Goal: Task Accomplishment & Management: Manage account settings

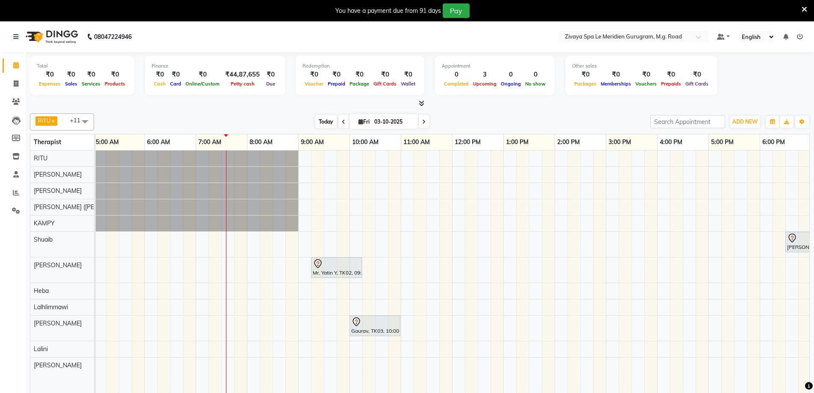
click at [326, 119] on span "Today" at bounding box center [326, 121] width 21 height 13
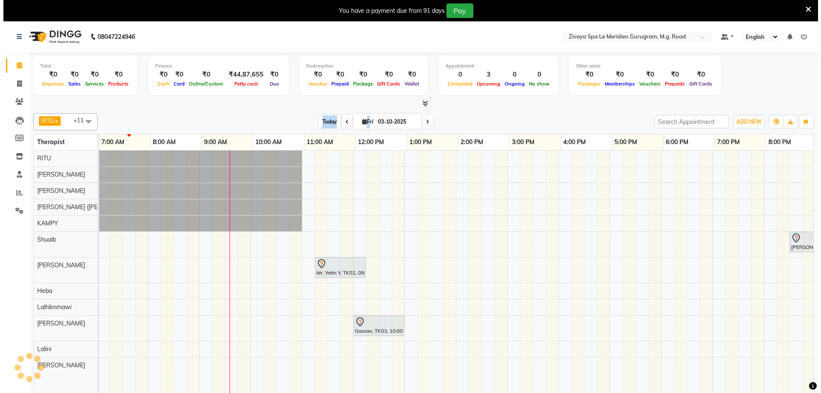
scroll to position [0, 360]
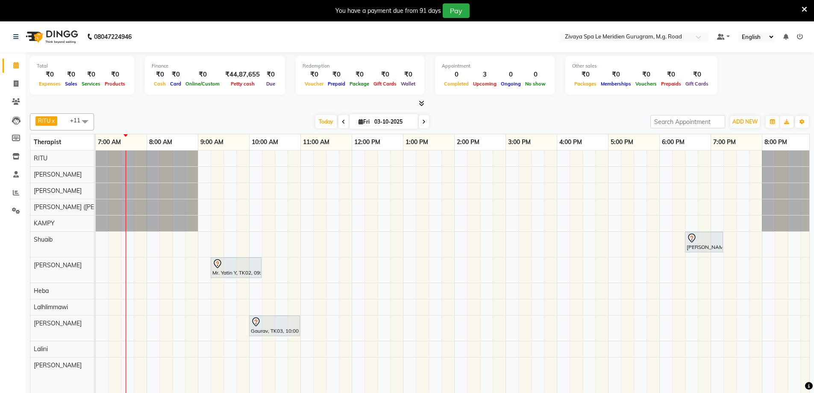
click at [806, 9] on icon at bounding box center [805, 10] width 6 height 8
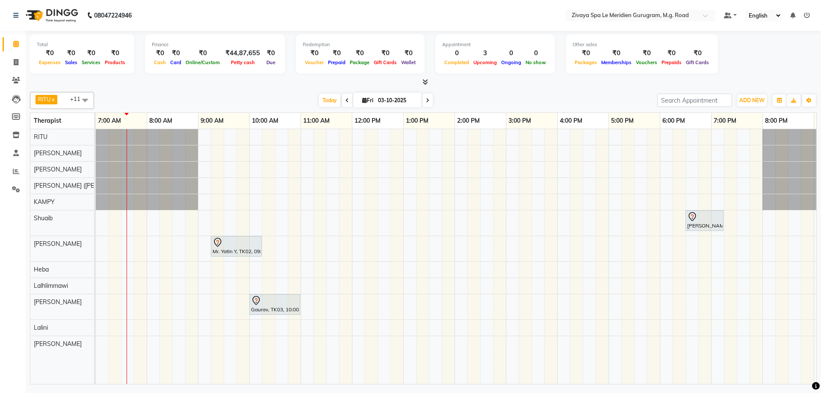
click at [342, 96] on span at bounding box center [347, 100] width 10 height 13
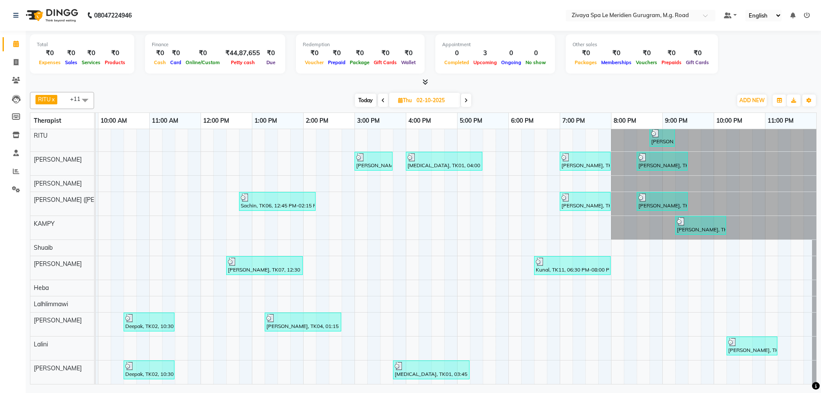
scroll to position [0, 0]
click at [366, 101] on span "Today" at bounding box center [365, 100] width 21 height 13
type input "03-10-2025"
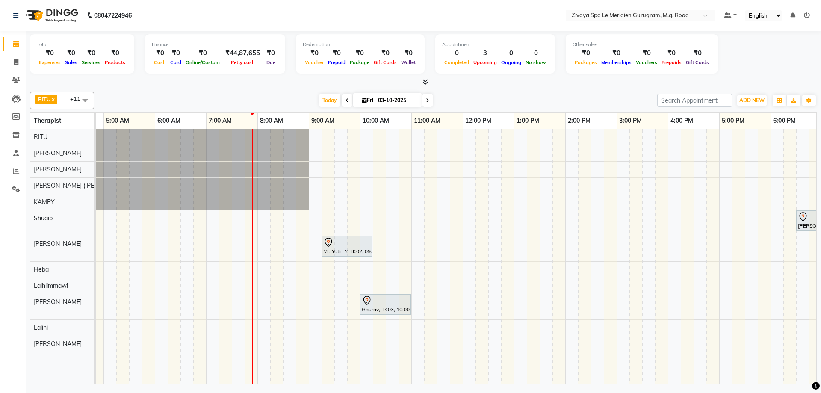
scroll to position [0, 12]
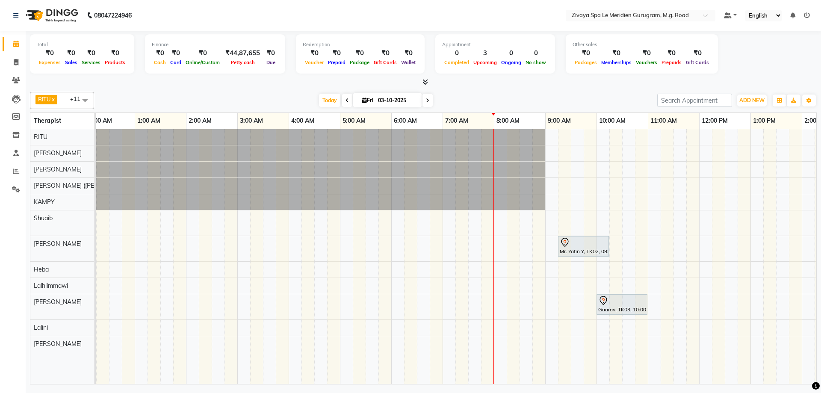
click at [505, 305] on div "Manraj, TK01, 06:30 PM-07:15 PM, SHAMPOO & BLOW DRY MEDIUM Mr. Yatin Y, TK02, 0…" at bounding box center [698, 256] width 1231 height 255
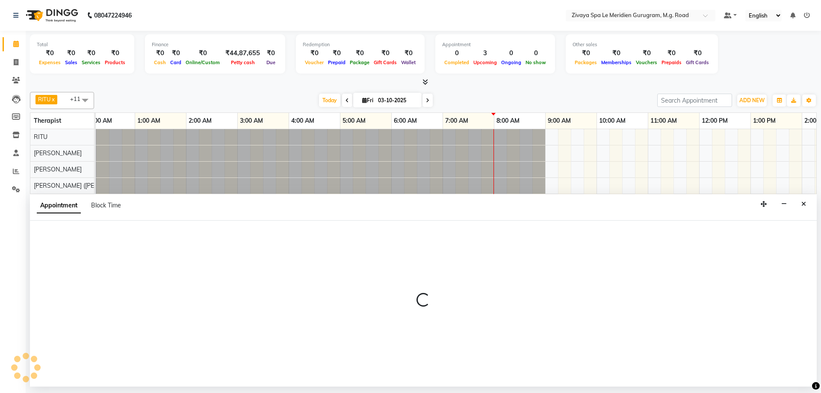
select select "65986"
select select "tentative"
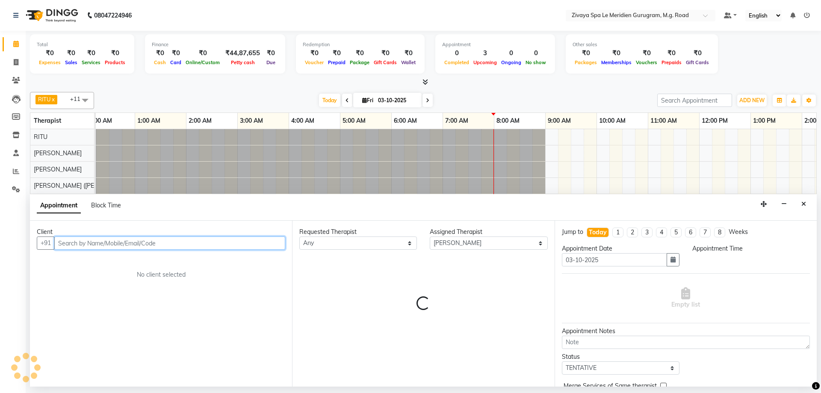
select select "480"
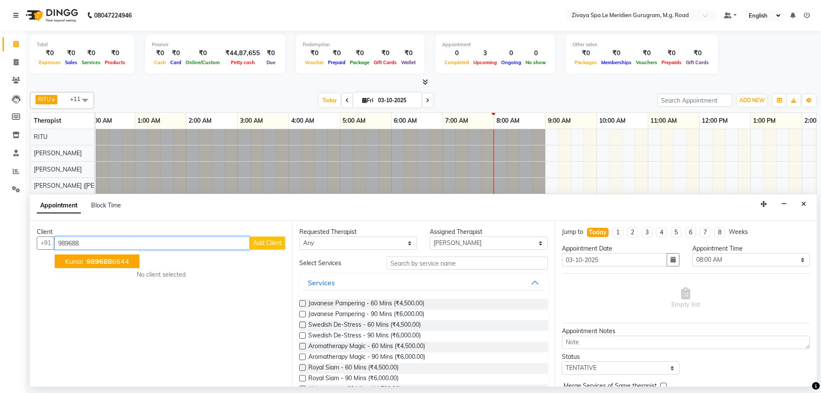
click at [116, 261] on ngb-highlight "989688 6644" at bounding box center [107, 261] width 44 height 9
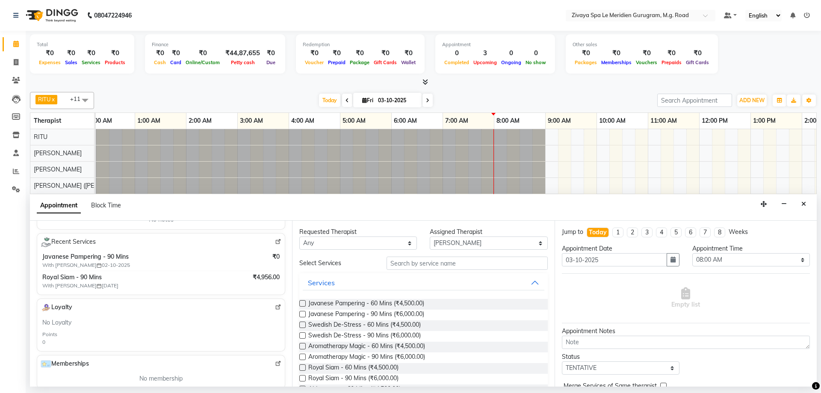
scroll to position [145, 0]
type input "9896886644"
click at [340, 364] on span "Royal Siam - 60 Mins (₹4,500.00)" at bounding box center [353, 368] width 90 height 11
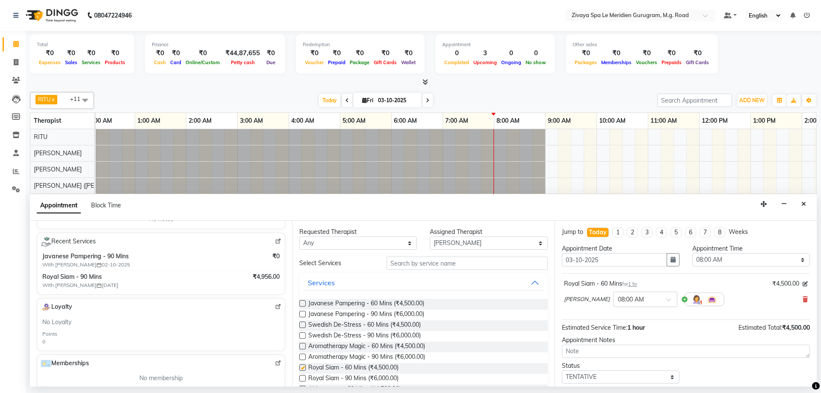
checkbox input "false"
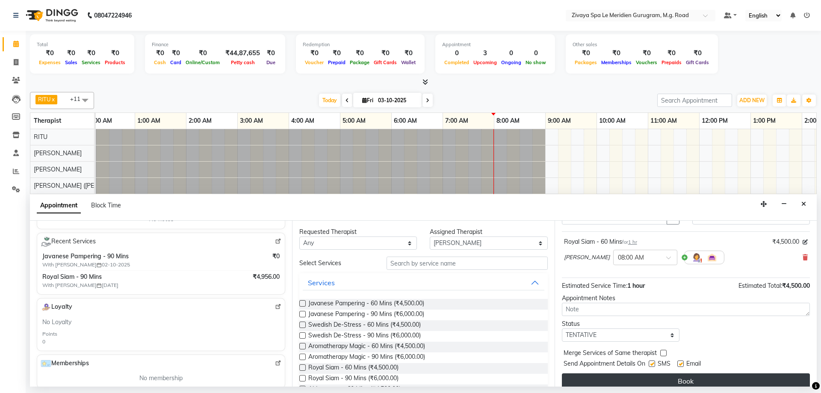
scroll to position [51, 0]
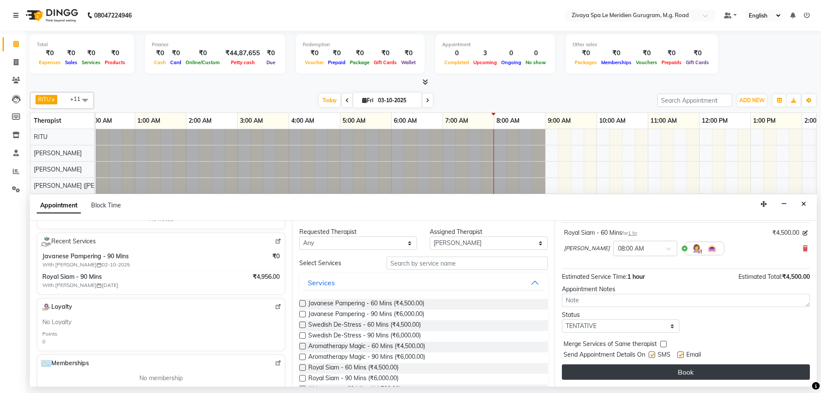
click at [688, 374] on button "Book" at bounding box center [686, 371] width 248 height 15
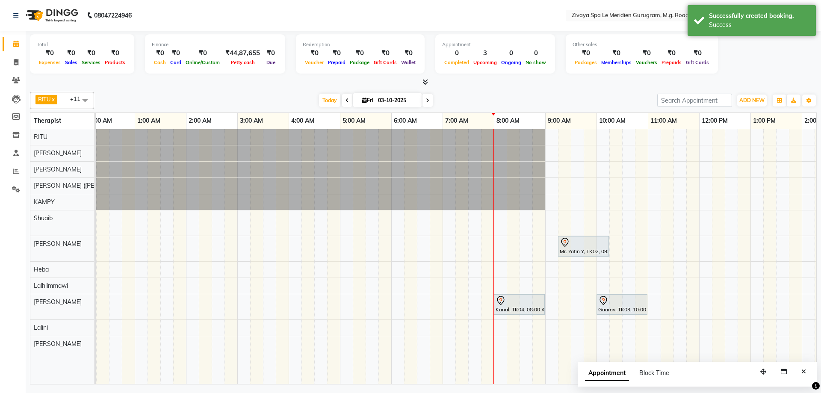
click at [383, 100] on input "03-10-2025" at bounding box center [396, 100] width 43 height 13
select select "10"
select select "2025"
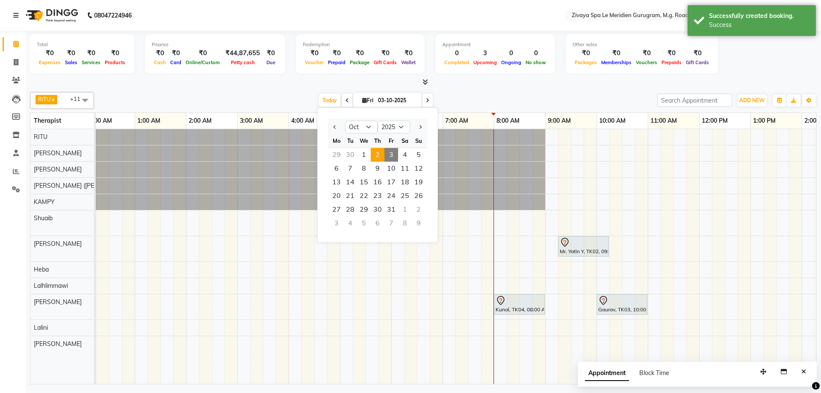
click at [375, 153] on span "2" at bounding box center [378, 155] width 14 height 14
type input "02-10-2025"
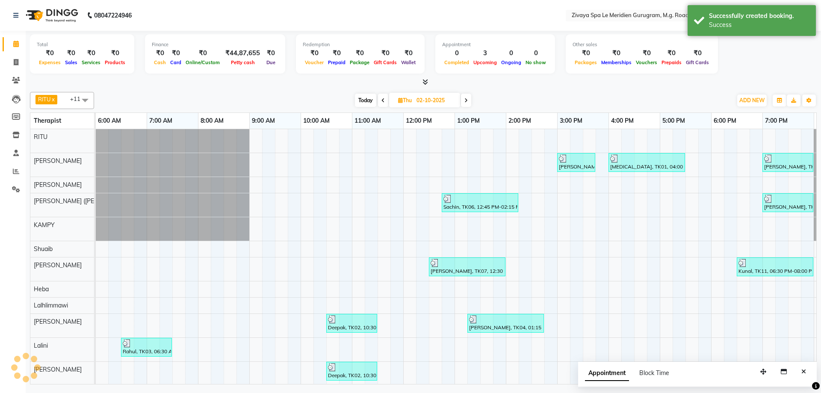
scroll to position [0, 411]
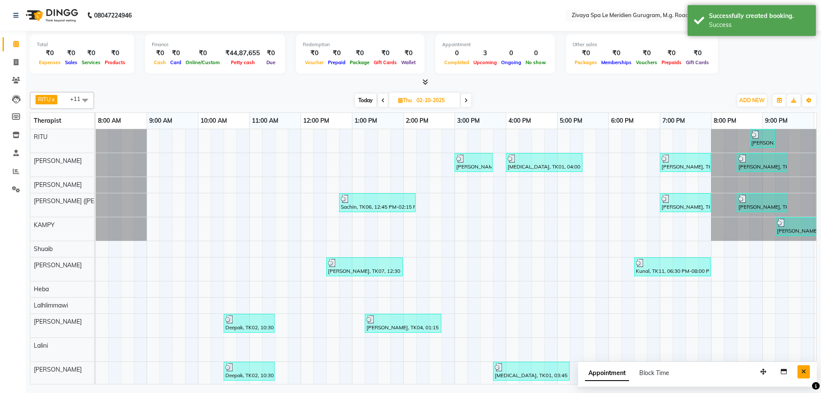
click at [805, 372] on icon "Close" at bounding box center [803, 372] width 5 height 6
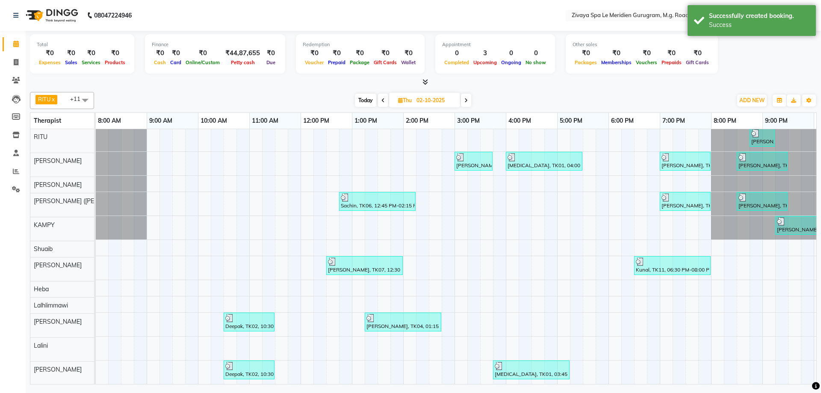
scroll to position [8, 0]
click at [668, 262] on div "Kunal, TK11, 06:30 PM-08:00 PM, Javanese Pampering - 90 Mins" at bounding box center [672, 265] width 75 height 16
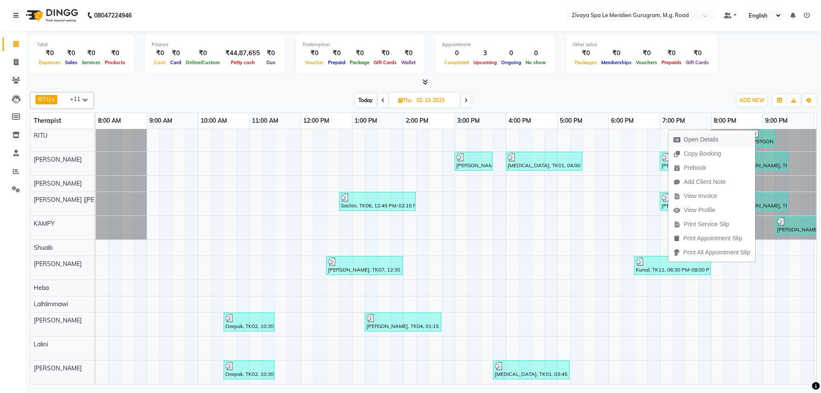
click at [686, 140] on span "Open Details" at bounding box center [701, 139] width 35 height 9
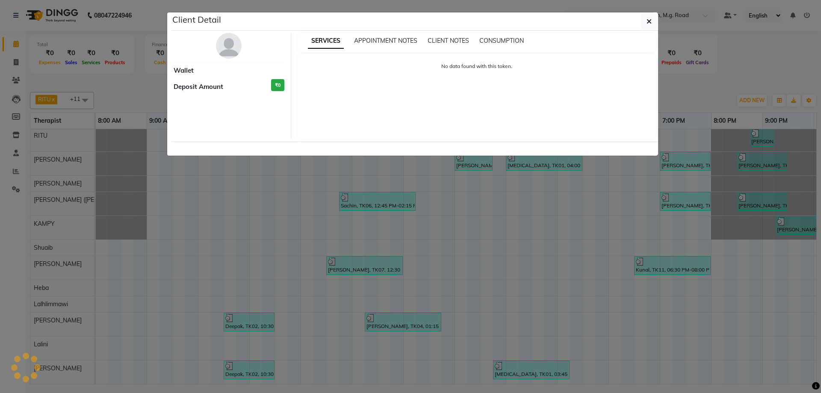
select select "3"
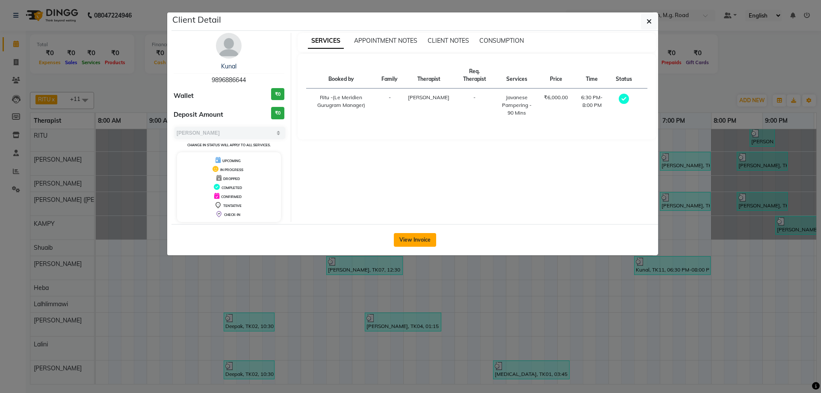
click at [398, 237] on button "View Invoice" at bounding box center [415, 240] width 42 height 14
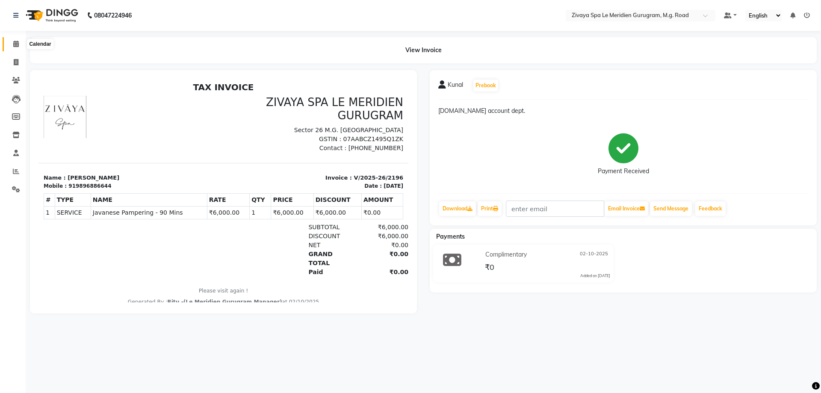
click at [20, 43] on span at bounding box center [16, 44] width 15 height 10
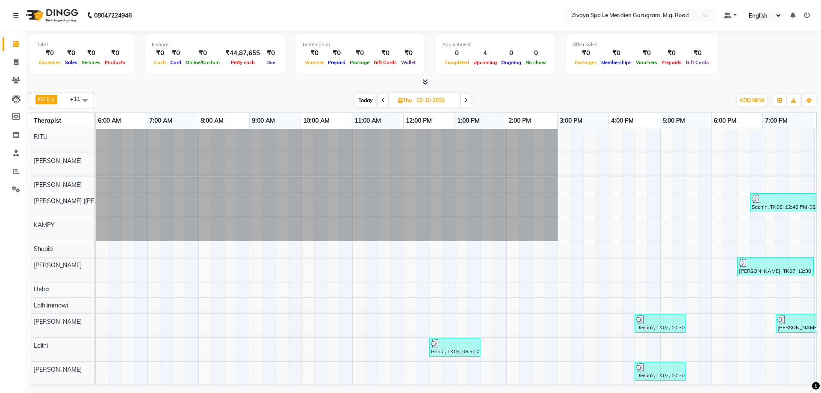
scroll to position [0, 308]
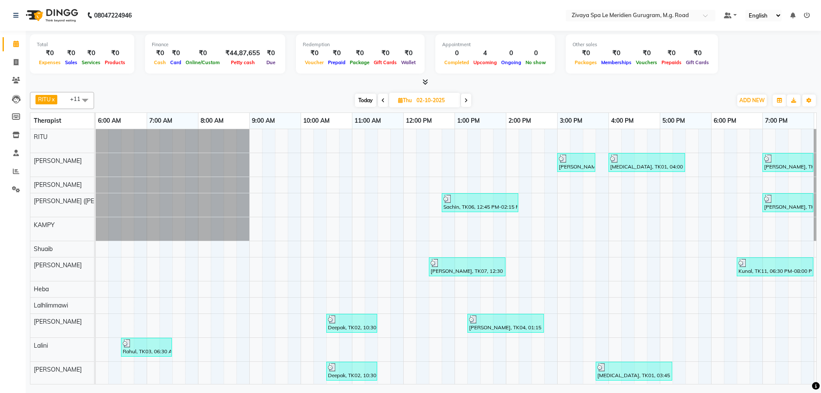
click at [374, 102] on span "Today" at bounding box center [365, 100] width 21 height 13
type input "03-10-2025"
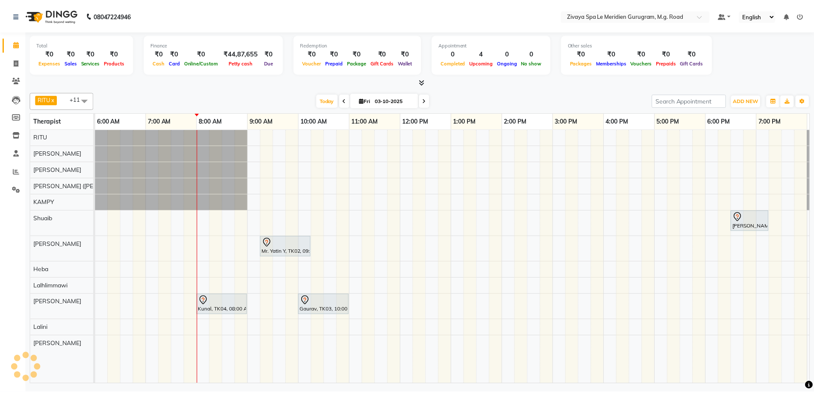
scroll to position [0, 411]
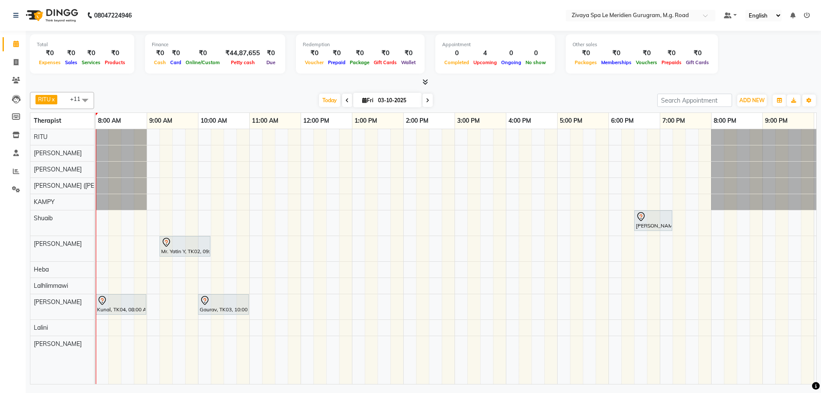
click at [132, 313] on div "Kunal, TK04, 08:00 AM-09:00 AM, Royal Siam - 60 Mins" at bounding box center [120, 304] width 49 height 18
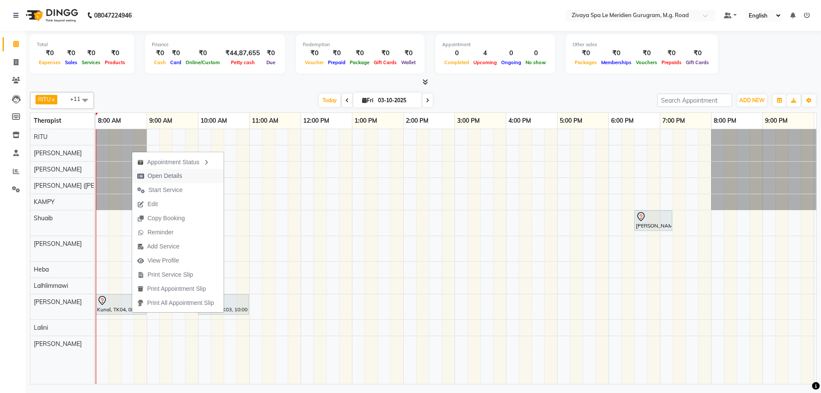
click at [155, 172] on span "Open Details" at bounding box center [165, 175] width 35 height 9
select select "7"
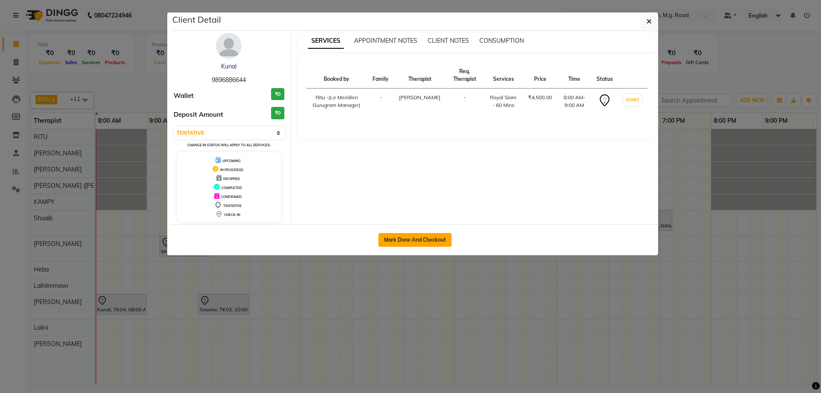
click at [392, 243] on button "Mark Done And Checkout" at bounding box center [414, 240] width 73 height 14
select select "service"
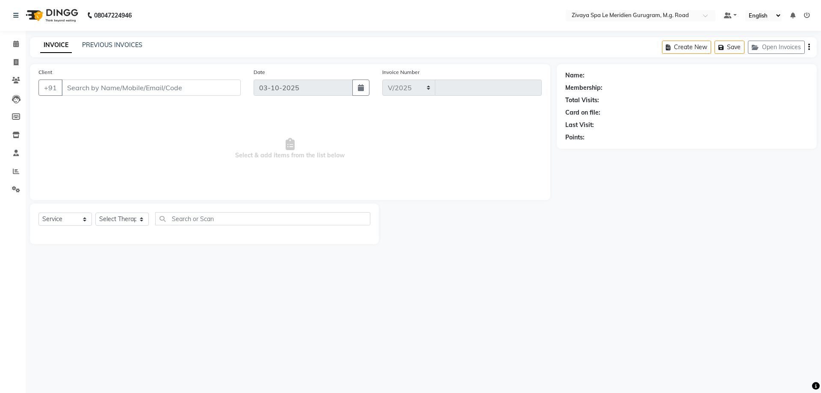
select select "6503"
type input "2200"
type input "9896886644"
select select "65986"
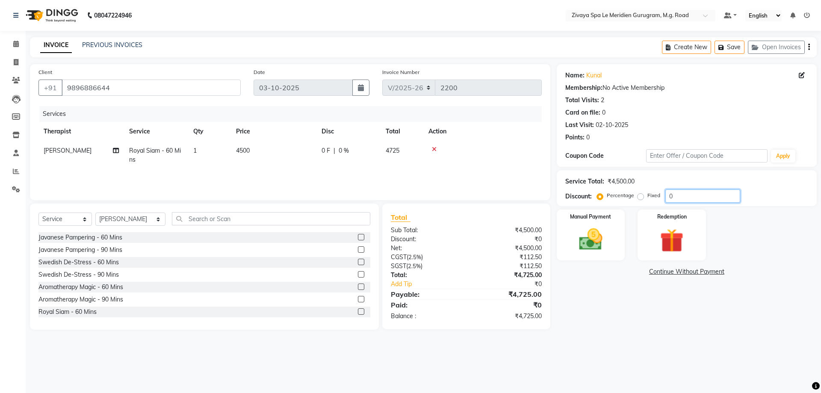
click at [674, 194] on input "0" at bounding box center [702, 195] width 75 height 13
type input "100"
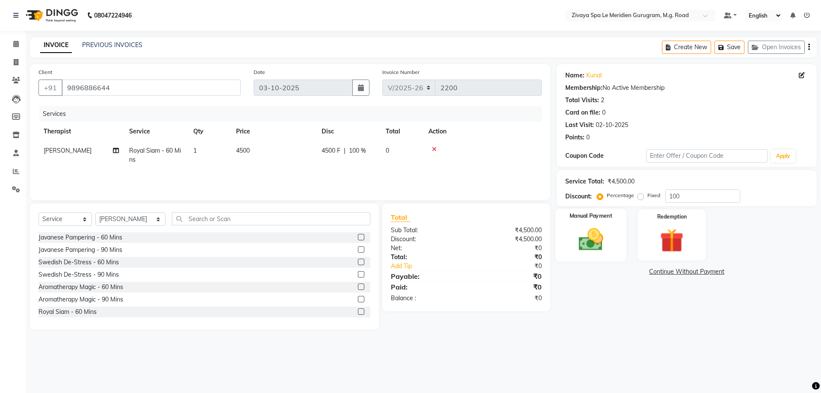
click at [592, 248] on img at bounding box center [591, 239] width 40 height 28
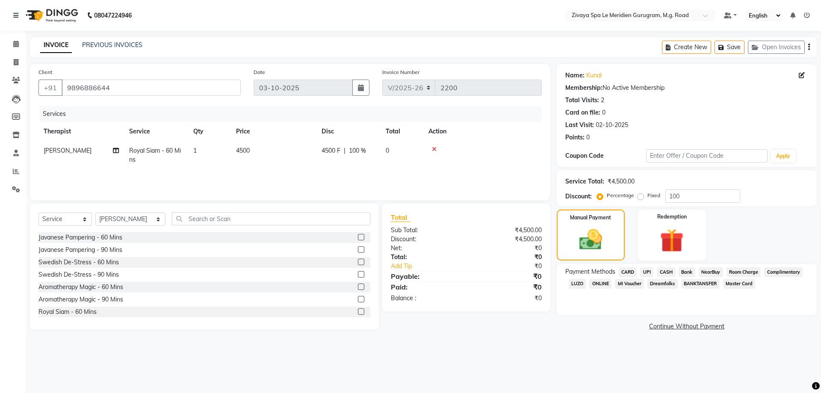
click at [781, 273] on span "Complimentary" at bounding box center [783, 272] width 38 height 10
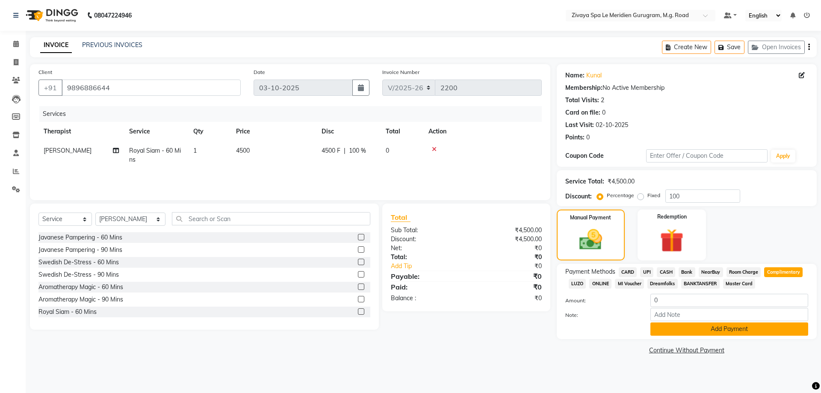
click at [678, 326] on button "Add Payment" at bounding box center [729, 328] width 158 height 13
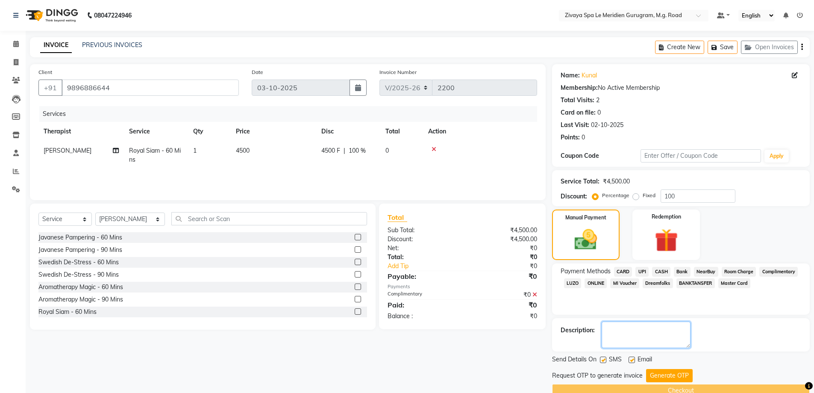
click at [617, 332] on textarea at bounding box center [646, 335] width 89 height 27
click at [537, 295] on icon at bounding box center [535, 295] width 5 height 6
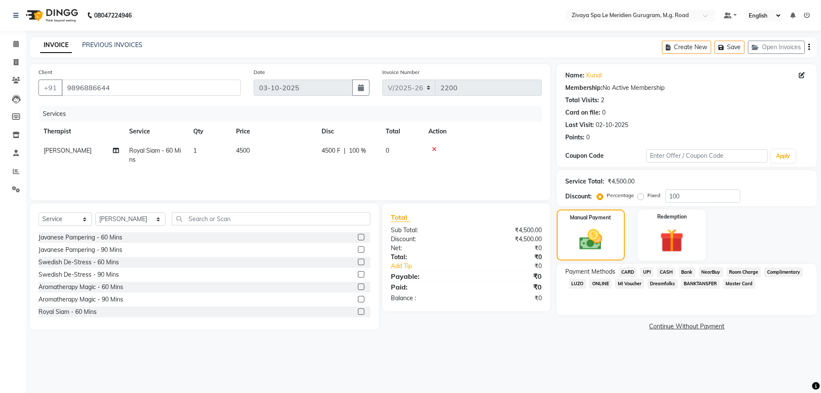
click at [780, 270] on span "Complimentary" at bounding box center [783, 272] width 38 height 10
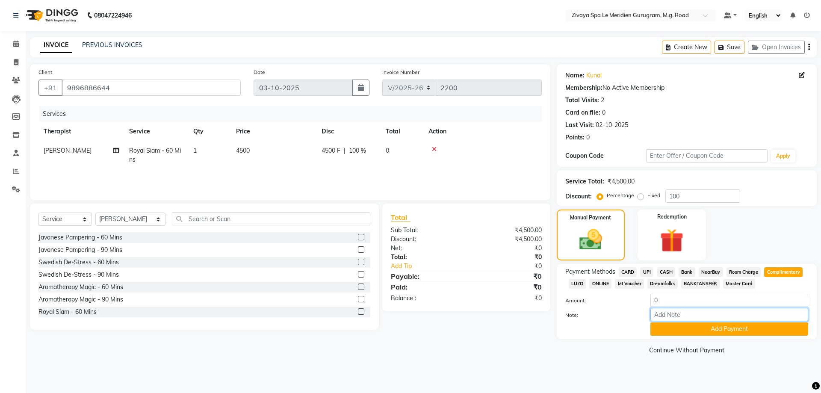
click at [692, 316] on input "Note:" at bounding box center [729, 314] width 158 height 13
type input "Ref. by FOM"
click at [715, 330] on button "Add Payment" at bounding box center [729, 328] width 158 height 13
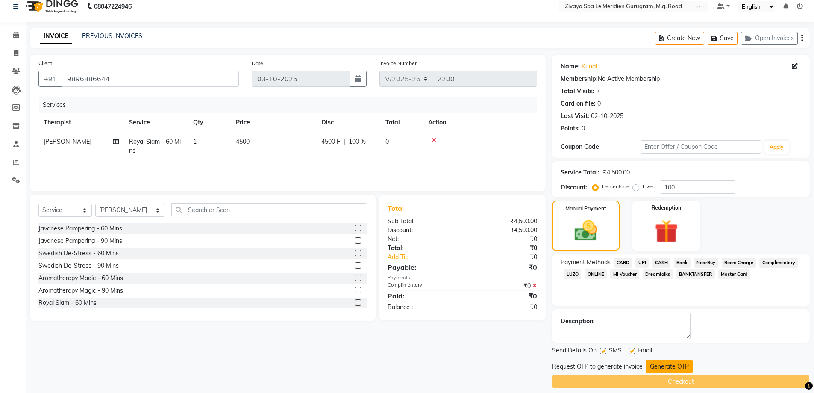
scroll to position [17, 0]
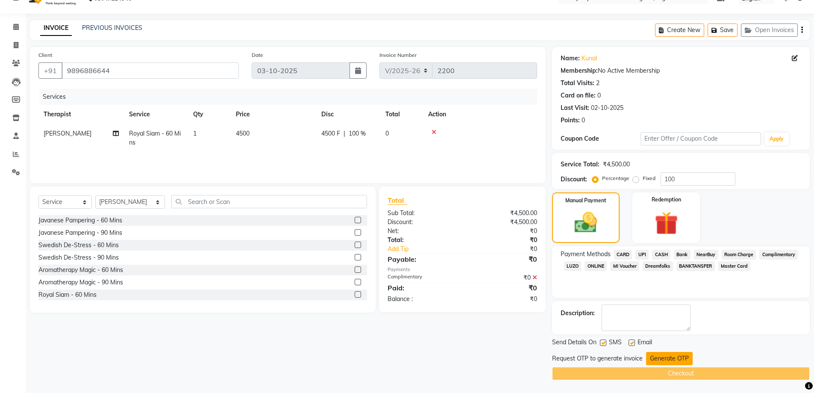
click at [663, 361] on button "Generate OTP" at bounding box center [669, 358] width 47 height 13
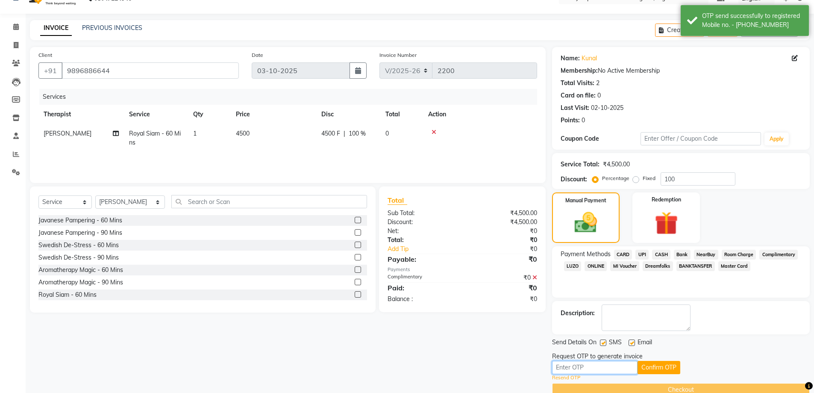
click at [598, 362] on input "text" at bounding box center [595, 367] width 86 height 13
type input "3256"
click at [654, 363] on button "Confirm OTP" at bounding box center [659, 367] width 43 height 13
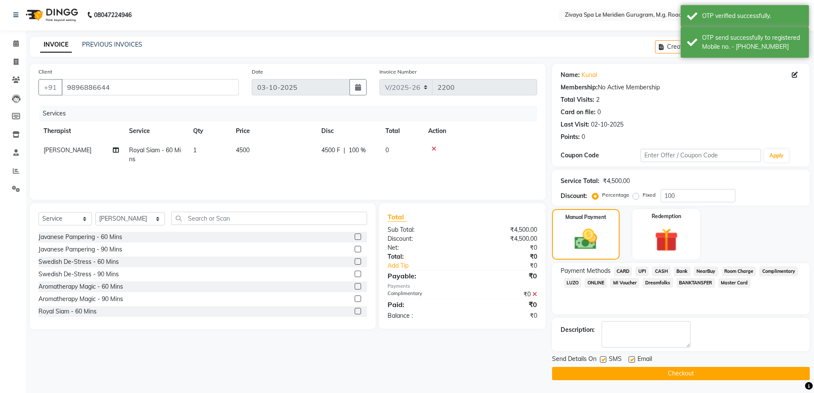
click at [664, 374] on button "Checkout" at bounding box center [681, 373] width 258 height 13
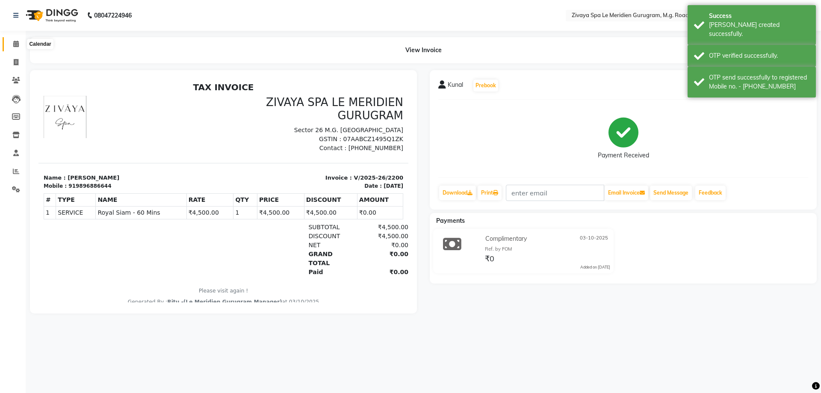
click at [13, 42] on icon at bounding box center [16, 44] width 6 height 6
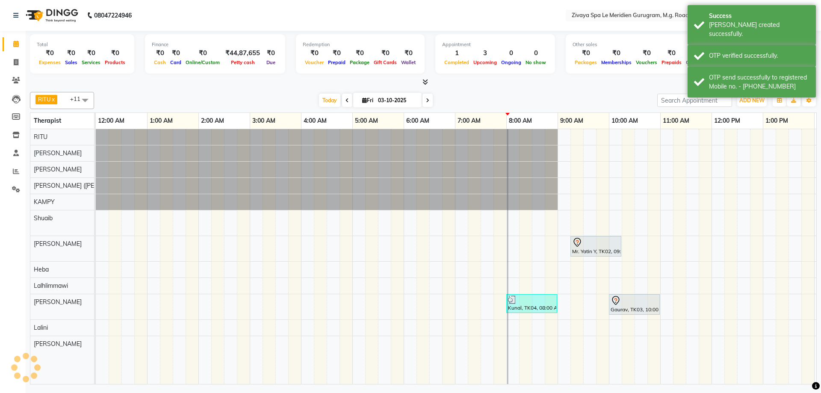
scroll to position [0, 308]
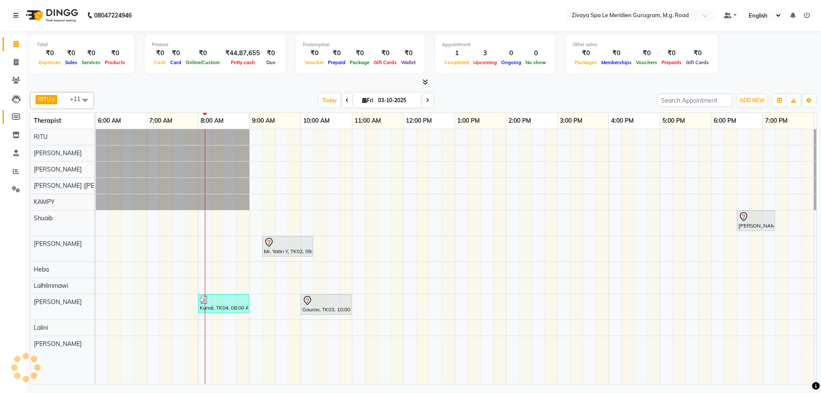
click at [15, 111] on link "Members" at bounding box center [13, 117] width 21 height 14
select select
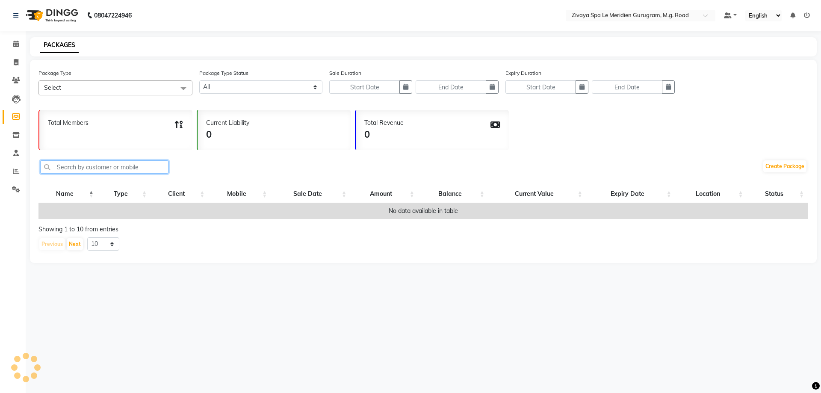
click at [112, 169] on input "text" at bounding box center [104, 166] width 128 height 13
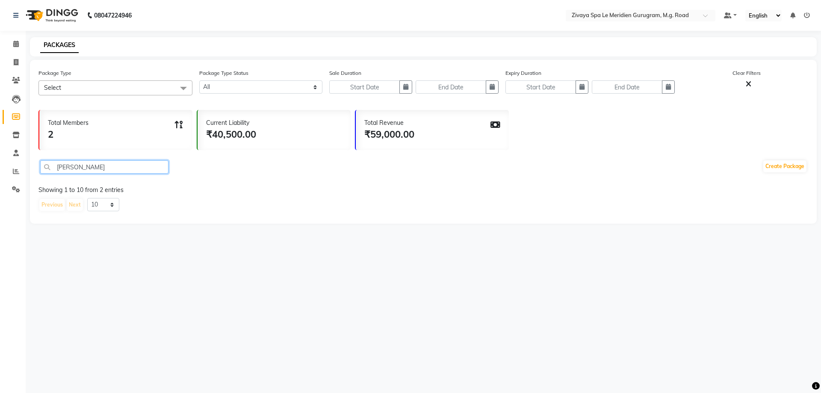
type input "yatin"
click at [17, 114] on icon at bounding box center [16, 116] width 8 height 6
click at [15, 42] on icon at bounding box center [16, 44] width 6 height 6
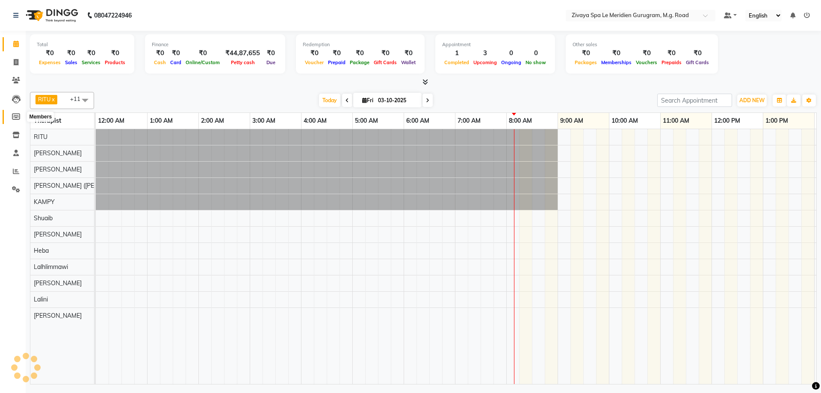
click at [14, 116] on icon at bounding box center [16, 116] width 8 height 6
select select
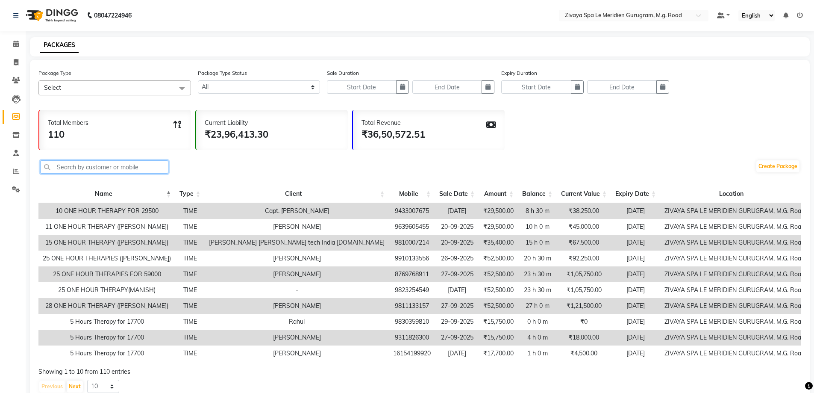
click at [120, 167] on input "text" at bounding box center [104, 166] width 128 height 13
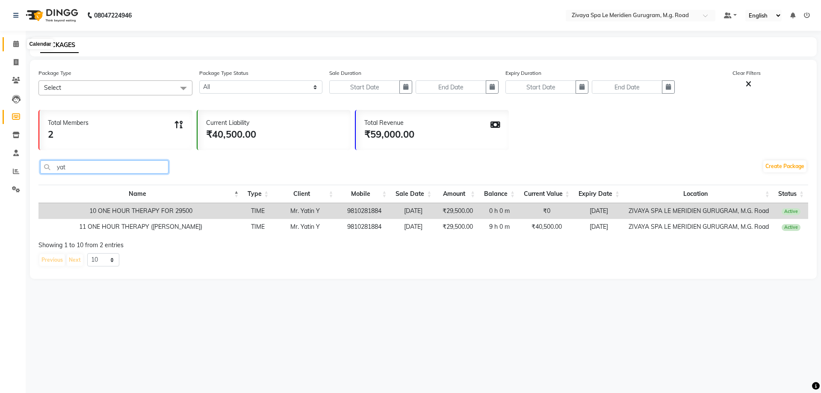
type input "yat"
click at [9, 47] on span at bounding box center [16, 44] width 15 height 10
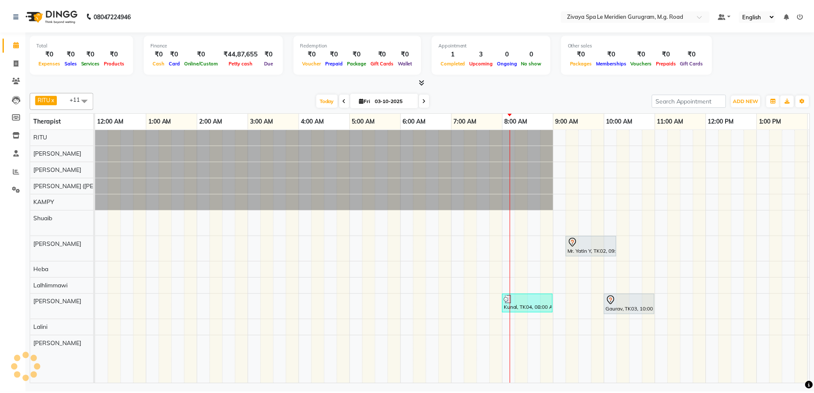
scroll to position [0, 308]
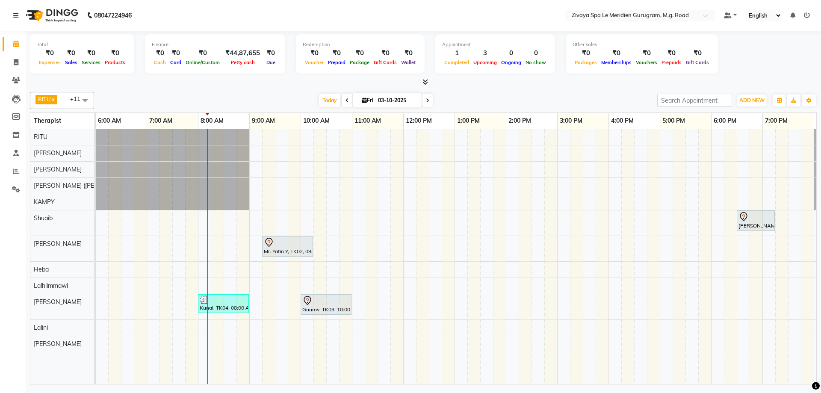
drag, startPoint x: 573, startPoint y: 110, endPoint x: 442, endPoint y: 89, distance: 132.9
click at [442, 89] on div "RITU x Ching Huishunao x Tolibo Ayemi x Sonia N Marak x Heba x Holito Achumi (L…" at bounding box center [423, 237] width 787 height 296
click at [16, 169] on icon at bounding box center [16, 171] width 6 height 6
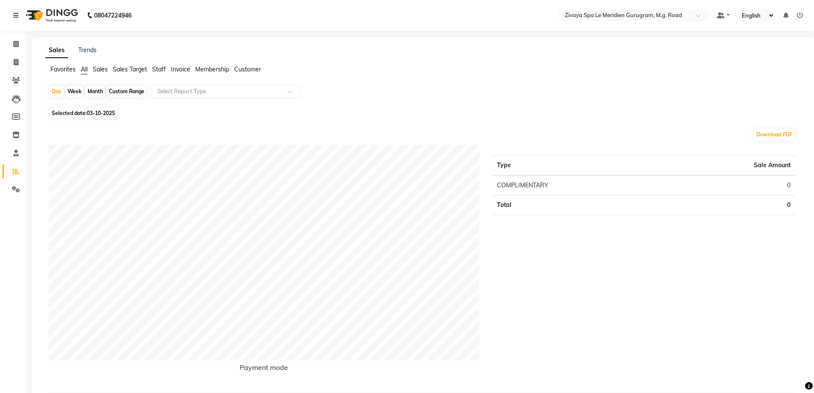
click at [96, 91] on div "Month" at bounding box center [96, 92] width 20 height 12
select select "10"
select select "2025"
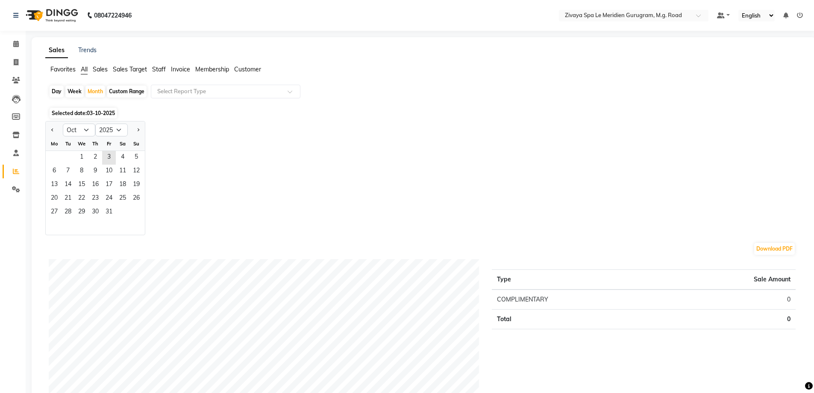
click at [162, 65] on li "Staff" at bounding box center [159, 69] width 14 height 9
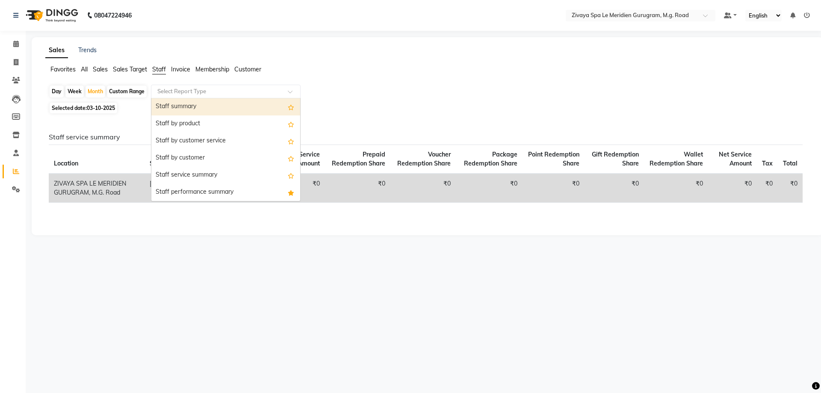
click at [221, 86] on div "Select Report Type" at bounding box center [226, 92] width 150 height 14
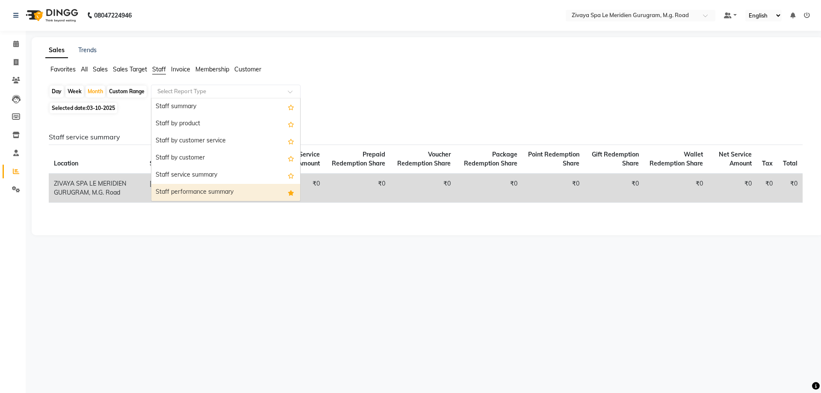
click at [225, 198] on div "Staff performance summary" at bounding box center [225, 192] width 149 height 17
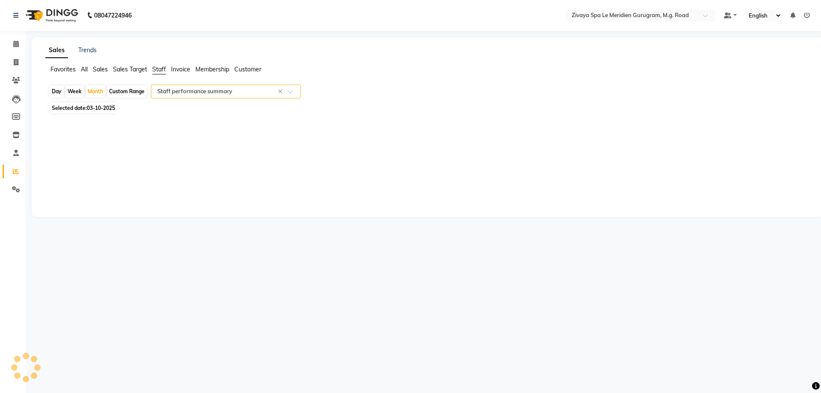
select select "filtered_report"
select select "pdf"
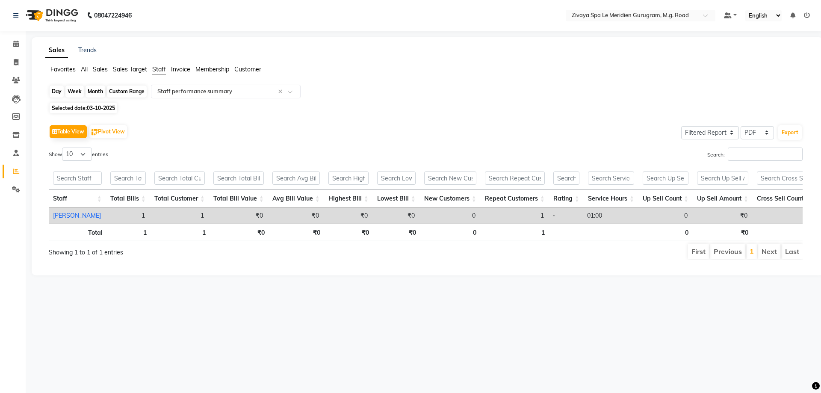
click at [101, 87] on div "Month" at bounding box center [96, 92] width 20 height 12
select select "10"
select select "2025"
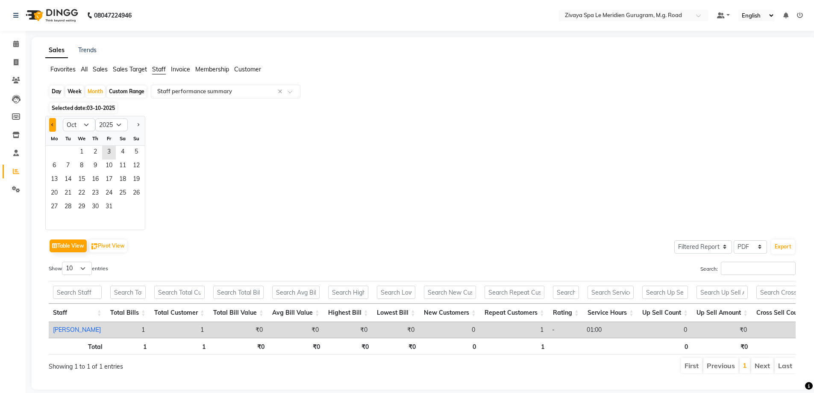
click at [55, 120] on button "Previous month" at bounding box center [52, 125] width 7 height 14
select select "9"
click at [56, 153] on span "1" at bounding box center [54, 153] width 14 height 14
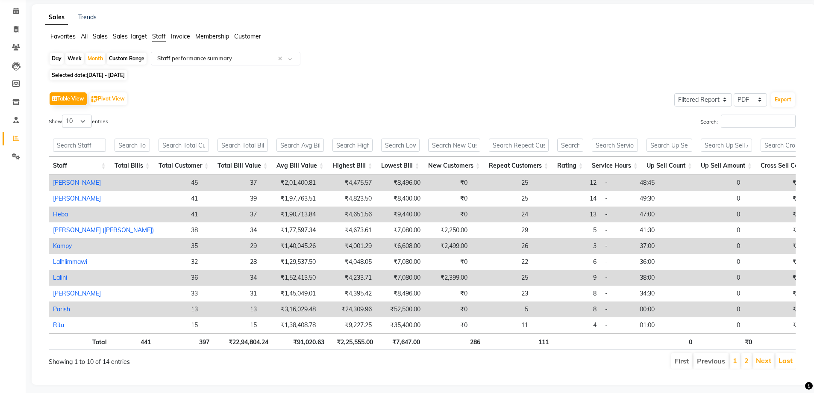
scroll to position [50, 0]
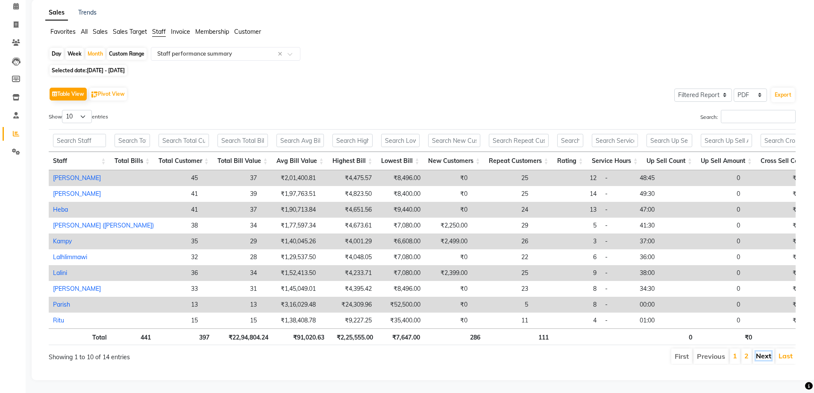
click at [766, 351] on link "Next" at bounding box center [763, 355] width 15 height 9
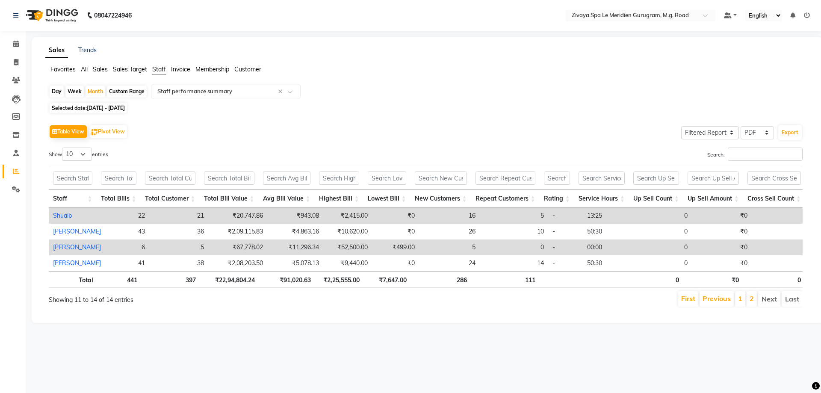
click at [224, 242] on td "₹67,778.02" at bounding box center [237, 247] width 59 height 16
select select "filtered_report"
select select "pdf"
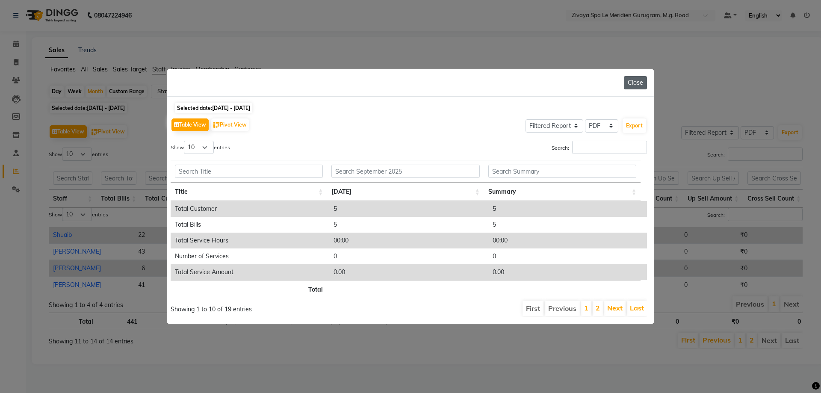
click at [631, 81] on button "Close" at bounding box center [635, 82] width 23 height 13
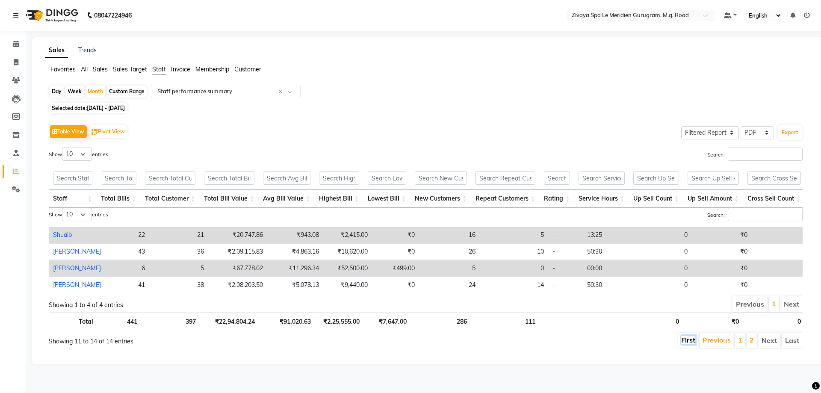
click at [688, 344] on link "First" at bounding box center [688, 340] width 14 height 9
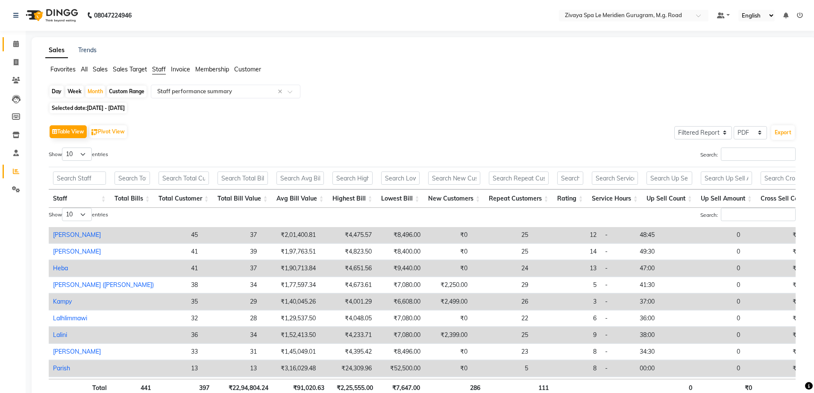
click at [14, 38] on link "Calendar" at bounding box center [13, 44] width 21 height 14
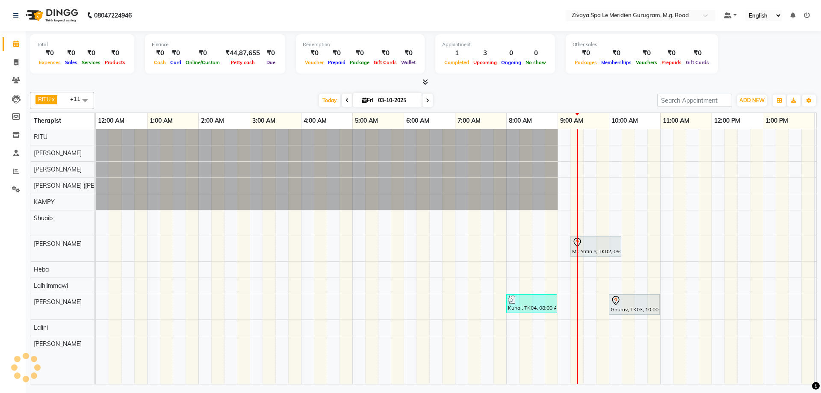
scroll to position [0, 308]
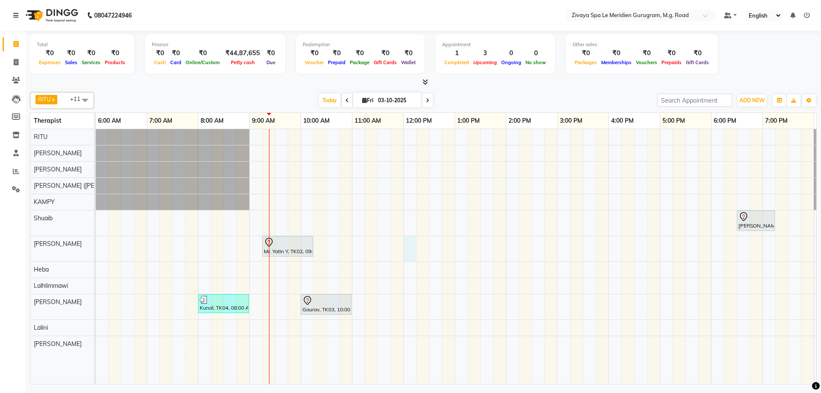
click at [411, 253] on div "Manraj, TK01, 06:30 PM-07:15 PM, SHAMPOO & BLOW DRY MEDIUM Mr. Yatin Y, TK02, 0…" at bounding box center [403, 256] width 1231 height 255
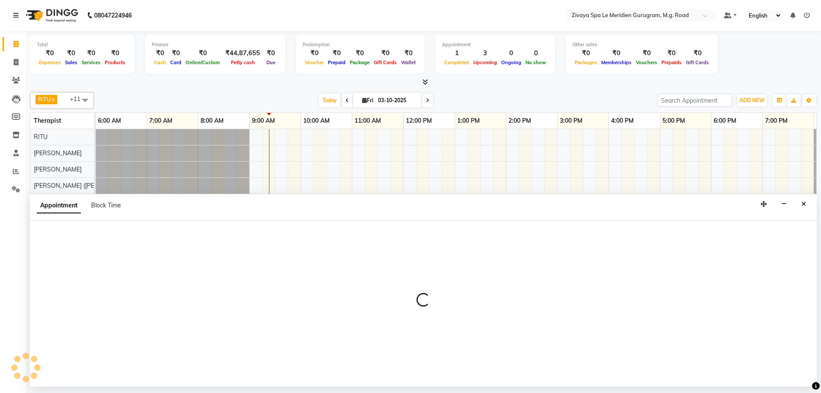
select select "61537"
select select "720"
select select "tentative"
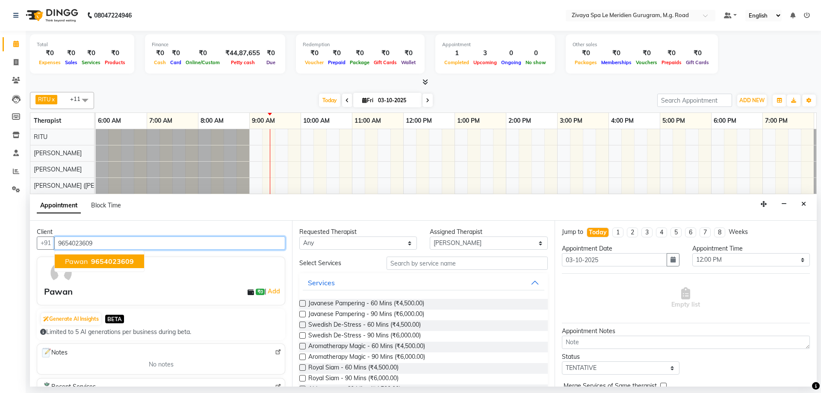
click at [118, 259] on span "9654023609" at bounding box center [112, 261] width 43 height 9
type input "9654023609"
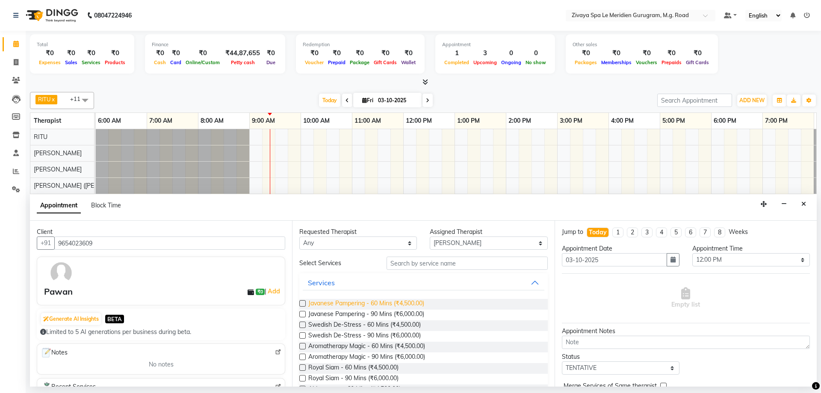
click at [331, 302] on span "Javanese Pampering - 60 Mins (₹4,500.00)" at bounding box center [366, 304] width 116 height 11
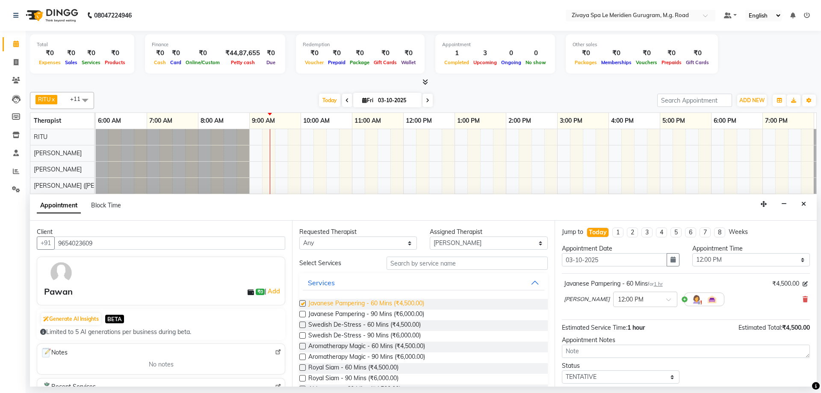
checkbox input "false"
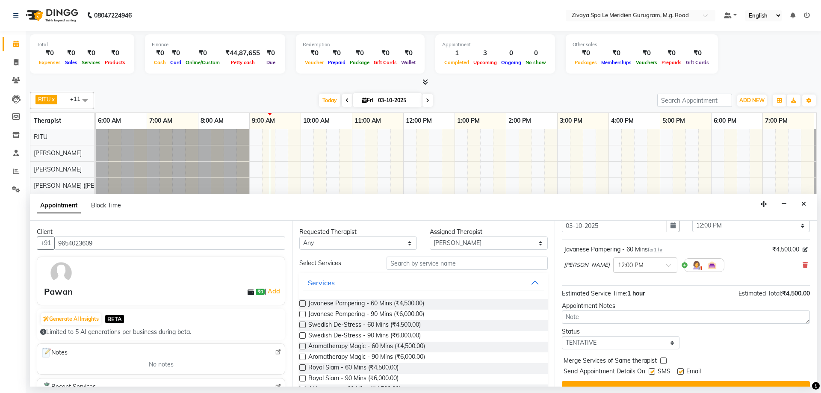
scroll to position [51, 0]
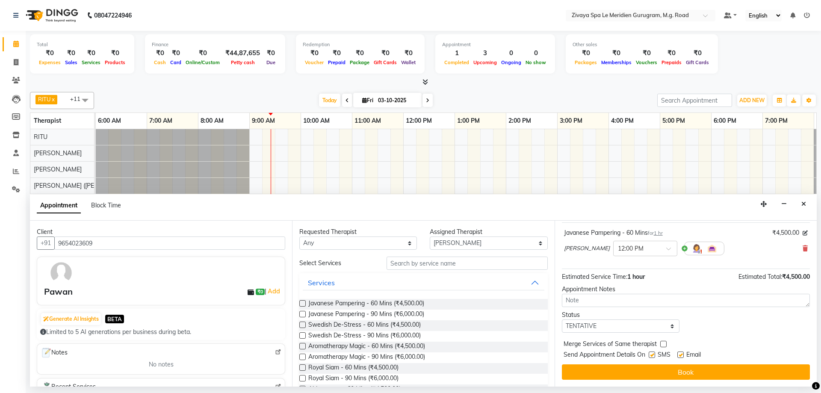
click at [665, 364] on div "Jump to Today 1 2 3 4 5 6 7 8 Weeks Appointment Date 03-10-2025 Appointment Tim…" at bounding box center [686, 304] width 262 height 166
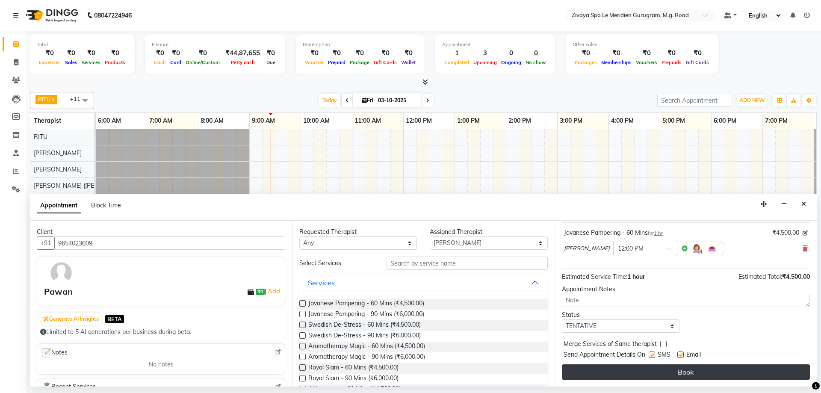
click at [659, 370] on button "Book" at bounding box center [686, 371] width 248 height 15
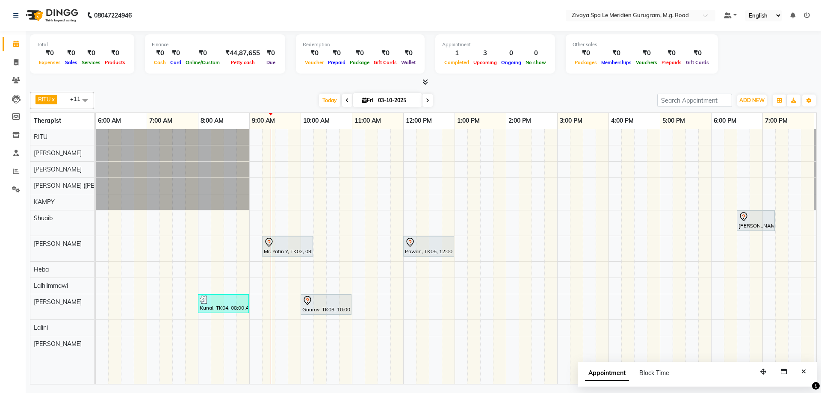
click at [406, 307] on div "Manraj, TK01, 06:30 PM-07:15 PM, SHAMPOO & BLOW DRY MEDIUM Mr. Yatin Y, TK02, 0…" at bounding box center [403, 256] width 1231 height 255
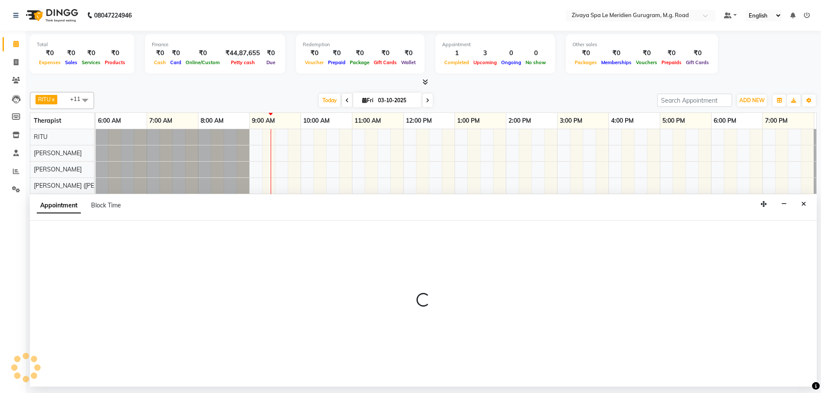
select select "65986"
select select "tentative"
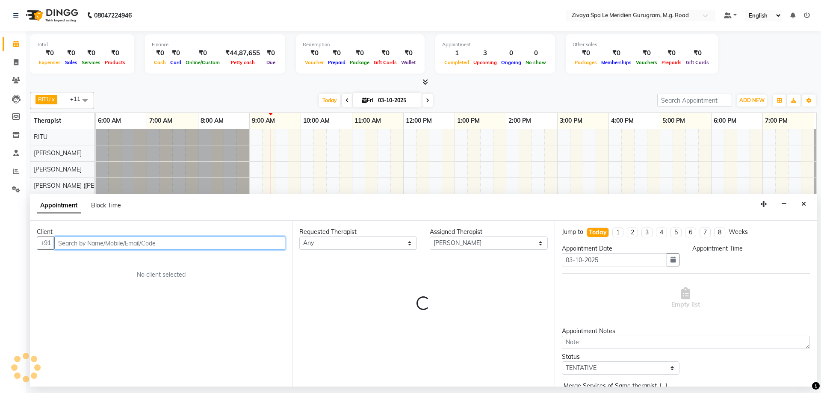
select select "720"
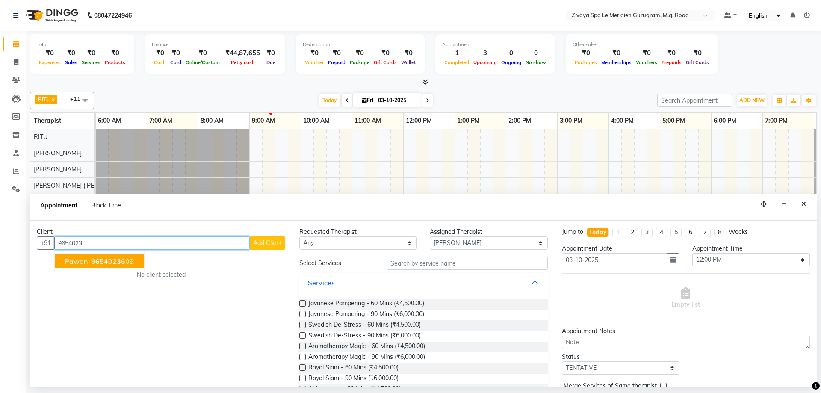
click at [137, 257] on button "Pawan 9654023 609" at bounding box center [99, 261] width 89 height 14
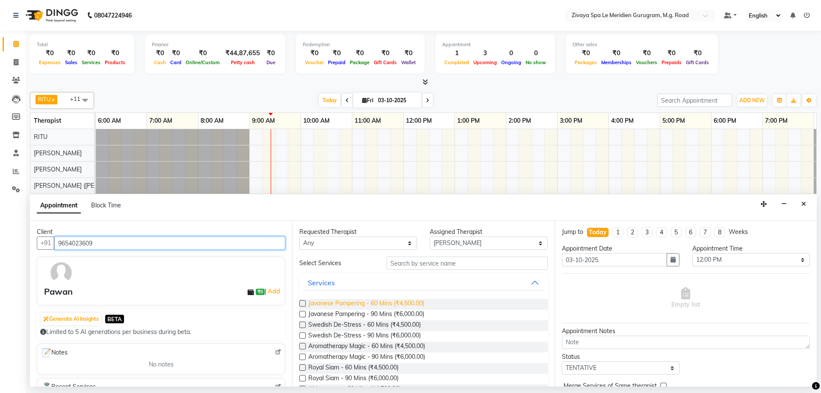
type input "9654023609"
click at [330, 305] on span "Javanese Pampering - 60 Mins (₹4,500.00)" at bounding box center [366, 304] width 116 height 11
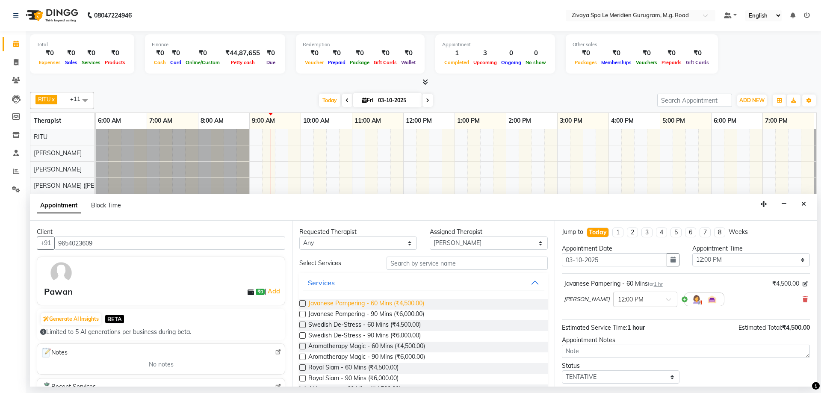
click at [330, 305] on span "Javanese Pampering - 60 Mins (₹4,500.00)" at bounding box center [366, 304] width 116 height 11
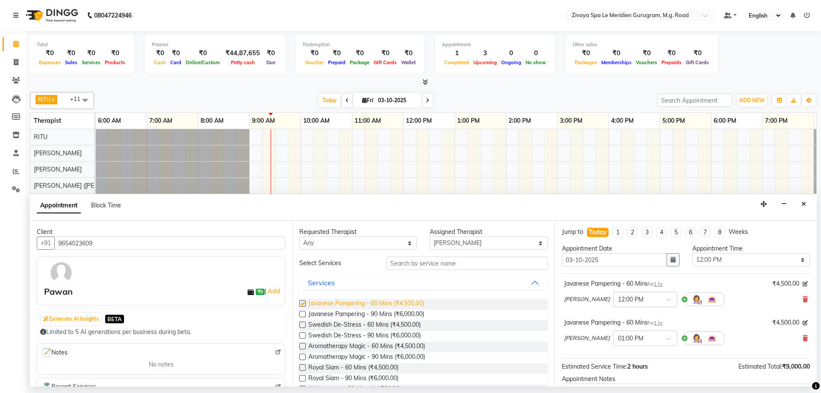
checkbox input "false"
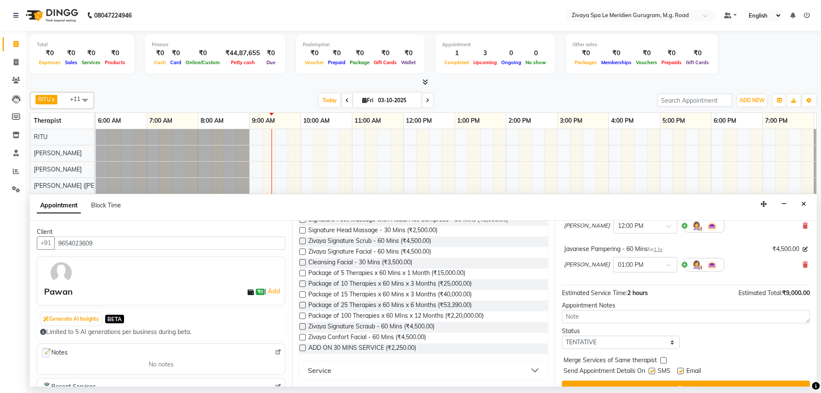
scroll to position [90, 0]
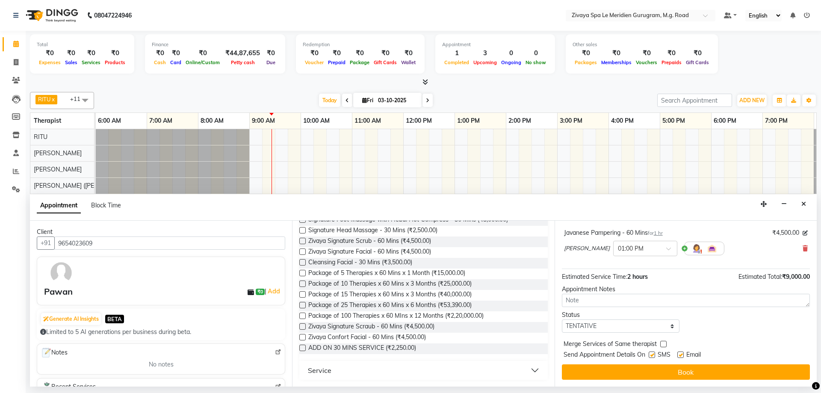
click at [652, 352] on label at bounding box center [652, 354] width 6 height 6
click at [652, 353] on input "checkbox" at bounding box center [652, 356] width 6 height 6
checkbox input "false"
click at [680, 353] on label at bounding box center [680, 354] width 6 height 6
click at [680, 353] on input "checkbox" at bounding box center [680, 356] width 6 height 6
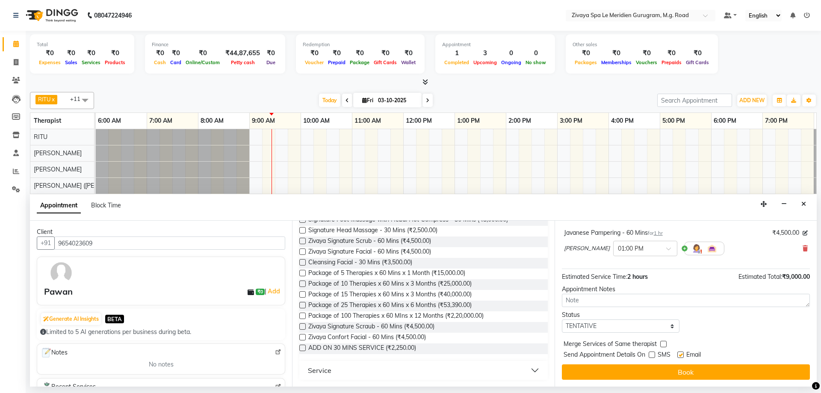
checkbox input "false"
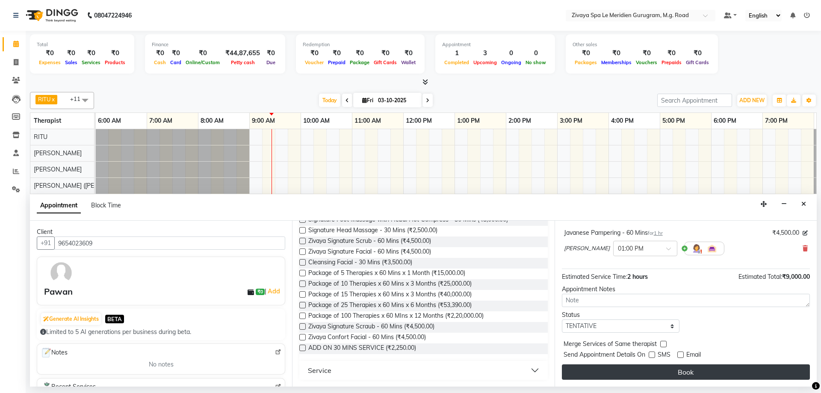
click at [672, 370] on button "Book" at bounding box center [686, 371] width 248 height 15
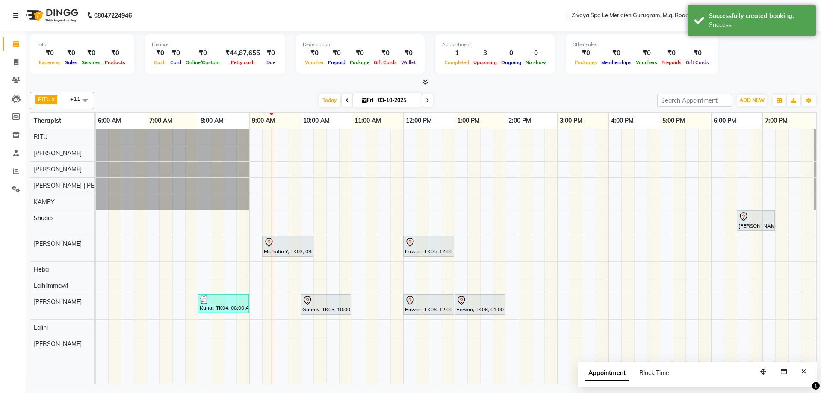
click at [478, 303] on div at bounding box center [479, 300] width 47 height 10
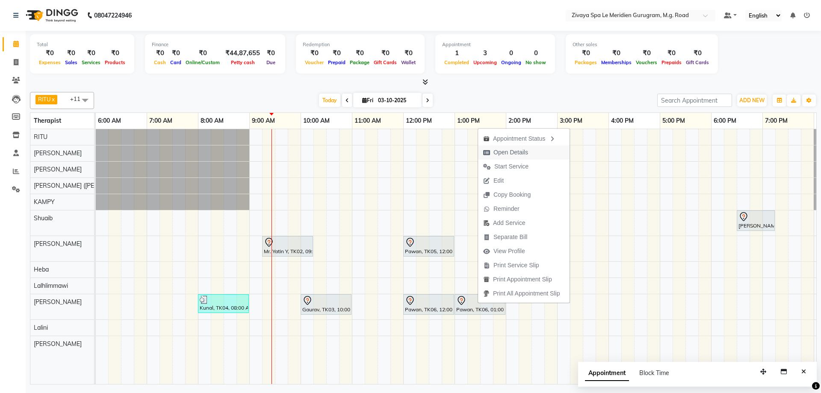
click at [523, 154] on span "Open Details" at bounding box center [510, 152] width 35 height 9
select select "7"
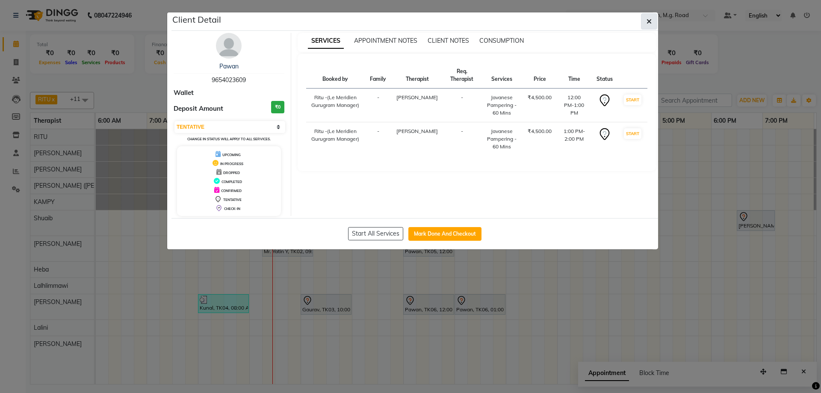
click at [653, 22] on button "button" at bounding box center [649, 21] width 16 height 16
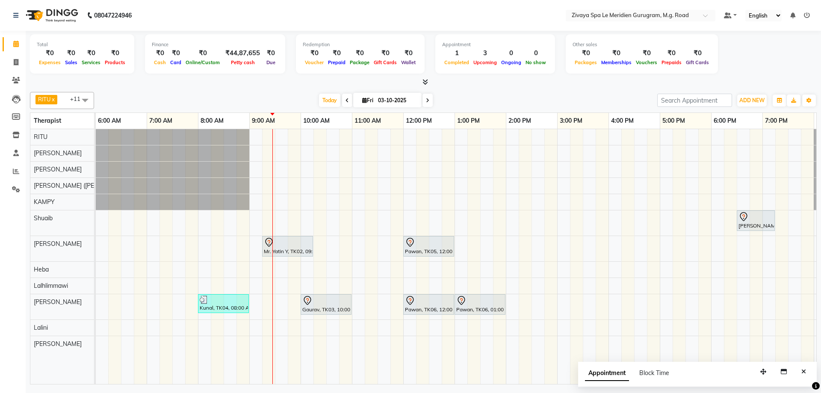
click at [415, 247] on div at bounding box center [428, 242] width 47 height 10
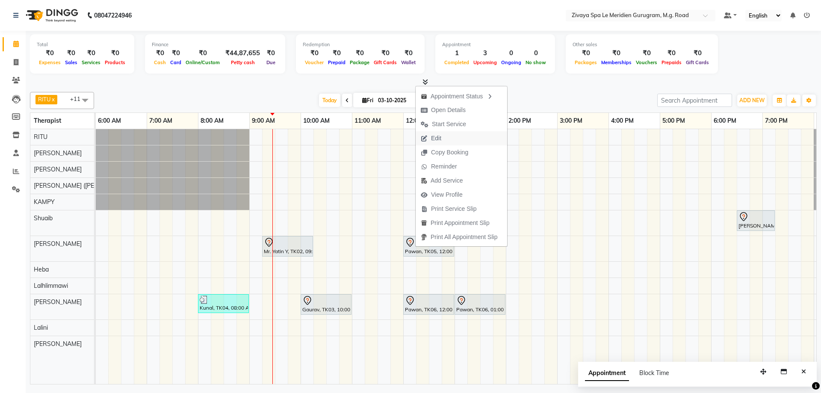
click at [442, 136] on span "Edit" at bounding box center [431, 138] width 31 height 14
select select "tentative"
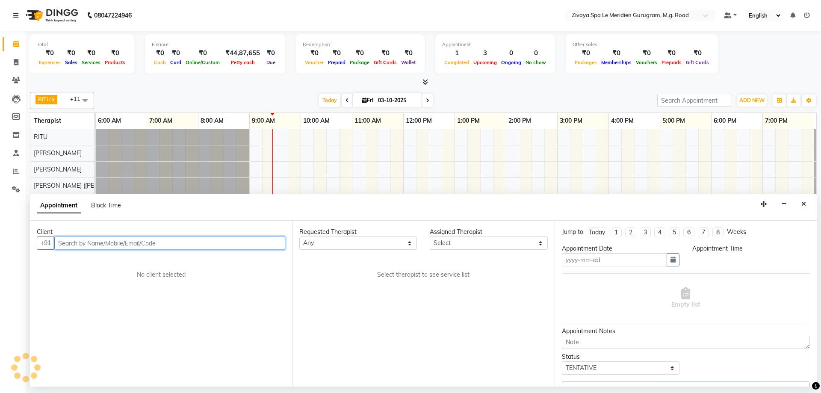
type input "03-10-2025"
select select "61537"
select select "720"
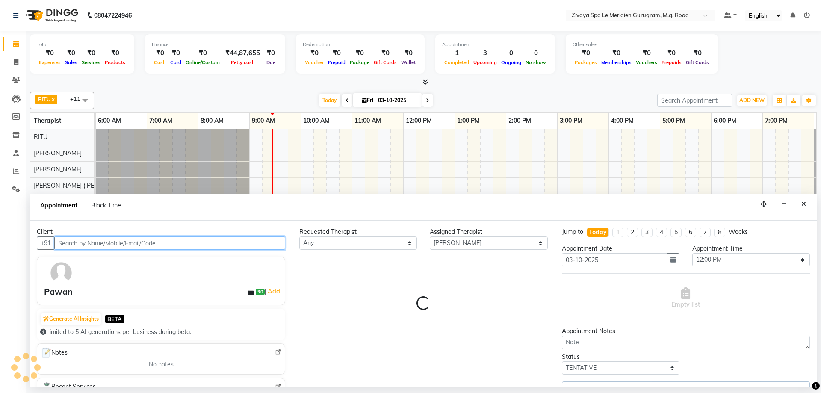
scroll to position [0, 462]
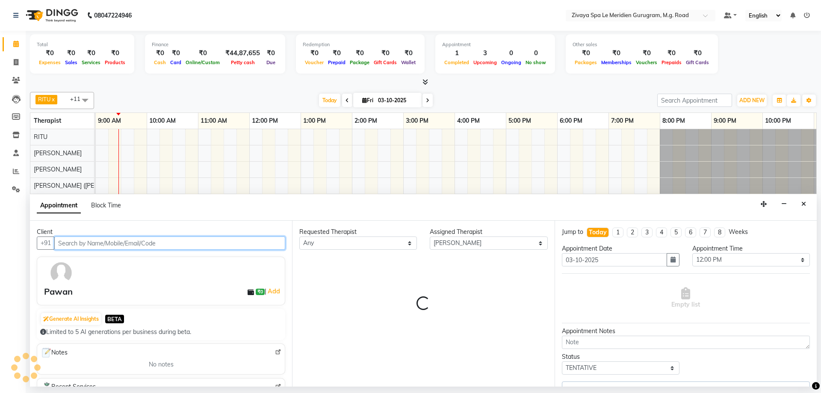
select select "3243"
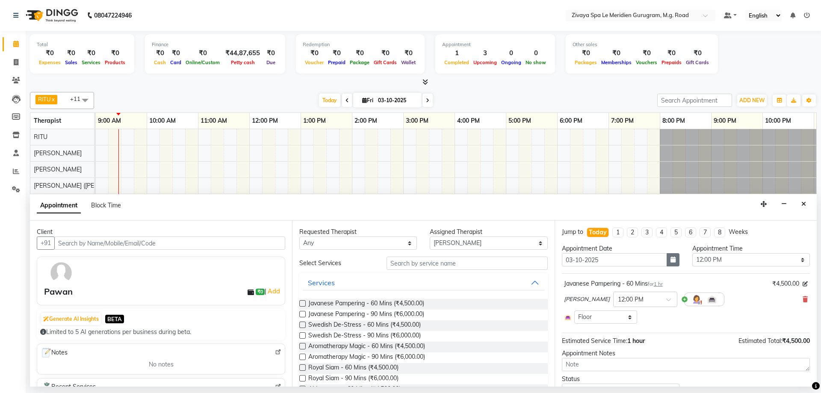
click at [667, 258] on button "button" at bounding box center [673, 259] width 13 height 13
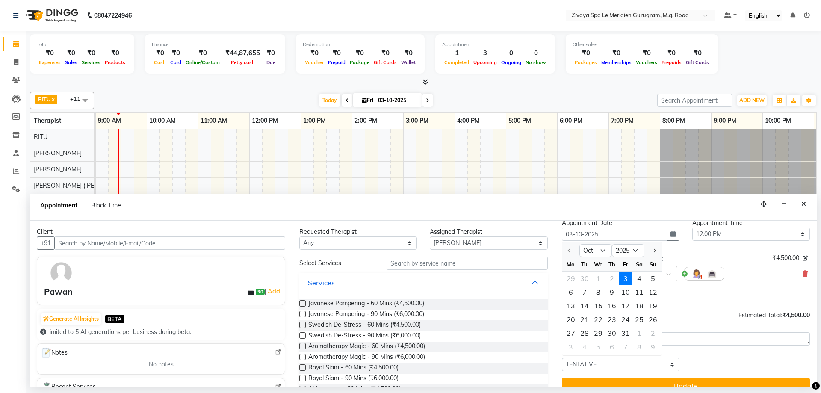
scroll to position [39, 0]
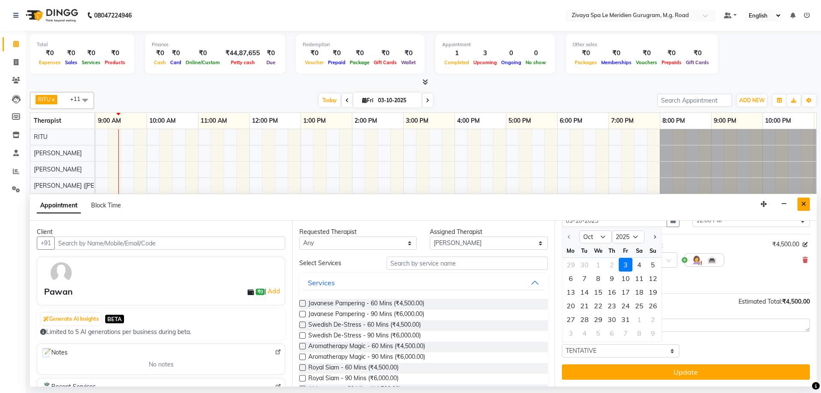
click at [803, 199] on button "Close" at bounding box center [803, 204] width 12 height 13
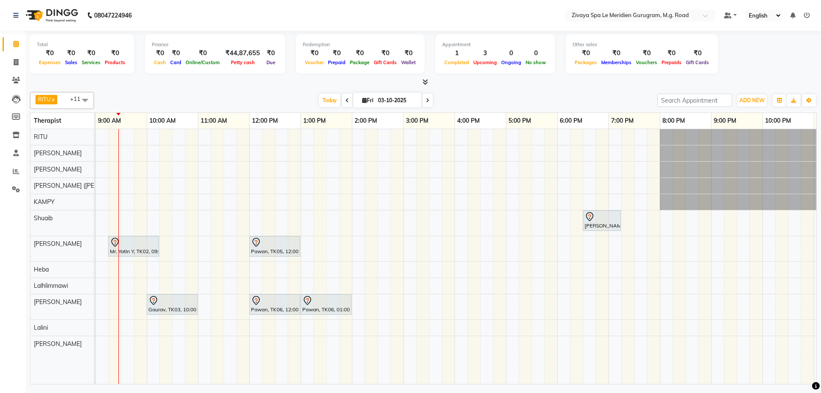
click at [264, 247] on div "Pawan, TK05, 12:00 PM-01:00 PM, Javanese Pampering - 60 Mins" at bounding box center [274, 246] width 49 height 18
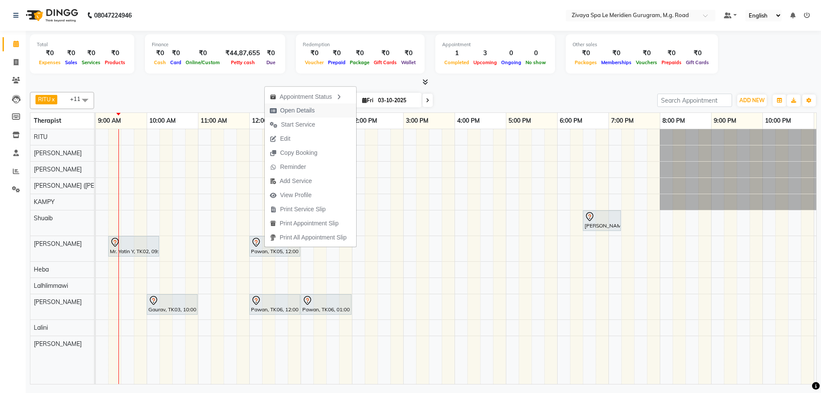
click at [316, 111] on span "Open Details" at bounding box center [292, 110] width 55 height 14
select select "7"
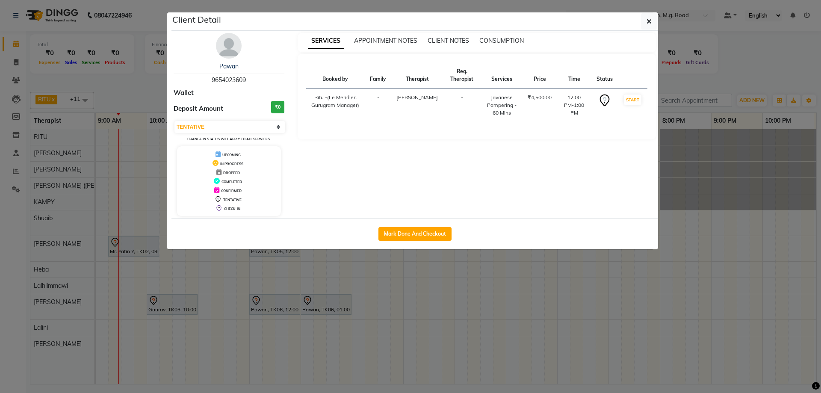
click at [605, 98] on icon at bounding box center [605, 99] width 4 height 4
click at [649, 16] on button "button" at bounding box center [649, 21] width 16 height 16
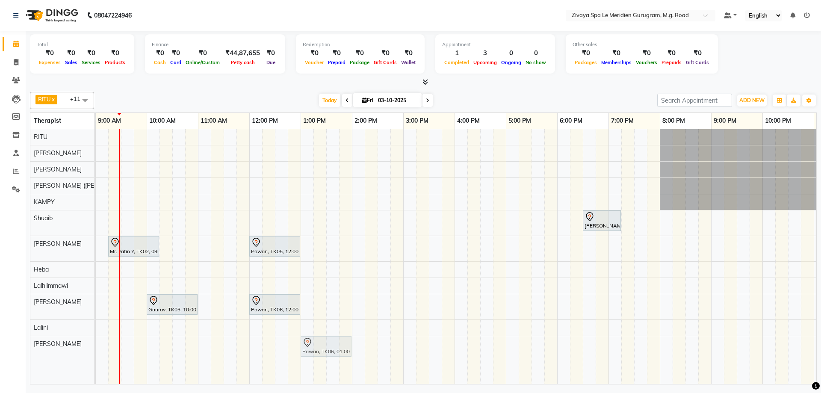
drag, startPoint x: 329, startPoint y: 307, endPoint x: 335, endPoint y: 340, distance: 33.4
click at [333, 348] on tbody "Manraj, TK01, 06:30 PM-07:15 PM, SHAMPOO & BLOW DRY MEDIUM Mr. Yatin Y, TK02, 0…" at bounding box center [249, 240] width 1231 height 223
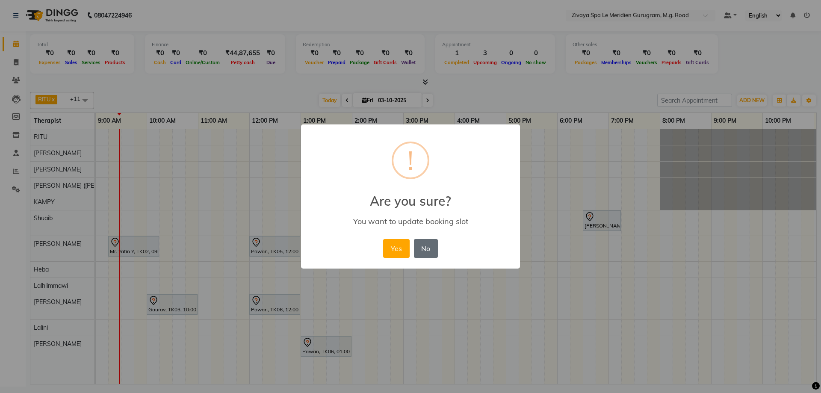
click at [428, 249] on button "No" at bounding box center [426, 248] width 24 height 19
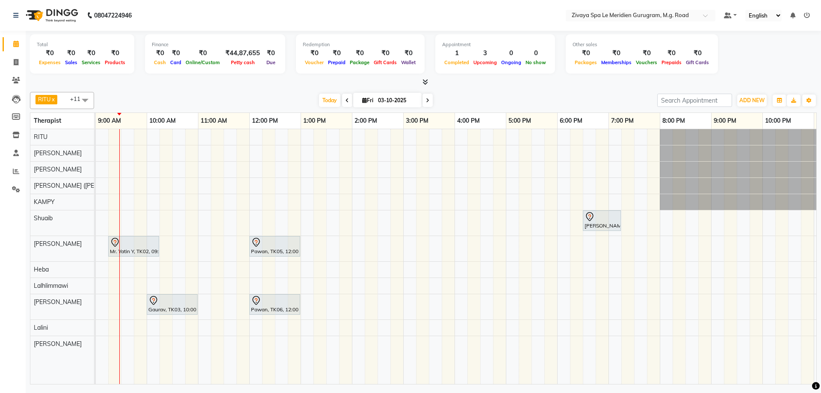
drag, startPoint x: 334, startPoint y: 302, endPoint x: 417, endPoint y: -52, distance: 363.6
click at [417, 0] on html "08047224946 Select Location × Zivaya Spa Le Meridien Gurugram, M.g. Road Defaul…" at bounding box center [410, 196] width 821 height 393
click at [340, 304] on div at bounding box center [325, 300] width 47 height 10
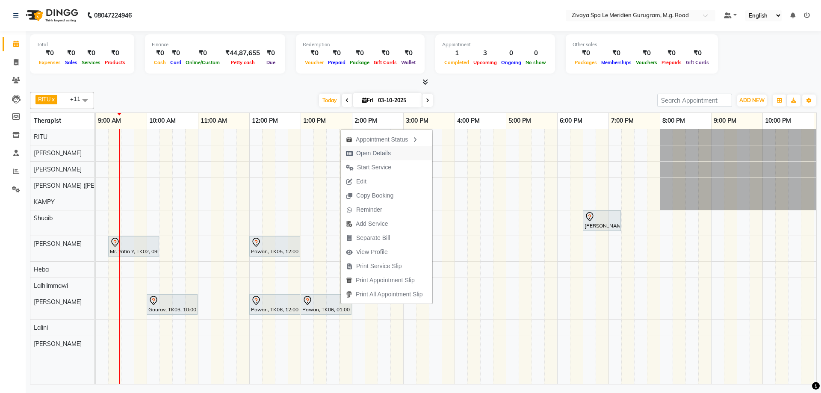
click at [386, 152] on span "Open Details" at bounding box center [373, 153] width 35 height 9
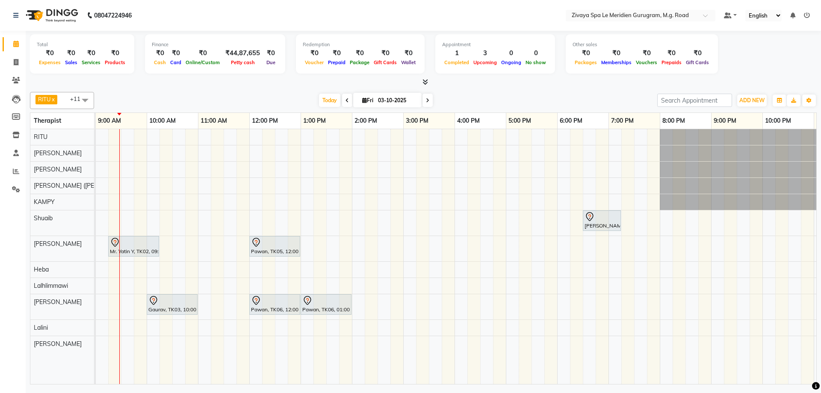
click at [330, 309] on div "Pawan, TK06, 01:00 PM-02:00 PM, Javanese Pampering - 60 Mins" at bounding box center [325, 304] width 49 height 18
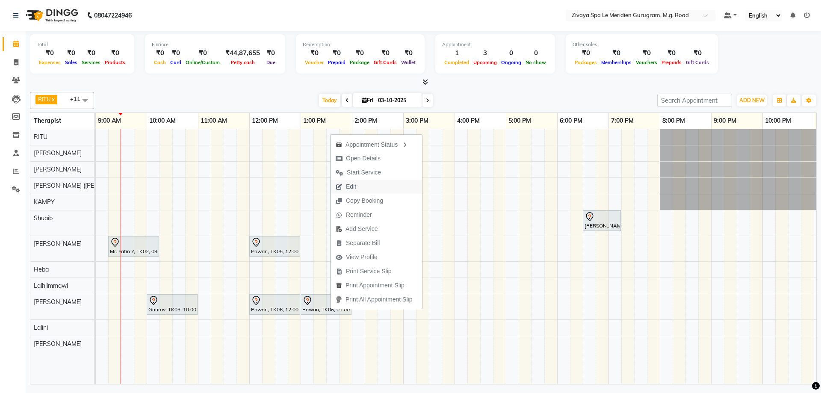
click at [369, 187] on button "Edit" at bounding box center [375, 187] width 91 height 14
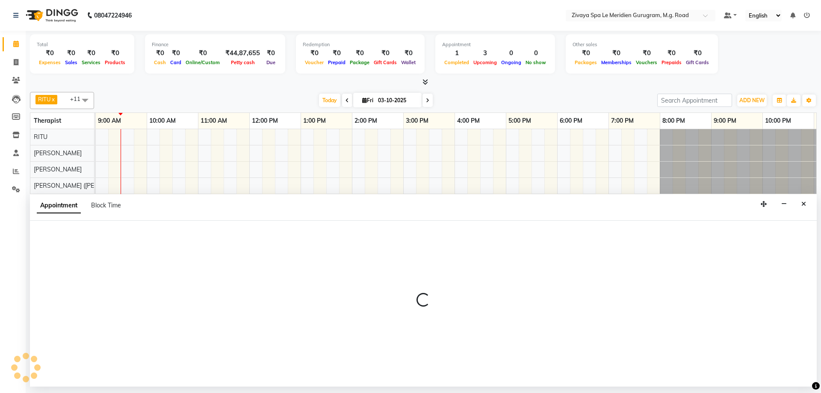
select select "tentative"
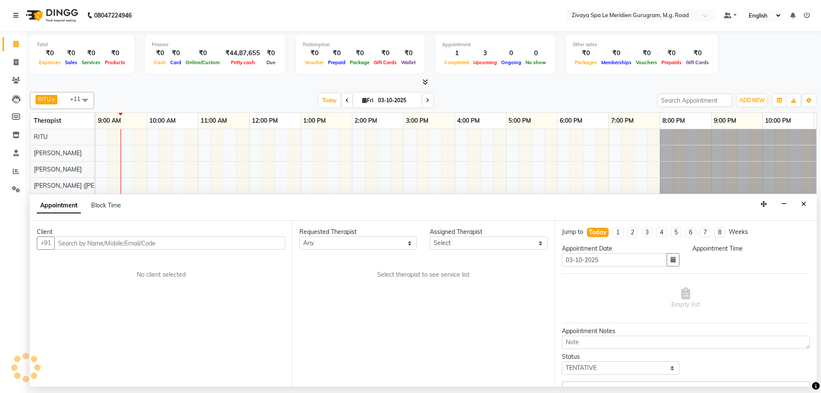
scroll to position [0, 308]
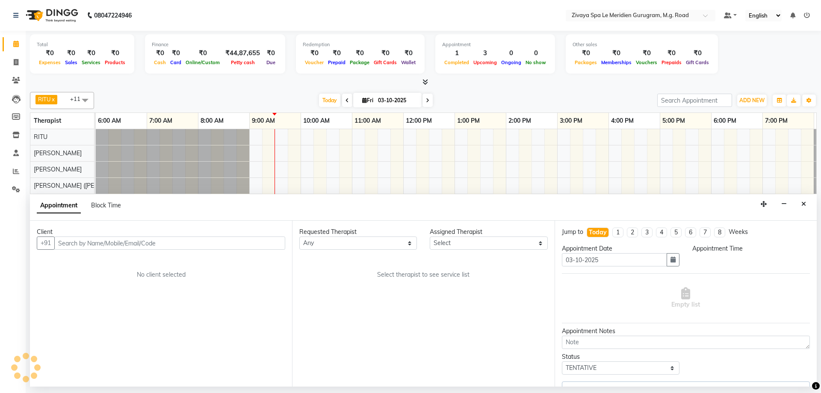
select select "720"
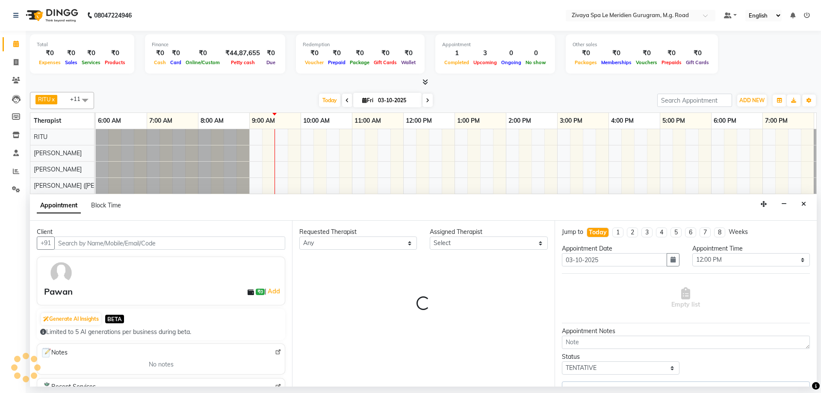
select select "65986"
select select "3243"
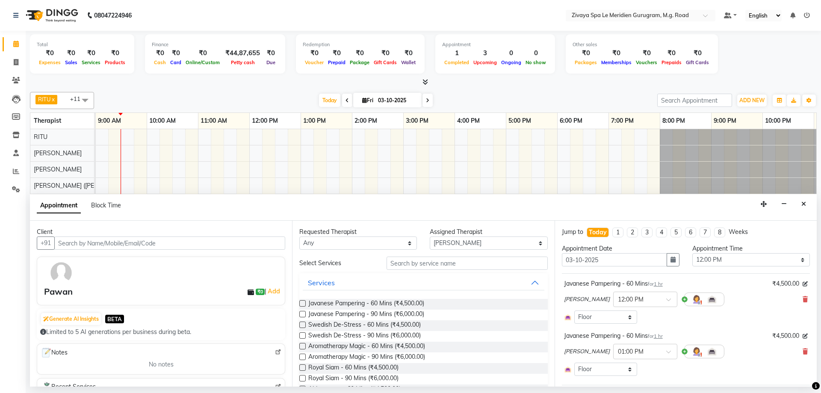
scroll to position [91, 0]
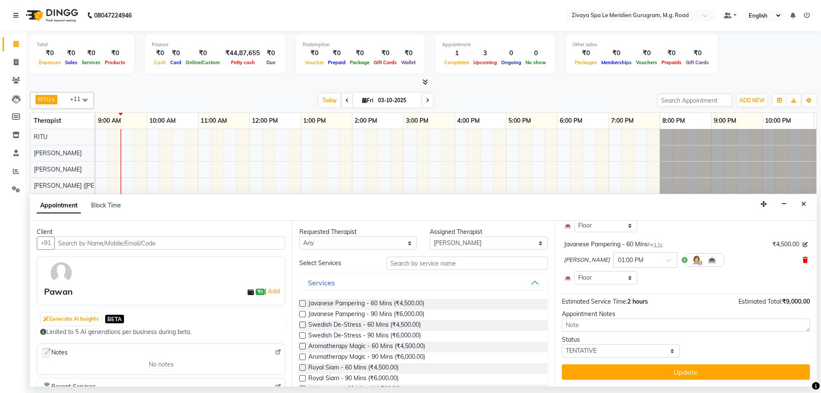
click at [803, 259] on icon at bounding box center [805, 260] width 5 height 6
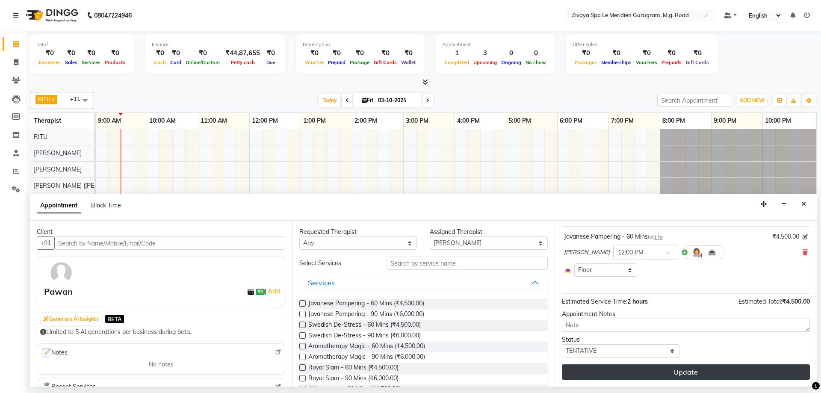
click at [731, 372] on button "Update" at bounding box center [686, 371] width 248 height 15
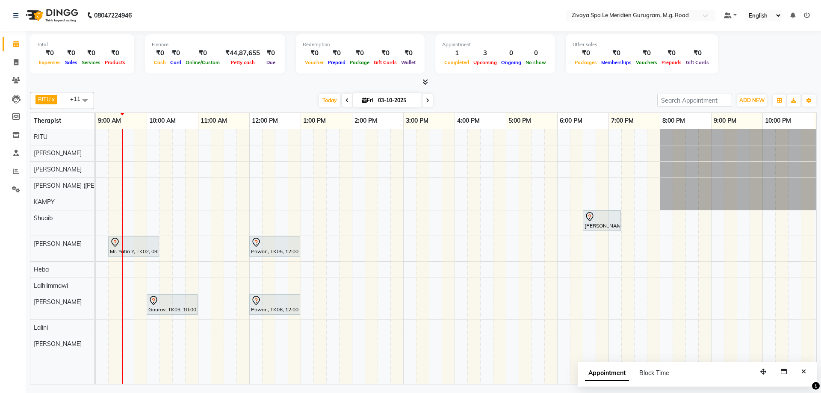
click at [318, 102] on div "Today Fri 03-10-2025" at bounding box center [375, 100] width 115 height 13
click at [324, 96] on span "Today" at bounding box center [329, 100] width 21 height 13
click at [804, 369] on icon "Close" at bounding box center [803, 372] width 5 height 6
drag, startPoint x: 136, startPoint y: 251, endPoint x: 158, endPoint y: 246, distance: 22.8
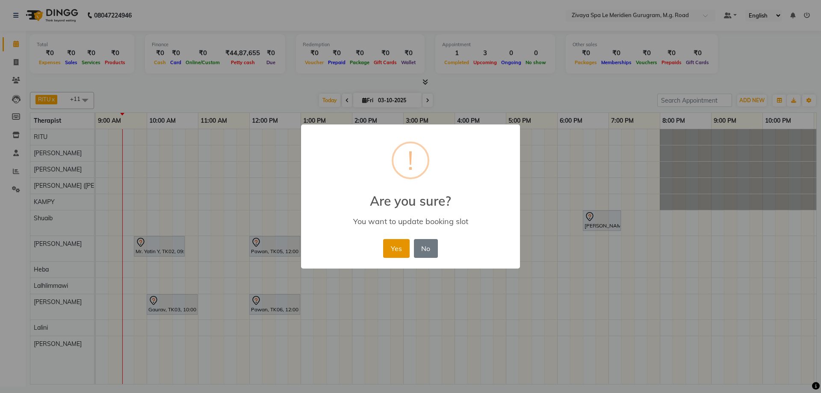
click at [392, 242] on button "Yes" at bounding box center [396, 248] width 26 height 19
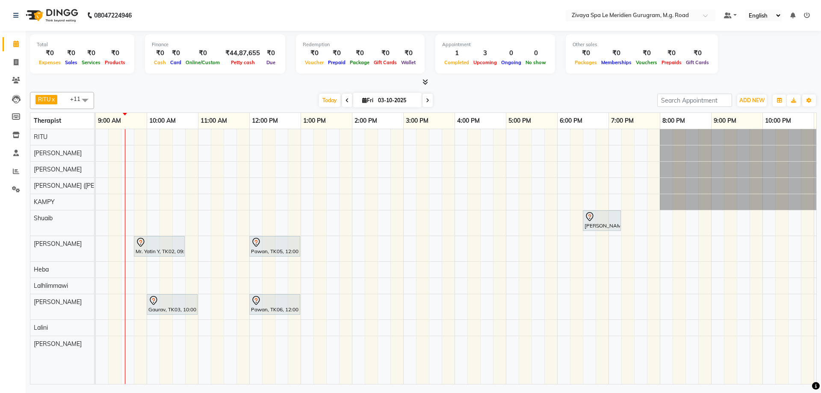
click at [588, 64] on span "Packages" at bounding box center [585, 62] width 27 height 6
click at [162, 241] on div at bounding box center [159, 242] width 47 height 10
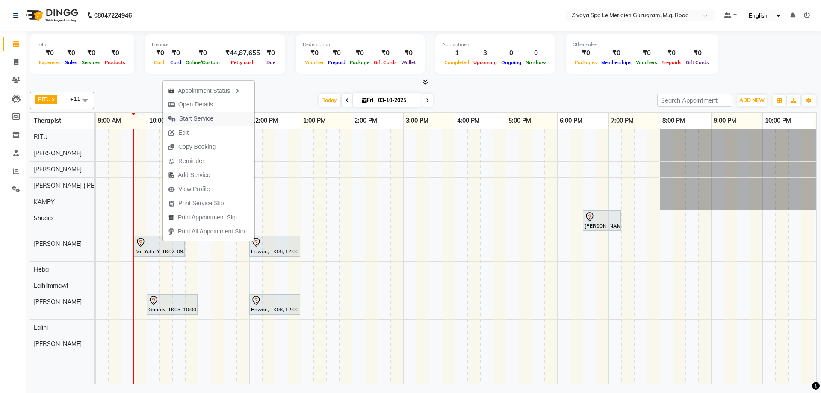
click at [195, 120] on span "Start Service" at bounding box center [196, 118] width 34 height 9
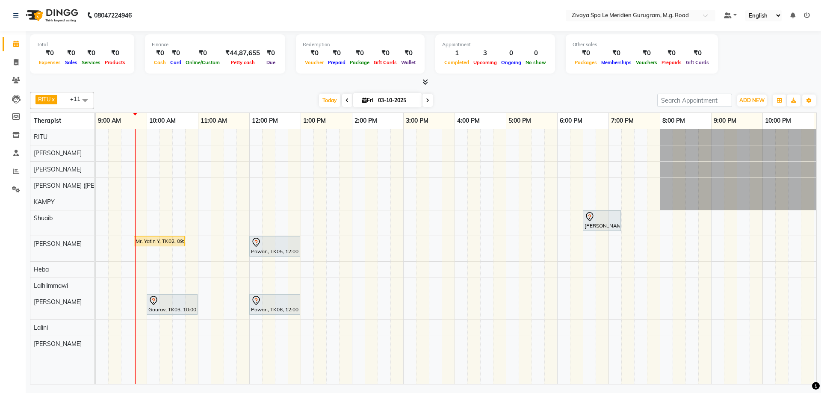
click at [181, 307] on div "Gaurav, TK03, 10:00 AM-11:00 AM, Javanese Pampering - 60 Mins" at bounding box center [172, 304] width 49 height 18
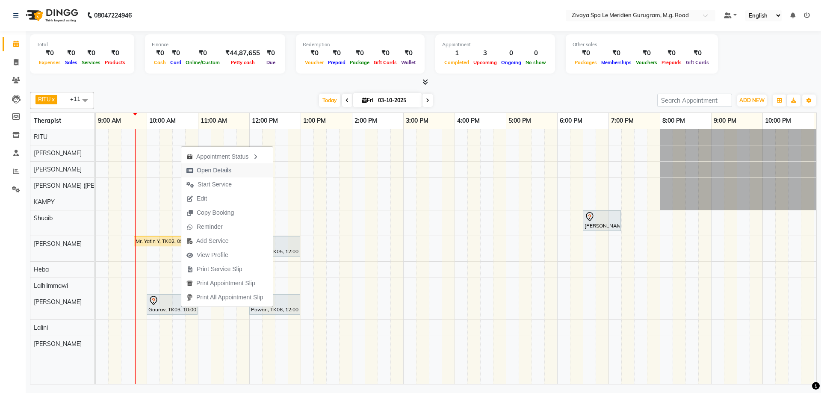
click at [221, 169] on span "Open Details" at bounding box center [214, 170] width 35 height 9
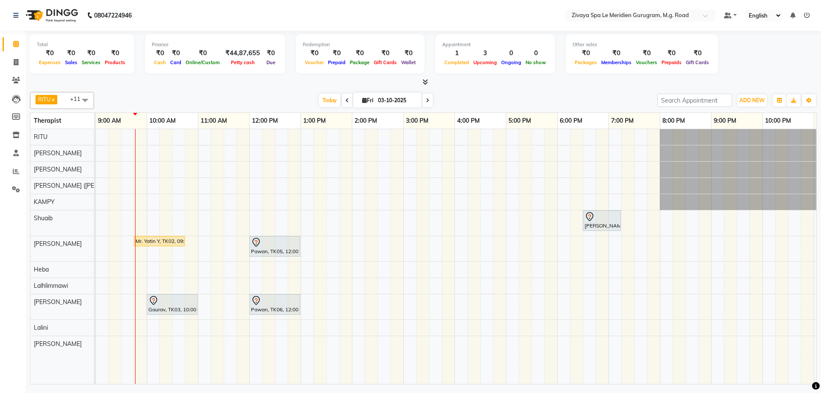
click at [165, 305] on div at bounding box center [171, 300] width 47 height 10
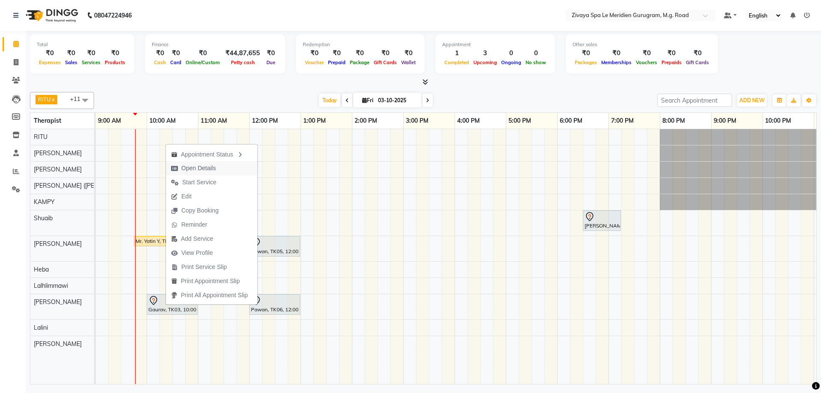
click at [203, 170] on span "Open Details" at bounding box center [198, 168] width 35 height 9
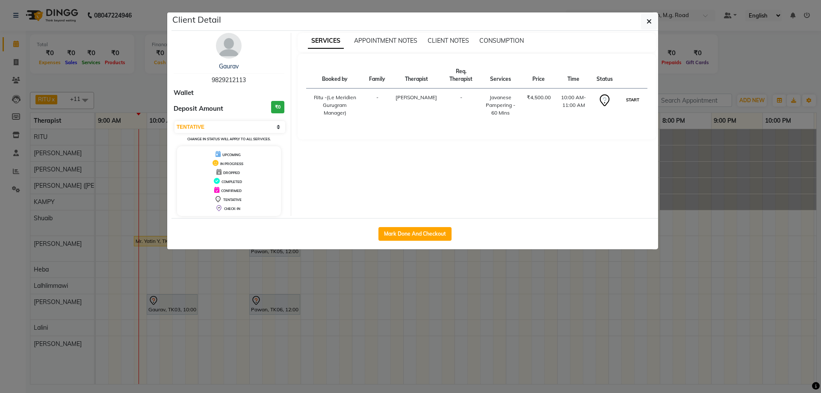
click at [635, 95] on button "START" at bounding box center [633, 99] width 18 height 11
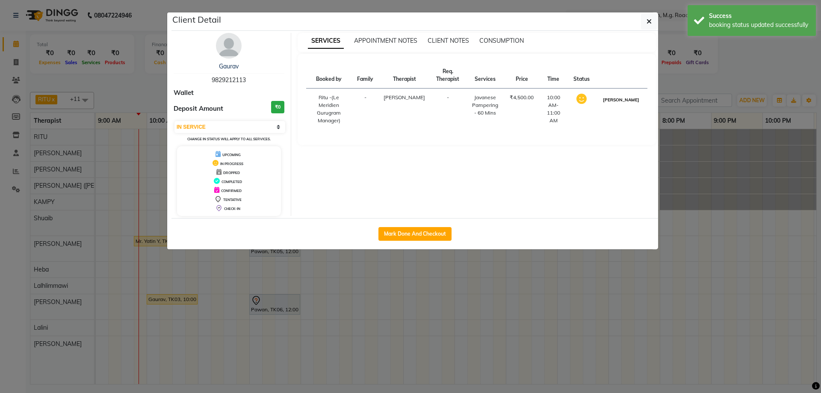
click at [635, 103] on button "MARK DONE" at bounding box center [621, 99] width 41 height 11
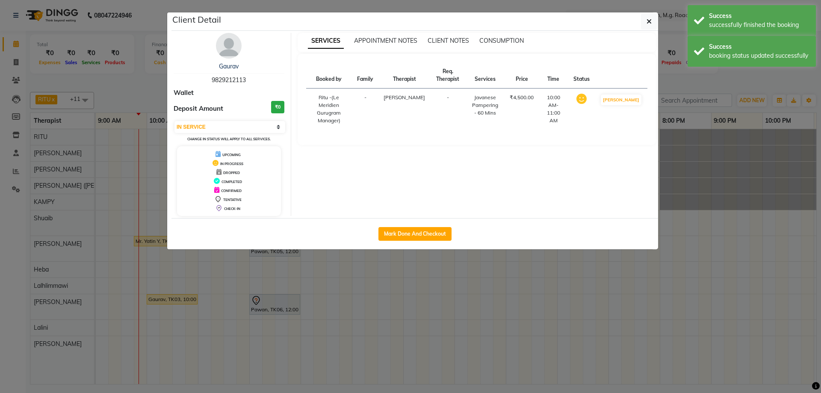
select select "3"
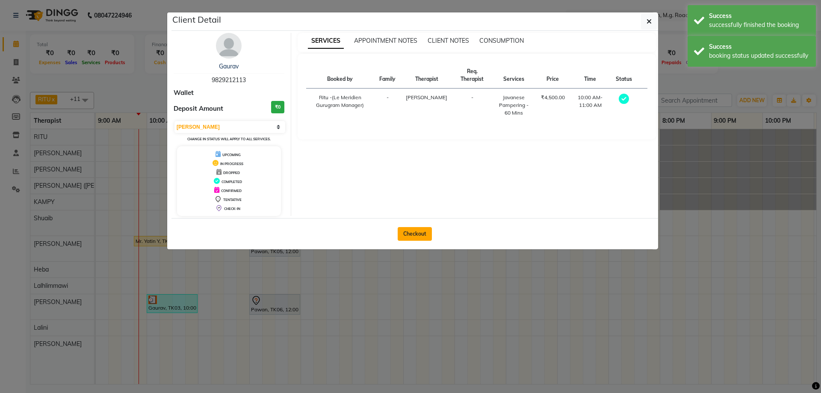
click at [422, 232] on button "Checkout" at bounding box center [415, 234] width 34 height 14
select select "service"
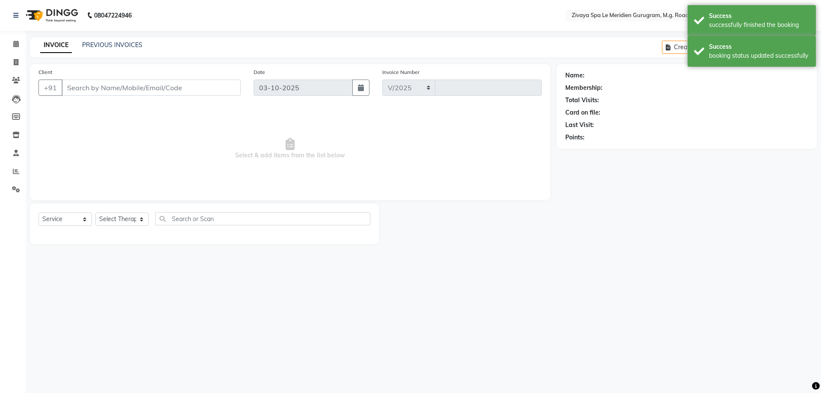
select select "6503"
type input "2201"
type input "9829212113"
select select "65986"
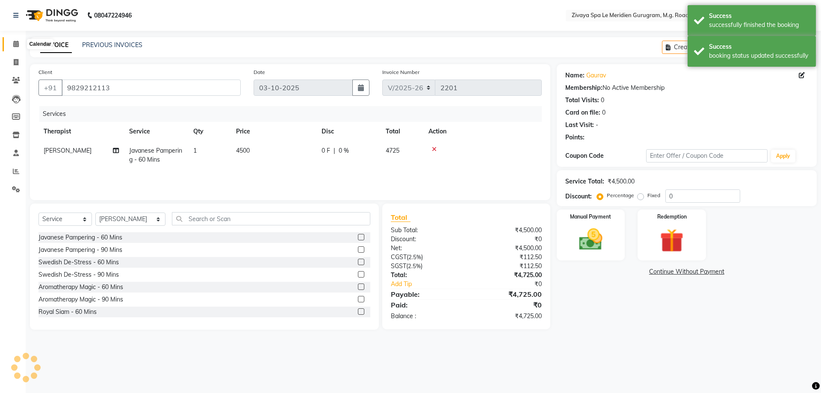
click at [21, 46] on span at bounding box center [16, 44] width 15 height 10
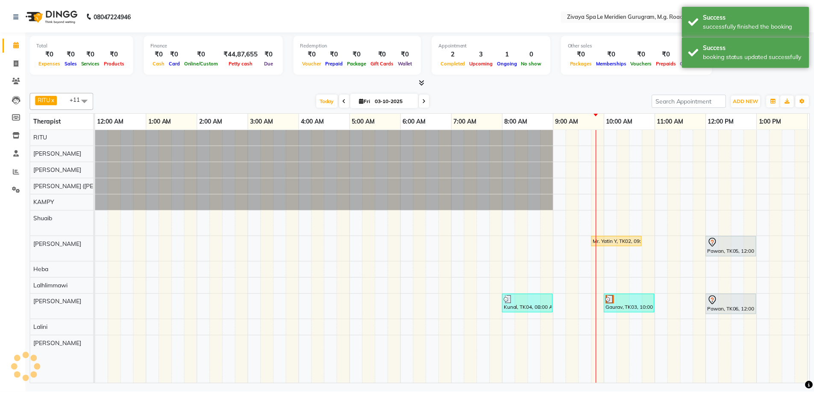
scroll to position [0, 308]
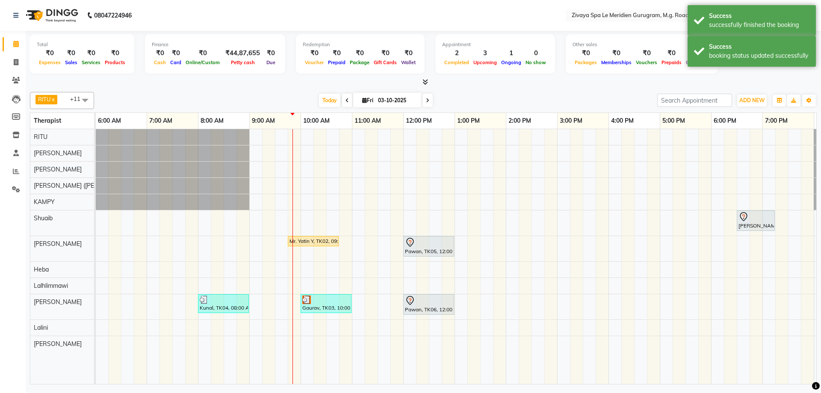
click at [298, 242] on div "Mr. Yatin Y, TK02, 09:45 AM-10:45 AM, Javanese Pampering - 60 Mins" at bounding box center [313, 241] width 49 height 8
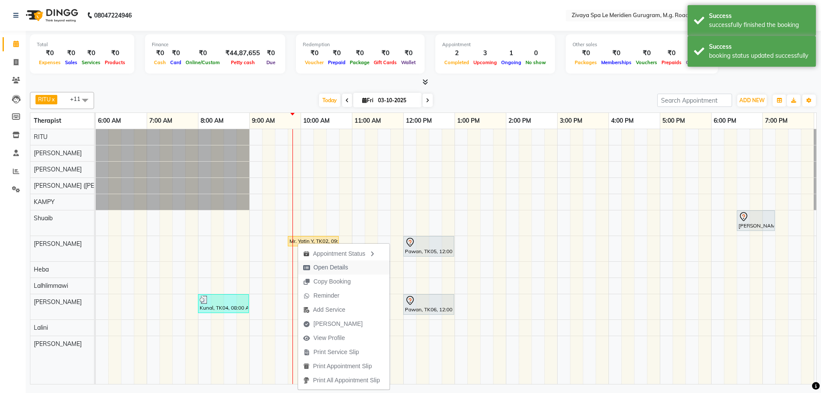
click at [326, 266] on span "Open Details" at bounding box center [330, 267] width 35 height 9
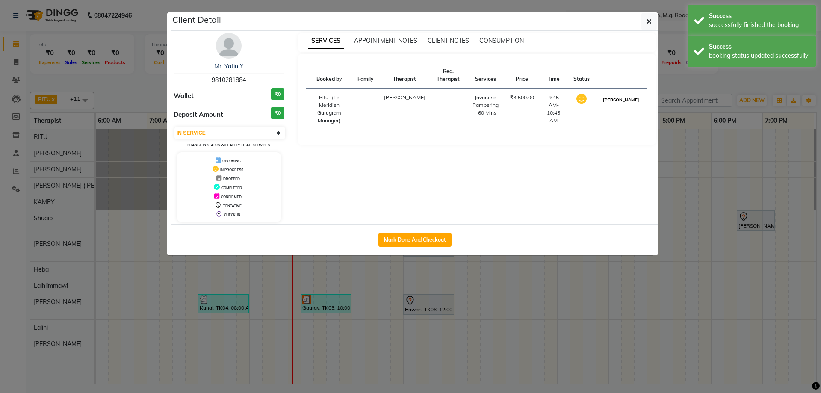
click at [621, 101] on button "MARK DONE" at bounding box center [621, 99] width 41 height 11
select select "3"
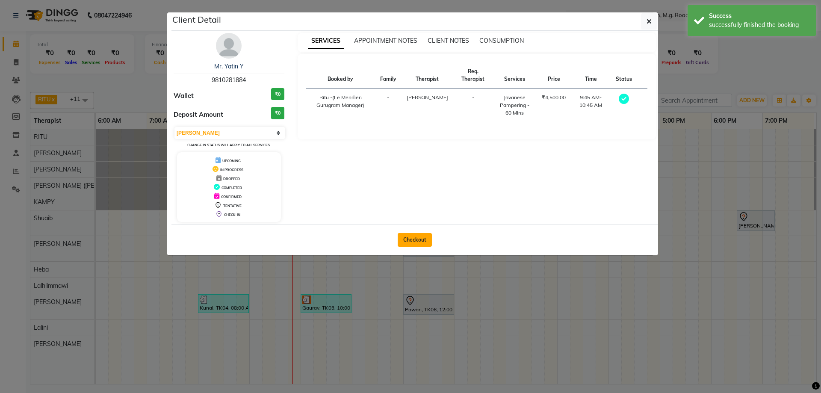
click at [431, 237] on button "Checkout" at bounding box center [415, 240] width 34 height 14
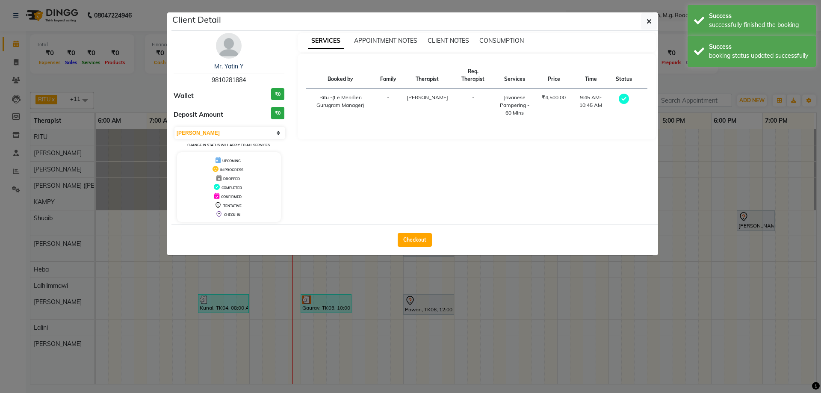
select select "6503"
select select "service"
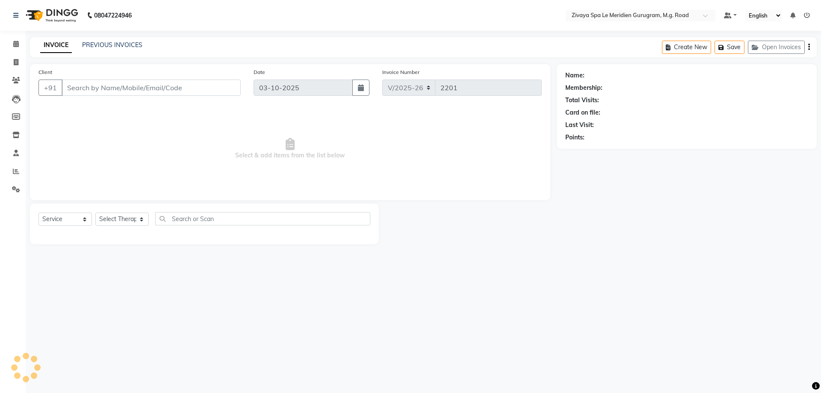
type input "9810281884"
select select "61537"
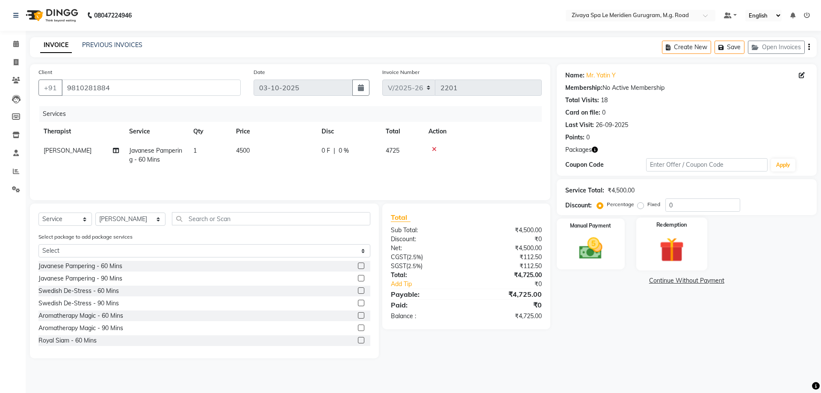
click at [667, 245] on img at bounding box center [672, 249] width 40 height 30
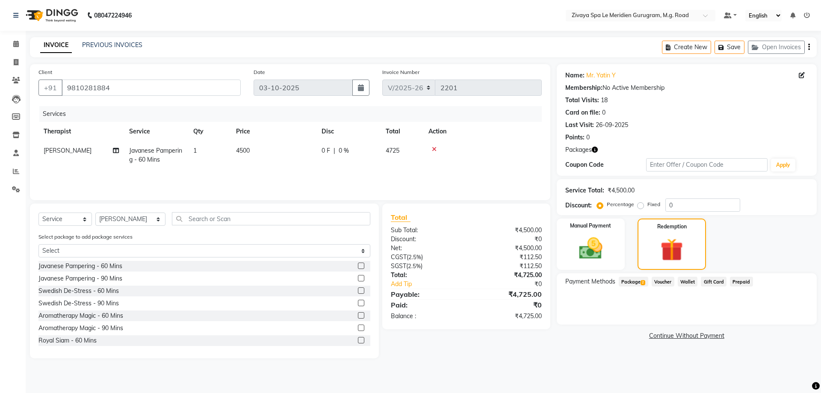
click at [640, 284] on span "Package 2" at bounding box center [634, 282] width 30 height 10
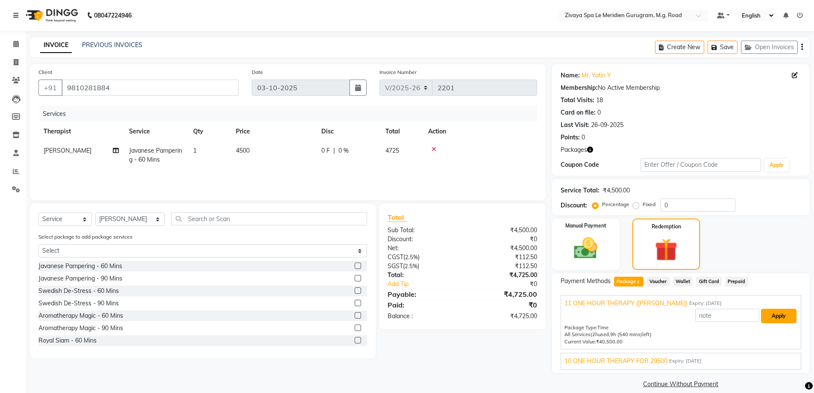
click at [784, 316] on button "Apply" at bounding box center [778, 316] width 35 height 15
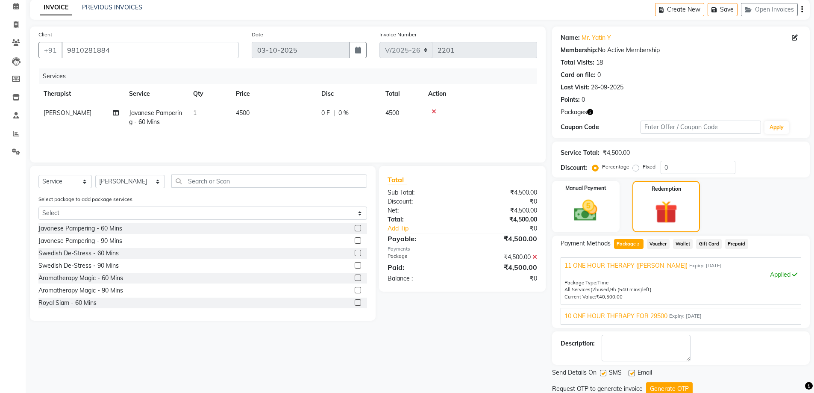
scroll to position [68, 0]
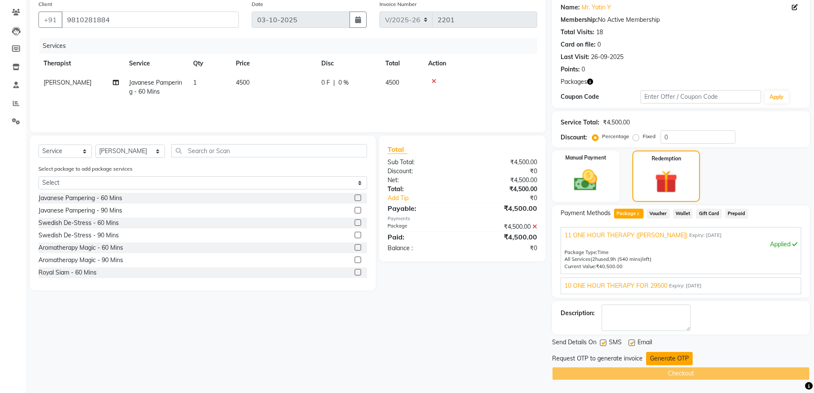
click at [679, 362] on button "Generate OTP" at bounding box center [669, 358] width 47 height 13
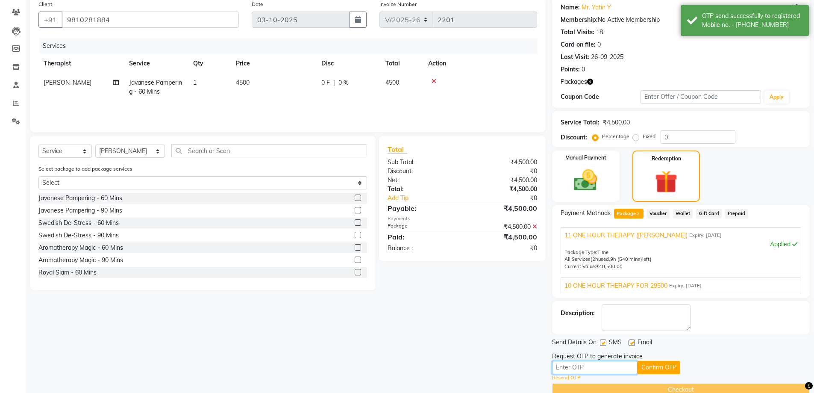
click at [623, 368] on input "text" at bounding box center [595, 367] width 86 height 13
type input "6"
click at [669, 363] on button "Confirm OTP" at bounding box center [659, 367] width 43 height 13
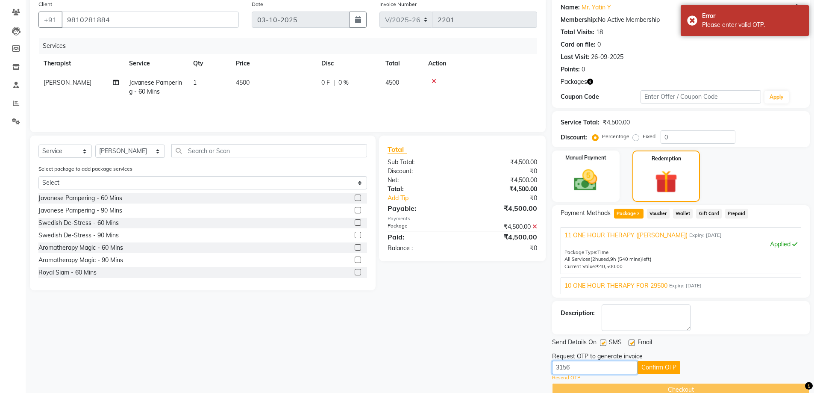
click at [602, 369] on input "3156" at bounding box center [595, 367] width 86 height 13
type input "3"
click at [655, 366] on button "Confirm OTP" at bounding box center [659, 367] width 43 height 13
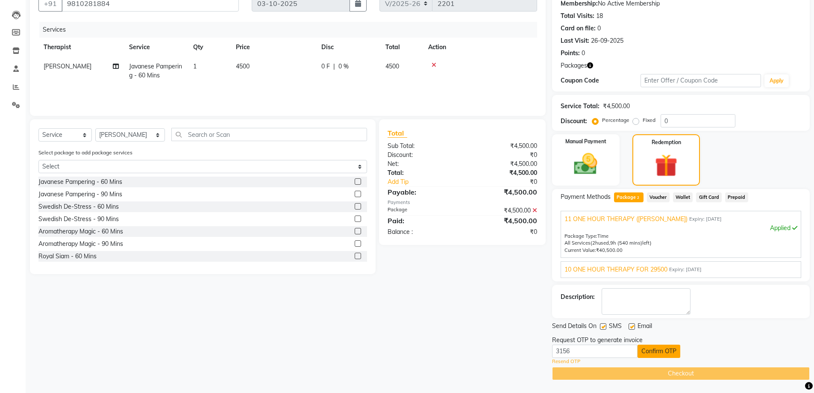
click at [657, 349] on button "Confirm OTP" at bounding box center [659, 351] width 43 height 13
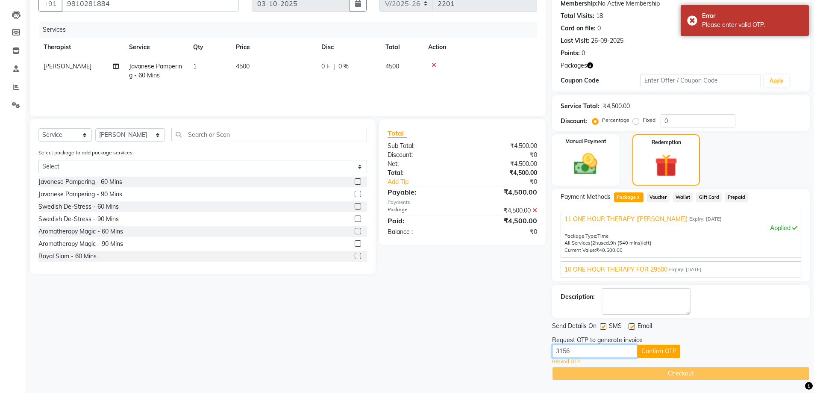
click at [584, 356] on input "3156" at bounding box center [595, 351] width 86 height 13
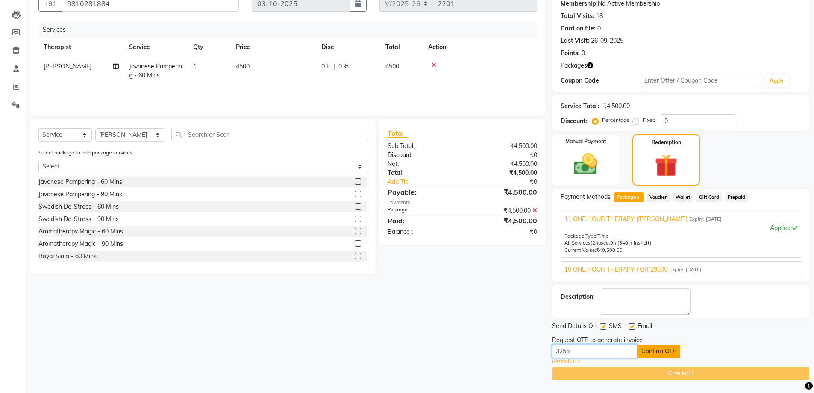
type input "3256"
click at [673, 352] on button "Confirm OTP" at bounding box center [659, 351] width 43 height 13
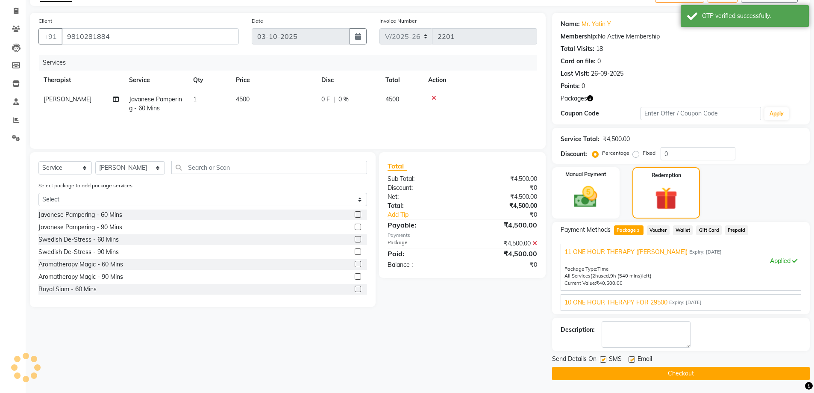
scroll to position [51, 0]
click at [719, 378] on button "Checkout" at bounding box center [681, 373] width 258 height 13
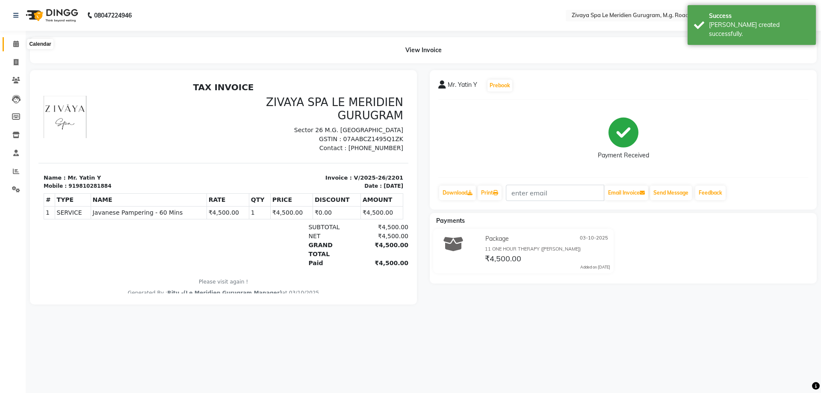
click at [18, 43] on icon at bounding box center [16, 44] width 6 height 6
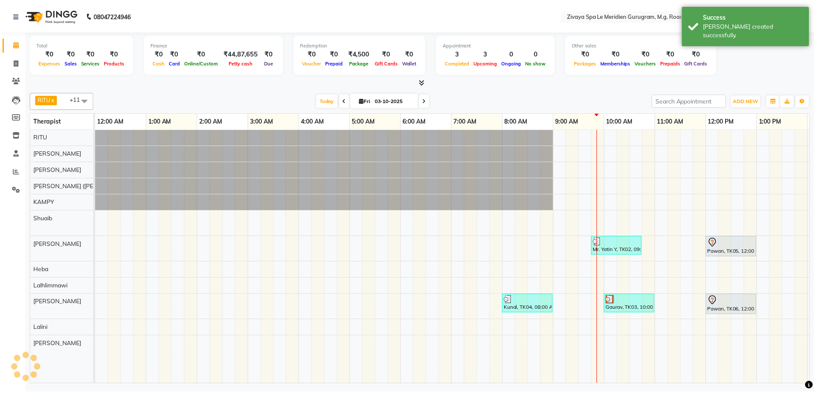
scroll to position [0, 308]
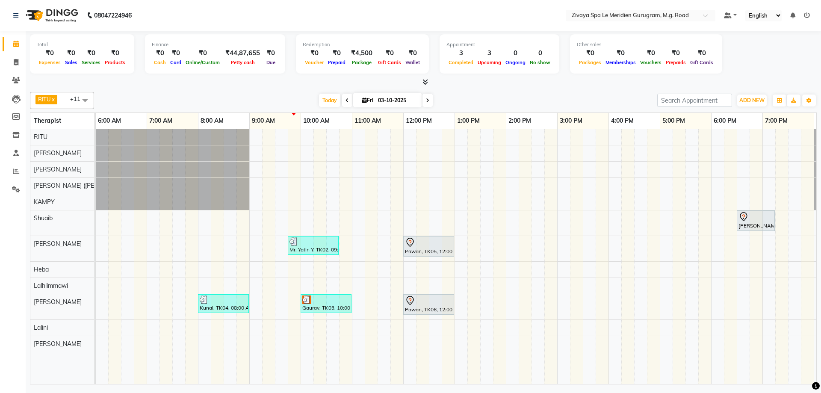
click at [314, 307] on div "Gaurav, TK03, 10:00 AM-11:00 AM, Javanese Pampering - 60 Mins" at bounding box center [325, 303] width 49 height 16
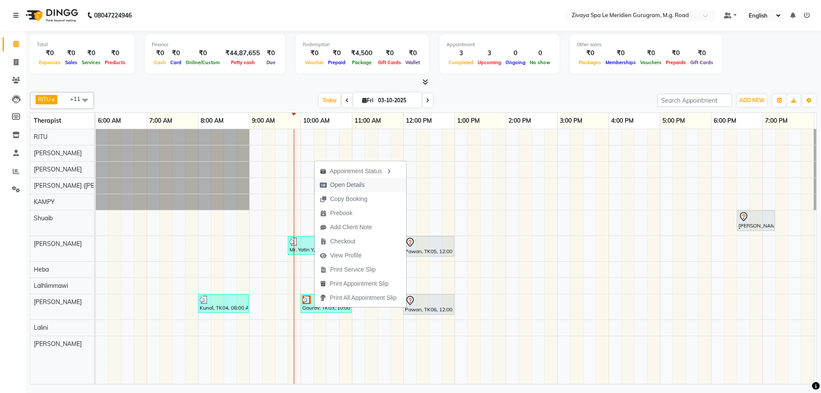
click at [341, 182] on span "Open Details" at bounding box center [347, 184] width 35 height 9
select select "3"
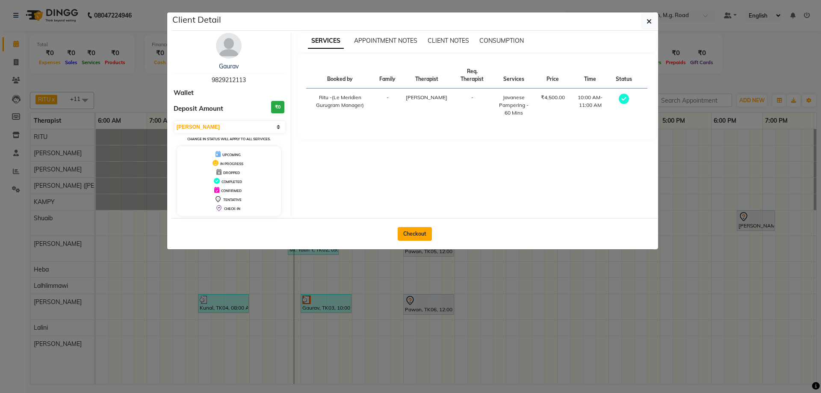
click at [421, 230] on button "Checkout" at bounding box center [415, 234] width 34 height 14
select select "service"
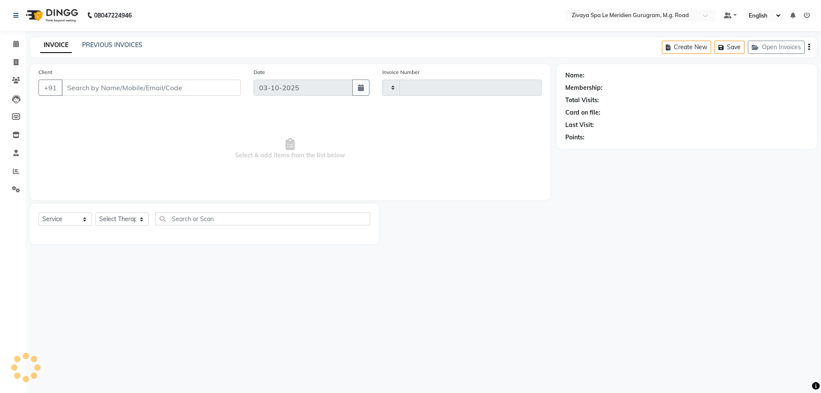
type input "2202"
select select "6503"
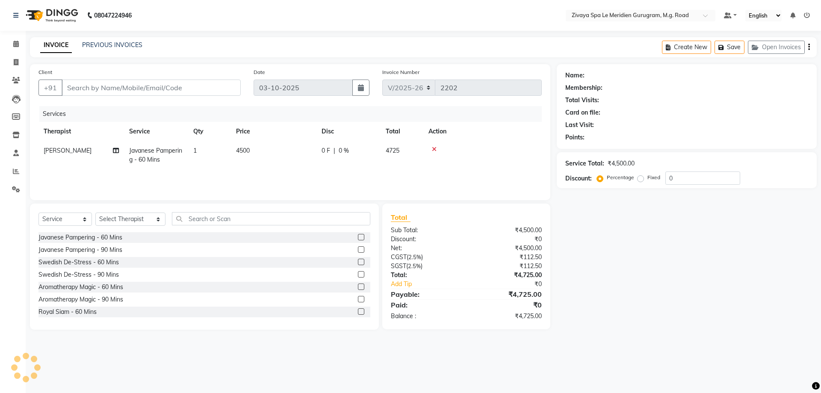
type input "9829212113"
select select "65986"
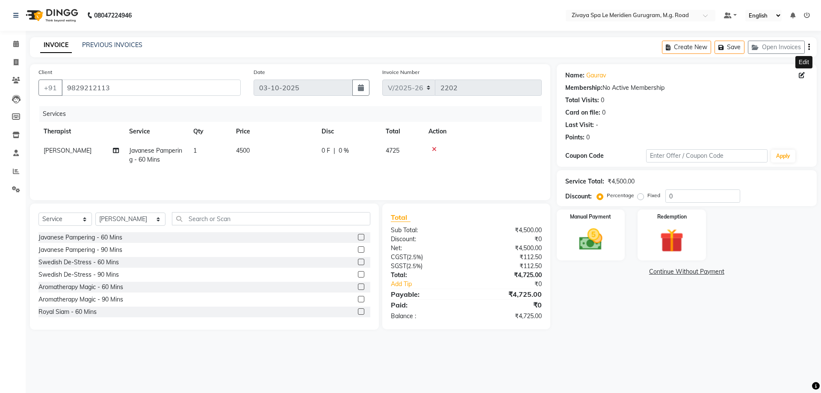
click at [804, 72] on icon at bounding box center [802, 75] width 6 height 6
select select "male"
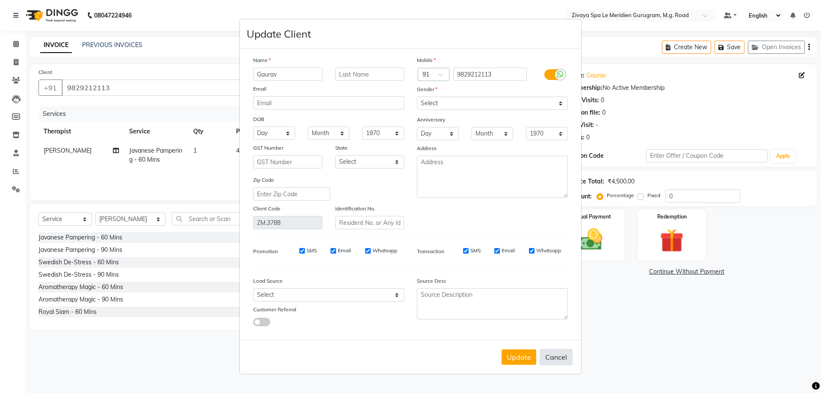
click at [557, 354] on button "Cancel" at bounding box center [556, 357] width 33 height 16
select select
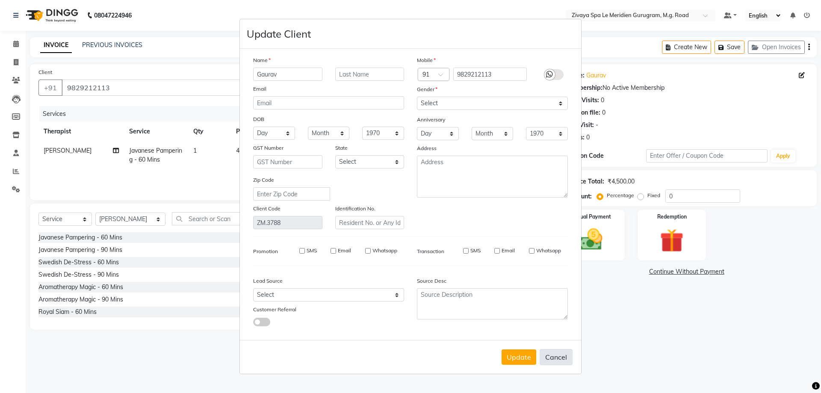
select select
checkbox input "false"
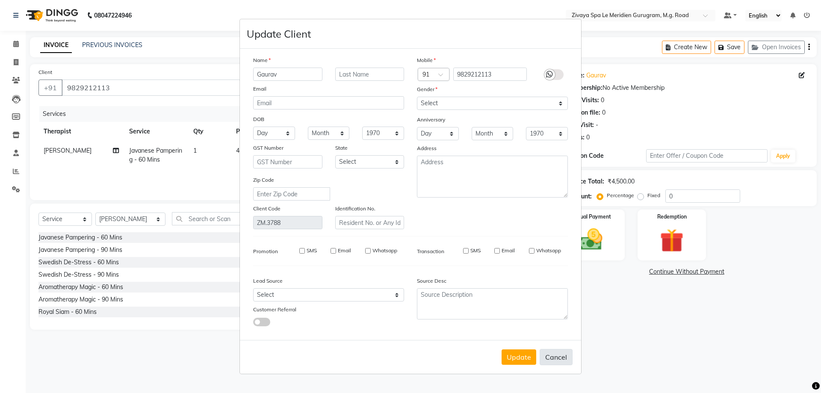
checkbox input "false"
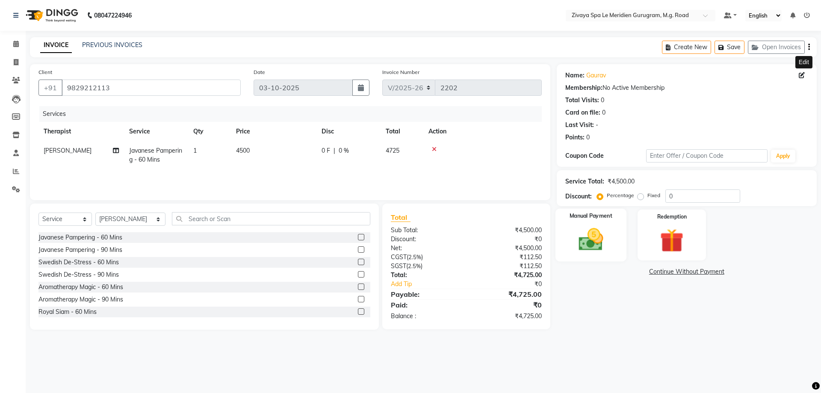
click at [601, 234] on img at bounding box center [591, 239] width 40 height 28
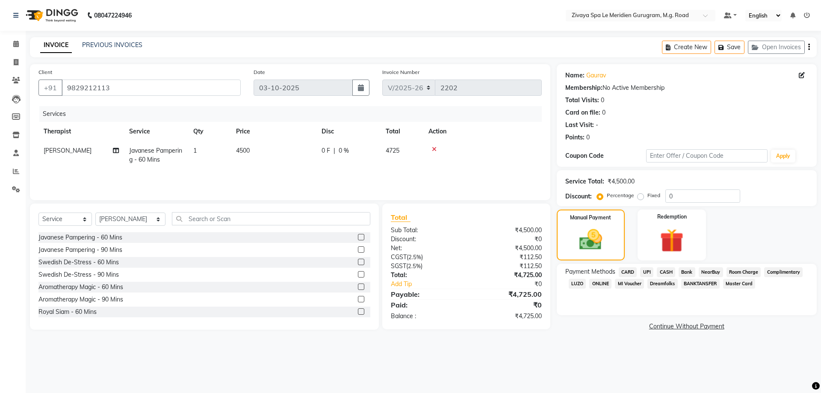
click at [640, 271] on span "UPI" at bounding box center [646, 272] width 13 height 10
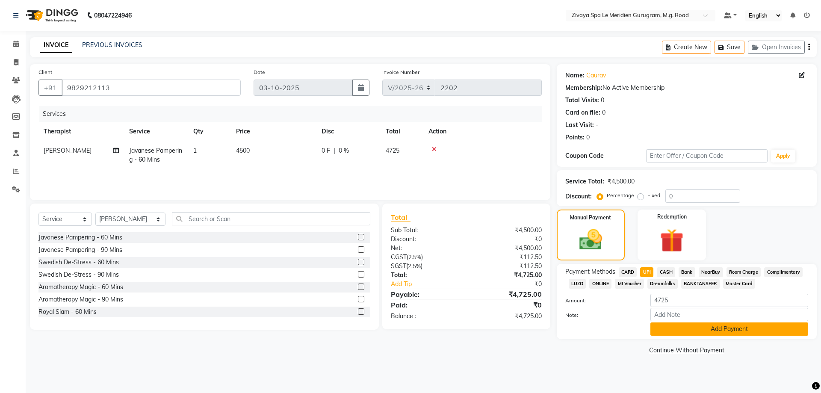
click at [704, 328] on button "Add Payment" at bounding box center [729, 328] width 158 height 13
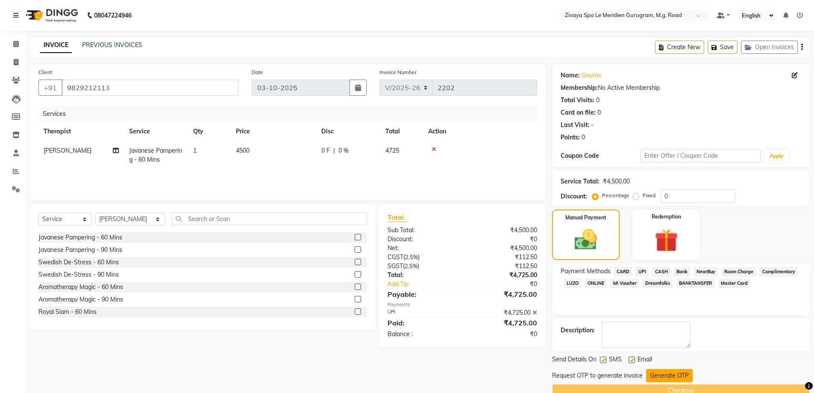
click at [679, 371] on button "Generate OTP" at bounding box center [669, 375] width 47 height 13
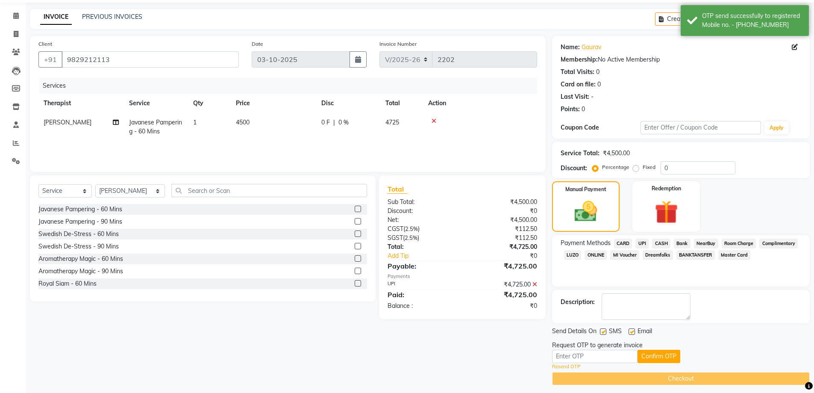
scroll to position [33, 0]
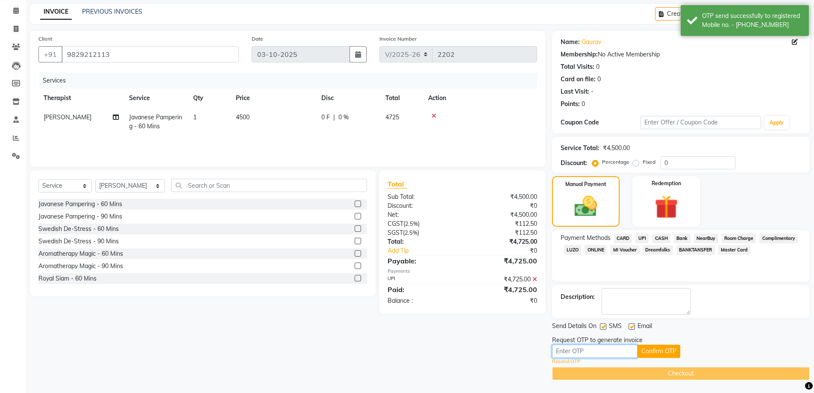
click at [584, 353] on input "text" at bounding box center [595, 351] width 86 height 13
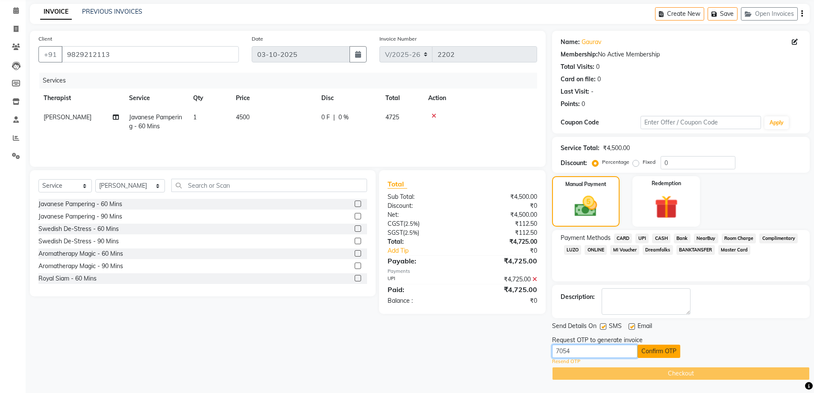
type input "7054"
click at [659, 352] on button "Confirm OTP" at bounding box center [659, 351] width 43 height 13
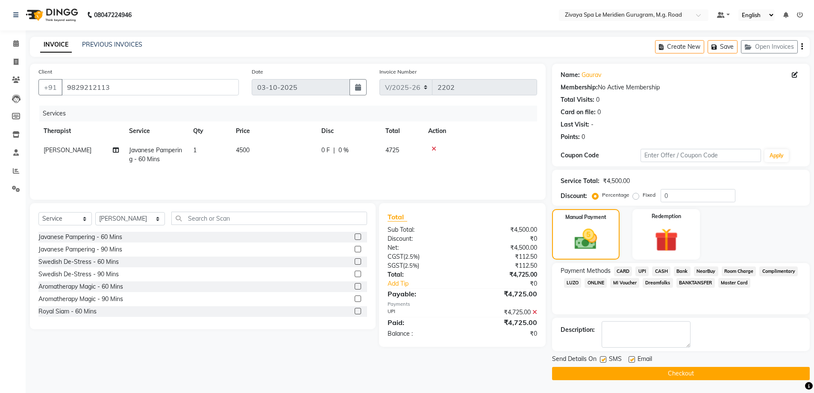
click at [696, 369] on button "Checkout" at bounding box center [681, 373] width 258 height 13
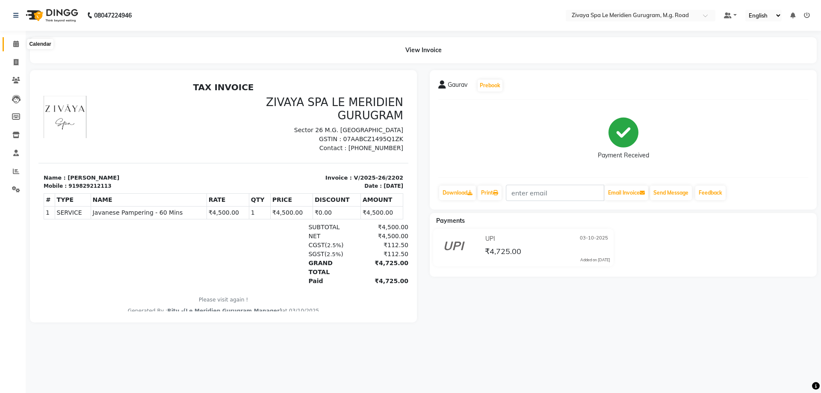
click at [12, 39] on span at bounding box center [16, 44] width 15 height 10
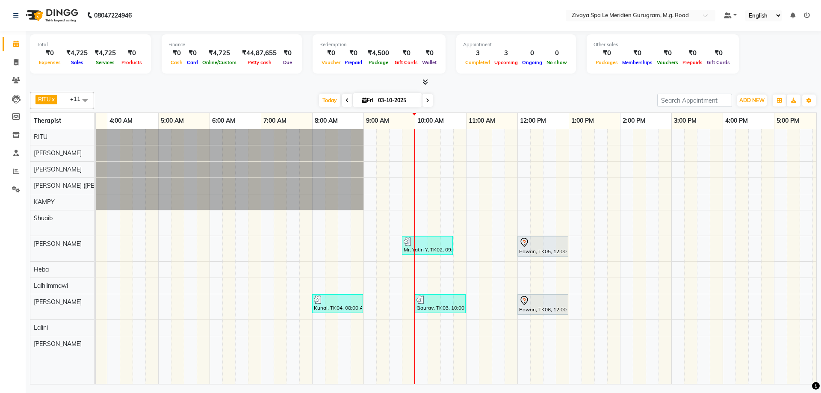
scroll to position [0, 269]
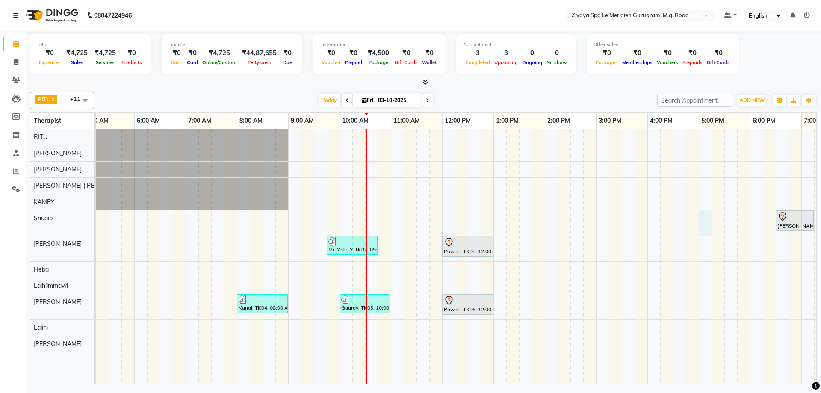
click at [702, 221] on div "Manraj, TK01, 06:30 PM-07:15 PM, SHAMPOO & BLOW DRY MEDIUM Mr. Yatin Y, TK02, 0…" at bounding box center [441, 256] width 1231 height 255
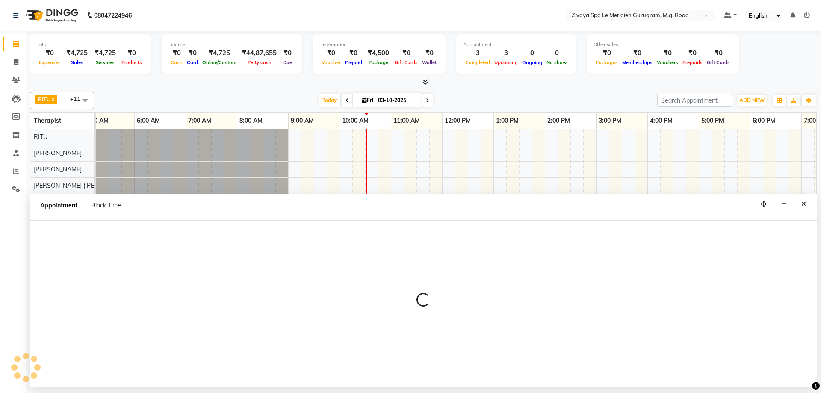
select select "52628"
select select "1020"
select select "tentative"
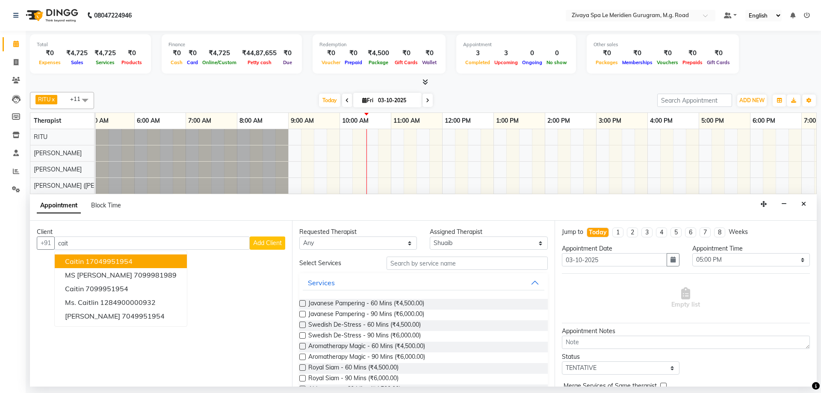
click at [81, 261] on span "Caitin" at bounding box center [74, 261] width 19 height 9
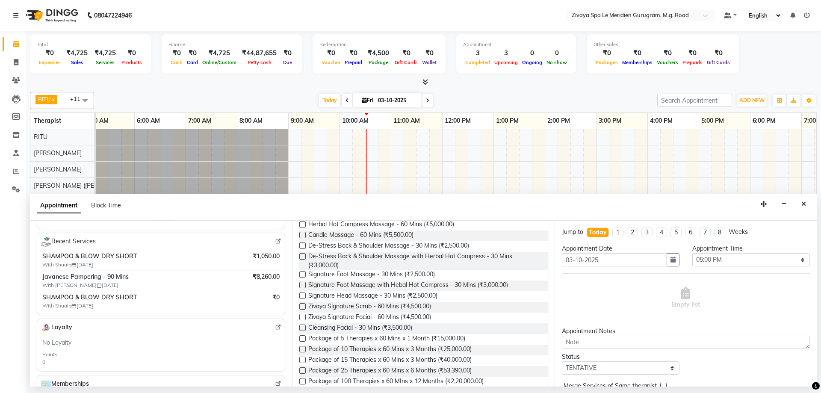
scroll to position [294, 0]
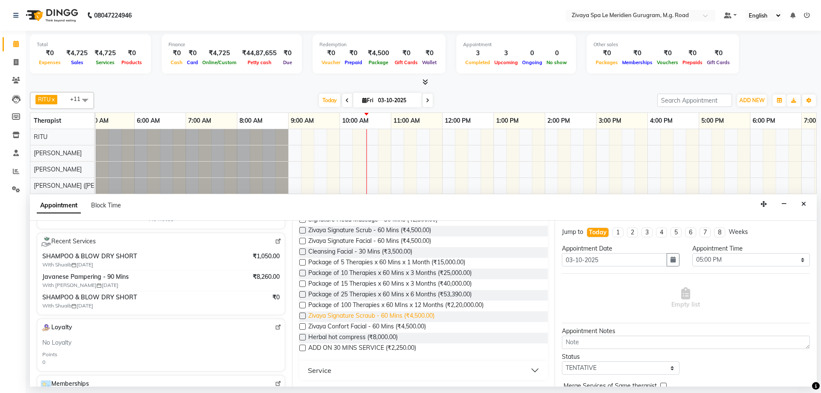
type input "17049951954"
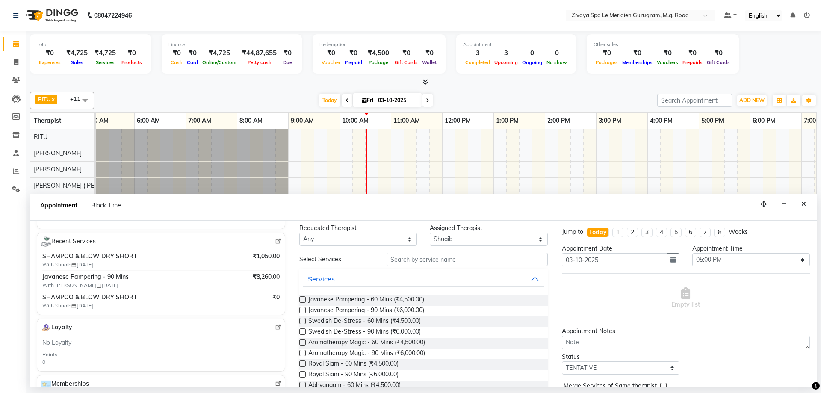
scroll to position [0, 0]
click at [346, 285] on button "Services" at bounding box center [423, 282] width 241 height 15
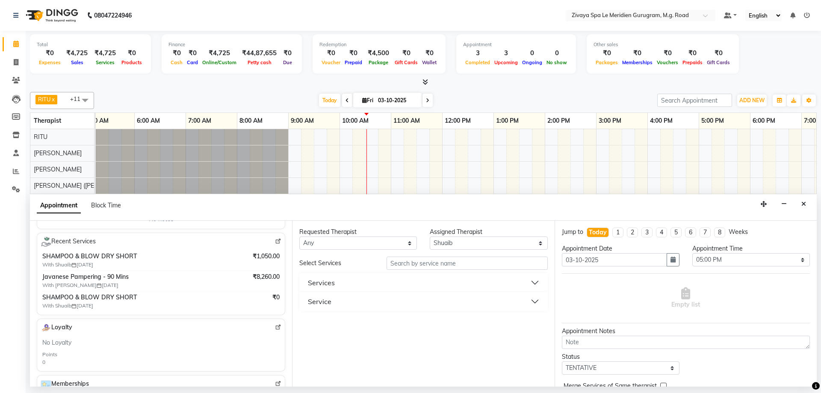
click at [349, 300] on button "Service" at bounding box center [423, 301] width 241 height 15
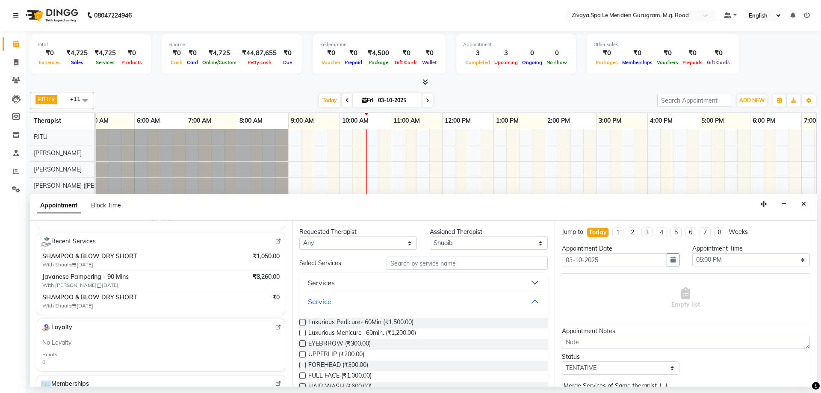
scroll to position [511, 0]
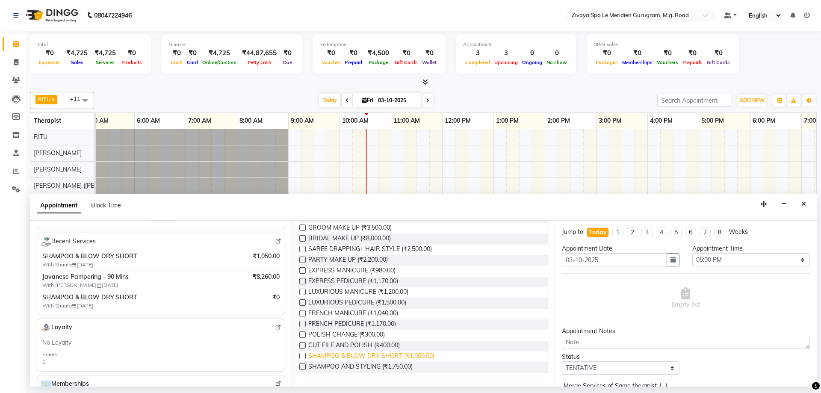
click at [395, 355] on span "SHAMPOO & BLOW DRY SHORT (₹1,000.00)" at bounding box center [371, 356] width 126 height 11
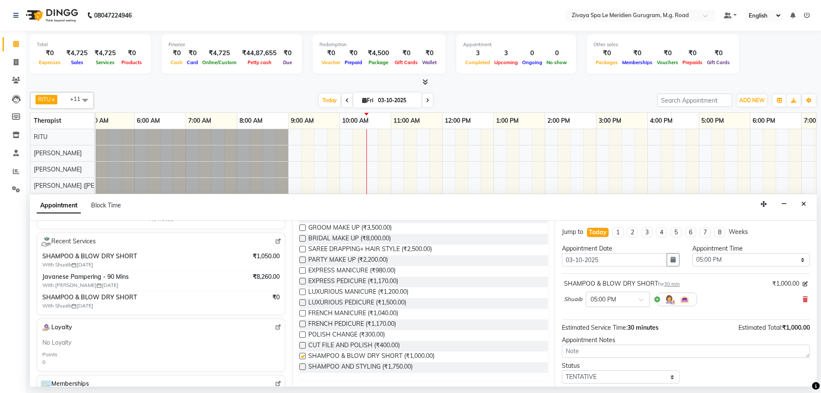
checkbox input "false"
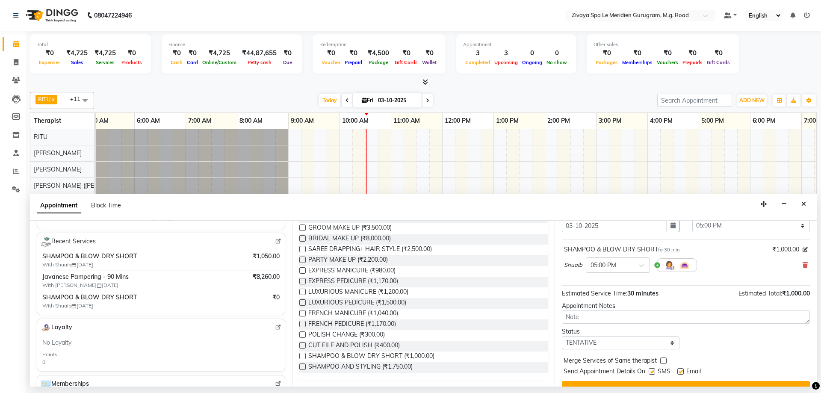
scroll to position [51, 0]
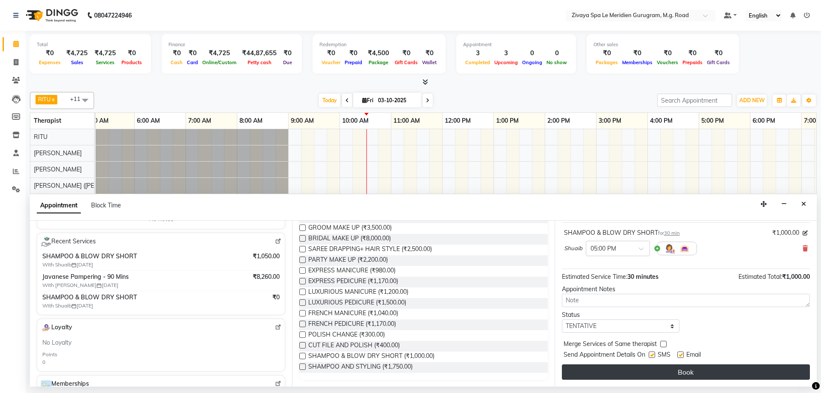
click at [723, 375] on button "Book" at bounding box center [686, 371] width 248 height 15
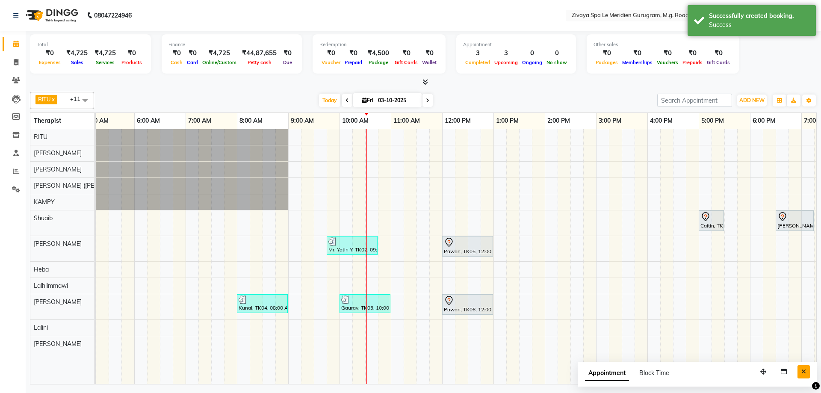
click at [803, 369] on icon "Close" at bounding box center [803, 372] width 5 height 6
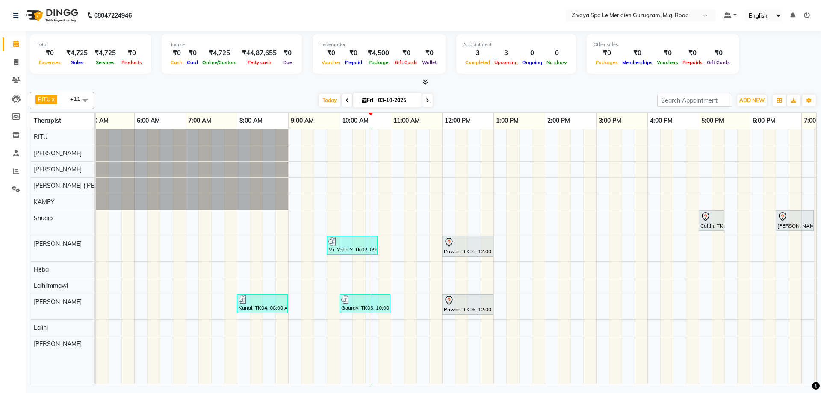
click at [362, 308] on div "Gaurav, TK03, 10:00 AM-11:00 AM, Javanese Pampering - 60 Mins" at bounding box center [364, 303] width 49 height 16
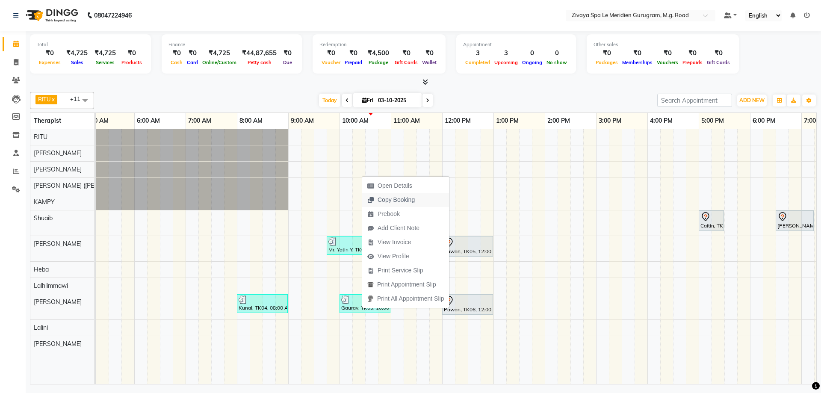
click at [386, 201] on span "Copy Booking" at bounding box center [396, 199] width 37 height 9
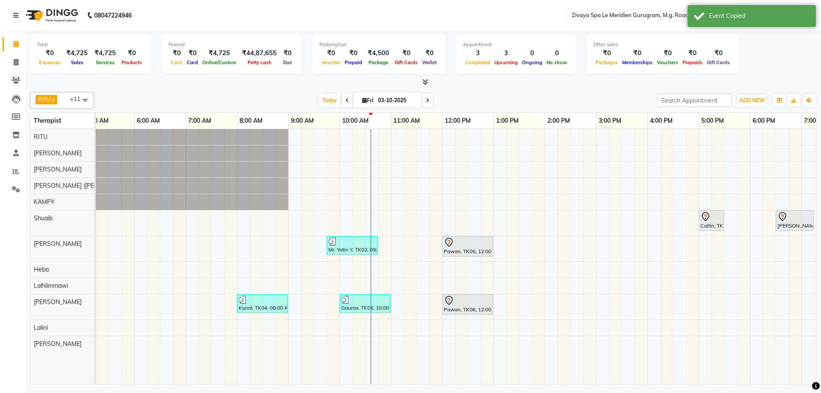
click at [350, 311] on div "Gaurav, TK03, 10:00 AM-11:00 AM, Javanese Pampering - 60 Mins" at bounding box center [364, 303] width 49 height 16
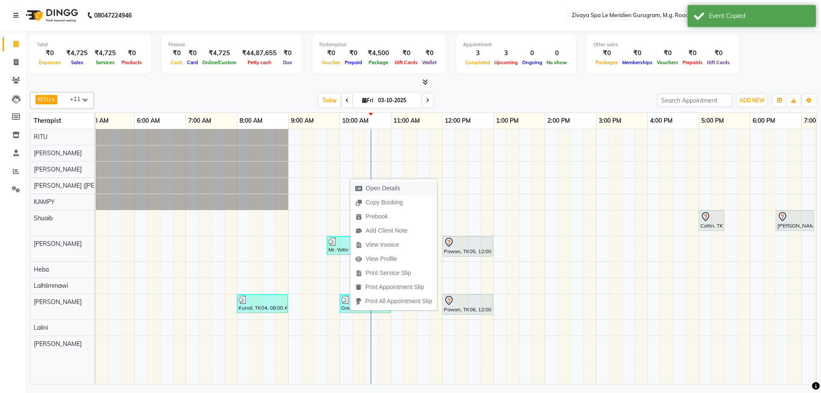
click at [392, 186] on span "Open Details" at bounding box center [383, 188] width 35 height 9
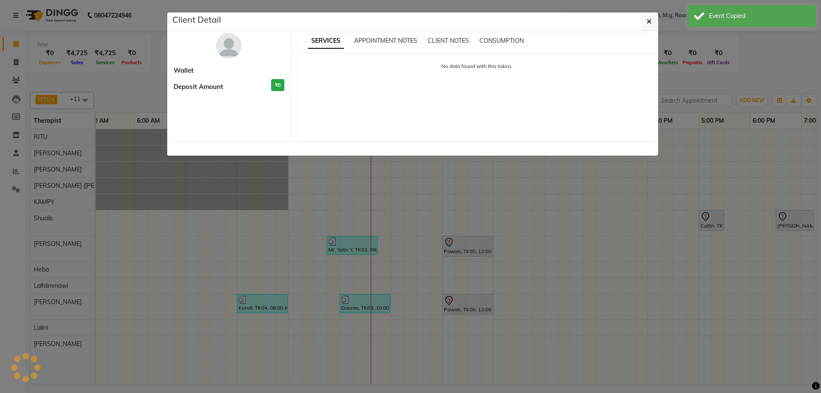
select select "3"
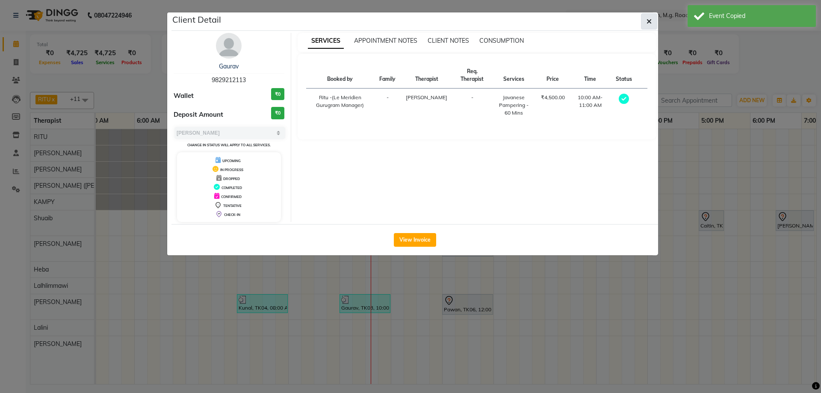
click at [652, 24] on button "button" at bounding box center [649, 21] width 16 height 16
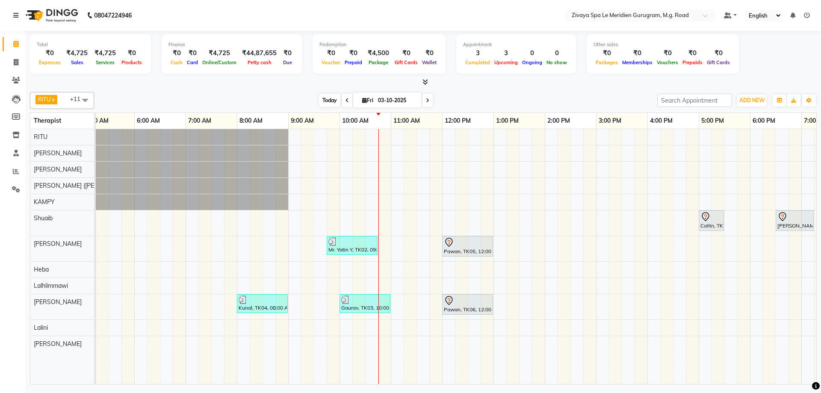
click at [326, 102] on span "Today" at bounding box center [329, 100] width 21 height 13
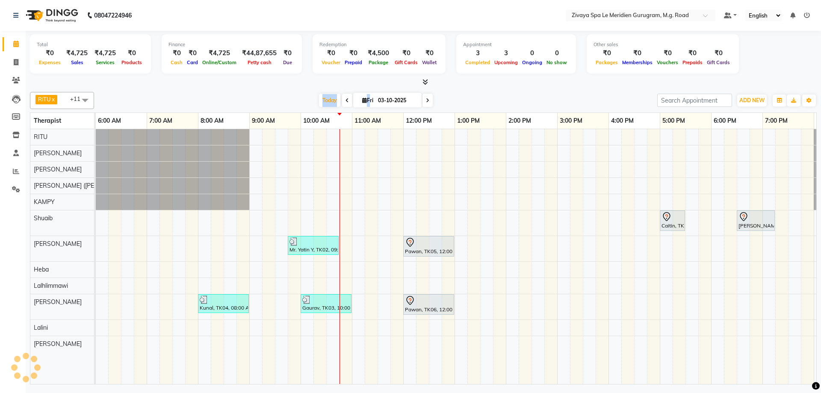
scroll to position [0, 511]
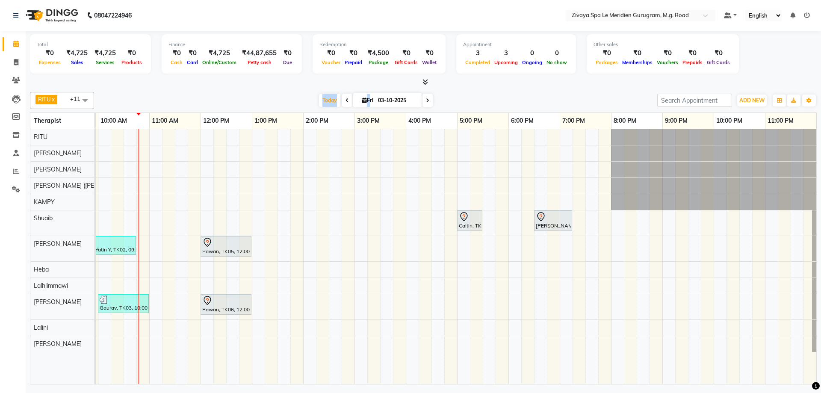
click at [307, 168] on div "Caitin, TK07, 05:00 PM-05:30 PM, SHAMPOO & BLOW DRY SHORT Manraj, TK01, 06:30 P…" at bounding box center [200, 256] width 1231 height 255
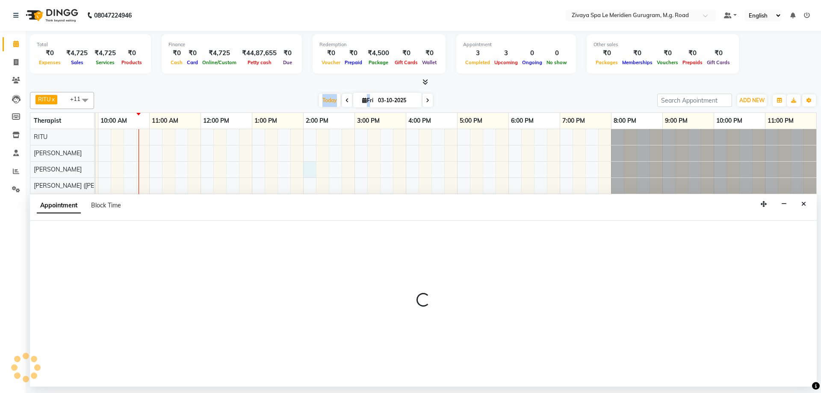
select select "49508"
select select "840"
select select "tentative"
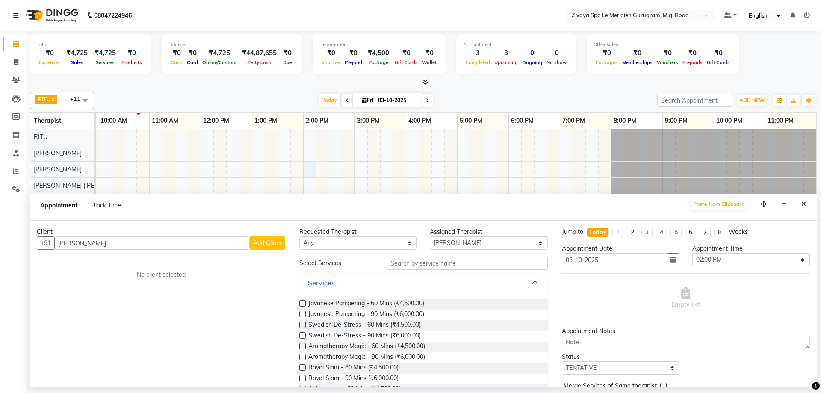
type input "Kristen"
click at [275, 242] on span "Add Client" at bounding box center [267, 243] width 29 height 8
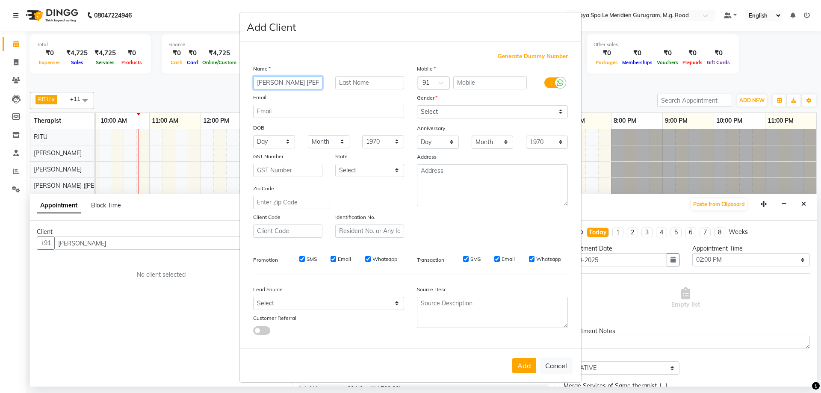
type input "Kristen Nicole"
click at [466, 108] on select "Select Male Female Other Prefer Not To Say" at bounding box center [492, 111] width 151 height 13
select select "female"
click at [417, 105] on select "Select Male Female Other Prefer Not To Say" at bounding box center [492, 111] width 151 height 13
click at [529, 54] on span "Generate Dummy Number" at bounding box center [533, 56] width 70 height 9
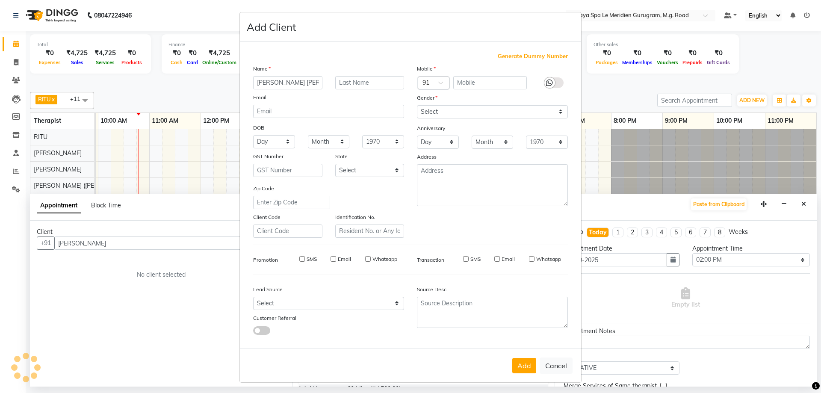
type input "1284900001191"
checkbox input "false"
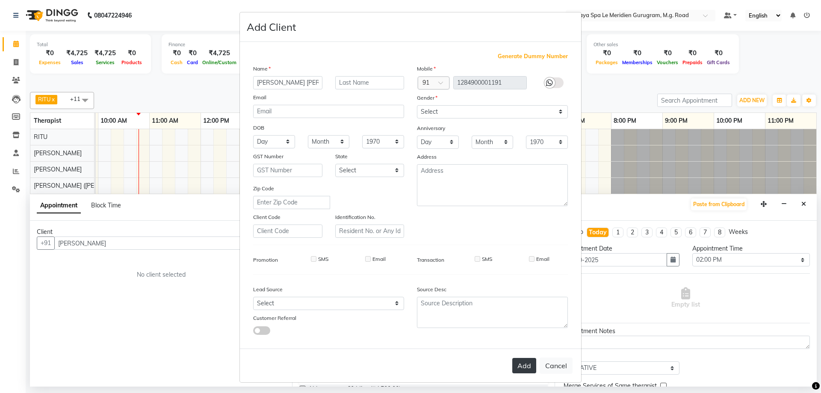
click at [518, 367] on button "Add" at bounding box center [524, 365] width 24 height 15
type input "1284900001191"
select select
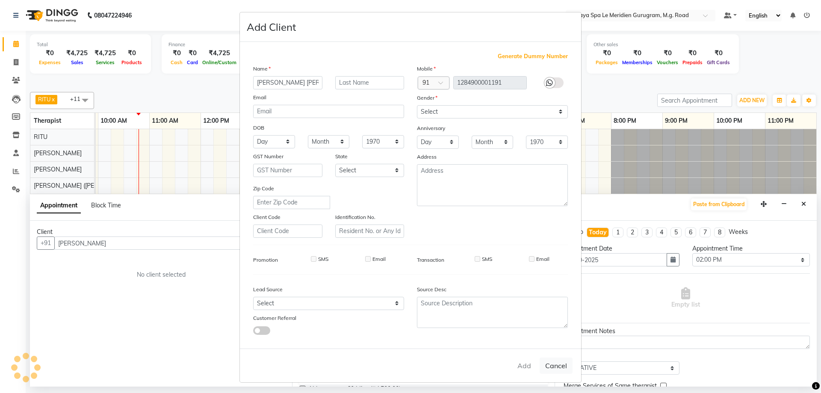
select select
checkbox input "false"
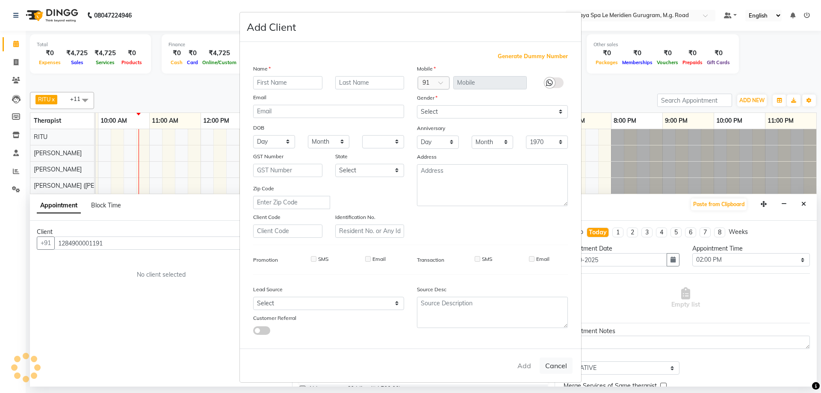
checkbox input "false"
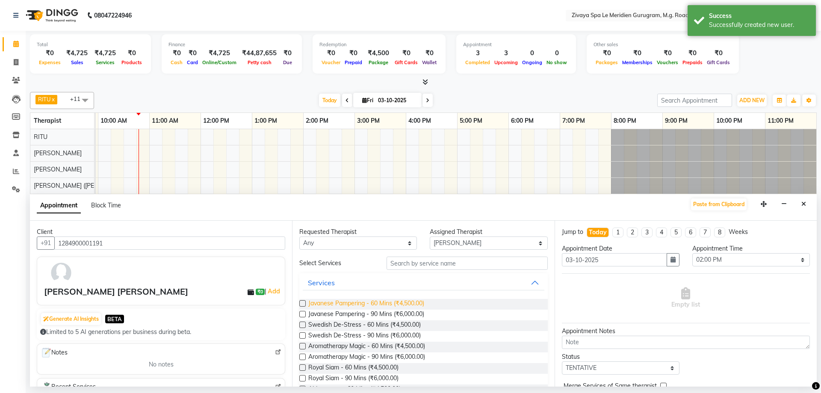
click at [335, 304] on span "Javanese Pampering - 60 Mins (₹4,500.00)" at bounding box center [366, 304] width 116 height 11
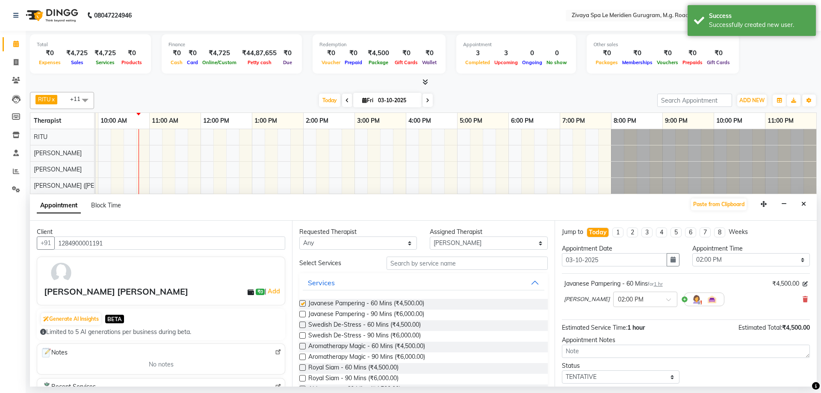
checkbox input "false"
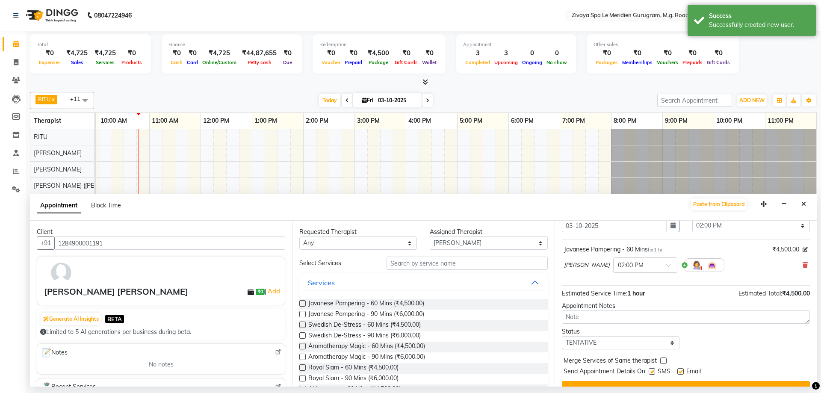
scroll to position [51, 0]
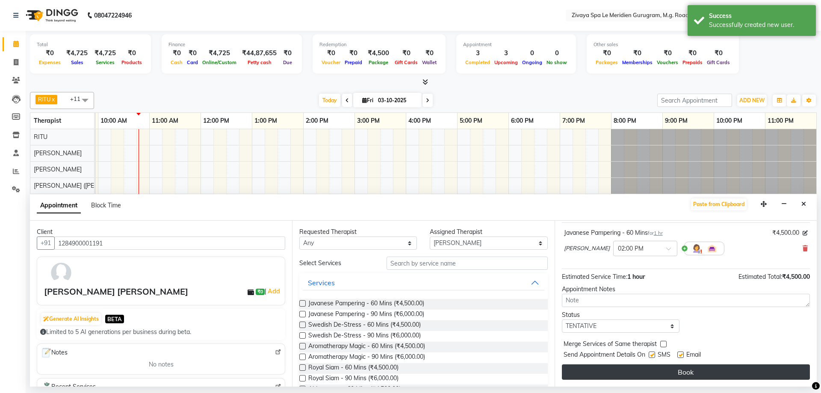
click at [727, 372] on button "Book" at bounding box center [686, 371] width 248 height 15
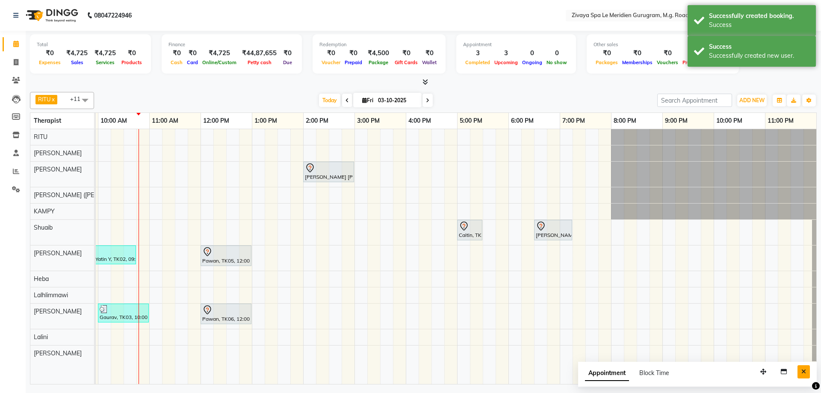
click at [806, 369] on button "Close" at bounding box center [803, 371] width 12 height 13
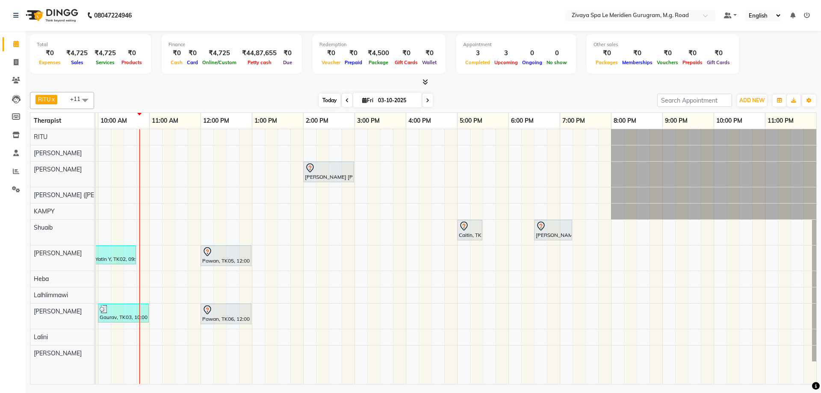
click at [328, 103] on span "Today" at bounding box center [329, 100] width 21 height 13
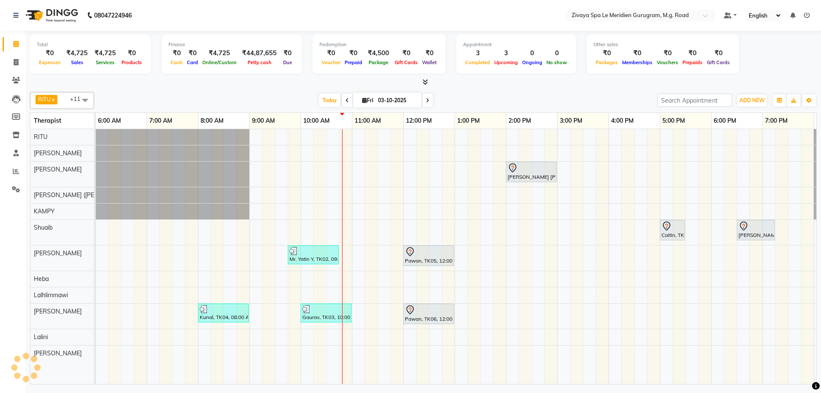
scroll to position [0, 511]
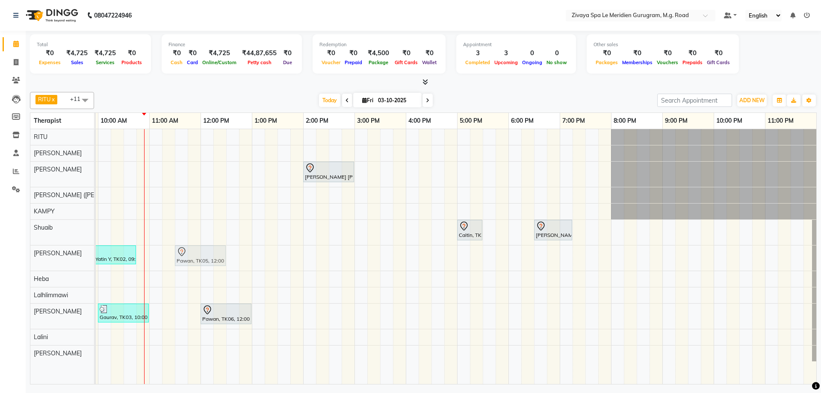
drag, startPoint x: 217, startPoint y: 256, endPoint x: 195, endPoint y: 263, distance: 23.5
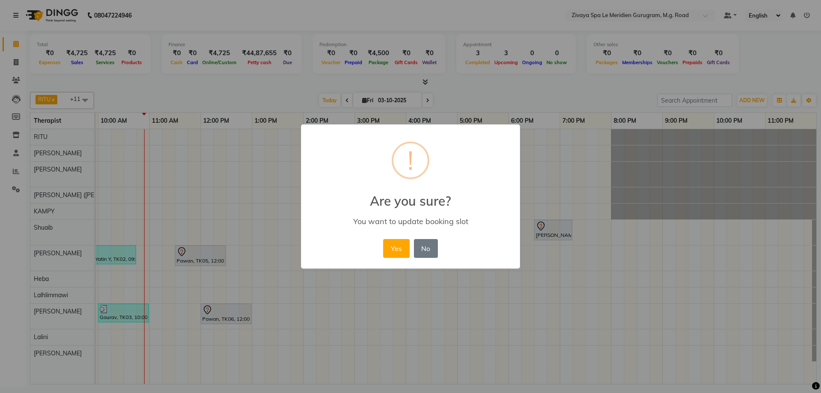
click at [389, 251] on button "Yes" at bounding box center [396, 248] width 26 height 19
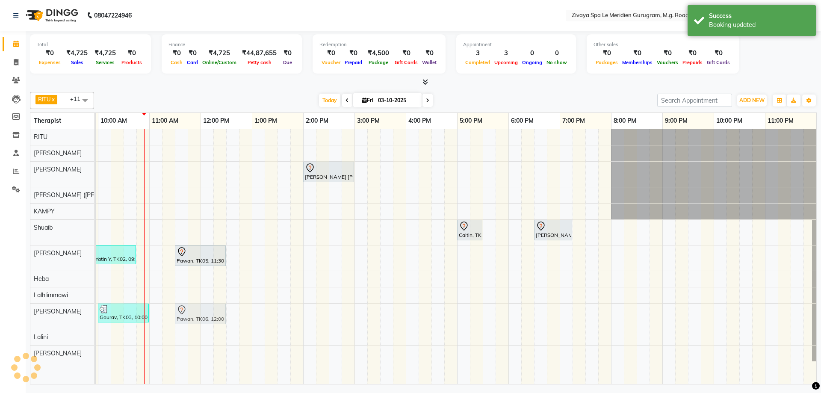
drag, startPoint x: 233, startPoint y: 310, endPoint x: 210, endPoint y: 316, distance: 23.7
click at [326, 102] on span "Today" at bounding box center [329, 100] width 21 height 13
drag, startPoint x: 207, startPoint y: 316, endPoint x: 181, endPoint y: 309, distance: 27.1
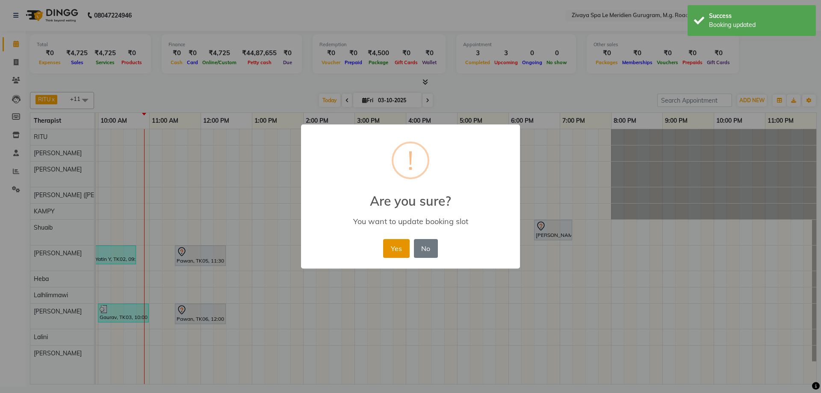
click at [397, 246] on button "Yes" at bounding box center [396, 248] width 26 height 19
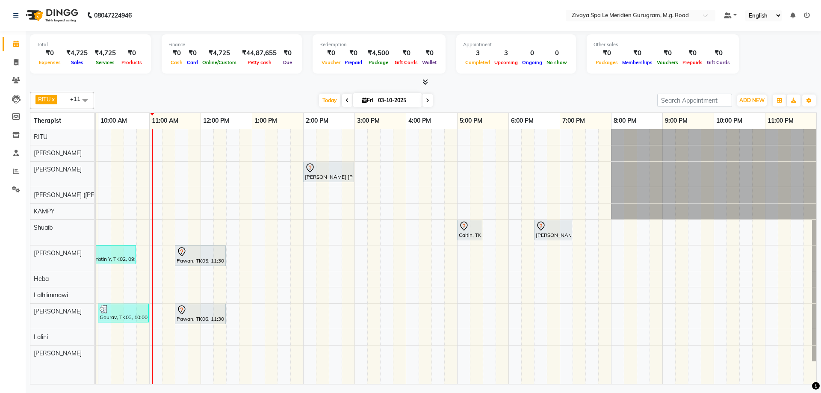
click at [128, 227] on div "Kristen Nicole, TK08, 02:00 PM-03:00 PM, Javanese Pampering - 60 Mins Caitin, T…" at bounding box center [200, 256] width 1231 height 255
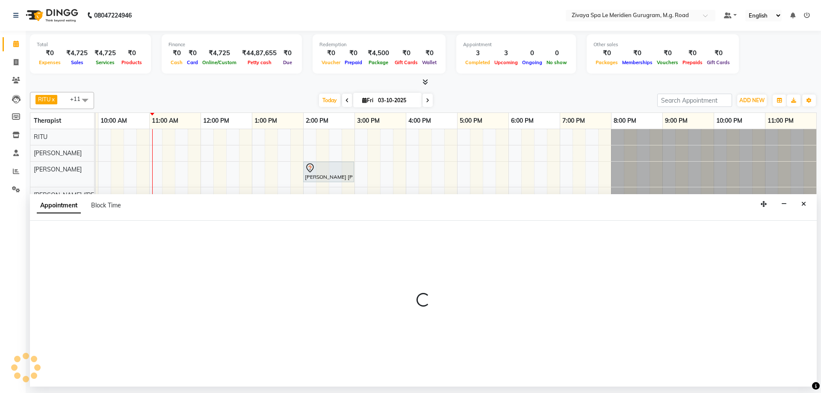
select select "52628"
select select "tentative"
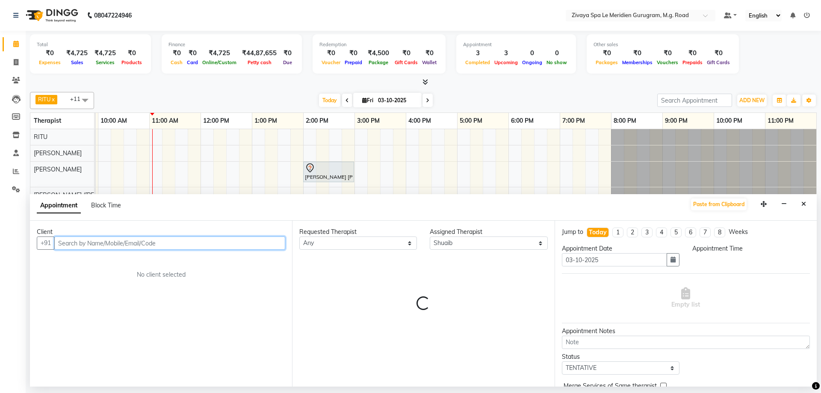
select select "630"
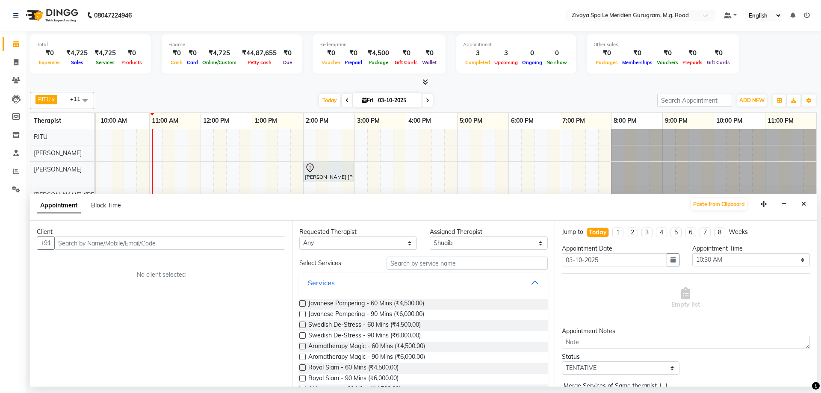
click at [338, 284] on button "Services" at bounding box center [423, 282] width 241 height 15
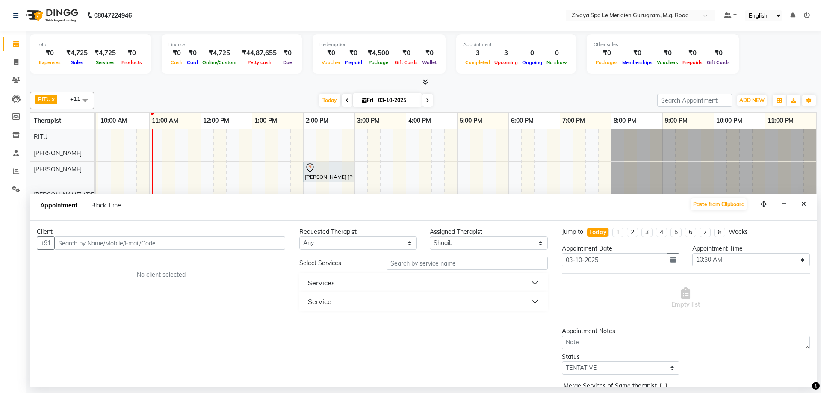
click at [341, 311] on div "Requested Therapist Any Ching Huishunao Genevi Vanlalhriet Heba Holito Achumi (…" at bounding box center [423, 304] width 262 height 166
click at [351, 308] on button "Service" at bounding box center [423, 301] width 241 height 15
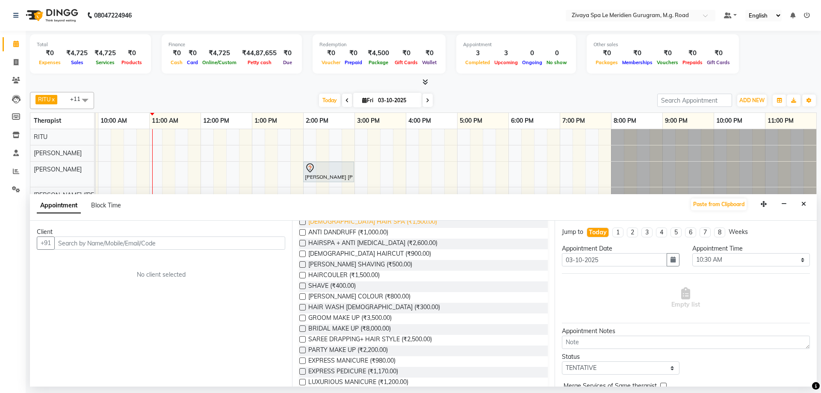
scroll to position [436, 0]
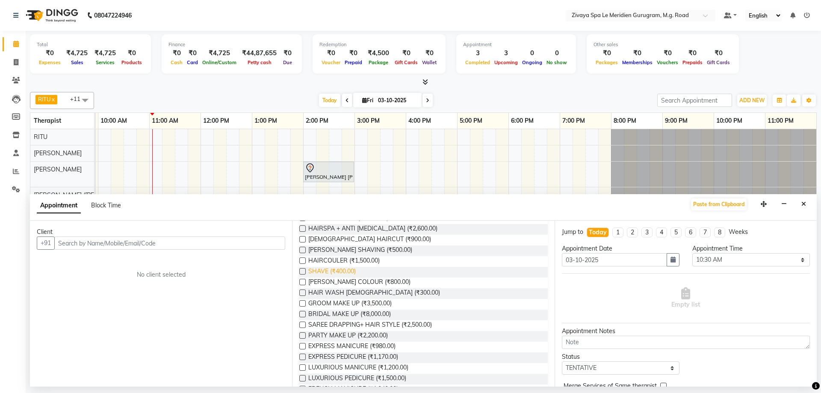
click at [327, 271] on span "SHAVE (₹400.00)" at bounding box center [331, 272] width 47 height 11
checkbox input "false"
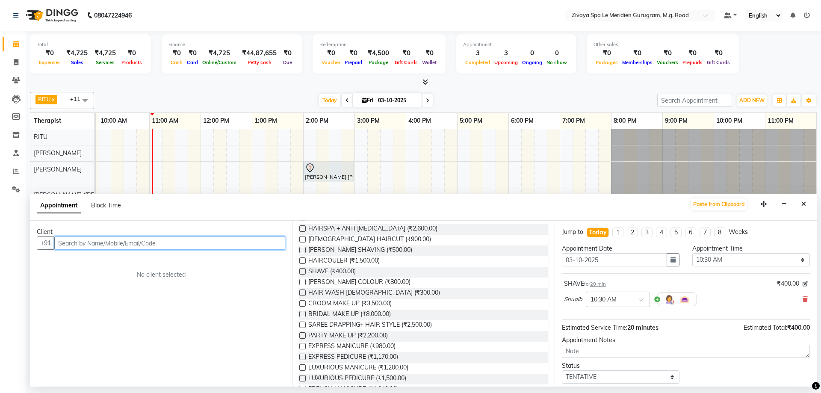
click at [124, 247] on input "text" at bounding box center [169, 242] width 231 height 13
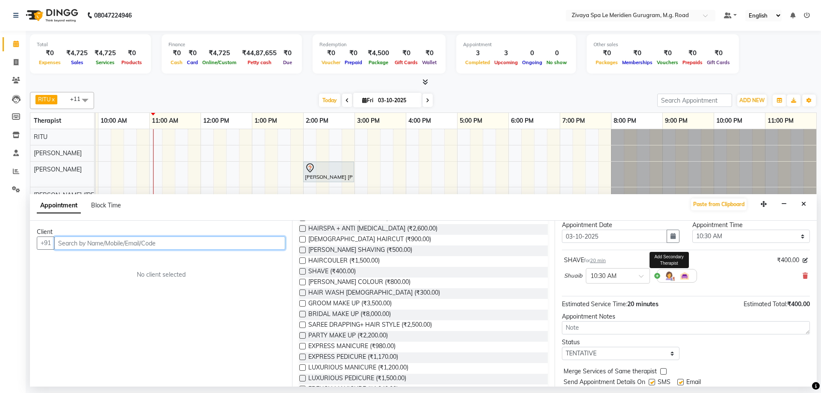
scroll to position [0, 0]
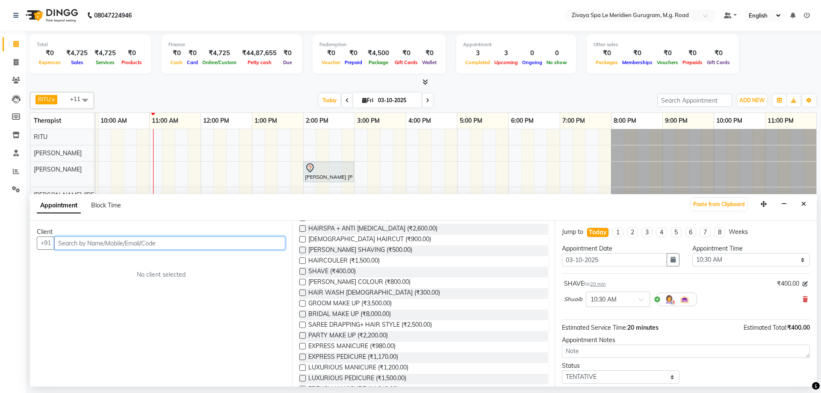
click at [98, 246] on input "text" at bounding box center [169, 242] width 231 height 13
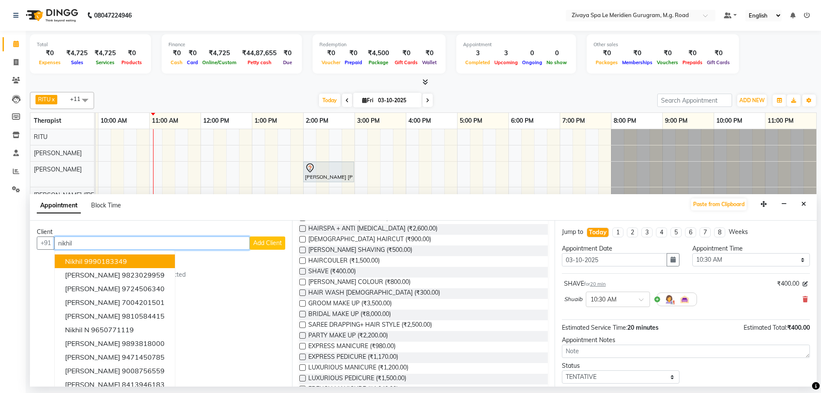
click at [104, 259] on ngb-highlight "9990183349" at bounding box center [105, 261] width 43 height 9
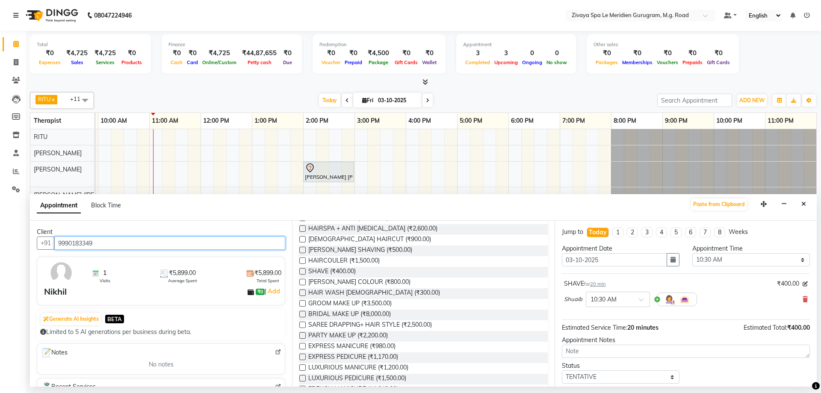
click at [142, 243] on input "9990183349" at bounding box center [169, 242] width 231 height 13
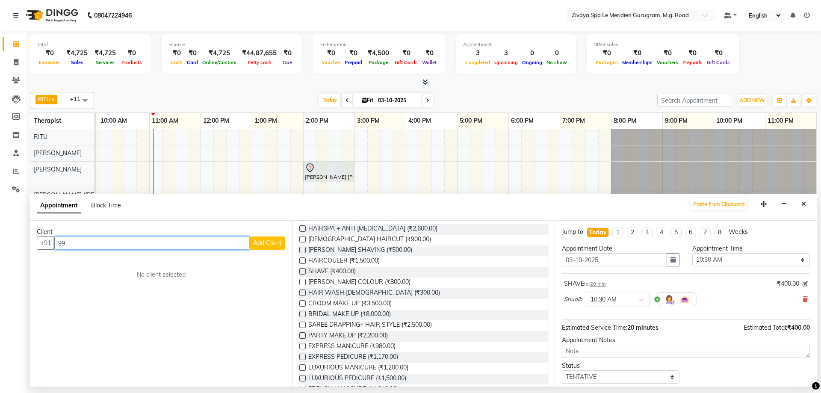
type input "9"
click at [59, 244] on input "nikhil L" at bounding box center [151, 242] width 195 height 13
click at [62, 244] on input "nikhil L" at bounding box center [151, 242] width 195 height 13
click at [101, 243] on input "Nikhil L" at bounding box center [151, 242] width 195 height 13
type input "Nikhil Lohia"
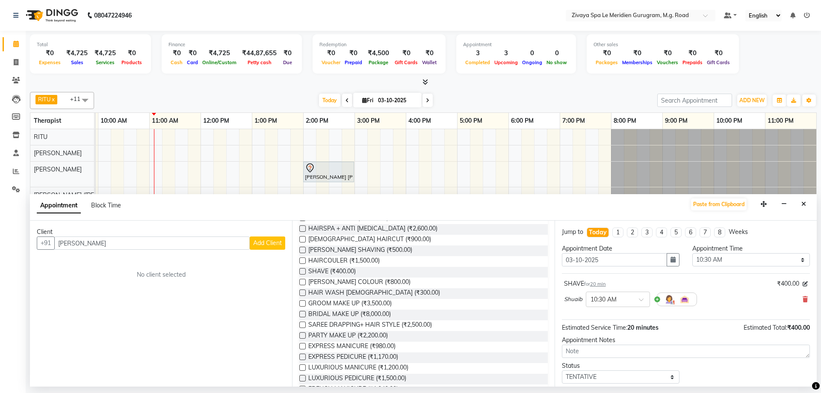
click at [260, 240] on span "Add Client" at bounding box center [267, 243] width 29 height 8
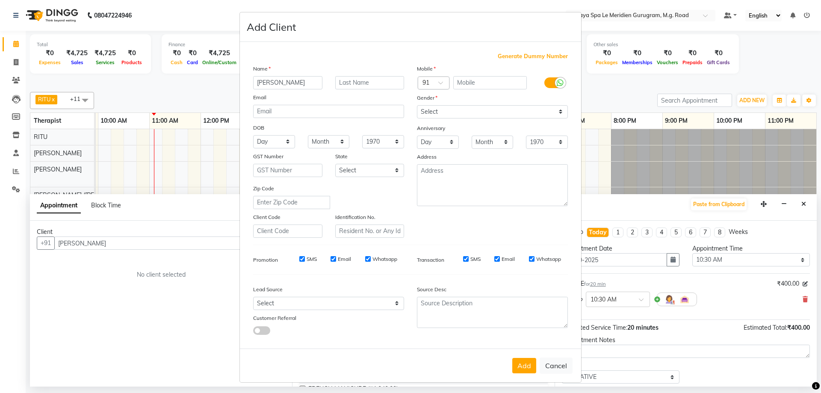
click at [521, 56] on span "Generate Dummy Number" at bounding box center [533, 56] width 70 height 9
type input "1284900001192"
checkbox input "false"
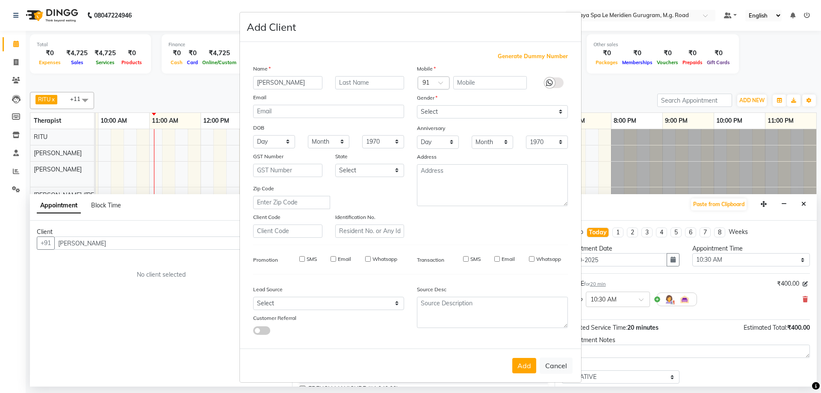
checkbox input "false"
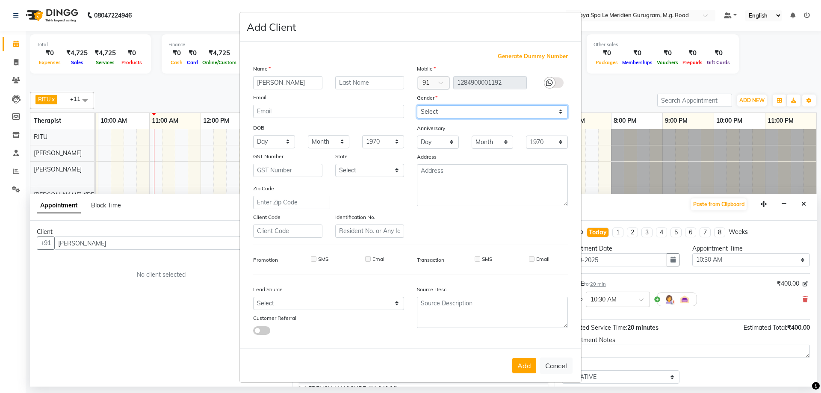
drag, startPoint x: 469, startPoint y: 107, endPoint x: 463, endPoint y: 118, distance: 12.3
click at [469, 107] on select "Select Male Female Other Prefer Not To Say" at bounding box center [492, 111] width 151 height 13
select select "male"
click at [417, 105] on select "Select Male Female Other Prefer Not To Say" at bounding box center [492, 111] width 151 height 13
click at [524, 360] on button "Add" at bounding box center [524, 365] width 24 height 15
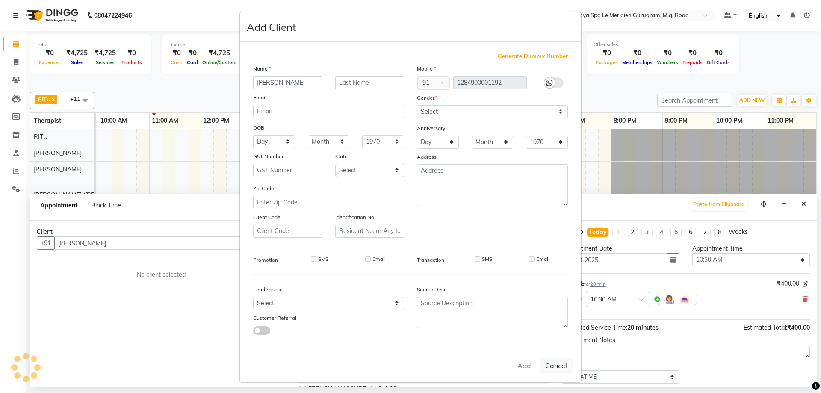
type input "1284900001192"
select select
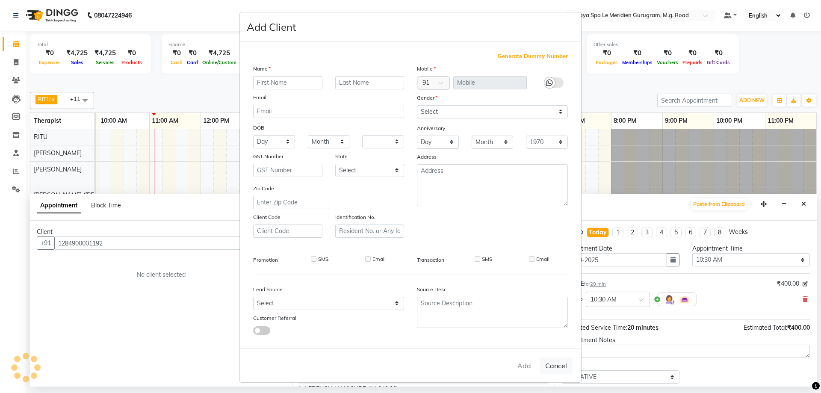
select select
checkbox input "false"
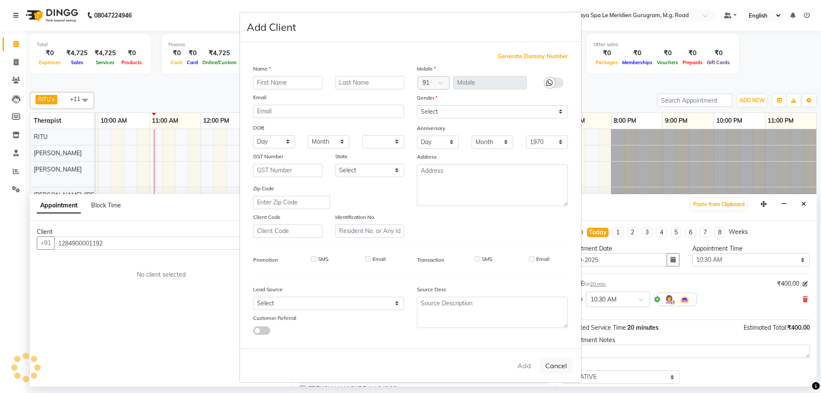
checkbox input "false"
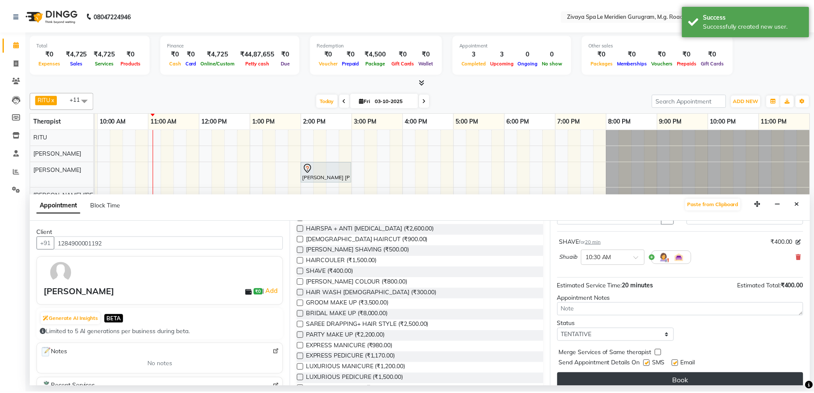
scroll to position [51, 0]
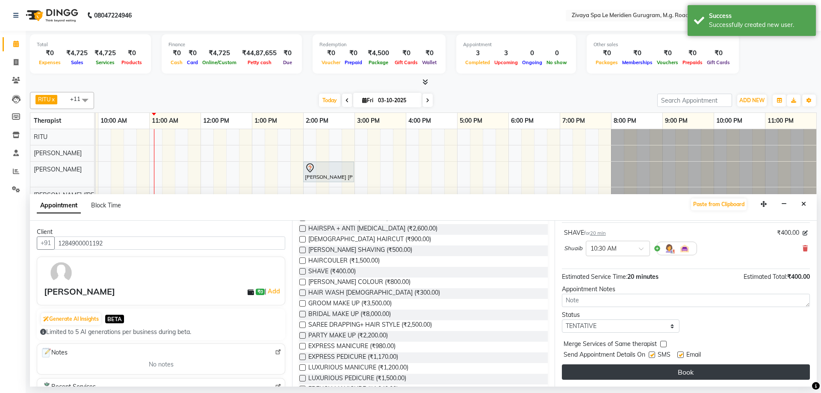
click at [664, 373] on button "Book" at bounding box center [686, 371] width 248 height 15
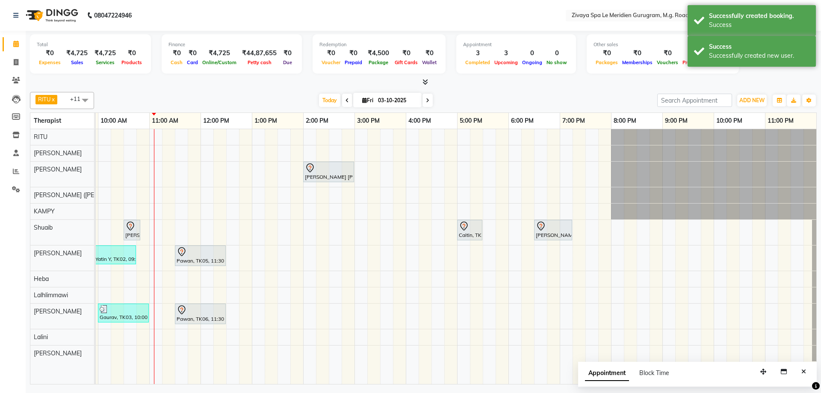
click at [124, 226] on link "Nikhil Lohia, TK09, 10:30 AM-10:50 AM, SHAVE" at bounding box center [132, 230] width 17 height 21
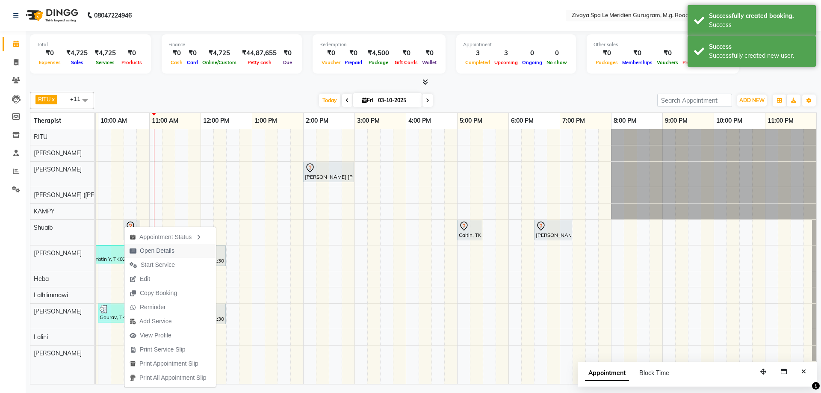
click at [143, 252] on span "Open Details" at bounding box center [157, 250] width 35 height 9
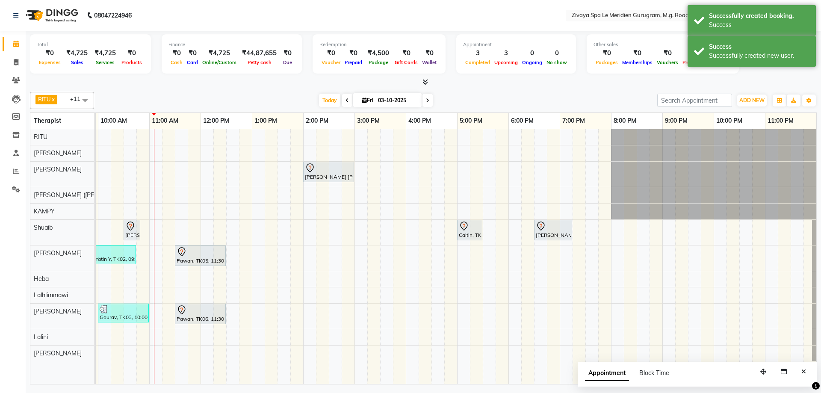
click at [132, 227] on icon at bounding box center [130, 226] width 10 height 10
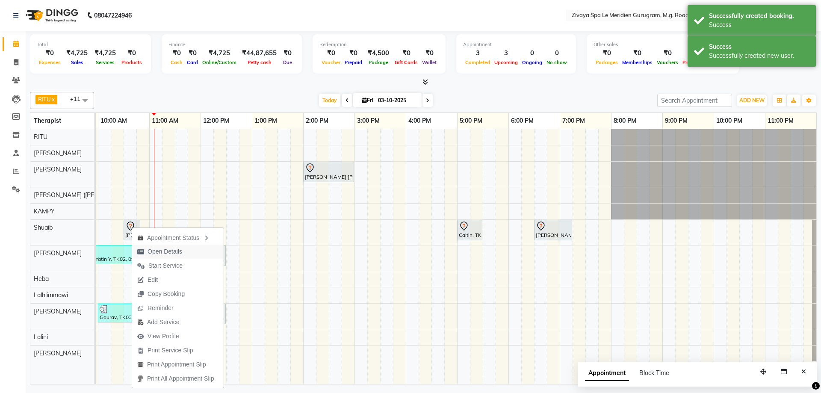
click at [179, 256] on span "Open Details" at bounding box center [165, 251] width 35 height 9
select select "7"
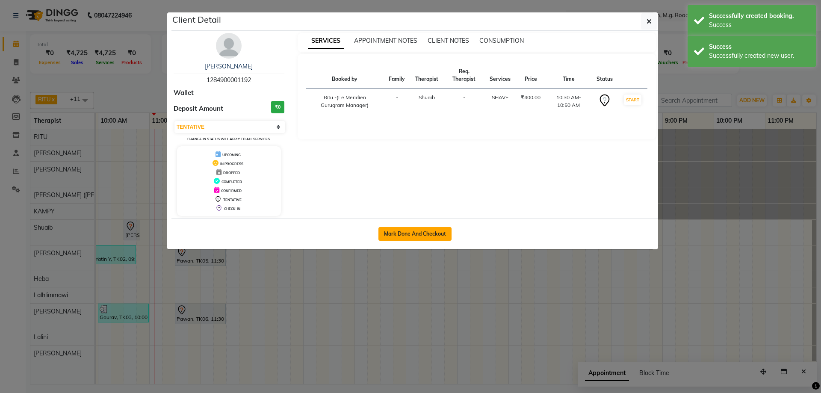
click at [424, 239] on button "Mark Done And Checkout" at bounding box center [414, 234] width 73 height 14
select select "service"
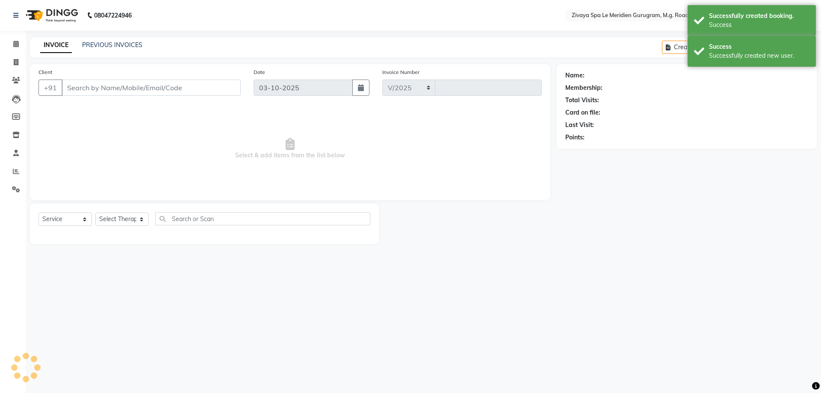
select select "6503"
type input "2203"
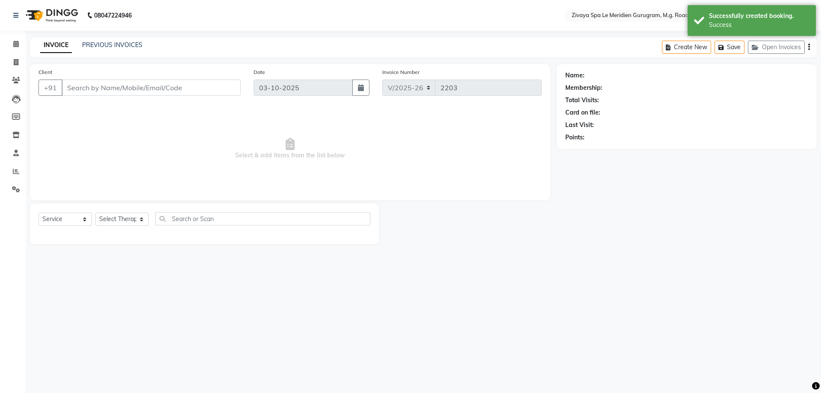
type input "1284900001192"
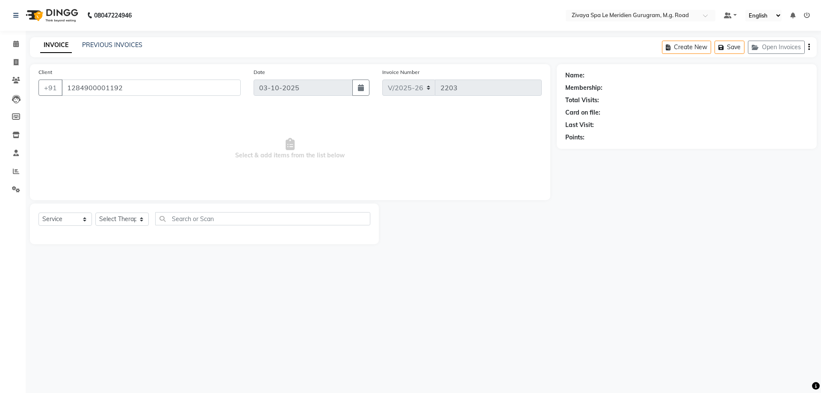
select select "52628"
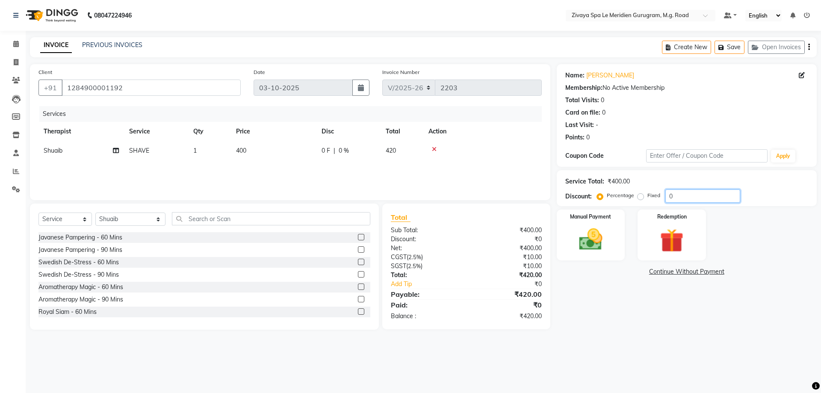
click at [682, 197] on input "0" at bounding box center [702, 195] width 75 height 13
click at [680, 199] on input "0" at bounding box center [702, 195] width 75 height 13
type input "2"
type input "15.7"
click at [611, 239] on img at bounding box center [591, 239] width 40 height 28
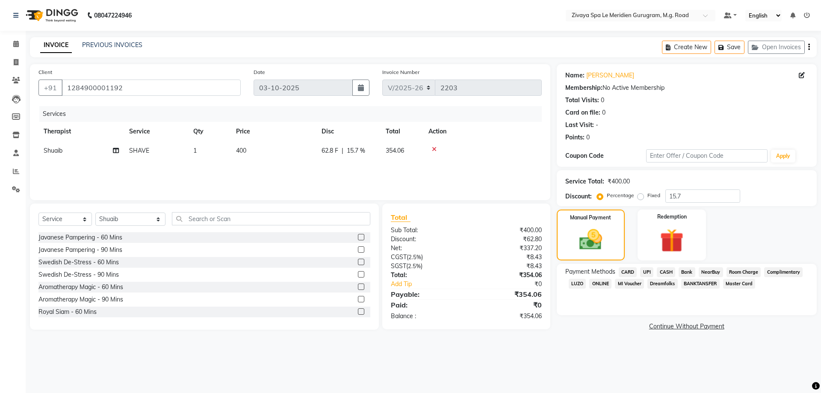
click at [651, 273] on span "UPI" at bounding box center [646, 272] width 13 height 10
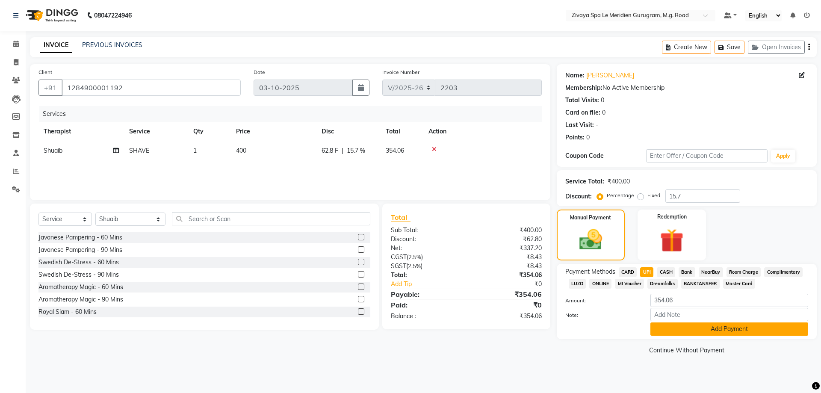
click at [695, 327] on button "Add Payment" at bounding box center [729, 328] width 158 height 13
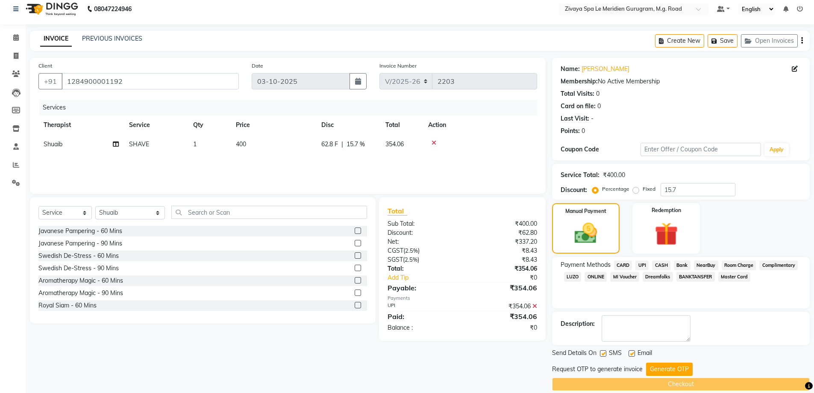
scroll to position [17, 0]
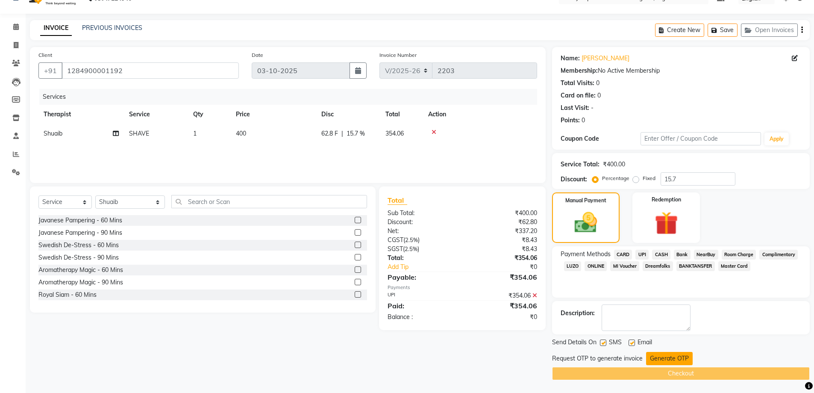
click at [667, 360] on button "Generate OTP" at bounding box center [669, 358] width 47 height 13
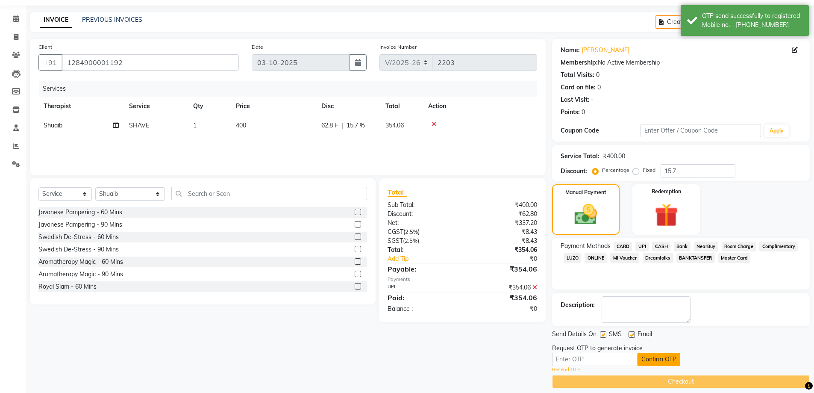
scroll to position [33, 0]
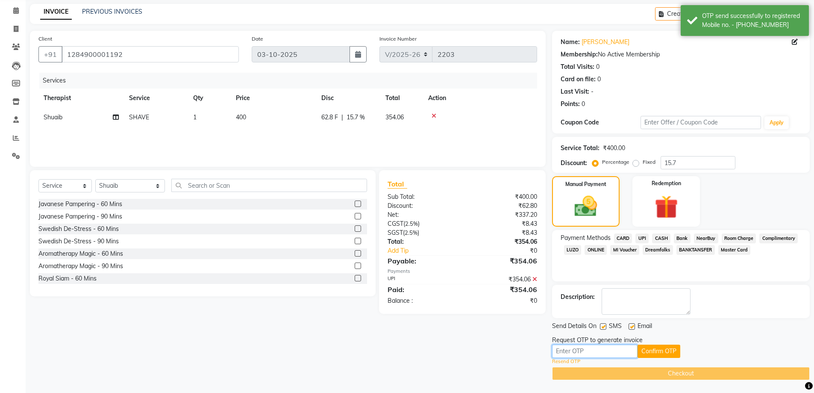
click at [631, 354] on input "text" at bounding box center [595, 351] width 86 height 13
type input "3256"
click at [654, 349] on button "Confirm OTP" at bounding box center [659, 351] width 43 height 13
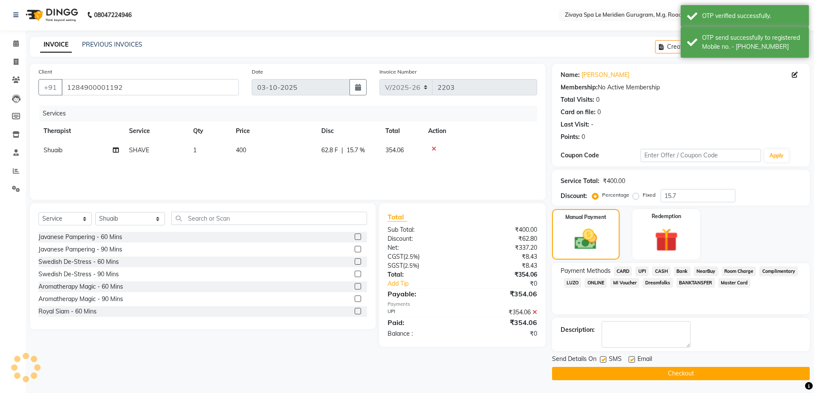
scroll to position [0, 0]
click at [643, 372] on button "Checkout" at bounding box center [681, 373] width 258 height 13
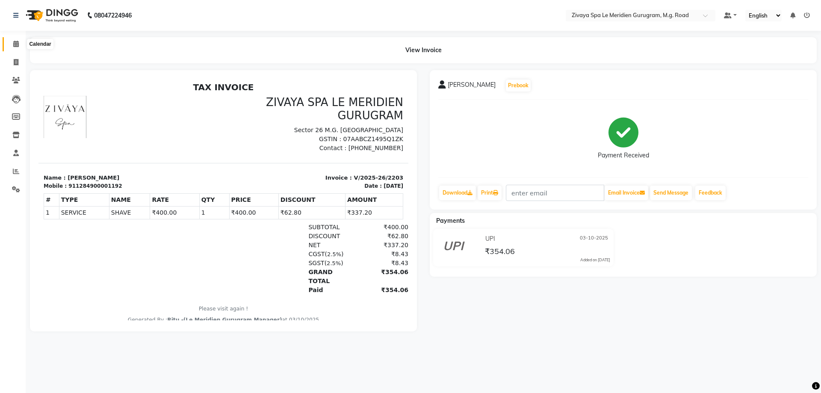
click at [15, 44] on icon at bounding box center [16, 44] width 6 height 6
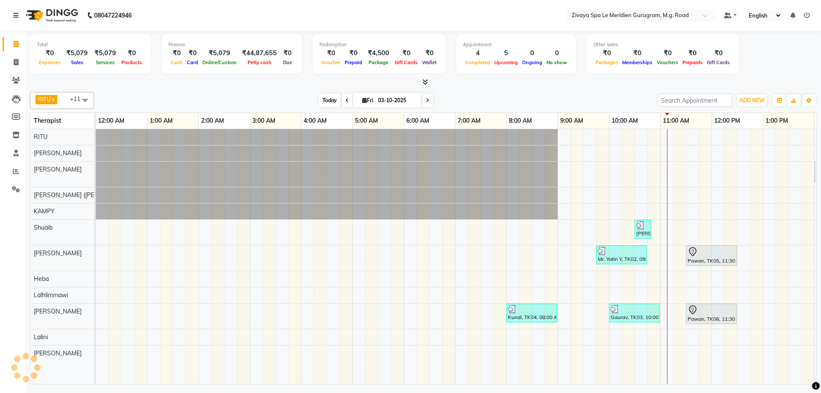
scroll to position [0, 308]
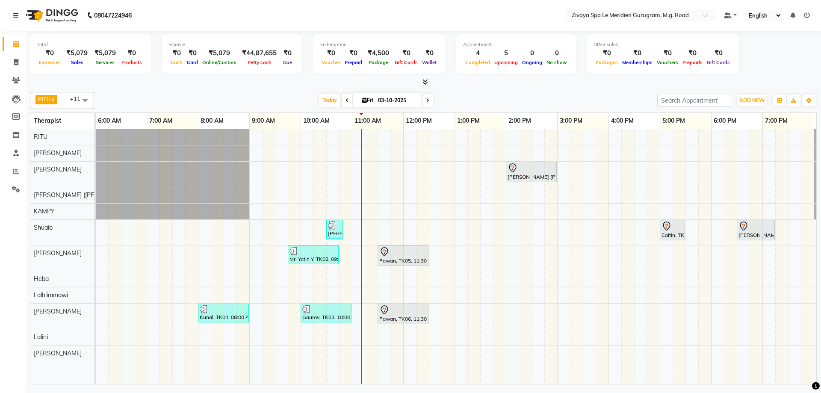
click at [425, 151] on div "Kristen Nicole, TK08, 02:00 PM-03:00 PM, Javanese Pampering - 60 Mins Nikhil Lo…" at bounding box center [403, 256] width 1231 height 255
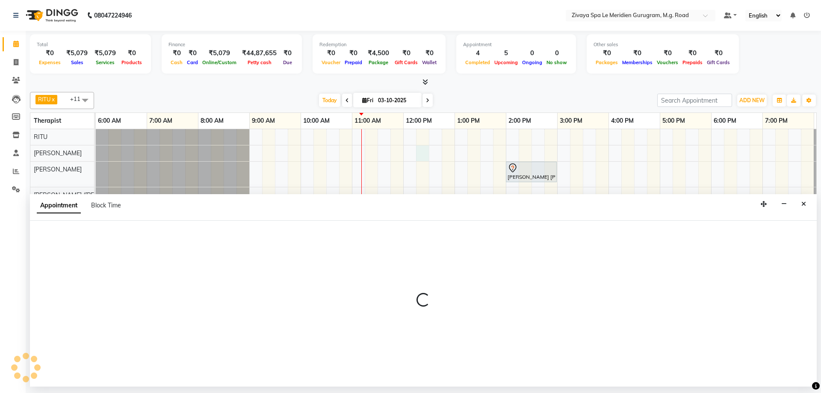
select select "49507"
select select "735"
select select "tentative"
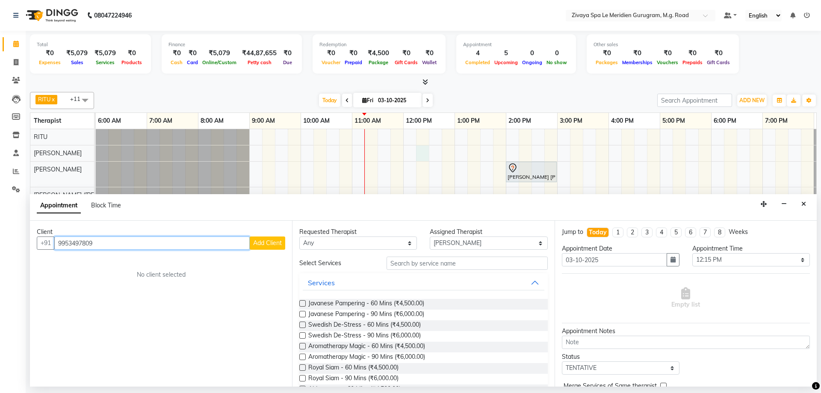
type input "9953497809"
click at [259, 250] on div "Client +91 9953497809 Add Client No client selected" at bounding box center [161, 304] width 262 height 166
click at [257, 244] on span "Add Client" at bounding box center [267, 243] width 29 height 8
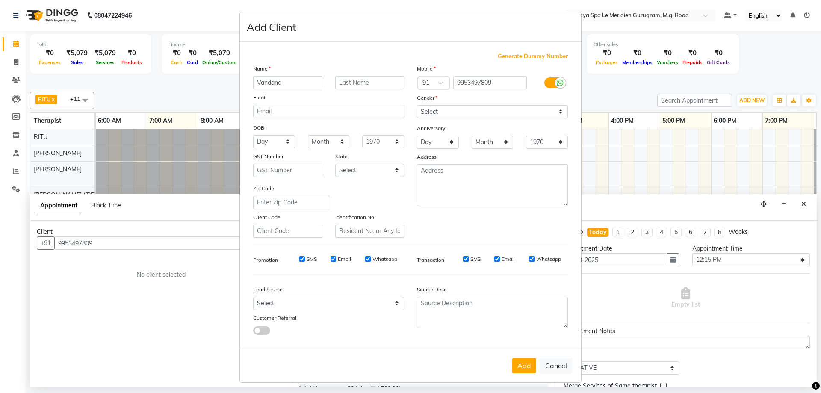
type input "Vandana"
click at [437, 113] on select "Select Male Female Other Prefer Not To Say" at bounding box center [492, 111] width 151 height 13
select select "female"
click at [417, 105] on select "Select Male Female Other Prefer Not To Say" at bounding box center [492, 111] width 151 height 13
click at [522, 365] on button "Add" at bounding box center [524, 365] width 24 height 15
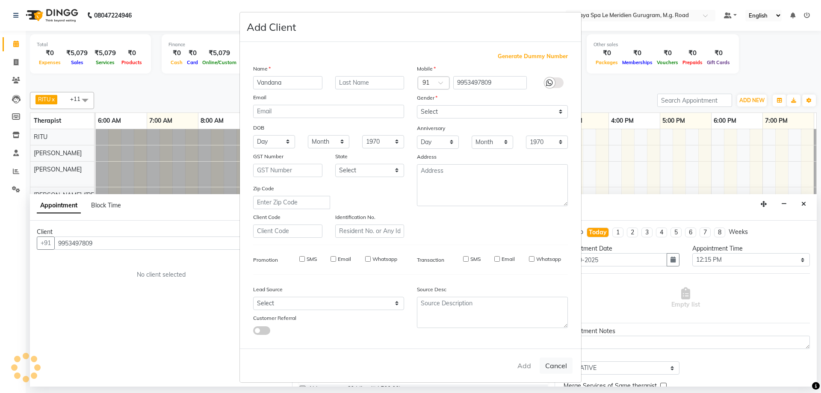
select select
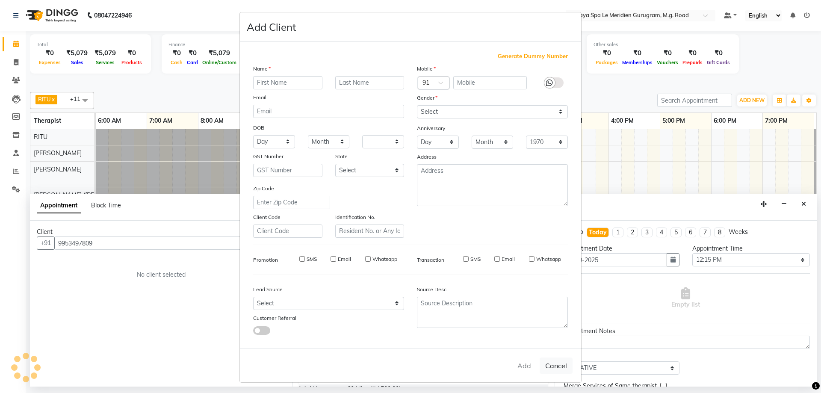
select select
checkbox input "false"
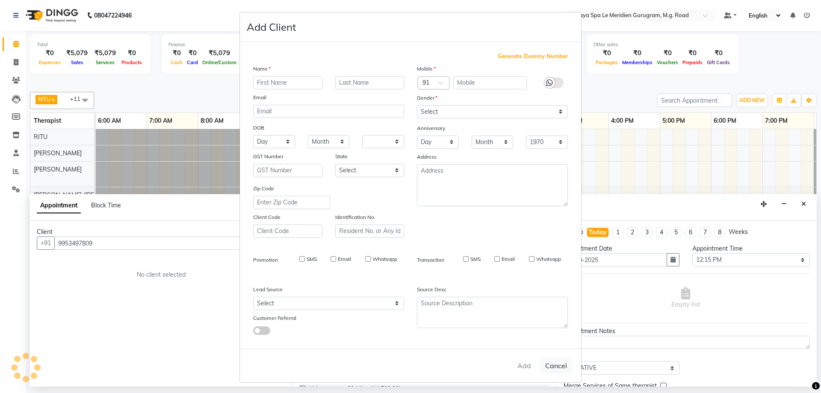
checkbox input "false"
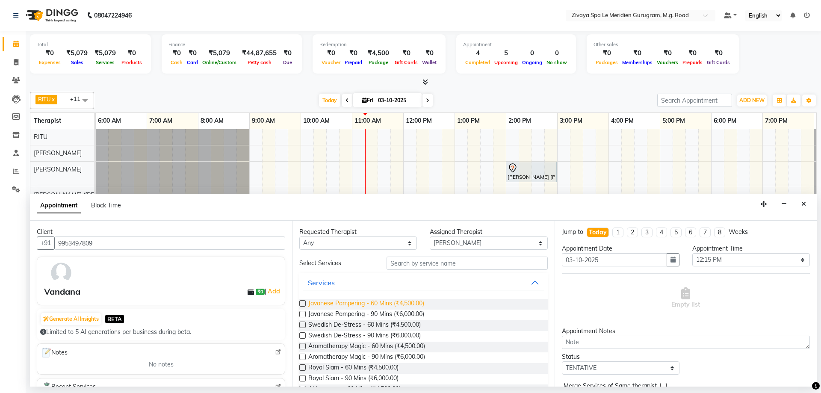
click at [347, 303] on span "Javanese Pampering - 60 Mins (₹4,500.00)" at bounding box center [366, 304] width 116 height 11
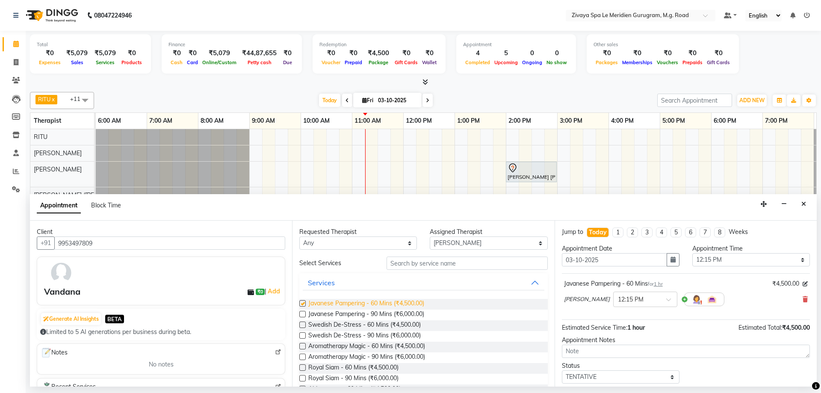
checkbox input "false"
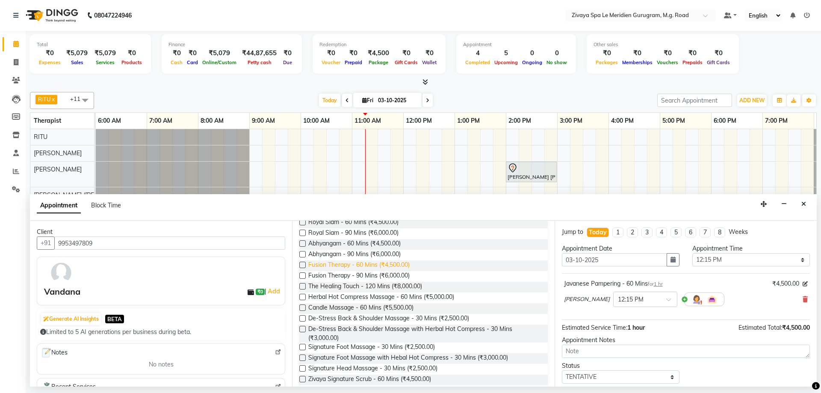
click at [327, 266] on span "Fusion Therapy - 60 Mins (₹4,500.00)" at bounding box center [358, 265] width 101 height 11
checkbox input "false"
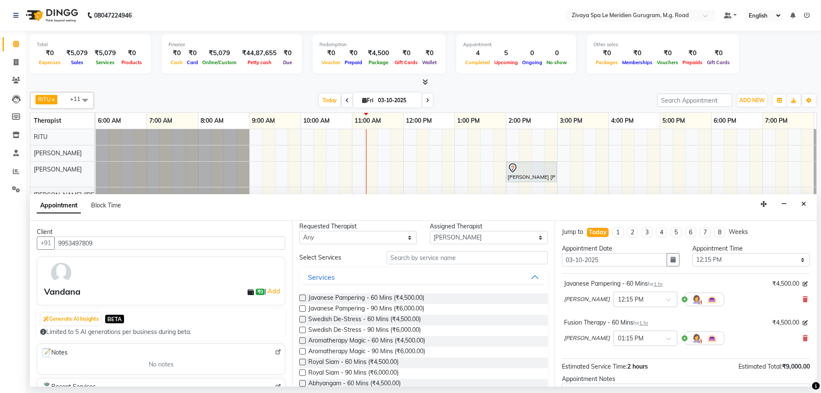
scroll to position [0, 0]
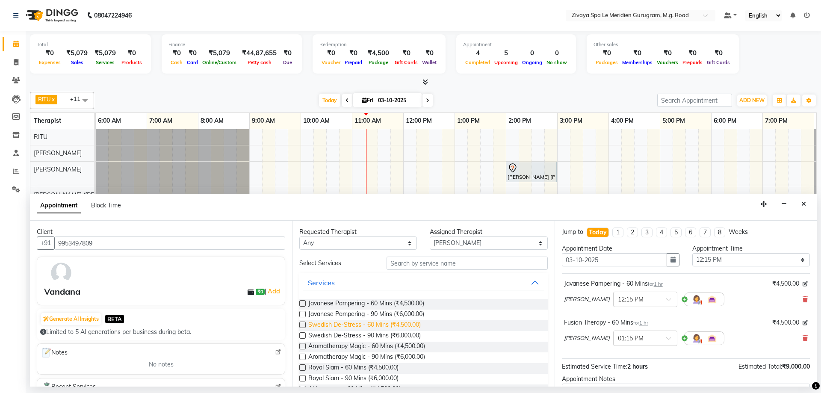
click at [336, 323] on span "Swedish De-Stress - 60 Mins (₹4,500.00)" at bounding box center [364, 325] width 112 height 11
checkbox input "false"
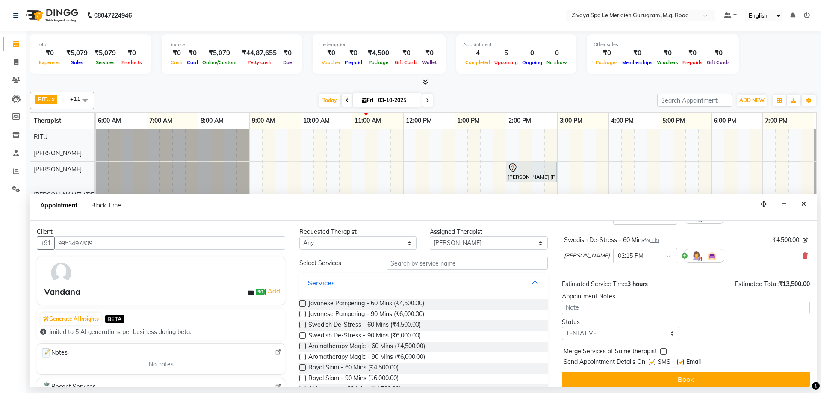
scroll to position [129, 0]
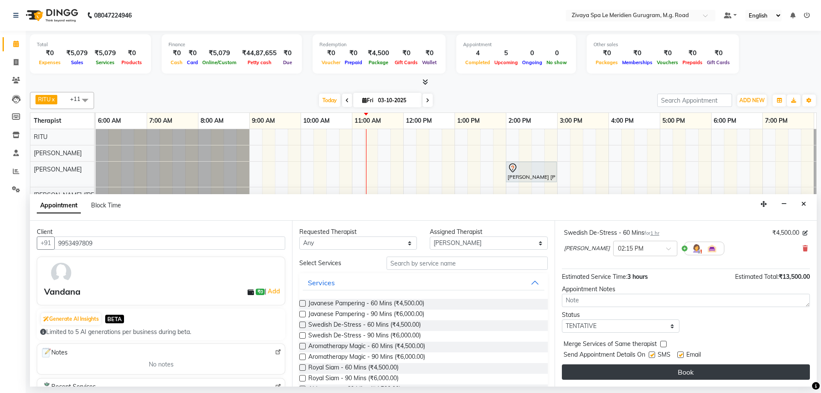
click at [689, 371] on button "Book" at bounding box center [686, 371] width 248 height 15
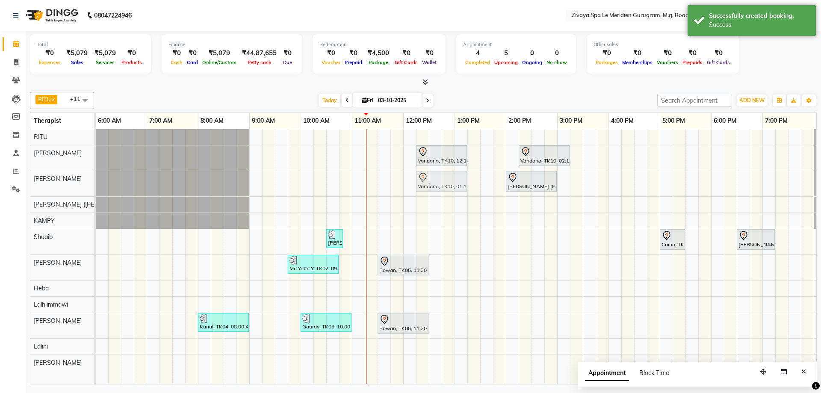
drag, startPoint x: 484, startPoint y: 167, endPoint x: 446, endPoint y: 187, distance: 43.0
click at [446, 187] on tbody "Vandana, TK10, 12:15 PM-01:15 PM, Javanese Pampering - 60 Mins Vandana, TK10, 0…" at bounding box center [403, 250] width 1231 height 242
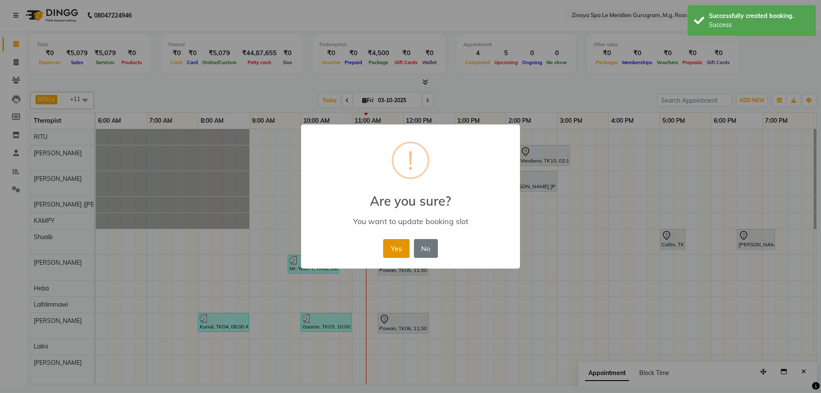
click at [398, 246] on button "Yes" at bounding box center [396, 248] width 26 height 19
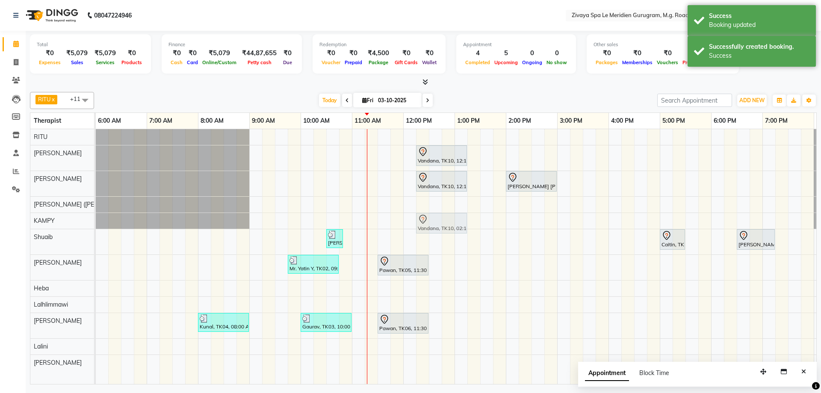
drag, startPoint x: 547, startPoint y: 155, endPoint x: 443, endPoint y: 219, distance: 122.5
click at [443, 219] on tbody "Vandana, TK10, 12:15 PM-01:15 PM, Javanese Pampering - 60 Mins Vandana, TK10, 0…" at bounding box center [403, 250] width 1231 height 242
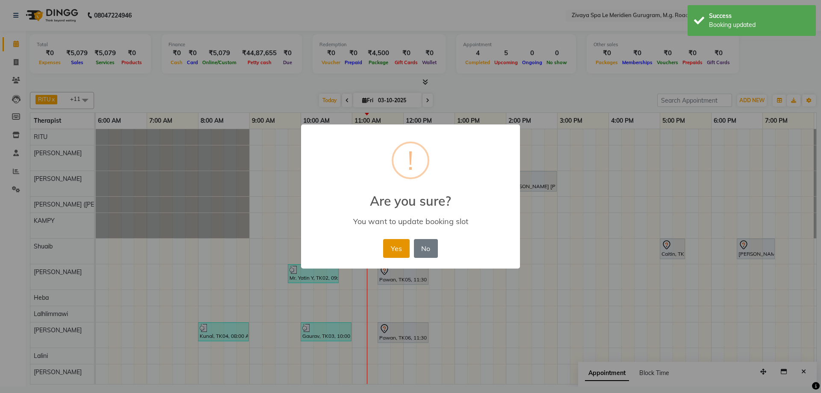
click at [390, 242] on button "Yes" at bounding box center [396, 248] width 26 height 19
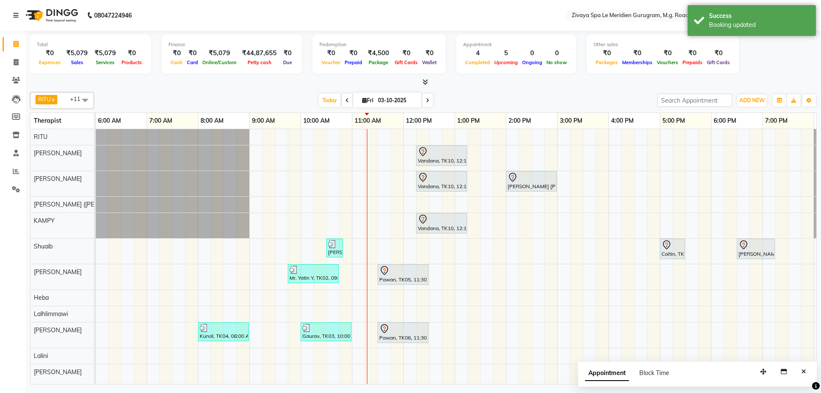
scroll to position [3, 0]
click at [802, 367] on button "Close" at bounding box center [803, 371] width 12 height 13
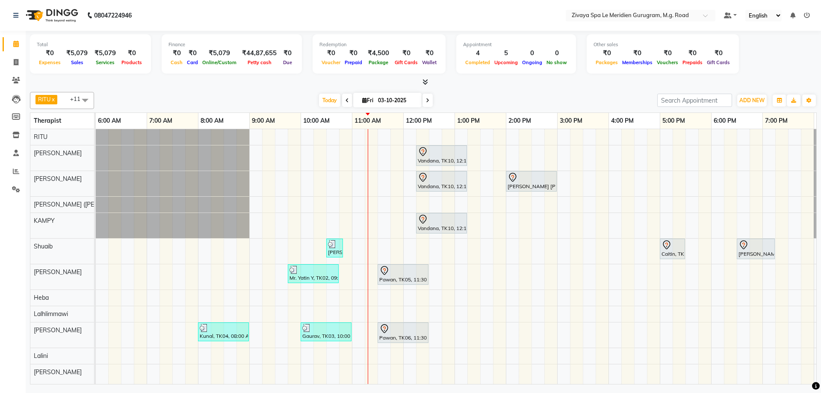
scroll to position [0, 0]
click at [418, 269] on div at bounding box center [402, 271] width 47 height 10
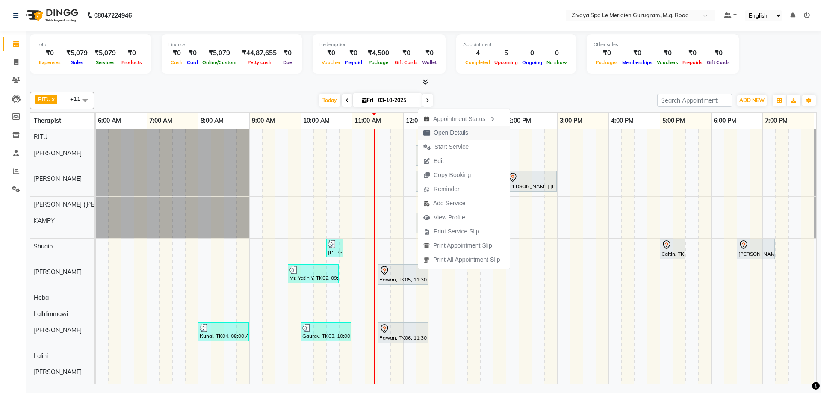
click at [446, 133] on span "Open Details" at bounding box center [451, 132] width 35 height 9
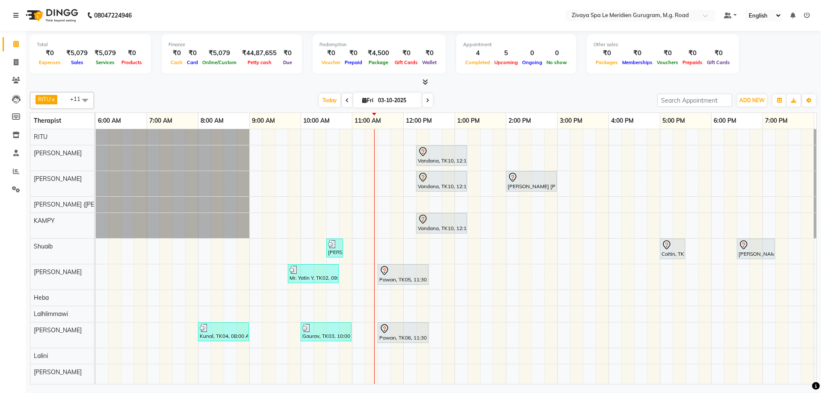
click at [397, 275] on div "Pawan, TK05, 11:30 AM-12:30 PM, Javanese Pampering - 60 Mins" at bounding box center [402, 275] width 49 height 18
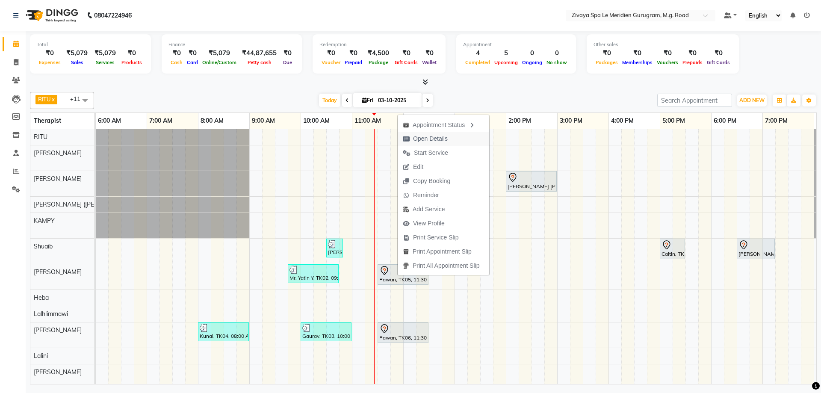
click at [437, 140] on span "Open Details" at bounding box center [430, 138] width 35 height 9
select select "7"
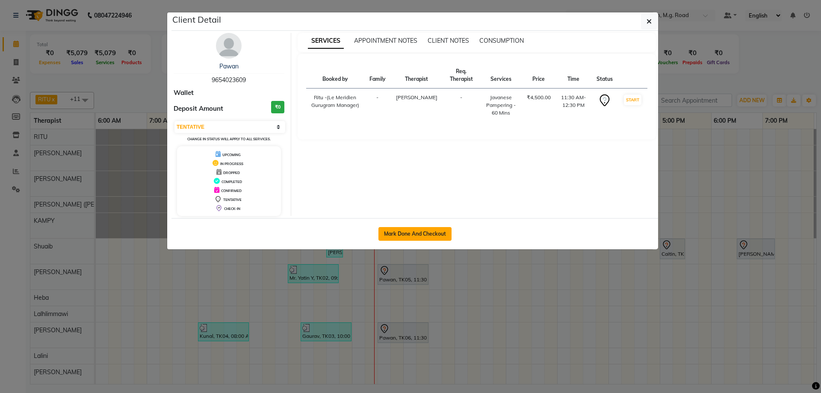
click at [434, 234] on button "Mark Done And Checkout" at bounding box center [414, 234] width 73 height 14
select select "service"
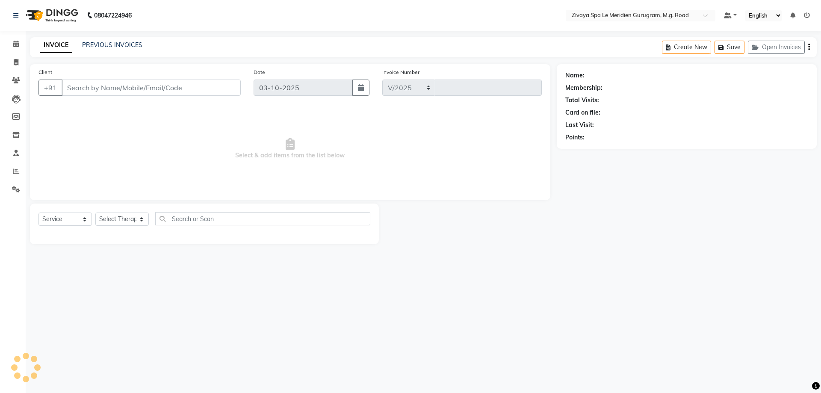
select select "6503"
type input "2204"
type input "9654023609"
select select "61537"
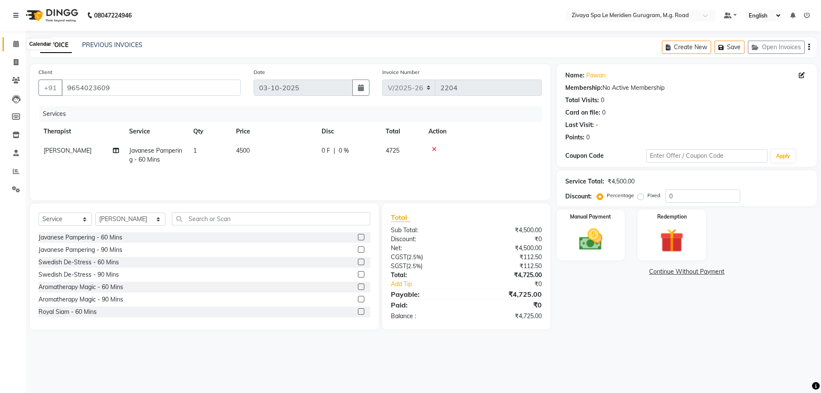
click at [9, 44] on span at bounding box center [16, 44] width 15 height 10
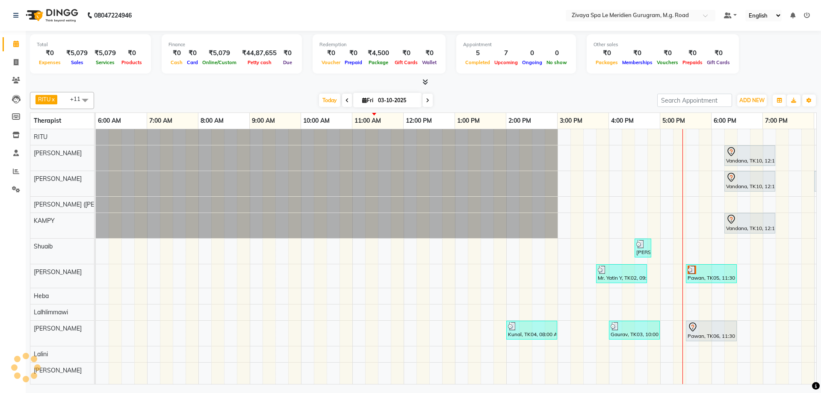
scroll to position [0, 308]
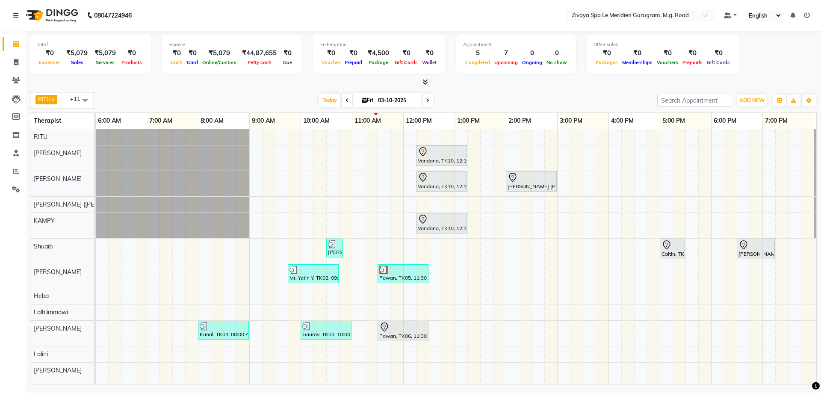
click at [422, 277] on div "Pawan, TK05, 11:30 AM-12:30 PM, Javanese Pampering - 60 Mins" at bounding box center [402, 274] width 49 height 16
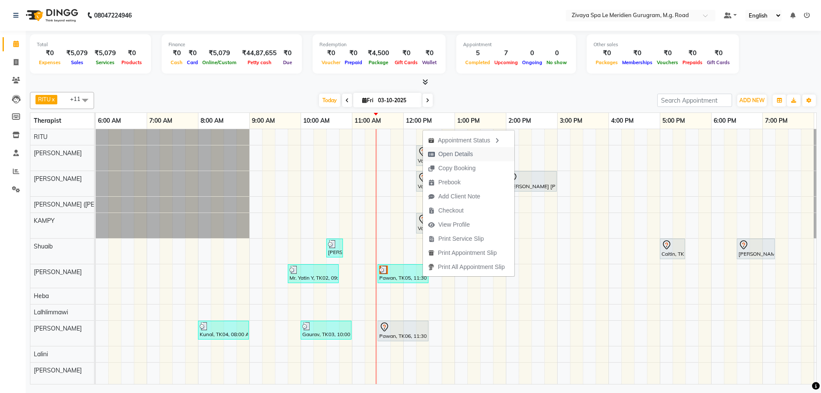
click at [448, 152] on span "Open Details" at bounding box center [455, 154] width 35 height 9
select select "3"
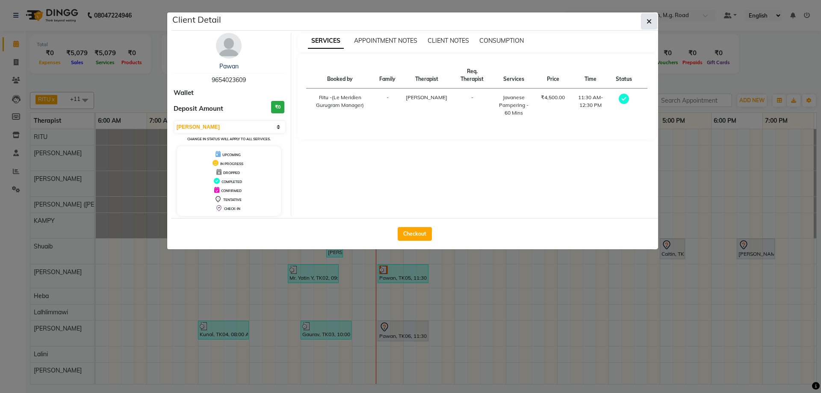
click at [652, 15] on button "button" at bounding box center [649, 21] width 16 height 16
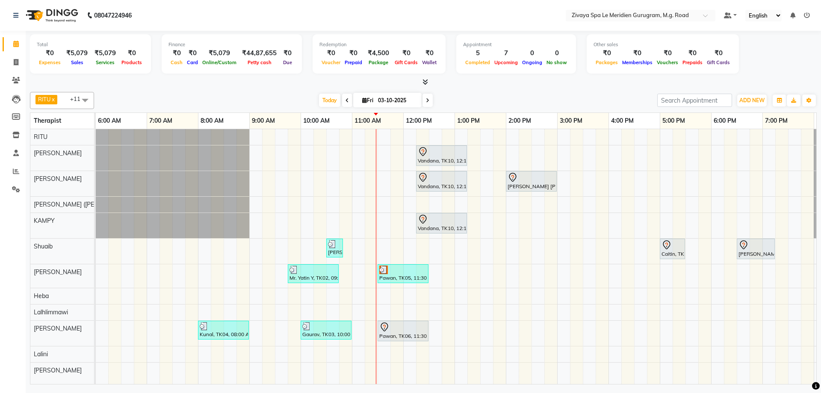
click at [394, 330] on div at bounding box center [402, 327] width 47 height 10
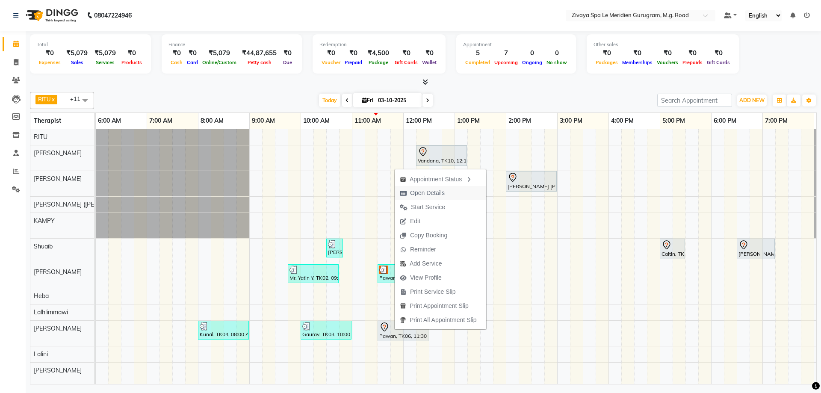
click at [428, 190] on span "Open Details" at bounding box center [427, 193] width 35 height 9
select select "7"
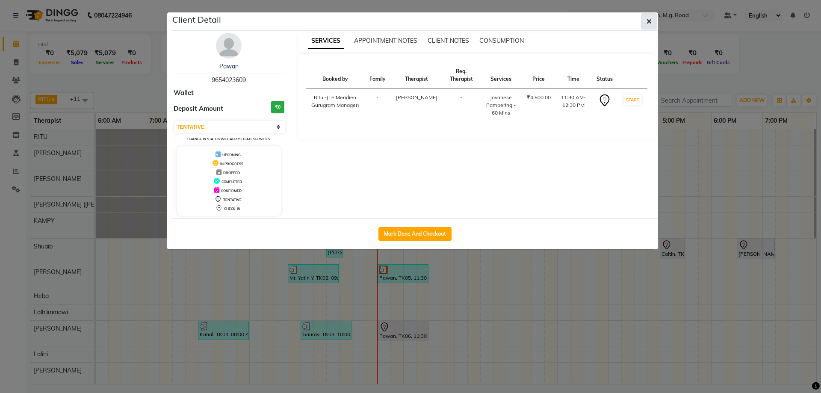
click at [649, 21] on icon "button" at bounding box center [648, 21] width 5 height 7
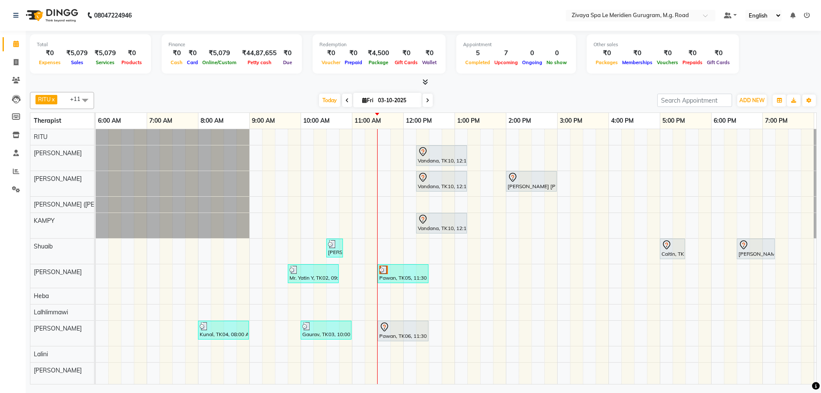
click at [396, 263] on div "Vandana, TK10, 12:15 PM-01:15 PM, Javanese Pampering - 60 Mins Vandana, TK10, 1…" at bounding box center [403, 256] width 1231 height 255
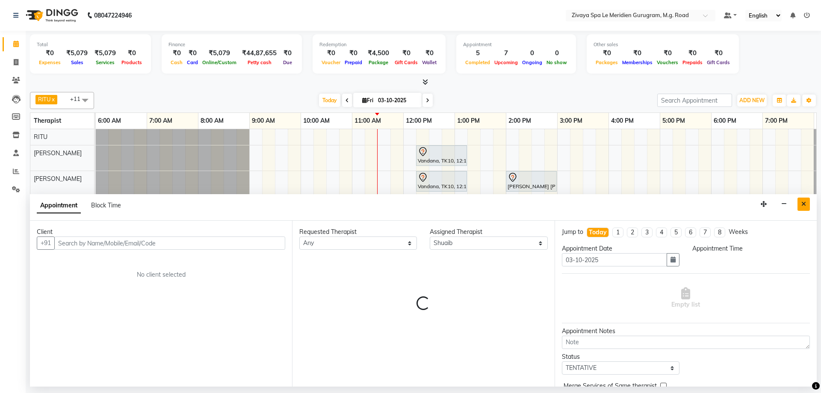
click at [809, 201] on button "Close" at bounding box center [803, 204] width 12 height 13
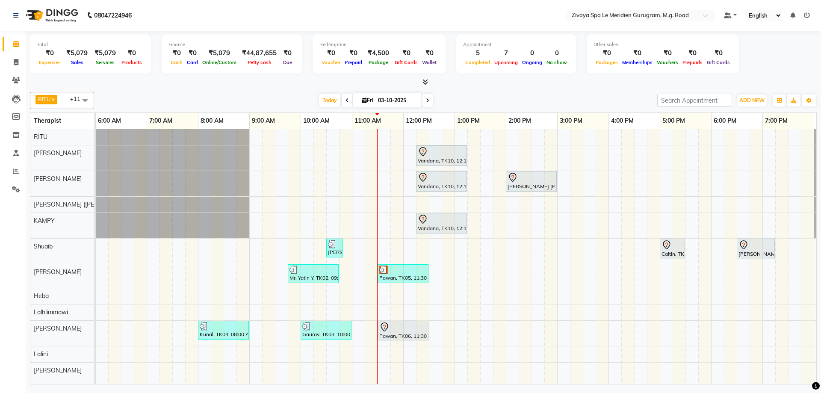
click at [387, 273] on img at bounding box center [383, 270] width 9 height 9
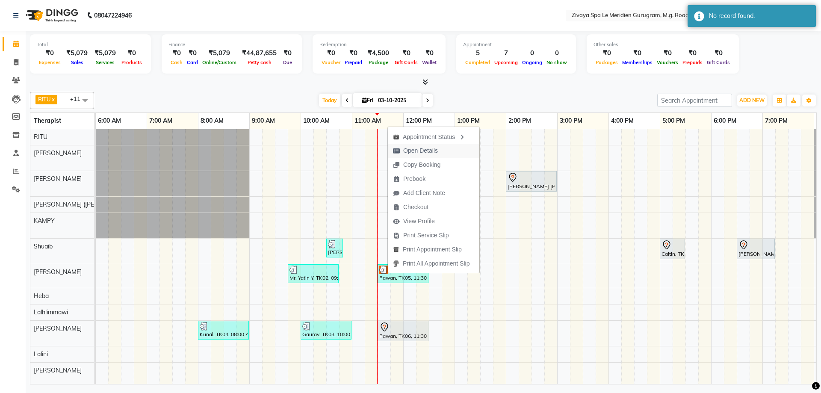
click at [422, 152] on span "Open Details" at bounding box center [420, 150] width 35 height 9
select select "3"
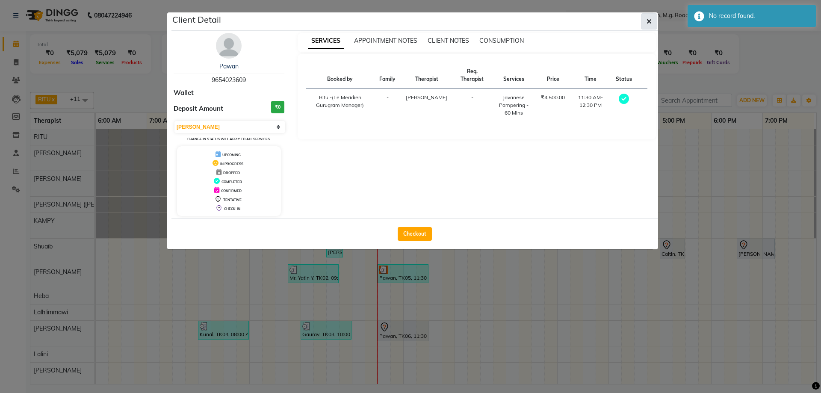
click at [649, 25] on span "button" at bounding box center [648, 21] width 5 height 9
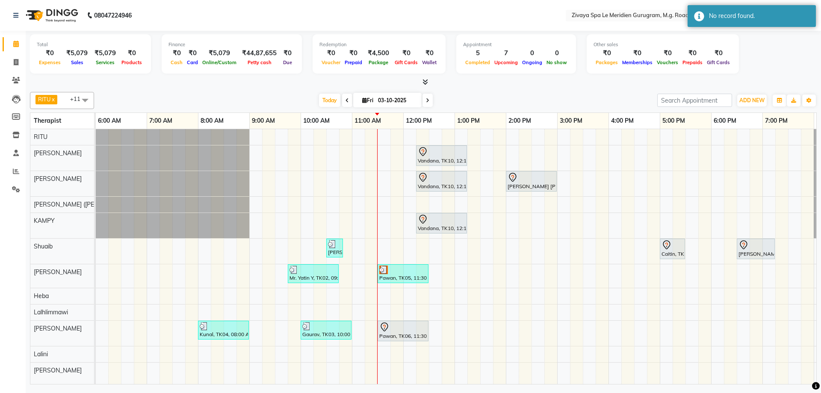
click at [406, 330] on div at bounding box center [402, 327] width 47 height 10
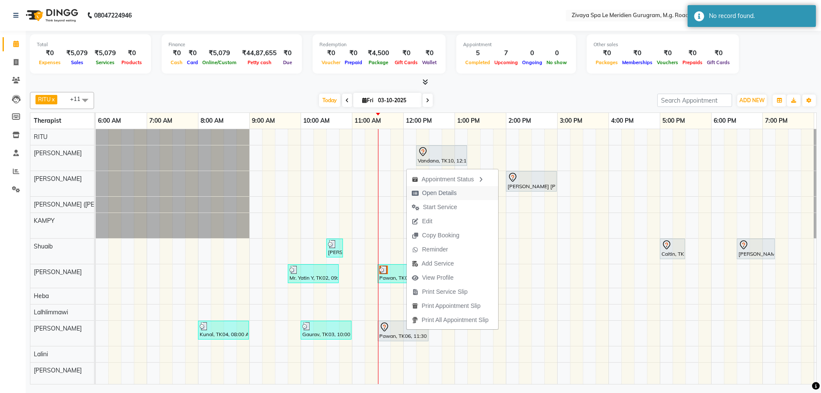
click at [451, 194] on span "Open Details" at bounding box center [439, 193] width 35 height 9
select select "7"
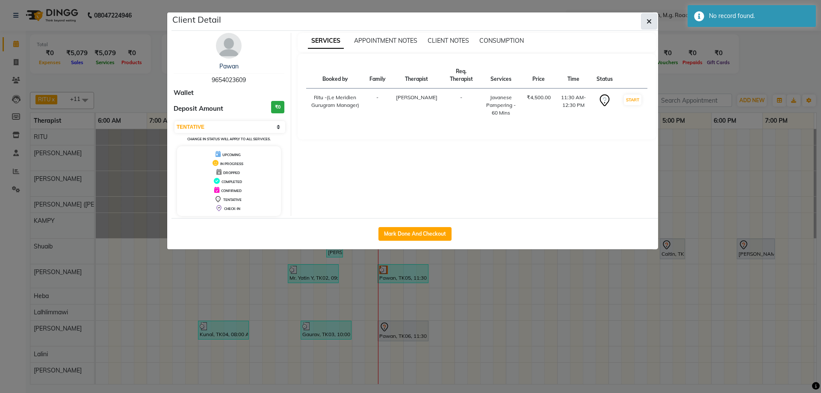
click at [649, 22] on icon "button" at bounding box center [648, 21] width 5 height 7
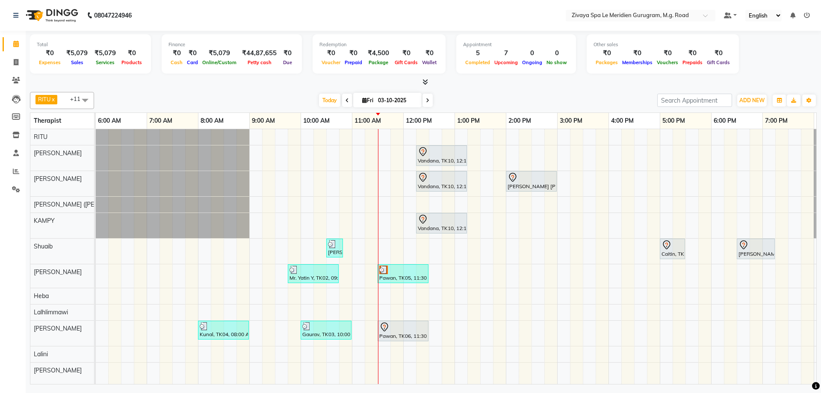
scroll to position [1, 0]
drag, startPoint x: 397, startPoint y: 329, endPoint x: 396, endPoint y: 310, distance: 19.3
click at [389, 269] on div at bounding box center [402, 270] width 47 height 9
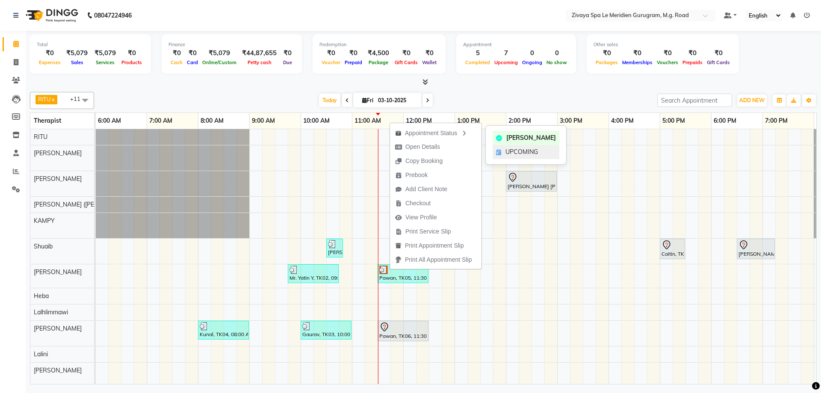
click at [519, 152] on span "UPCOMING" at bounding box center [521, 152] width 32 height 9
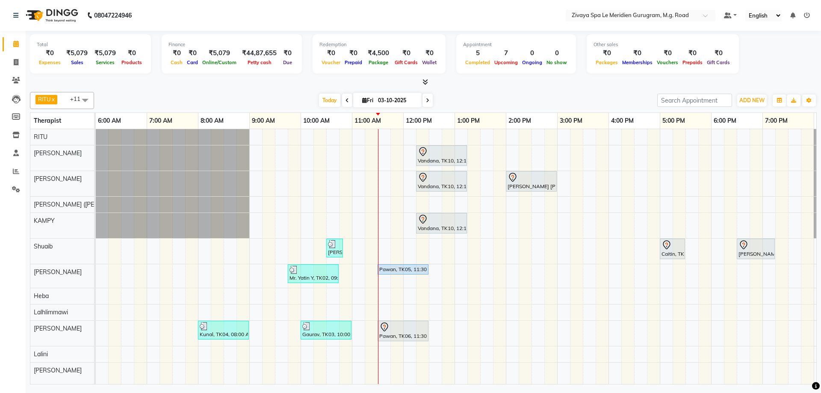
click at [407, 271] on div "Pawan, TK05, 11:30 AM-12:30 PM, Javanese Pampering - 60 Mins" at bounding box center [402, 270] width 49 height 8
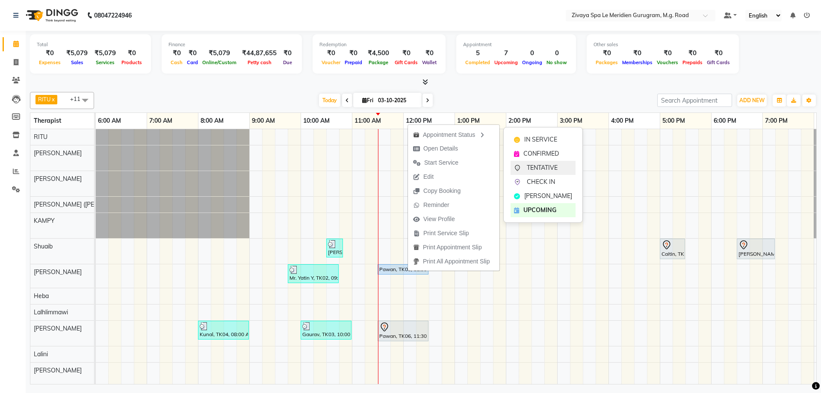
click at [542, 174] on div "TENTATIVE" at bounding box center [542, 168] width 65 height 14
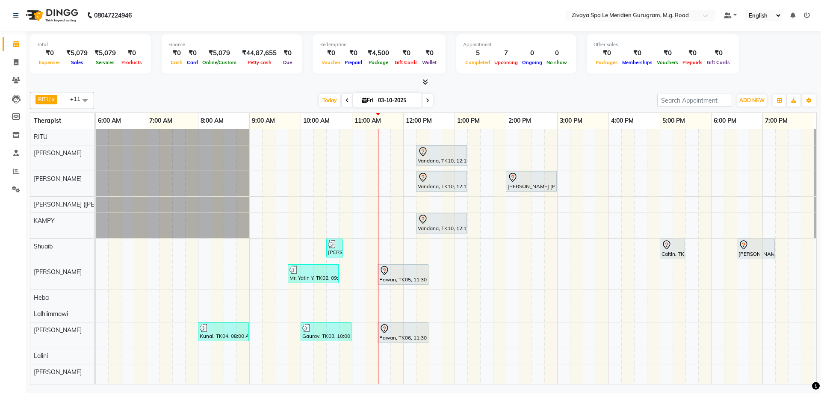
click at [407, 277] on div "Pawan, TK05, 11:30 AM-12:30 PM, Javanese Pampering - 60 Mins" at bounding box center [402, 275] width 49 height 18
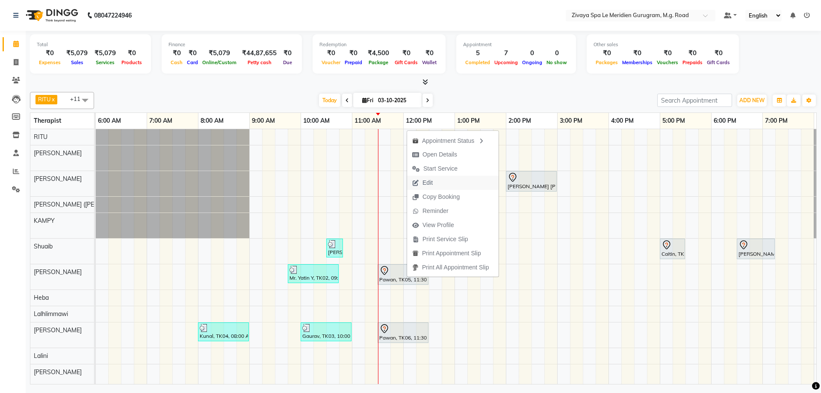
click at [434, 181] on span "Edit" at bounding box center [422, 183] width 31 height 14
select select "tentative"
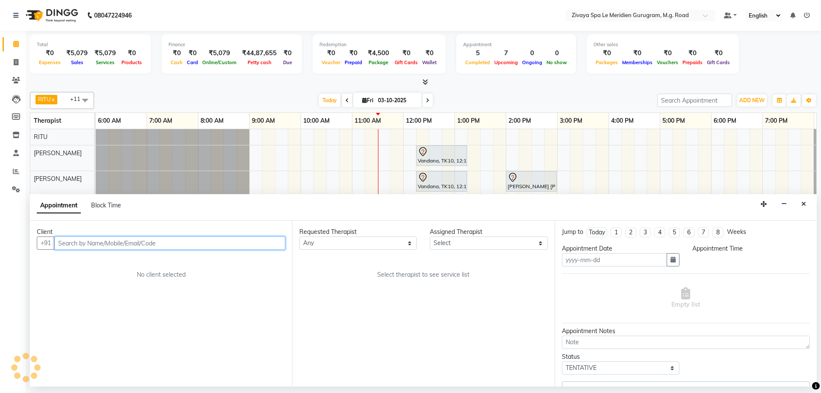
type input "03-10-2025"
select select "690"
select select "61537"
select select "3243"
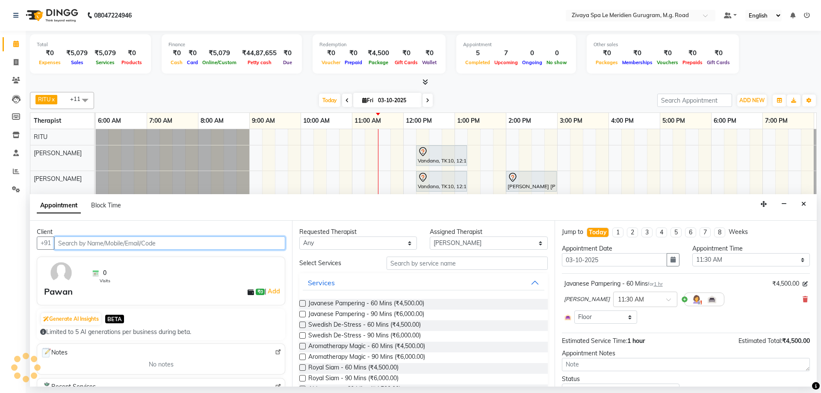
scroll to position [1, 511]
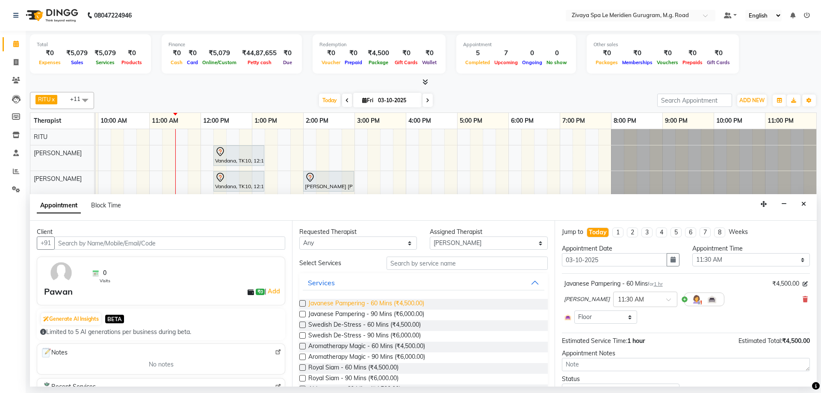
click at [371, 306] on span "Javanese Pampering - 60 Mins (₹4,500.00)" at bounding box center [366, 304] width 116 height 11
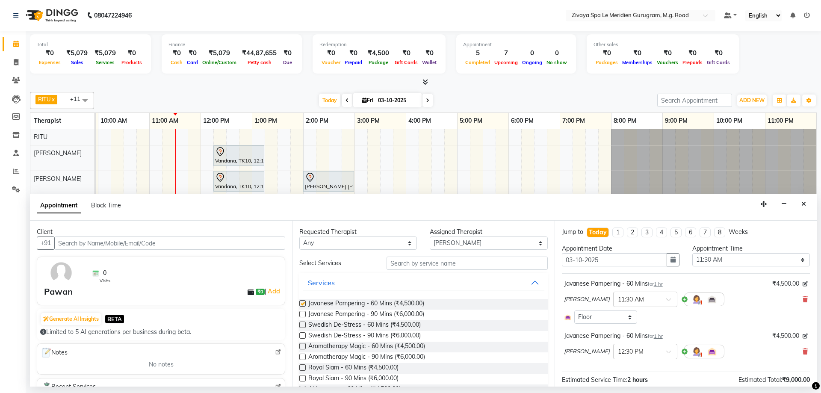
checkbox input "false"
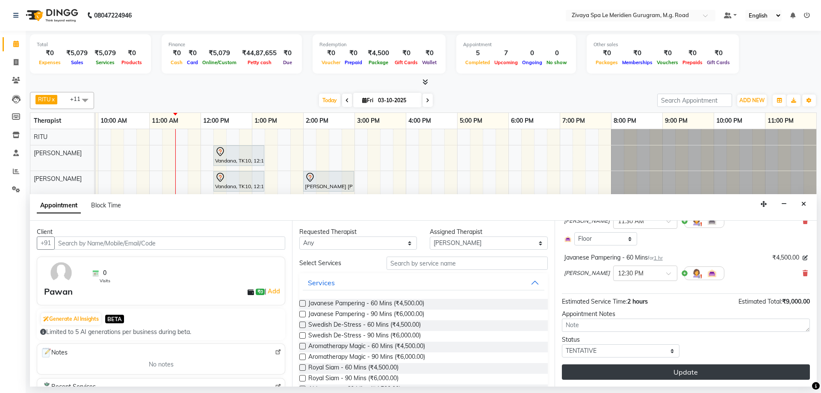
click at [673, 369] on button "Update" at bounding box center [686, 371] width 248 height 15
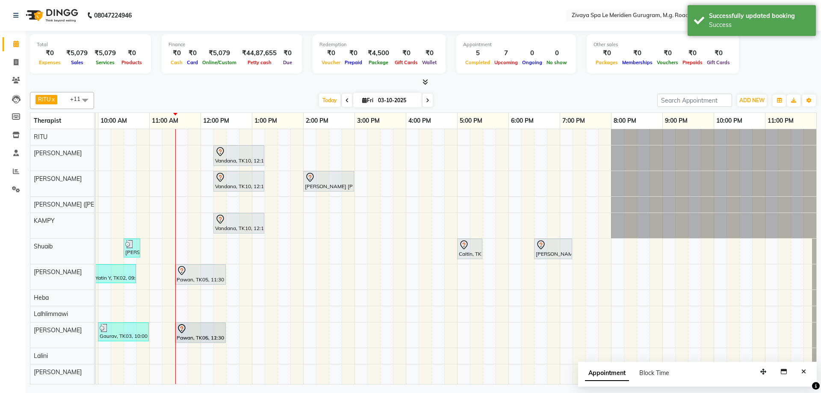
drag, startPoint x: 245, startPoint y: 272, endPoint x: 190, endPoint y: 323, distance: 75.4
click at [190, 323] on tbody "Vandana, TK10, 12:15 PM-01:15 PM, Javanese Pampering - 60 Mins Vandana, TK10, 1…" at bounding box center [200, 254] width 1231 height 251
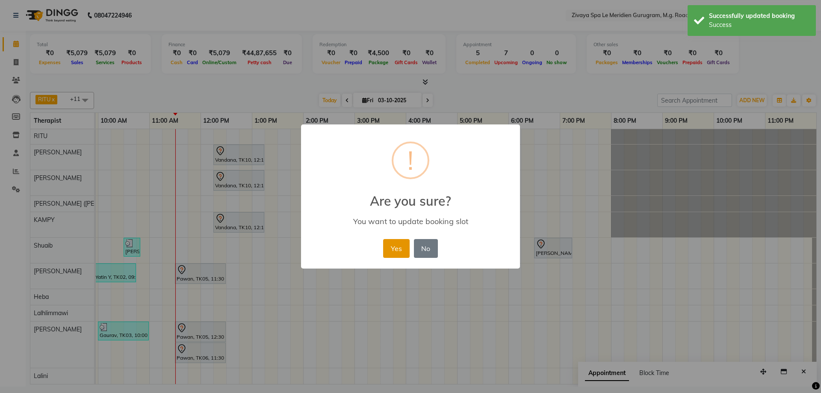
click at [399, 250] on button "Yes" at bounding box center [396, 248] width 26 height 19
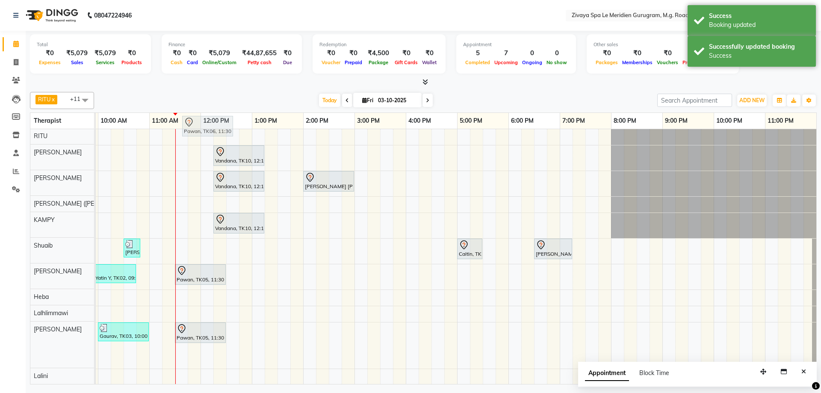
scroll to position [0, 0]
drag, startPoint x: 195, startPoint y: 352, endPoint x: 196, endPoint y: 129, distance: 223.2
click at [195, 137] on tbody "Pawan, TK06, 11:30 AM-12:30 PM, Javanese Pampering - 60 Mins Vandana, TK10, 12:…" at bounding box center [200, 265] width 1231 height 272
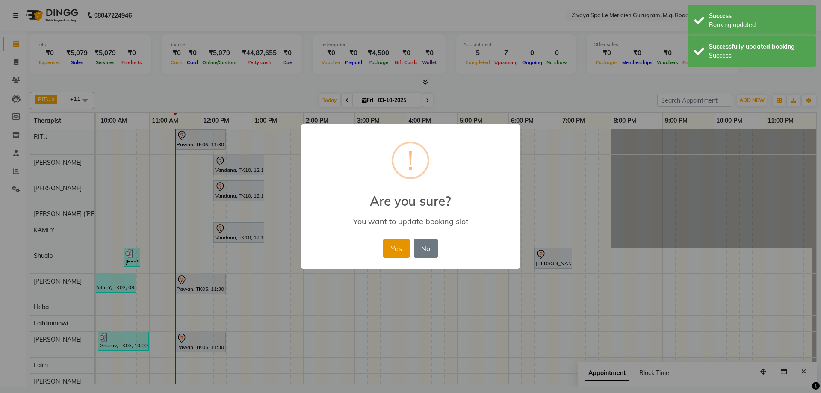
click at [407, 245] on button "Yes" at bounding box center [396, 248] width 26 height 19
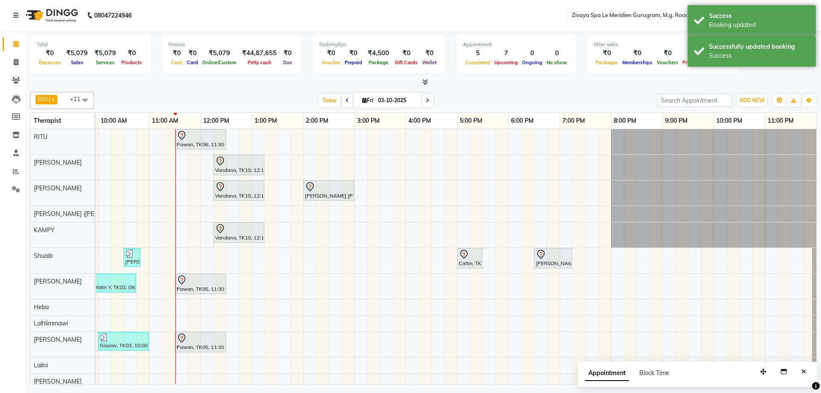
click at [206, 286] on div "Pawan, TK05, 11:30 AM-12:30 PM, Javanese Pampering - 60 Mins" at bounding box center [200, 284] width 49 height 18
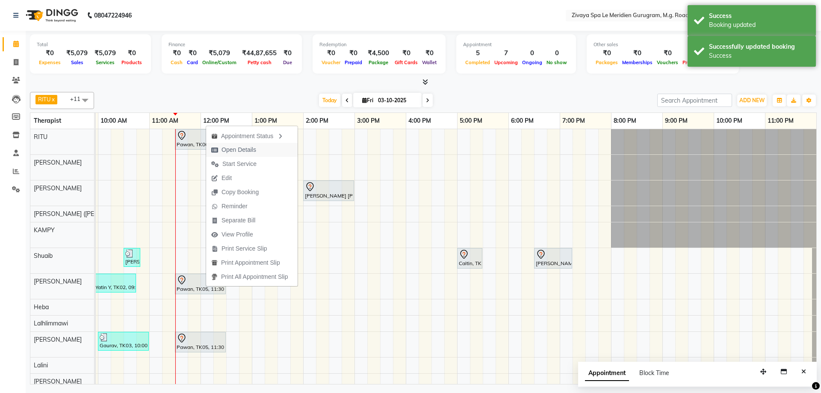
click at [238, 145] on span "Open Details" at bounding box center [233, 150] width 55 height 14
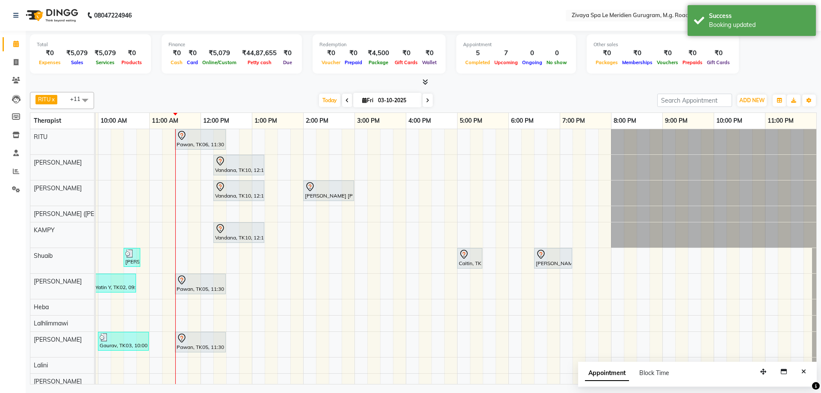
click at [205, 280] on div at bounding box center [200, 280] width 47 height 10
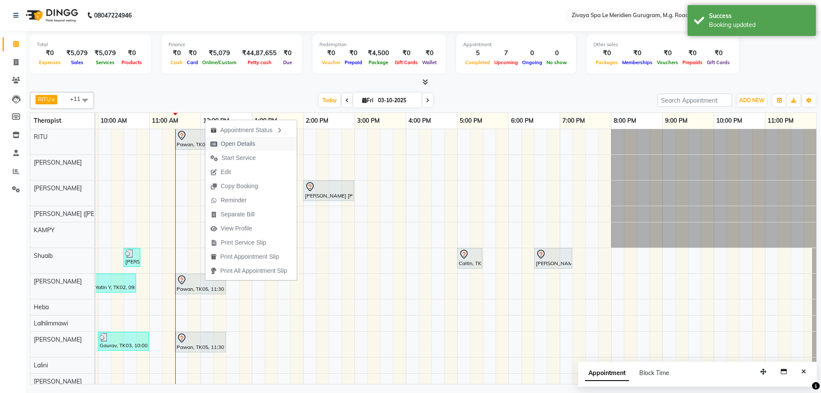
click at [246, 145] on span "Open Details" at bounding box center [238, 143] width 35 height 9
select select "7"
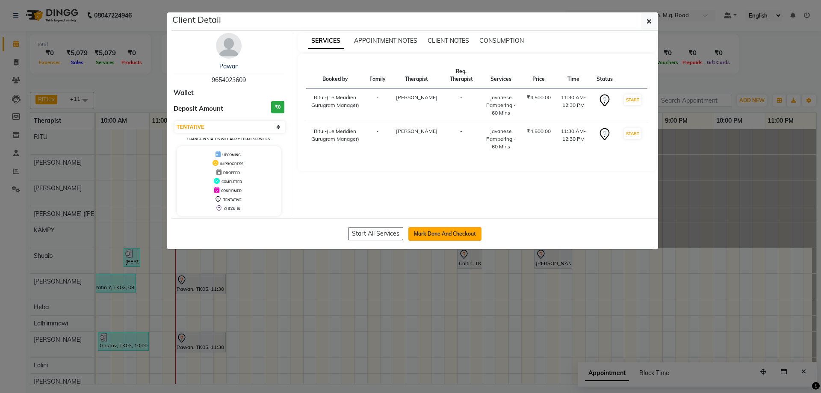
click at [461, 235] on button "Mark Done And Checkout" at bounding box center [444, 234] width 73 height 14
select select "service"
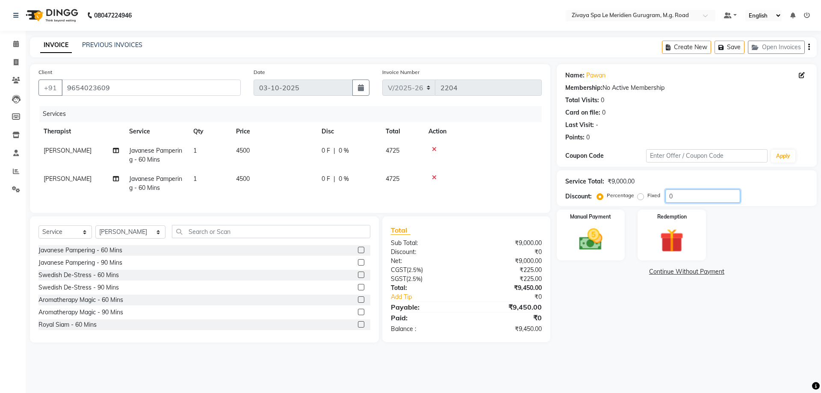
click at [682, 197] on input "0" at bounding box center [702, 195] width 75 height 13
click at [647, 198] on label "Fixed" at bounding box center [653, 196] width 13 height 8
click at [641, 198] on input "Fixed" at bounding box center [642, 195] width 6 height 6
click at [685, 197] on input "0" at bounding box center [702, 195] width 75 height 13
click at [334, 148] on span "|" at bounding box center [334, 150] width 2 height 9
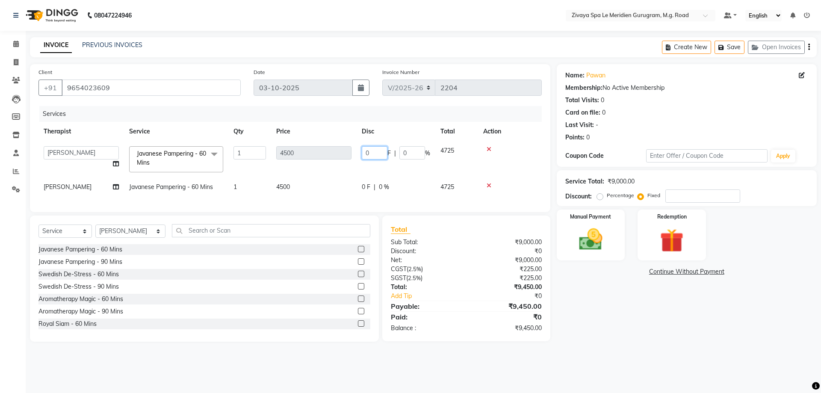
click at [372, 151] on input "0" at bounding box center [375, 152] width 26 height 13
drag, startPoint x: 383, startPoint y: 153, endPoint x: 361, endPoint y: 156, distance: 22.0
click at [361, 156] on td "1167.62 F | 0 %" at bounding box center [396, 159] width 79 height 36
click at [384, 185] on tr "Genevi Vanlalhriet Javanese Pampering - 60 Mins 1 4500 0 F | 0 % 4725" at bounding box center [289, 186] width 503 height 19
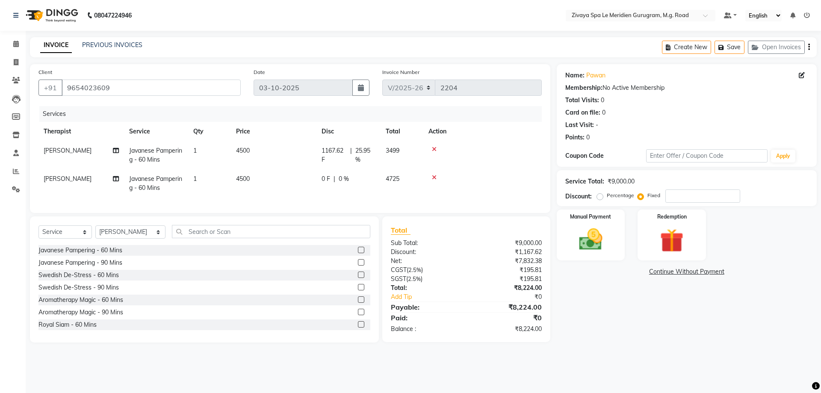
click at [332, 179] on div "0 F | 0 %" at bounding box center [349, 178] width 54 height 9
click at [316, 179] on td "4500" at bounding box center [274, 183] width 86 height 28
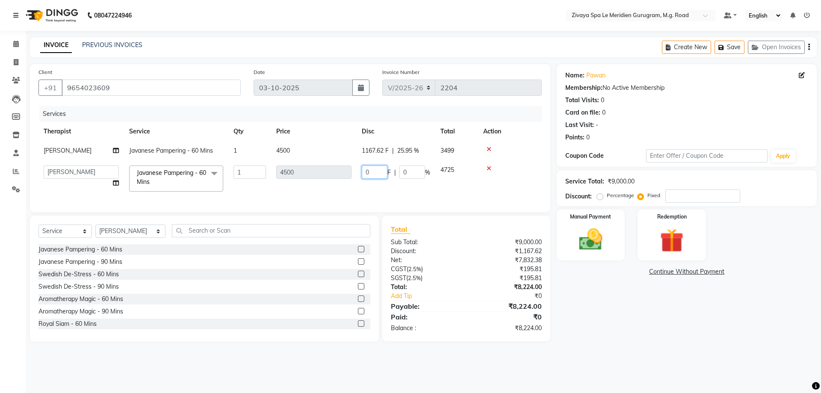
click at [374, 171] on input "0" at bounding box center [375, 171] width 26 height 13
drag, startPoint x: 379, startPoint y: 173, endPoint x: 355, endPoint y: 171, distance: 24.0
click at [355, 171] on tr "Ching Huishunao Genevi Vanlalhriet Heba Holito Achumi (Lito) KAMPY Lalhlimmawi …" at bounding box center [289, 178] width 503 height 36
paste input "number"
click at [373, 169] on input "0" at bounding box center [375, 171] width 26 height 13
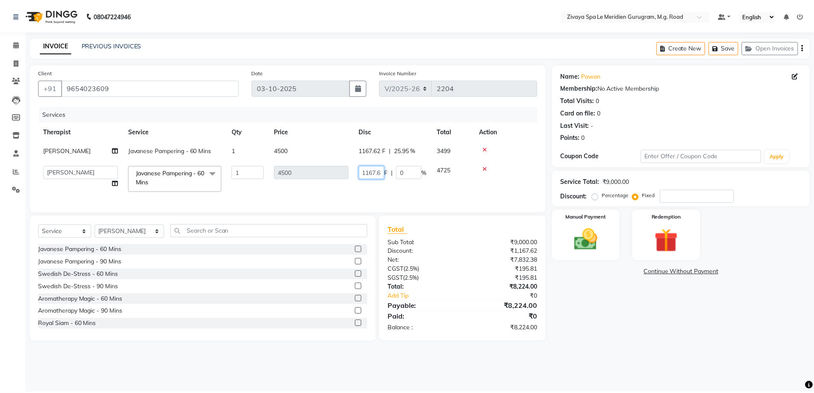
scroll to position [0, 4]
click at [498, 188] on td at bounding box center [510, 178] width 64 height 36
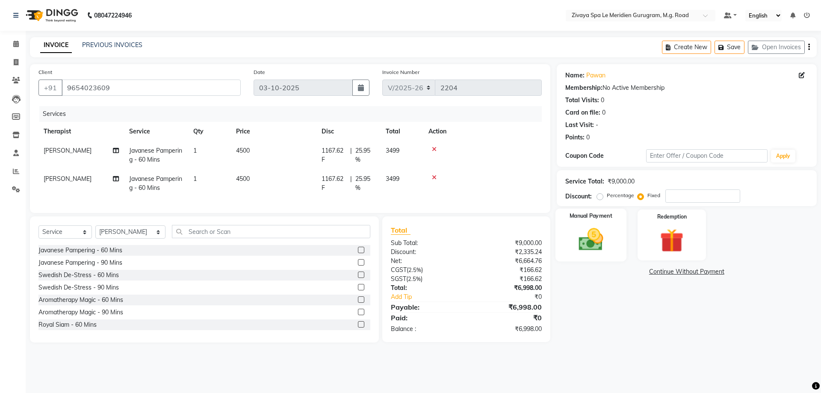
click at [608, 245] on img at bounding box center [591, 239] width 40 height 28
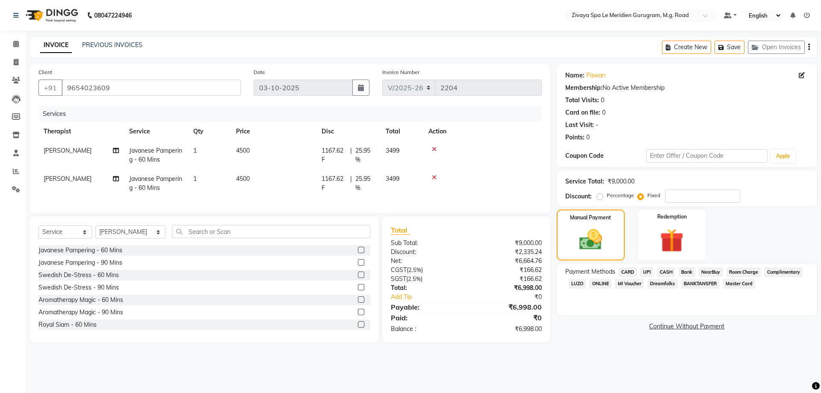
click at [713, 270] on span "NearBuy" at bounding box center [711, 272] width 24 height 10
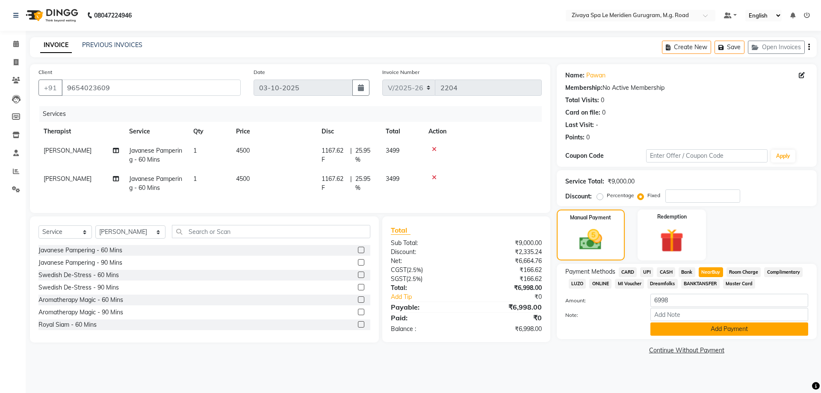
click at [710, 326] on button "Add Payment" at bounding box center [729, 328] width 158 height 13
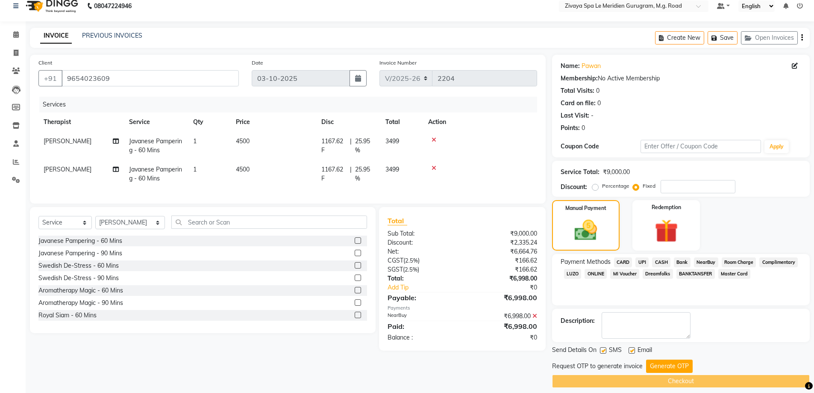
scroll to position [17, 0]
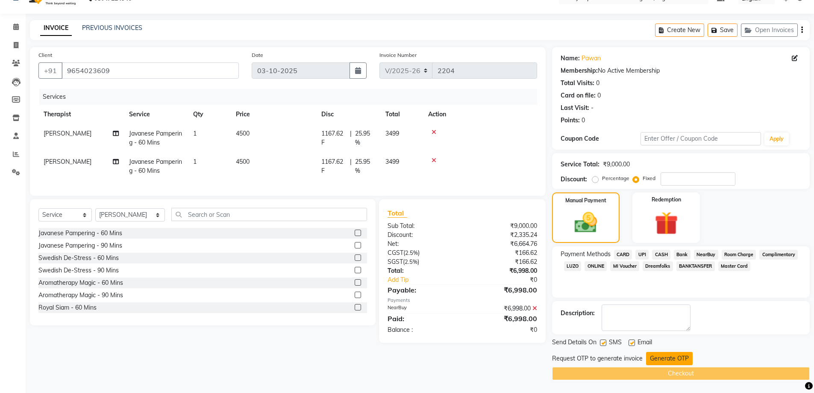
click at [673, 360] on button "Generate OTP" at bounding box center [669, 358] width 47 height 13
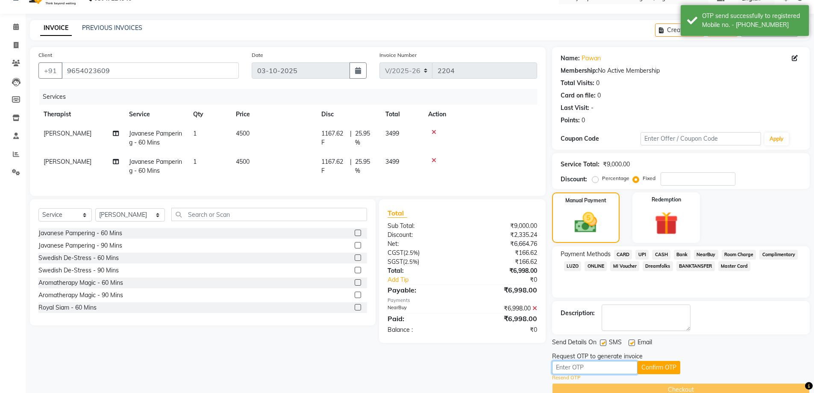
click at [616, 366] on input "text" at bounding box center [595, 367] width 86 height 13
click at [656, 364] on button "Confirm OTP" at bounding box center [659, 367] width 43 height 13
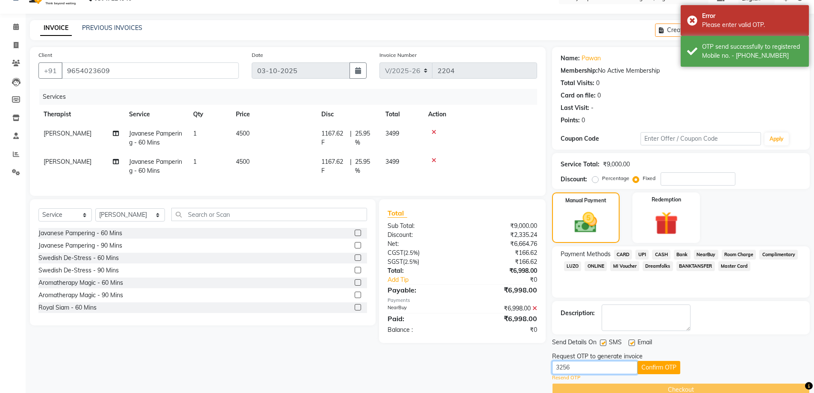
click at [600, 366] on input "3256" at bounding box center [595, 367] width 86 height 13
click at [665, 368] on button "Confirm OTP" at bounding box center [659, 367] width 43 height 13
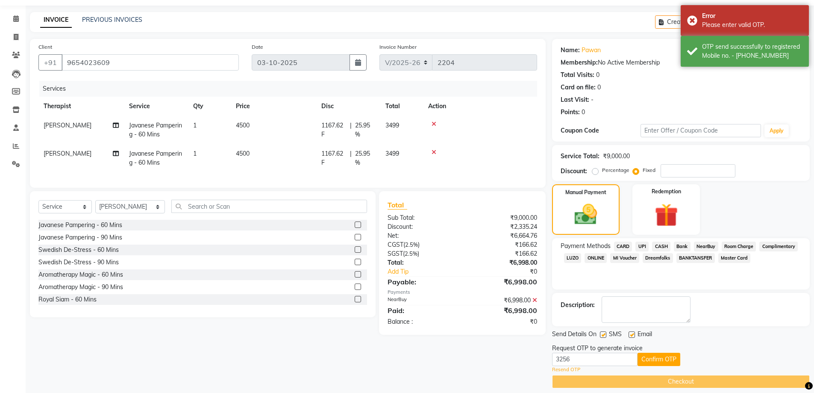
scroll to position [33, 0]
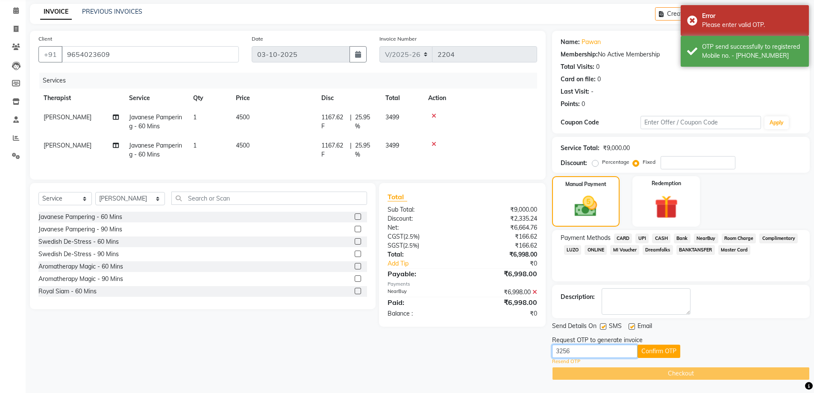
click at [587, 352] on input "3256" at bounding box center [595, 351] width 86 height 13
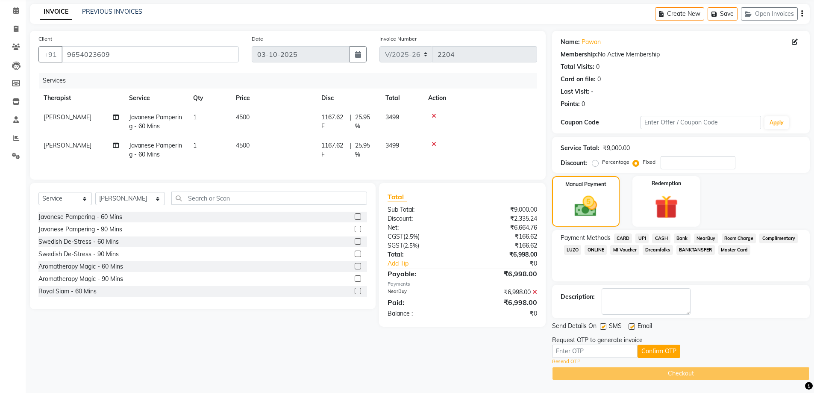
click at [536, 295] on icon at bounding box center [535, 292] width 5 height 6
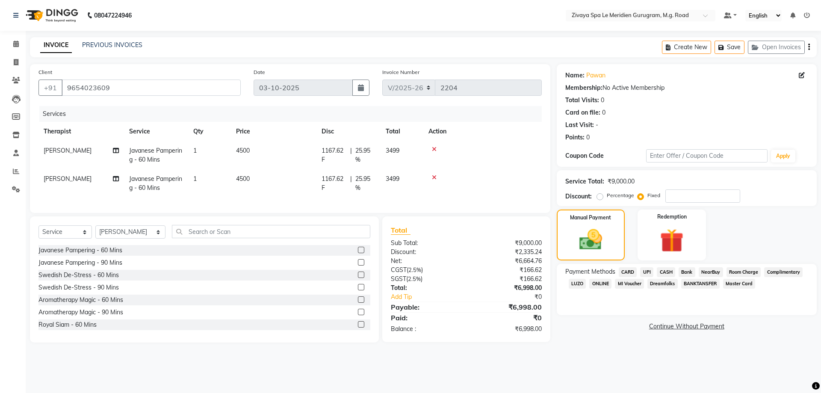
click at [715, 272] on span "NearBuy" at bounding box center [711, 272] width 24 height 10
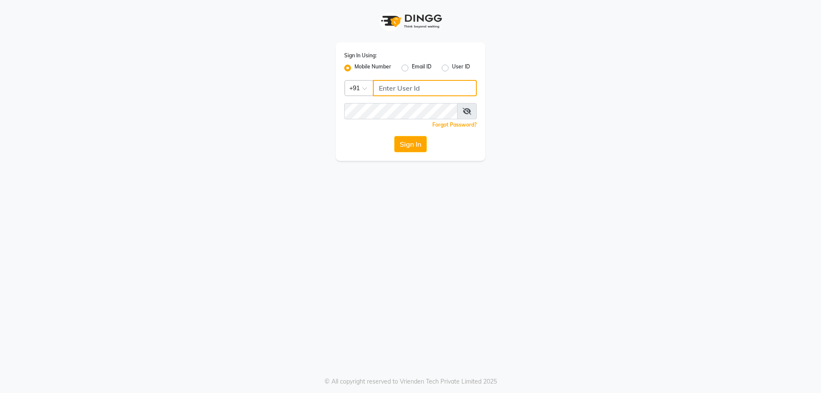
type input "7017675261"
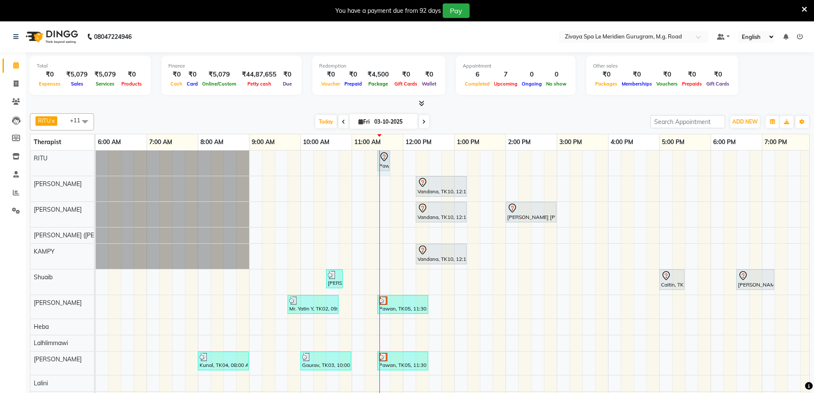
drag, startPoint x: 428, startPoint y: 157, endPoint x: 389, endPoint y: 158, distance: 39.8
drag, startPoint x: 422, startPoint y: 256, endPoint x: 422, endPoint y: 244, distance: 11.6
click at [422, 242] on tbody "Pawan, TK06, 11:30 AM-11:45 AM, Javanese Pampering - 60 Mins Vandana, TK10, 12:…" at bounding box center [403, 278] width 1231 height 257
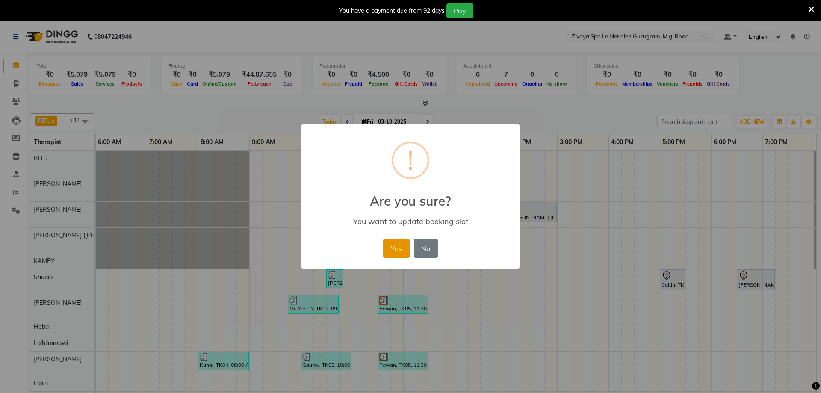
click at [399, 252] on button "Yes" at bounding box center [396, 248] width 26 height 19
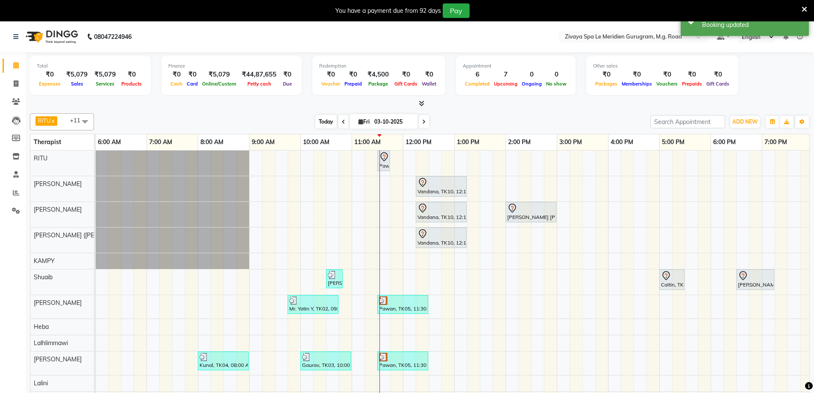
click at [317, 116] on span "Today" at bounding box center [326, 121] width 21 height 13
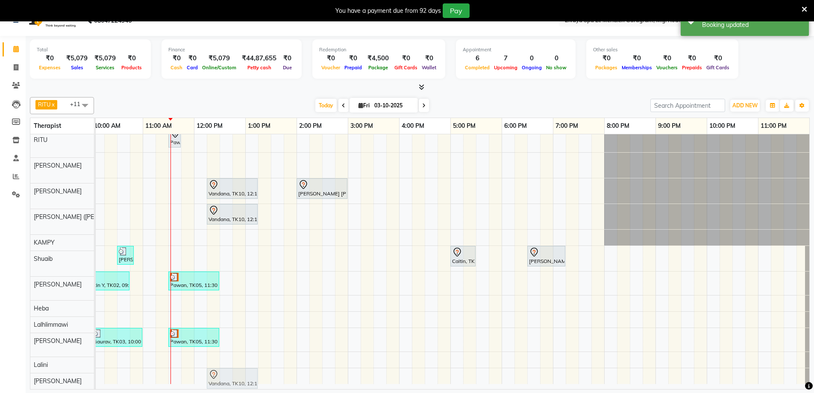
scroll to position [9, 517]
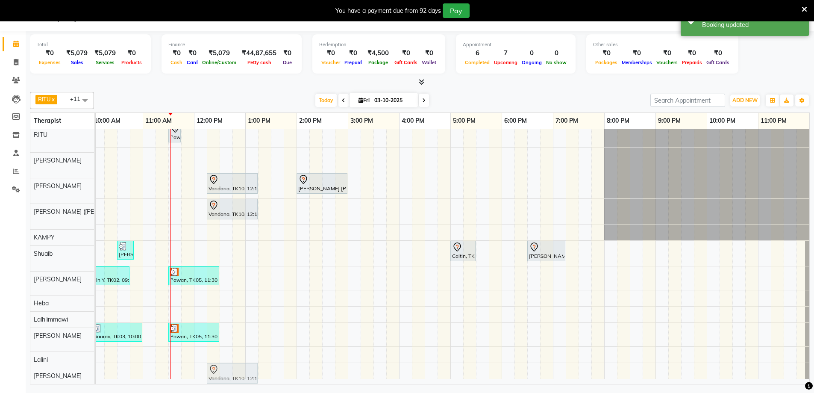
drag, startPoint x: 233, startPoint y: 190, endPoint x: 236, endPoint y: 372, distance: 181.7
click at [236, 372] on tbody "Pawan, TK06, 11:30 AM-11:45 AM, Javanese Pampering - 60 Mins Vandana, TK10, 12:…" at bounding box center [193, 250] width 1231 height 257
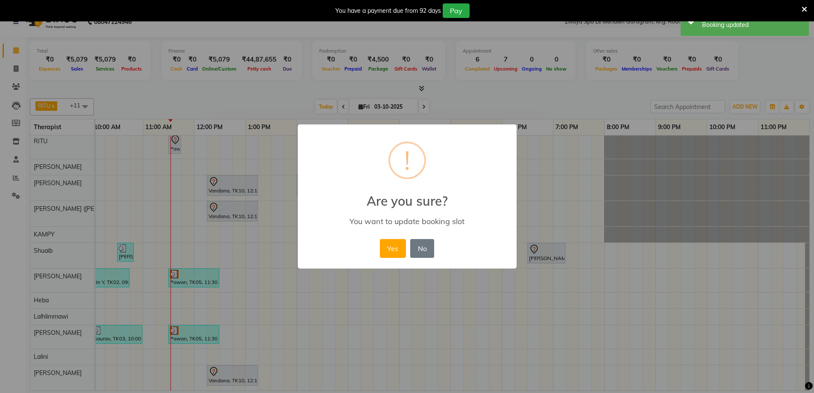
scroll to position [9, 511]
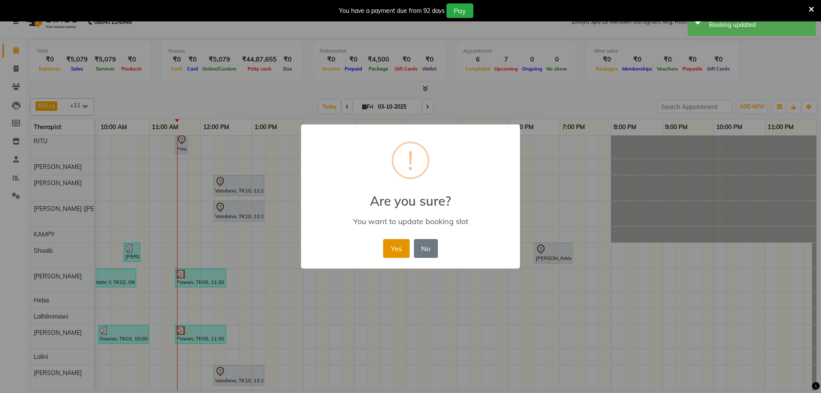
click at [400, 245] on button "Yes" at bounding box center [396, 248] width 26 height 19
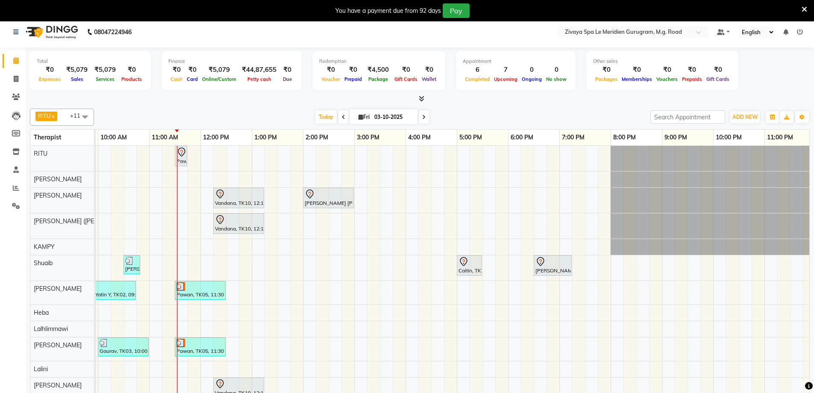
scroll to position [0, 0]
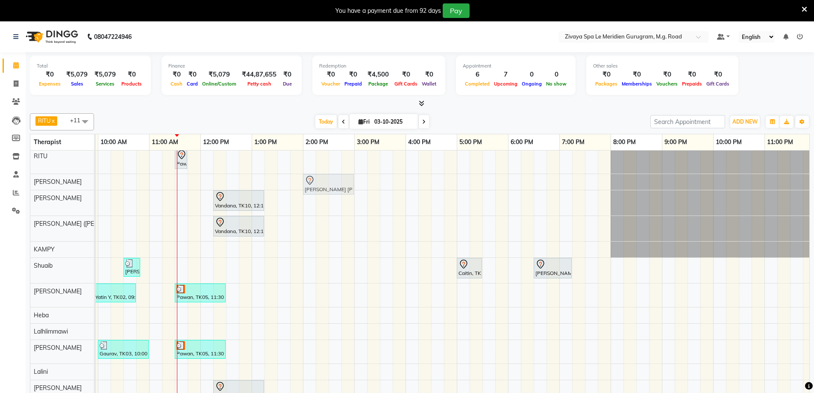
drag, startPoint x: 316, startPoint y: 190, endPoint x: 316, endPoint y: 178, distance: 12.0
click at [316, 178] on tbody "Pawan, TK06, 11:30 AM-11:45 AM, Javanese Pampering - 60 Mins Kristen Nicole, TK…" at bounding box center [200, 276] width 1231 height 257
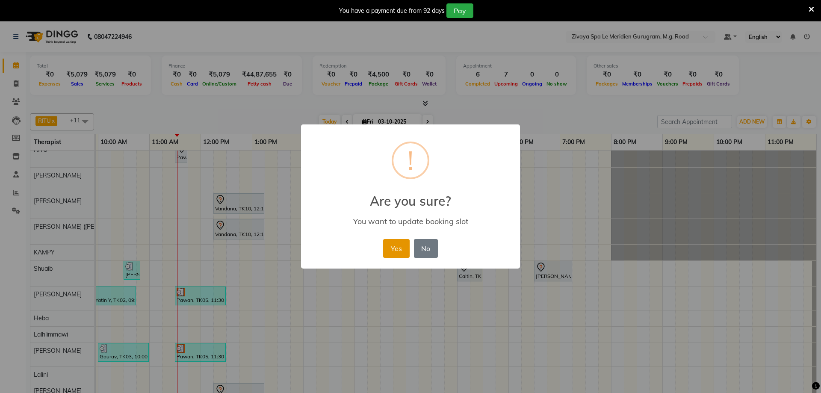
click at [394, 247] on button "Yes" at bounding box center [396, 248] width 26 height 19
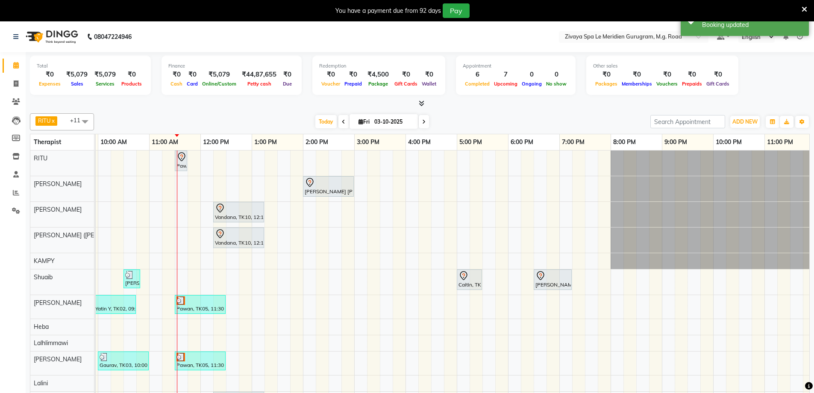
click at [805, 10] on icon at bounding box center [805, 10] width 6 height 8
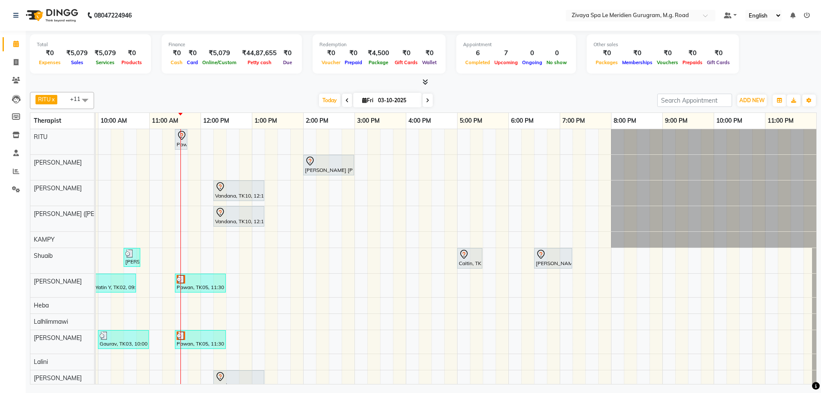
scroll to position [18, 0]
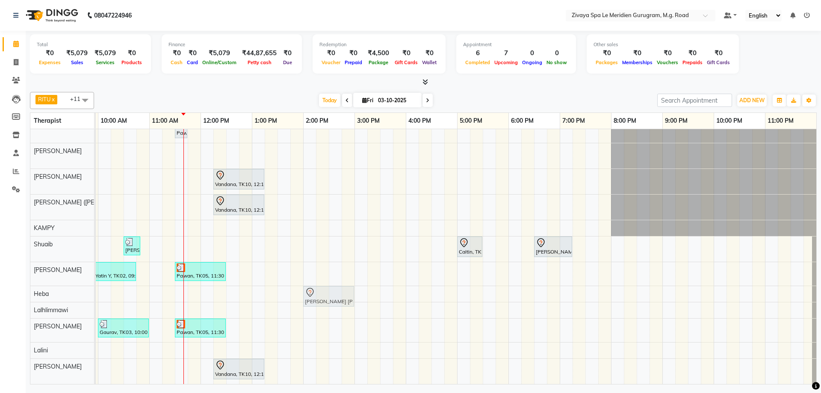
drag, startPoint x: 311, startPoint y: 148, endPoint x: 306, endPoint y: 291, distance: 143.3
click at [306, 291] on tbody "Pawan, TK06, 11:30 AM-11:45 AM, Javanese Pampering - 60 Mins Kristen Nicole, TK…" at bounding box center [200, 251] width 1231 height 266
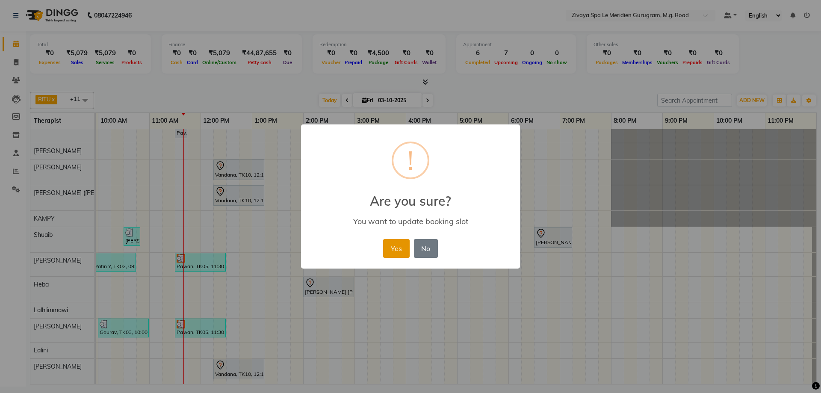
click at [399, 249] on button "Yes" at bounding box center [396, 248] width 26 height 19
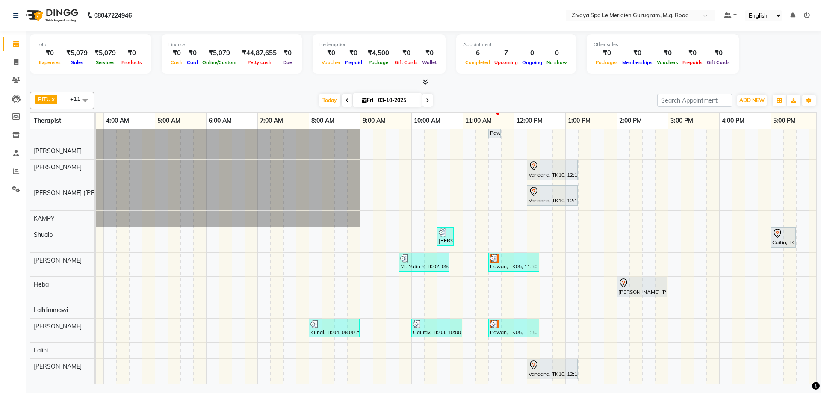
scroll to position [0, 511]
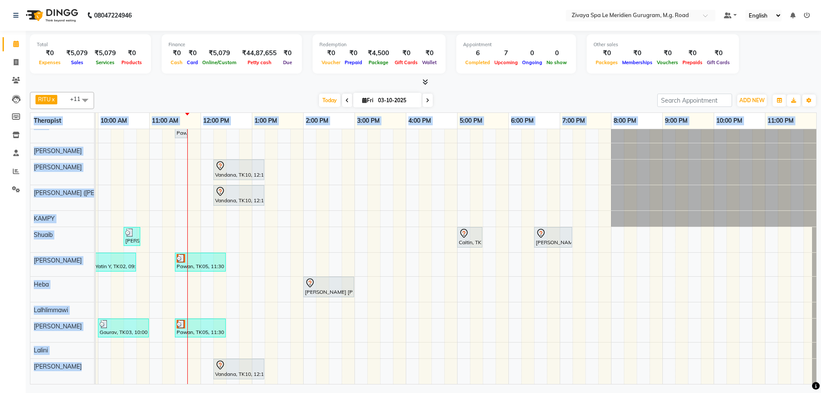
drag, startPoint x: 735, startPoint y: 384, endPoint x: 367, endPoint y: 395, distance: 368.3
click at [367, 392] on html "08047224946 Select Location × Zivaya Spa Le Meridien Gurugram, M.g. Road Defaul…" at bounding box center [410, 196] width 821 height 393
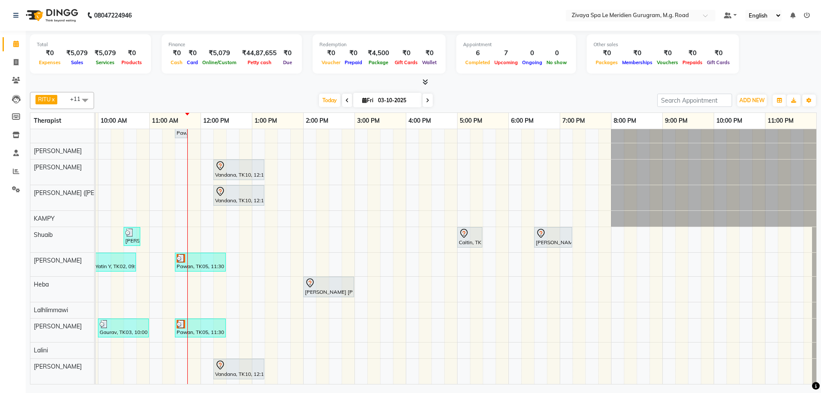
click at [457, 87] on div "Total ₹0 Expenses ₹5,079 Sales ₹5,079 Services ₹0 Products Finance ₹0 Cash ₹0 C…" at bounding box center [423, 209] width 795 height 356
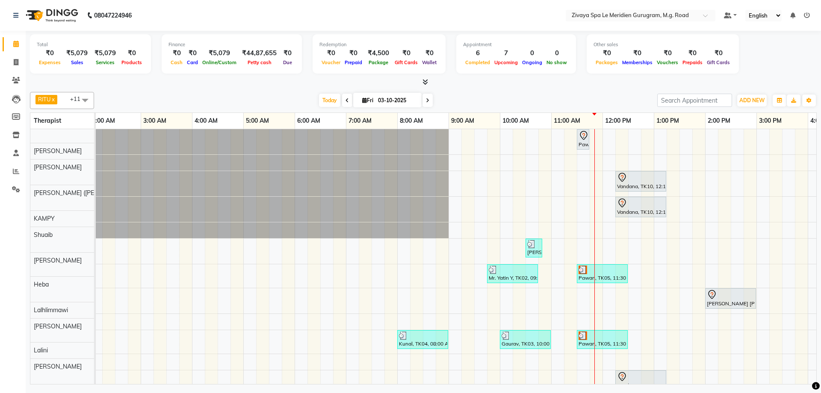
scroll to position [0, 0]
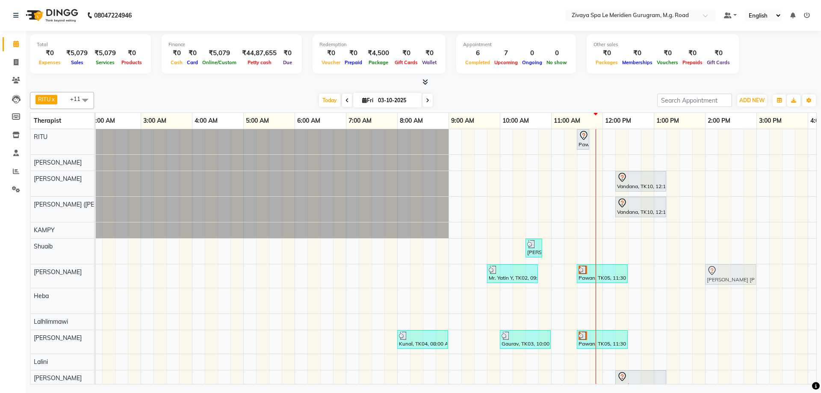
drag, startPoint x: 709, startPoint y: 296, endPoint x: 711, endPoint y: 272, distance: 24.1
click at [711, 272] on tbody "Pawan, TK06, 11:30 AM-11:45 AM, Javanese Pampering - 60 Mins Vandana, TK10, 12:…" at bounding box center [602, 262] width 1231 height 266
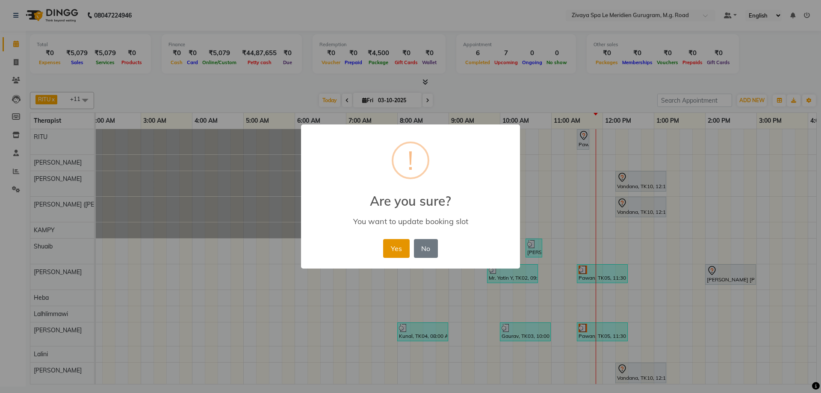
click at [403, 251] on button "Yes" at bounding box center [396, 248] width 26 height 19
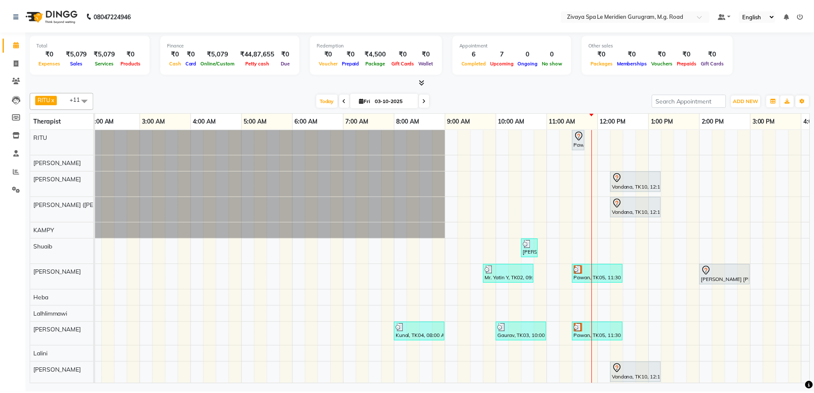
scroll to position [10, 0]
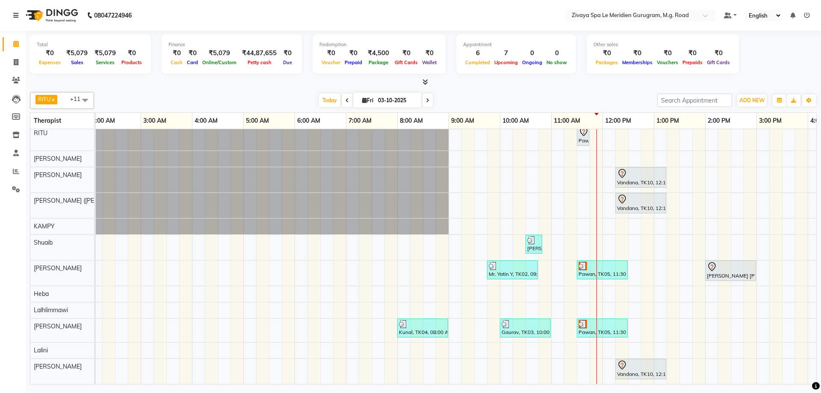
click at [647, 173] on div "Vandana, TK10, 12:15 PM-01:15 PM, Fusion Therapy - 60 Mins" at bounding box center [640, 177] width 49 height 18
click at [635, 168] on div at bounding box center [640, 173] width 47 height 10
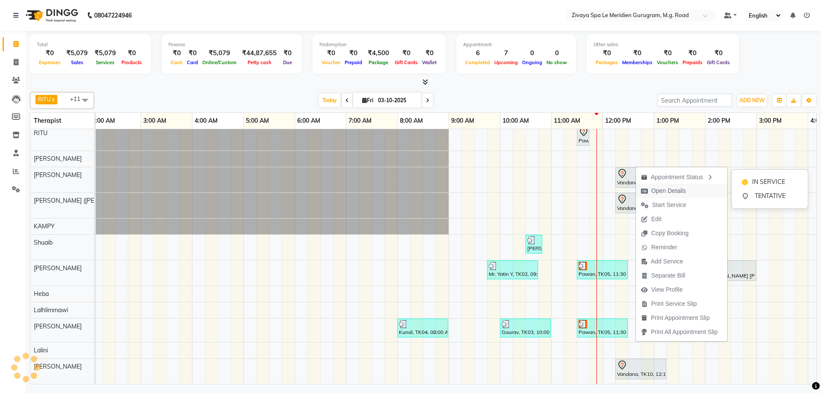
click at [662, 189] on span "Open Details" at bounding box center [668, 190] width 35 height 9
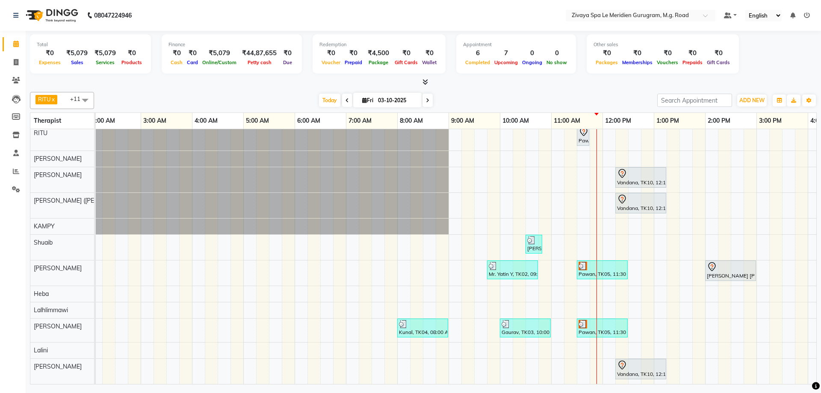
click at [640, 177] on div "Vandana, TK10, 12:15 PM-01:15 PM, Fusion Therapy - 60 Mins" at bounding box center [640, 177] width 49 height 18
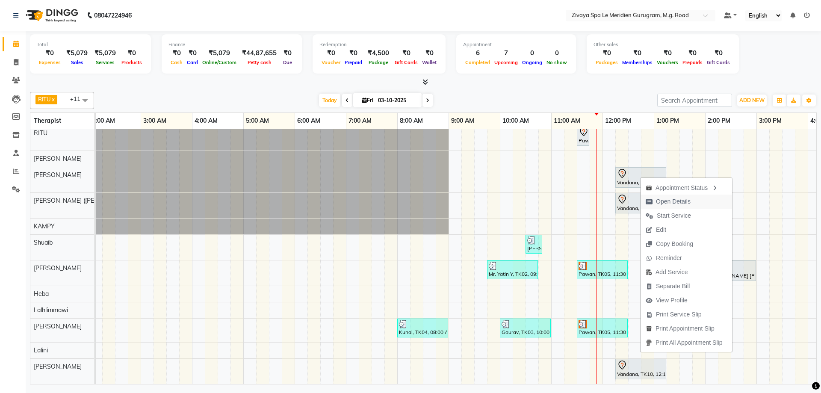
click at [666, 201] on span "Open Details" at bounding box center [673, 201] width 35 height 9
select select "7"
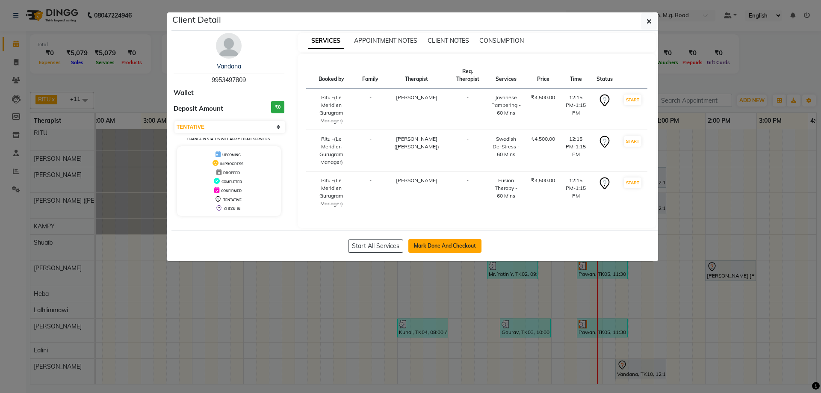
click at [429, 239] on button "Mark Done And Checkout" at bounding box center [444, 246] width 73 height 14
select select "service"
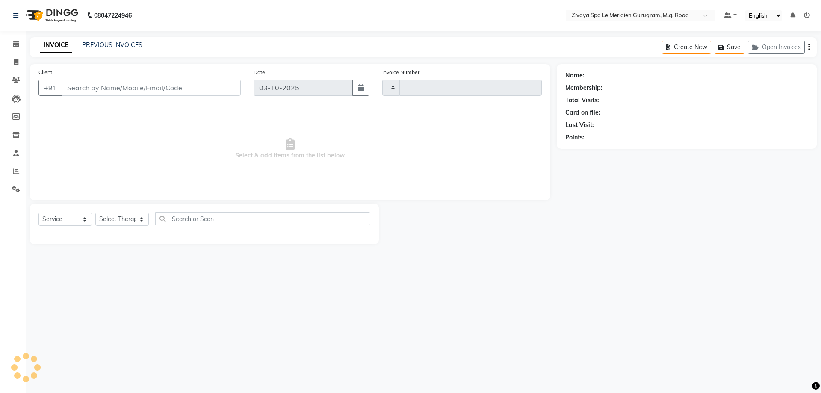
type input "2204"
select select "6503"
type input "9953497809"
select select "86042"
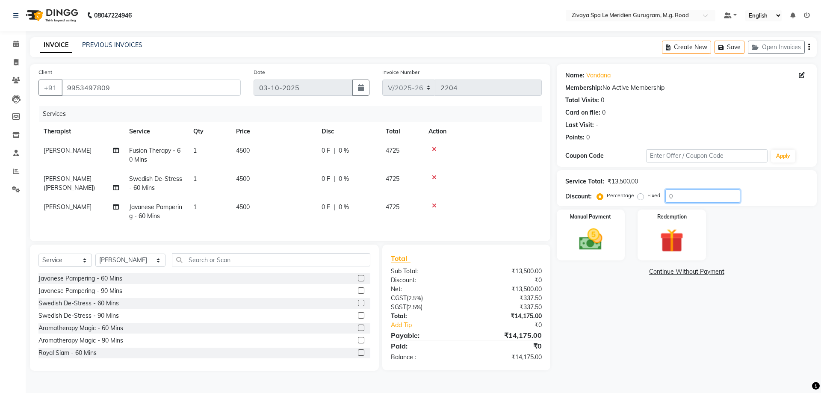
click at [686, 195] on input "0" at bounding box center [702, 195] width 75 height 13
type input ".3"
type input "1"
type input "3"
click at [647, 198] on label "Fixed" at bounding box center [653, 196] width 13 height 8
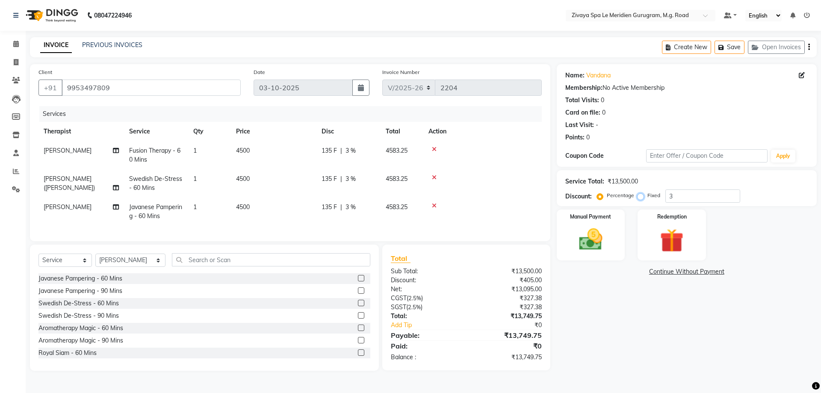
click at [642, 198] on input "Fixed" at bounding box center [642, 195] width 6 height 6
radio input "true"
click at [686, 198] on input "3" at bounding box center [702, 195] width 75 height 13
type input "3000"
click at [590, 251] on img at bounding box center [591, 239] width 40 height 28
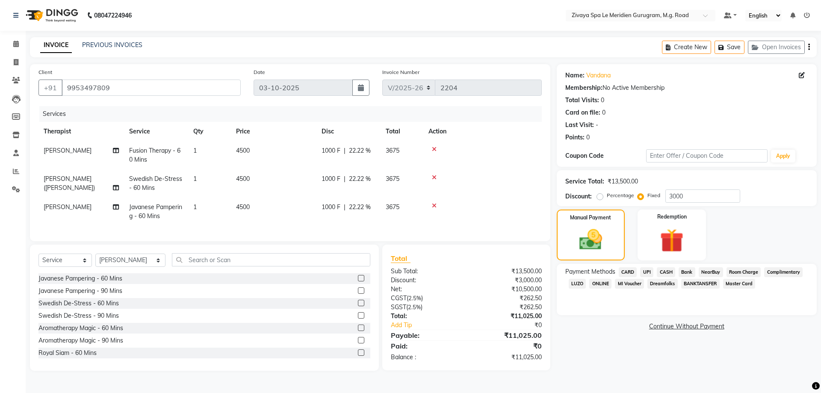
click at [632, 271] on span "CARD" at bounding box center [628, 272] width 18 height 10
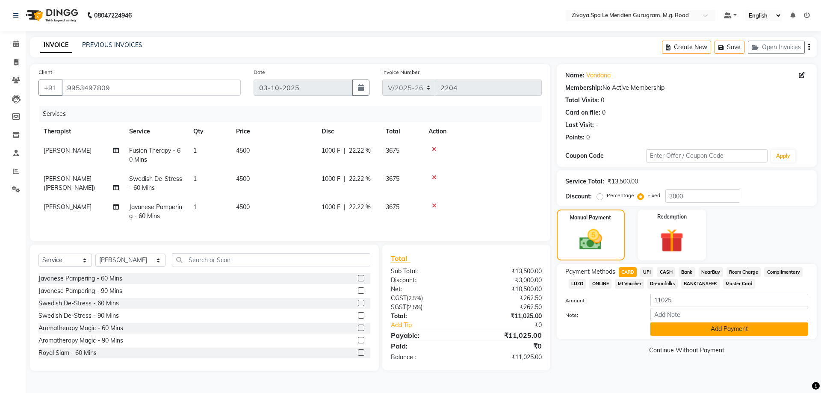
click at [740, 326] on button "Add Payment" at bounding box center [729, 328] width 158 height 13
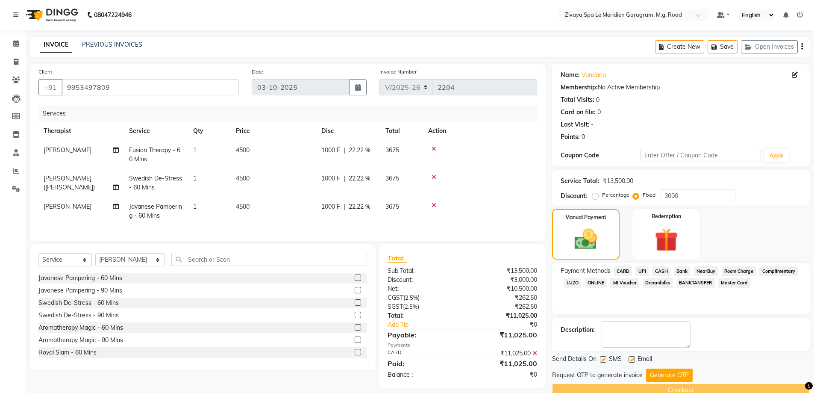
scroll to position [17, 0]
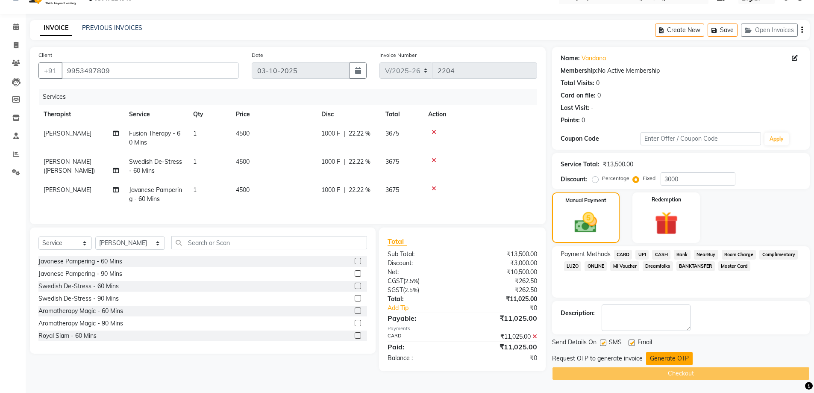
click at [679, 357] on button "Generate OTP" at bounding box center [669, 358] width 47 height 13
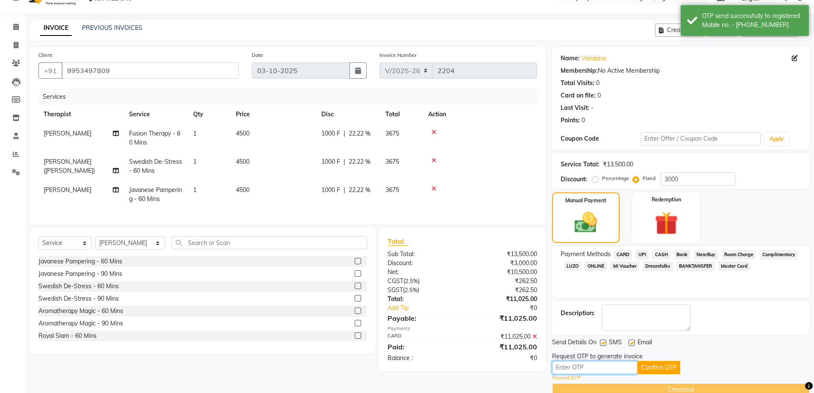
click at [613, 373] on input "text" at bounding box center [595, 367] width 86 height 13
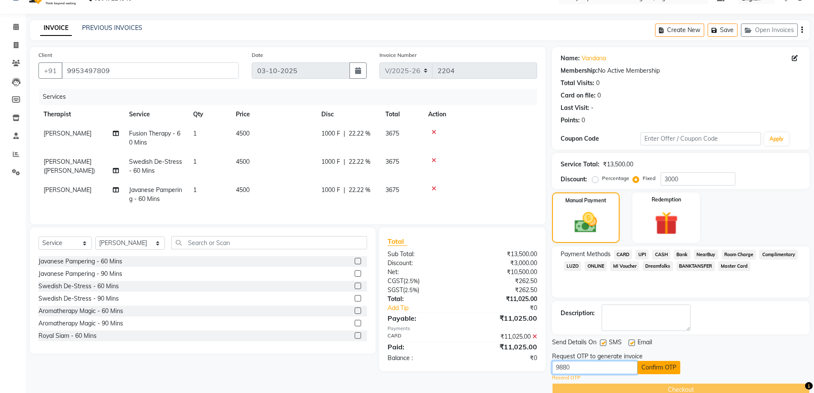
type input "9880"
click at [646, 374] on button "Confirm OTP" at bounding box center [659, 367] width 43 height 13
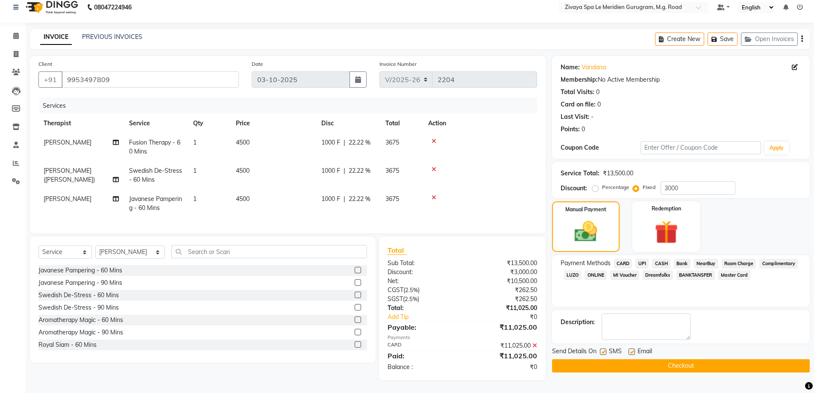
click at [712, 359] on button "Checkout" at bounding box center [681, 365] width 258 height 13
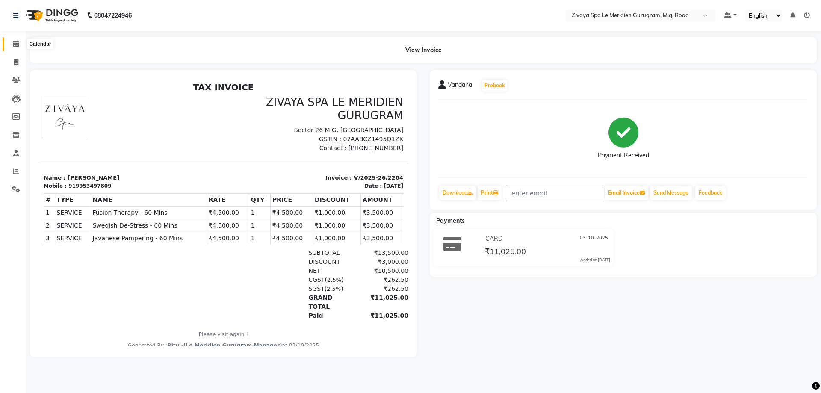
click at [21, 44] on span at bounding box center [16, 44] width 15 height 10
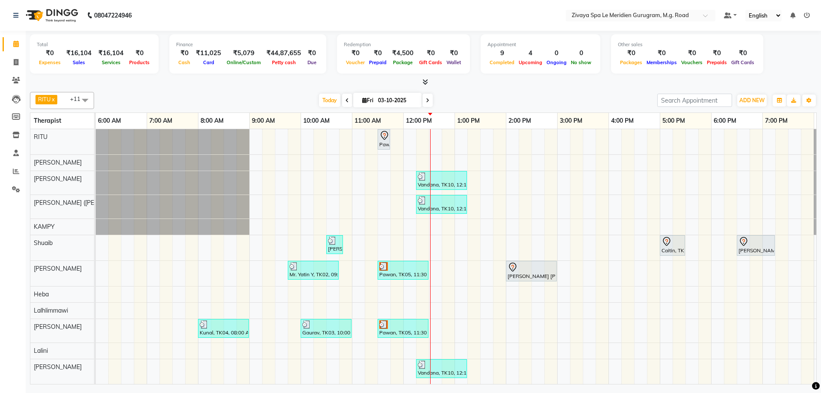
scroll to position [5, 0]
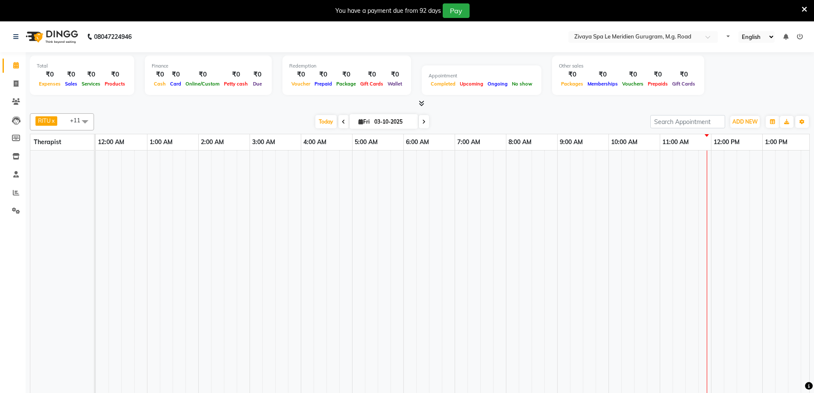
select select "en"
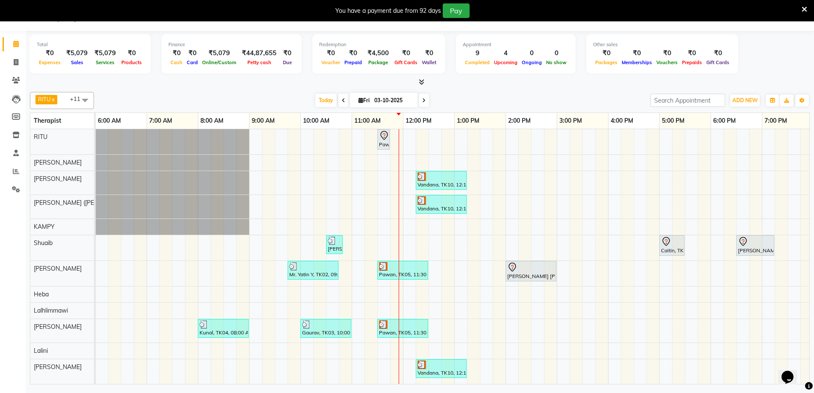
click at [806, 7] on icon at bounding box center [805, 10] width 6 height 8
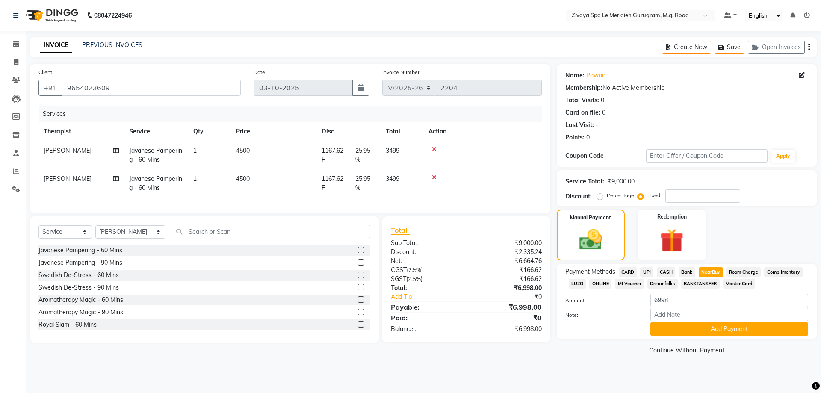
select select "6503"
select select "service"
select select "65986"
click at [689, 327] on button "Add Payment" at bounding box center [729, 328] width 158 height 13
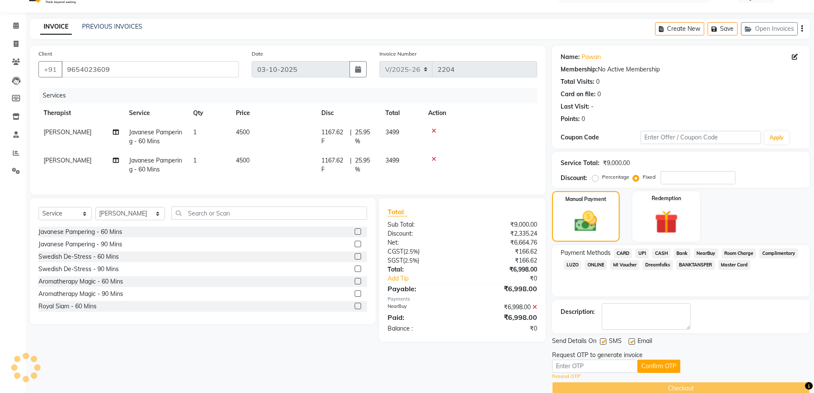
scroll to position [33, 0]
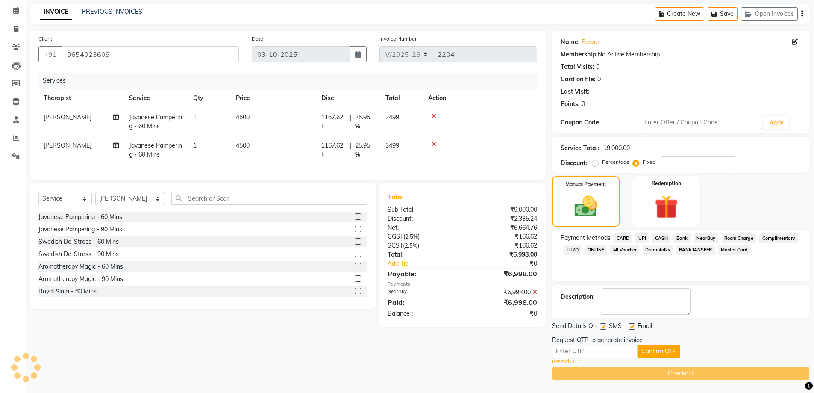
click at [574, 361] on link "Resend OTP" at bounding box center [566, 361] width 28 height 7
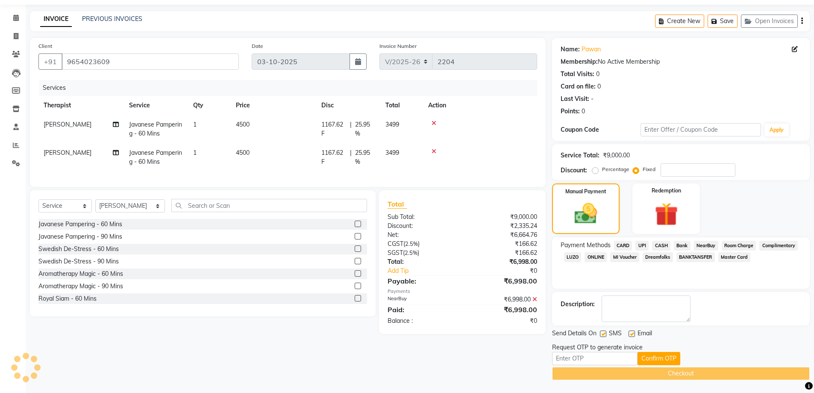
scroll to position [26, 0]
click at [586, 357] on input "text" at bounding box center [595, 358] width 86 height 13
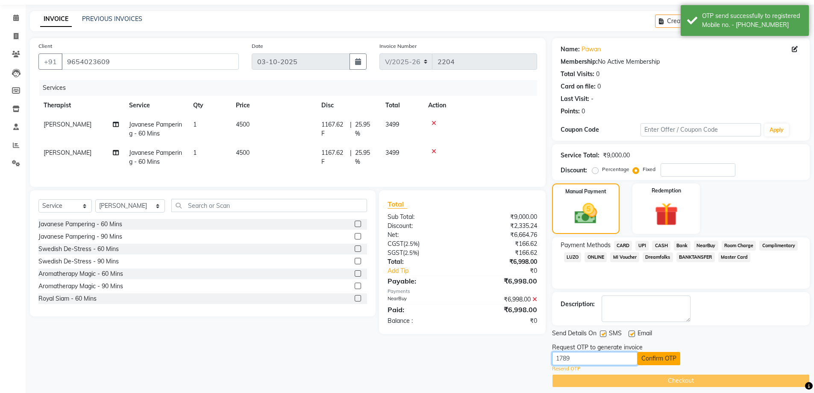
type input "1789"
click at [667, 360] on button "Confirm OTP" at bounding box center [659, 358] width 43 height 13
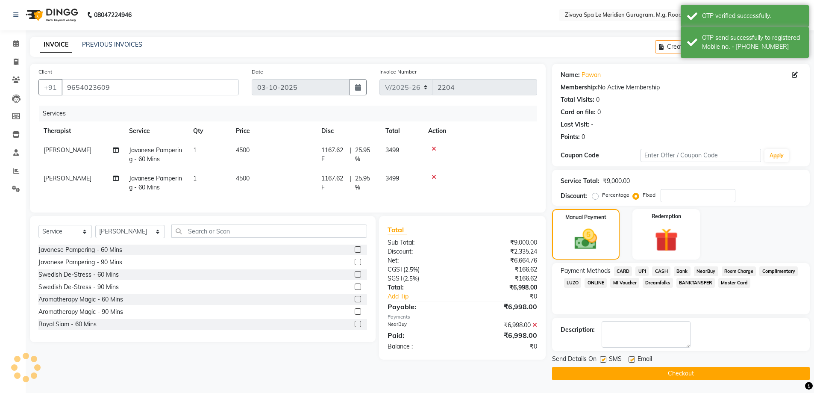
scroll to position [0, 0]
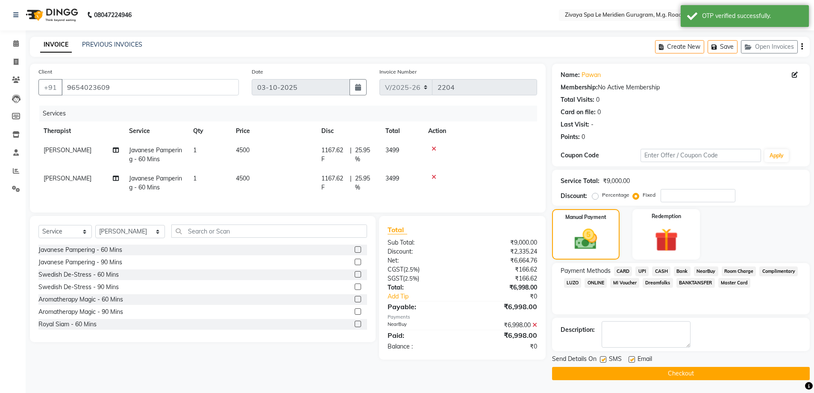
click at [677, 376] on button "Checkout" at bounding box center [681, 373] width 258 height 13
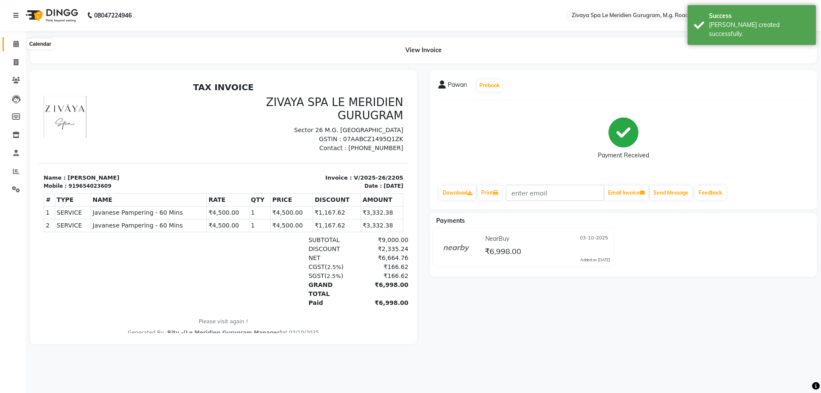
click at [15, 44] on icon at bounding box center [16, 44] width 6 height 6
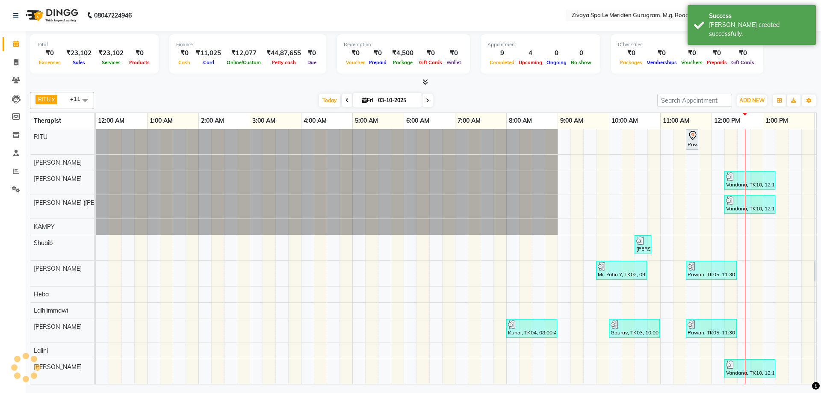
scroll to position [0, 511]
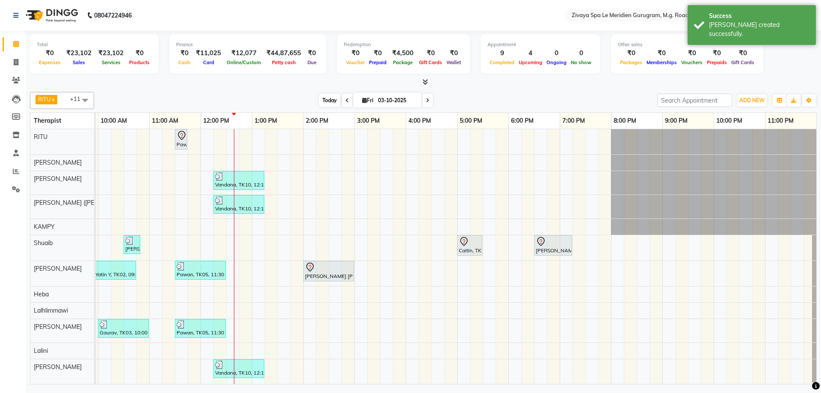
click at [327, 97] on span "Today" at bounding box center [329, 100] width 21 height 13
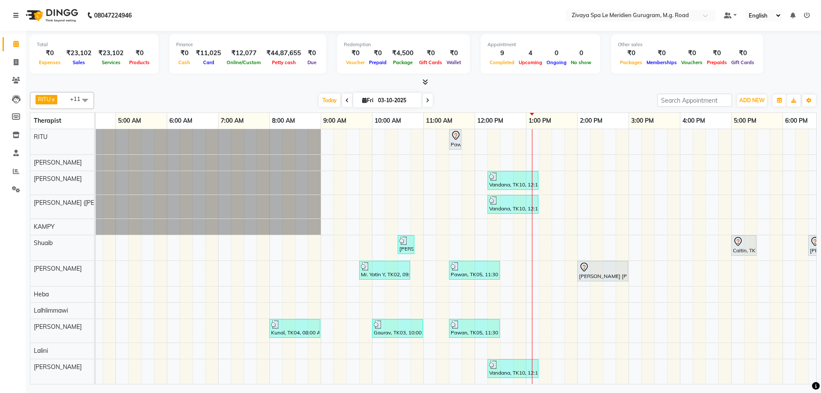
scroll to position [5, 0]
click at [709, 369] on div "Pawan, TK06, 11:30 AM-11:45 AM, Javanese Pampering - 60 Mins Vandana, TK10, 12:…" at bounding box center [474, 256] width 1231 height 255
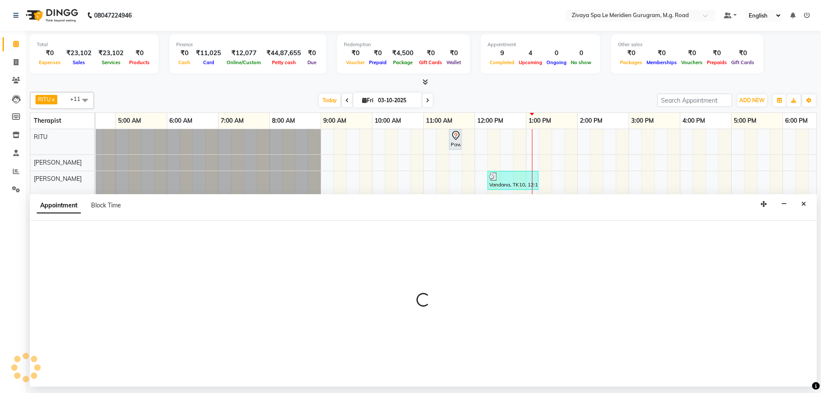
select select "86042"
select select "tentative"
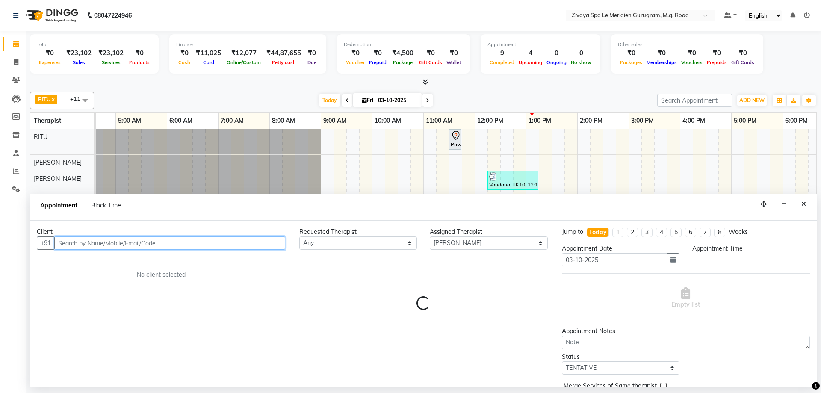
select select "990"
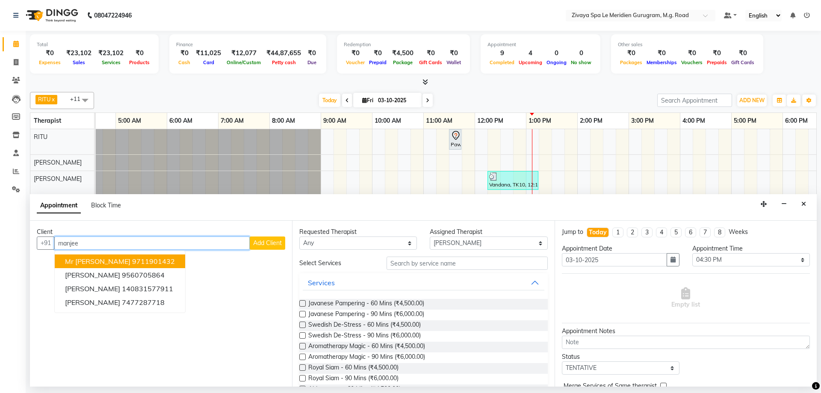
click at [158, 265] on ngb-highlight "9711901432" at bounding box center [153, 261] width 43 height 9
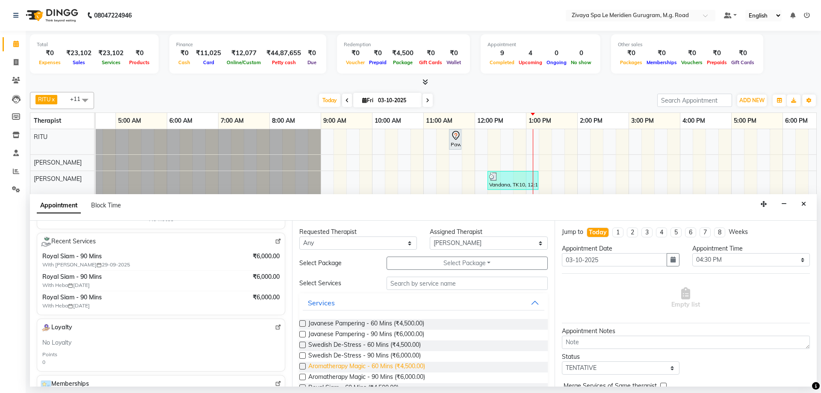
scroll to position [145, 0]
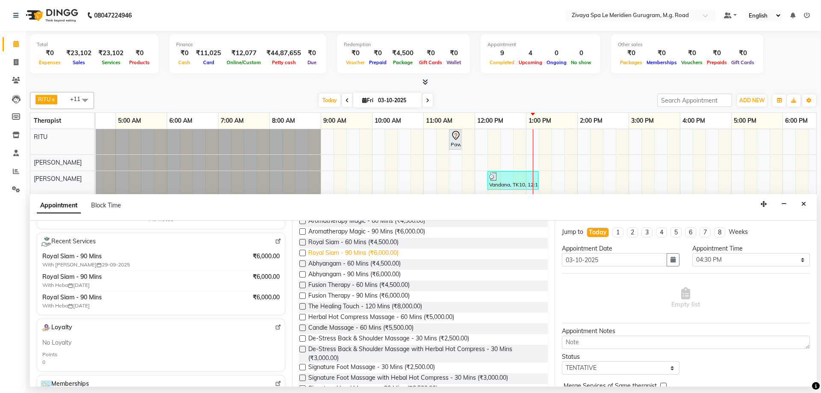
type input "9711901432"
click at [360, 249] on span "Royal Siam - 90 Mins (₹6,000.00)" at bounding box center [353, 253] width 90 height 11
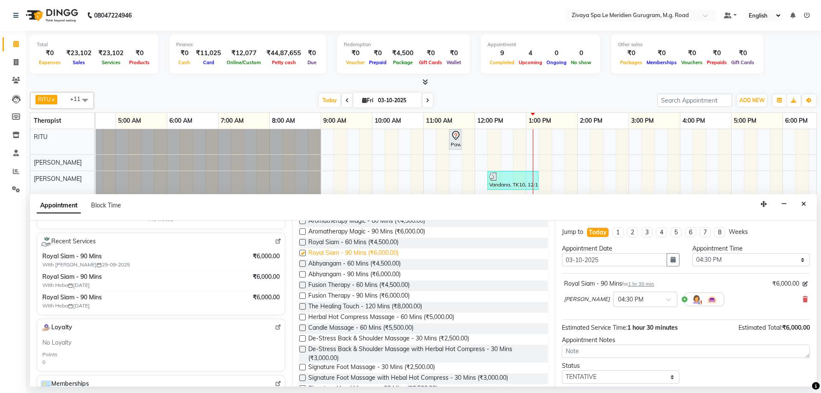
checkbox input "false"
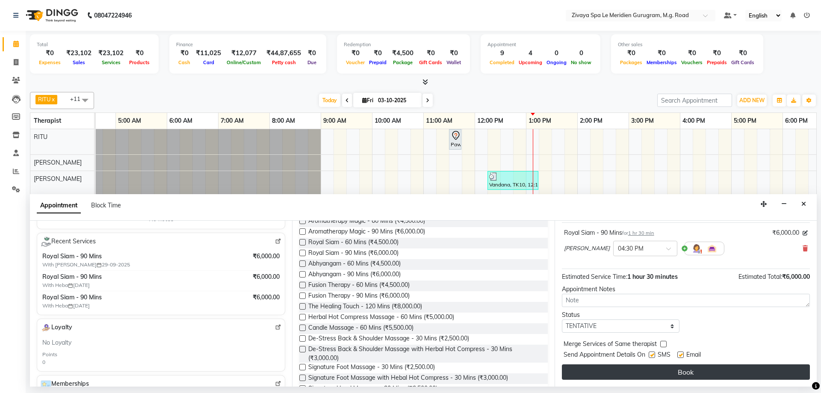
click at [683, 373] on button "Book" at bounding box center [686, 371] width 248 height 15
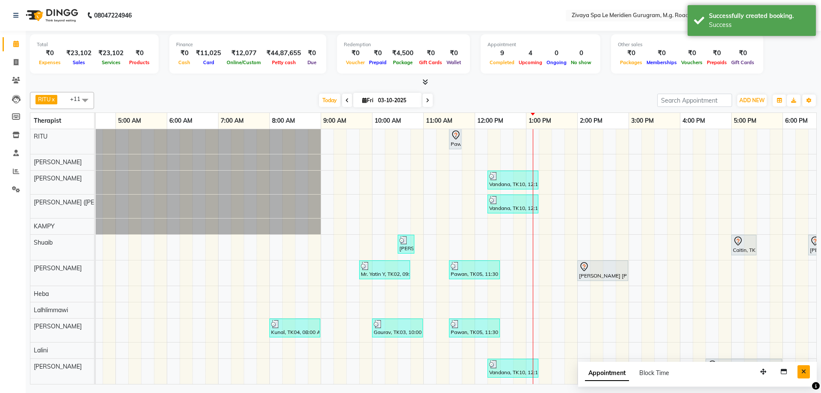
click at [803, 372] on icon "Close" at bounding box center [803, 372] width 5 height 6
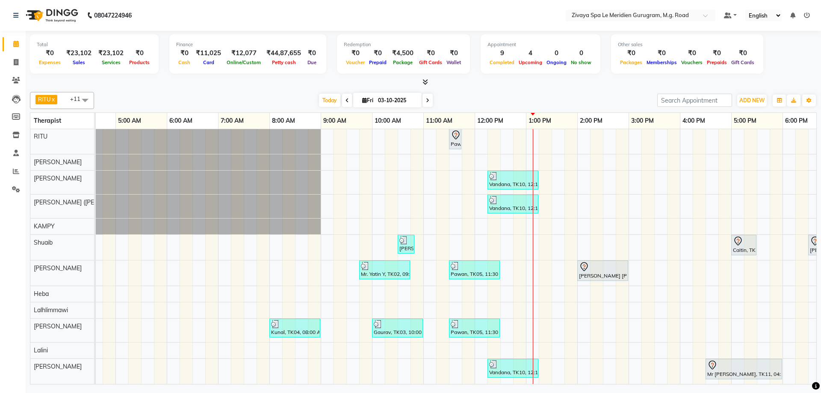
click at [472, 267] on div "Pawan, TK05, 11:30 AM-12:30 PM, Javanese Pampering - 60 Mins" at bounding box center [474, 270] width 49 height 16
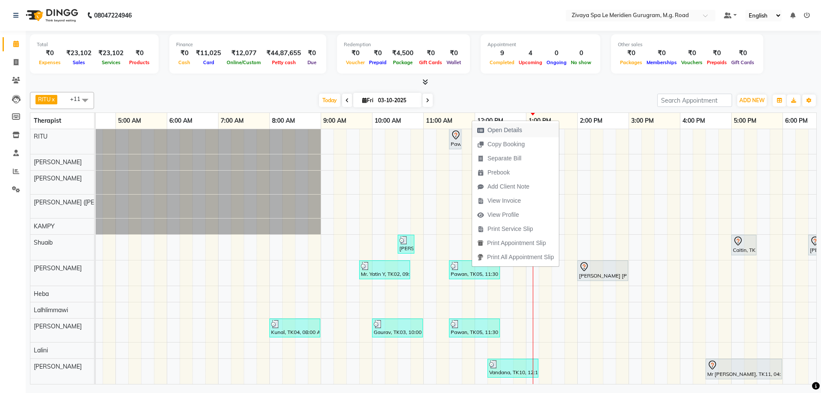
click at [510, 130] on span "Open Details" at bounding box center [504, 130] width 35 height 9
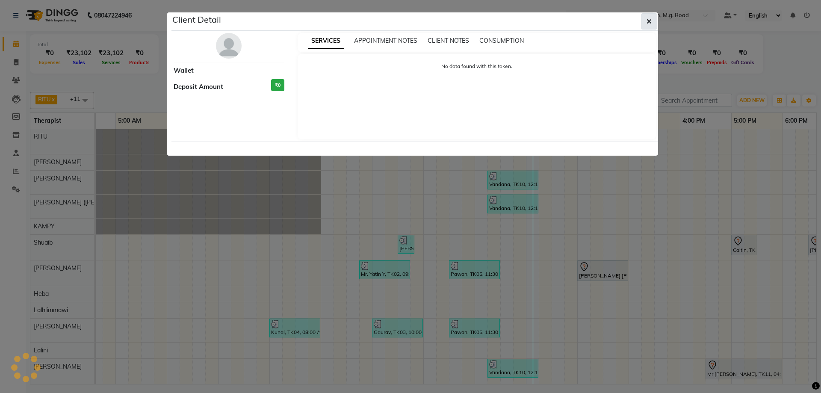
click at [649, 23] on icon "button" at bounding box center [648, 21] width 5 height 7
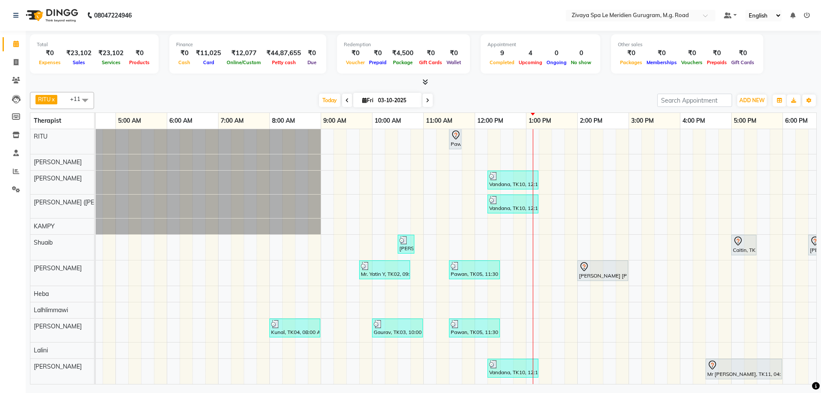
click at [471, 262] on div at bounding box center [474, 266] width 47 height 9
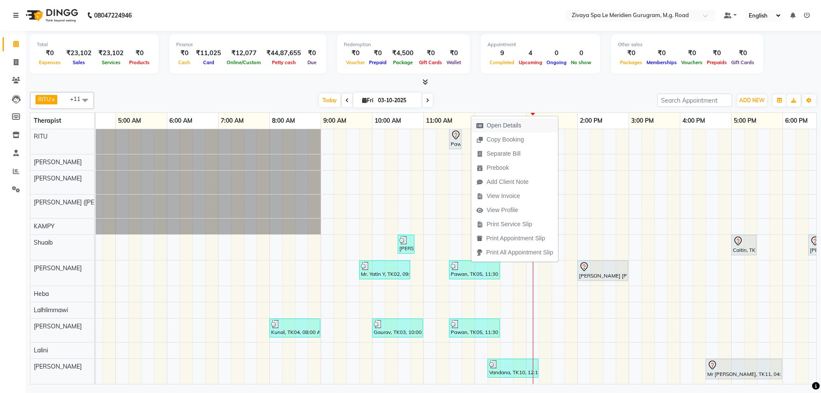
click at [497, 127] on span "Open Details" at bounding box center [504, 125] width 35 height 9
select select "3"
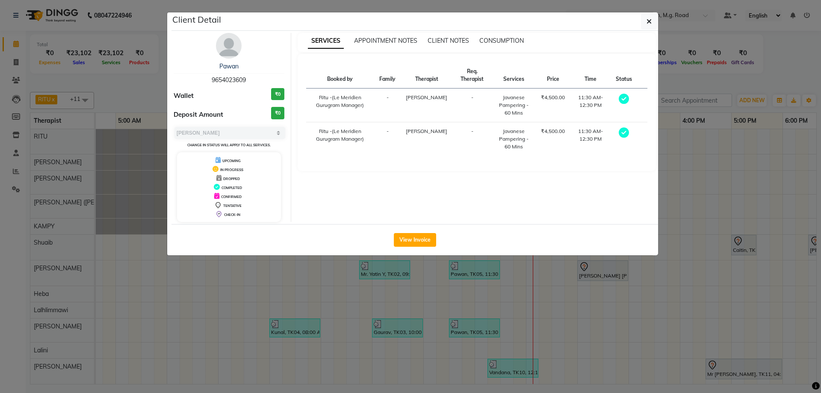
drag, startPoint x: 256, startPoint y: 79, endPoint x: 208, endPoint y: 79, distance: 48.3
click at [208, 79] on div "Pawan 9654023609" at bounding box center [229, 73] width 111 height 23
copy span "9654023609"
click at [650, 24] on icon "button" at bounding box center [648, 21] width 5 height 7
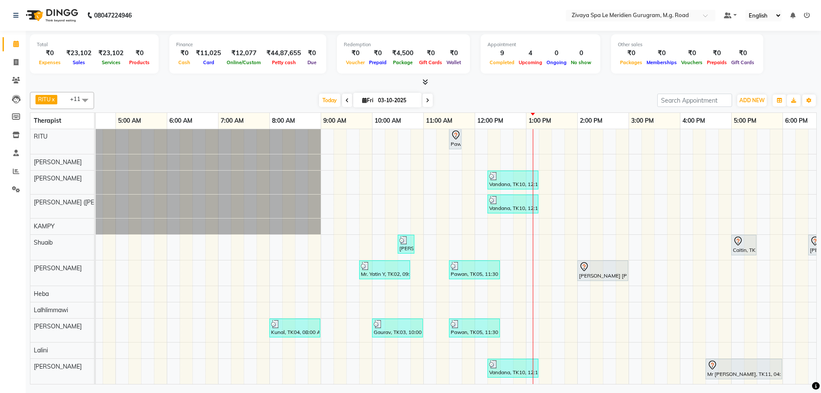
click at [540, 133] on div "Pawan, TK06, 11:30 AM-11:45 AM, Javanese Pampering - 60 Mins Vandana, TK10, 12:…" at bounding box center [474, 256] width 1231 height 255
select select "49503"
select select "tentative"
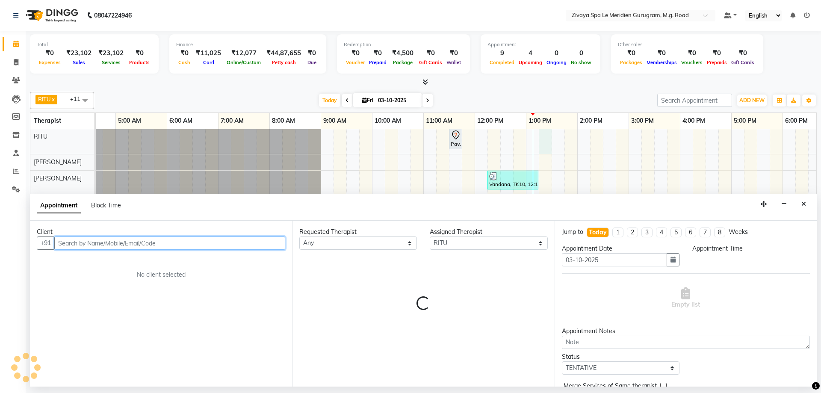
select select "795"
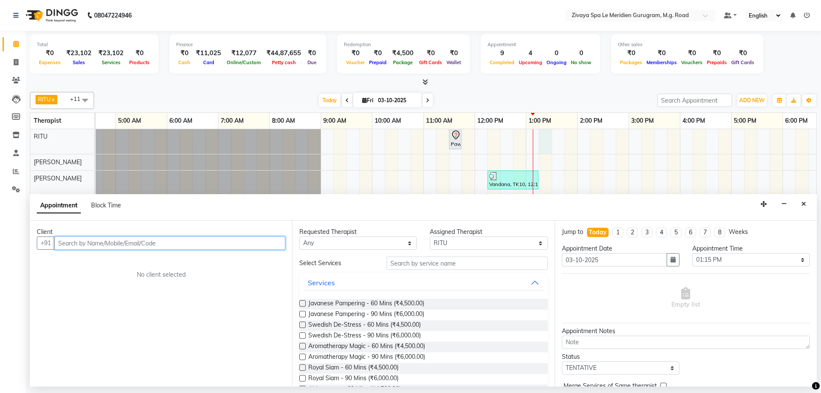
drag, startPoint x: 540, startPoint y: 133, endPoint x: 207, endPoint y: 242, distance: 350.9
paste input "9654023609"
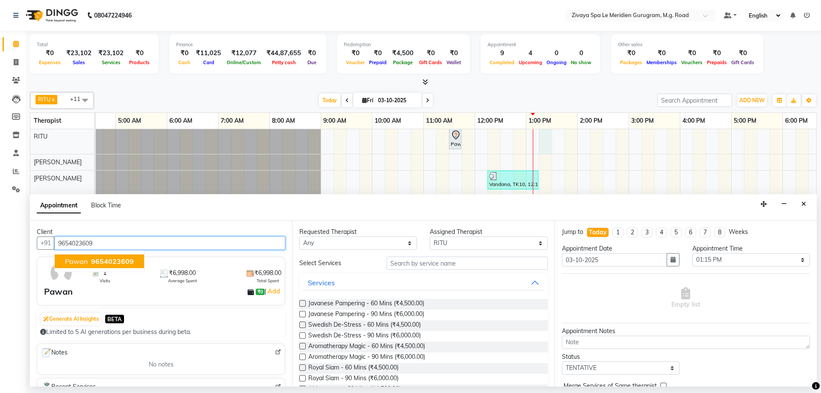
click at [115, 259] on span "9654023609" at bounding box center [112, 261] width 43 height 9
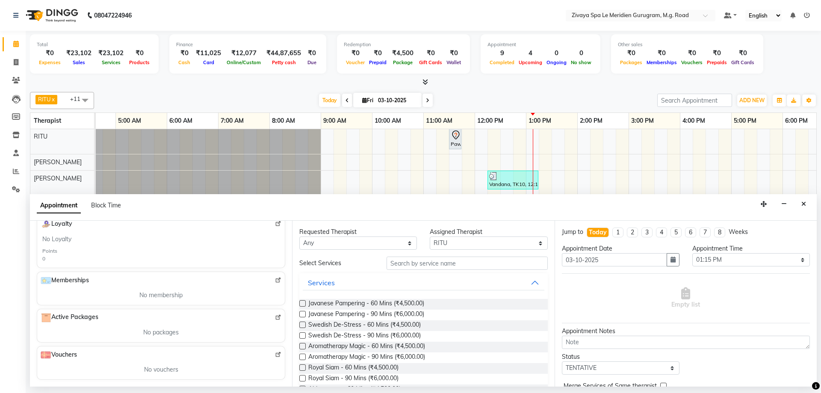
type input "9654023609"
click at [355, 278] on button "Services" at bounding box center [423, 282] width 241 height 15
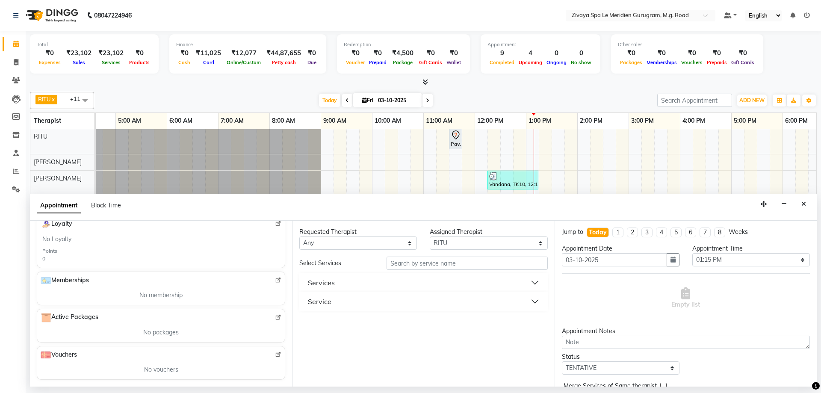
click at [354, 301] on button "Service" at bounding box center [423, 301] width 241 height 15
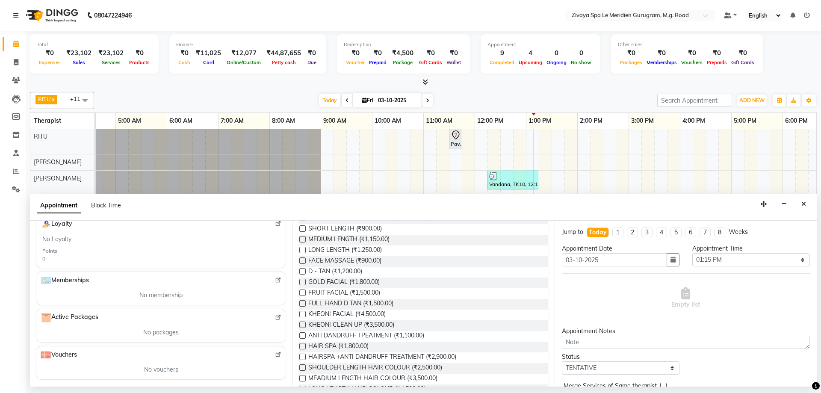
scroll to position [0, 0]
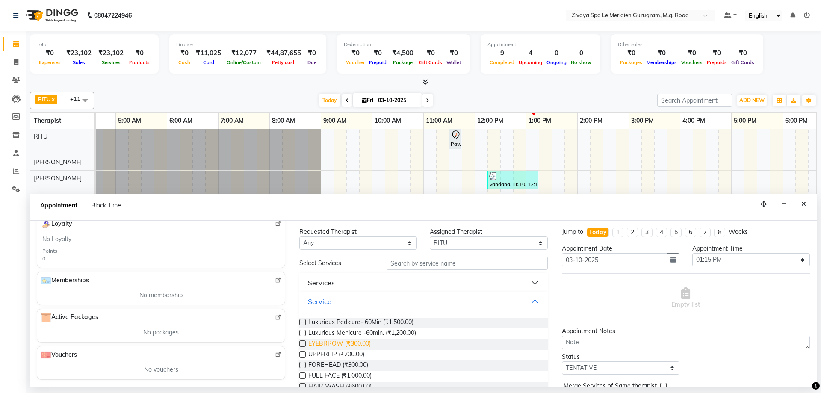
click at [350, 346] on span "EYEBRROW (₹300.00)" at bounding box center [339, 344] width 62 height 11
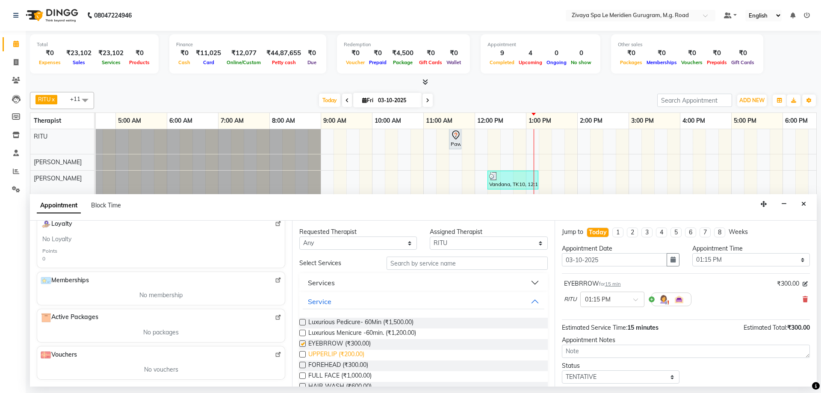
checkbox input "false"
click at [360, 359] on span "UPPERLIP (₹200.00)" at bounding box center [336, 355] width 56 height 11
checkbox input "false"
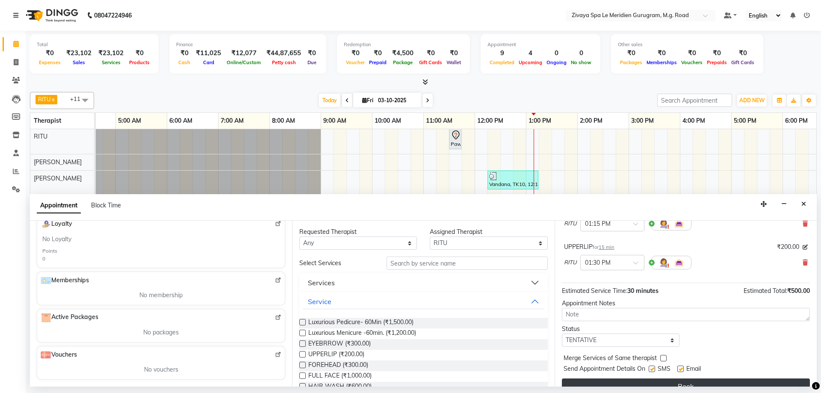
scroll to position [90, 0]
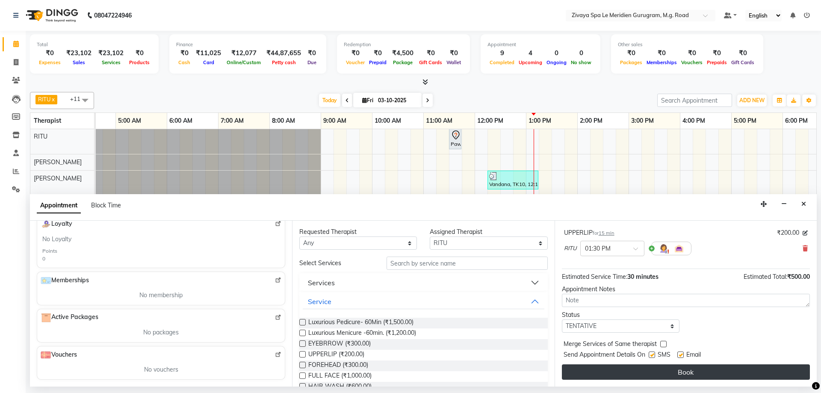
click at [694, 373] on button "Book" at bounding box center [686, 371] width 248 height 15
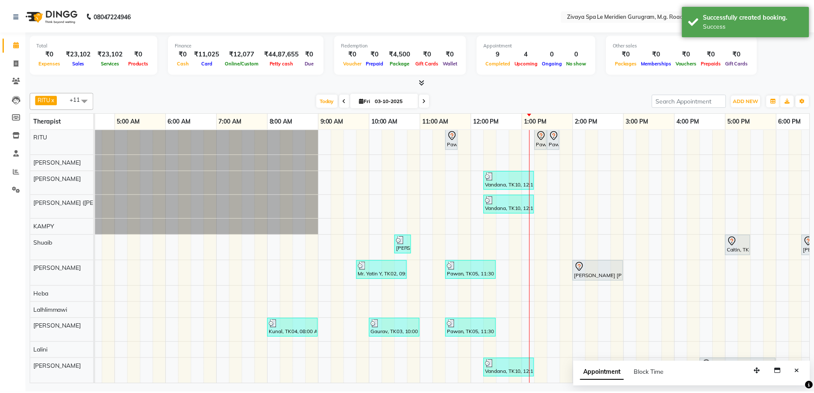
scroll to position [0, 0]
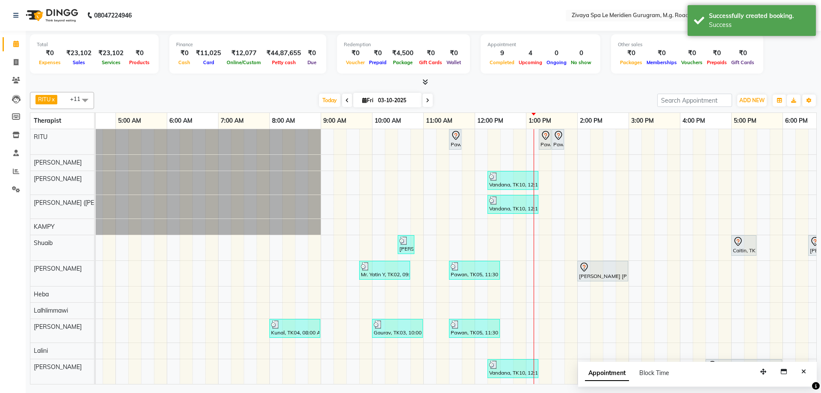
click at [554, 140] on icon at bounding box center [558, 135] width 10 height 10
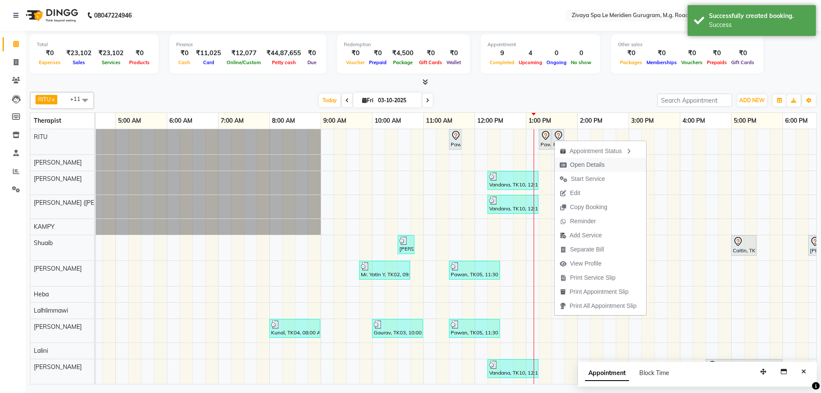
click at [587, 165] on span "Open Details" at bounding box center [587, 164] width 35 height 9
select select "7"
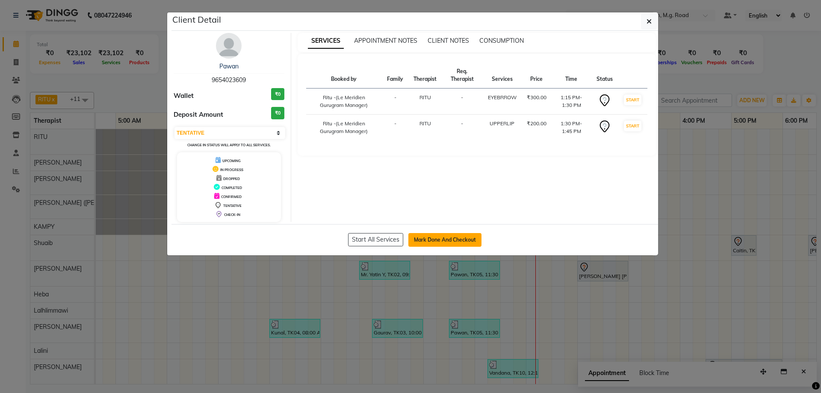
click at [455, 245] on button "Mark Done And Checkout" at bounding box center [444, 240] width 73 height 14
select select "service"
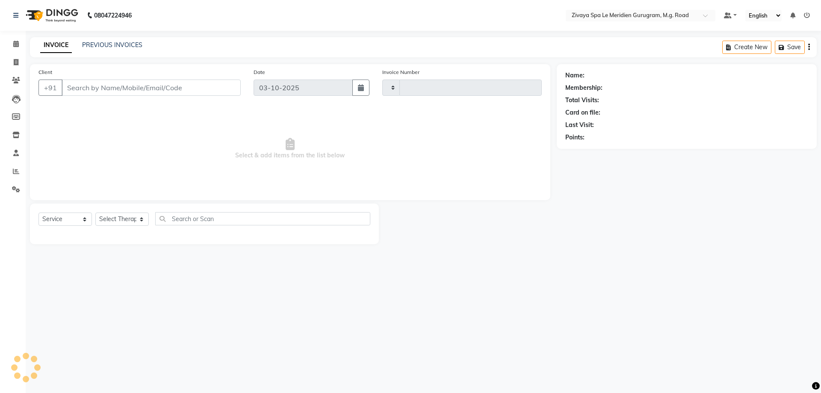
type input "2206"
select select "6503"
type input "9654023609"
select select "49503"
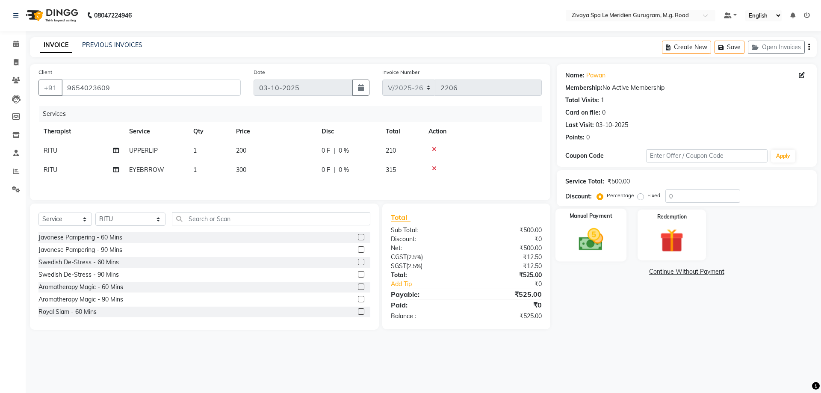
click at [611, 242] on div "Manual Payment" at bounding box center [590, 235] width 71 height 53
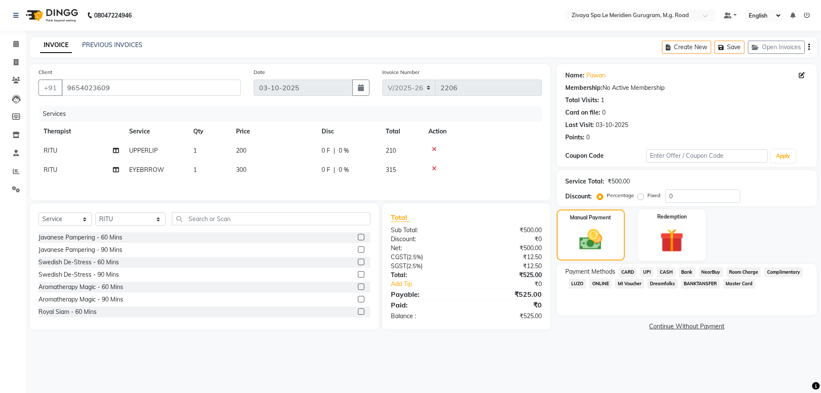
click at [645, 273] on span "UPI" at bounding box center [646, 272] width 13 height 10
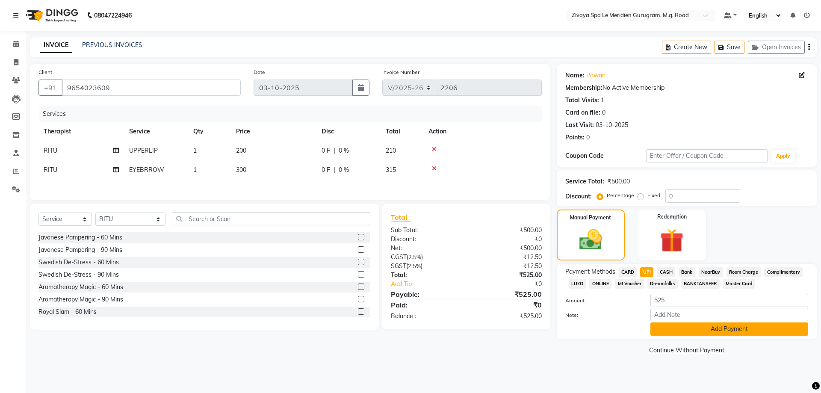
click at [703, 329] on button "Add Payment" at bounding box center [729, 328] width 158 height 13
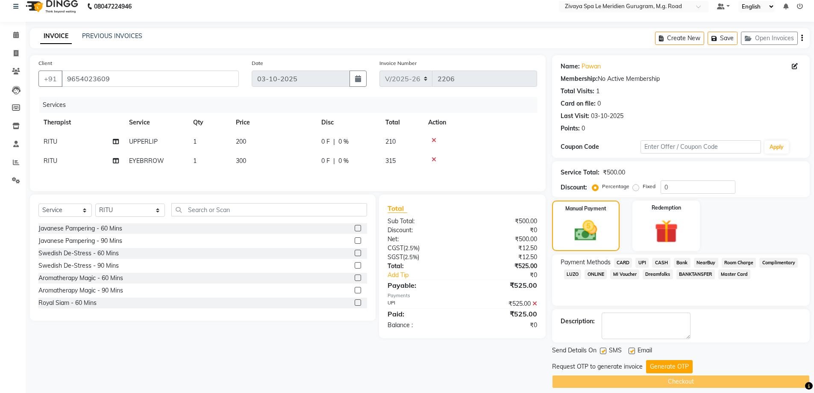
scroll to position [17, 0]
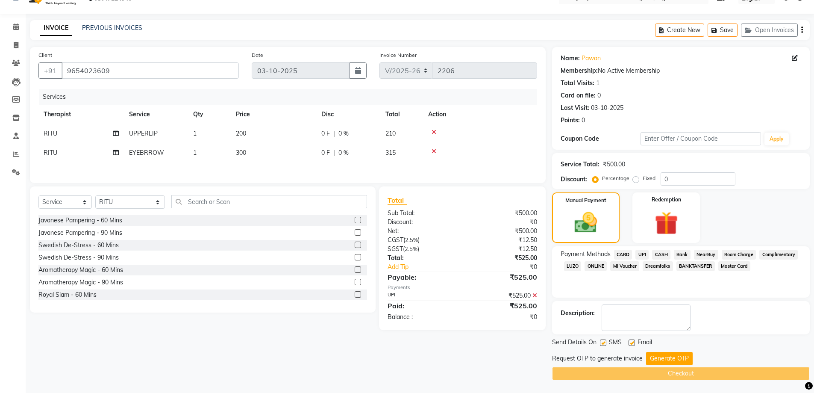
click at [664, 347] on div "Send Details On SMS Email" at bounding box center [681, 343] width 258 height 11
click at [664, 355] on button "Generate OTP" at bounding box center [669, 358] width 47 height 13
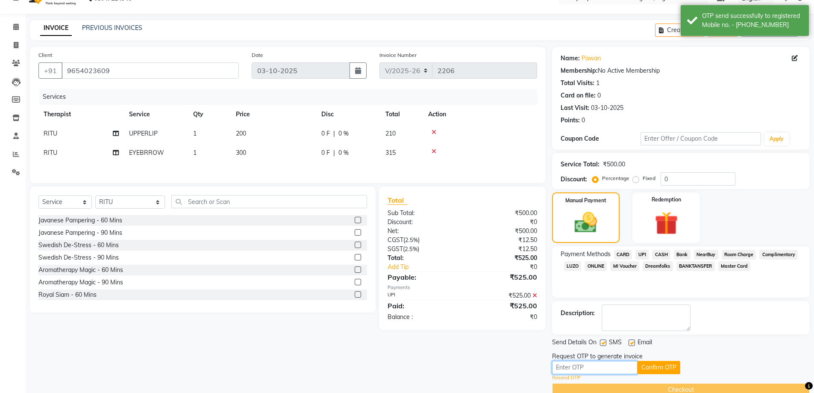
click at [617, 365] on input "text" at bounding box center [595, 367] width 86 height 13
click at [661, 367] on button "Confirm OTP" at bounding box center [659, 367] width 43 height 13
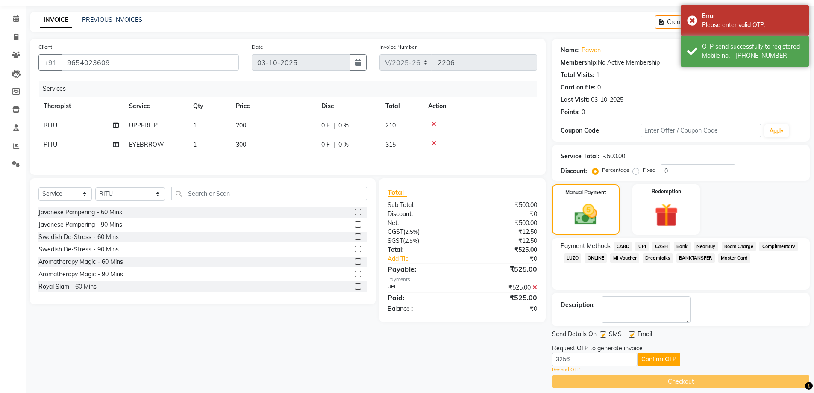
scroll to position [33, 0]
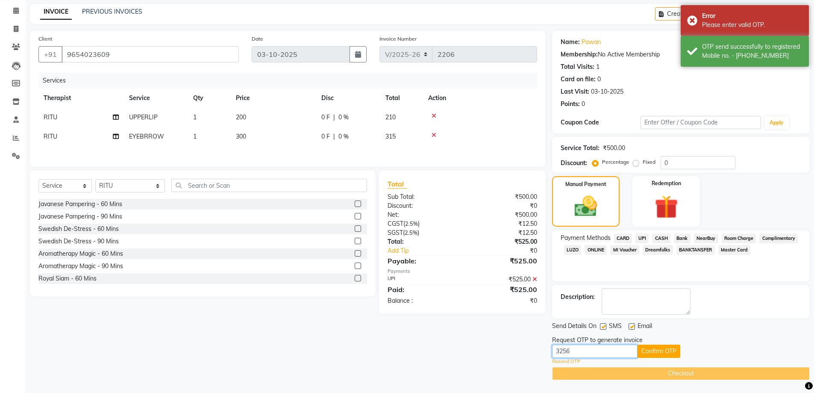
click at [581, 352] on input "3256" at bounding box center [595, 351] width 86 height 13
type input "3"
click at [581, 351] on input "text" at bounding box center [595, 351] width 86 height 13
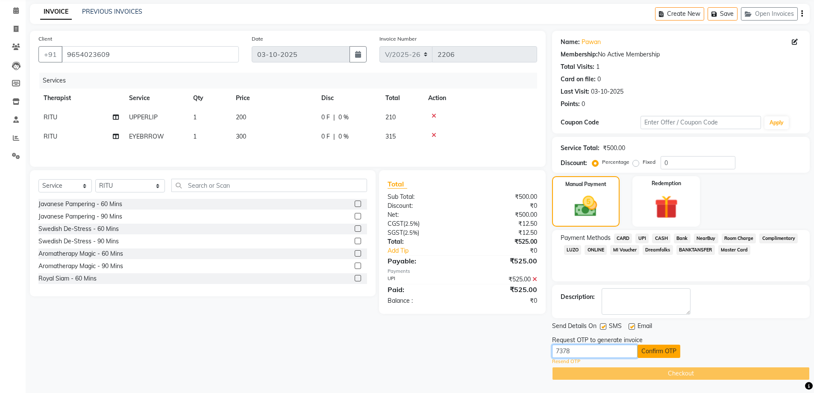
type input "7378"
click at [660, 352] on button "Confirm OTP" at bounding box center [659, 351] width 43 height 13
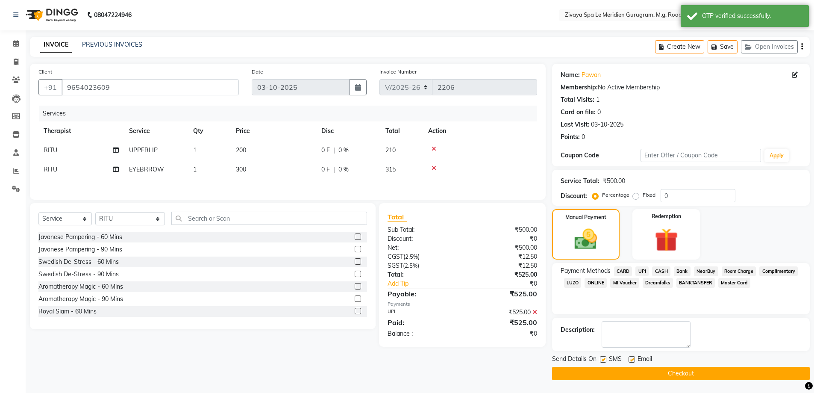
click at [759, 367] on button "Checkout" at bounding box center [681, 373] width 258 height 13
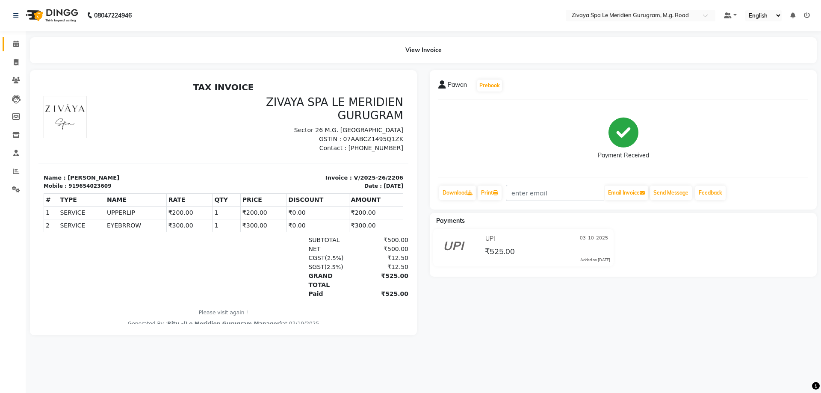
click at [6, 44] on link "Calendar" at bounding box center [13, 44] width 21 height 14
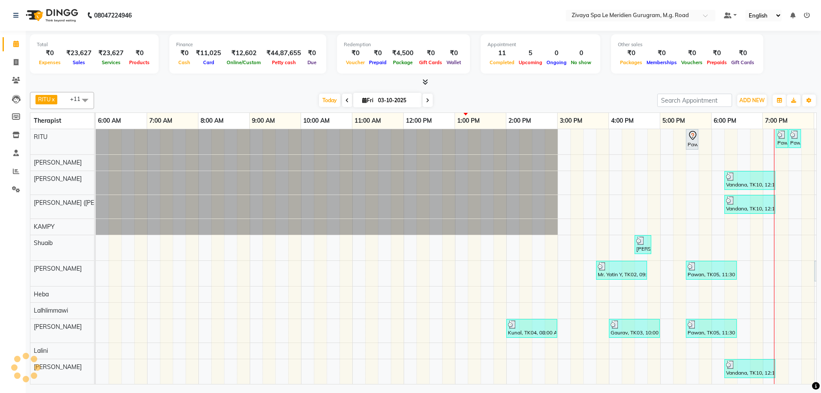
scroll to position [0, 308]
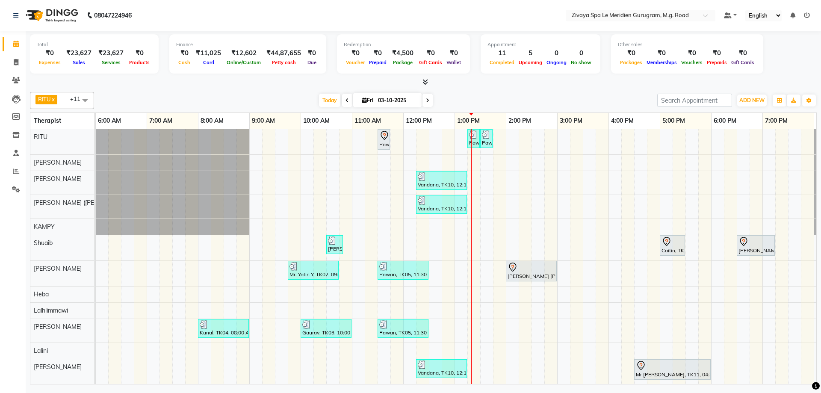
click at [645, 369] on icon at bounding box center [641, 365] width 10 height 10
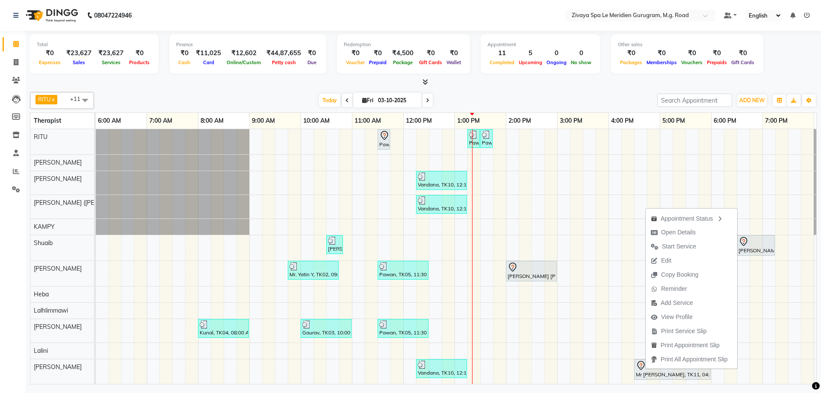
click at [581, 85] on div at bounding box center [423, 82] width 787 height 9
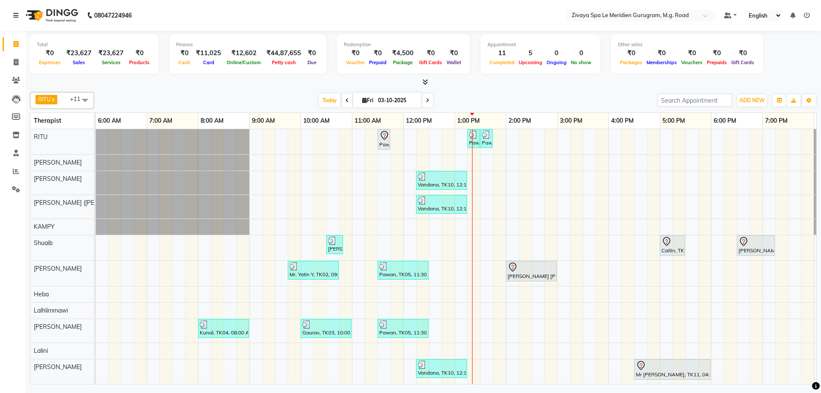
scroll to position [7, 0]
click at [746, 361] on div "Pawan, TK06, 11:30 AM-11:45 AM, Javanese Pampering - 60 Mins Pawan, TK12, 01:15…" at bounding box center [403, 256] width 1231 height 255
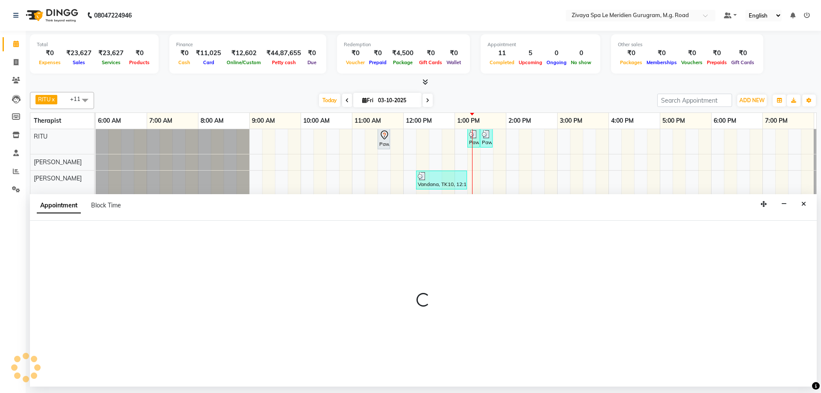
select select "86042"
select select "1110"
select select "tentative"
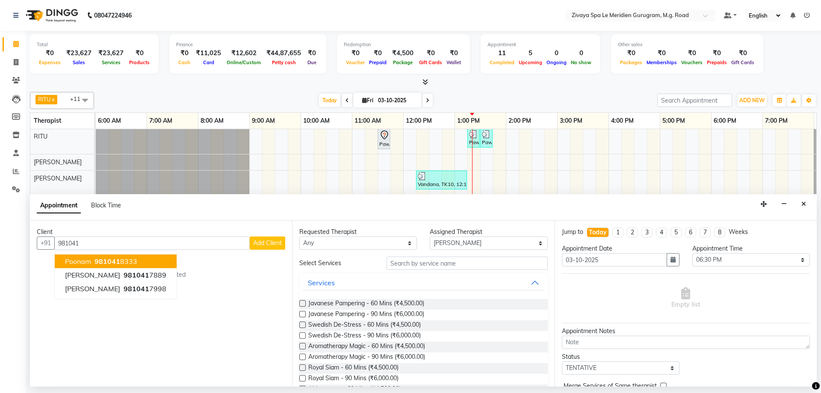
click at [126, 263] on ngb-highlight "981041 8333" at bounding box center [115, 261] width 44 height 9
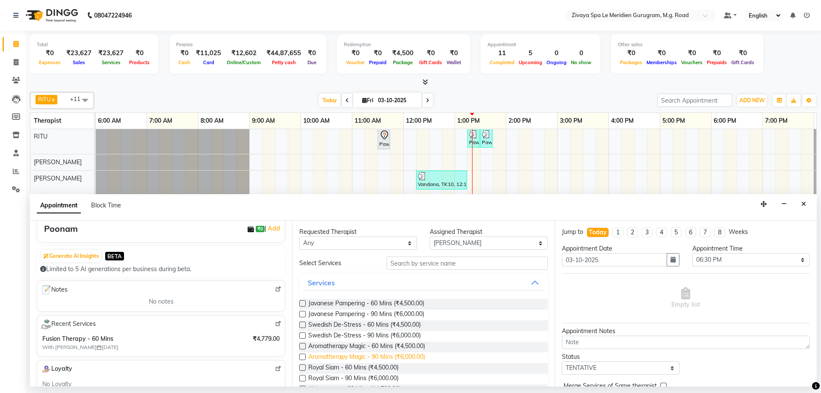
scroll to position [145, 0]
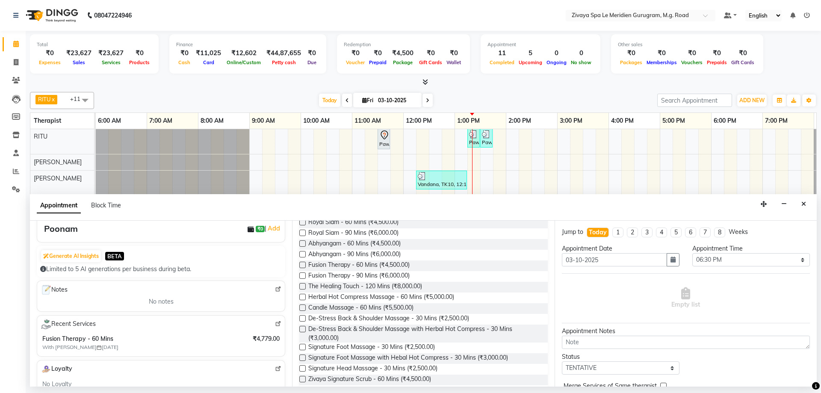
type input "9810418333"
click at [298, 262] on div "Requested Therapist Any Ching Huishunao Genevi Vanlalhriet Heba Holito Achumi (…" at bounding box center [423, 304] width 262 height 166
click at [301, 266] on label at bounding box center [302, 265] width 6 height 6
click at [301, 266] on input "checkbox" at bounding box center [302, 266] width 6 height 6
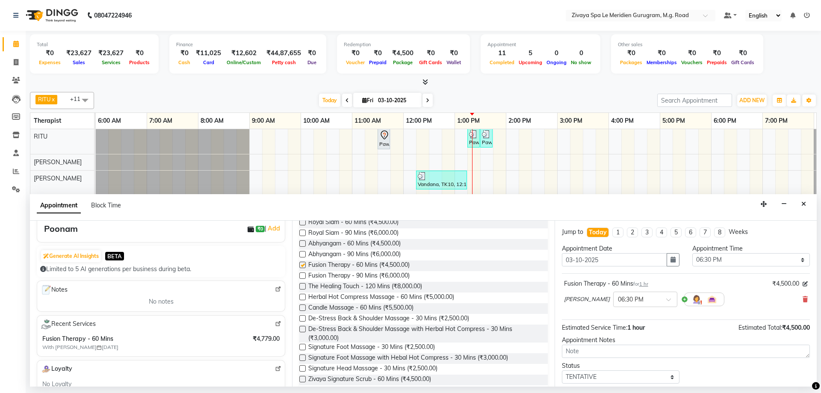
checkbox input "false"
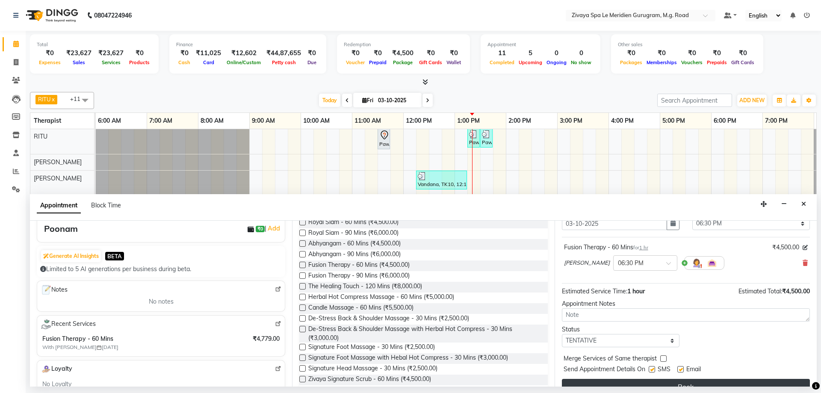
scroll to position [51, 0]
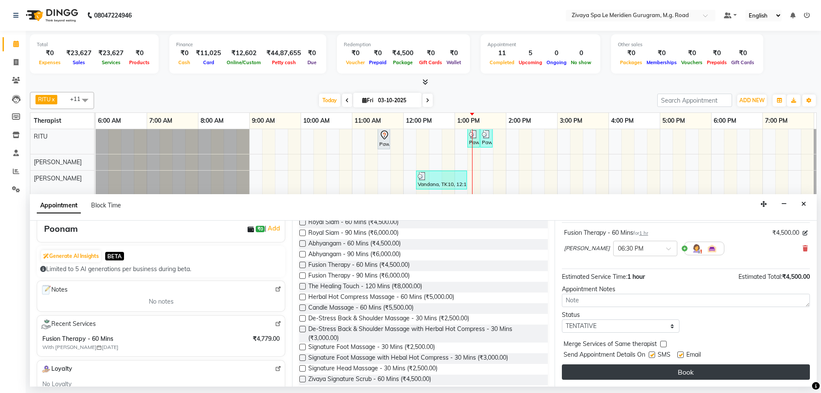
click at [637, 375] on button "Book" at bounding box center [686, 371] width 248 height 15
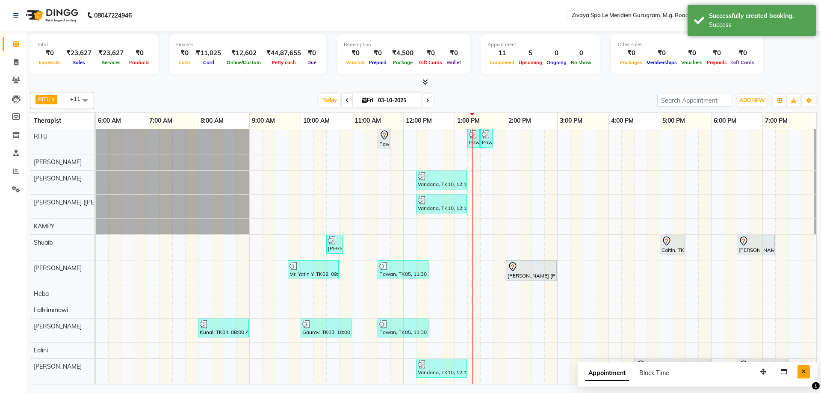
click at [803, 369] on icon "Close" at bounding box center [803, 372] width 5 height 6
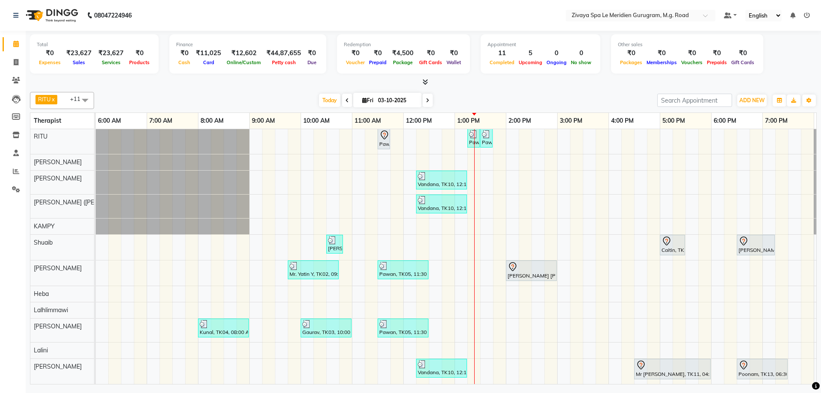
scroll to position [0, 350]
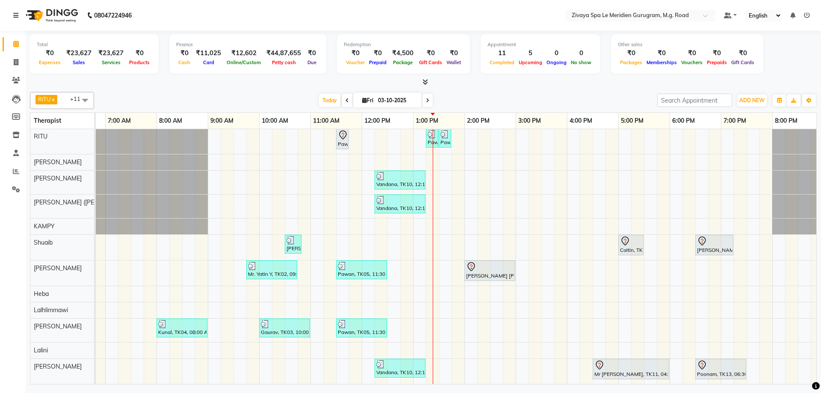
click at [769, 155] on div "Pawan, TK06, 11:30 AM-11:45 AM, Javanese Pampering - 60 Mins Pawan, TK12, 01:15…" at bounding box center [361, 256] width 1231 height 255
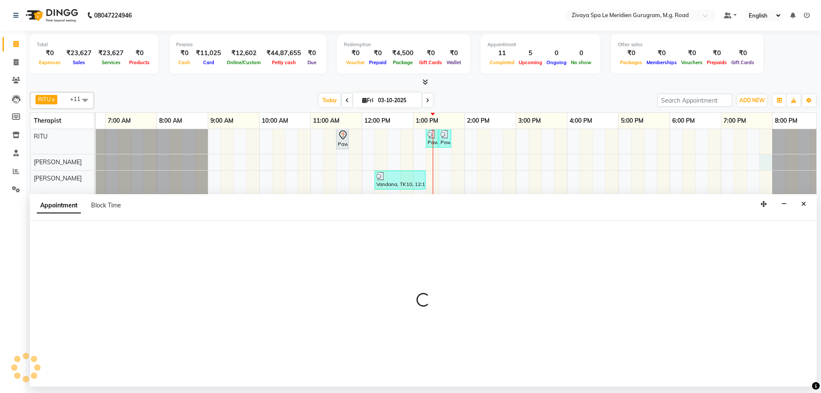
select select "49507"
select select "1185"
select select "tentative"
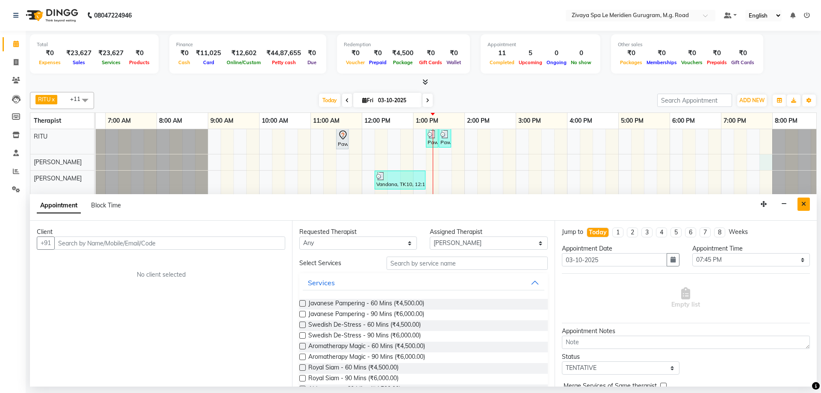
click at [802, 201] on icon "Close" at bounding box center [803, 204] width 5 height 6
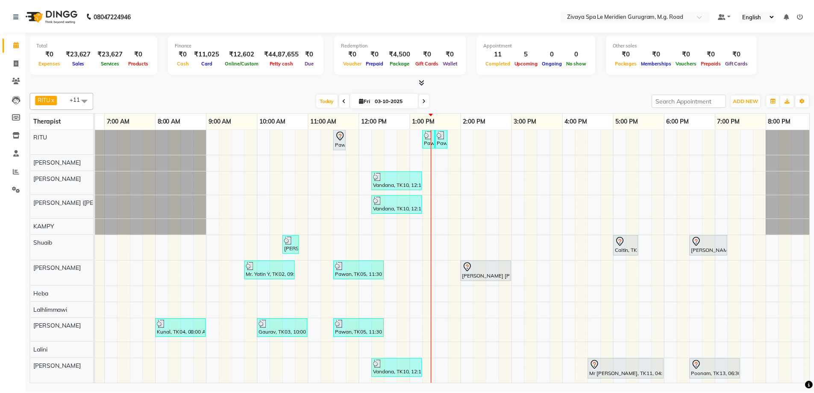
scroll to position [0, 0]
click at [17, 174] on icon at bounding box center [16, 171] width 6 height 6
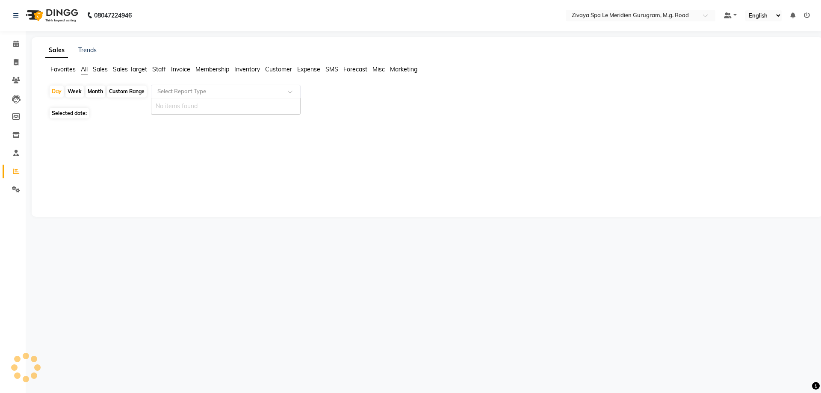
click at [182, 98] on ng-select "Select Report Type No items found" at bounding box center [226, 92] width 150 height 14
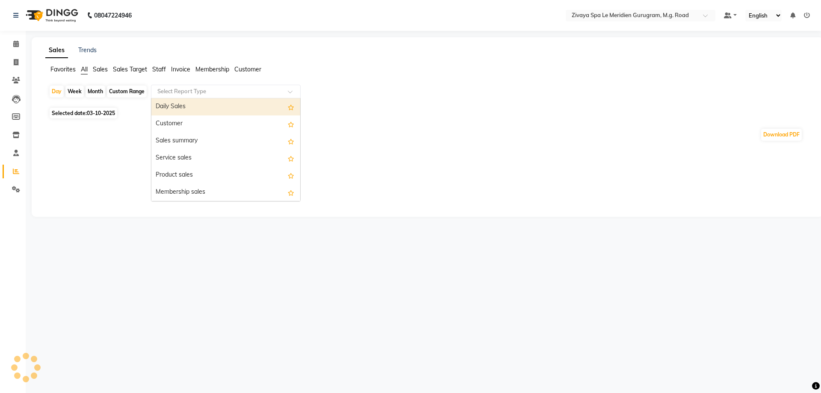
click at [198, 91] on input "text" at bounding box center [217, 91] width 123 height 9
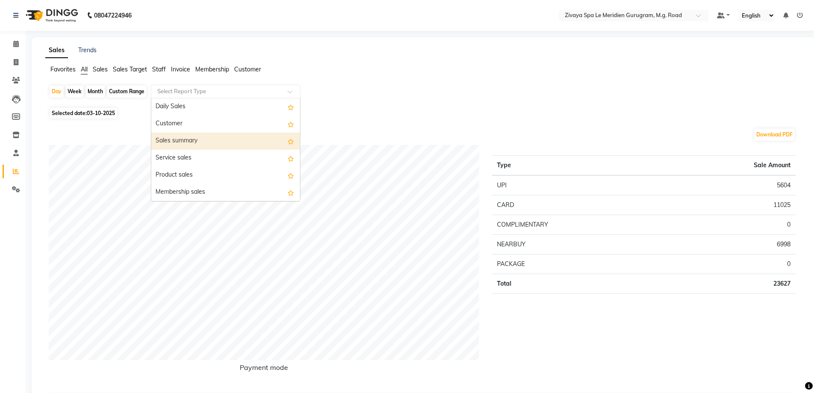
click at [184, 141] on div "Sales summary" at bounding box center [225, 141] width 149 height 17
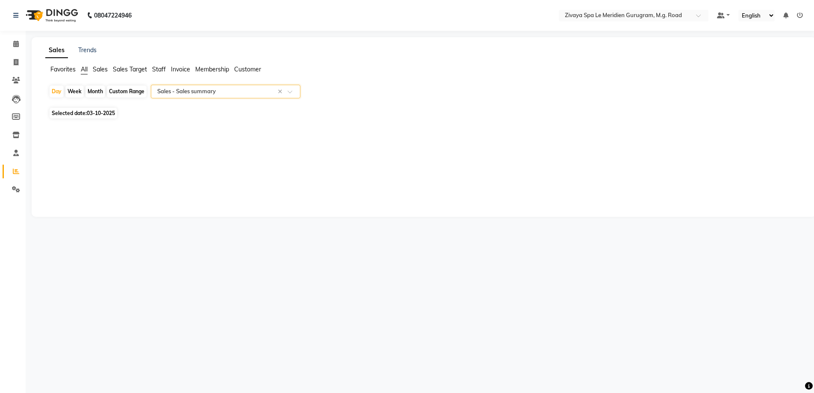
select select "filtered_report"
select select "pdf"
click at [131, 91] on div "Custom Range" at bounding box center [127, 92] width 40 height 12
select select "10"
select select "2025"
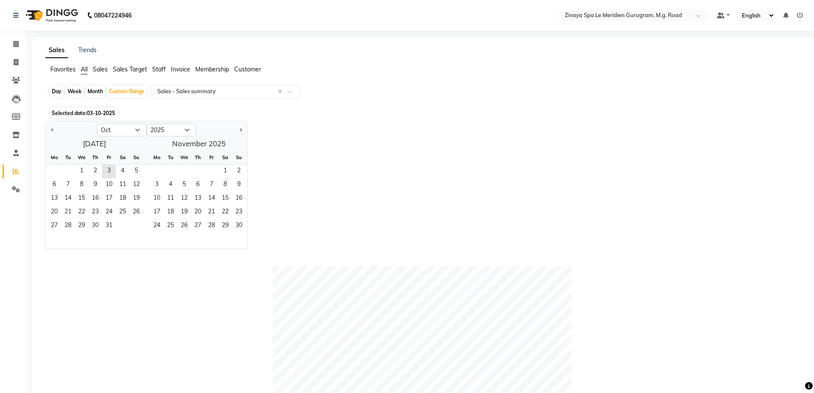
click at [73, 171] on div "1 2 3 4 5" at bounding box center [94, 172] width 97 height 14
click at [81, 171] on span "1" at bounding box center [82, 172] width 14 height 14
click at [109, 169] on span "3" at bounding box center [109, 172] width 14 height 14
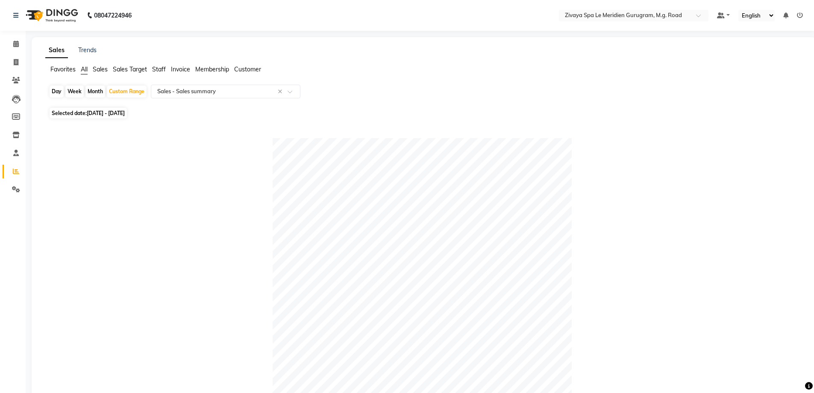
scroll to position [343, 0]
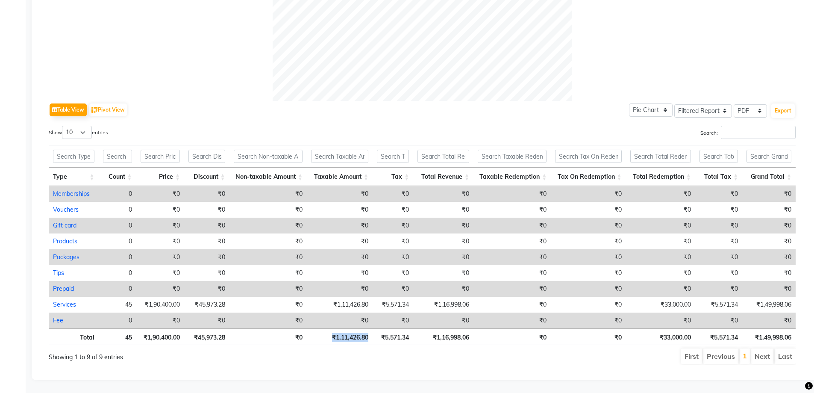
drag, startPoint x: 372, startPoint y: 332, endPoint x: 313, endPoint y: 332, distance: 59.0
click at [313, 332] on tr "Total 45 ₹1,90,400.00 ₹45,973.28 ₹0 ₹1,11,426.80 ₹5,571.34 ₹1,16,998.06 ₹0 ₹0 ₹…" at bounding box center [422, 336] width 747 height 17
click at [348, 348] on div "Showing 1 to 9 of 9 entries" at bounding box center [201, 355] width 304 height 14
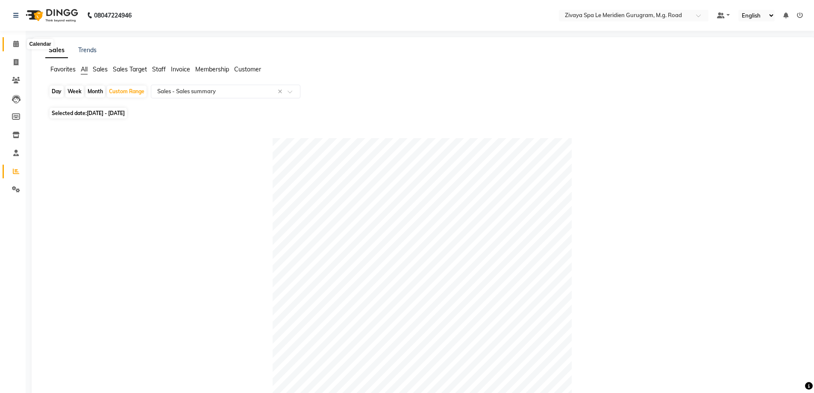
click at [19, 43] on span at bounding box center [16, 44] width 15 height 10
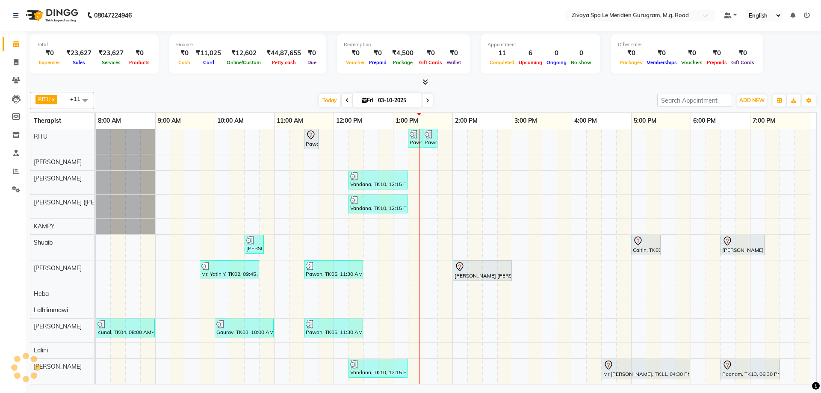
scroll to position [0, 308]
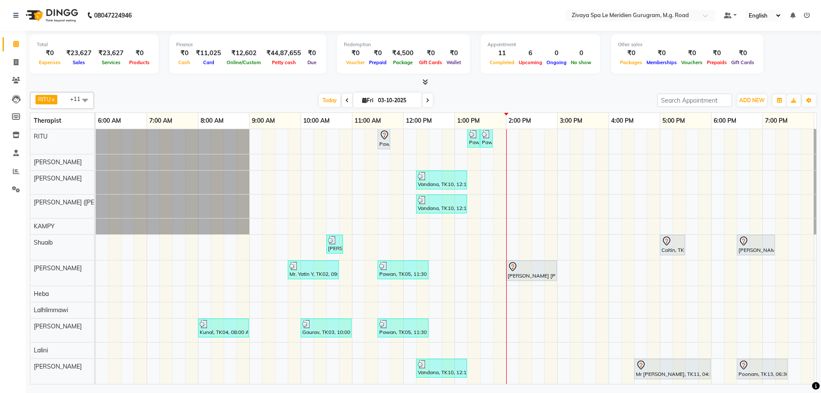
click at [510, 266] on icon at bounding box center [513, 267] width 10 height 10
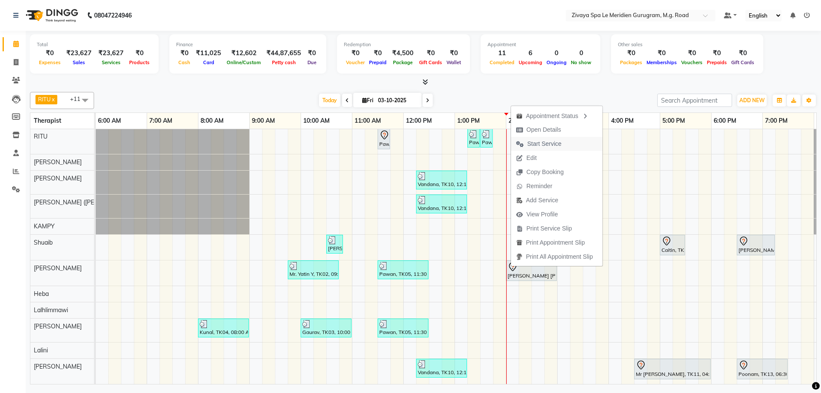
click at [537, 139] on span "Start Service" at bounding box center [539, 144] width 56 height 14
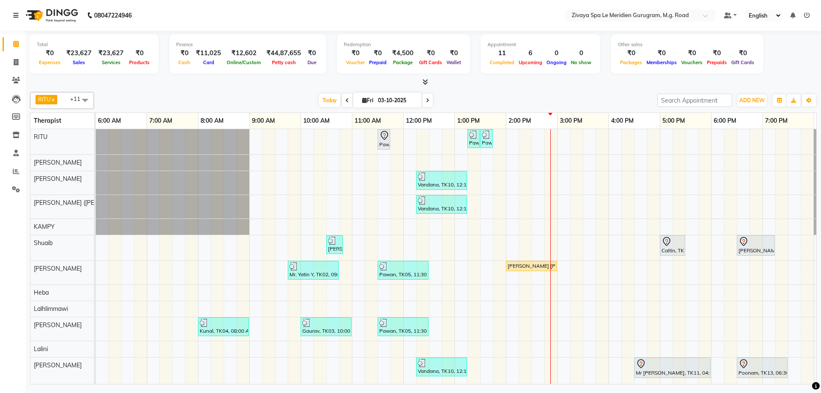
click at [536, 240] on div "Pawan, TK06, 11:30 AM-11:45 AM, Javanese Pampering - 60 Mins Pawan, TK12, 01:15…" at bounding box center [403, 256] width 1231 height 255
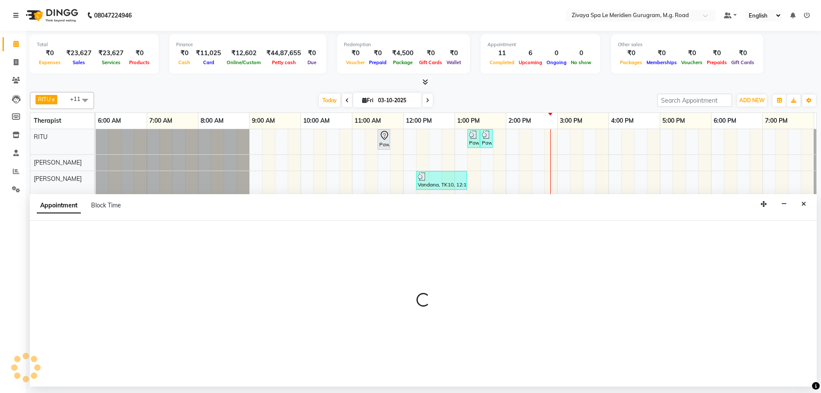
select select "52628"
select select "870"
select select "tentative"
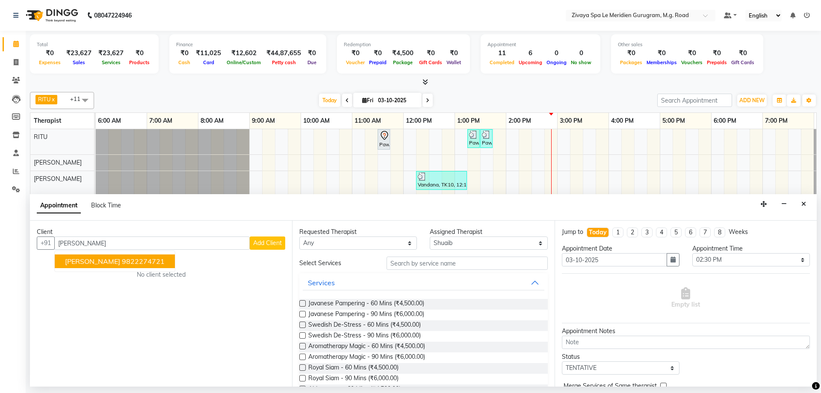
type input "[PERSON_NAME]"
click at [277, 240] on span "Add Client" at bounding box center [267, 243] width 29 height 8
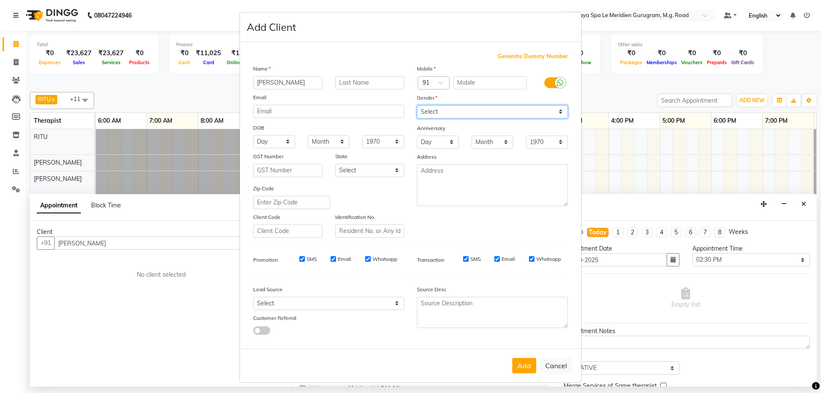
drag, startPoint x: 463, startPoint y: 113, endPoint x: 460, endPoint y: 118, distance: 5.6
click at [463, 113] on select "Select Male Female Other Prefer Not To Say" at bounding box center [492, 111] width 151 height 13
select select "male"
click at [417, 105] on select "Select Male Female Other Prefer Not To Say" at bounding box center [492, 111] width 151 height 13
click at [513, 53] on span "Generate Dummy Number" at bounding box center [533, 56] width 70 height 9
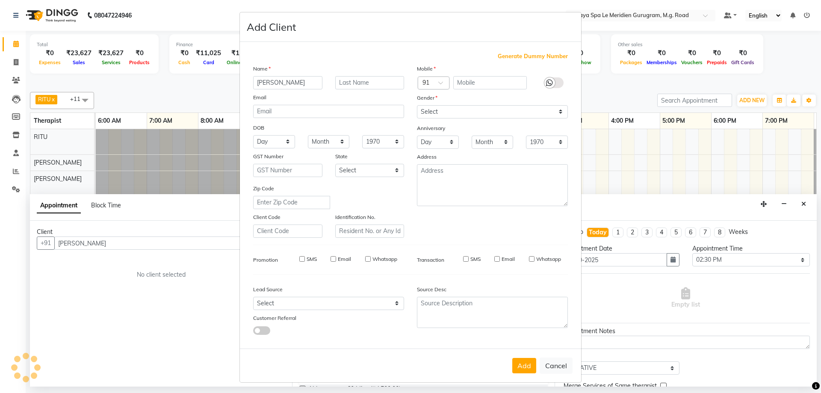
type input "1284900001193"
checkbox input "false"
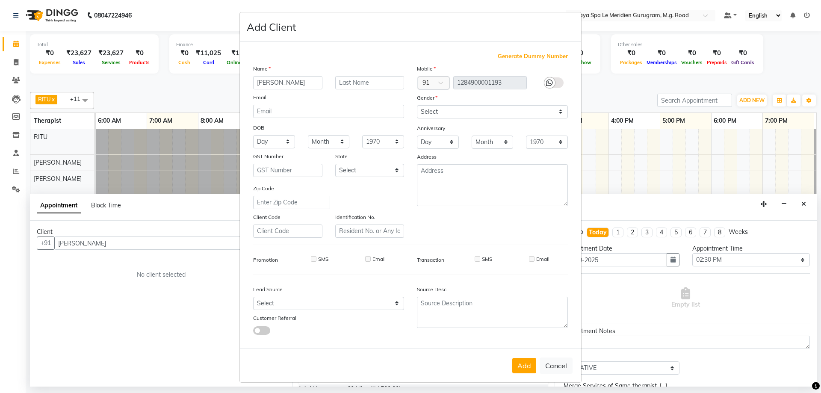
click at [520, 364] on button "Add" at bounding box center [524, 365] width 24 height 15
type input "1284900001193"
select select
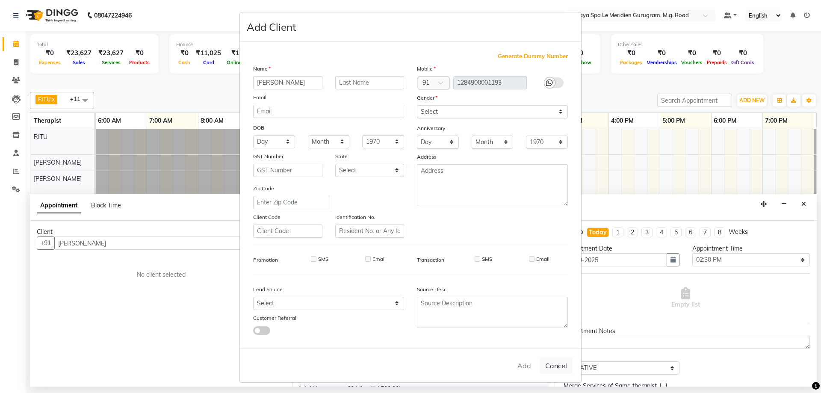
select select
checkbox input "false"
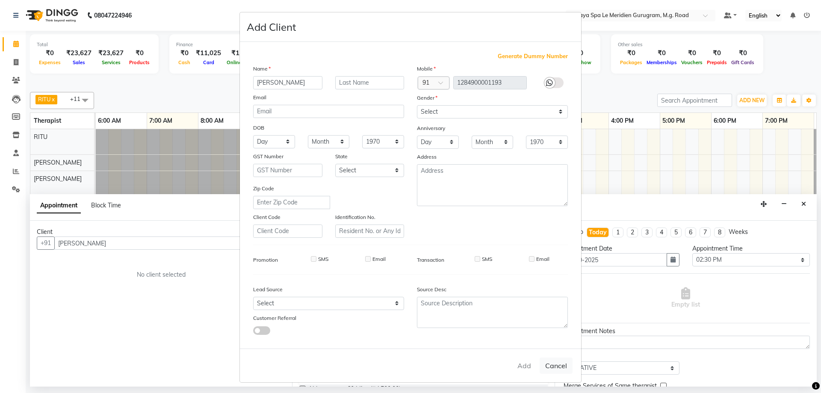
checkbox input "false"
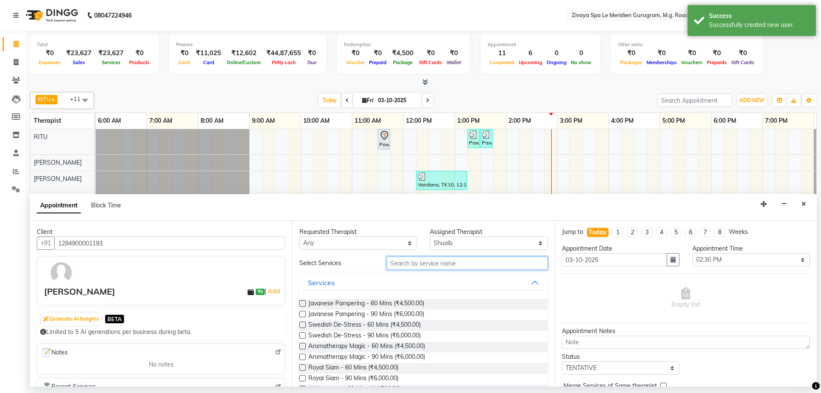
click at [415, 266] on input "text" at bounding box center [467, 263] width 161 height 13
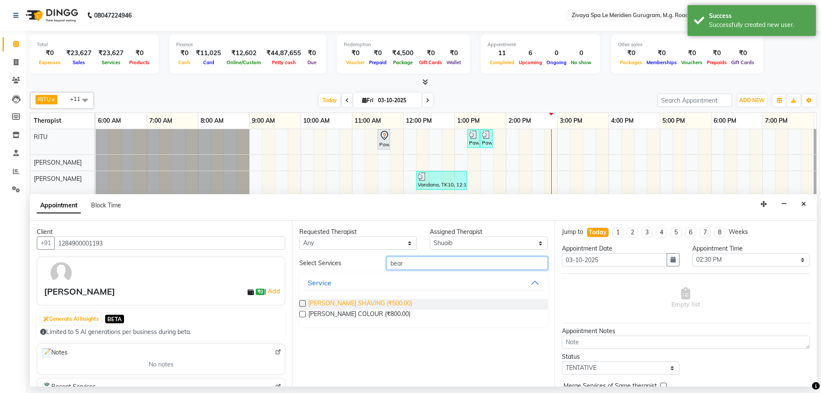
type input "bear"
click at [348, 300] on span "BEARD SHAVING (₹500.00)" at bounding box center [360, 304] width 104 height 11
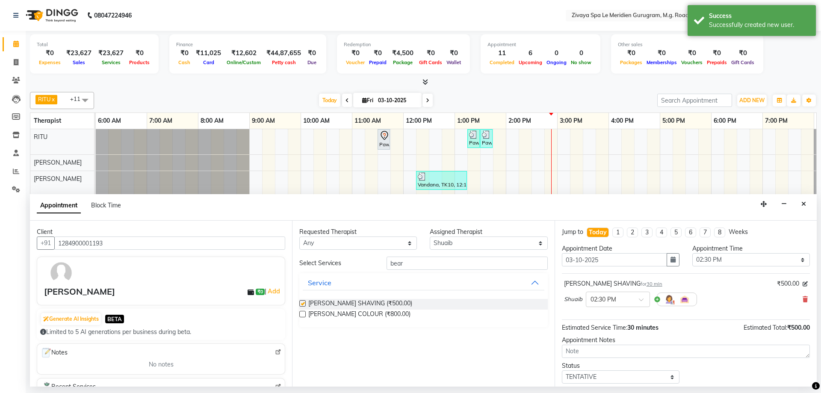
checkbox input "false"
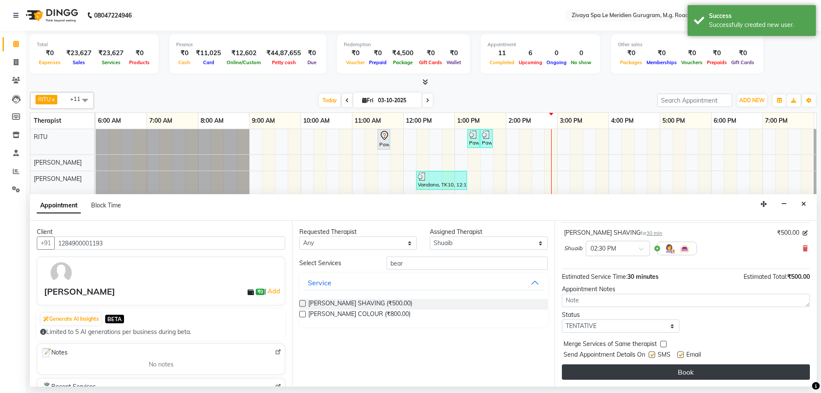
click at [679, 365] on button "Book" at bounding box center [686, 371] width 248 height 15
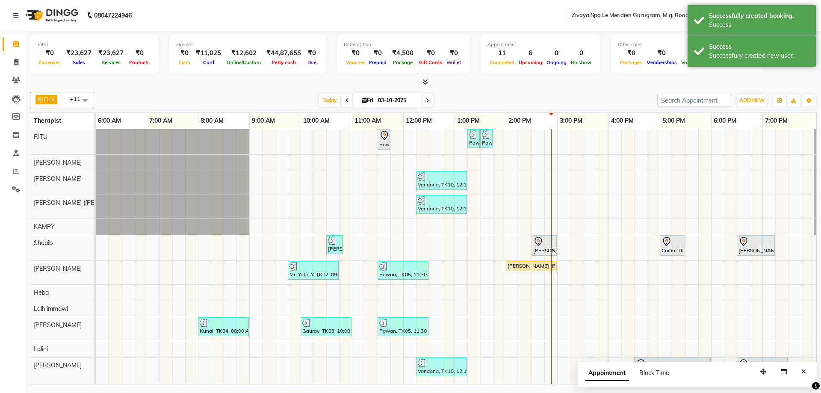
click at [535, 242] on icon at bounding box center [537, 241] width 7 height 9
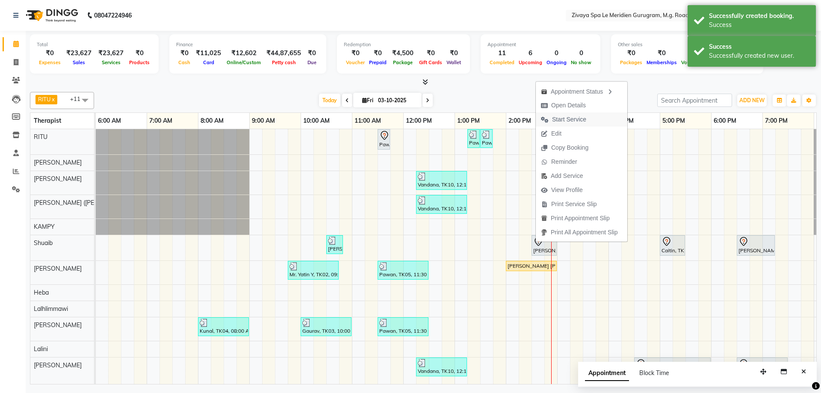
click at [591, 115] on span "Start Service" at bounding box center [564, 119] width 56 height 14
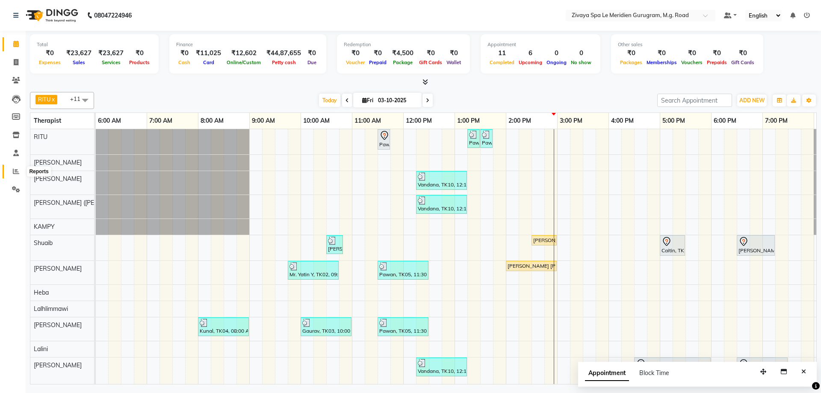
click at [12, 171] on span at bounding box center [16, 172] width 15 height 10
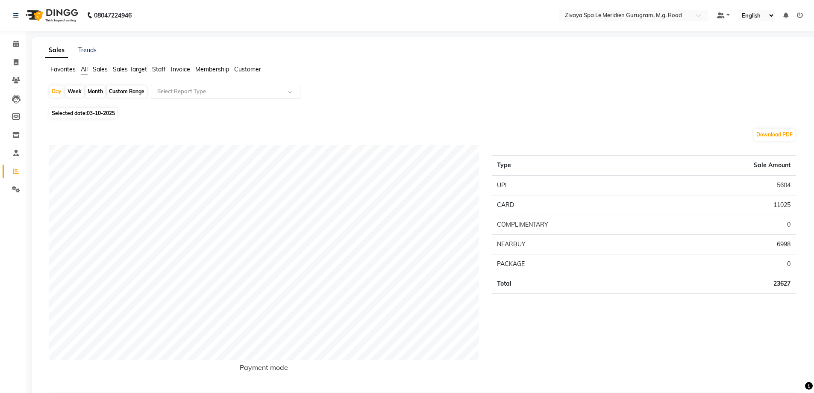
click at [210, 91] on input "text" at bounding box center [217, 91] width 123 height 9
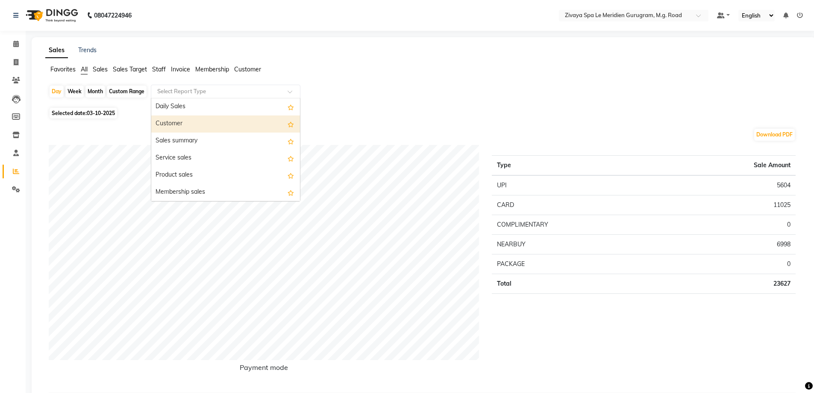
click at [188, 119] on div "Customer" at bounding box center [225, 123] width 149 height 17
select select "filtered_report"
select select "pdf"
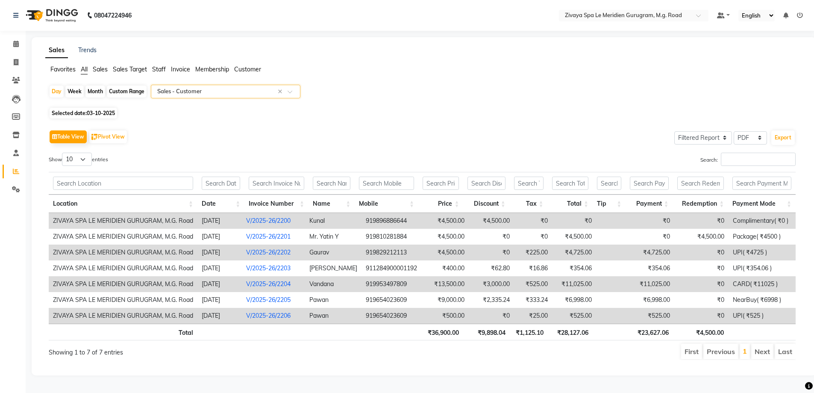
click at [96, 111] on span "03-10-2025" at bounding box center [101, 113] width 28 height 6
select select "10"
select select "2025"
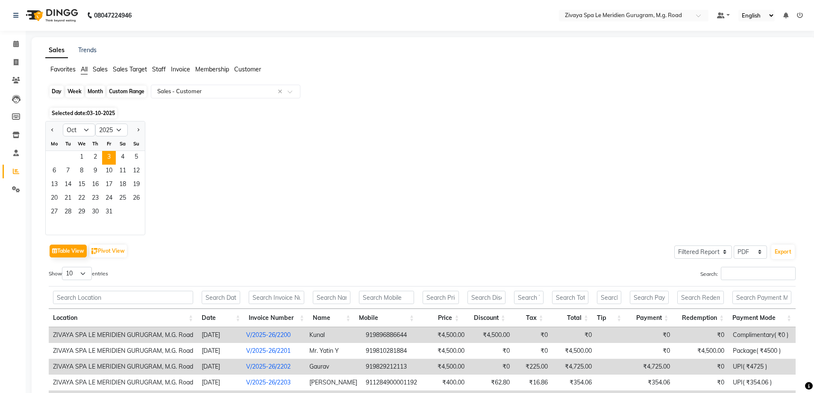
click at [56, 89] on div "Day" at bounding box center [57, 92] width 14 height 12
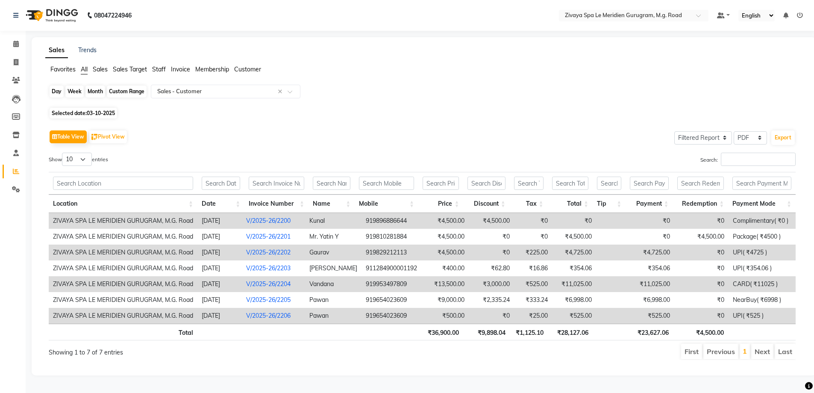
click at [56, 90] on div "Day" at bounding box center [57, 92] width 14 height 12
select select "10"
select select "2025"
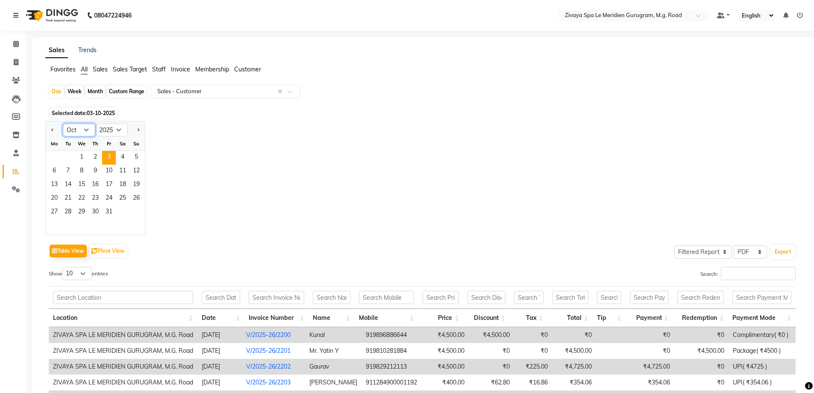
click at [86, 133] on select "Jan Feb Mar Apr May Jun Jul Aug Sep Oct Nov Dec" at bounding box center [79, 130] width 32 height 13
select select "9"
click at [63, 124] on select "Jan Feb Mar Apr May Jun Jul Aug Sep Oct Nov Dec" at bounding box center [79, 130] width 32 height 13
click at [52, 198] on span "22" at bounding box center [54, 199] width 14 height 14
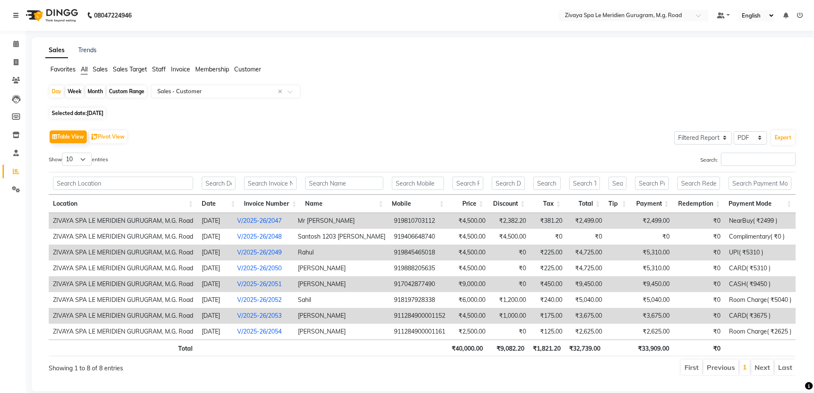
click at [766, 369] on li "Next" at bounding box center [763, 367] width 22 height 15
click at [68, 107] on div "Day Week Month Custom Range Select Report Type × Sales - Customer × Selected da…" at bounding box center [424, 234] width 758 height 298
click at [73, 114] on span "Selected date: 22-09-2025" at bounding box center [78, 113] width 56 height 11
select select "9"
select select "2025"
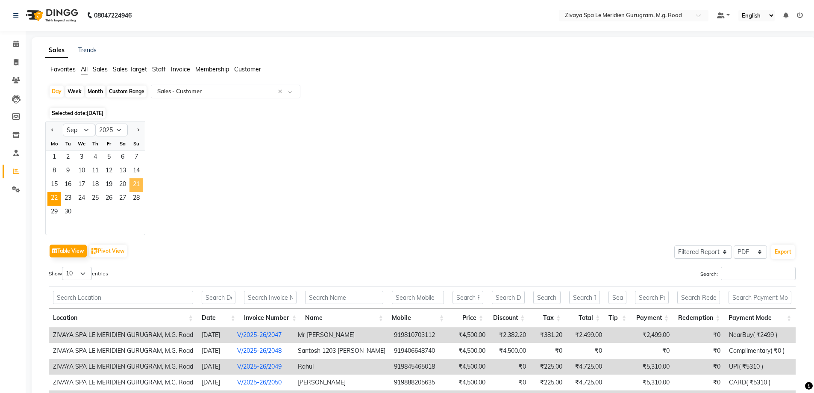
click at [139, 184] on span "21" at bounding box center [137, 185] width 14 height 14
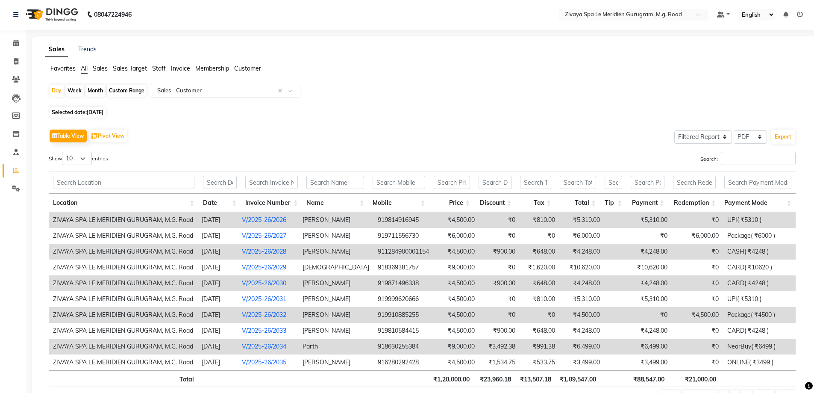
scroll to position [49, 0]
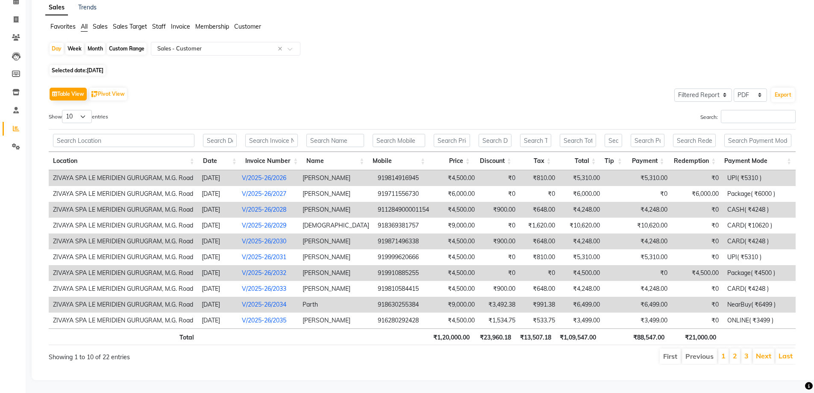
click at [141, 43] on div "Custom Range" at bounding box center [127, 49] width 40 height 12
select select "9"
select select "2025"
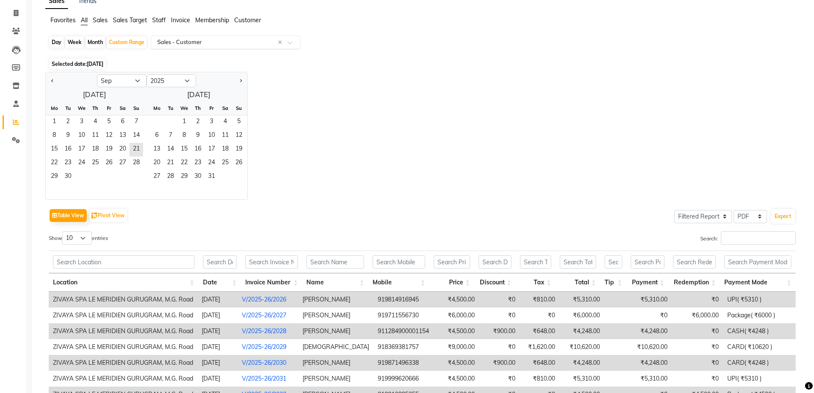
scroll to position [0, 0]
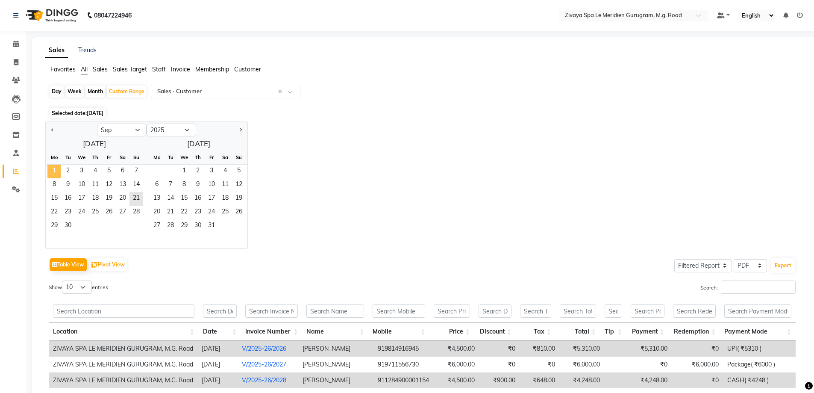
click at [52, 168] on span "1" at bounding box center [54, 172] width 14 height 14
click at [71, 224] on span "30" at bounding box center [68, 226] width 14 height 14
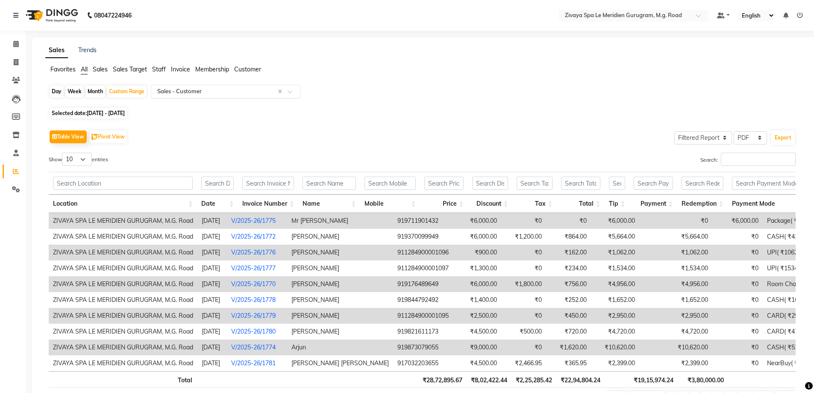
click at [243, 94] on input "text" at bounding box center [217, 91] width 123 height 9
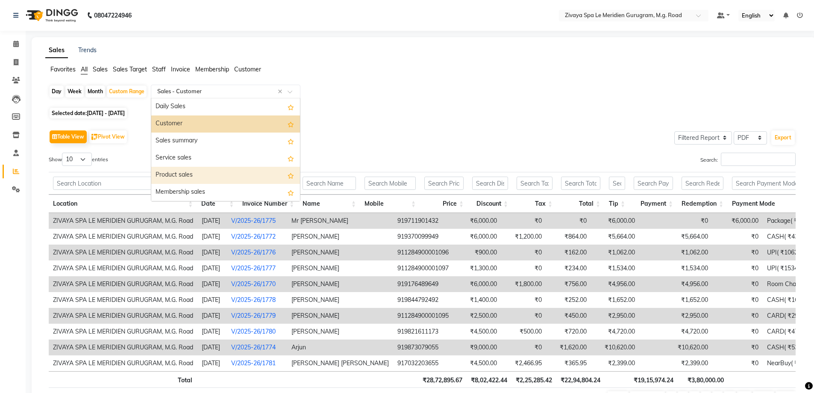
click at [180, 177] on div "Product sales" at bounding box center [225, 175] width 149 height 17
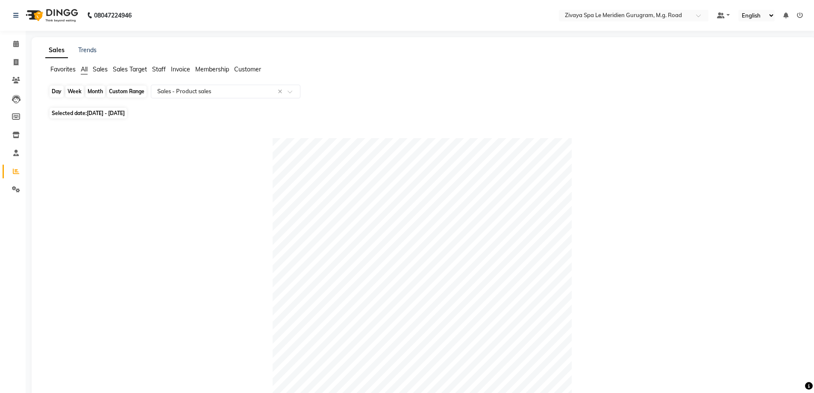
click at [111, 91] on div "Custom Range" at bounding box center [127, 92] width 40 height 12
select select "9"
select select "2025"
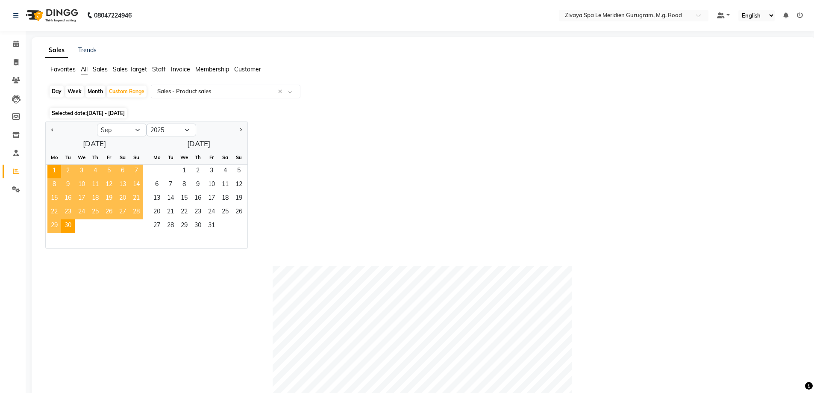
click at [334, 171] on div "Jan Feb Mar Apr May Jun Jul Aug Sep Oct Nov Dec 2015 2016 2017 2018 2019 2020 2…" at bounding box center [424, 185] width 758 height 128
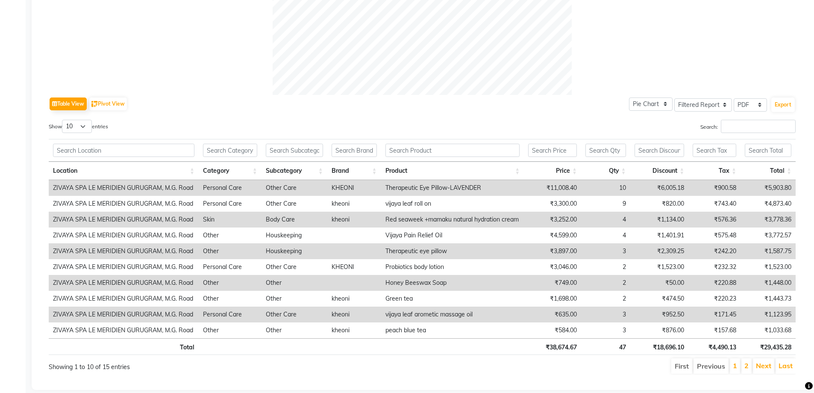
scroll to position [487, 0]
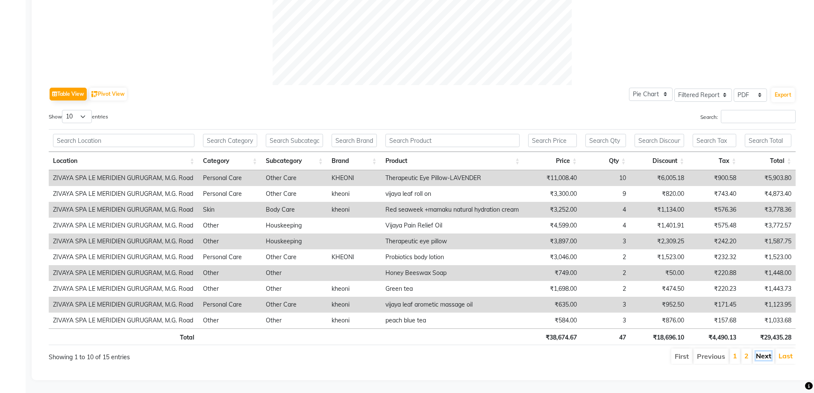
click at [771, 351] on link "Next" at bounding box center [763, 355] width 15 height 9
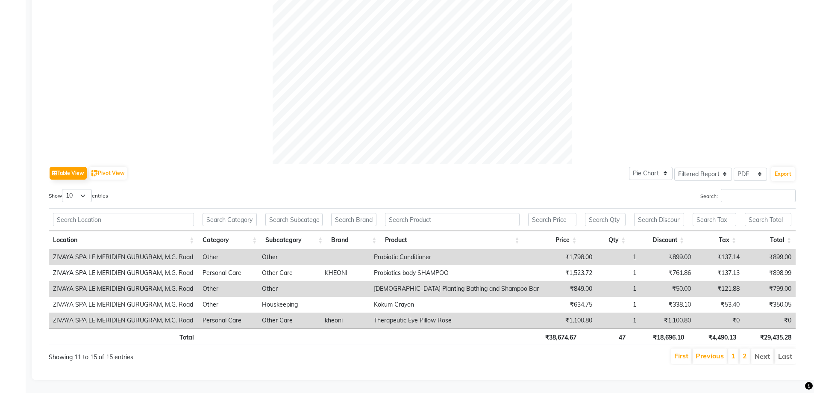
scroll to position [407, 0]
click at [698, 351] on link "Previous" at bounding box center [710, 355] width 28 height 9
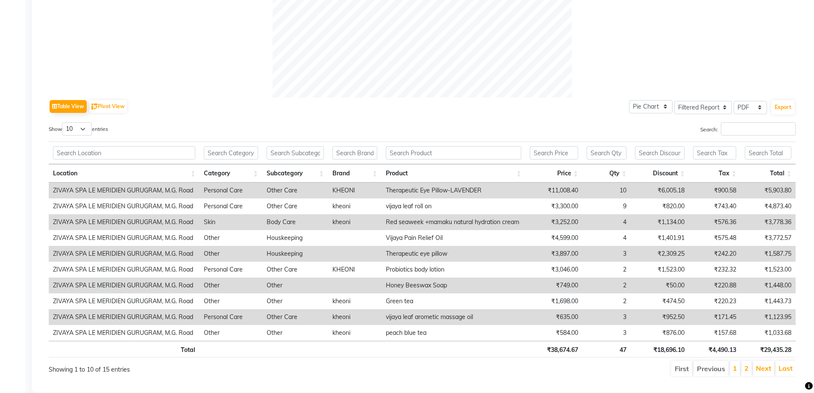
scroll to position [487, 0]
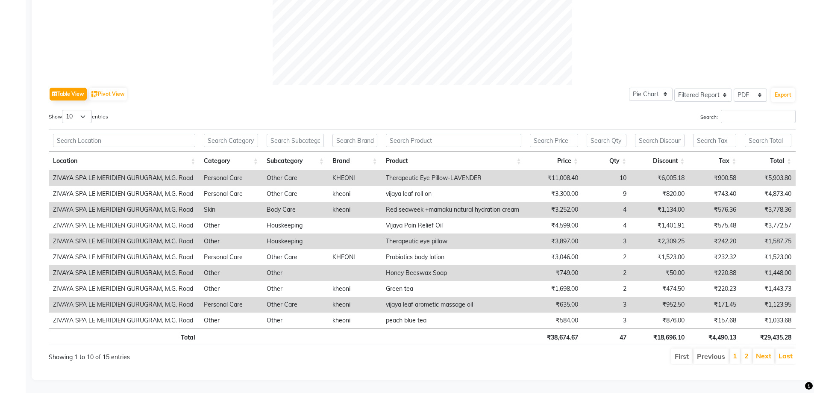
click at [633, 179] on td "₹6,005.18" at bounding box center [660, 178] width 58 height 16
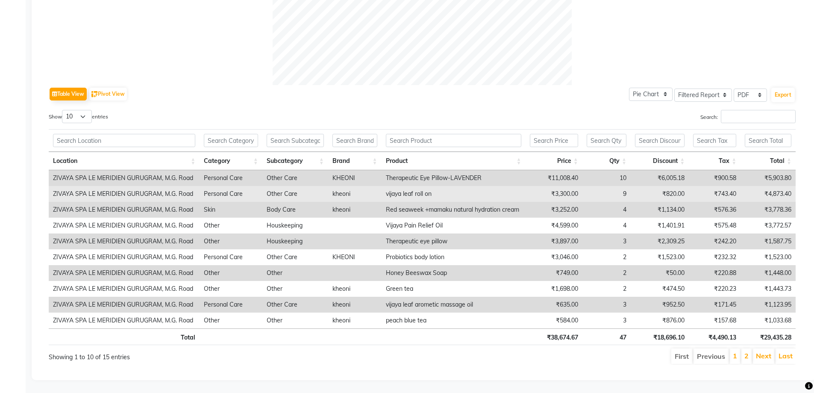
click at [567, 190] on td "₹3,300.00" at bounding box center [554, 194] width 57 height 16
click at [611, 189] on td "9" at bounding box center [607, 194] width 48 height 16
click at [596, 186] on td "9" at bounding box center [607, 194] width 48 height 16
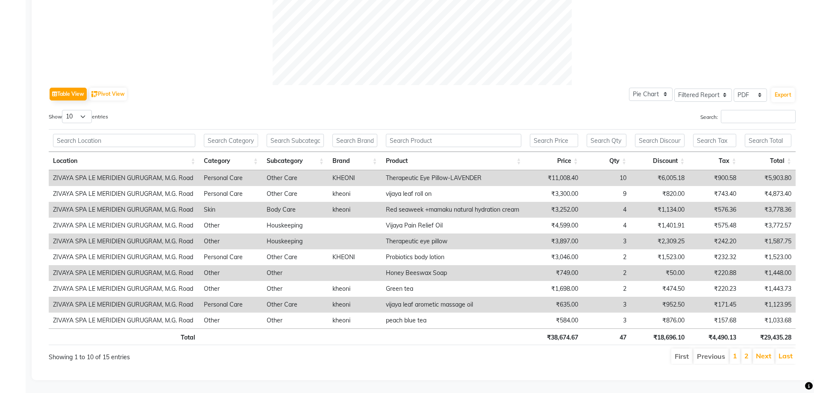
click at [345, 202] on td "kheoni" at bounding box center [354, 210] width 53 height 16
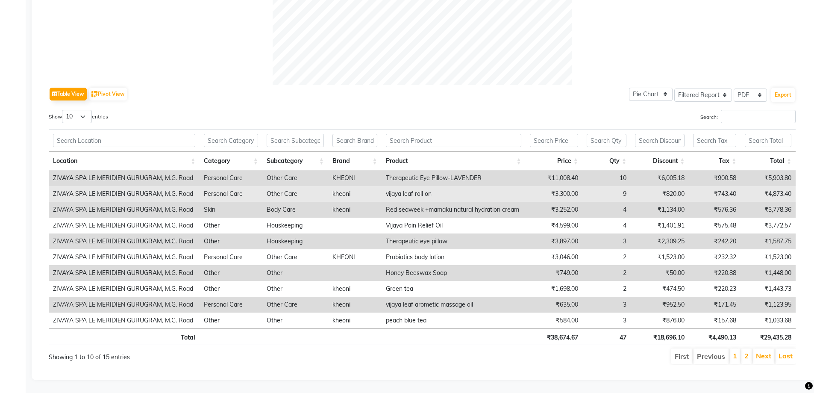
click at [345, 187] on td "kheoni" at bounding box center [354, 194] width 53 height 16
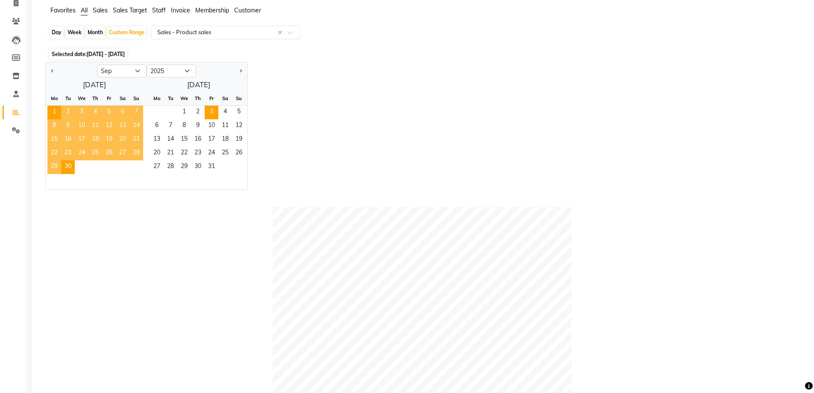
scroll to position [0, 0]
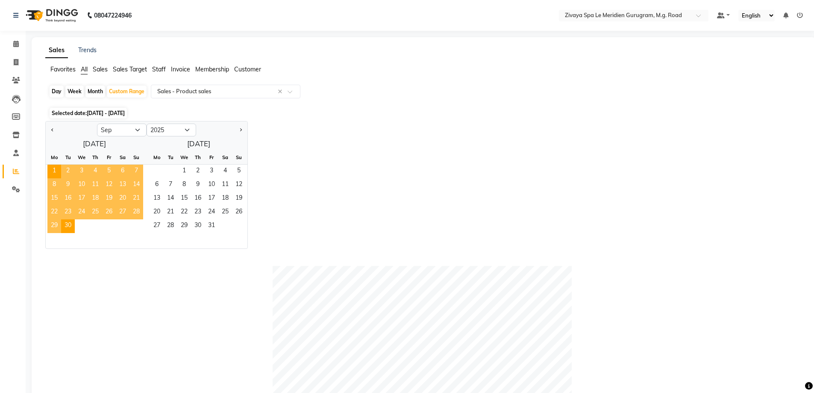
click at [97, 115] on span "01-09-2025 - 30-09-2025" at bounding box center [106, 113] width 38 height 6
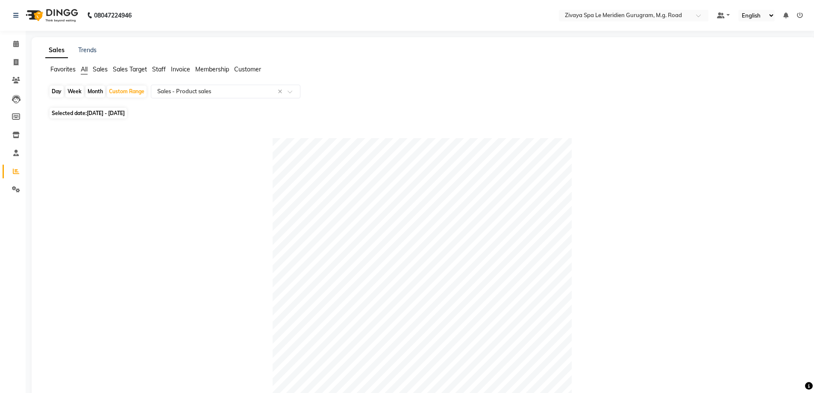
click at [100, 111] on span "01-09-2025 - 30-09-2025" at bounding box center [106, 113] width 38 height 6
select select "9"
select select "2025"
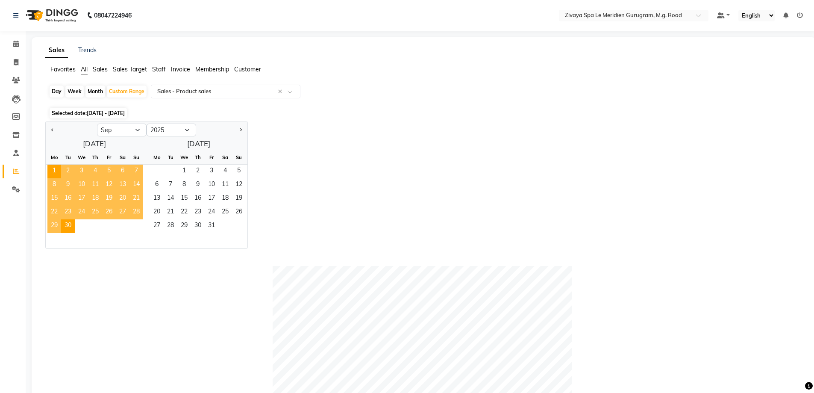
click at [127, 194] on span "20" at bounding box center [123, 199] width 14 height 14
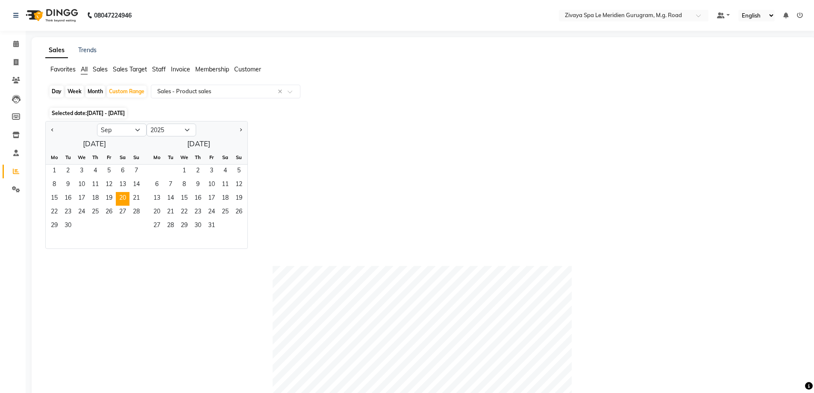
click at [53, 91] on div "Day" at bounding box center [57, 92] width 14 height 12
select select "9"
select select "2025"
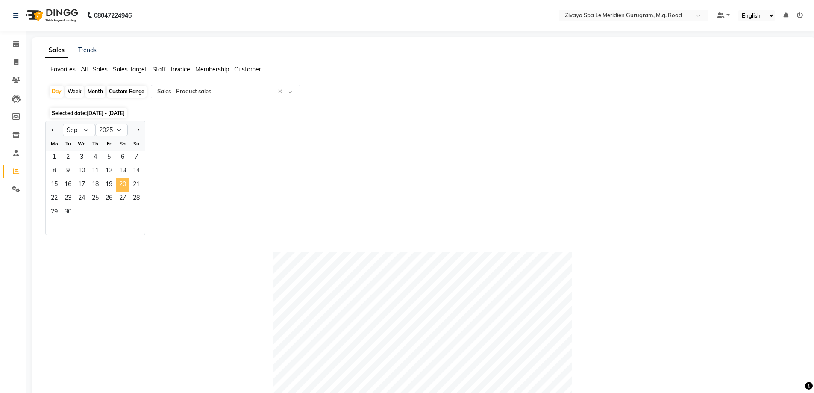
click at [120, 183] on span "20" at bounding box center [123, 185] width 14 height 14
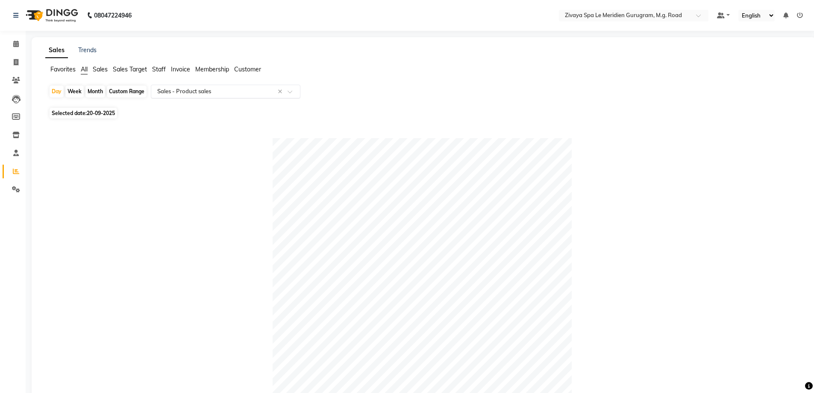
click at [192, 87] on div "Select Report Type × Sales - Product sales ×" at bounding box center [226, 92] width 150 height 14
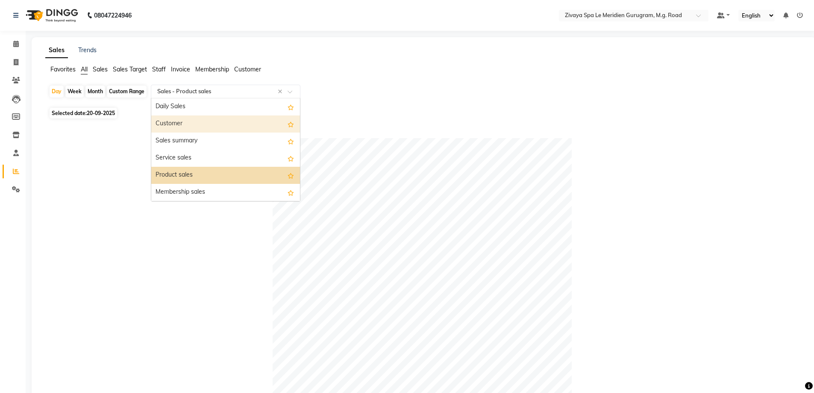
click at [192, 126] on div "Customer" at bounding box center [225, 123] width 149 height 17
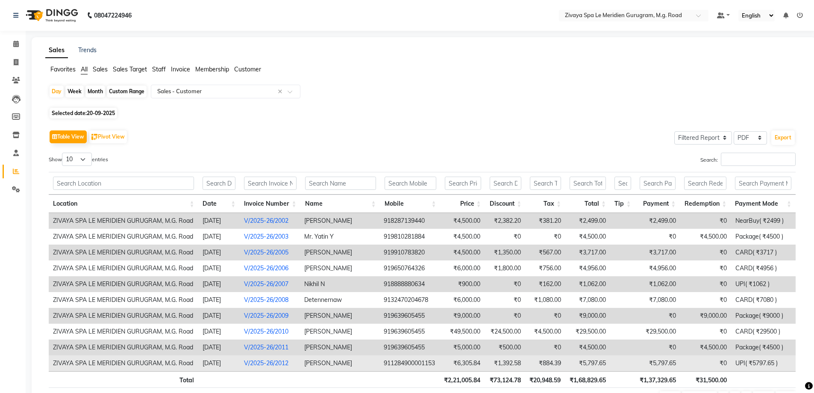
click at [658, 367] on td "₹5,797.65" at bounding box center [658, 363] width 45 height 16
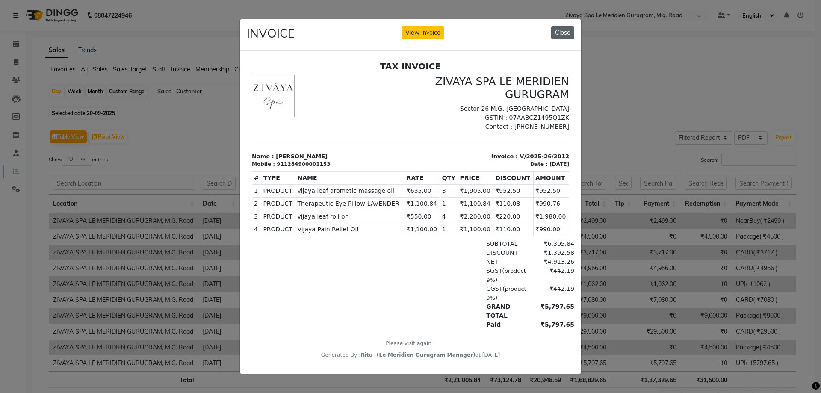
click at [565, 28] on button "Close" at bounding box center [562, 32] width 23 height 13
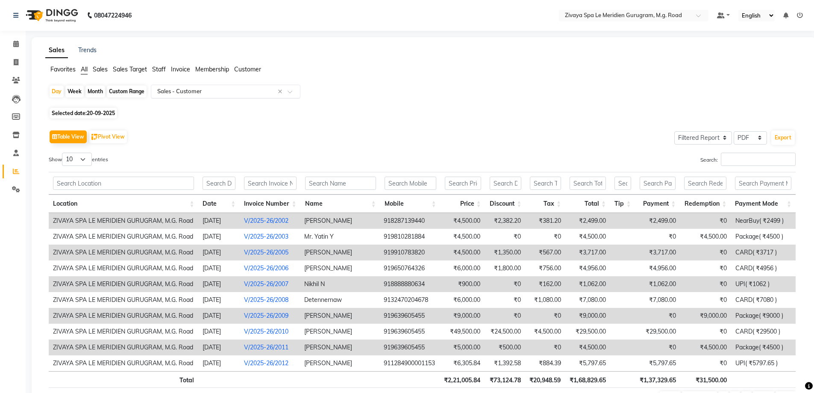
click at [199, 89] on input "text" at bounding box center [217, 91] width 123 height 9
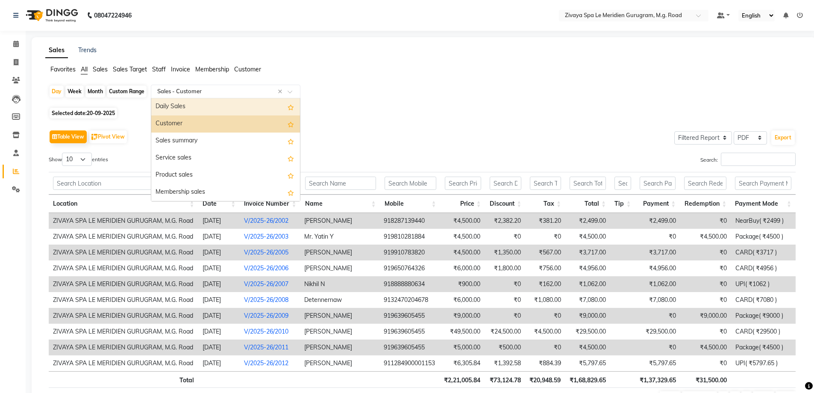
click at [101, 105] on div "Day Week Month Custom Range Select Report Type × Sales - Customer × Daily Sales…" at bounding box center [424, 95] width 751 height 21
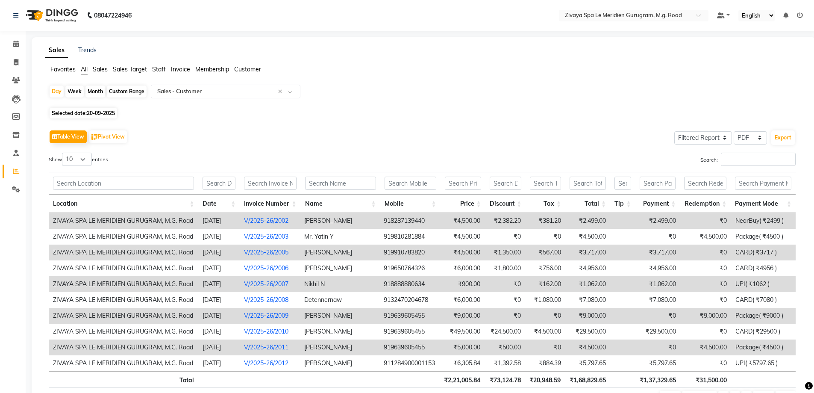
click at [101, 115] on span "20-09-2025" at bounding box center [101, 113] width 28 height 6
select select "9"
select select "2025"
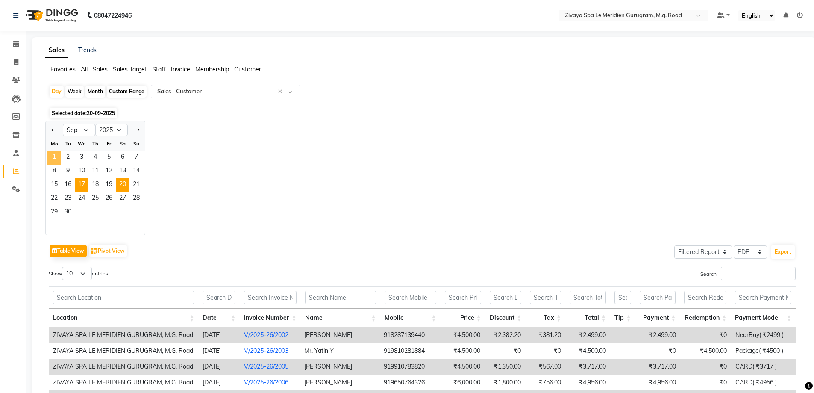
click at [61, 153] on span "1" at bounding box center [54, 158] width 14 height 14
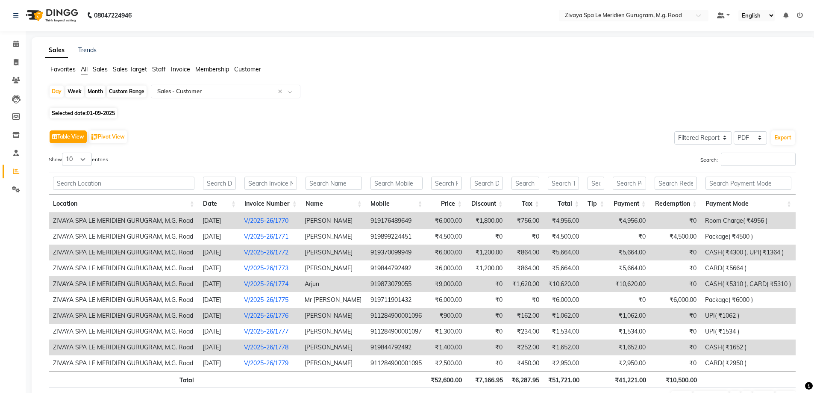
click at [107, 111] on span "01-09-2025" at bounding box center [101, 113] width 28 height 6
select select "9"
select select "2025"
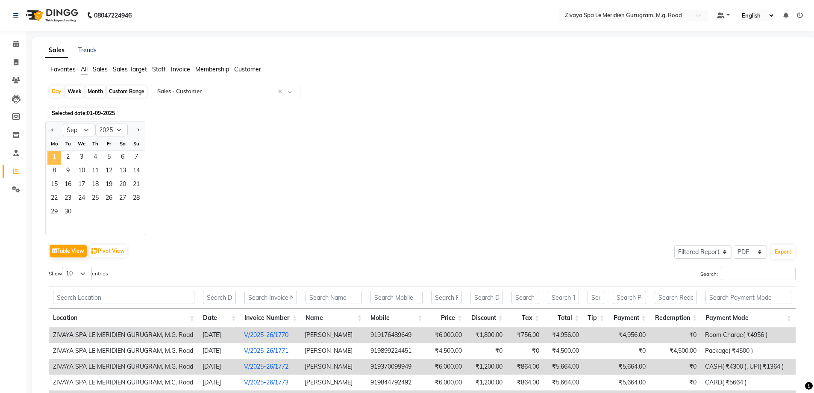
click at [55, 157] on span "1" at bounding box center [54, 158] width 14 height 14
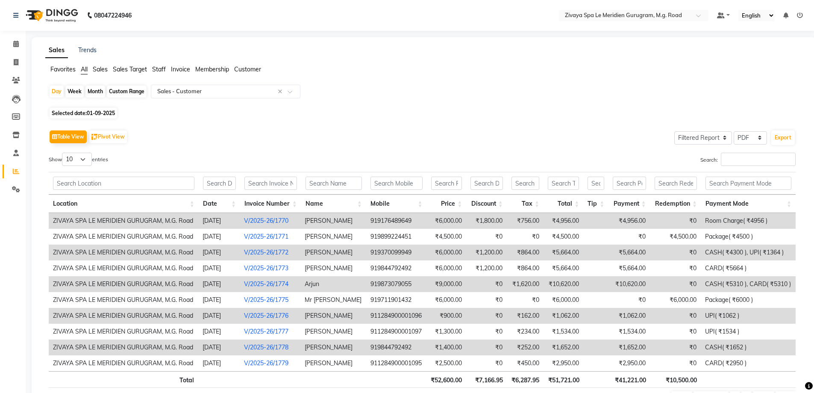
click at [97, 112] on span "01-09-2025" at bounding box center [101, 113] width 28 height 6
select select "9"
select select "2025"
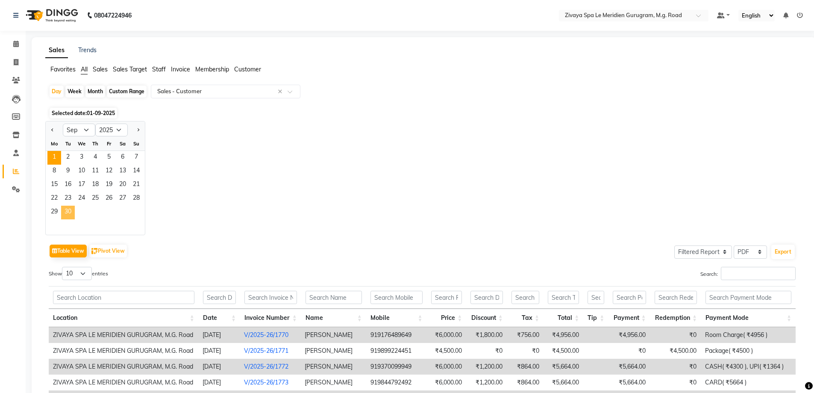
click at [66, 213] on span "30" at bounding box center [68, 213] width 14 height 14
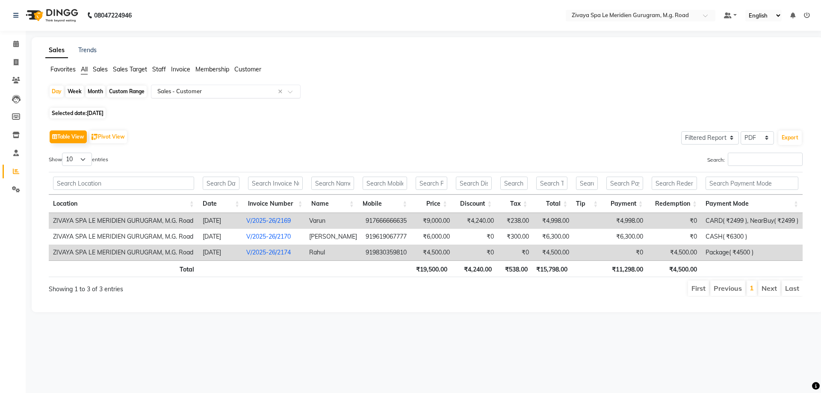
click at [203, 89] on input "text" at bounding box center [217, 91] width 123 height 9
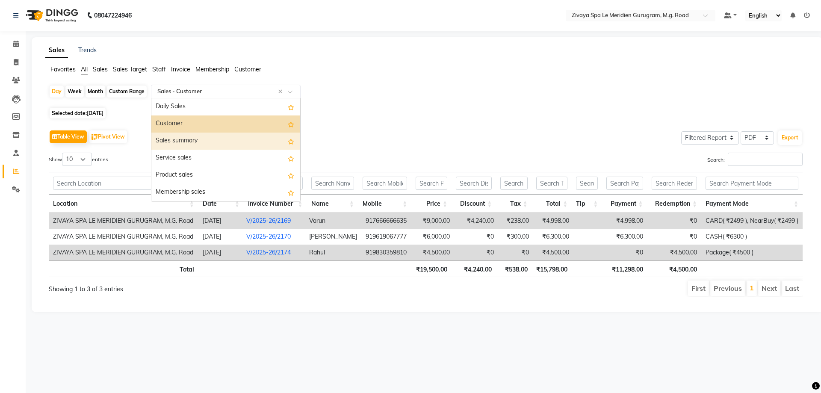
click at [177, 145] on div "Sales summary" at bounding box center [225, 141] width 149 height 17
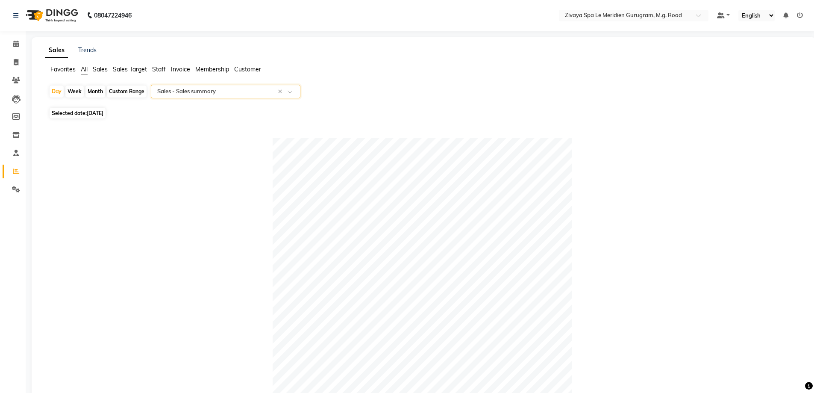
click at [168, 87] on div "Select Report Type × Sales - Sales summary ×" at bounding box center [226, 92] width 150 height 14
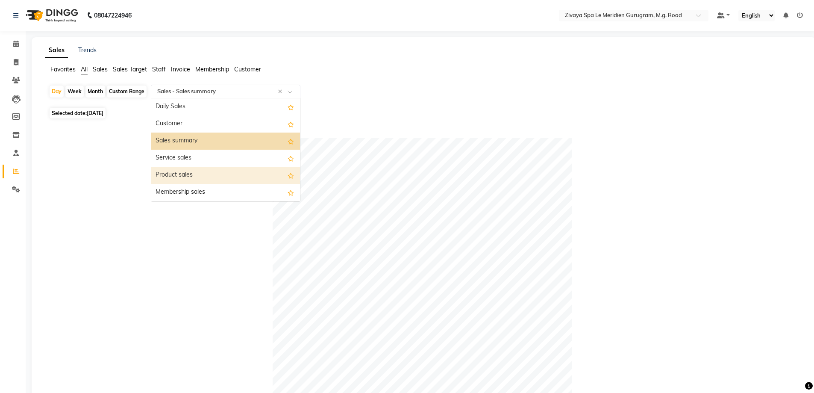
click at [186, 176] on div "Product sales" at bounding box center [225, 175] width 149 height 17
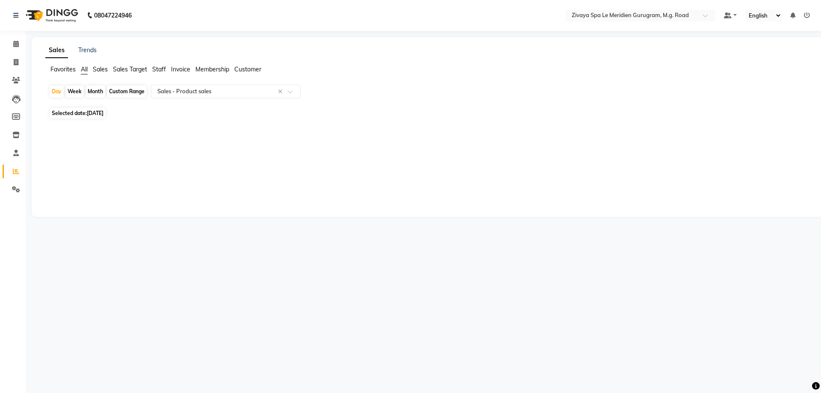
drag, startPoint x: 80, startPoint y: 70, endPoint x: 141, endPoint y: 118, distance: 77.9
click at [81, 70] on span "All" at bounding box center [84, 69] width 7 height 8
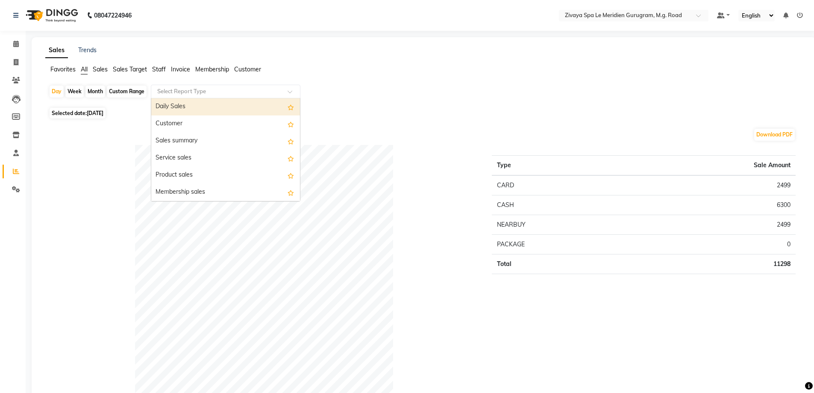
click at [198, 94] on input "text" at bounding box center [217, 91] width 123 height 9
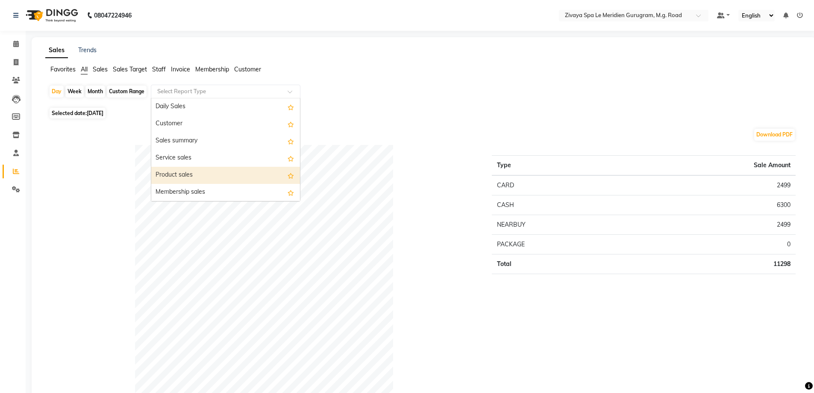
click at [186, 171] on div "Product sales" at bounding box center [225, 175] width 149 height 17
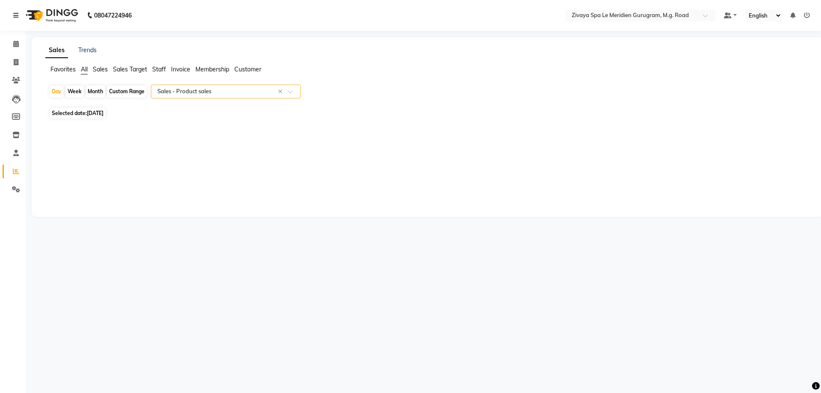
click at [130, 93] on div "Custom Range" at bounding box center [127, 92] width 40 height 12
select select "9"
select select "2025"
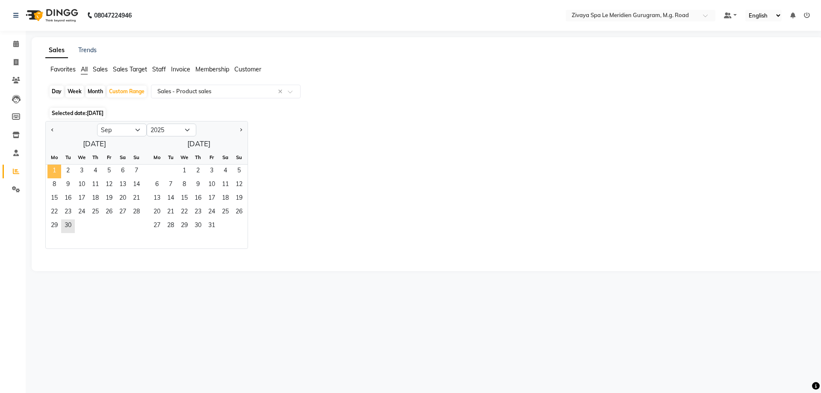
click at [50, 169] on span "1" at bounding box center [54, 172] width 14 height 14
click at [71, 233] on div at bounding box center [94, 240] width 97 height 15
click at [69, 230] on span "30" at bounding box center [68, 226] width 14 height 14
select select "filtered_report"
select select "pdf"
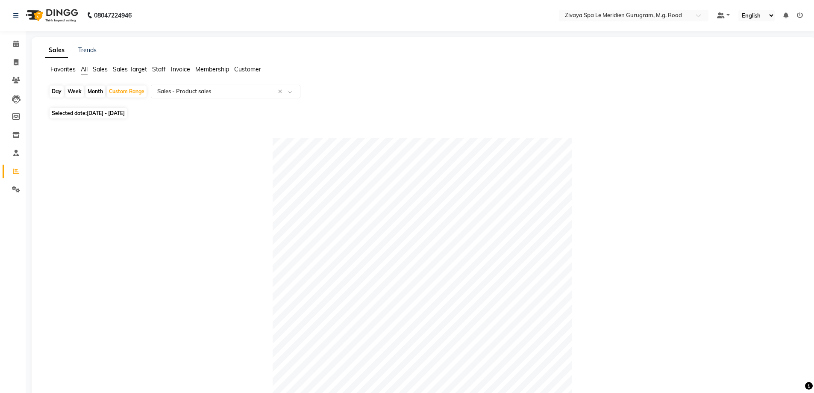
scroll to position [344, 0]
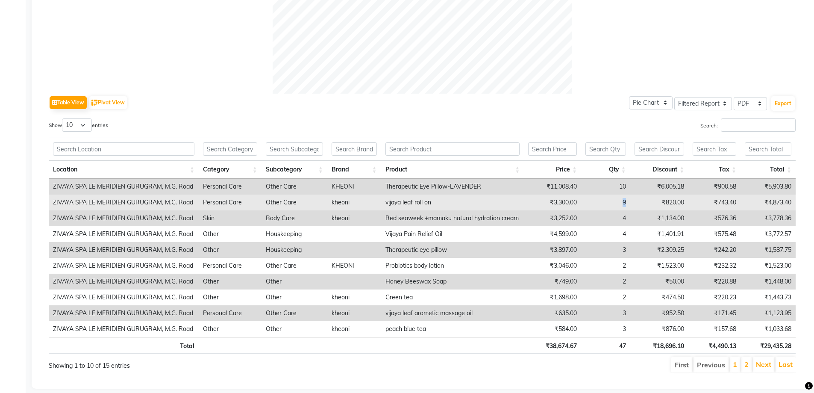
drag, startPoint x: 639, startPoint y: 202, endPoint x: 601, endPoint y: 205, distance: 38.2
click at [601, 205] on tr "ZIVAYA SPA LE MERIDIEN GURUGRAM, M.G. Road Personal Care Other Care kheoni vija…" at bounding box center [422, 203] width 747 height 16
click at [643, 200] on td "₹820.00" at bounding box center [660, 203] width 59 height 16
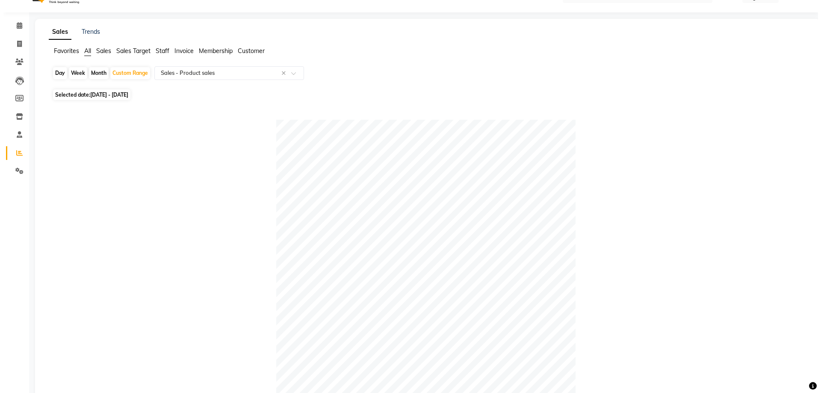
scroll to position [0, 0]
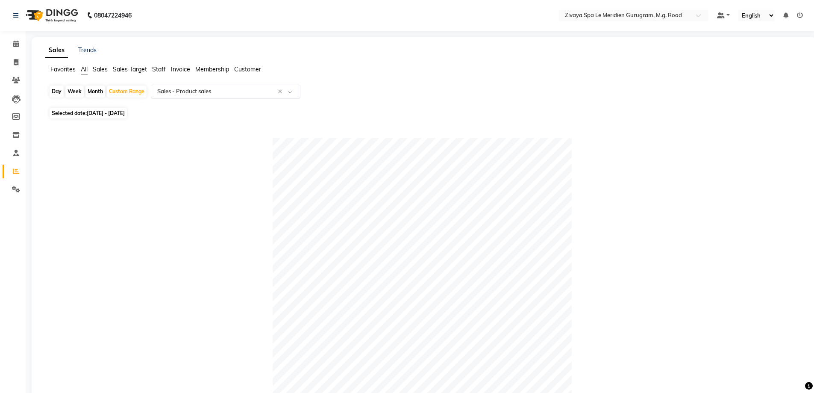
click at [218, 95] on input "text" at bounding box center [217, 91] width 123 height 9
click at [109, 111] on span "01-09-2025 - 30-09-2025" at bounding box center [106, 113] width 38 height 6
select select "9"
select select "2025"
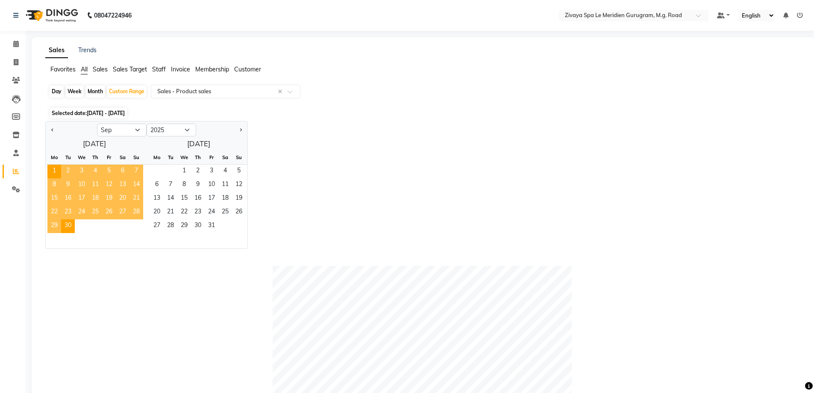
click at [544, 169] on div "Jan Feb Mar Apr May Jun Jul Aug Sep Oct Nov Dec 2015 2016 2017 2018 2019 2020 2…" at bounding box center [424, 185] width 758 height 128
click at [190, 94] on input "text" at bounding box center [217, 91] width 123 height 9
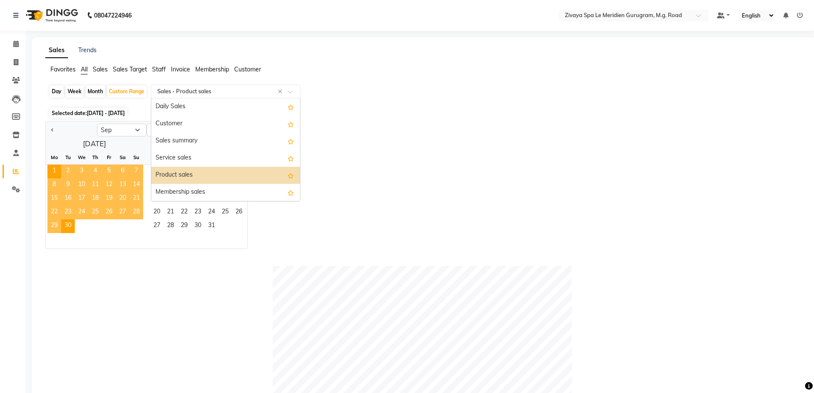
click at [159, 69] on span "Staff" at bounding box center [159, 69] width 14 height 8
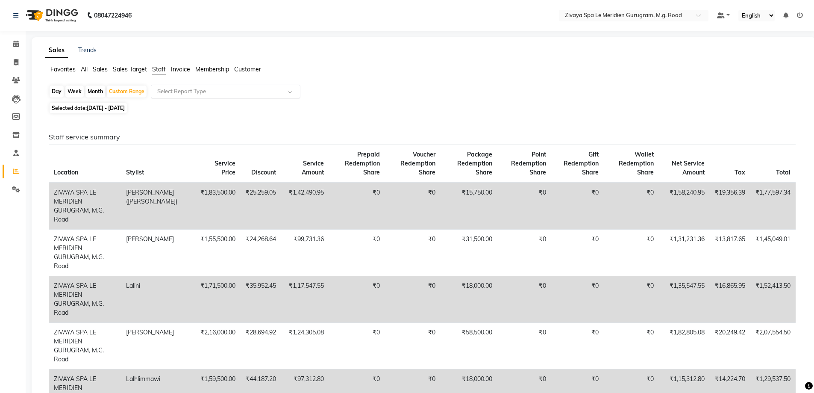
click at [208, 93] on input "text" at bounding box center [217, 91] width 123 height 9
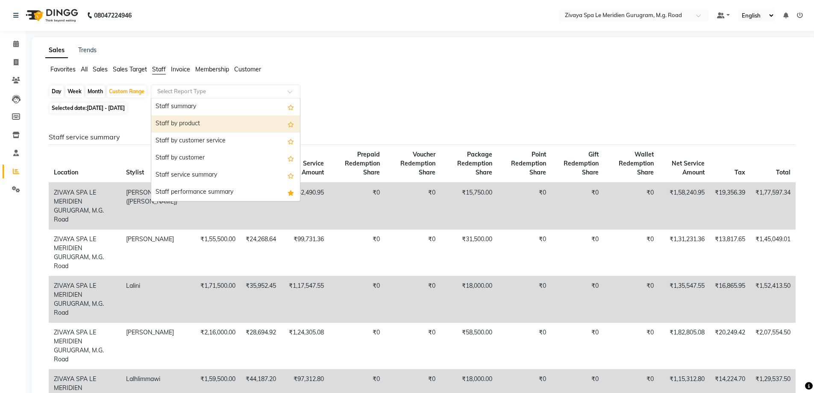
click at [194, 121] on div "Staff by product" at bounding box center [225, 123] width 149 height 17
select select "filtered_report"
select select "pdf"
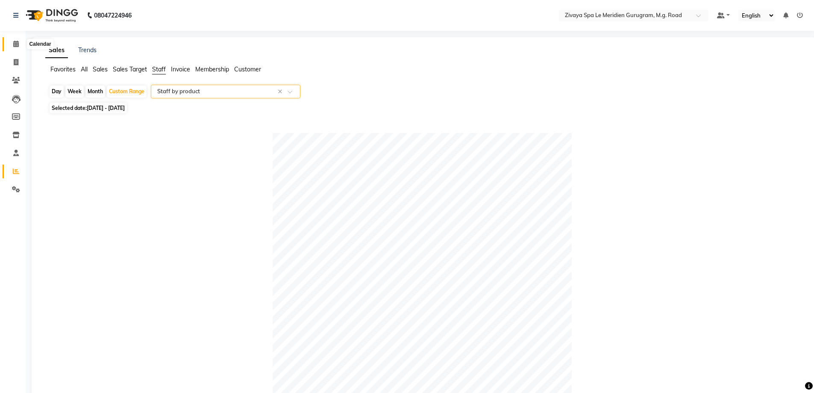
click at [17, 41] on icon at bounding box center [16, 44] width 6 height 6
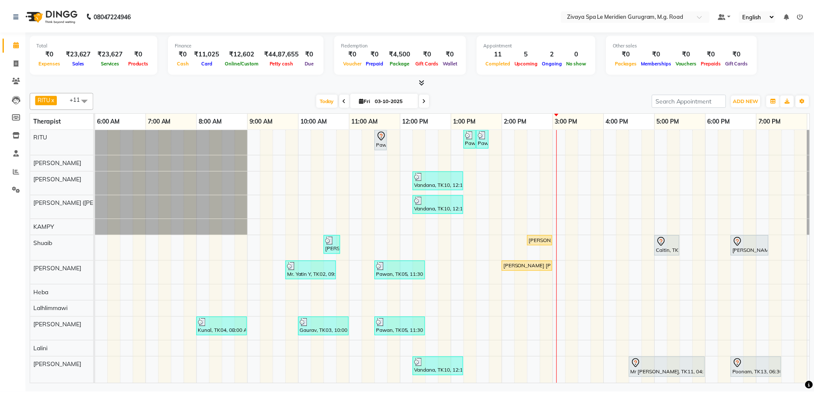
scroll to position [5, 0]
drag, startPoint x: 756, startPoint y: 240, endPoint x: 785, endPoint y: 231, distance: 29.6
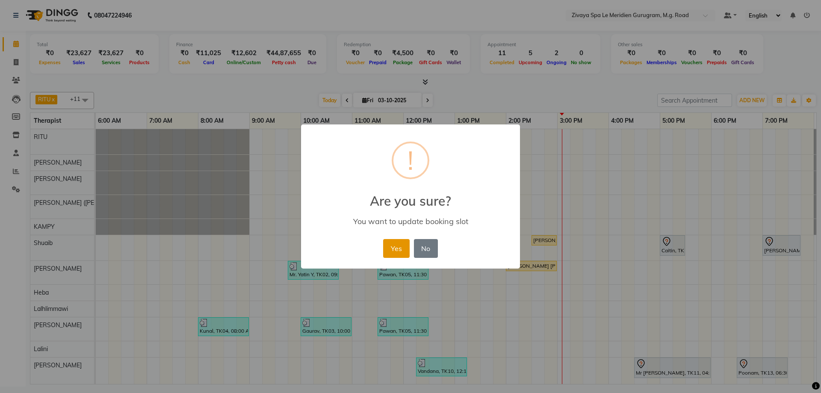
click at [401, 242] on button "Yes" at bounding box center [396, 248] width 26 height 19
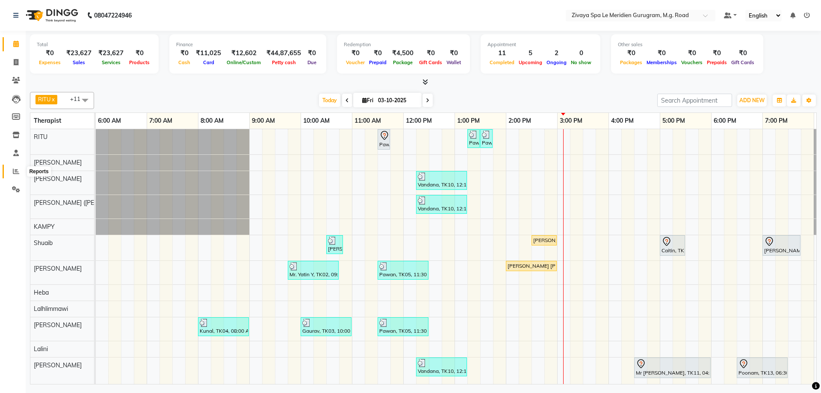
click at [20, 174] on span at bounding box center [16, 172] width 15 height 10
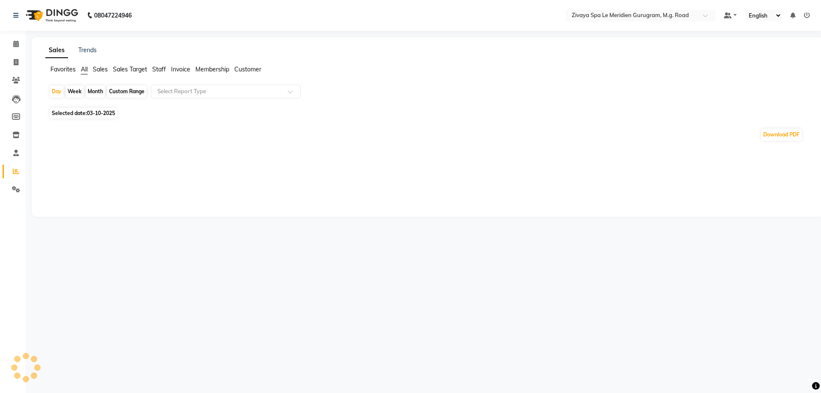
click at [130, 91] on div "Custom Range" at bounding box center [127, 92] width 40 height 12
select select "10"
select select "2025"
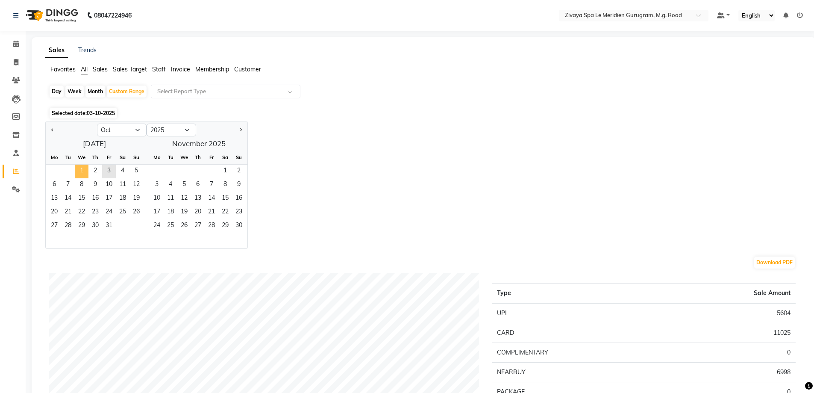
click at [81, 173] on span "1" at bounding box center [82, 172] width 14 height 14
click at [137, 128] on select "Jan Feb Mar Apr May Jun Jul Aug Sep Oct Nov Dec" at bounding box center [122, 130] width 50 height 13
select select "9"
click at [97, 124] on select "Jan Feb Mar Apr May Jun Jul Aug Sep Oct Nov Dec" at bounding box center [122, 130] width 50 height 13
click at [53, 166] on span "1" at bounding box center [54, 172] width 14 height 14
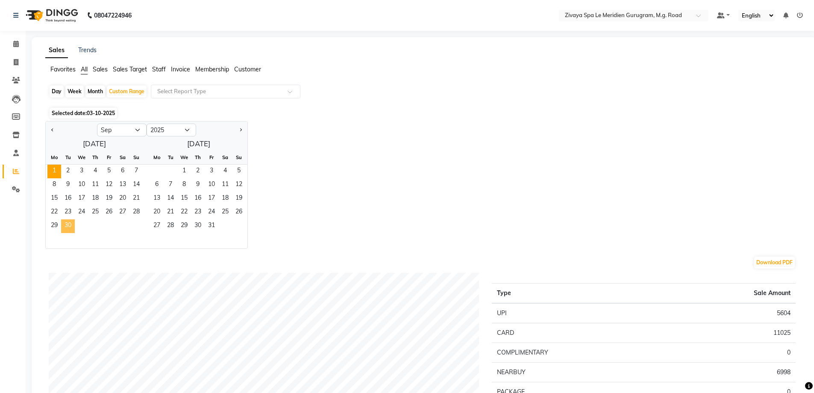
click at [67, 225] on span "30" at bounding box center [68, 226] width 14 height 14
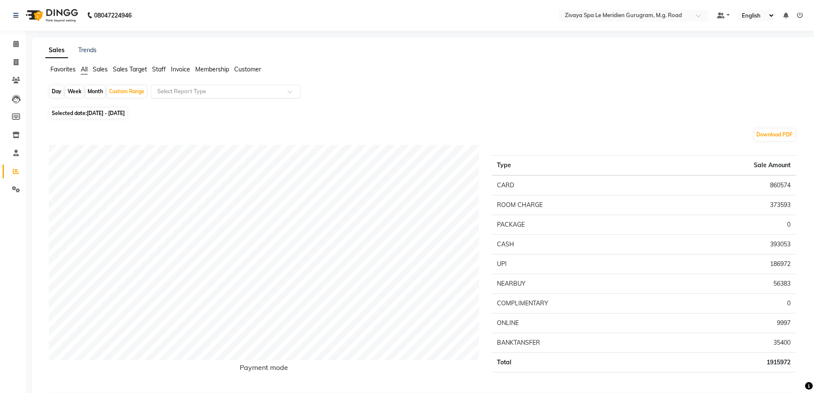
click at [212, 93] on input "text" at bounding box center [217, 91] width 123 height 9
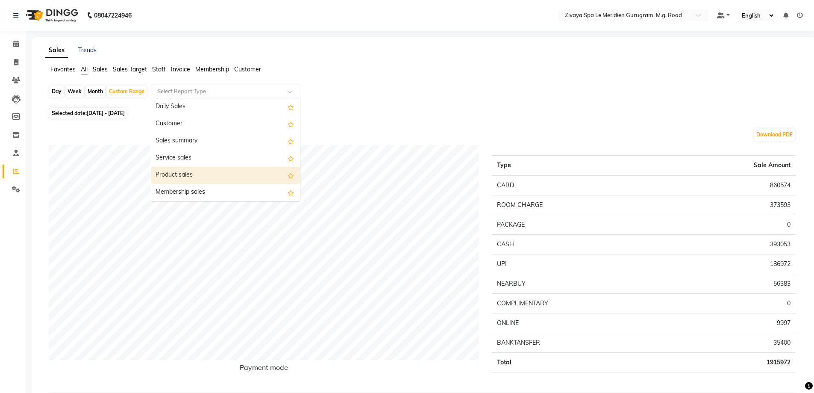
click at [183, 179] on div "Product sales" at bounding box center [225, 175] width 149 height 17
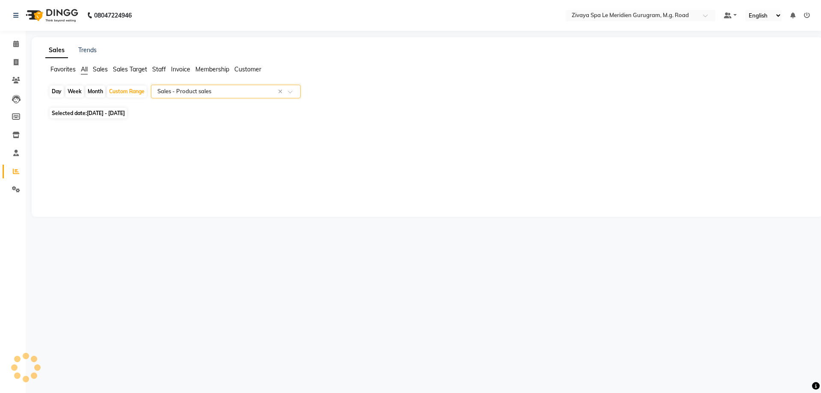
select select "filtered_report"
select select "pdf"
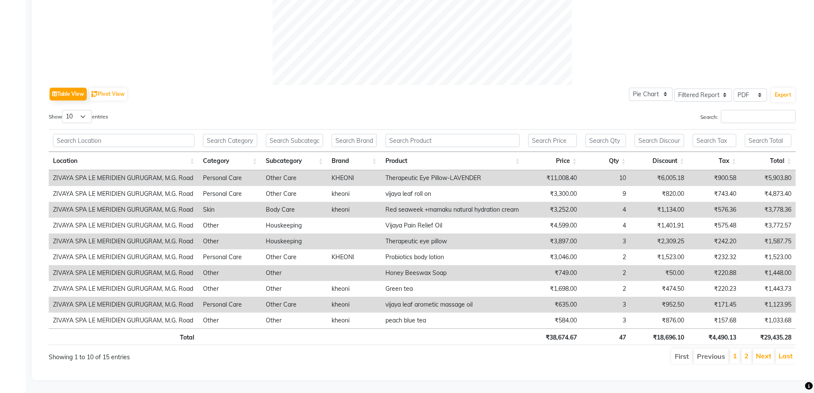
scroll to position [15, 0]
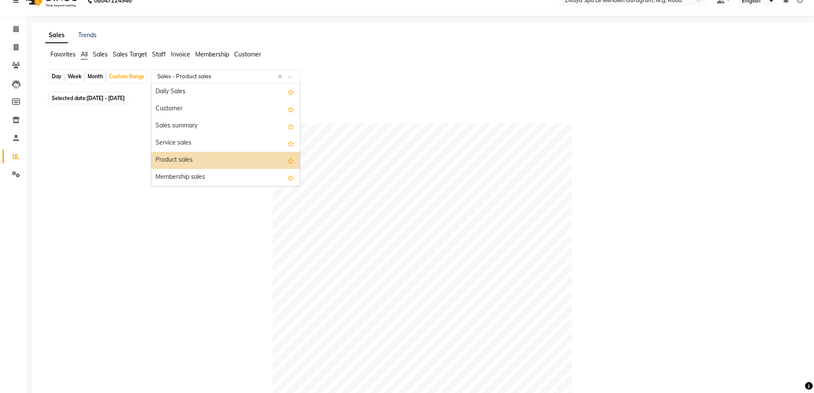
click at [248, 74] on input "text" at bounding box center [217, 76] width 123 height 9
click at [158, 54] on span "Staff" at bounding box center [159, 54] width 14 height 8
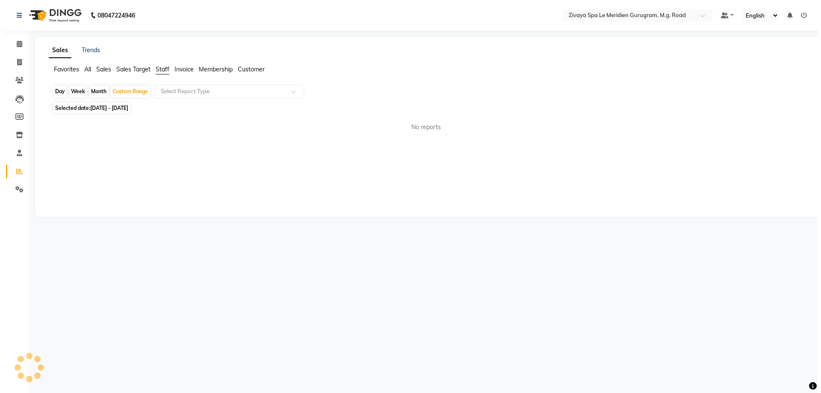
scroll to position [0, 0]
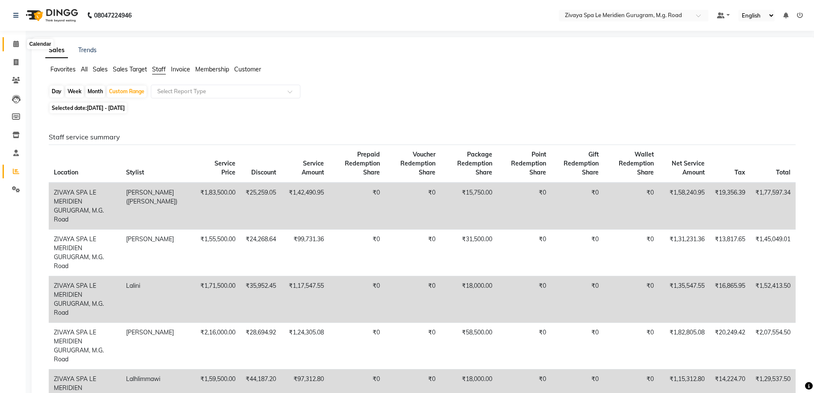
click at [12, 46] on span at bounding box center [16, 44] width 15 height 10
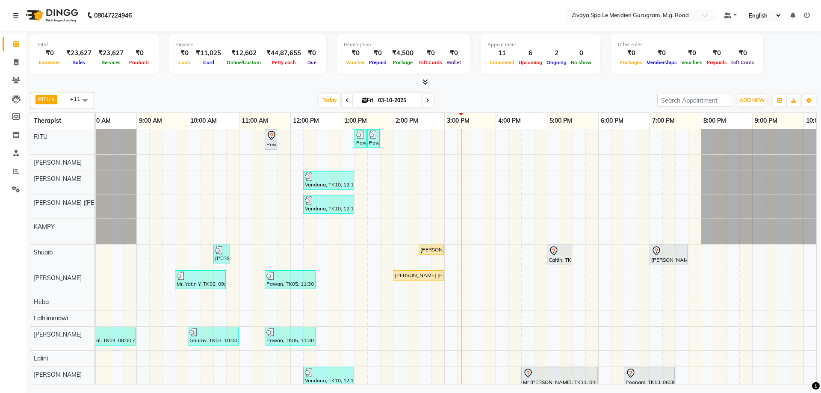
scroll to position [15, 0]
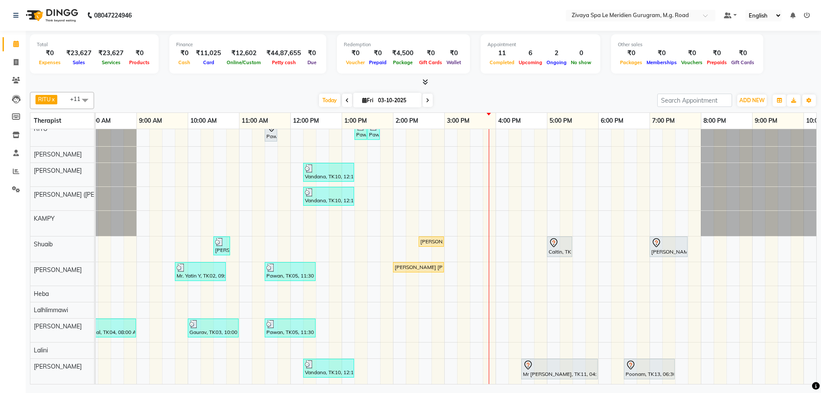
click at [390, 98] on input "03-10-2025" at bounding box center [396, 100] width 43 height 13
select select "10"
select select "2025"
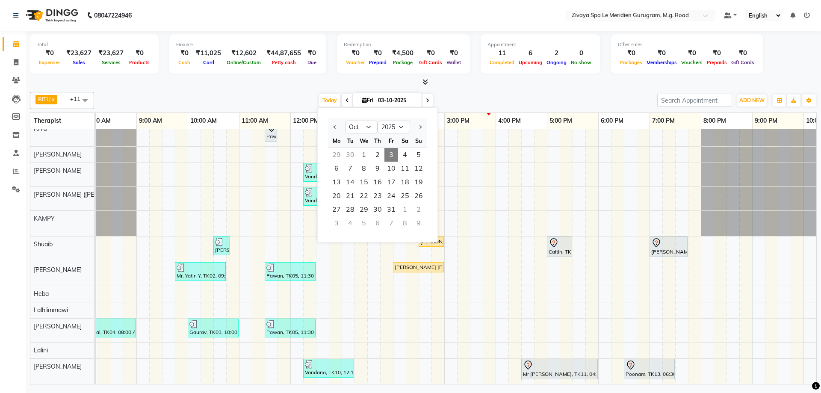
click at [351, 153] on div "30" at bounding box center [350, 155] width 14 height 14
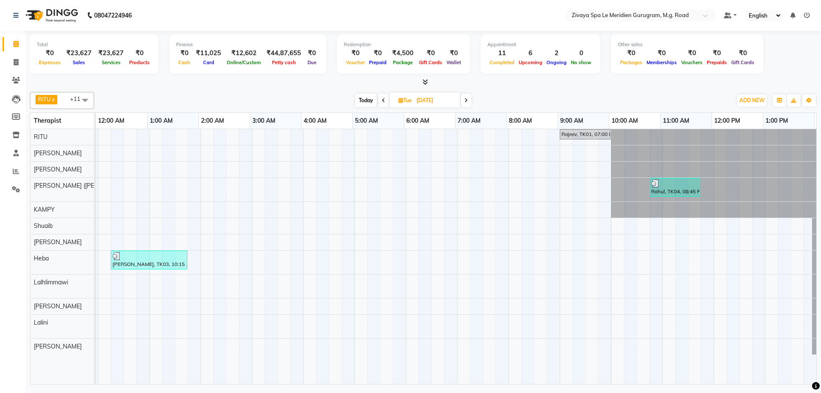
scroll to position [0, 511]
click at [366, 97] on span "Today" at bounding box center [365, 100] width 21 height 13
type input "03-10-2025"
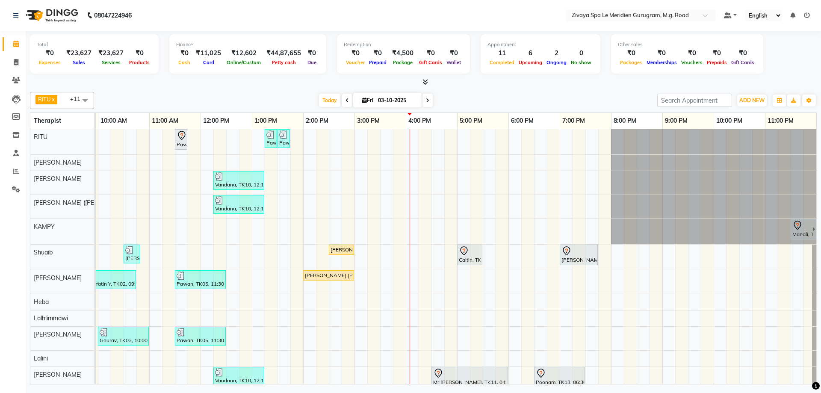
scroll to position [15, 0]
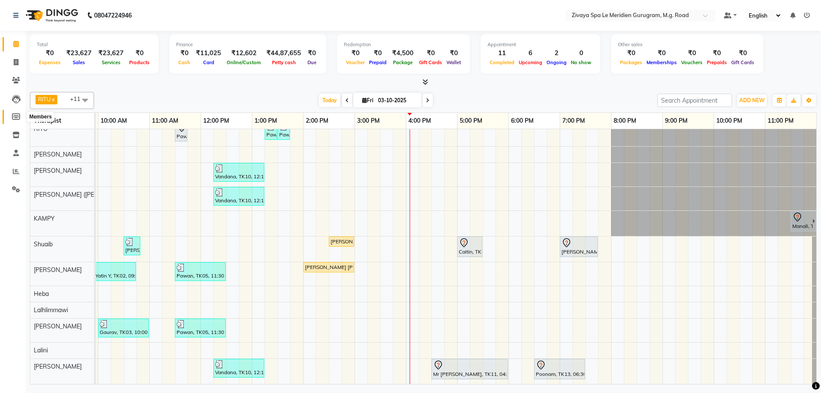
click at [15, 117] on icon at bounding box center [16, 116] width 8 height 6
select select
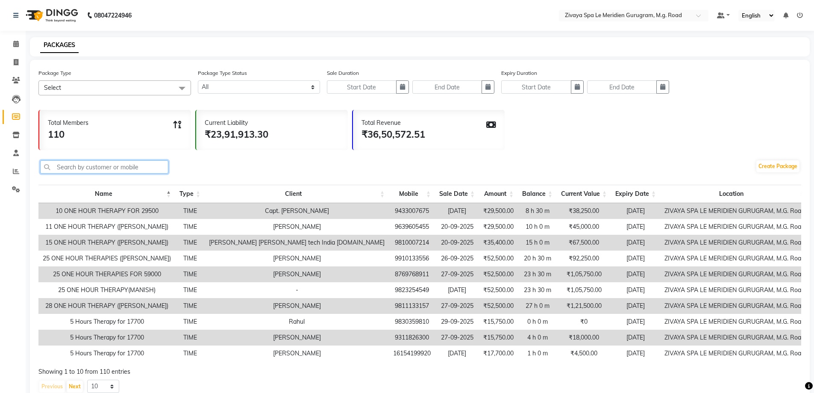
click at [132, 168] on input "text" at bounding box center [104, 166] width 128 height 13
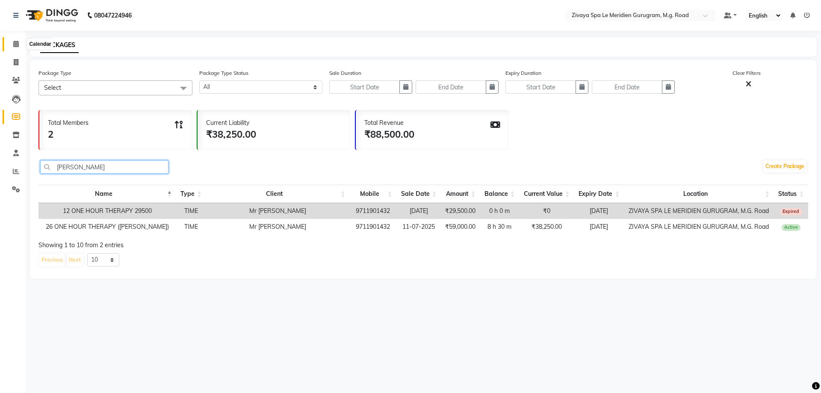
type input "manjeet"
click at [18, 45] on icon at bounding box center [16, 44] width 6 height 6
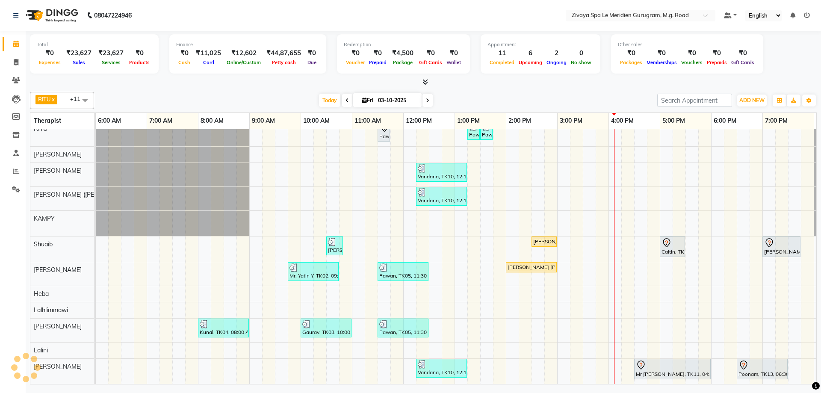
scroll to position [15, 0]
click at [399, 102] on input "03-10-2025" at bounding box center [396, 100] width 43 height 13
select select "10"
select select "2025"
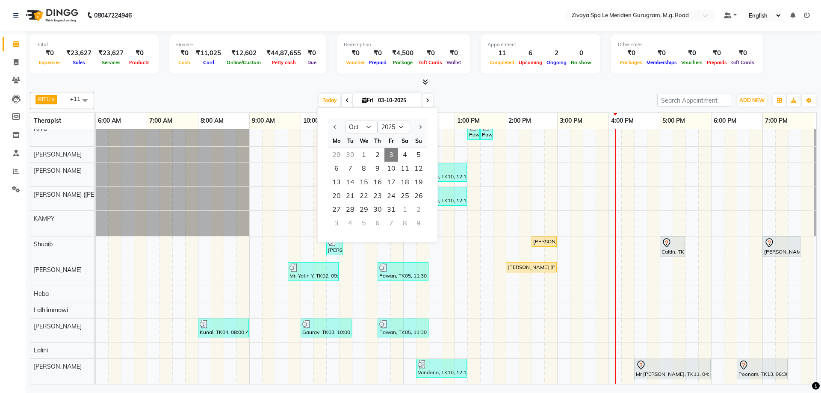
click at [330, 127] on div at bounding box center [336, 127] width 17 height 14
click at [332, 127] on button "Previous month" at bounding box center [334, 127] width 7 height 14
select select "9"
click at [335, 191] on span "22" at bounding box center [337, 196] width 14 height 14
type input "22-09-2025"
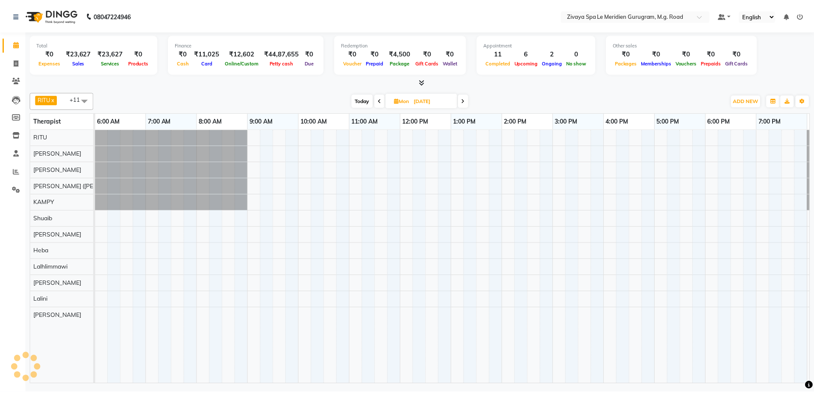
scroll to position [0, 511]
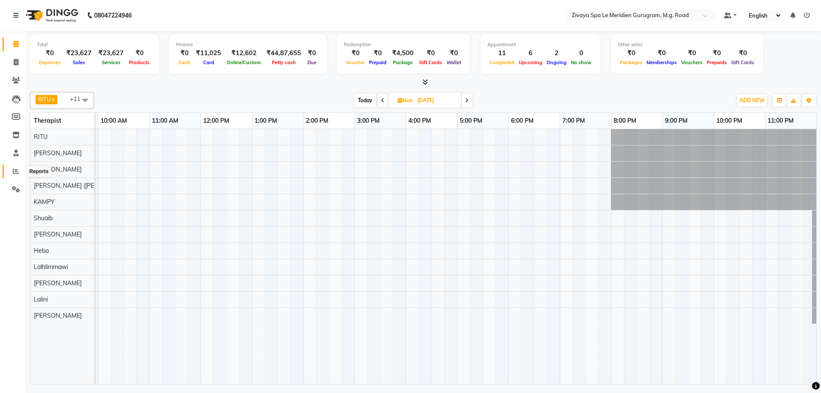
click at [12, 171] on span at bounding box center [16, 172] width 15 height 10
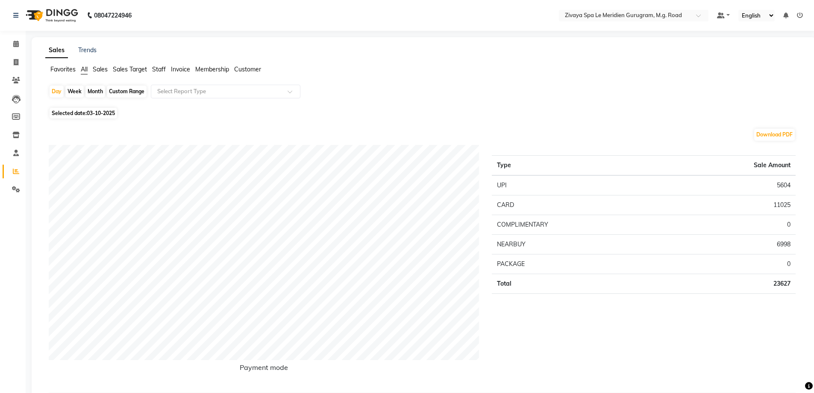
click at [136, 92] on div "Custom Range" at bounding box center [127, 92] width 40 height 12
select select "10"
select select "2025"
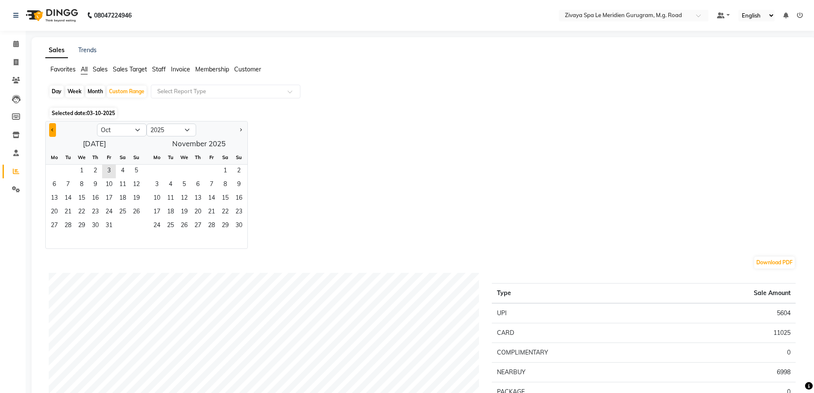
click at [54, 130] on button "Previous month" at bounding box center [52, 130] width 7 height 14
select select "9"
click at [59, 209] on span "22" at bounding box center [54, 213] width 14 height 14
click at [57, 224] on span "29" at bounding box center [54, 226] width 14 height 14
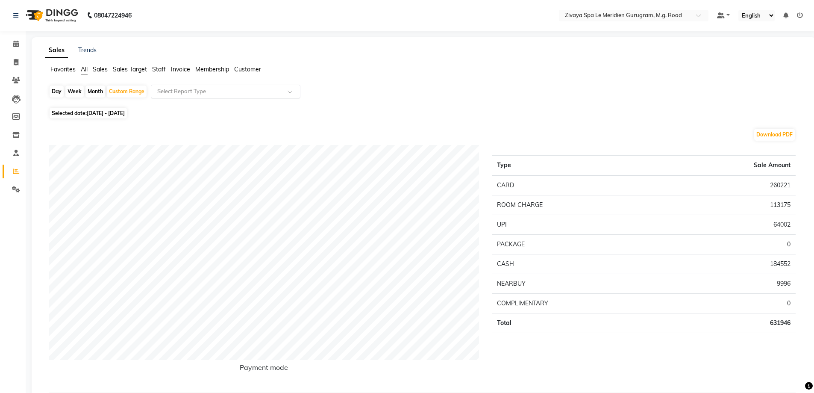
click at [219, 94] on input "text" at bounding box center [217, 91] width 123 height 9
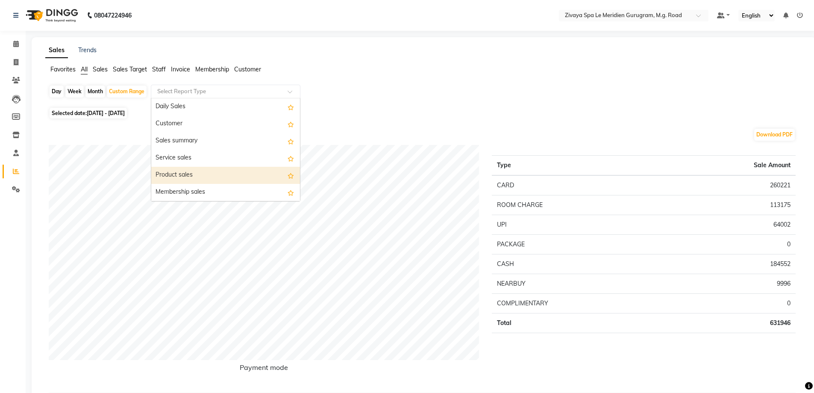
click at [180, 178] on div "Product sales" at bounding box center [225, 175] width 149 height 17
select select "filtered_report"
select select "pdf"
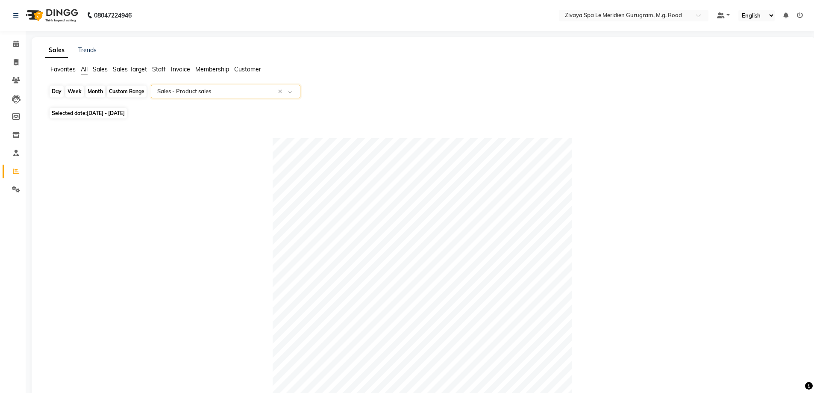
click at [118, 91] on div "Custom Range" at bounding box center [127, 92] width 40 height 12
select select "9"
select select "2025"
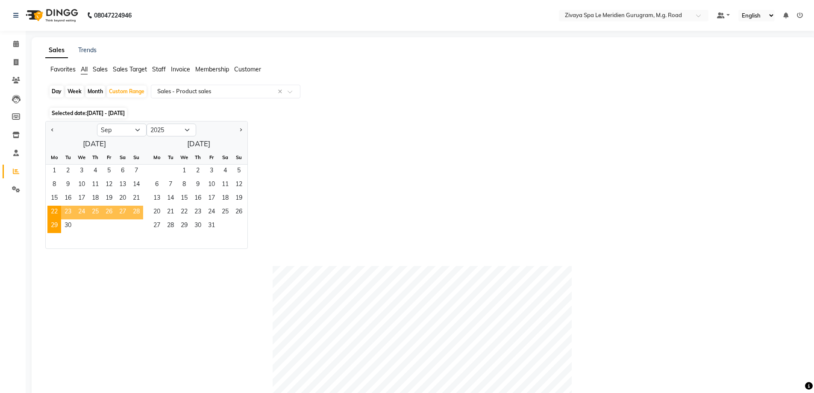
click at [56, 88] on div "Day" at bounding box center [57, 92] width 14 height 12
select select "9"
select select "2025"
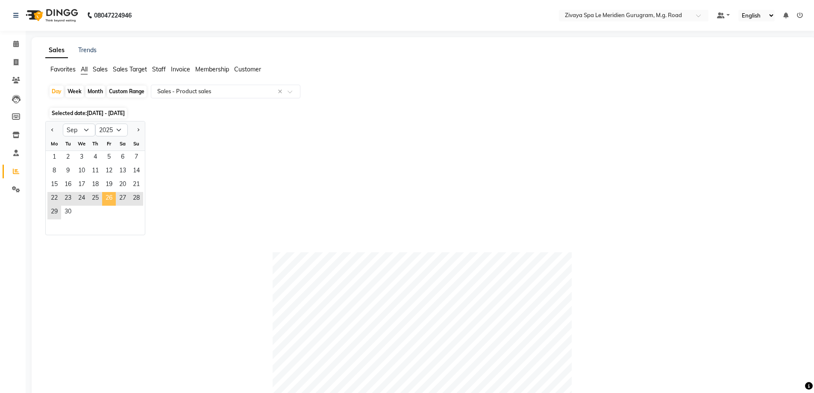
click at [107, 201] on span "26" at bounding box center [109, 199] width 14 height 14
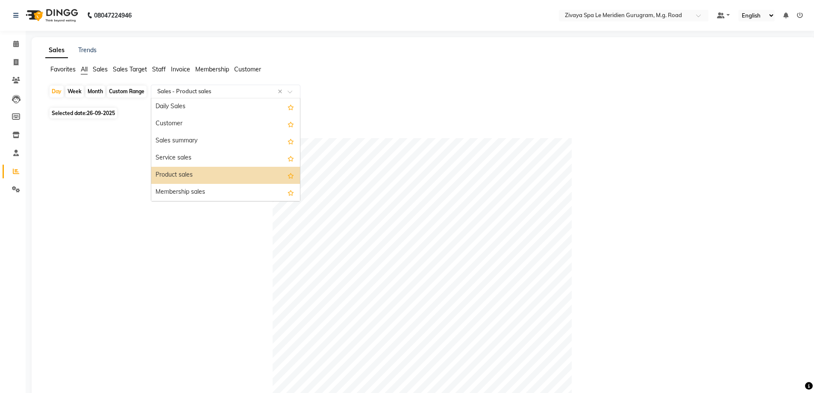
click at [182, 90] on input "text" at bounding box center [217, 91] width 123 height 9
click at [180, 124] on div "Customer" at bounding box center [225, 123] width 149 height 17
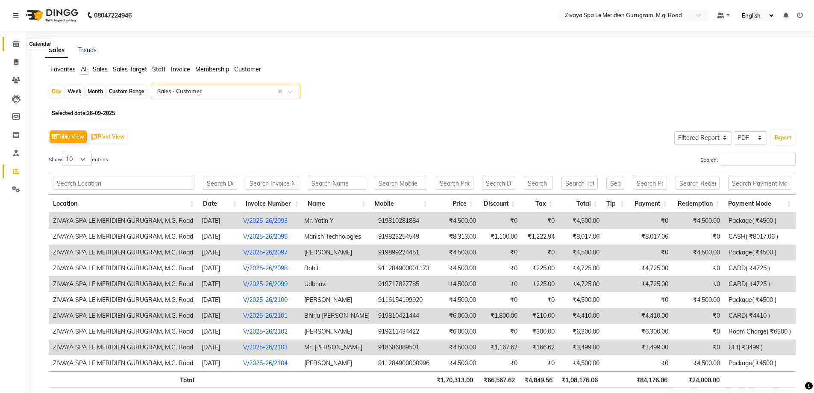
click at [15, 42] on icon at bounding box center [16, 44] width 6 height 6
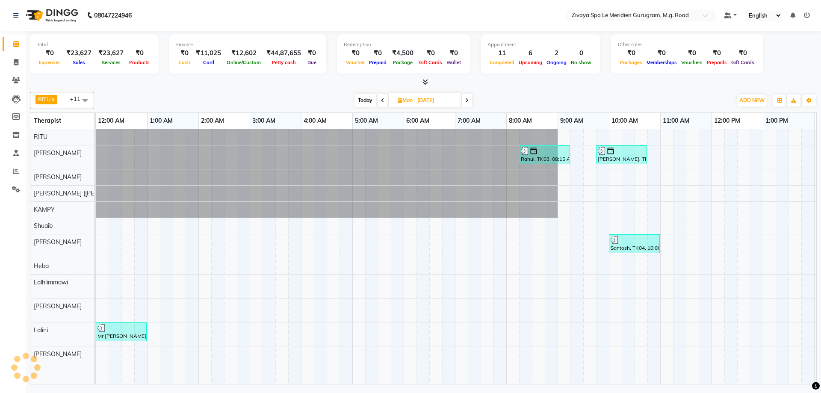
scroll to position [0, 308]
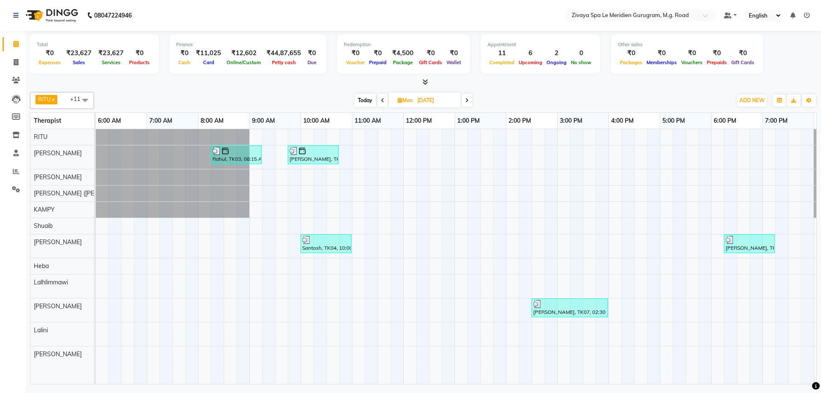
click at [373, 99] on span "Today" at bounding box center [364, 100] width 21 height 13
type input "03-10-2025"
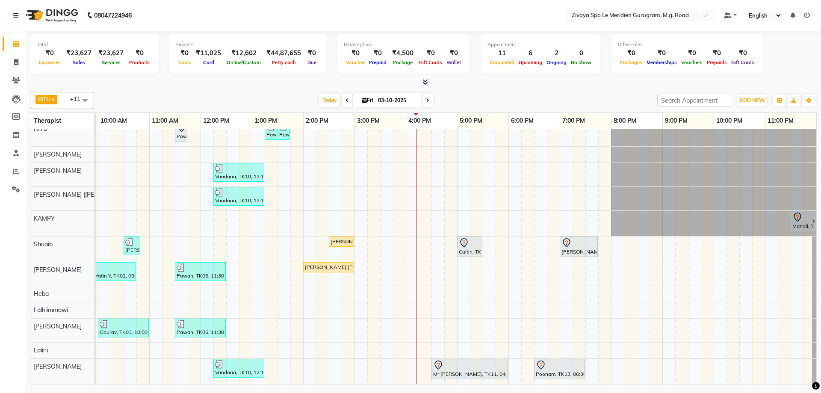
scroll to position [0, 0]
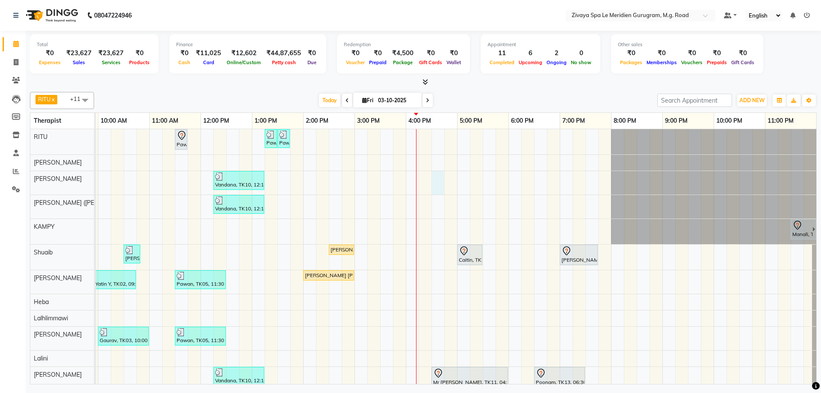
click at [438, 179] on div "Pawan, TK06, 11:30 AM-11:45 AM, Javanese Pampering - 60 Mins Pawan, TK12, 01:15…" at bounding box center [200, 260] width 1231 height 263
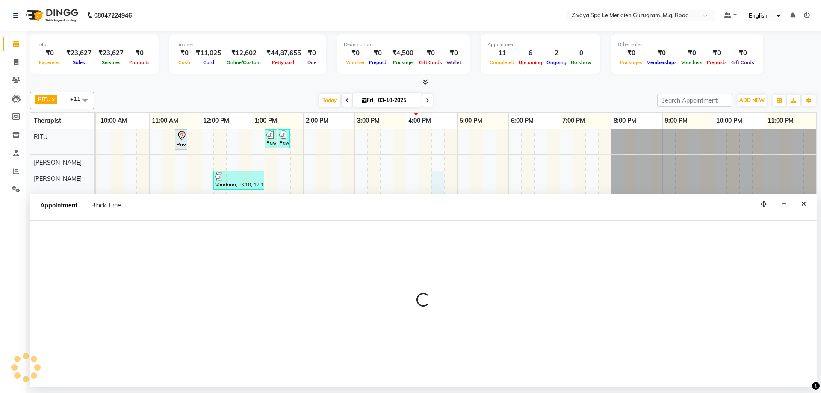
select select "49508"
select select "tentative"
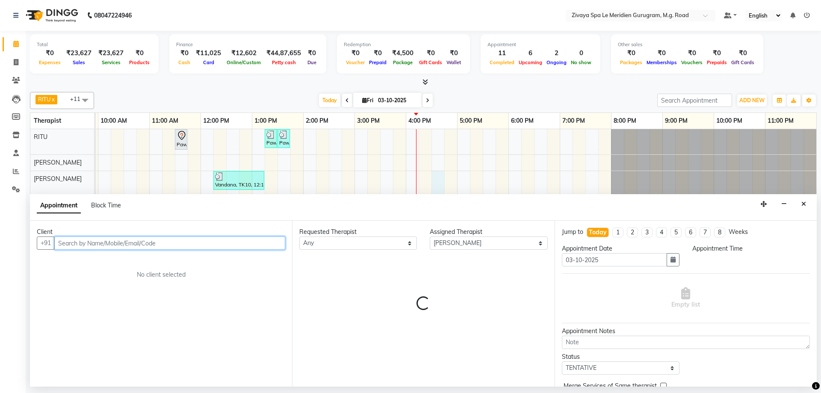
select select "990"
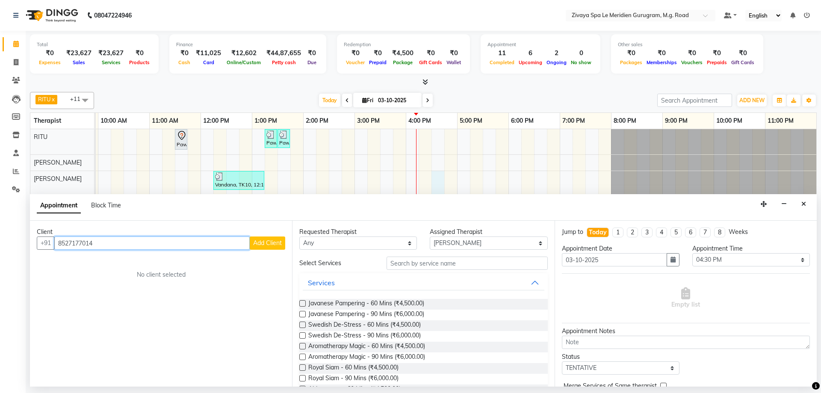
type input "8527177014"
click at [281, 241] on span "Add Client" at bounding box center [267, 243] width 29 height 8
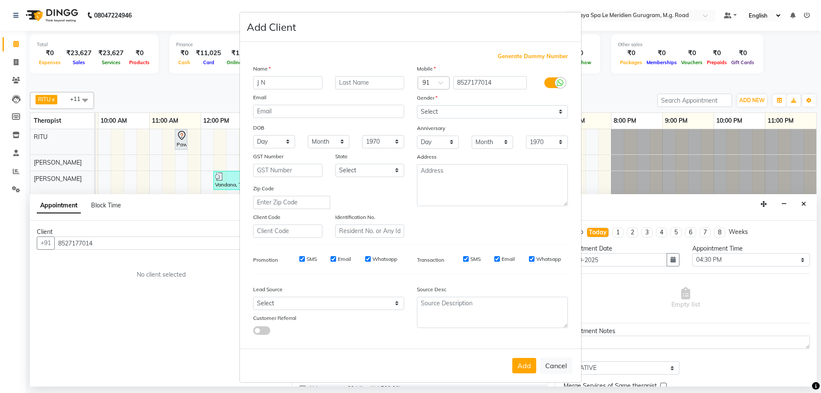
type input "J N"
drag, startPoint x: 426, startPoint y: 115, endPoint x: 429, endPoint y: 118, distance: 4.5
click at [426, 115] on select "Select Male Female Other Prefer Not To Say" at bounding box center [492, 111] width 151 height 13
select select "male"
click at [417, 105] on select "Select Male Female Other Prefer Not To Say" at bounding box center [492, 111] width 151 height 13
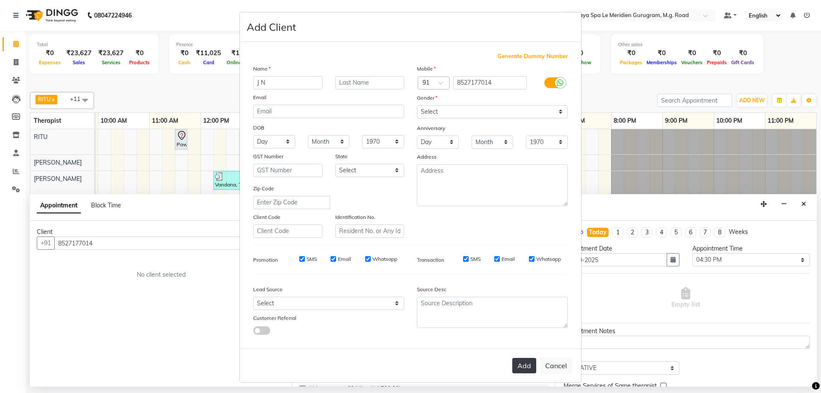
click at [528, 368] on button "Add" at bounding box center [524, 365] width 24 height 15
select select
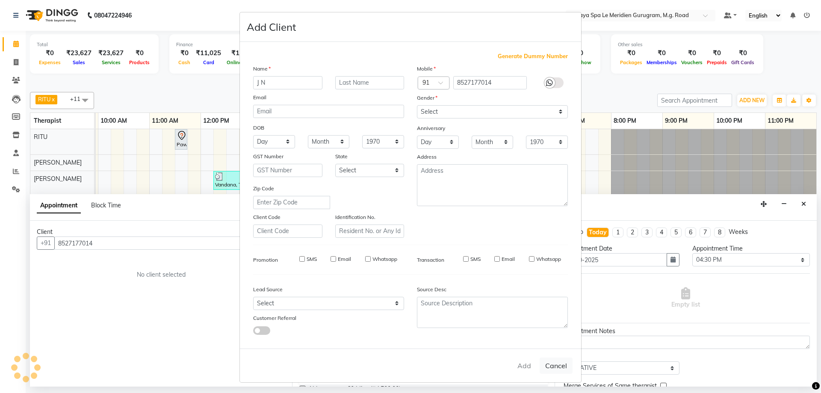
select select
checkbox input "false"
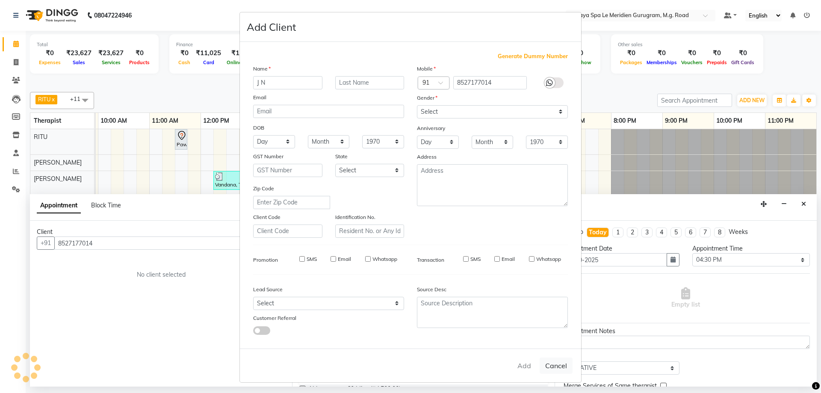
checkbox input "false"
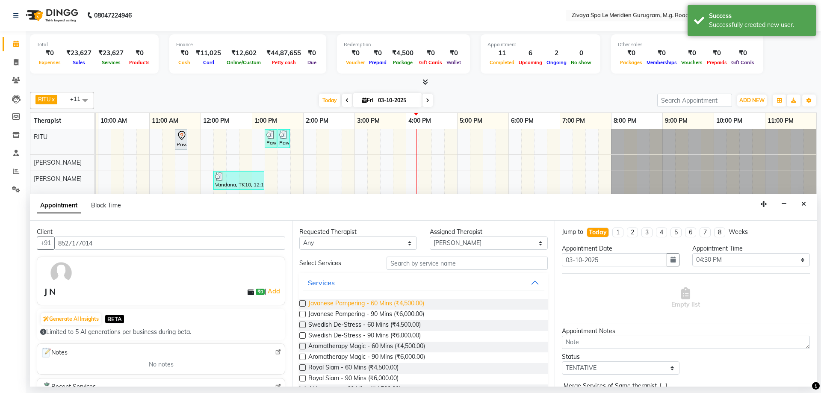
click at [353, 301] on span "Javanese Pampering - 60 Mins (₹4,500.00)" at bounding box center [366, 304] width 116 height 11
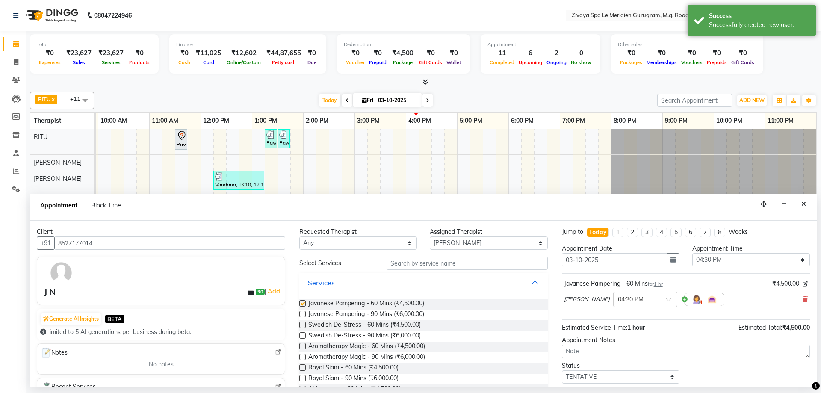
checkbox input "false"
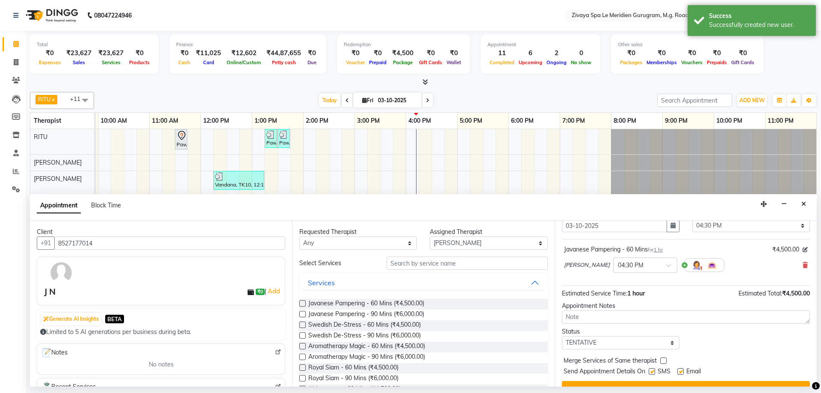
scroll to position [51, 0]
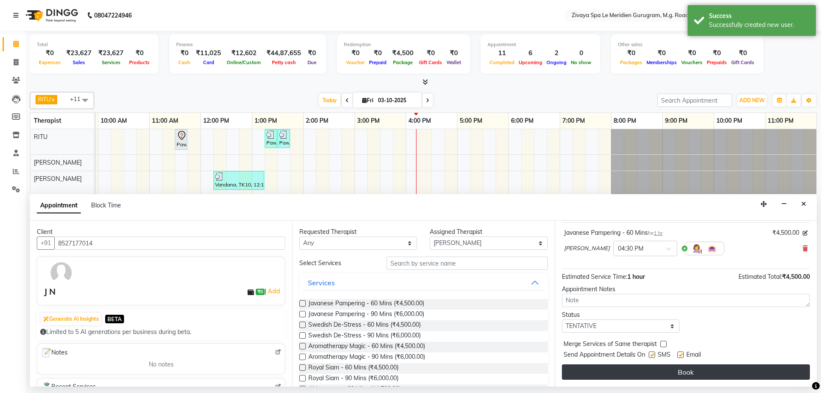
click at [650, 368] on button "Book" at bounding box center [686, 371] width 248 height 15
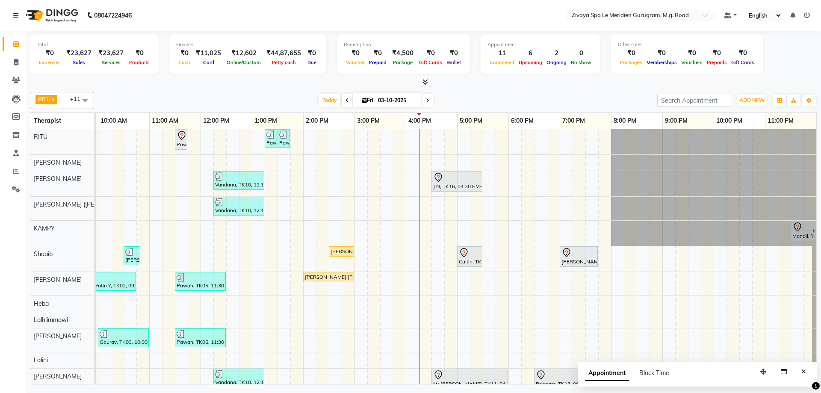
click at [453, 179] on div at bounding box center [456, 177] width 47 height 10
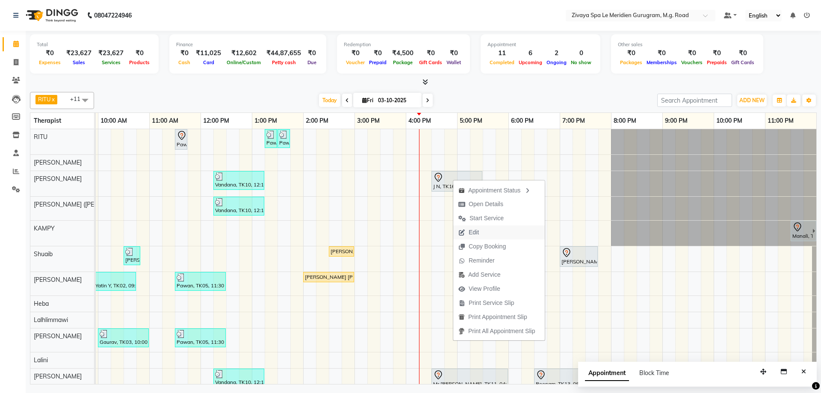
click at [478, 229] on span "Edit" at bounding box center [474, 232] width 10 height 9
select select "tentative"
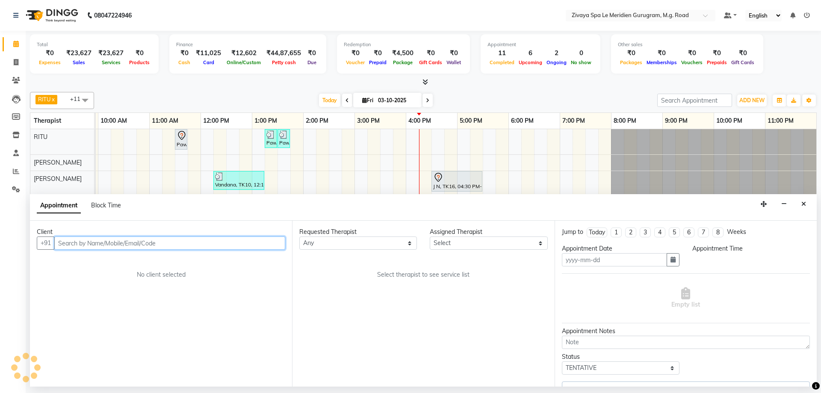
type input "03-10-2025"
select select "49508"
select select "990"
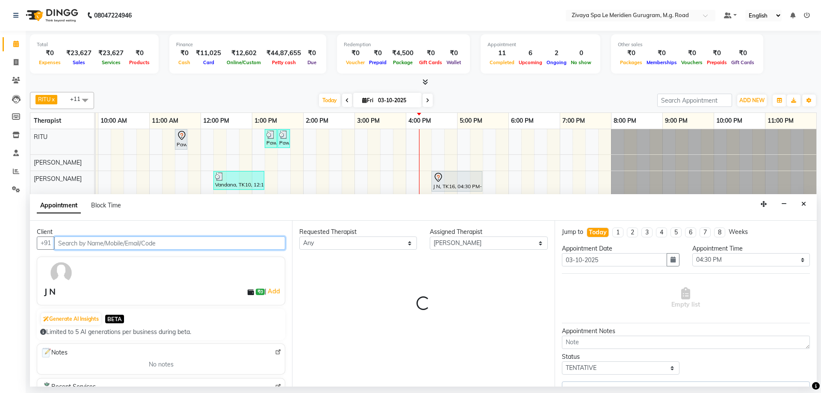
select select "3243"
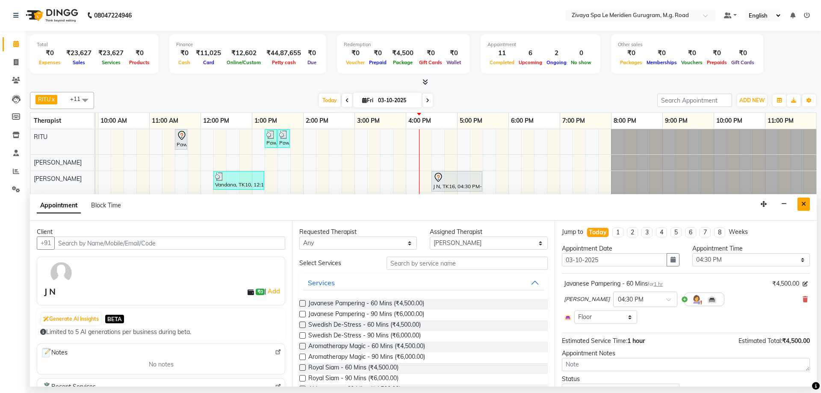
click at [804, 204] on icon "Close" at bounding box center [803, 204] width 5 height 6
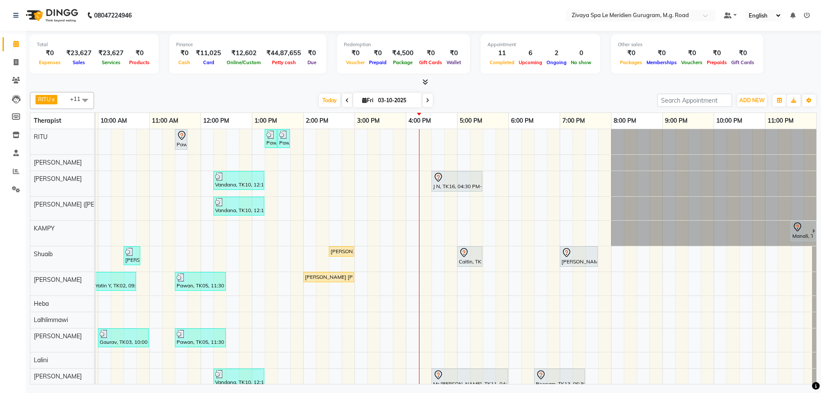
click at [454, 180] on div at bounding box center [456, 177] width 47 height 10
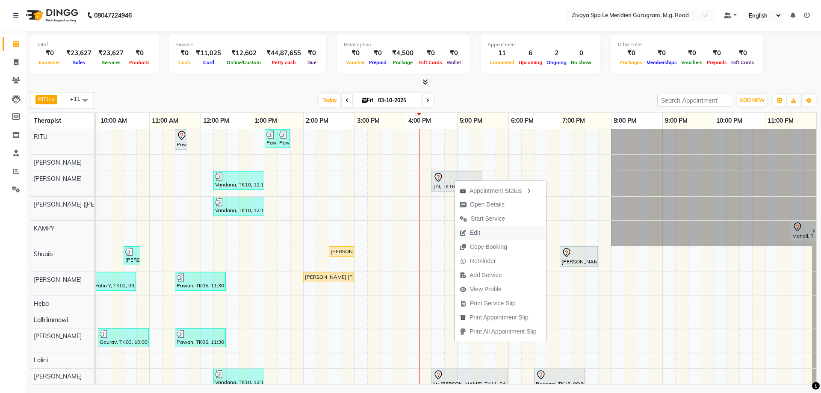
click at [483, 232] on span "Edit" at bounding box center [469, 233] width 31 height 14
select select "tentative"
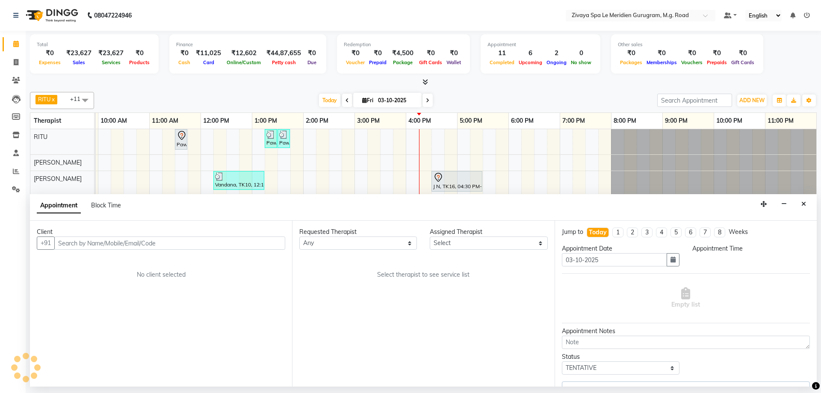
select select "49508"
select select "990"
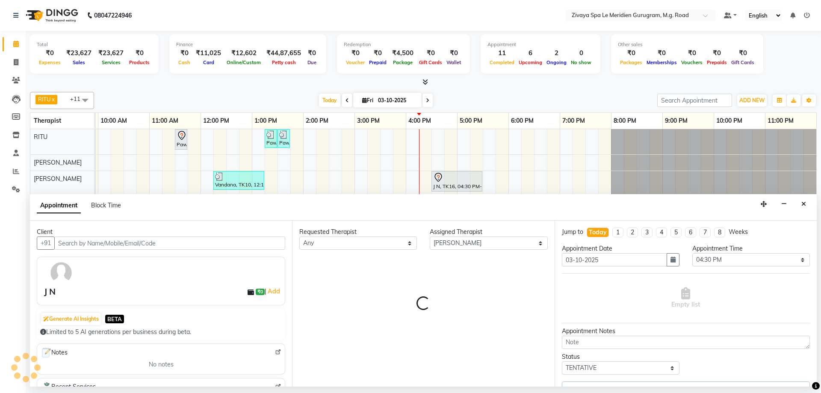
select select "3243"
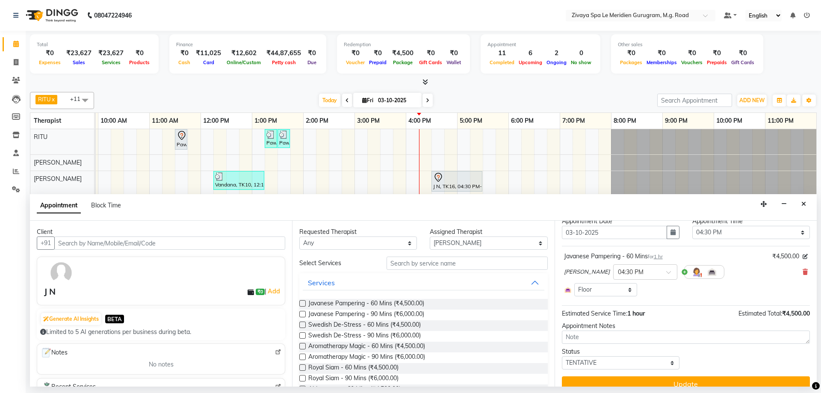
scroll to position [39, 0]
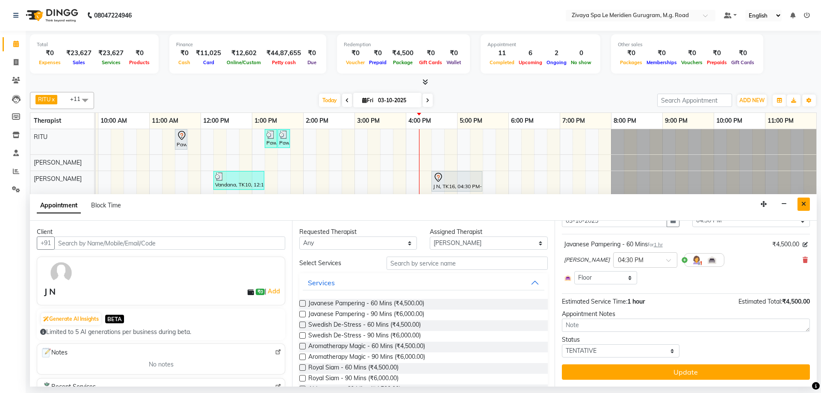
click at [806, 201] on button "Close" at bounding box center [803, 204] width 12 height 13
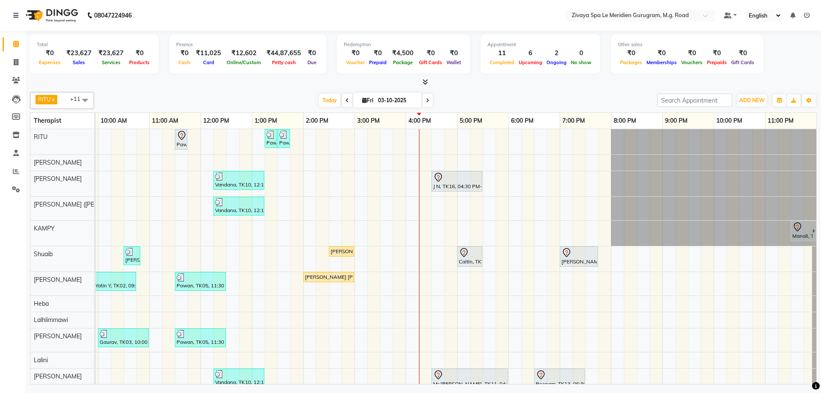
click at [453, 185] on div "J N, TK16, 04:30 PM-05:30 PM, Javanese Pampering - 60 Mins" at bounding box center [456, 181] width 49 height 18
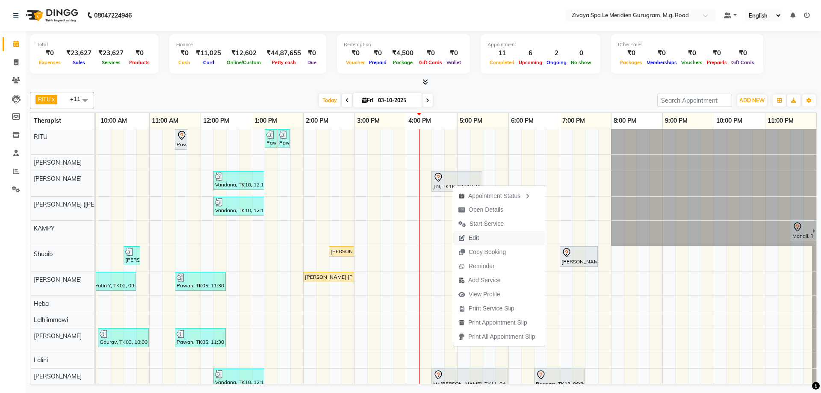
click at [475, 237] on span "Edit" at bounding box center [474, 237] width 10 height 9
select select "tentative"
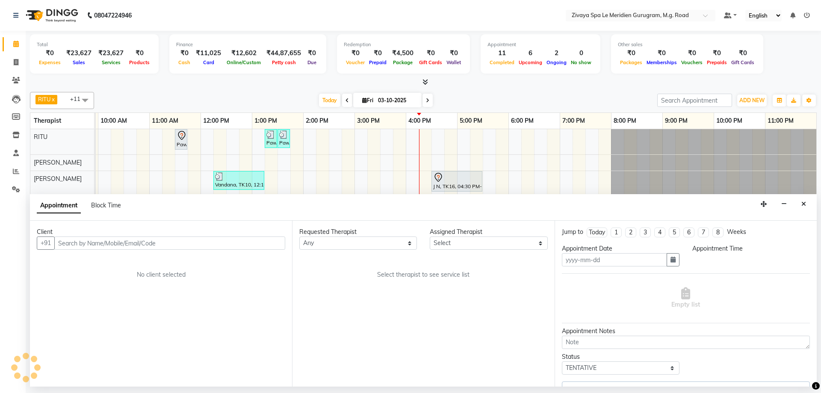
type input "03-10-2025"
select select "990"
select select "49508"
select select "3243"
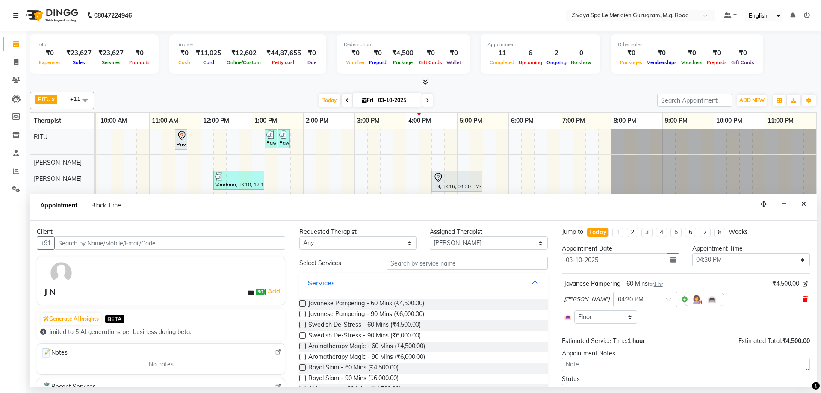
click at [803, 295] on span at bounding box center [805, 299] width 5 height 9
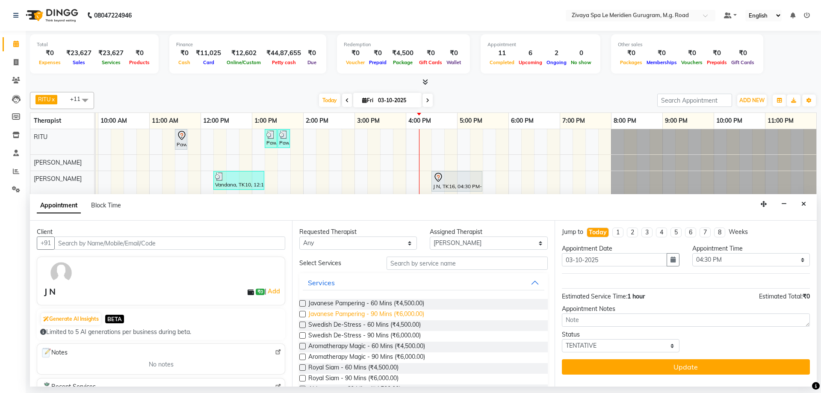
click at [386, 312] on span "Javanese Pampering - 90 Mins (₹6,000.00)" at bounding box center [366, 315] width 116 height 11
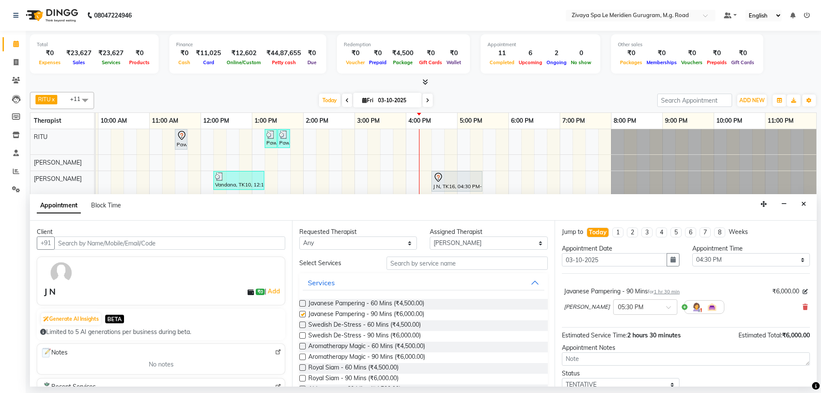
checkbox input "false"
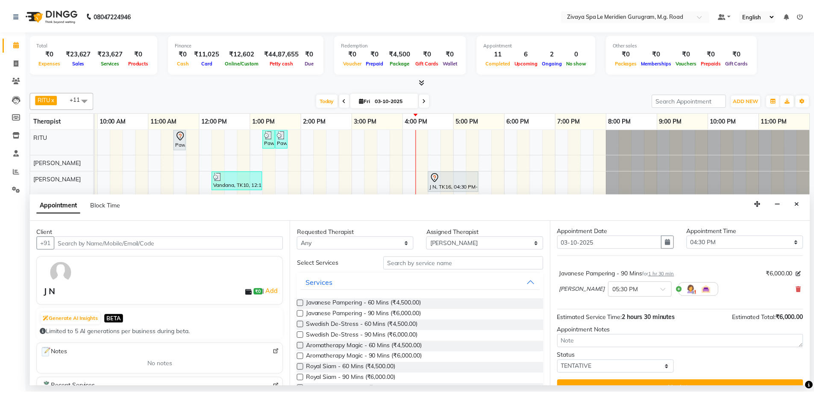
scroll to position [34, 0]
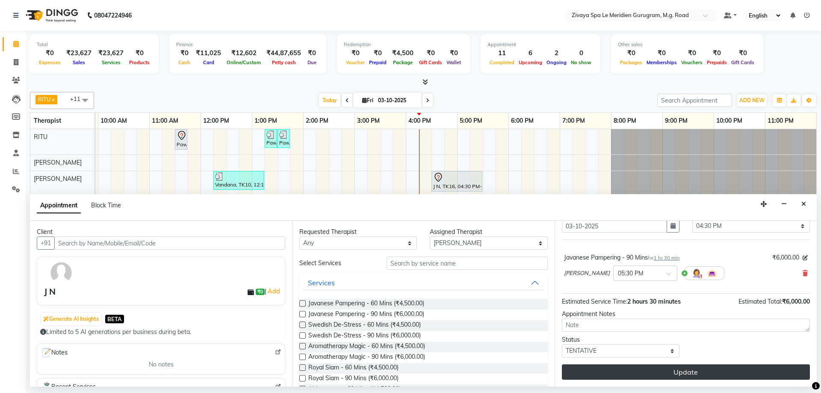
click at [669, 372] on button "Update" at bounding box center [686, 371] width 248 height 15
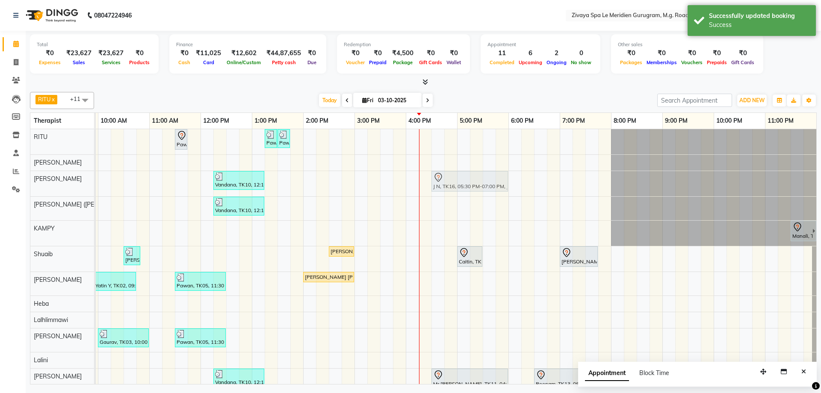
drag, startPoint x: 514, startPoint y: 180, endPoint x: 460, endPoint y: 177, distance: 54.8
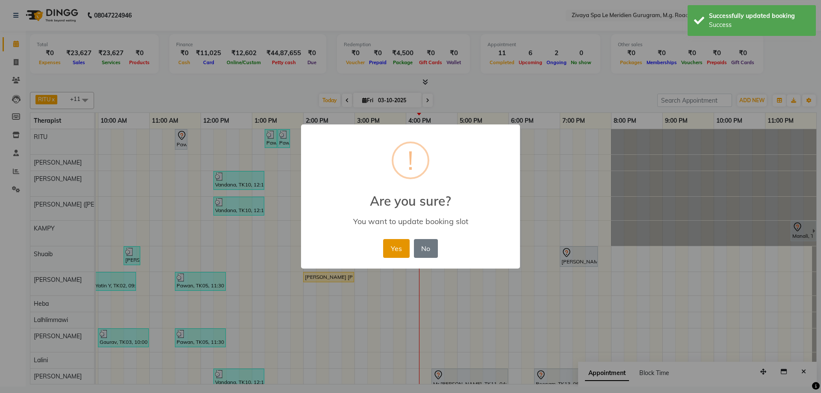
click at [389, 248] on button "Yes" at bounding box center [396, 248] width 26 height 19
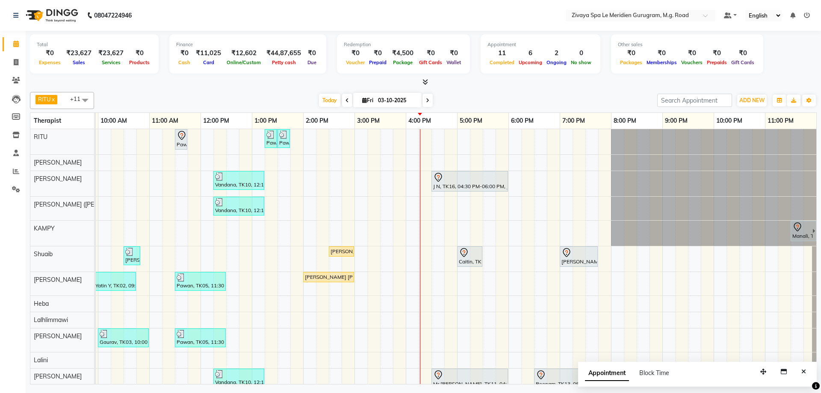
click at [476, 176] on div at bounding box center [469, 177] width 73 height 10
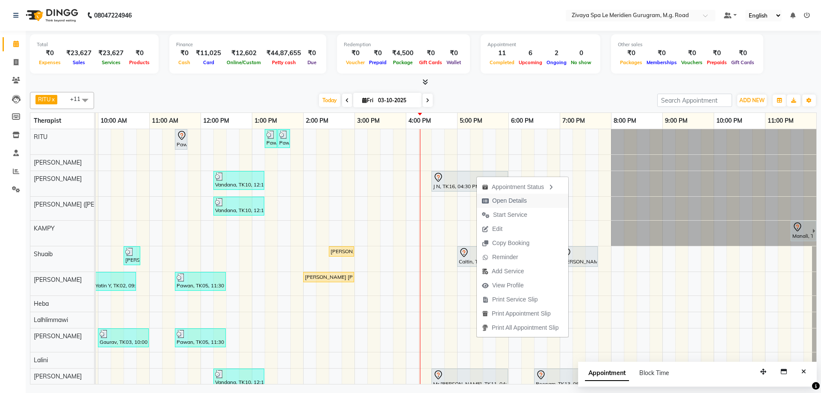
click at [502, 201] on span "Open Details" at bounding box center [509, 200] width 35 height 9
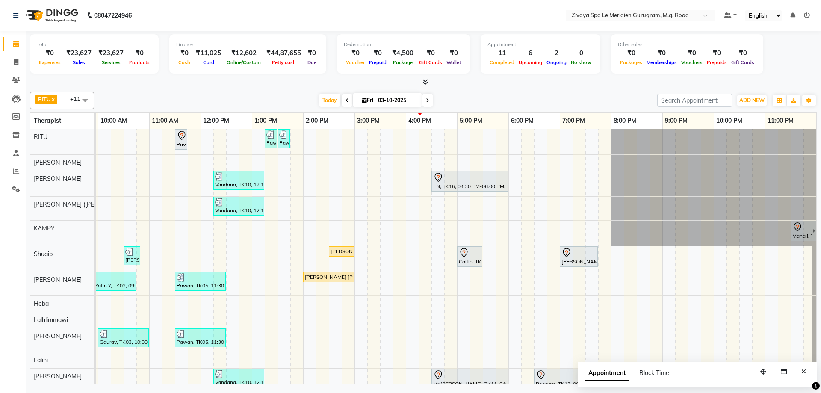
click at [475, 192] on div "Pawan, TK06, 11:30 AM-11:45 AM, Javanese Pampering - 60 Mins Pawan, TK12, 01:15…" at bounding box center [200, 261] width 1231 height 265
select select "49508"
select select "tentative"
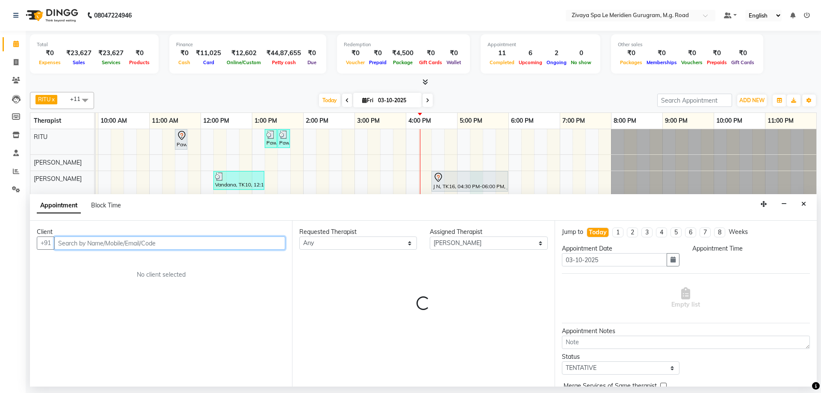
select select "1035"
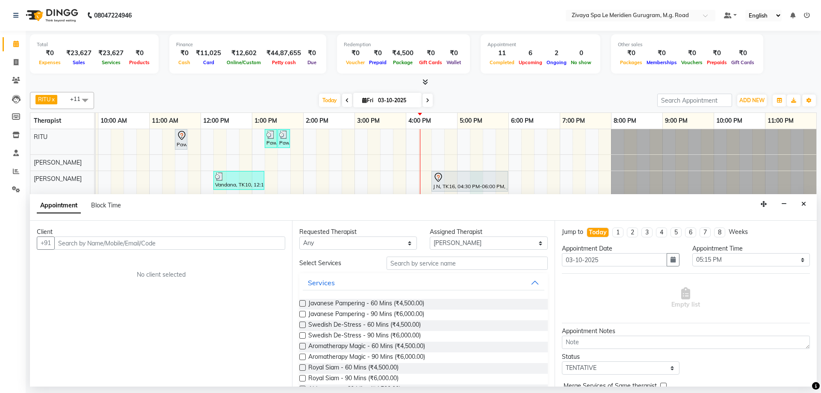
click at [794, 204] on div "Appointment Block Time" at bounding box center [423, 207] width 787 height 27
click at [814, 205] on div "Appointment Block Time" at bounding box center [423, 207] width 787 height 27
click at [806, 206] on button "Close" at bounding box center [803, 204] width 12 height 13
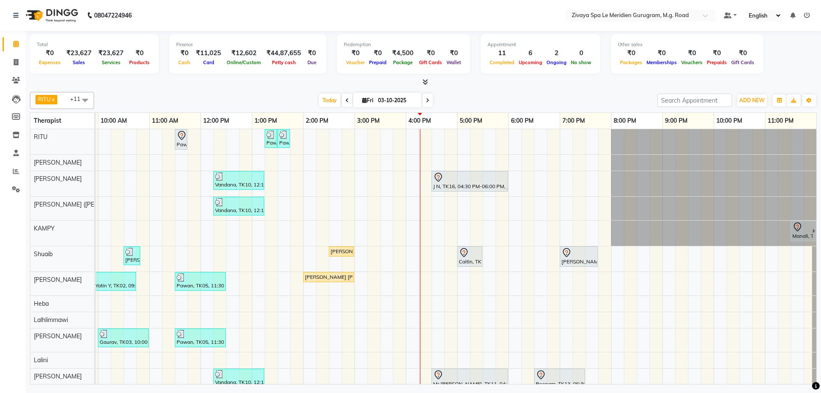
click at [465, 182] on div at bounding box center [469, 177] width 73 height 10
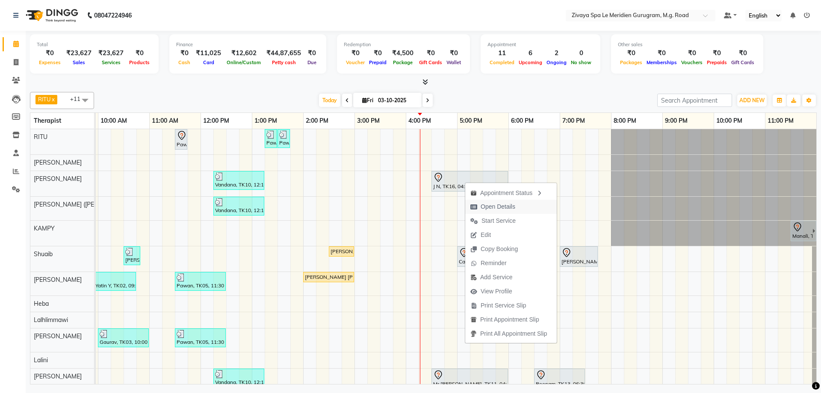
click at [504, 209] on span "Open Details" at bounding box center [498, 206] width 35 height 9
select select "7"
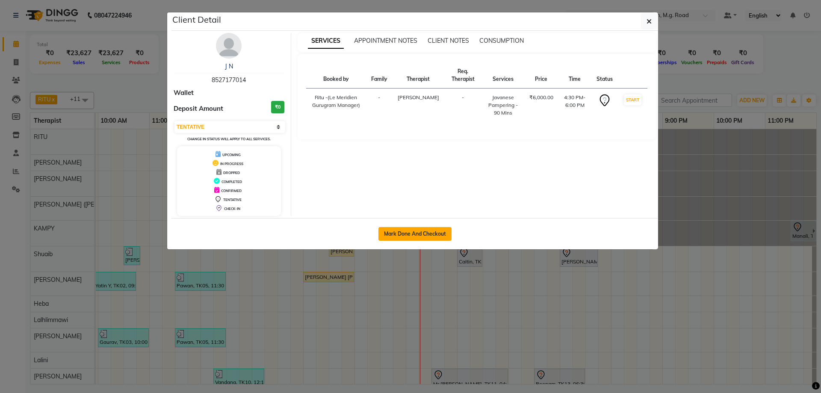
click at [434, 238] on button "Mark Done And Checkout" at bounding box center [414, 234] width 73 height 14
select select "service"
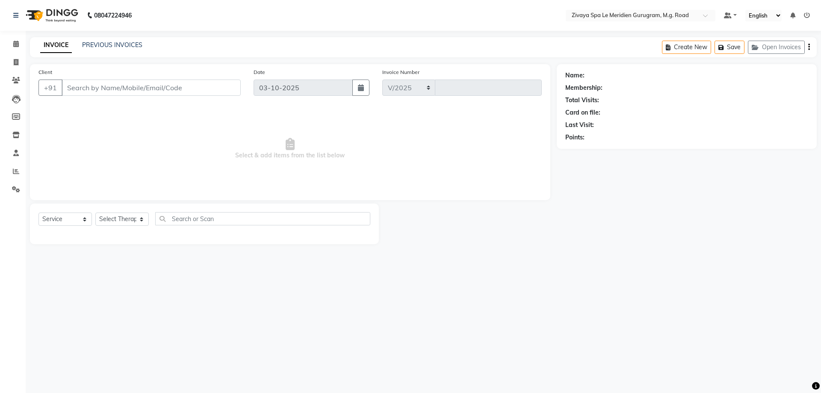
select select "6503"
type input "2207"
type input "8527177014"
select select "49508"
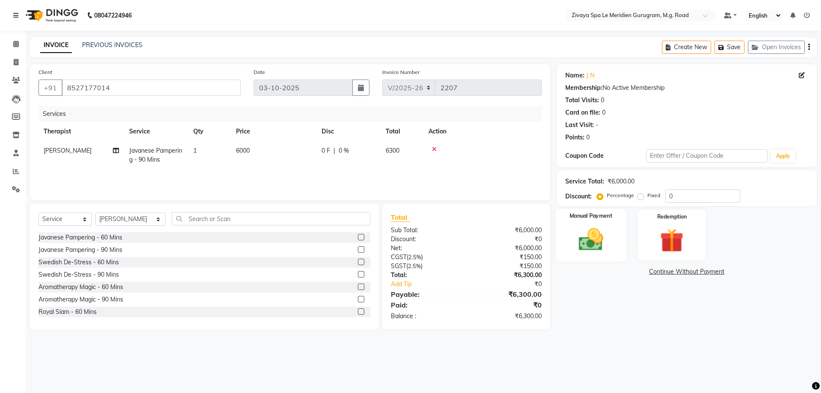
click at [608, 226] on img at bounding box center [591, 239] width 40 height 28
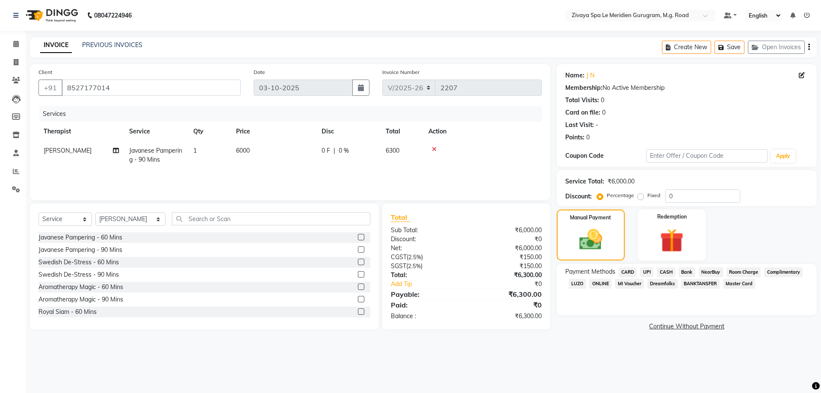
click at [642, 272] on span "UPI" at bounding box center [646, 272] width 13 height 10
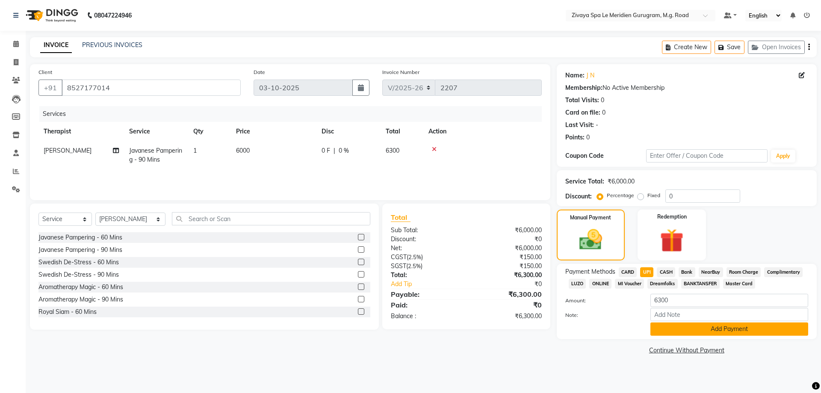
click at [727, 329] on button "Add Payment" at bounding box center [729, 328] width 158 height 13
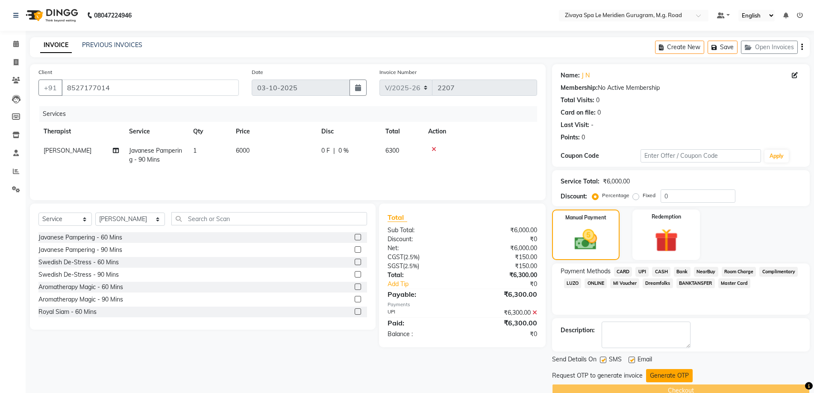
click at [687, 377] on button "Generate OTP" at bounding box center [669, 375] width 47 height 13
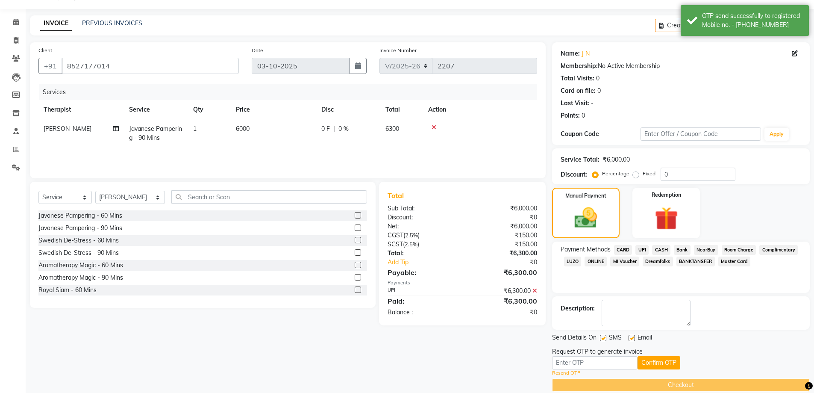
scroll to position [33, 0]
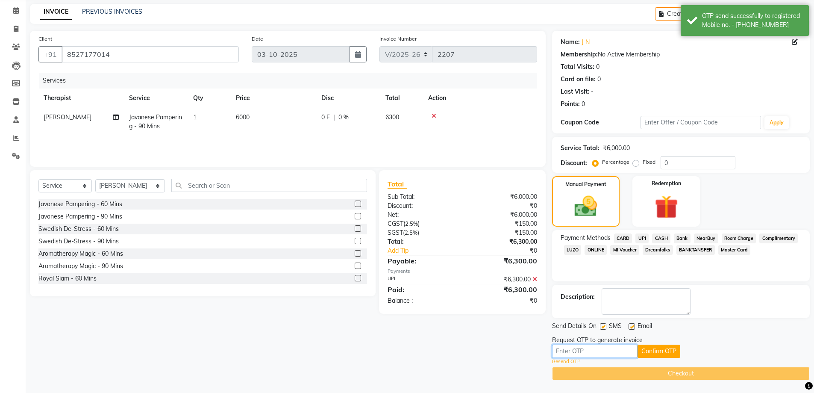
click at [617, 346] on input "text" at bounding box center [595, 351] width 86 height 13
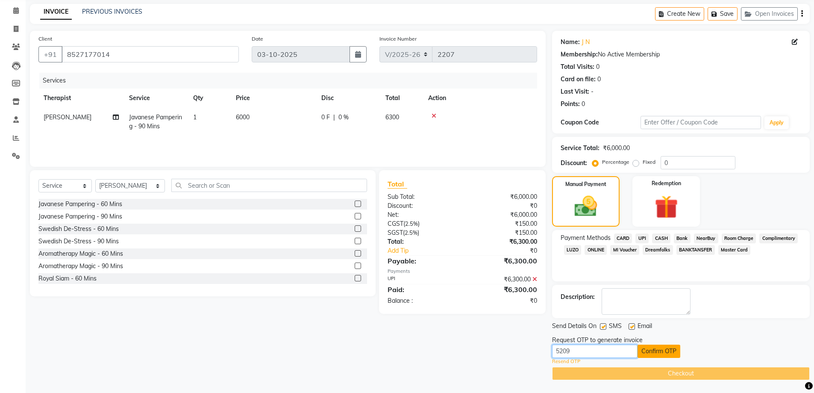
type input "5209"
click at [664, 348] on button "Confirm OTP" at bounding box center [659, 351] width 43 height 13
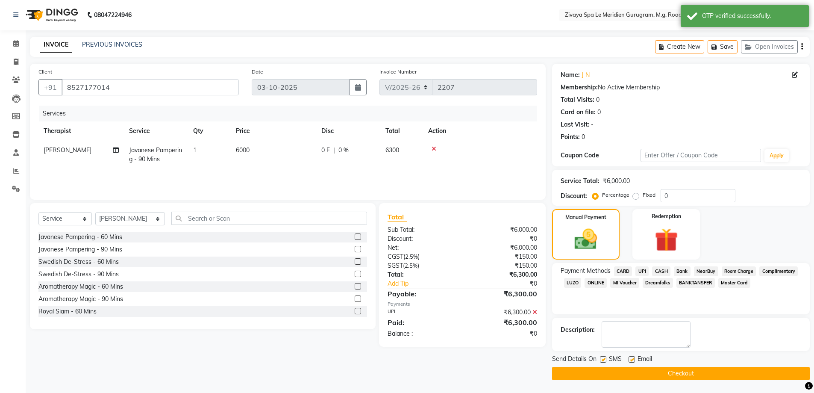
scroll to position [0, 0]
click at [667, 374] on button "Checkout" at bounding box center [681, 373] width 258 height 13
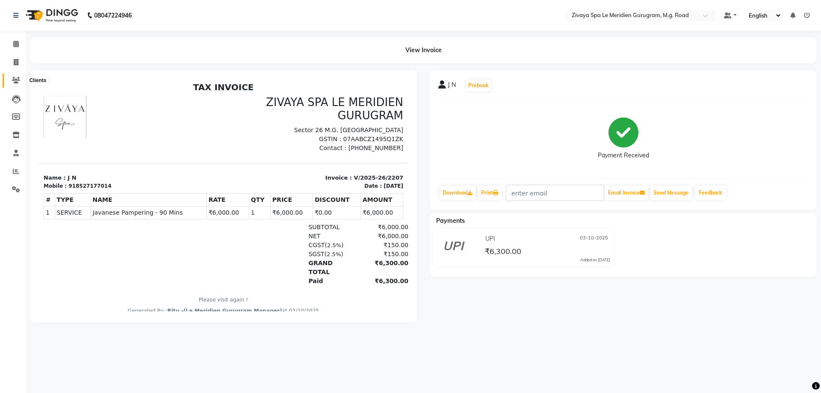
click at [15, 79] on icon at bounding box center [16, 80] width 8 height 6
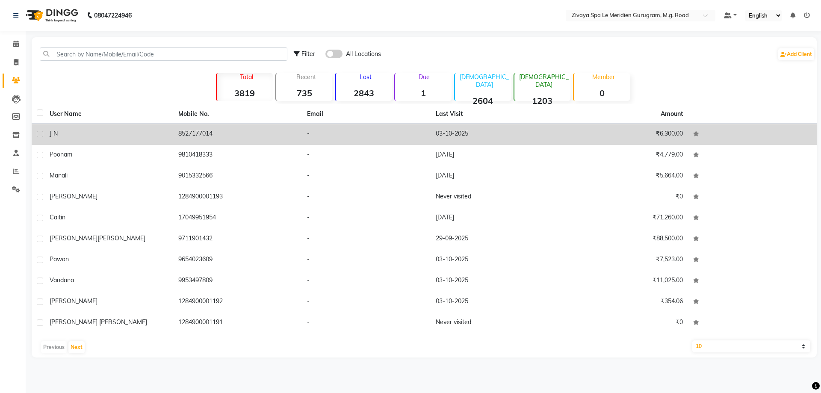
click at [105, 134] on div "J N" at bounding box center [109, 133] width 118 height 9
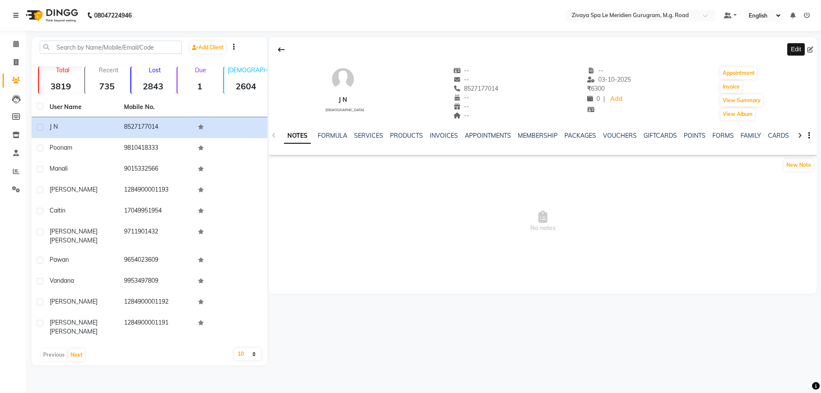
click at [811, 52] on icon at bounding box center [810, 50] width 6 height 6
select select "male"
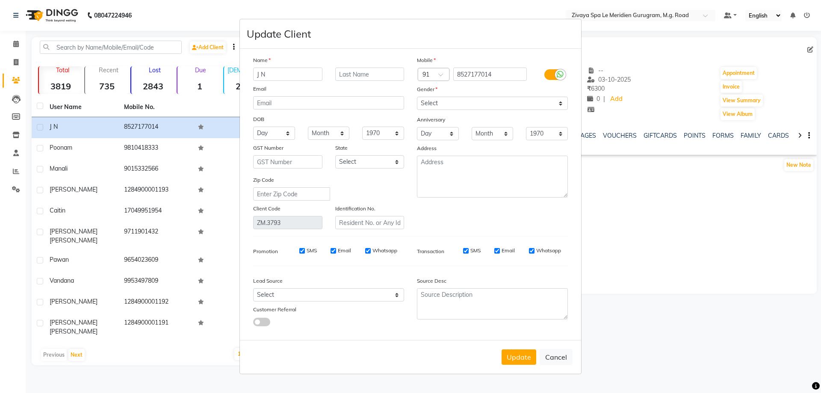
click at [275, 70] on input "J N" at bounding box center [287, 74] width 69 height 13
type input "Jay"
click at [525, 357] on button "Update" at bounding box center [519, 356] width 35 height 15
select select
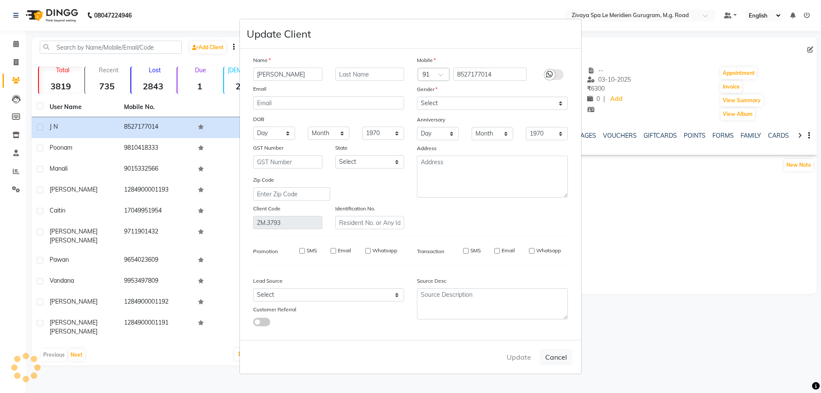
select select
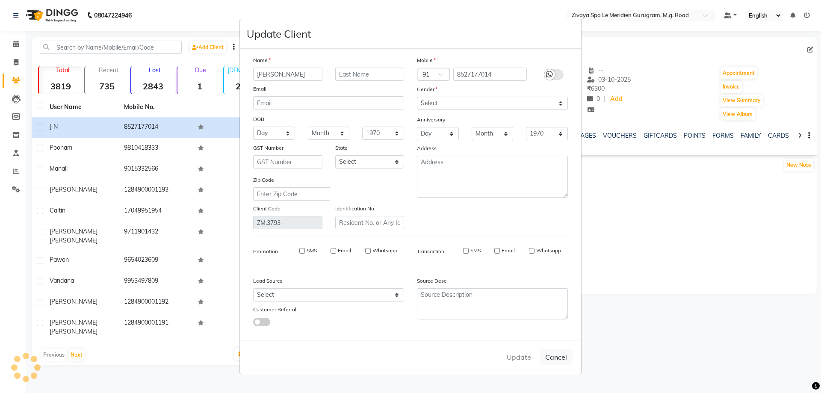
checkbox input "false"
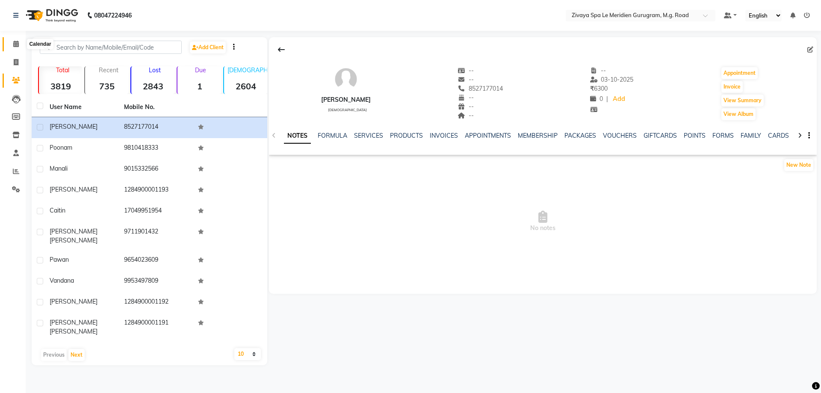
click at [12, 41] on span at bounding box center [16, 44] width 15 height 10
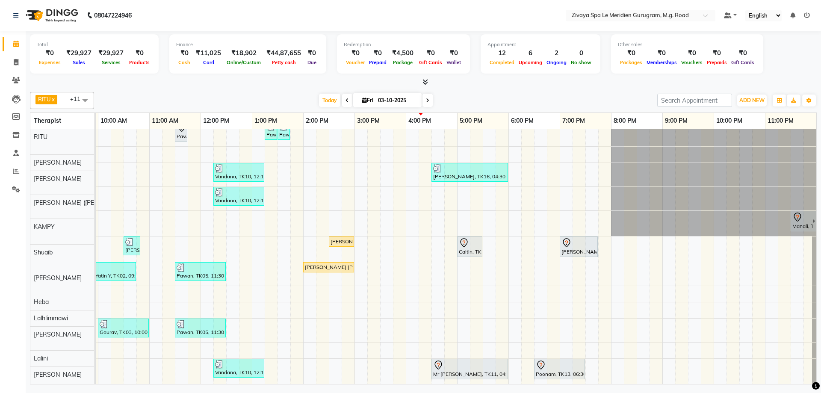
scroll to position [15, 0]
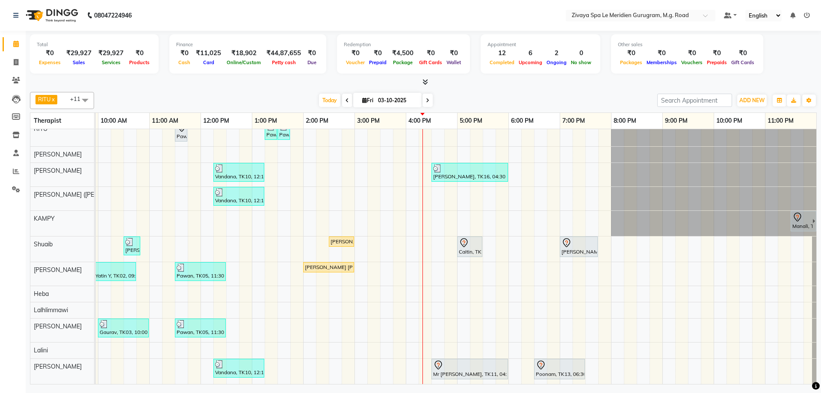
click at [455, 167] on div "Jay, TK16, 04:30 PM-06:00 PM, Javanese Pampering - 90 Mins" at bounding box center [469, 172] width 75 height 16
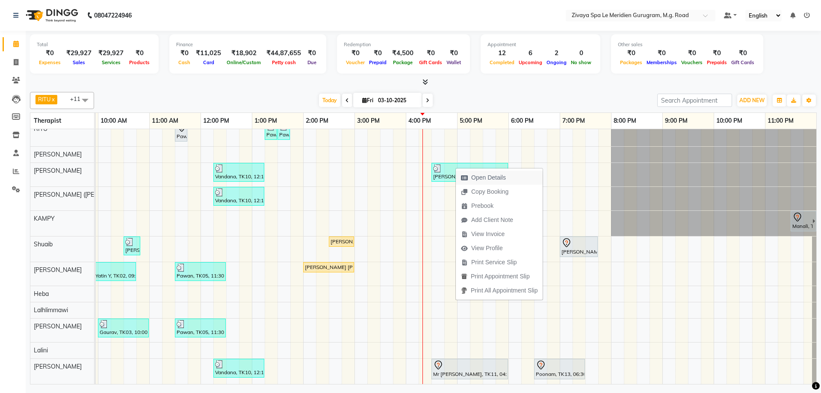
click at [498, 179] on span "Open Details" at bounding box center [488, 177] width 35 height 9
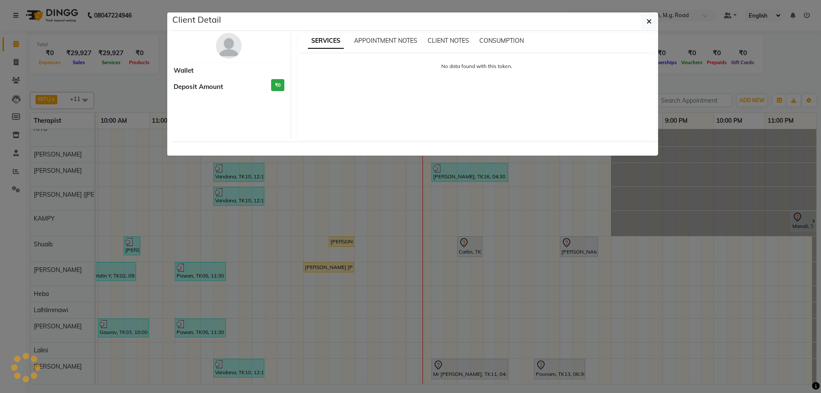
select select "3"
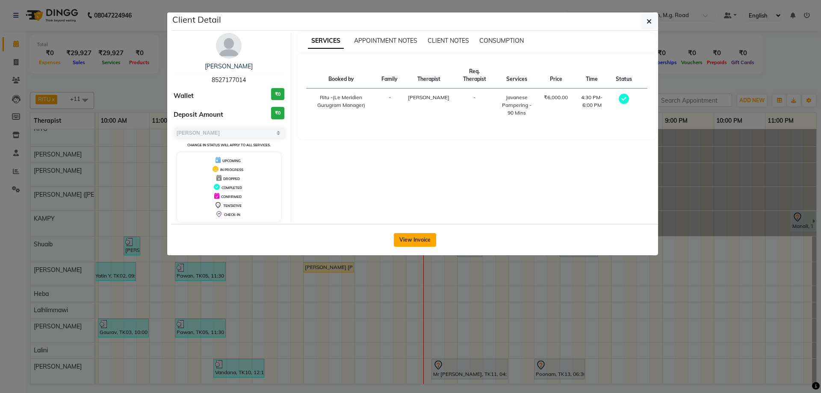
click at [431, 237] on button "View Invoice" at bounding box center [415, 240] width 42 height 14
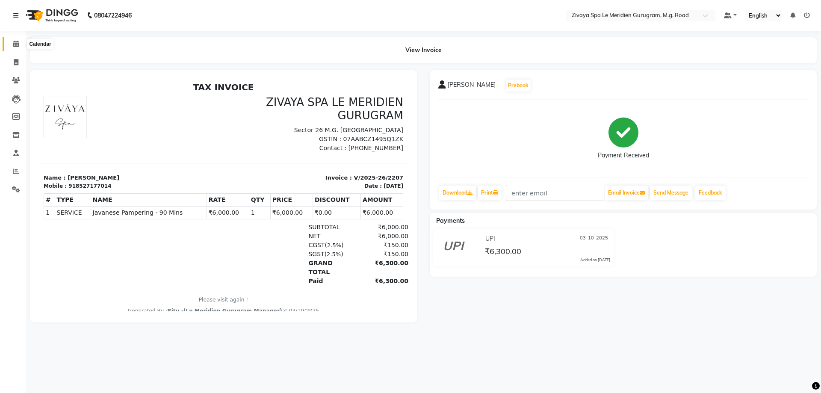
click at [21, 42] on span at bounding box center [16, 44] width 15 height 10
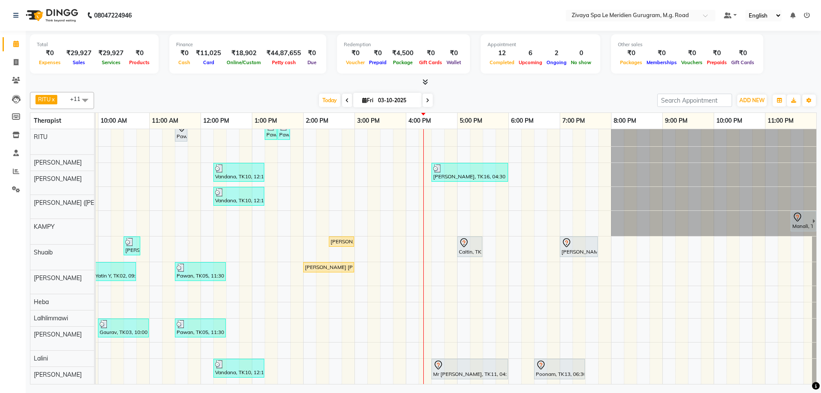
scroll to position [15, 0]
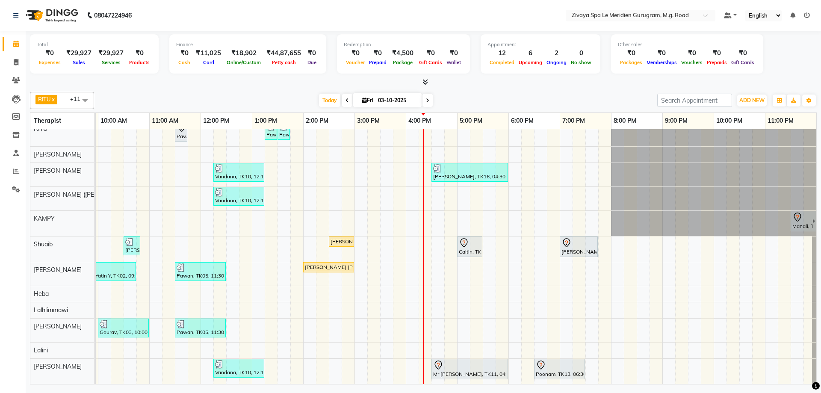
click at [483, 365] on div "Mr Manjeet Singh, TK11, 04:30 PM-06:00 PM, Royal Siam - 90 Mins" at bounding box center [469, 369] width 75 height 18
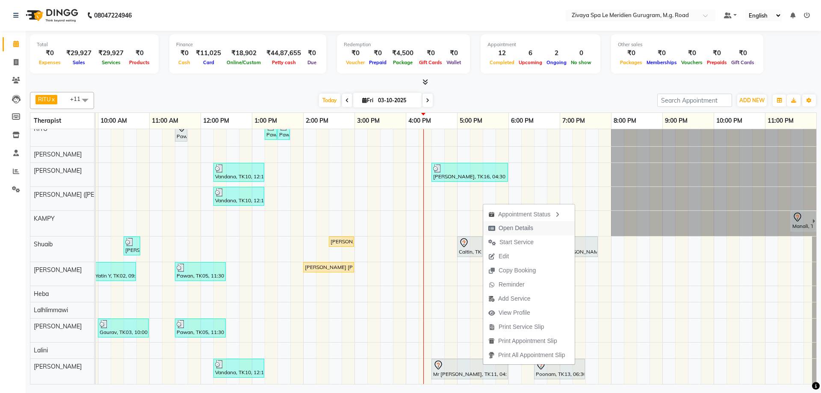
click at [516, 228] on span "Open Details" at bounding box center [516, 228] width 35 height 9
select select "7"
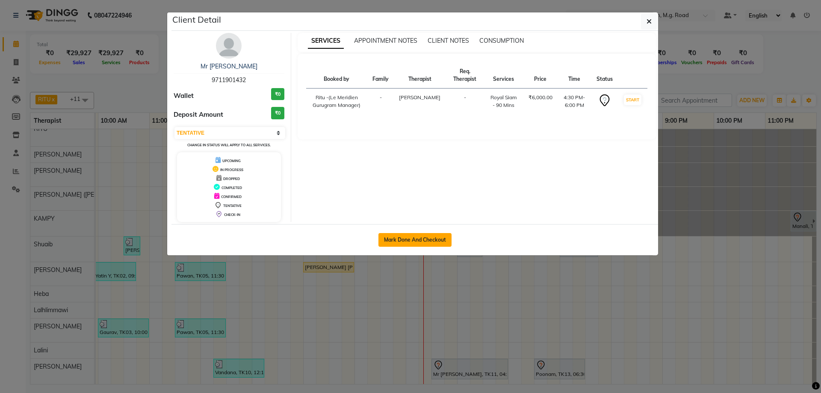
click at [437, 237] on button "Mark Done And Checkout" at bounding box center [414, 240] width 73 height 14
select select "6503"
select select "service"
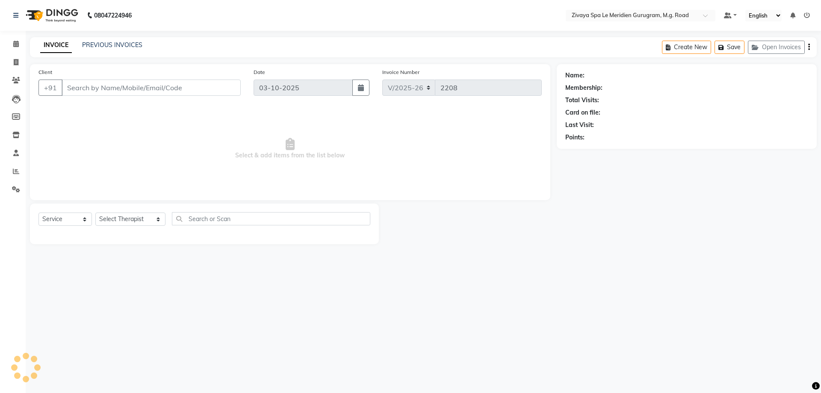
type input "9711901432"
select select "86042"
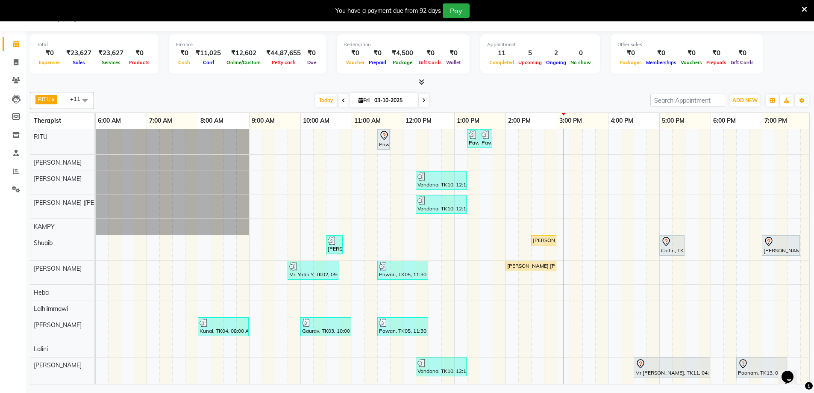
scroll to position [0, 517]
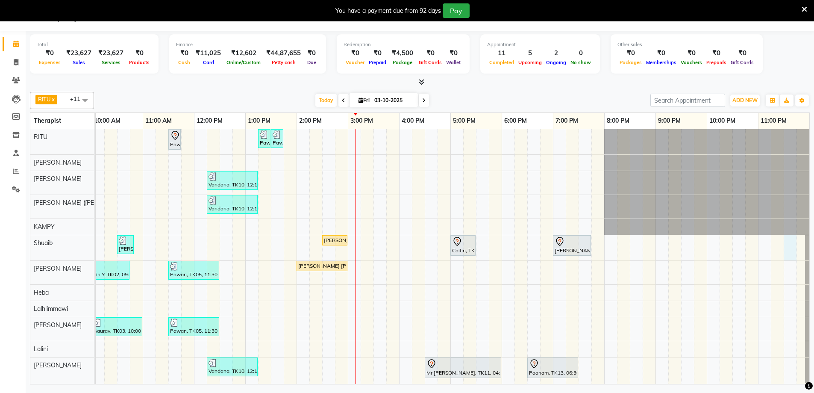
click at [780, 231] on div "Pawan, TK06, 11:30 AM-11:45 AM, Javanese Pampering - 60 Mins Pawan, TK12, 01:15…" at bounding box center [193, 256] width 1231 height 255
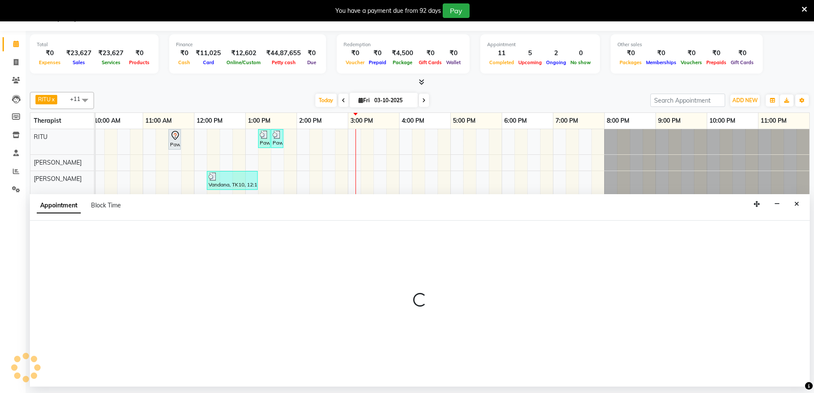
select select "52628"
select select "tentative"
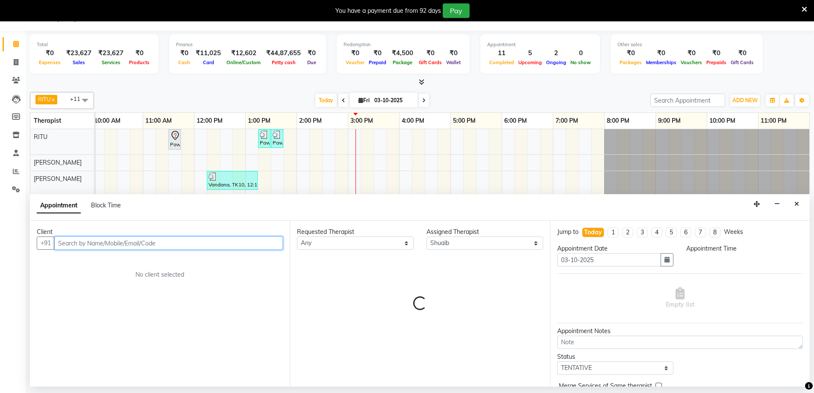
select select "1410"
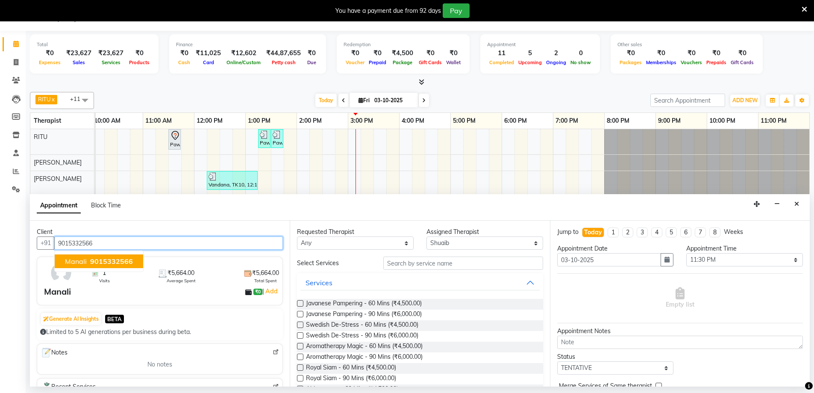
click at [124, 261] on span "9015332566" at bounding box center [111, 261] width 43 height 9
type input "9015332566"
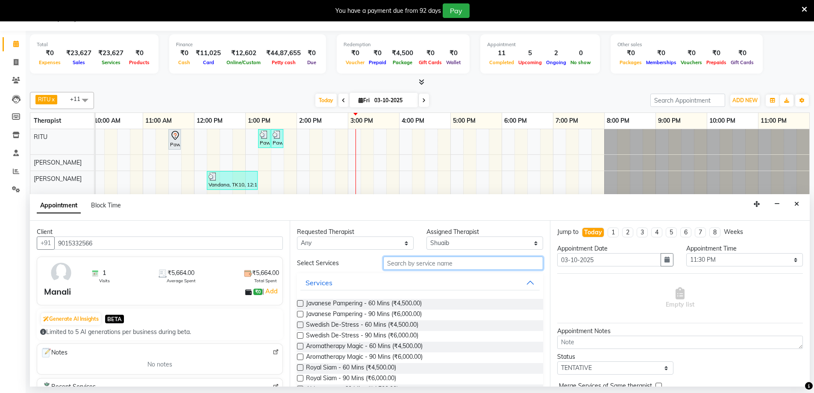
click at [407, 265] on input "text" at bounding box center [464, 263] width 160 height 13
click at [438, 239] on select "Select [PERSON_NAME] [PERSON_NAME] ([PERSON_NAME]) KAMPY Lalhlimmawi Lalini [PE…" at bounding box center [485, 242] width 117 height 13
select select "49958"
click at [427, 236] on select "Select [PERSON_NAME] [PERSON_NAME] ([PERSON_NAME]) KAMPY Lalhlimmawi Lalini [PE…" at bounding box center [485, 242] width 117 height 13
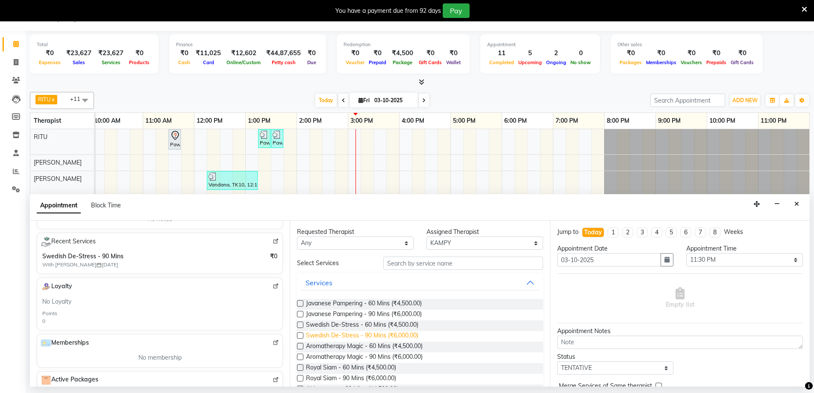
click at [368, 334] on span "Swedish De-Stress - 90 Mins (₹6,000.00)" at bounding box center [362, 336] width 112 height 11
checkbox input "false"
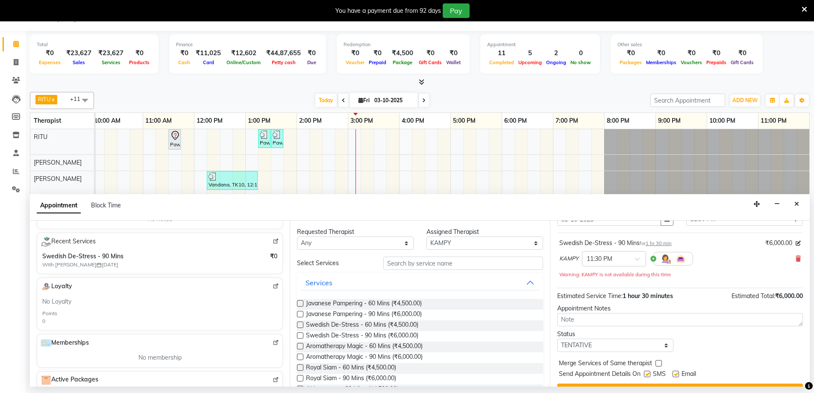
scroll to position [60, 0]
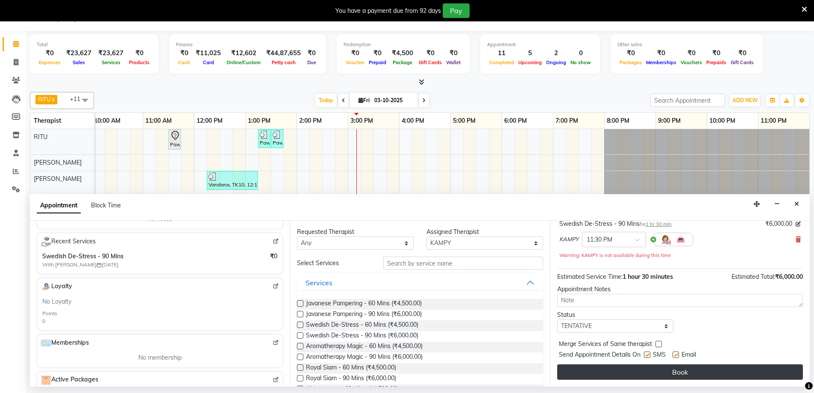
click at [637, 375] on button "Book" at bounding box center [681, 371] width 246 height 15
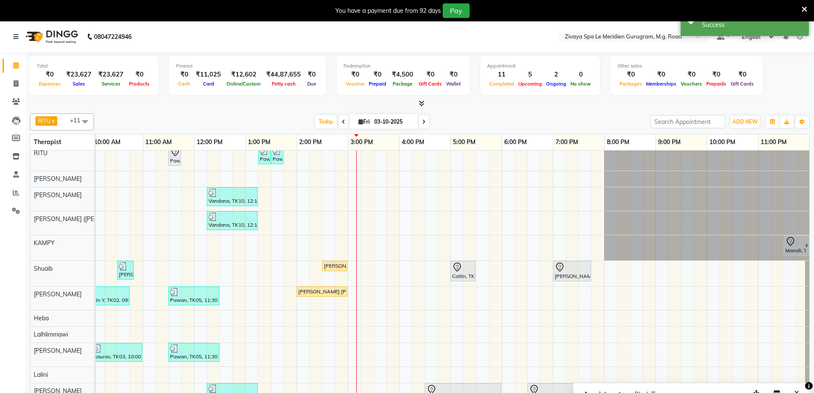
scroll to position [15, 0]
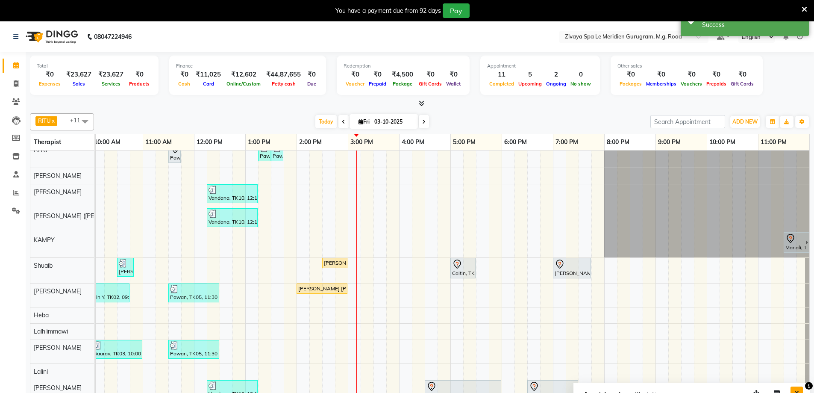
click at [794, 389] on button "Close" at bounding box center [797, 393] width 12 height 13
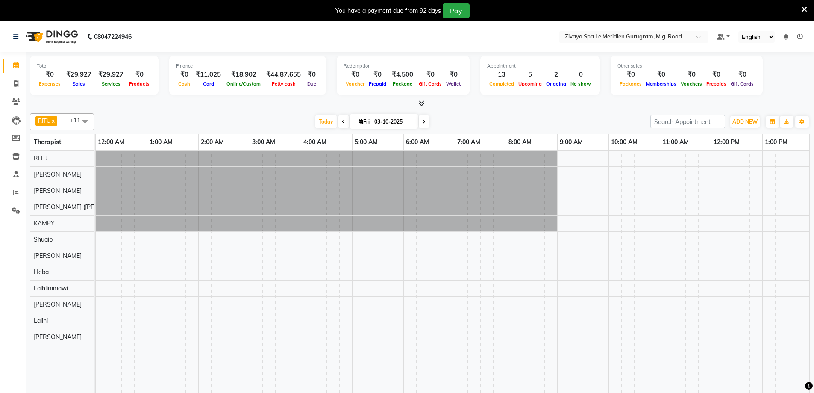
select select "en"
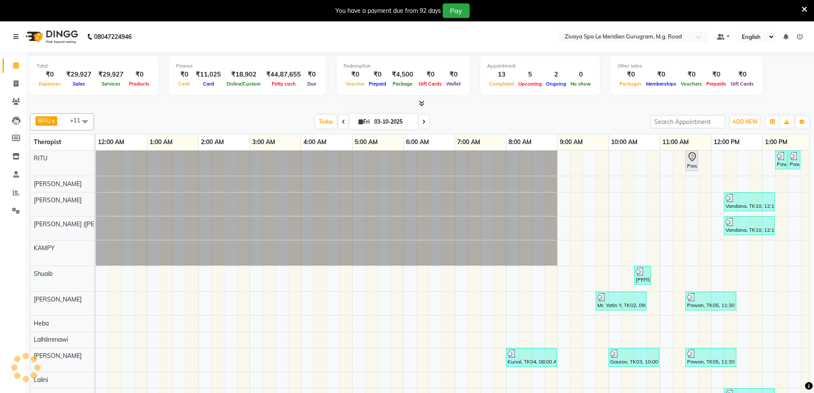
scroll to position [0, 308]
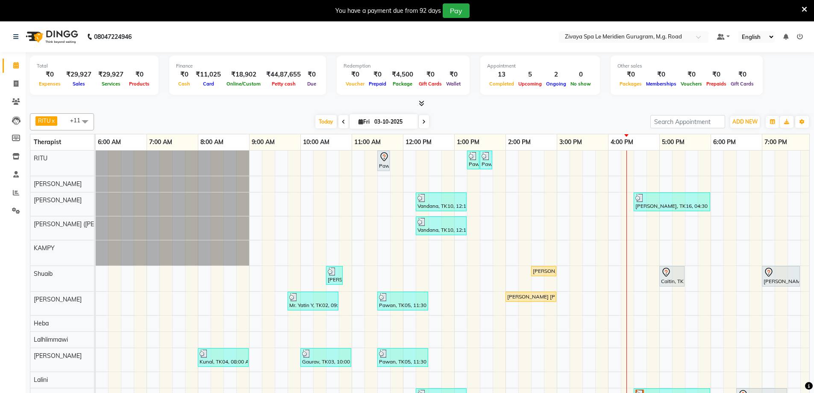
click at [617, 162] on div "Pawan, TK06, 11:30 AM-11:45 AM, Javanese Pampering - 60 Mins Pawan, TK12, 01:15…" at bounding box center [403, 281] width 1231 height 263
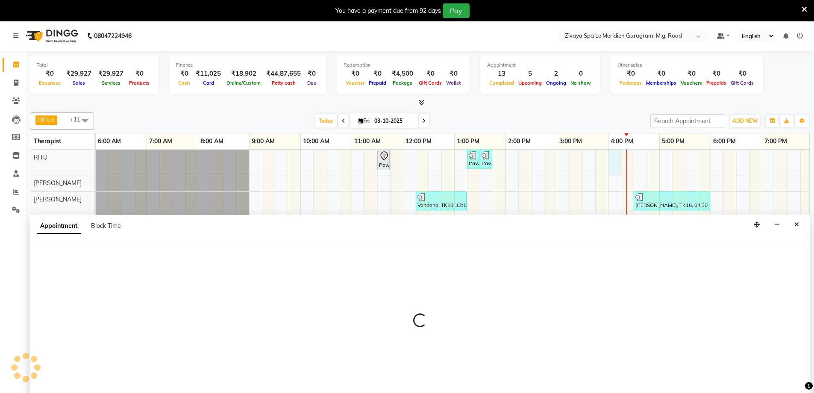
scroll to position [21, 0]
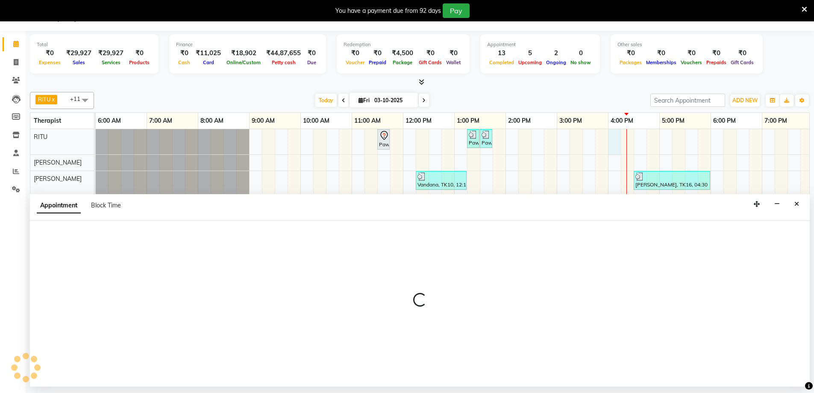
select select "49503"
select select "960"
select select "tentative"
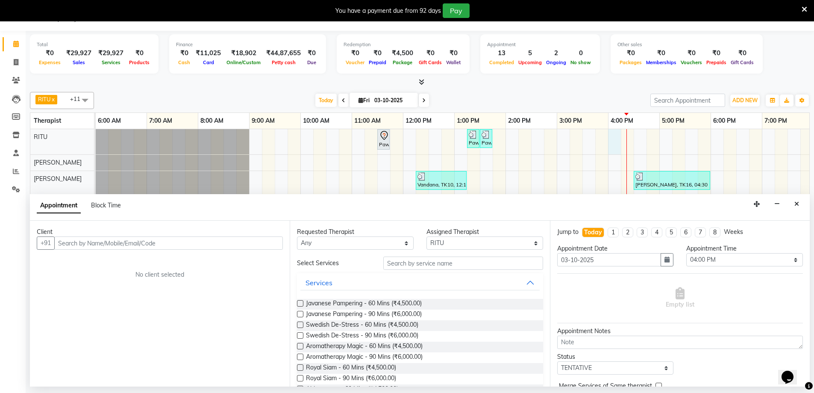
scroll to position [0, 0]
type input "9599026959"
click at [258, 239] on button "Add Client" at bounding box center [265, 242] width 35 height 13
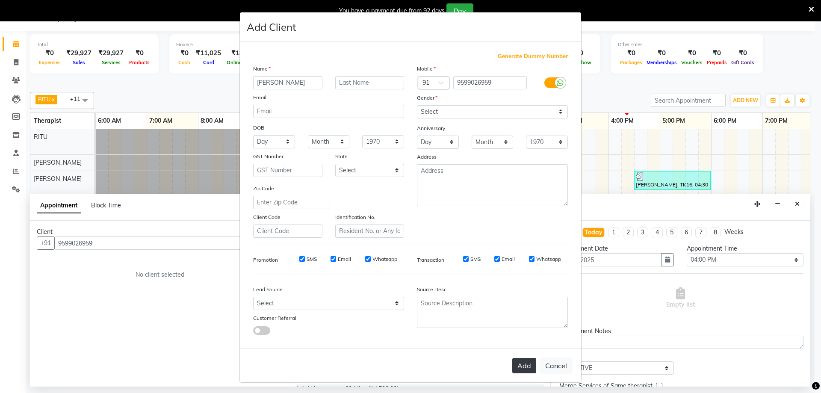
type input "[PERSON_NAME]"
click at [523, 364] on button "Add" at bounding box center [524, 365] width 24 height 15
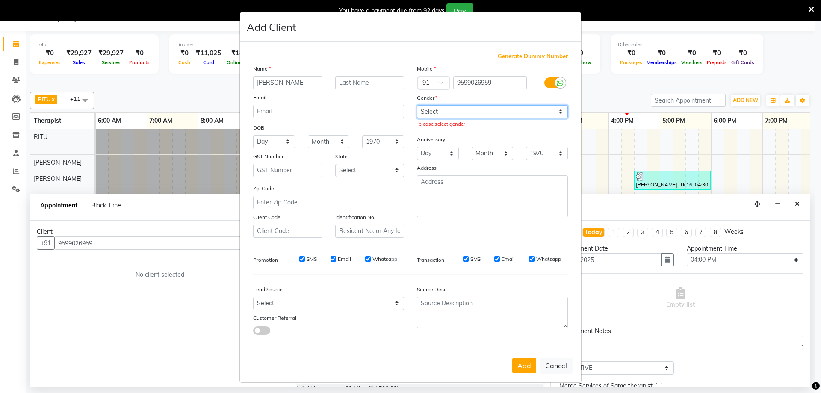
drag, startPoint x: 474, startPoint y: 112, endPoint x: 472, endPoint y: 117, distance: 4.9
click at [474, 112] on select "Select [DEMOGRAPHIC_DATA] [DEMOGRAPHIC_DATA] Other Prefer Not To Say" at bounding box center [492, 111] width 151 height 13
select select "[DEMOGRAPHIC_DATA]"
click at [417, 105] on select "Select [DEMOGRAPHIC_DATA] [DEMOGRAPHIC_DATA] Other Prefer Not To Say" at bounding box center [492, 111] width 151 height 13
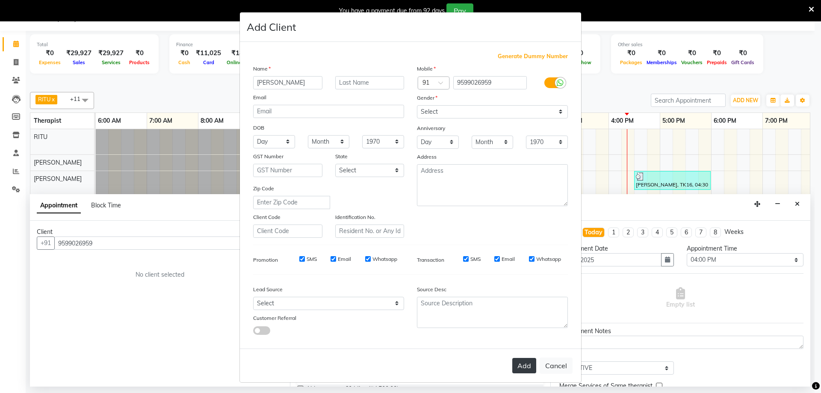
click at [521, 358] on button "Add" at bounding box center [524, 365] width 24 height 15
select select
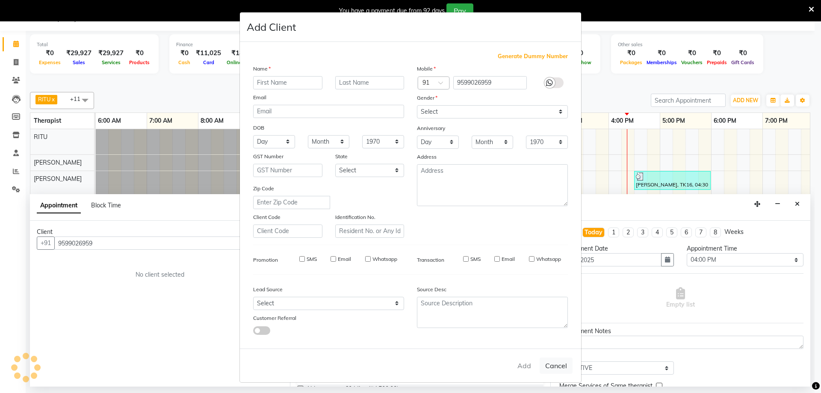
select select
checkbox input "false"
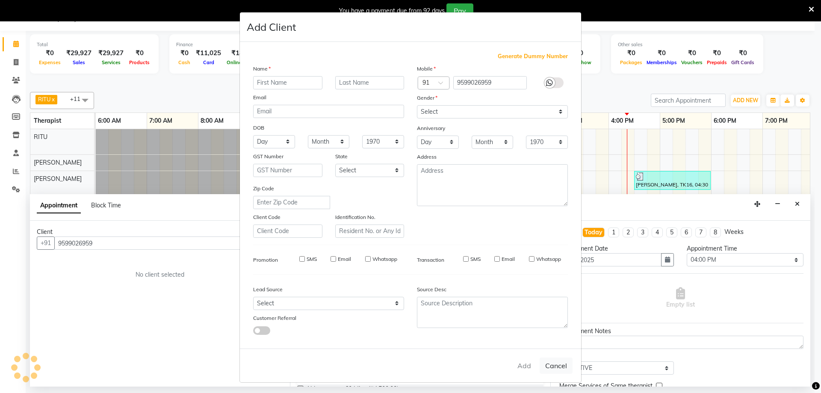
checkbox input "false"
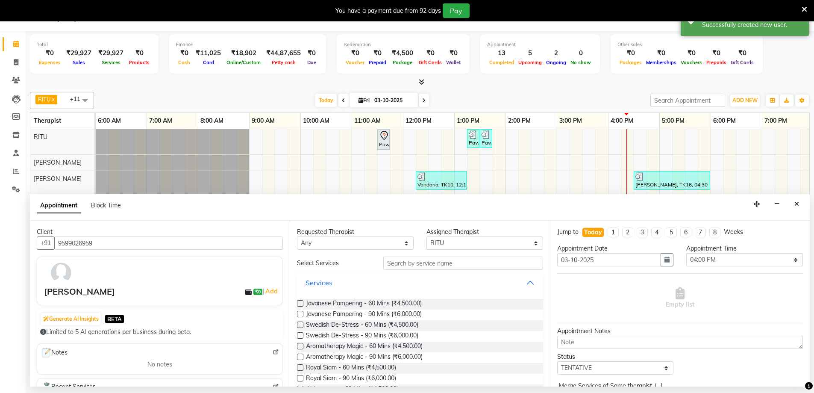
click at [352, 286] on button "Services" at bounding box center [420, 282] width 239 height 15
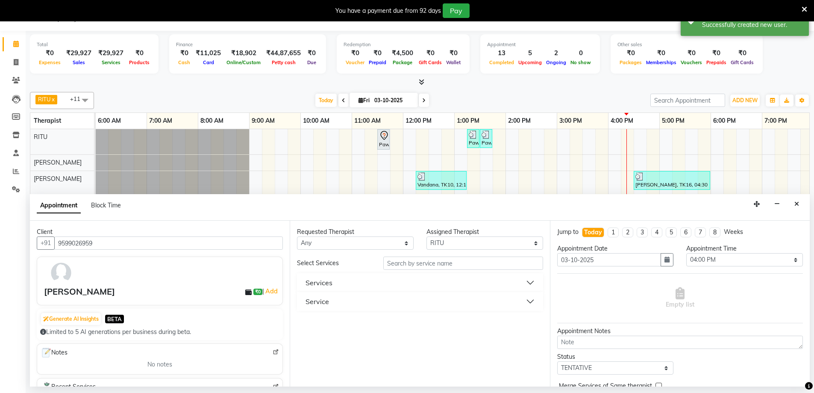
click at [351, 304] on button "Service" at bounding box center [420, 301] width 239 height 15
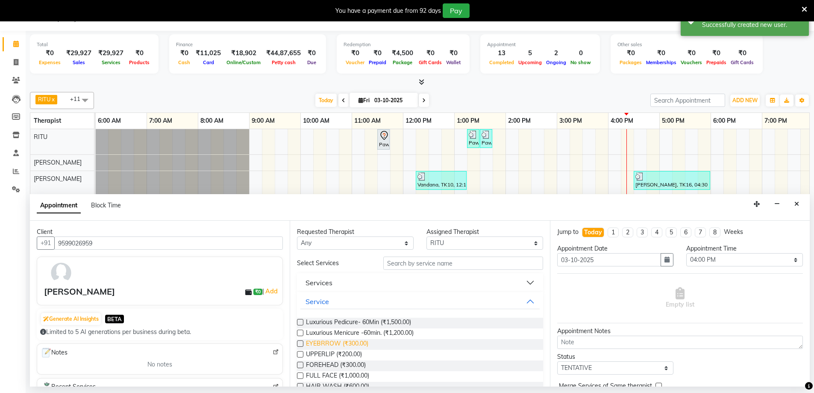
click at [349, 343] on span "EYEBRROW (₹300.00)" at bounding box center [337, 344] width 62 height 11
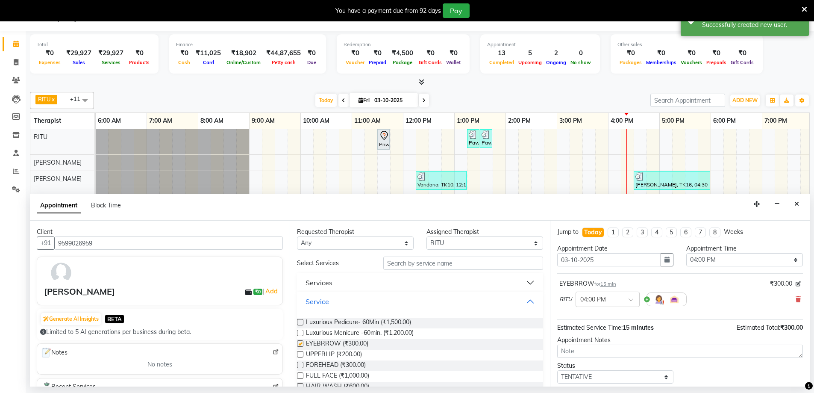
checkbox input "false"
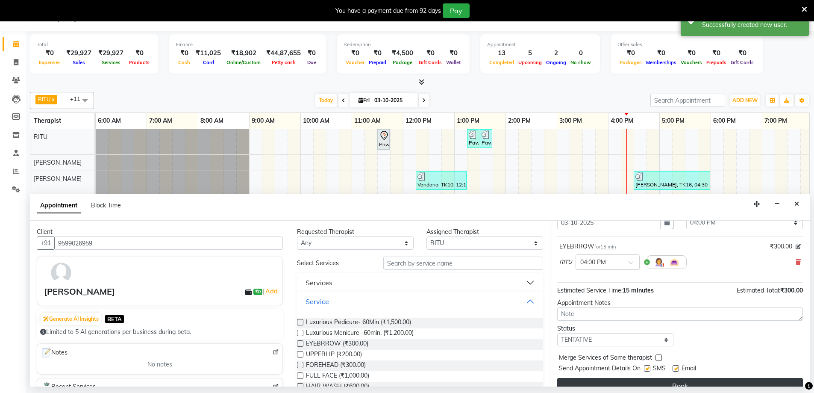
scroll to position [51, 0]
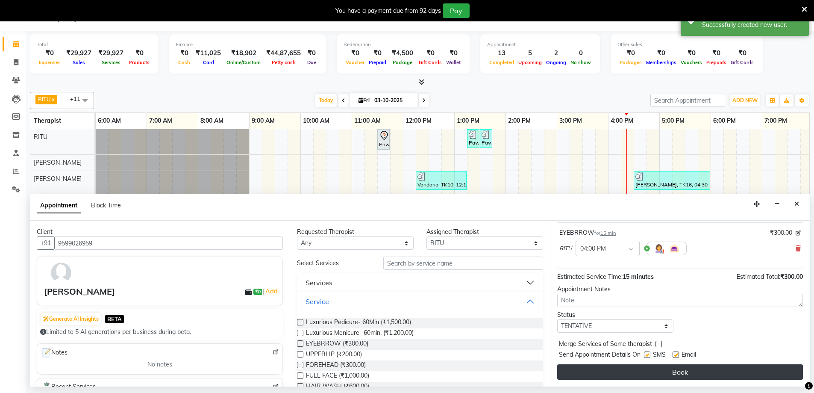
click at [676, 378] on button "Book" at bounding box center [681, 371] width 246 height 15
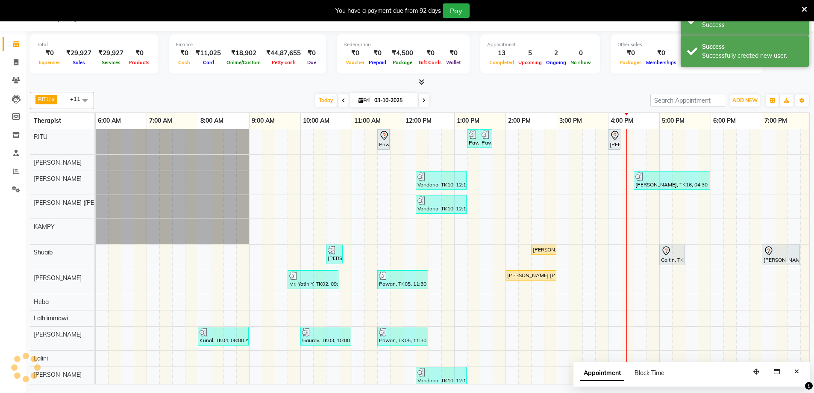
scroll to position [0, 0]
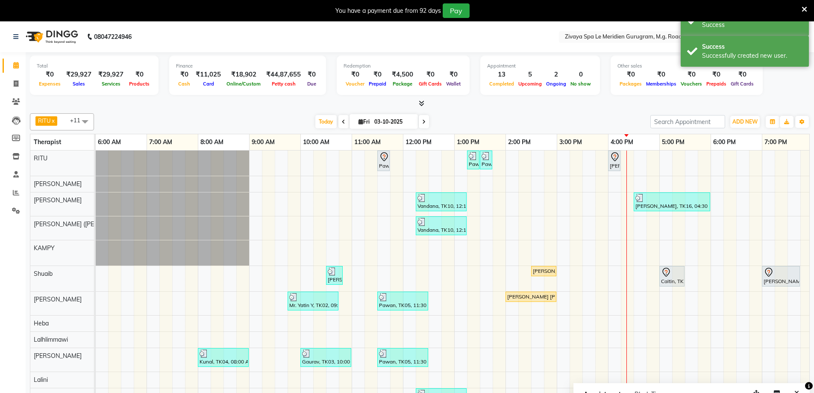
click at [611, 165] on div "[PERSON_NAME], TK17, 04:00 PM-04:15 PM, EYEBRROW" at bounding box center [614, 161] width 11 height 18
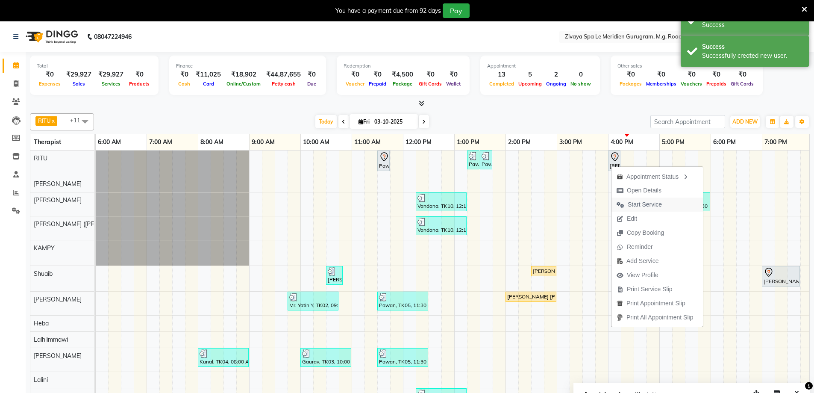
click at [632, 206] on span "Start Service" at bounding box center [645, 204] width 34 height 9
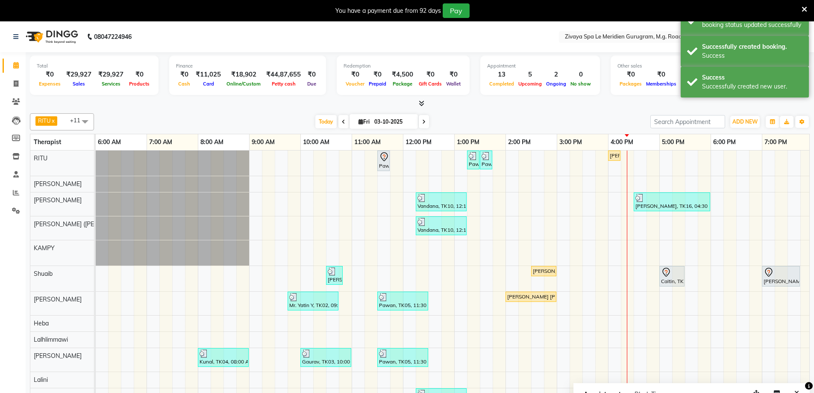
click at [616, 157] on div "[PERSON_NAME], TK17, 04:00 PM-04:15 PM, EYEBRROW" at bounding box center [614, 156] width 11 height 8
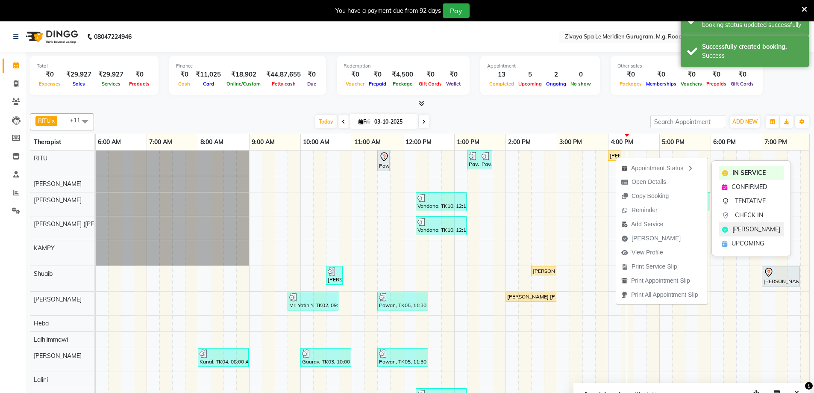
click at [729, 226] on div "[PERSON_NAME]" at bounding box center [751, 229] width 65 height 14
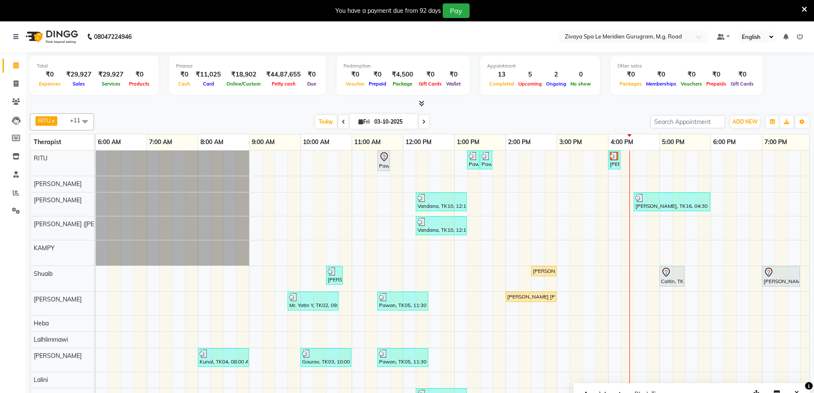
click at [801, 12] on div "You have a payment due from 92 days Pay" at bounding box center [402, 10] width 799 height 15
click at [803, 9] on icon at bounding box center [805, 10] width 6 height 8
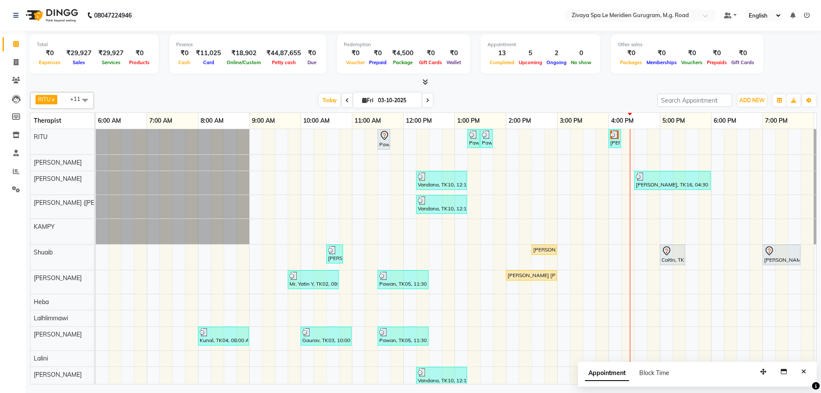
scroll to position [15, 0]
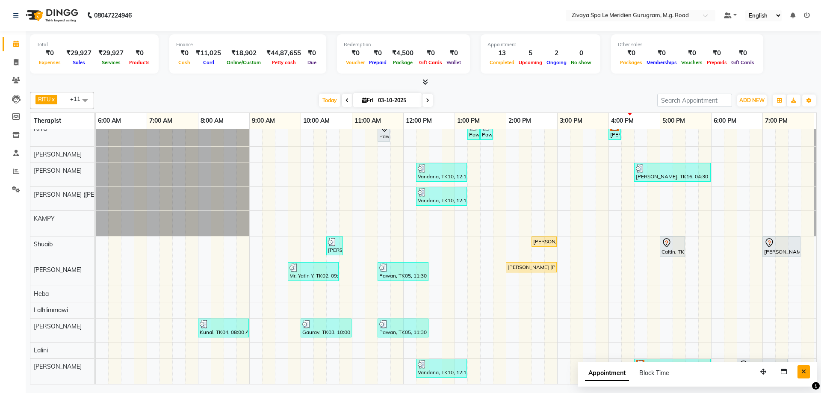
click at [808, 376] on button "Close" at bounding box center [803, 371] width 12 height 13
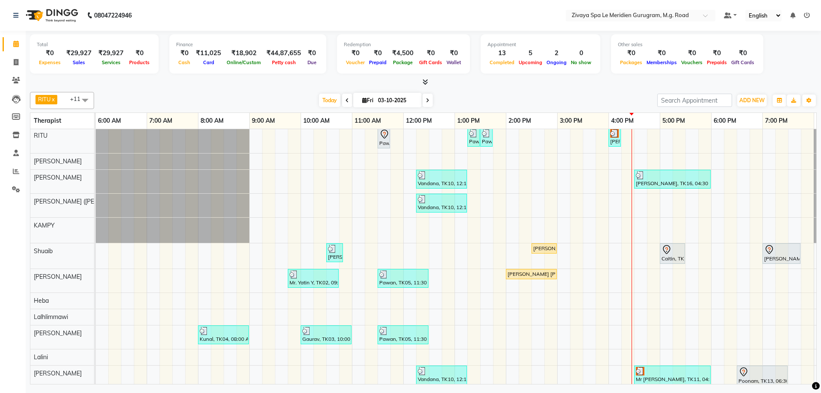
scroll to position [0, 0]
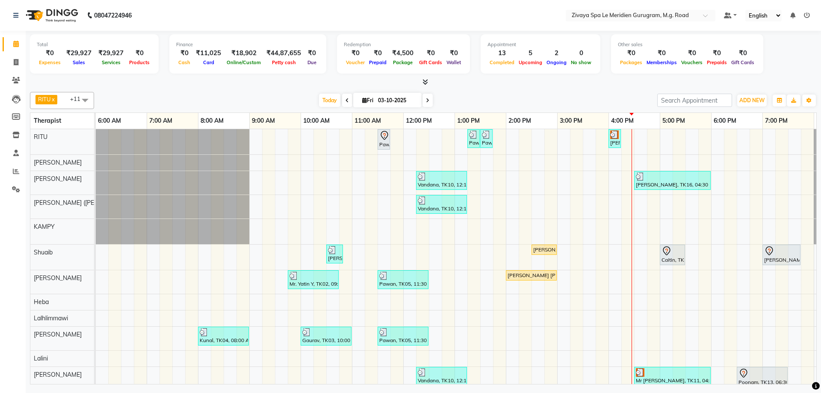
click at [640, 205] on div "Pawan, TK06, 11:30 AM-11:45 AM, Javanese Pampering - 60 Mins Pawan, TK12, 01:15…" at bounding box center [403, 260] width 1231 height 263
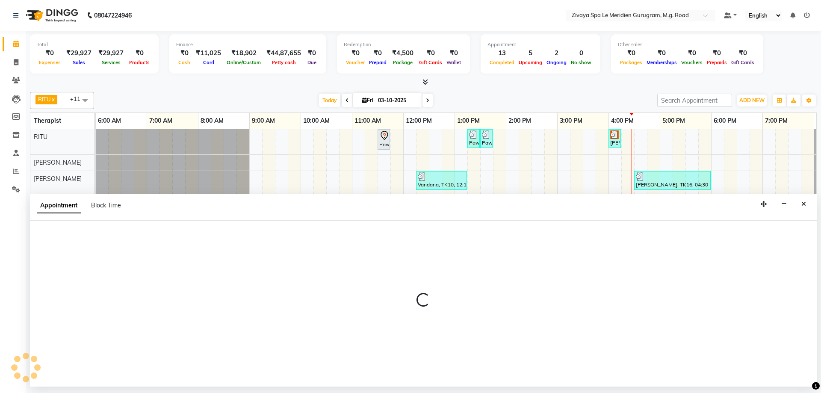
select select "49513"
select select "990"
select select "tentative"
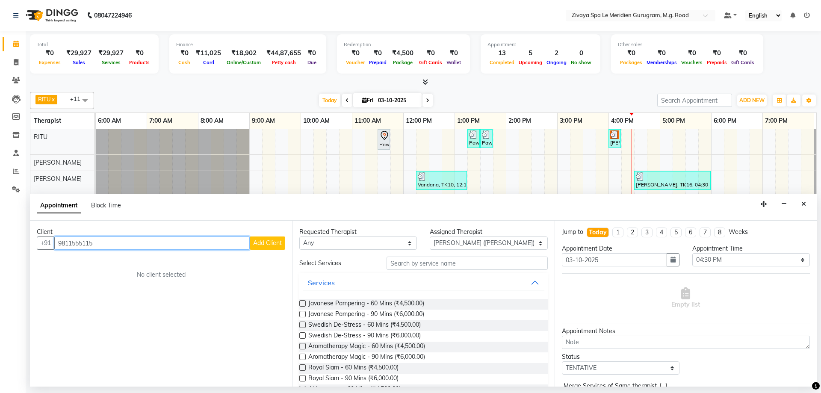
type input "9811555115"
click at [261, 243] on span "Add Client" at bounding box center [267, 243] width 29 height 8
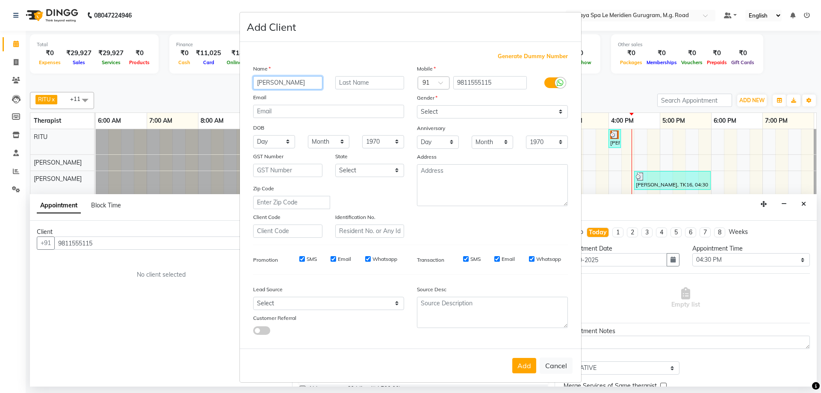
type input "[PERSON_NAME]"
click at [427, 108] on select "Select [DEMOGRAPHIC_DATA] [DEMOGRAPHIC_DATA] Other Prefer Not To Say" at bounding box center [492, 111] width 151 height 13
select select "[DEMOGRAPHIC_DATA]"
click at [417, 105] on select "Select [DEMOGRAPHIC_DATA] [DEMOGRAPHIC_DATA] Other Prefer Not To Say" at bounding box center [492, 111] width 151 height 13
click at [515, 364] on button "Add" at bounding box center [524, 365] width 24 height 15
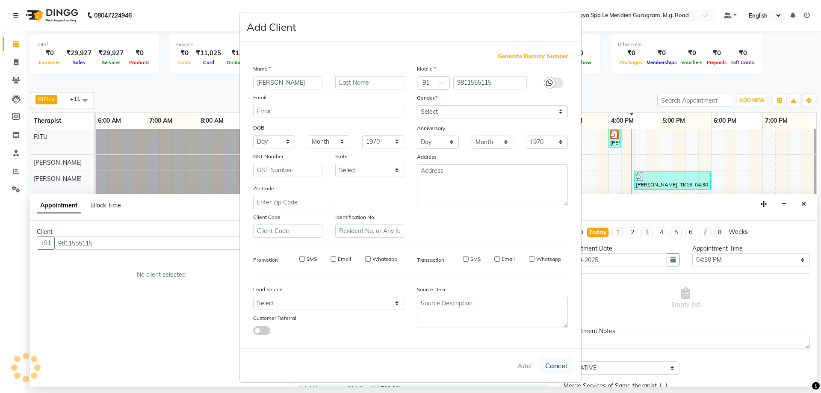
select select
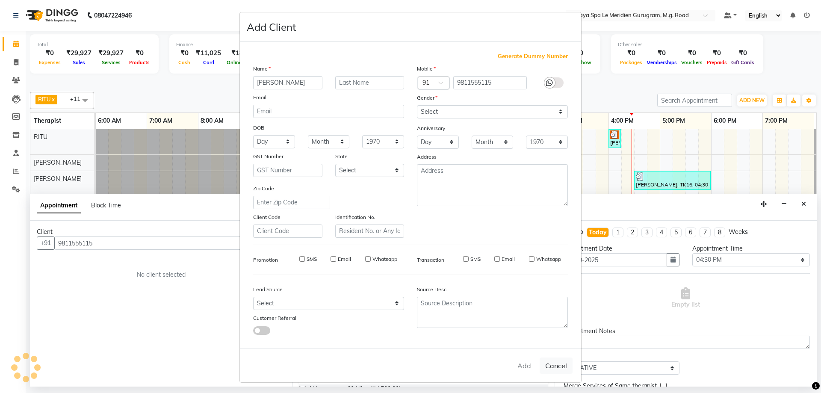
select select
checkbox input "false"
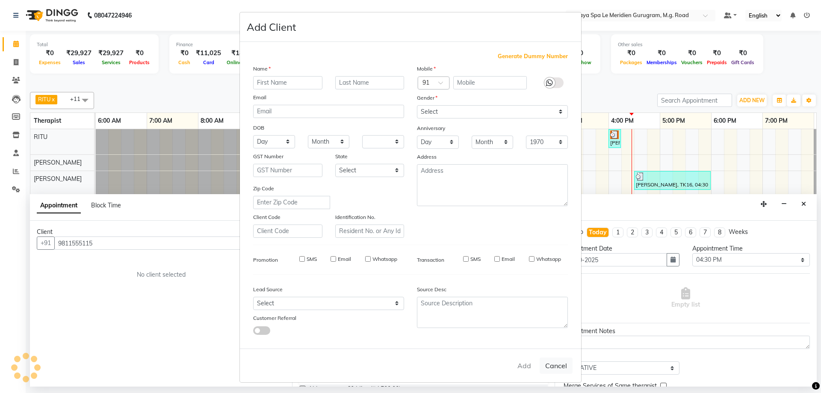
checkbox input "false"
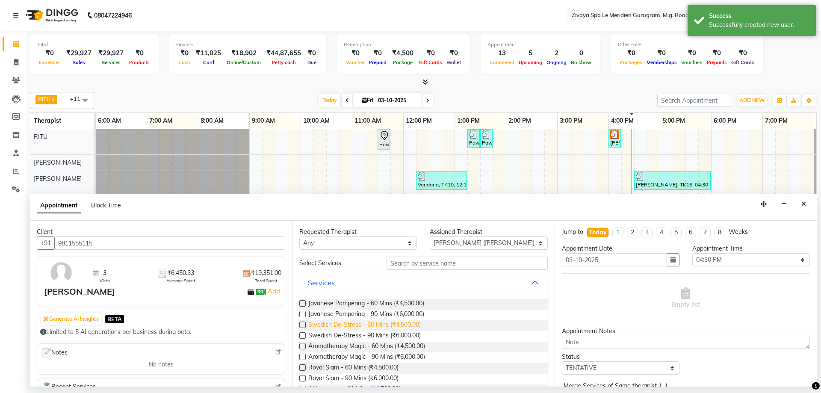
click at [366, 326] on span "Swedish De-Stress - 60 Mins (₹4,500.00)" at bounding box center [364, 325] width 112 height 11
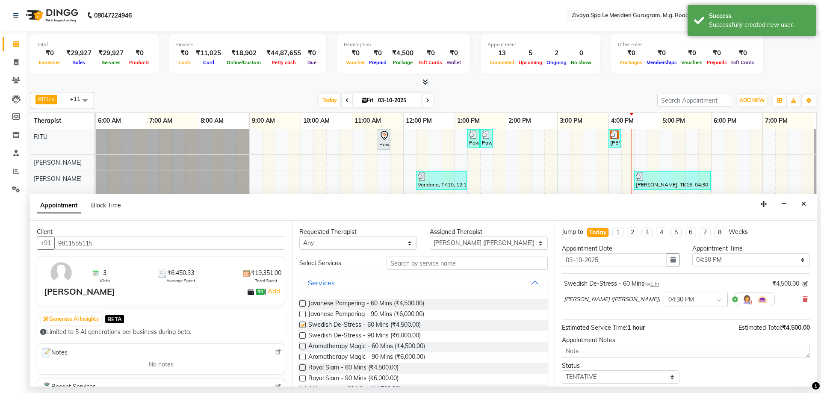
checkbox input "false"
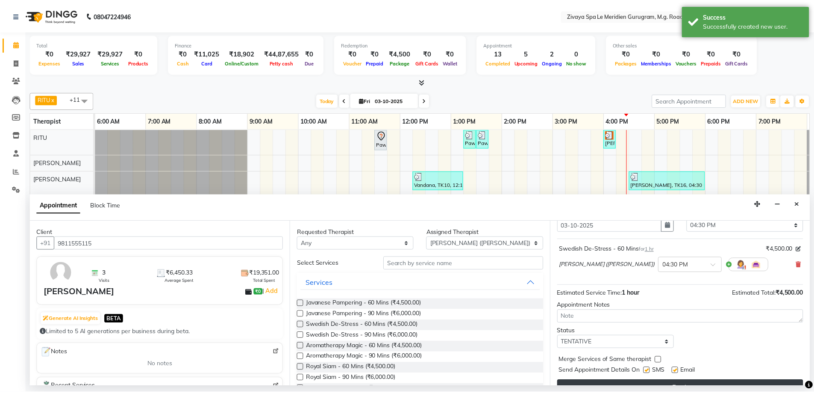
scroll to position [51, 0]
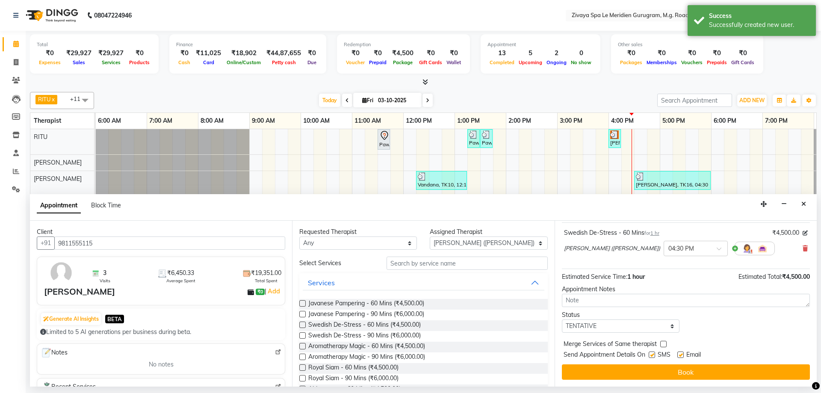
click at [663, 367] on button "Book" at bounding box center [686, 371] width 248 height 15
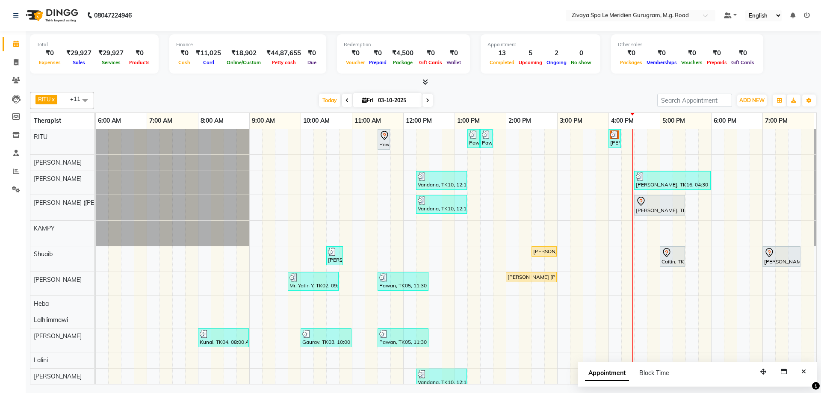
click at [658, 205] on div at bounding box center [659, 201] width 47 height 10
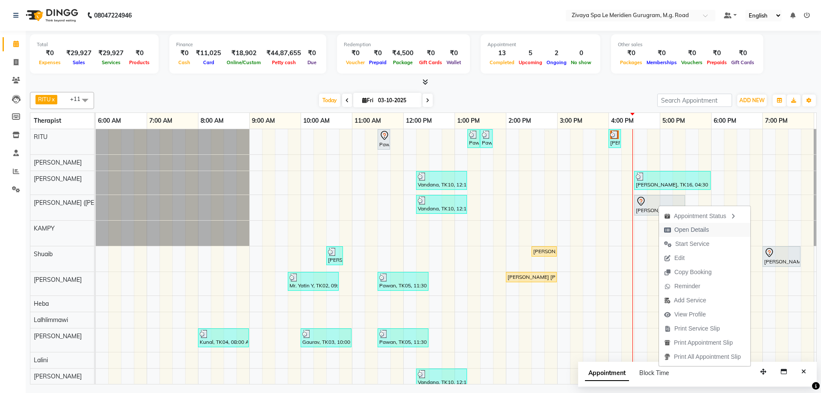
click at [682, 233] on span "Open Details" at bounding box center [691, 229] width 35 height 9
select select "7"
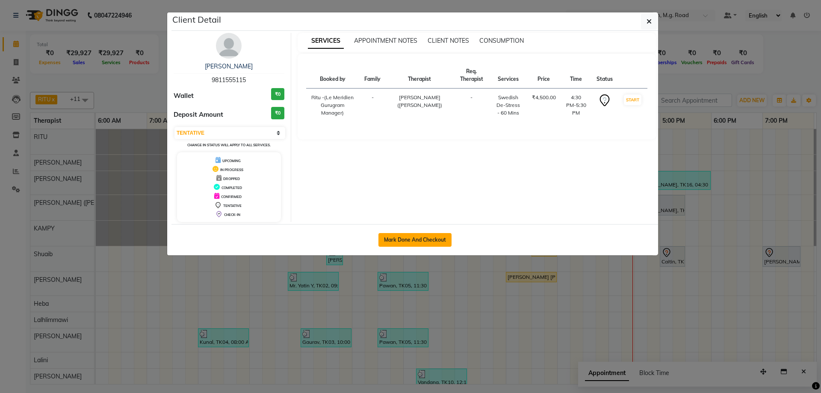
click at [428, 236] on button "Mark Done And Checkout" at bounding box center [414, 240] width 73 height 14
select select "service"
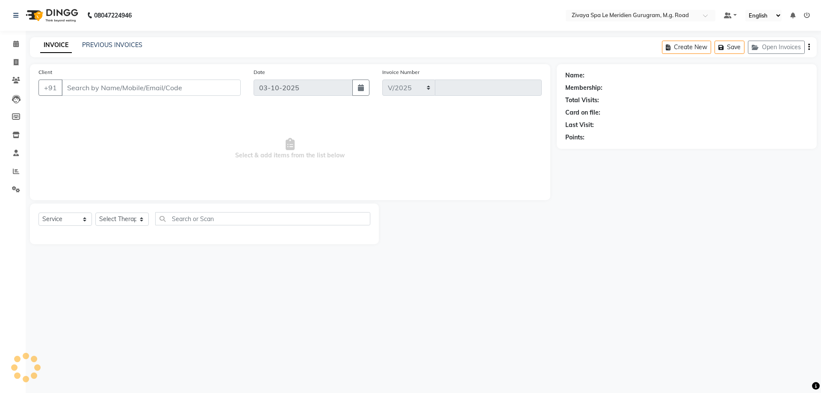
select select "6503"
type input "2208"
type input "9811555115"
select select "49513"
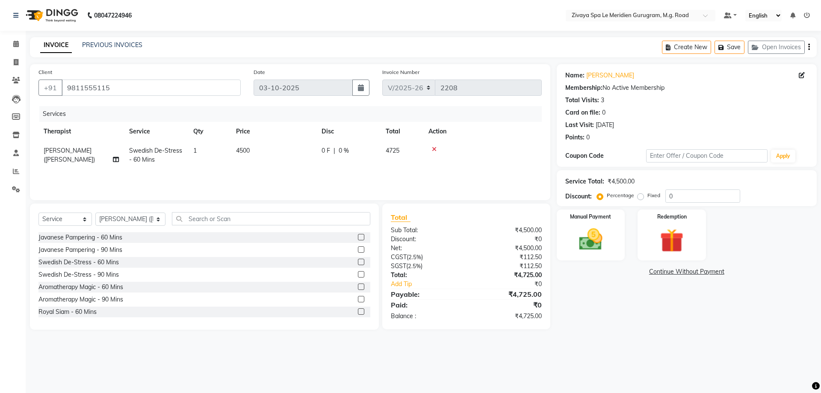
click at [673, 189] on div "Service Total: ₹4,500.00 Discount: Percentage Fixed 0" at bounding box center [686, 188] width 243 height 29
click at [676, 196] on input "0" at bounding box center [702, 195] width 75 height 13
type input "20"
click at [594, 237] on img at bounding box center [591, 239] width 40 height 28
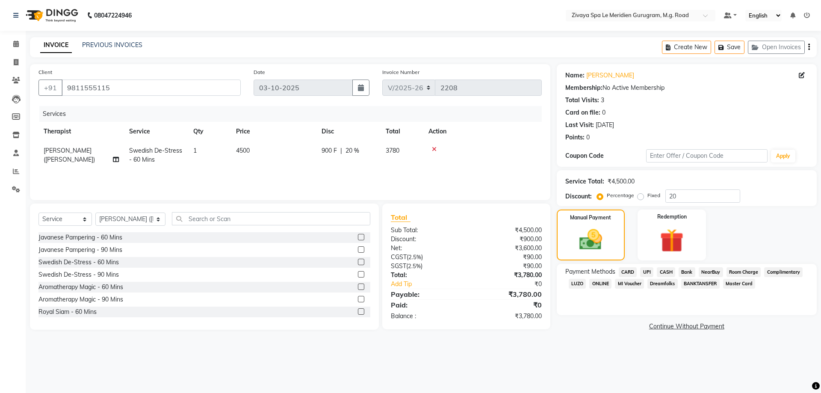
click at [669, 271] on span "CASH" at bounding box center [666, 272] width 18 height 10
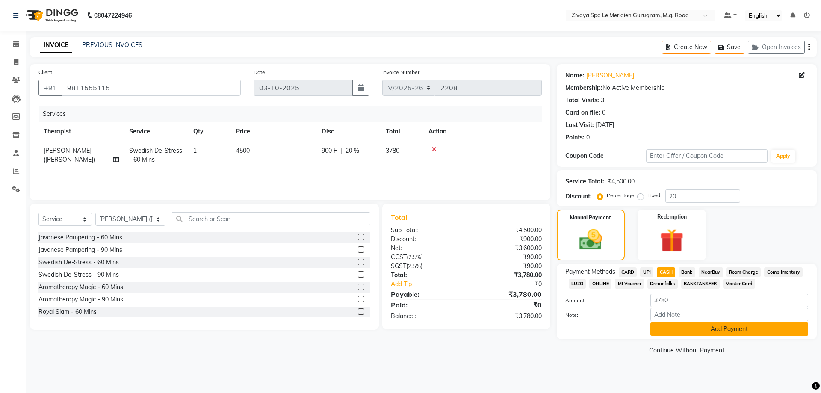
click at [688, 327] on button "Add Payment" at bounding box center [729, 328] width 158 height 13
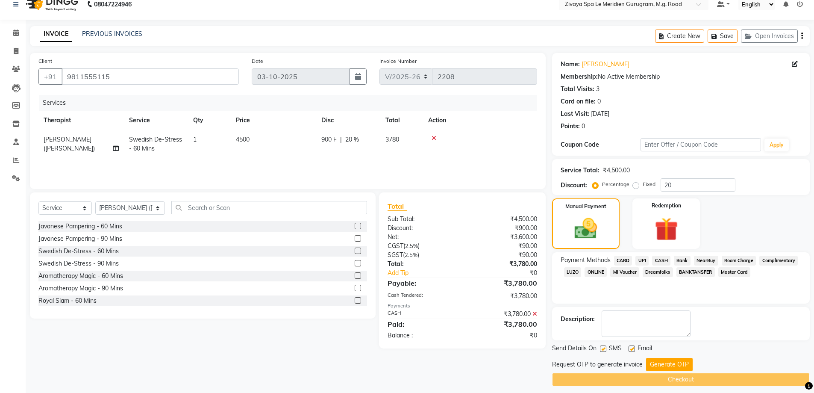
scroll to position [17, 0]
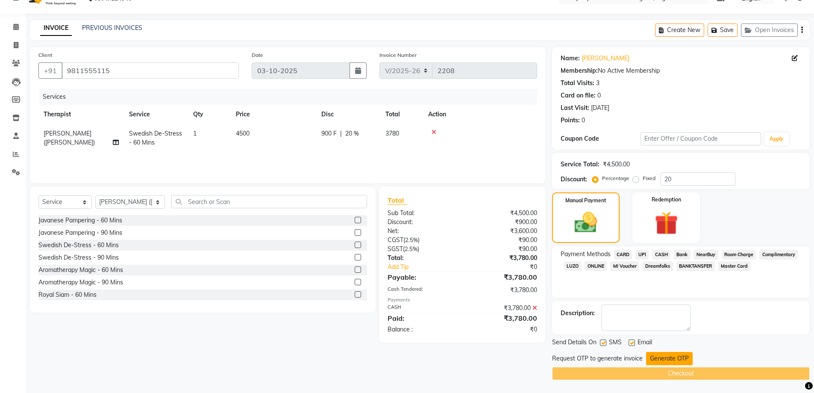
click at [673, 359] on button "Generate OTP" at bounding box center [669, 358] width 47 height 13
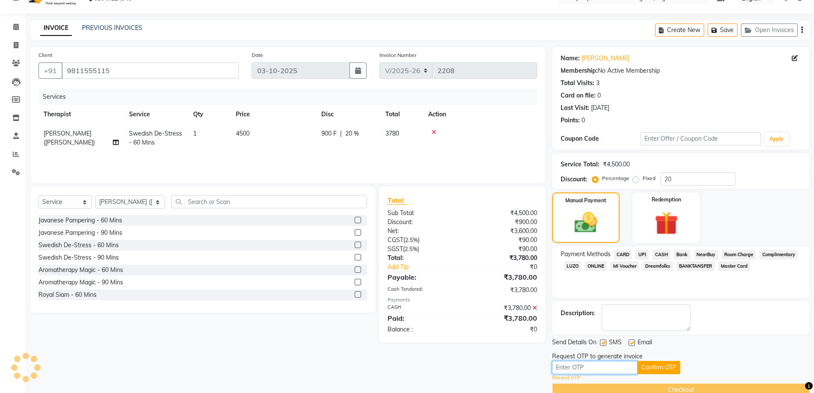
click at [602, 368] on input "text" at bounding box center [595, 367] width 86 height 13
type input "4208"
click at [653, 372] on button "Confirm OTP" at bounding box center [659, 367] width 43 height 13
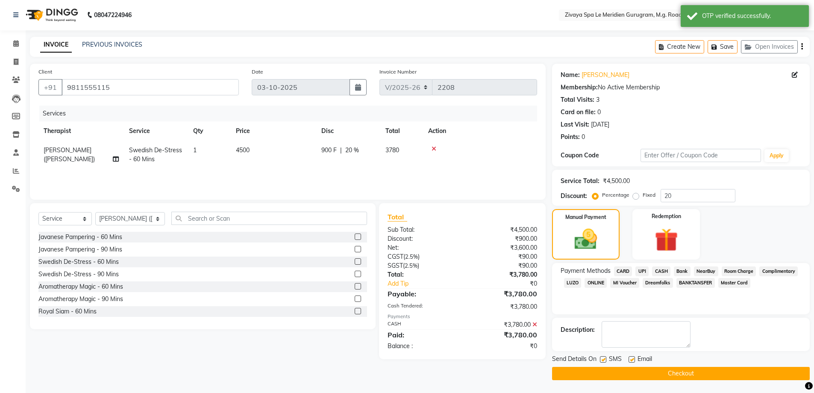
click at [702, 376] on button "Checkout" at bounding box center [681, 373] width 258 height 13
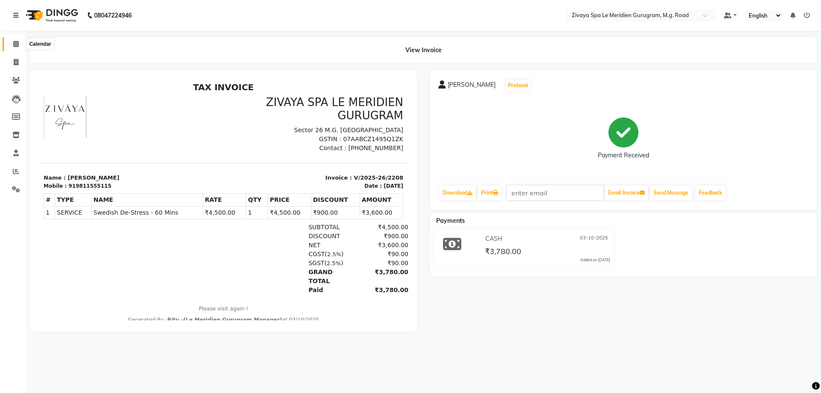
click at [22, 44] on span at bounding box center [16, 44] width 15 height 10
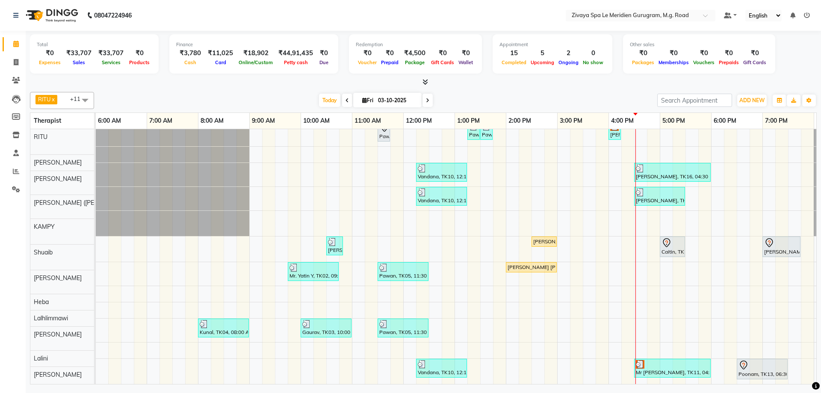
scroll to position [15, 0]
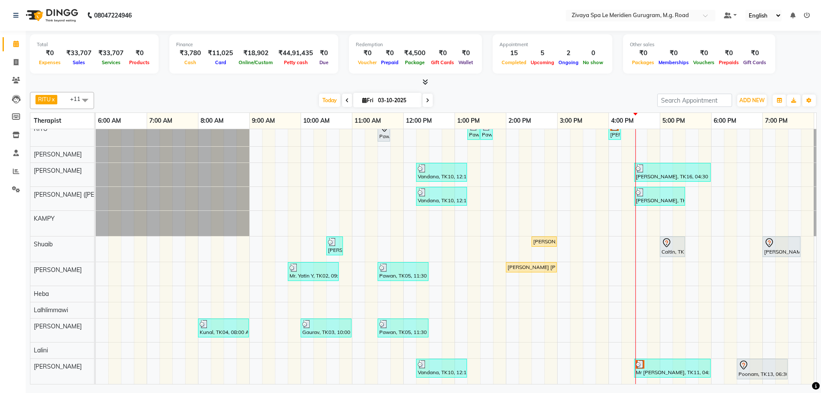
click at [655, 360] on div at bounding box center [672, 364] width 73 height 9
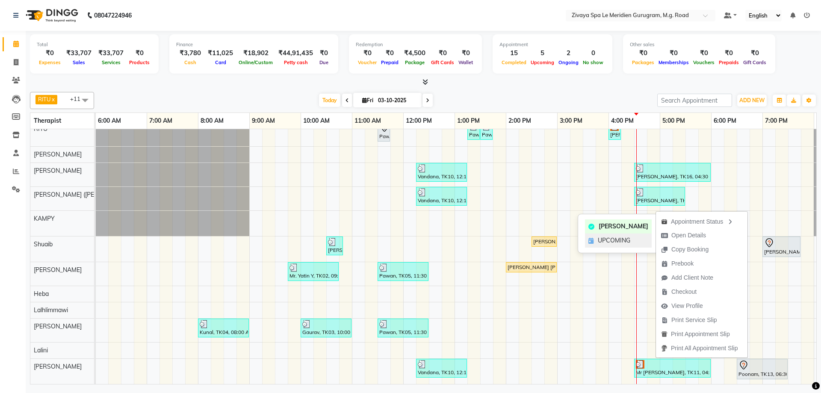
click at [611, 237] on span "UPCOMING" at bounding box center [614, 240] width 32 height 9
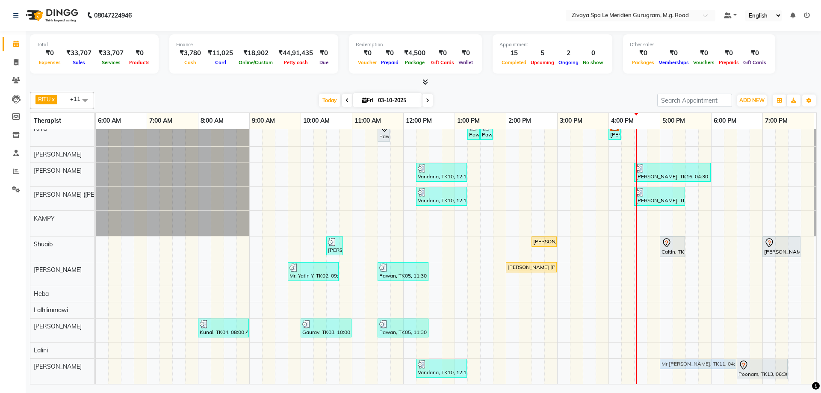
drag, startPoint x: 656, startPoint y: 358, endPoint x: 681, endPoint y: 360, distance: 24.4
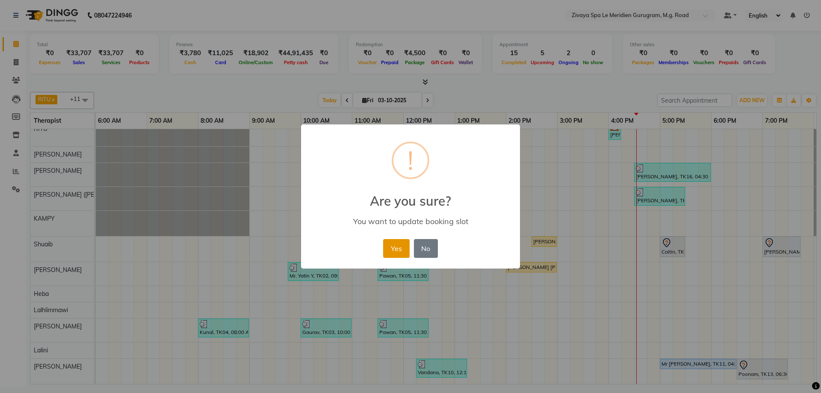
click at [402, 242] on button "Yes" at bounding box center [396, 248] width 26 height 19
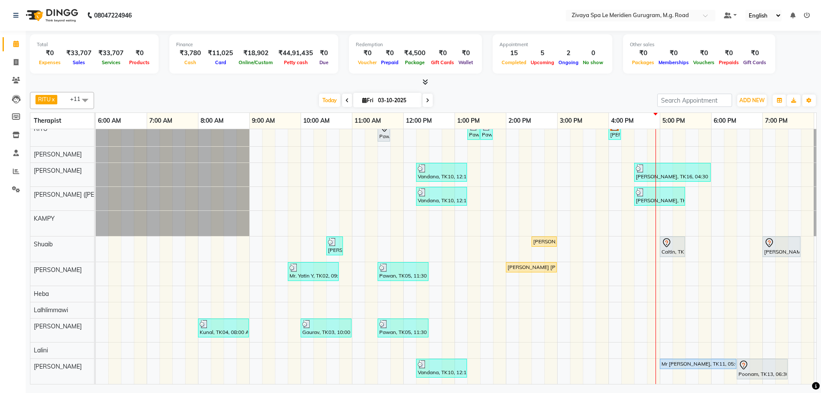
click at [703, 360] on div "Mr [PERSON_NAME], TK11, 05:00 PM-06:30 PM, Royal Siam - 90 Mins" at bounding box center [698, 364] width 75 height 8
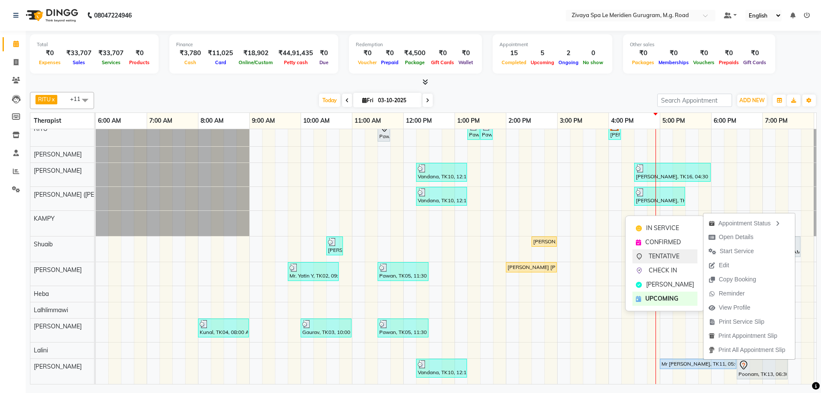
click at [654, 257] on span "TENTATIVE" at bounding box center [664, 256] width 31 height 9
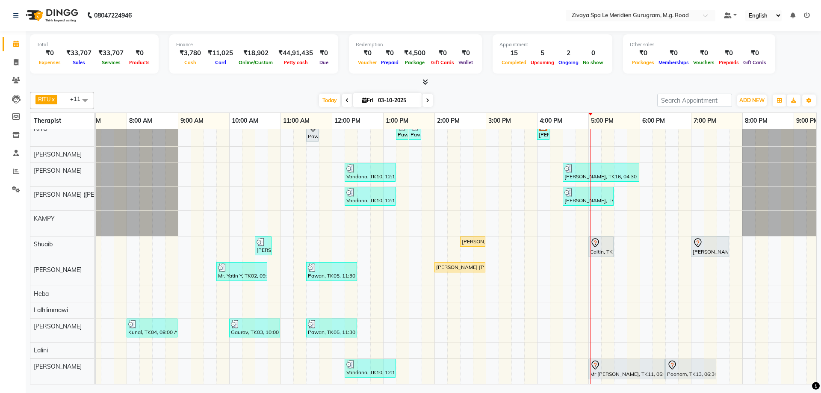
scroll to position [0, 511]
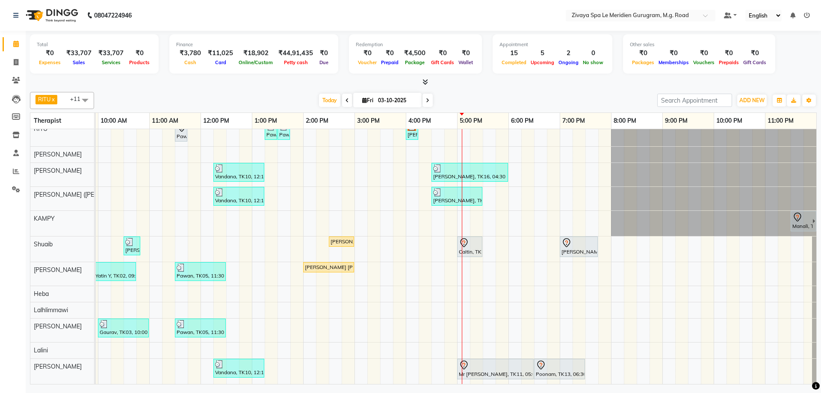
click at [513, 366] on div "Mr [PERSON_NAME], TK11, 05:00 PM-06:30 PM, Royal Siam - 90 Mins" at bounding box center [495, 369] width 75 height 18
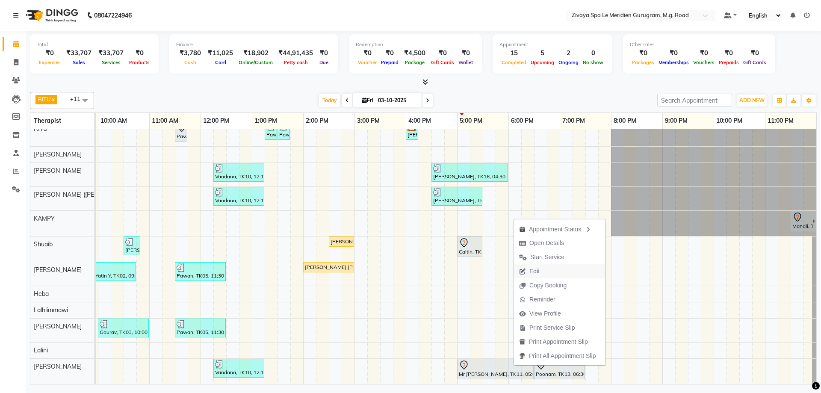
click at [549, 272] on button "Edit" at bounding box center [559, 271] width 91 height 14
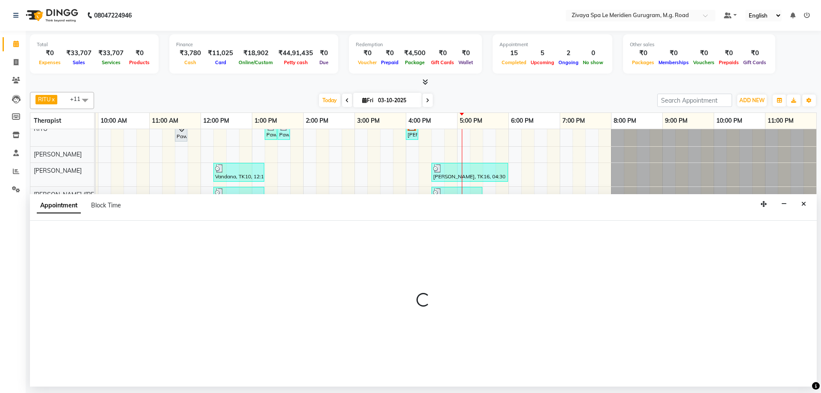
select select "tentative"
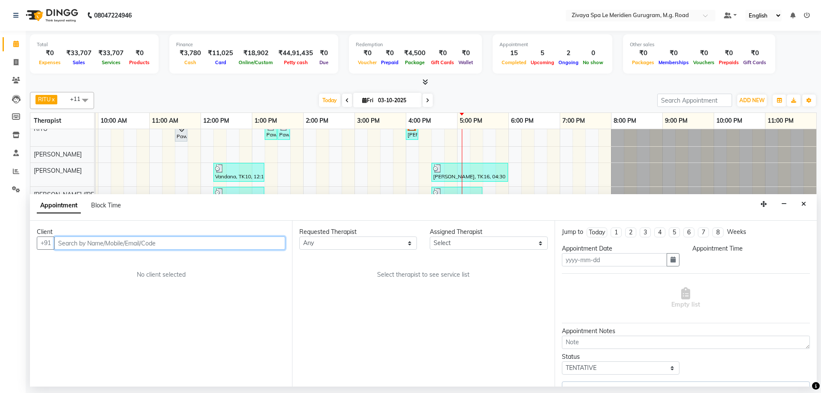
type input "03-10-2025"
select select "86042"
select select "1020"
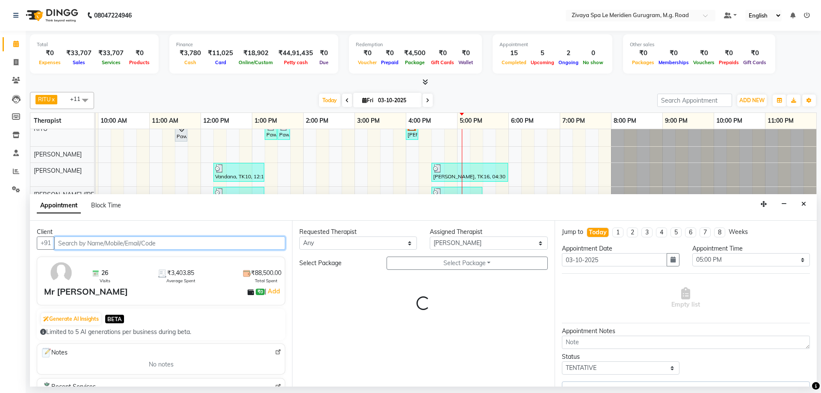
select select "3243"
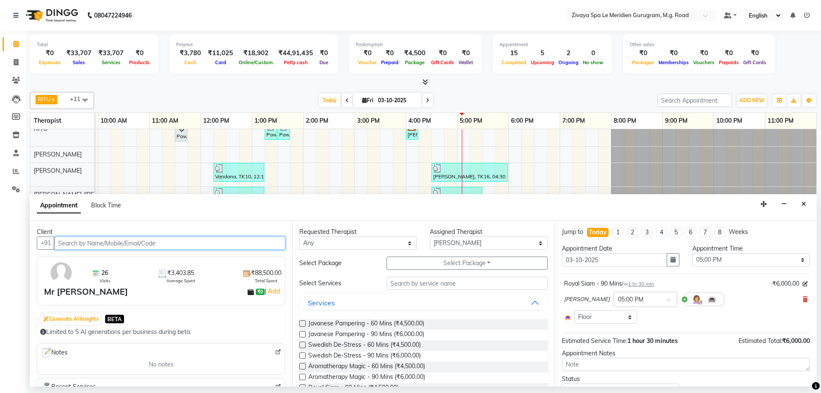
scroll to position [15, 511]
click at [803, 299] on icon at bounding box center [805, 299] width 5 height 6
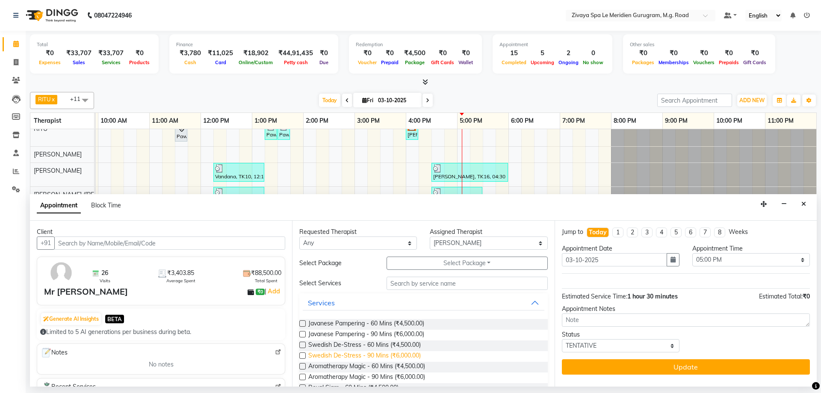
scroll to position [145, 0]
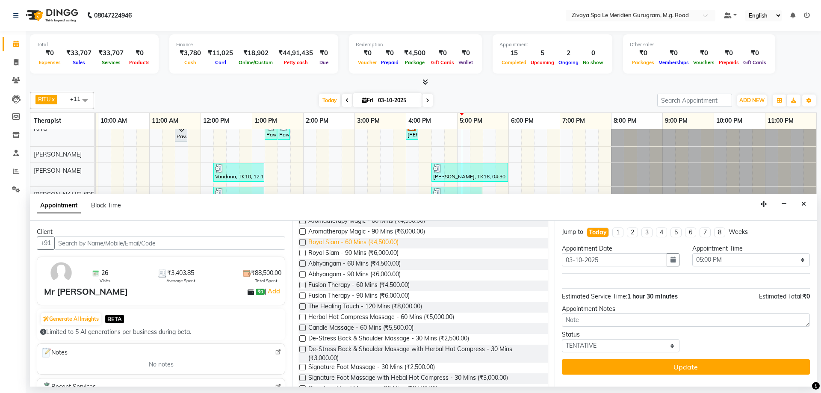
click at [350, 247] on span "Royal Siam - 60 Mins (₹4,500.00)" at bounding box center [353, 243] width 90 height 11
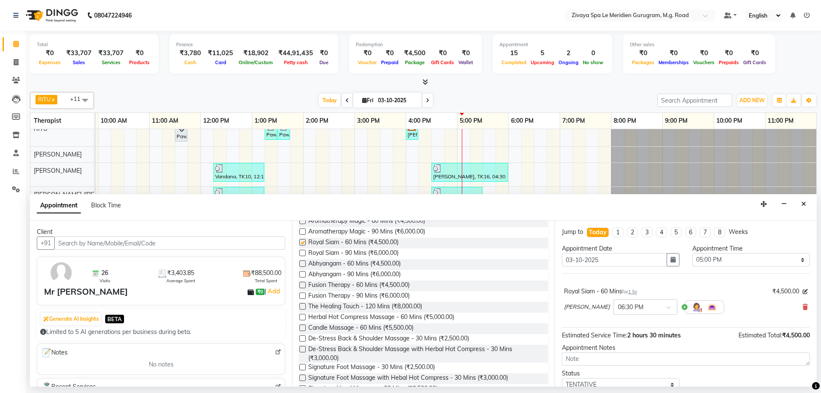
checkbox input "false"
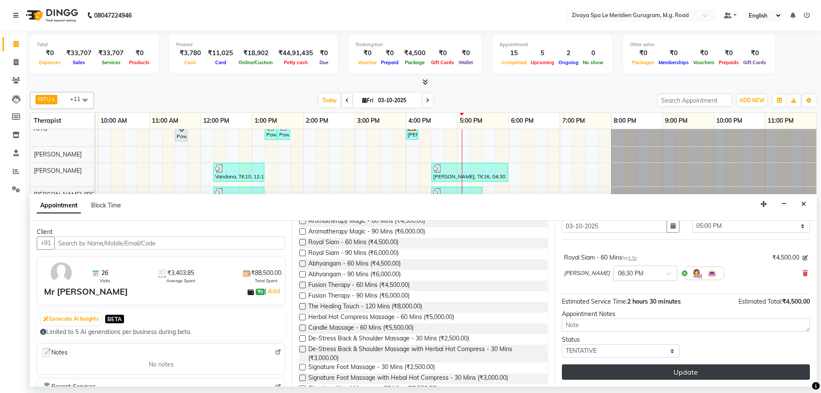
click at [744, 375] on button "Update" at bounding box center [686, 371] width 248 height 15
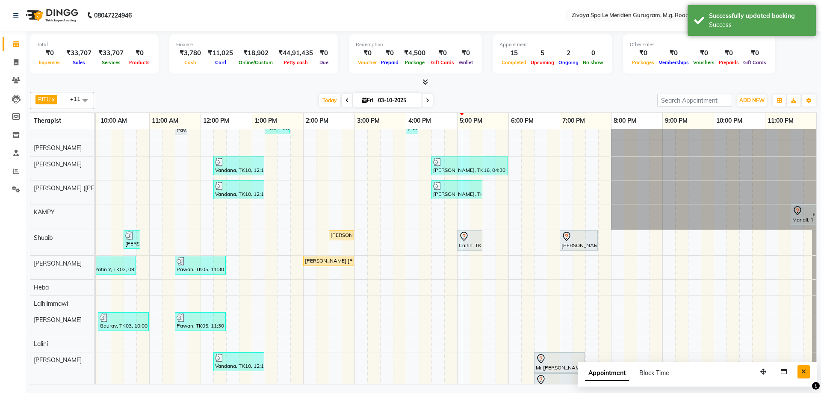
click at [802, 376] on button "Close" at bounding box center [803, 371] width 12 height 13
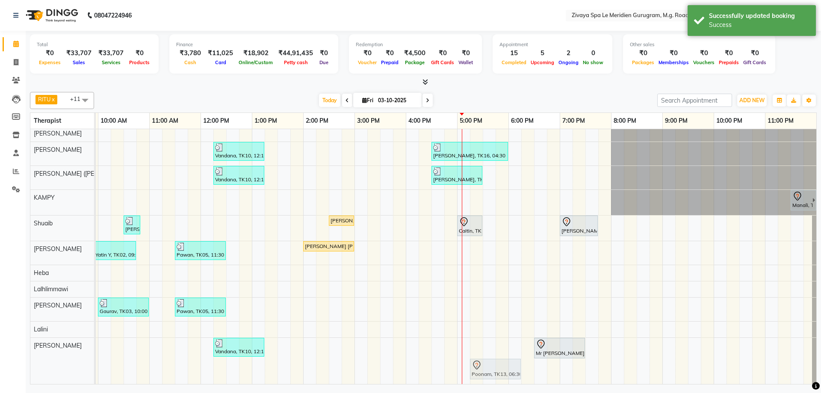
drag, startPoint x: 556, startPoint y: 361, endPoint x: 489, endPoint y: 351, distance: 67.4
click at [489, 351] on div "Pawan, TK06, 11:30 AM-11:45 AM, Javanese Pampering - 60 Mins Pawan, TK12, 01:15…" at bounding box center [200, 242] width 1231 height 284
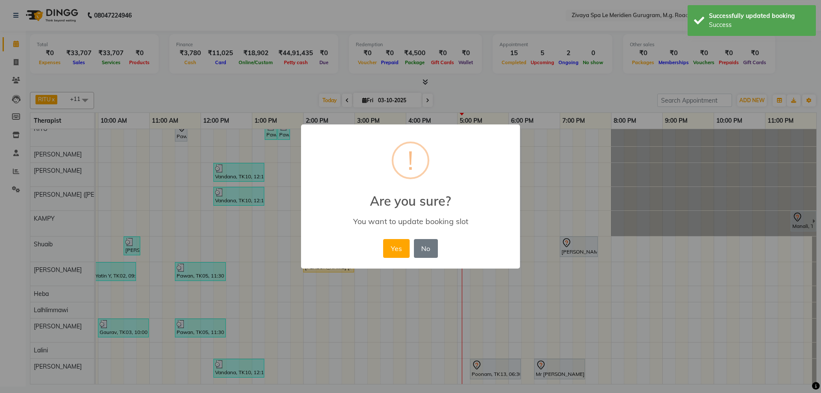
scroll to position [15, 511]
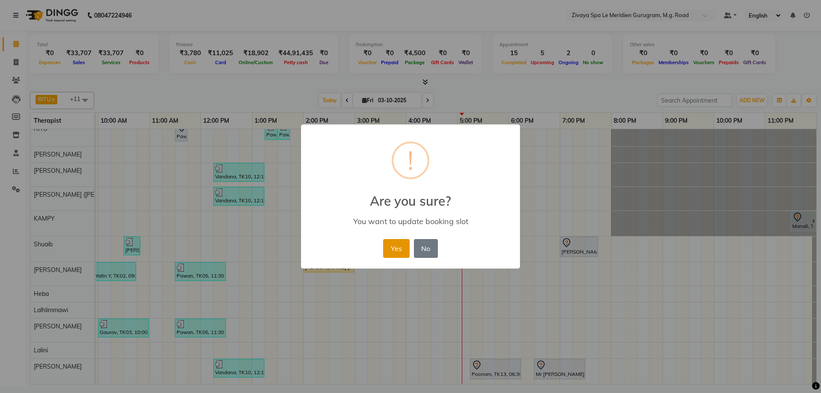
click at [398, 246] on button "Yes" at bounding box center [396, 248] width 26 height 19
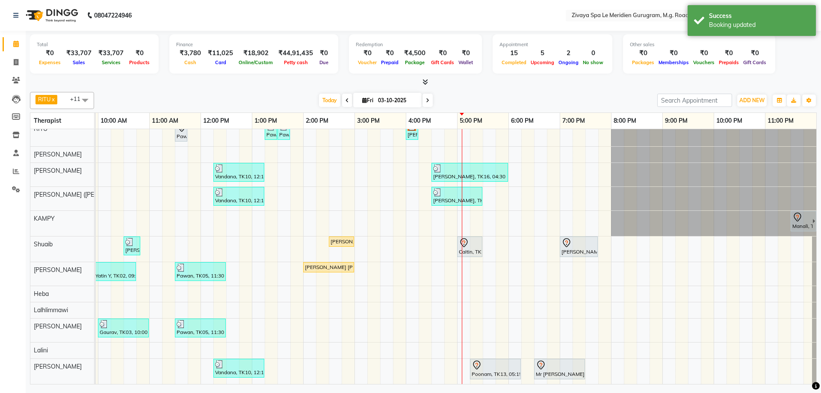
scroll to position [0, 0]
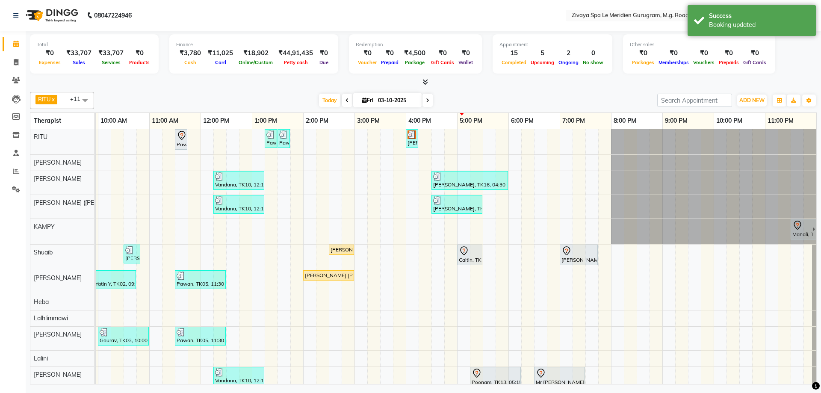
click at [461, 248] on icon at bounding box center [463, 250] width 7 height 9
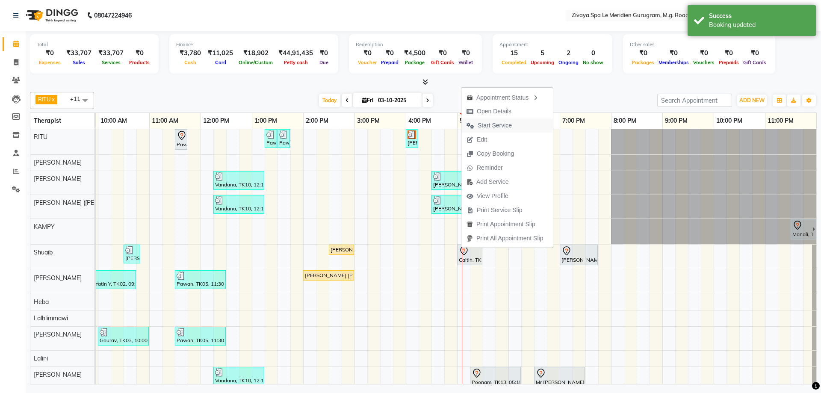
click at [495, 122] on span "Start Service" at bounding box center [495, 125] width 34 height 9
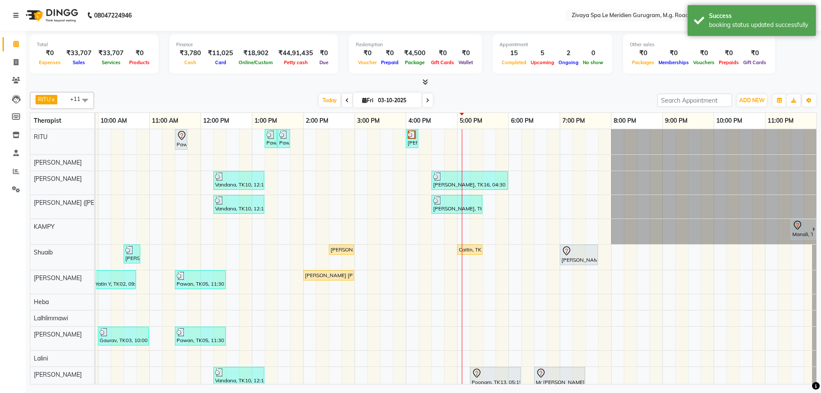
click at [184, 143] on div "Pawan, TK06, 11:30 AM-11:45 AM, Javanese Pampering - 60 Mins" at bounding box center [181, 139] width 11 height 18
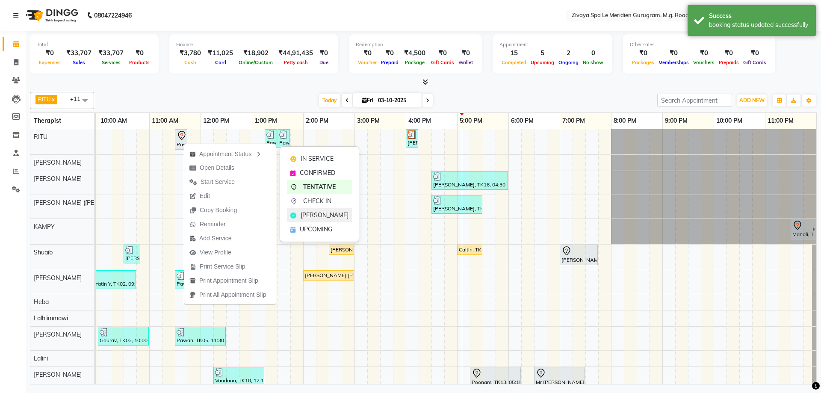
click at [310, 218] on span "[PERSON_NAME]" at bounding box center [325, 215] width 48 height 9
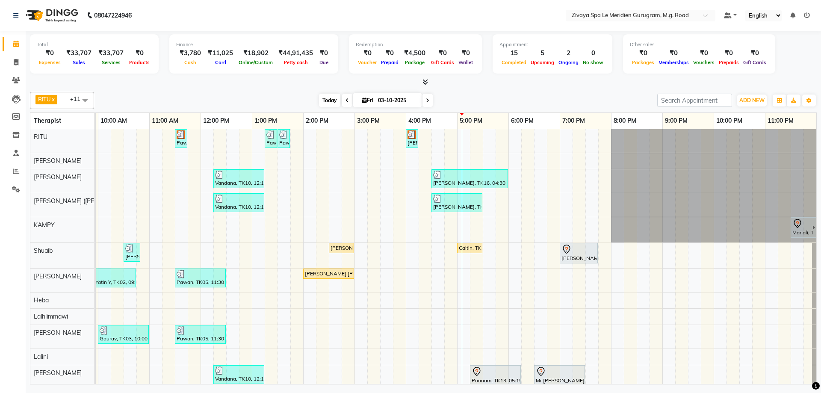
click at [327, 101] on span "Today" at bounding box center [329, 100] width 21 height 13
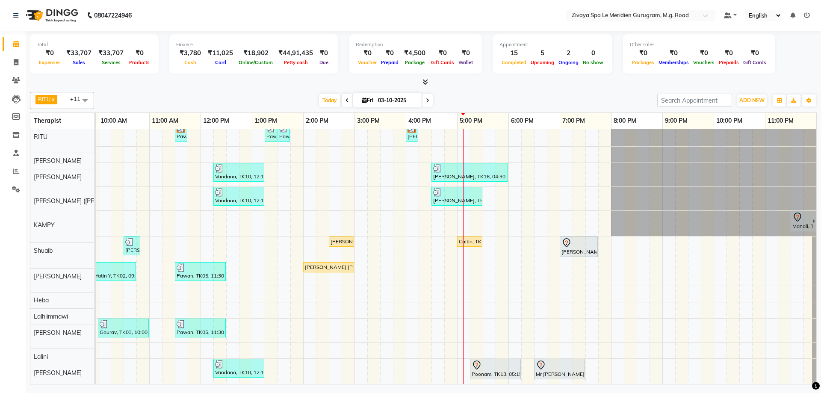
scroll to position [13, 0]
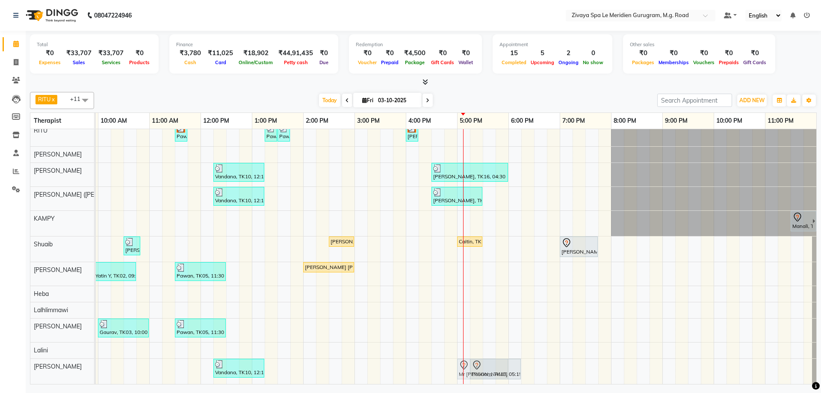
drag, startPoint x: 546, startPoint y: 363, endPoint x: 477, endPoint y: 363, distance: 68.4
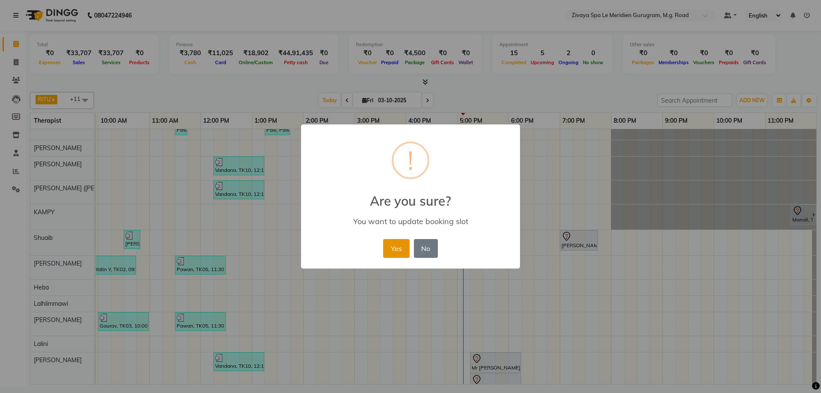
click at [392, 249] on button "Yes" at bounding box center [396, 248] width 26 height 19
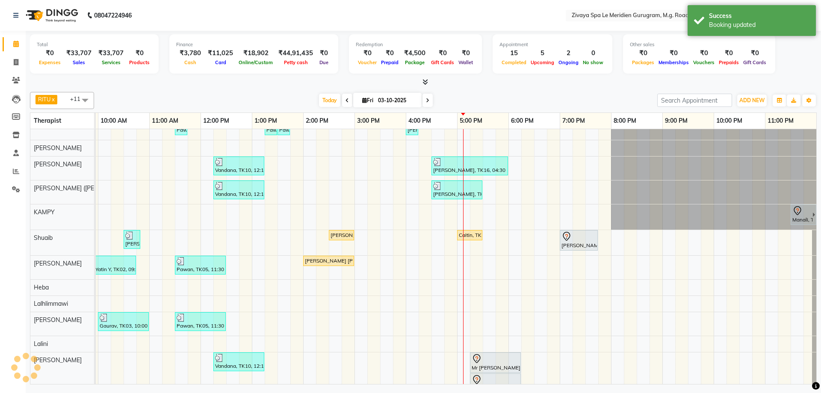
scroll to position [34, 0]
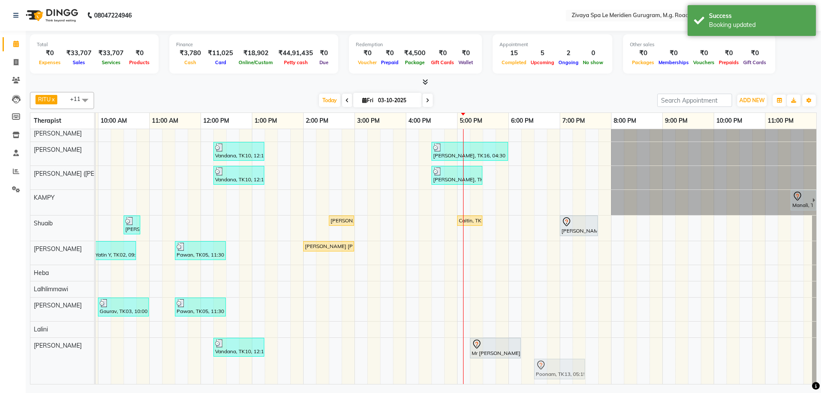
drag, startPoint x: 512, startPoint y: 367, endPoint x: 561, endPoint y: 342, distance: 54.1
click at [561, 342] on div "Pawan, TK06, 11:30 AM-11:45 AM, Javanese Pampering - 60 Mins Pawan, TK12, 01:15…" at bounding box center [200, 243] width 1231 height 282
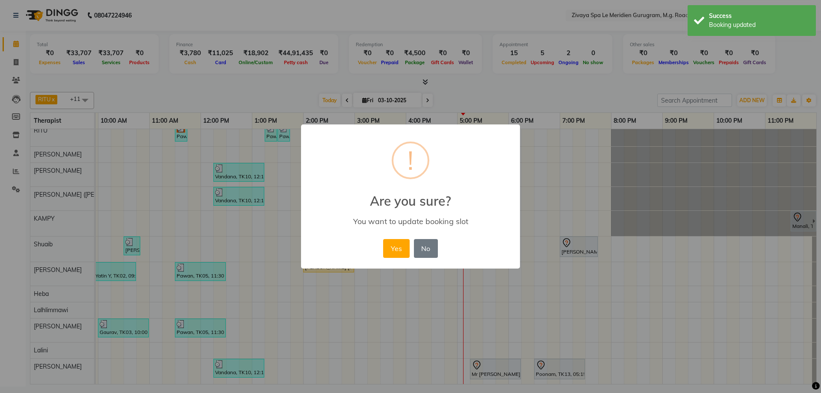
scroll to position [13, 511]
click at [400, 256] on button "Yes" at bounding box center [396, 248] width 26 height 19
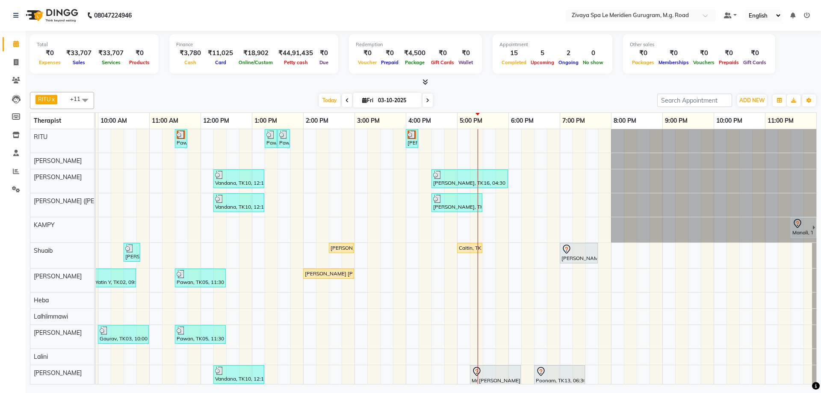
scroll to position [13, 0]
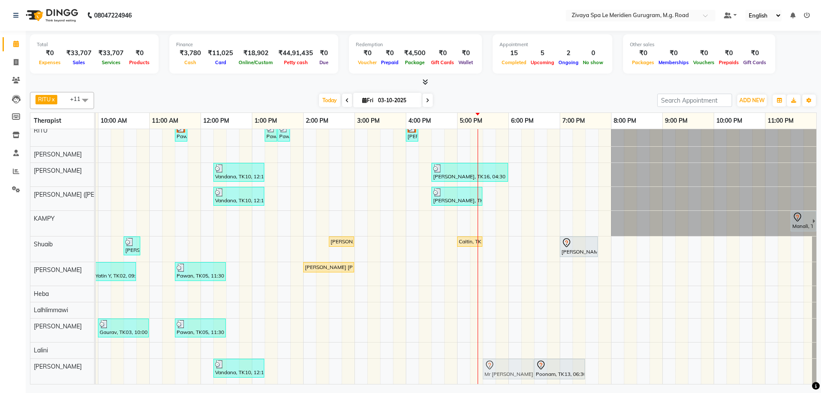
drag, startPoint x: 493, startPoint y: 363, endPoint x: 509, endPoint y: 363, distance: 15.8
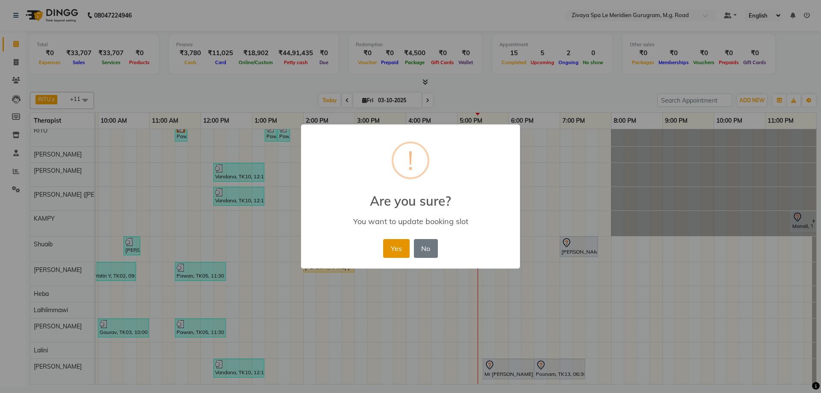
click at [401, 249] on button "Yes" at bounding box center [396, 248] width 26 height 19
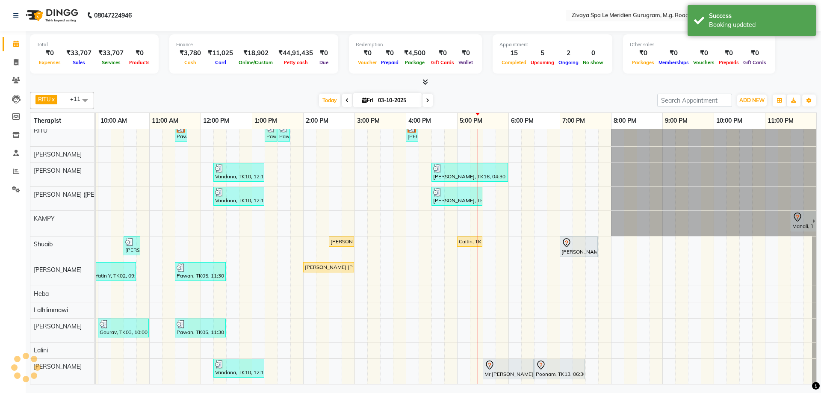
click at [514, 364] on div "Mr [PERSON_NAME], TK11, 05:30 PM-06:30 PM, Royal Siam - 60 Mins" at bounding box center [508, 369] width 49 height 18
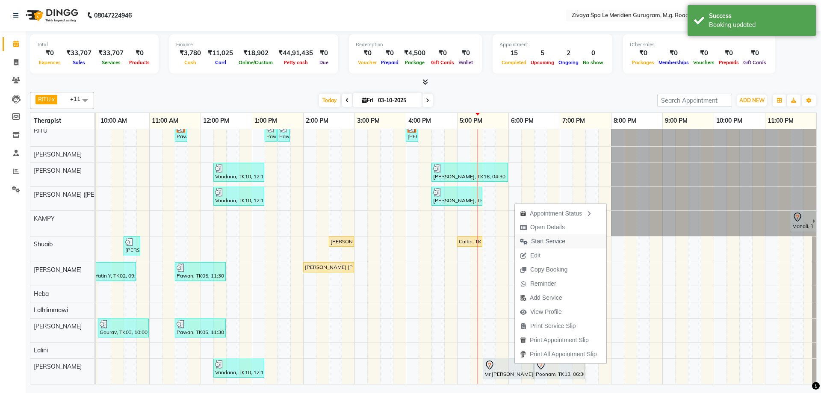
click at [539, 242] on span "Start Service" at bounding box center [548, 241] width 34 height 9
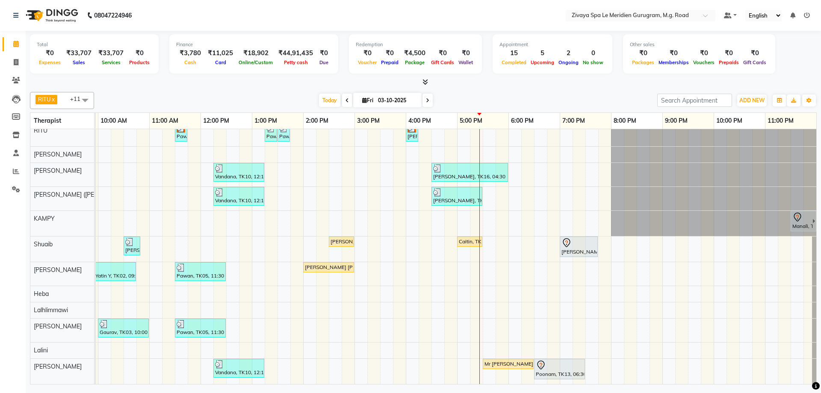
click at [329, 263] on div "[PERSON_NAME] [PERSON_NAME], TK08, 02:00 PM-03:00 PM, Javanese Pampering - 60 M…" at bounding box center [328, 267] width 49 height 8
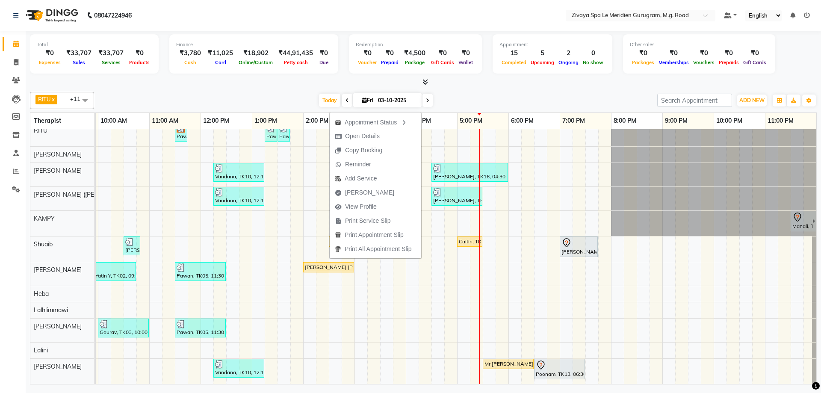
click at [508, 87] on div "Total ₹0 Expenses ₹33,707 Sales ₹33,707 Services ₹0 Products Finance ₹3,780 Cas…" at bounding box center [423, 209] width 795 height 356
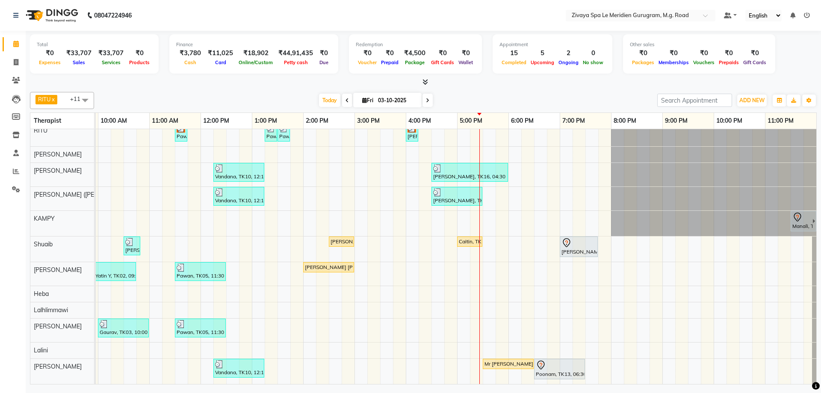
scroll to position [0, 0]
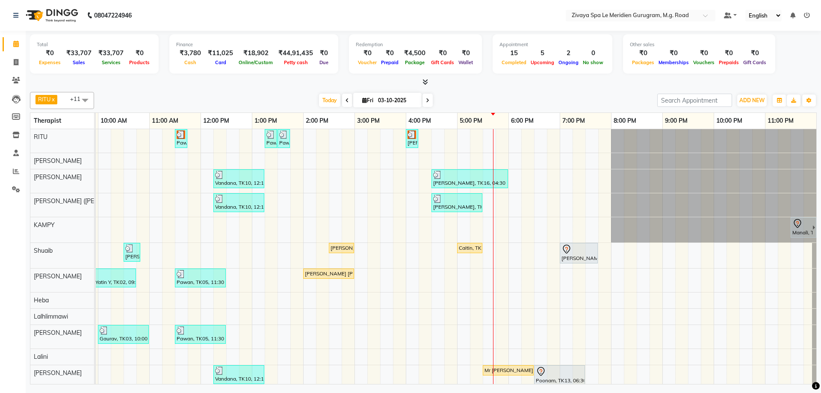
click at [460, 245] on div "Caitin, TK07, 05:00 PM-05:30 PM, SHAMPOO & BLOW DRY SHORT" at bounding box center [470, 248] width 24 height 8
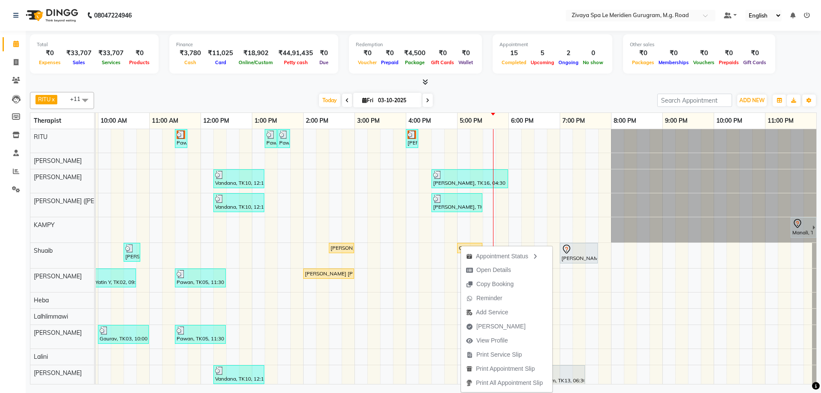
click at [701, 269] on div "Pawan, TK06, 11:30 AM-11:45 AM, Javanese Pampering - 60 Mins Pawan, TK12, 01:15…" at bounding box center [200, 259] width 1231 height 261
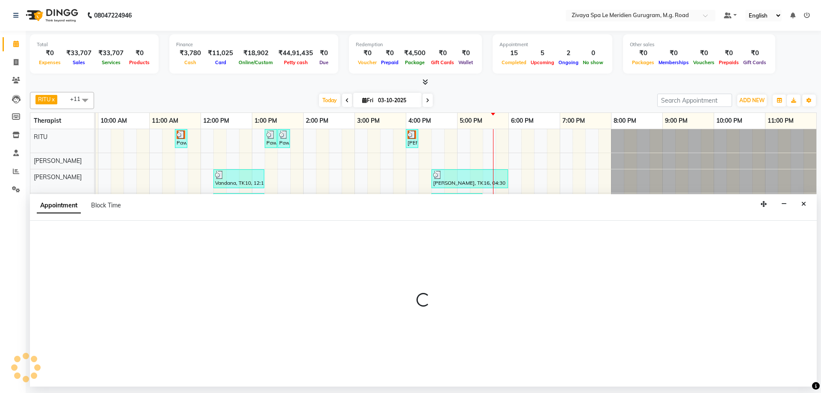
select select "61537"
select select "1305"
select select "tentative"
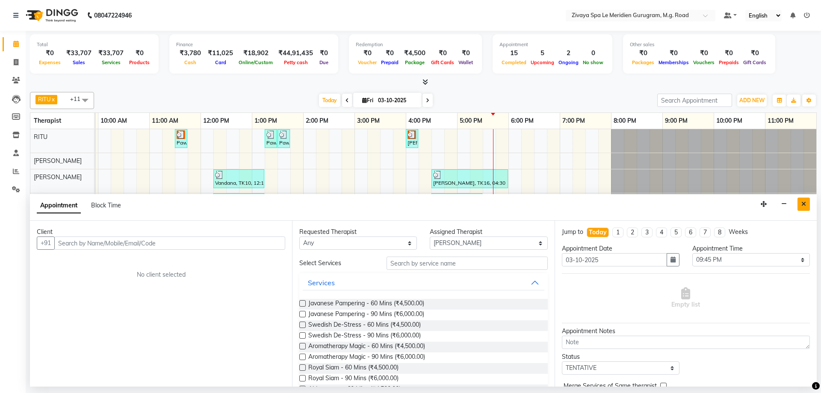
click at [801, 205] on button "Close" at bounding box center [803, 204] width 12 height 13
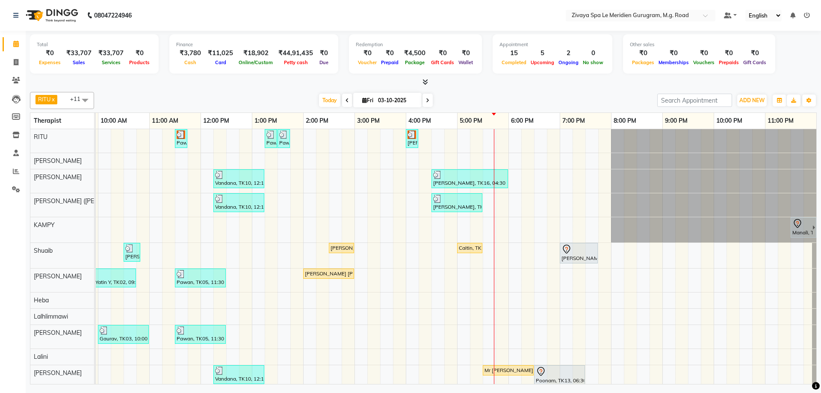
click at [463, 245] on div "Caitin, TK07, 05:00 PM-05:30 PM, SHAMPOO & BLOW DRY SHORT" at bounding box center [470, 248] width 24 height 8
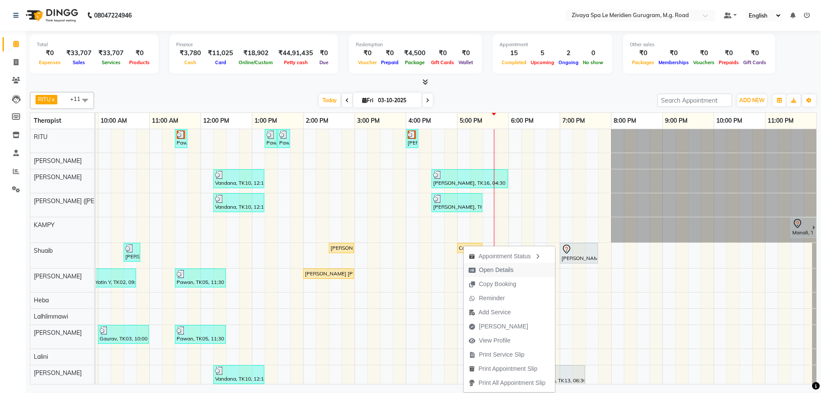
click at [491, 269] on span "Open Details" at bounding box center [496, 270] width 35 height 9
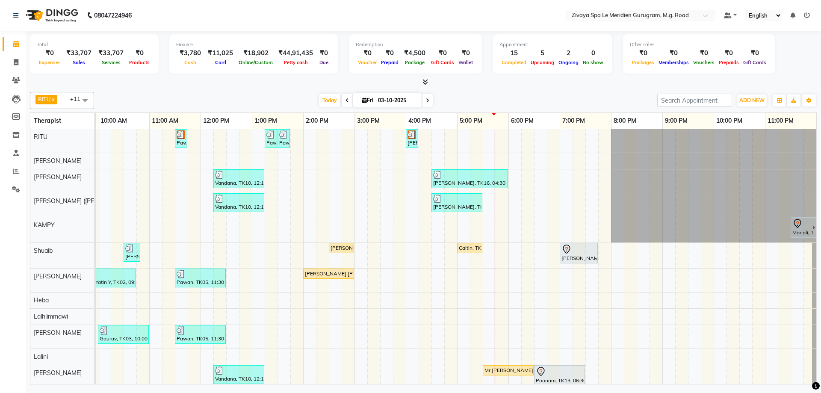
click at [465, 246] on div "Caitin, TK07, 05:00 PM-05:30 PM, SHAMPOO & BLOW DRY SHORT" at bounding box center [470, 248] width 24 height 8
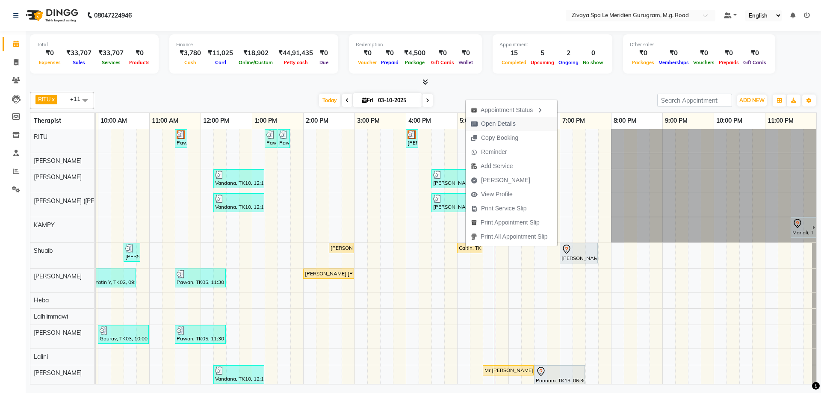
click at [524, 121] on button "Open Details" at bounding box center [511, 124] width 91 height 14
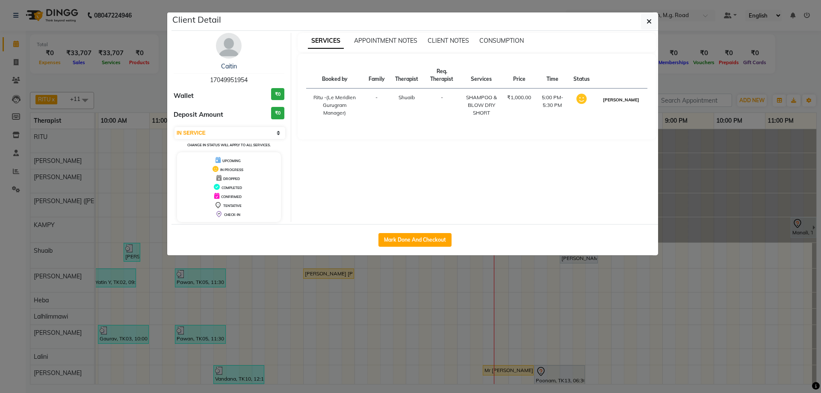
click at [630, 105] on button "[PERSON_NAME]" at bounding box center [621, 99] width 41 height 11
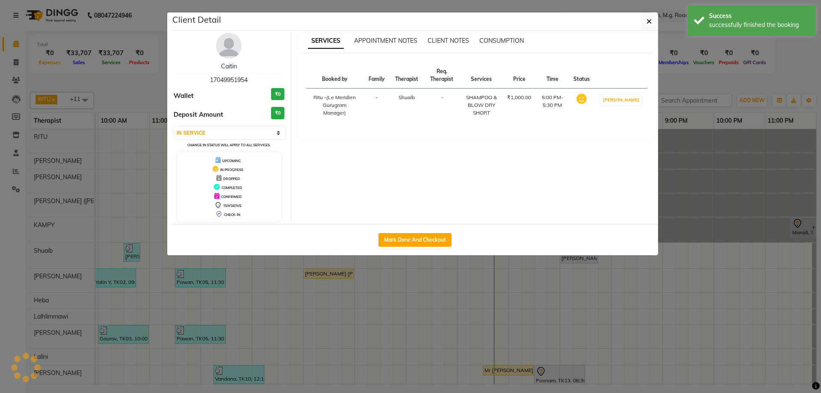
select select "3"
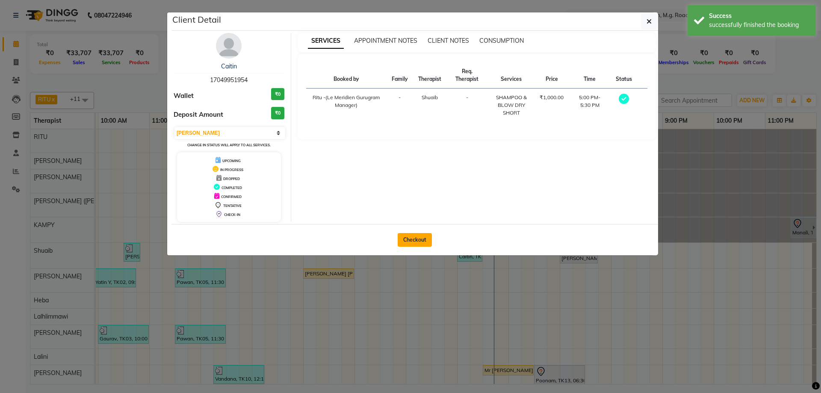
click at [422, 236] on button "Checkout" at bounding box center [415, 240] width 34 height 14
select select "service"
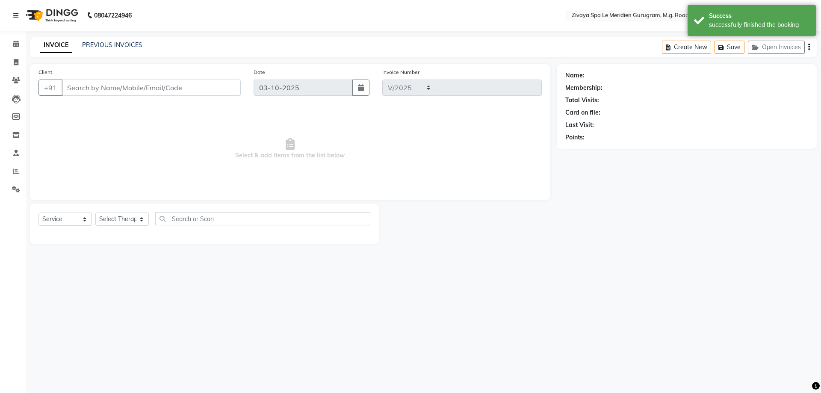
select select "6503"
type input "2209"
type input "17049951954"
select select "52628"
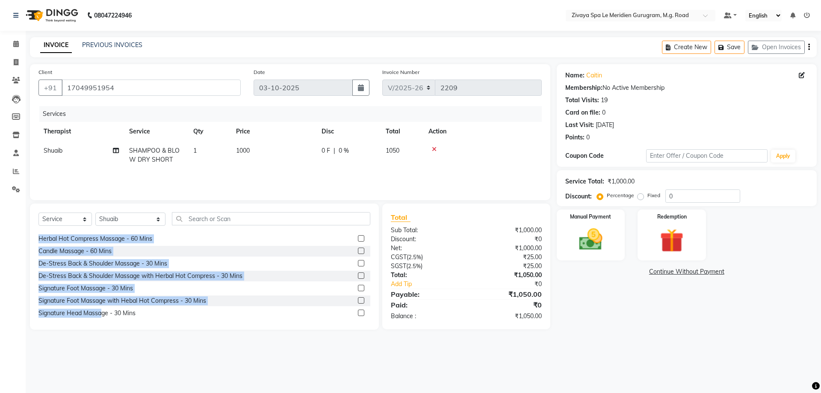
drag, startPoint x: 35, startPoint y: 234, endPoint x: 100, endPoint y: 317, distance: 105.4
click at [100, 317] on div "Select Service Product Membership Package Voucher Prepaid Gift Card Select Ther…" at bounding box center [204, 267] width 349 height 126
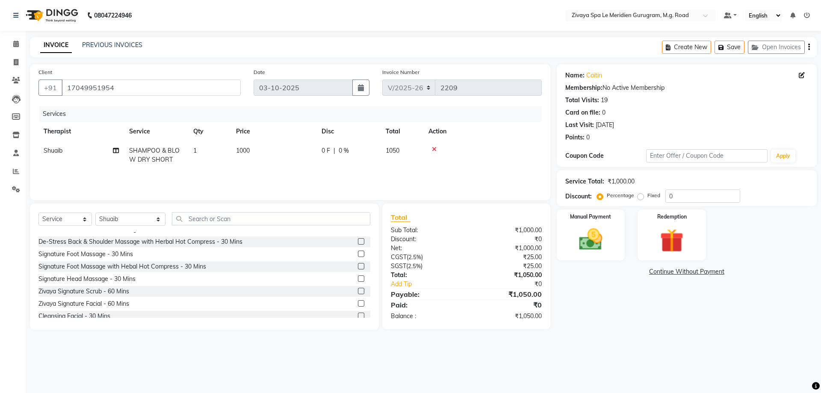
click at [123, 344] on div "08047224946 Select Location × Zivaya Spa Le Meridien Gurugram, M.g. Road Defaul…" at bounding box center [410, 196] width 821 height 393
click at [599, 254] on div "Manual Payment" at bounding box center [590, 235] width 71 height 53
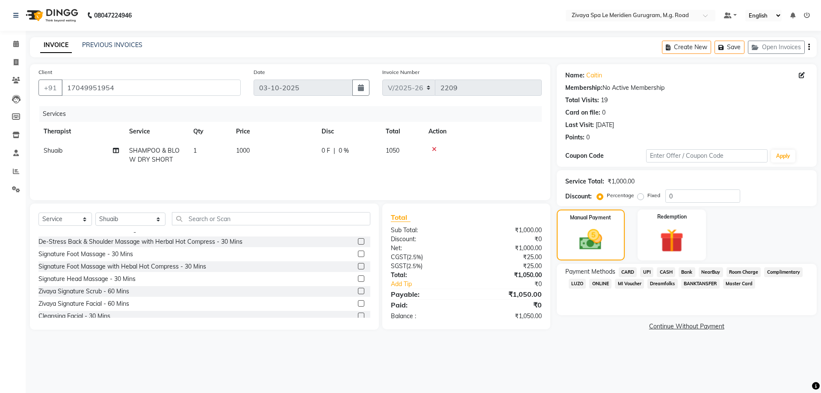
click at [626, 270] on span "CARD" at bounding box center [628, 272] width 18 height 10
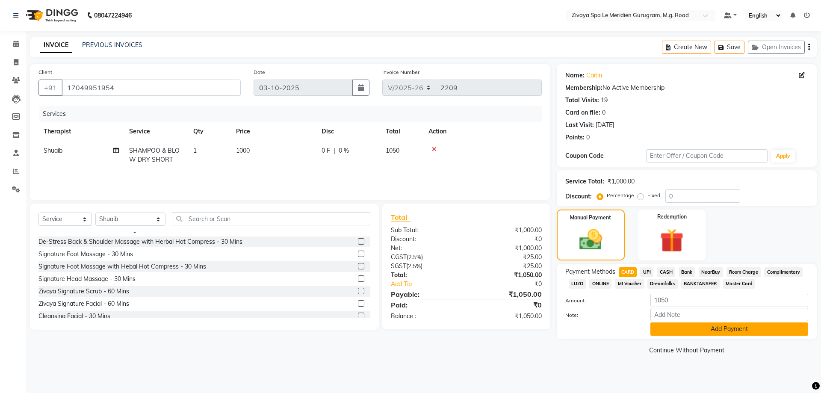
click at [678, 332] on button "Add Payment" at bounding box center [729, 328] width 158 height 13
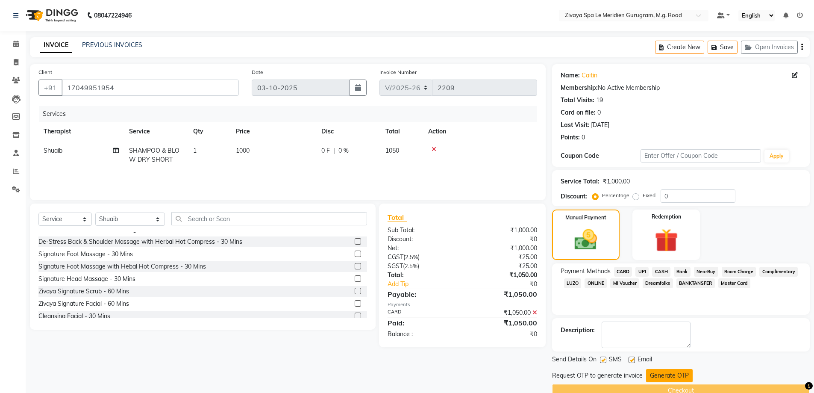
drag, startPoint x: 664, startPoint y: 375, endPoint x: 625, endPoint y: 384, distance: 40.0
click at [664, 375] on button "Generate OTP" at bounding box center [669, 375] width 47 height 13
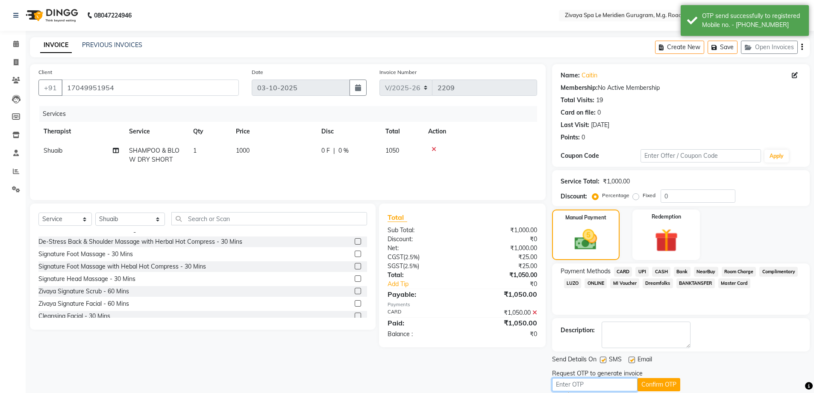
drag, startPoint x: 625, startPoint y: 384, endPoint x: 612, endPoint y: 384, distance: 13.3
click at [623, 382] on input "text" at bounding box center [595, 384] width 86 height 13
type input "3346"
click at [658, 378] on button "Confirm OTP" at bounding box center [659, 384] width 43 height 13
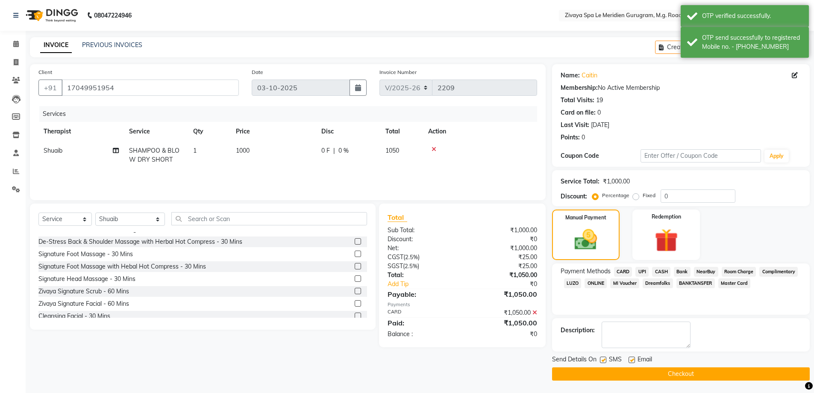
click at [660, 378] on button "Checkout" at bounding box center [681, 373] width 258 height 13
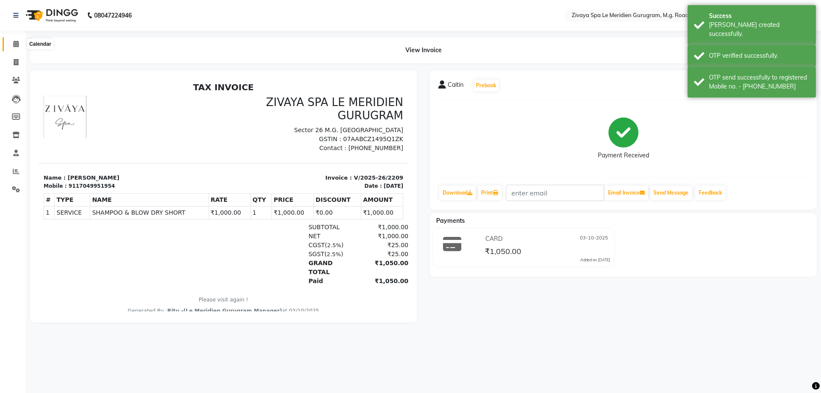
click at [15, 42] on icon at bounding box center [16, 44] width 6 height 6
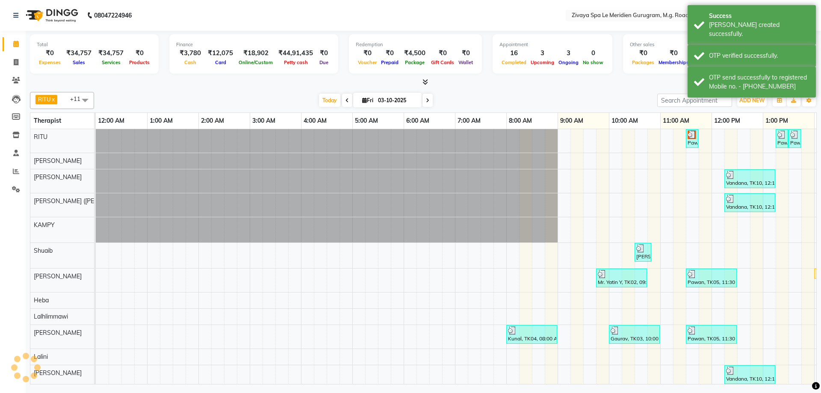
scroll to position [0, 308]
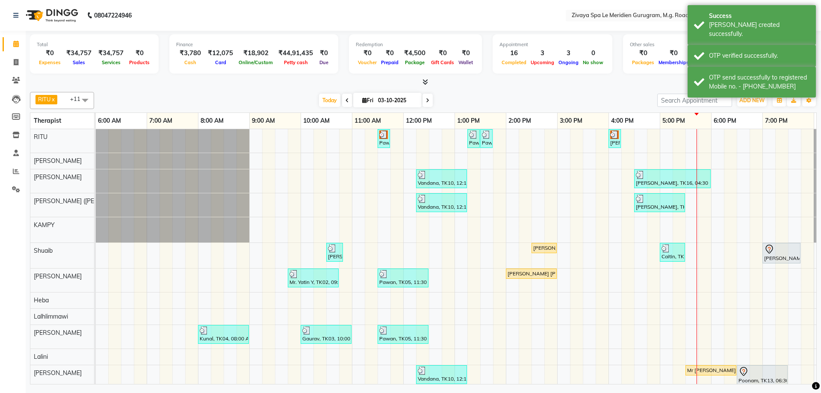
click at [535, 246] on div "[PERSON_NAME], TK14, 02:30 PM-03:00 PM, [PERSON_NAME] SHAVING" at bounding box center [544, 248] width 24 height 8
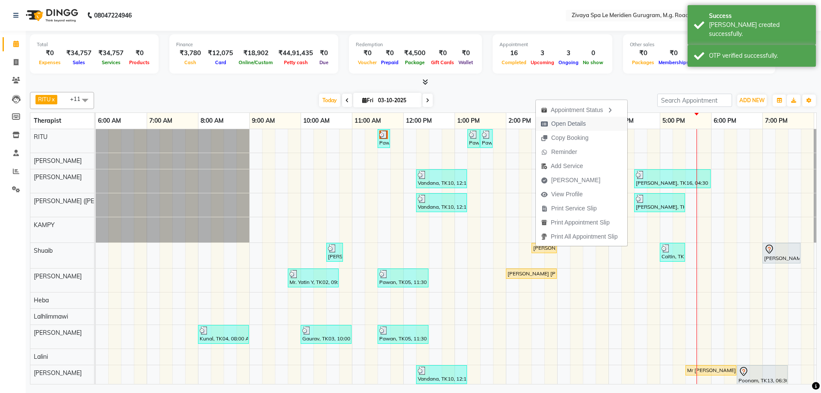
click at [564, 124] on span "Open Details" at bounding box center [568, 123] width 35 height 9
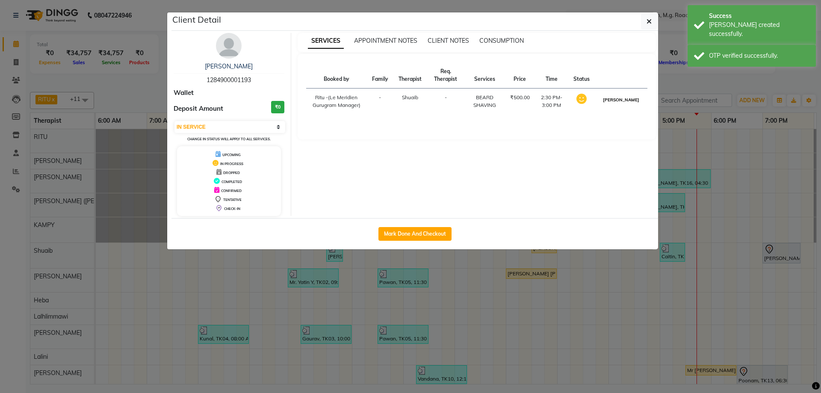
click at [622, 104] on button "[PERSON_NAME]" at bounding box center [621, 99] width 41 height 11
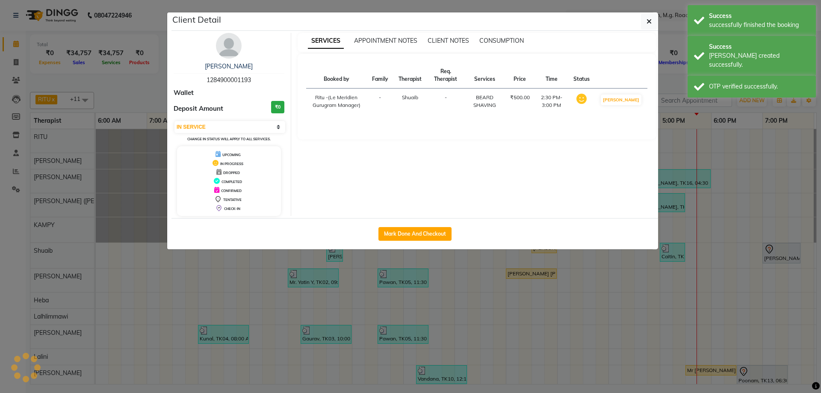
select select "3"
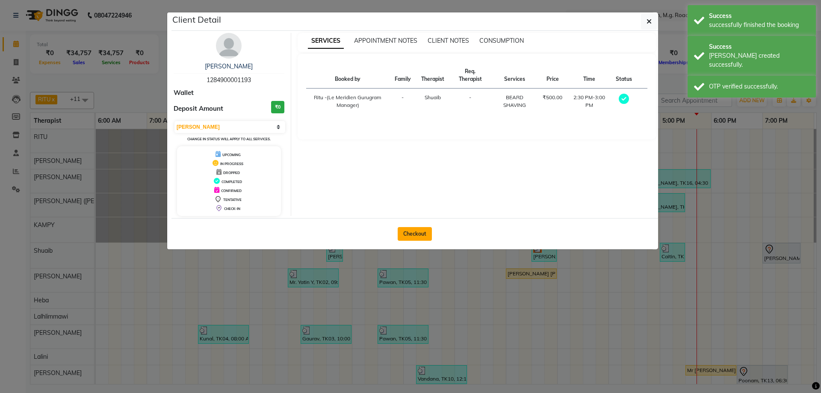
click at [423, 236] on button "Checkout" at bounding box center [415, 234] width 34 height 14
select select "service"
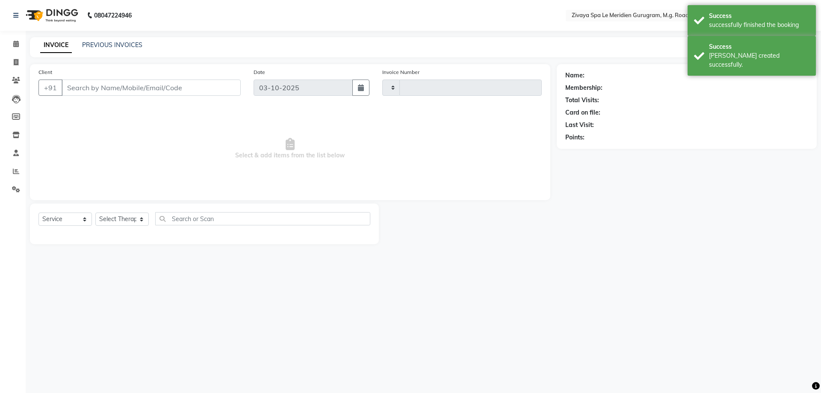
type input "2210"
select select "6503"
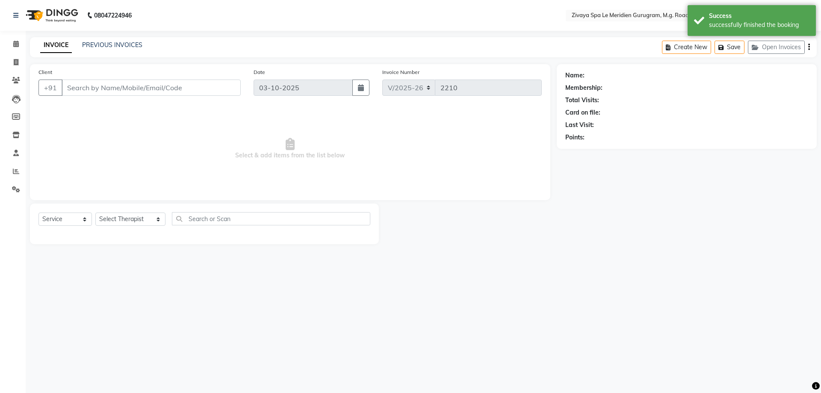
type input "1284900001193"
select select "52628"
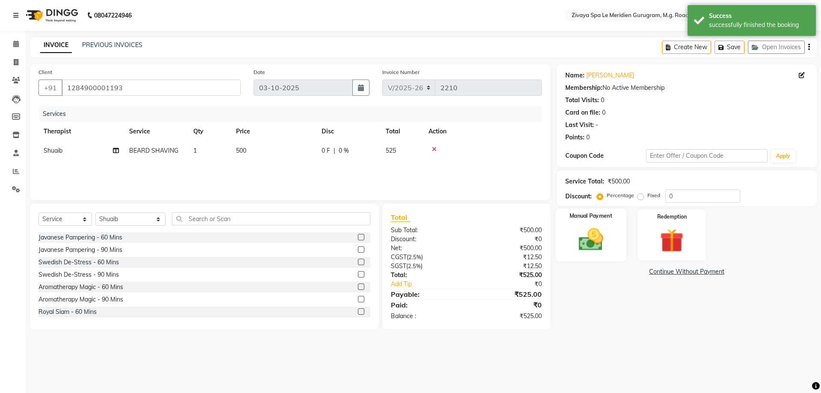
click at [611, 232] on div "Manual Payment" at bounding box center [590, 235] width 71 height 53
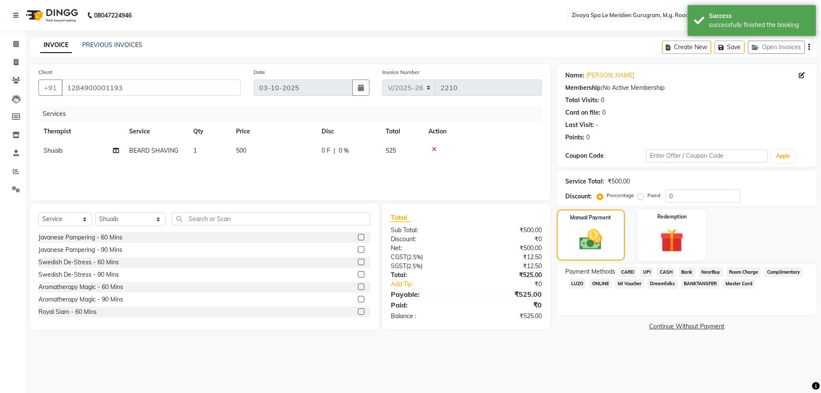
click at [644, 269] on span "UPI" at bounding box center [646, 272] width 13 height 10
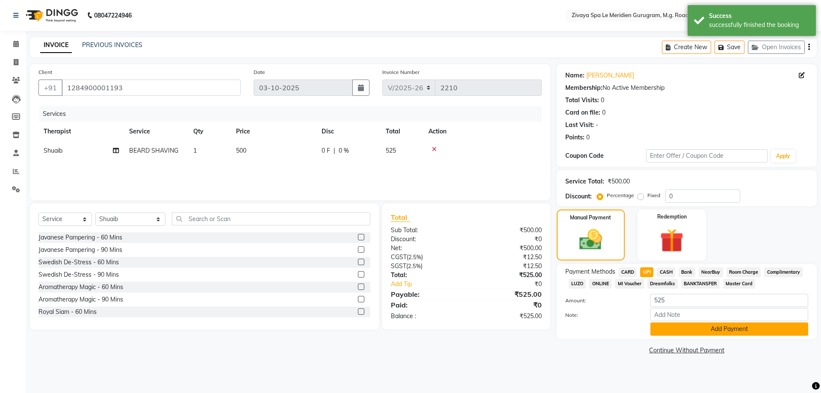
click at [677, 330] on button "Add Payment" at bounding box center [729, 328] width 158 height 13
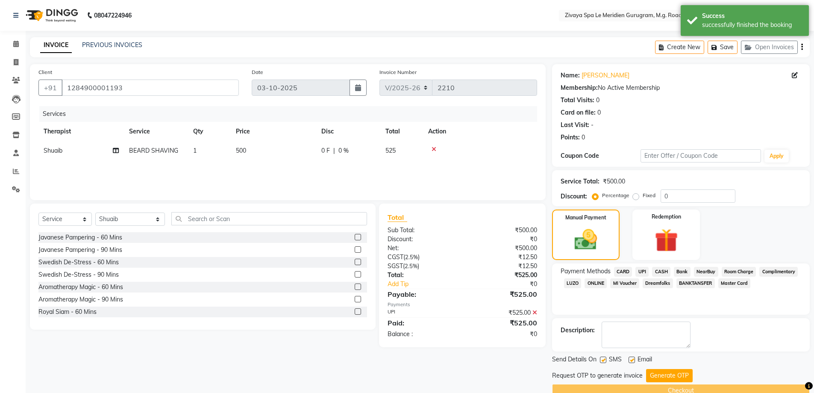
click at [668, 370] on button "Generate OTP" at bounding box center [669, 375] width 47 height 13
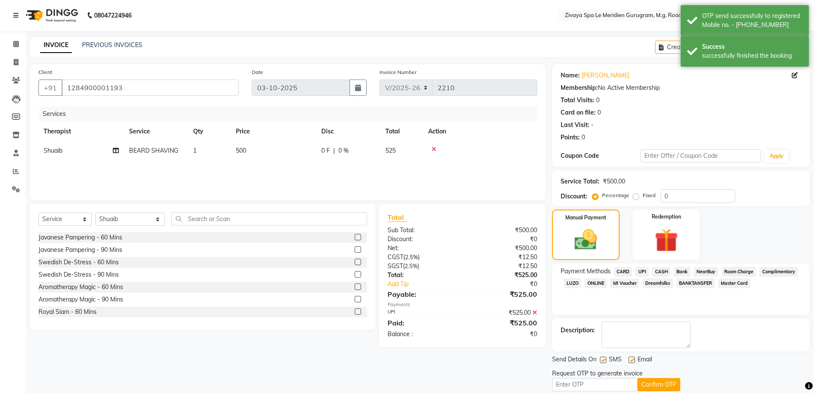
click at [602, 376] on div "Request OTP to generate invoice" at bounding box center [597, 373] width 91 height 9
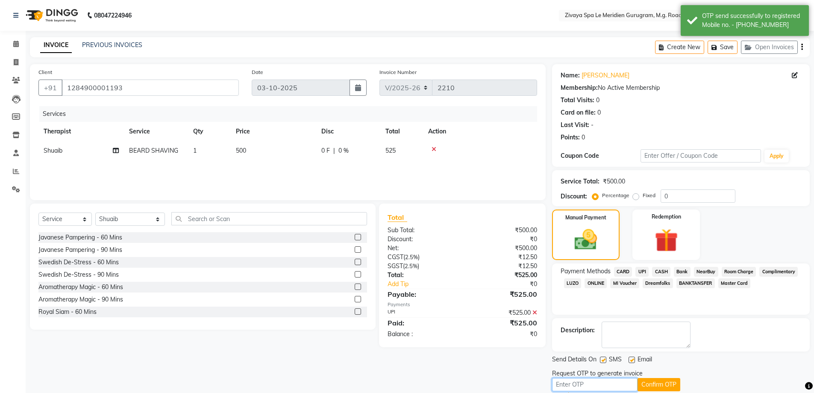
drag, startPoint x: 601, startPoint y: 388, endPoint x: 683, endPoint y: 388, distance: 82.5
click at [601, 388] on input "text" at bounding box center [595, 384] width 86 height 13
type input "3346"
click at [664, 387] on button "Confirm OTP" at bounding box center [659, 384] width 43 height 13
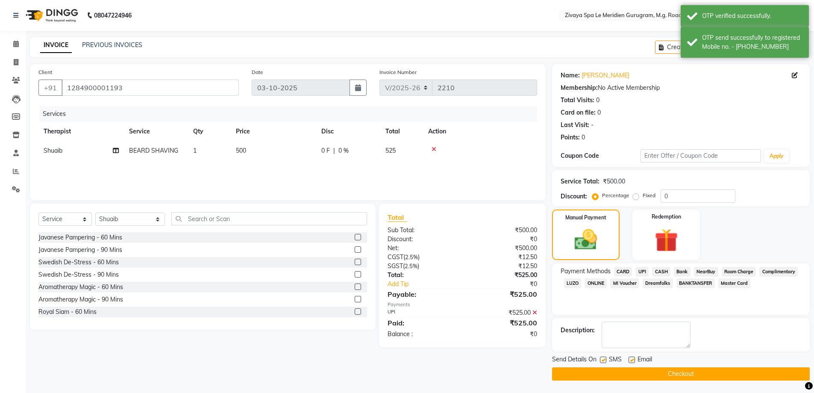
click at [661, 375] on button "Checkout" at bounding box center [681, 373] width 258 height 13
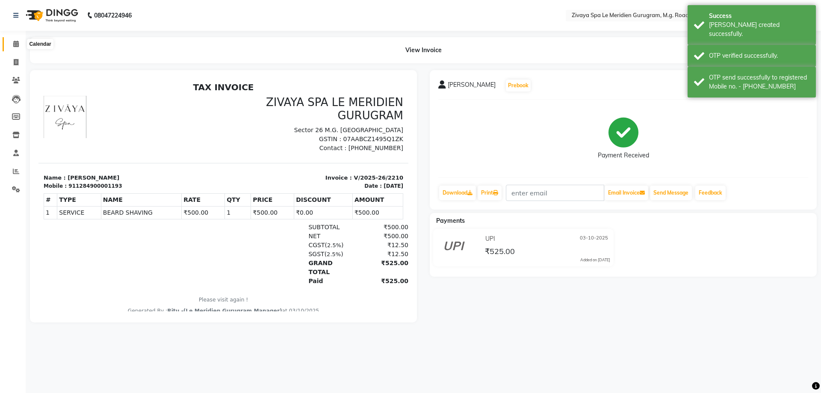
click at [15, 41] on icon at bounding box center [16, 44] width 6 height 6
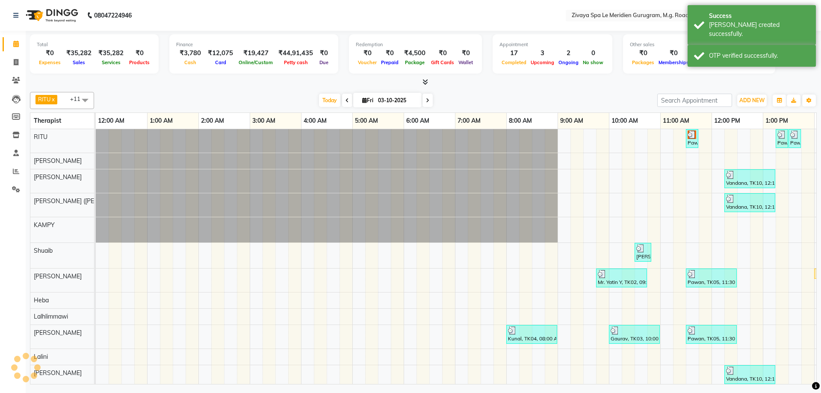
scroll to position [0, 308]
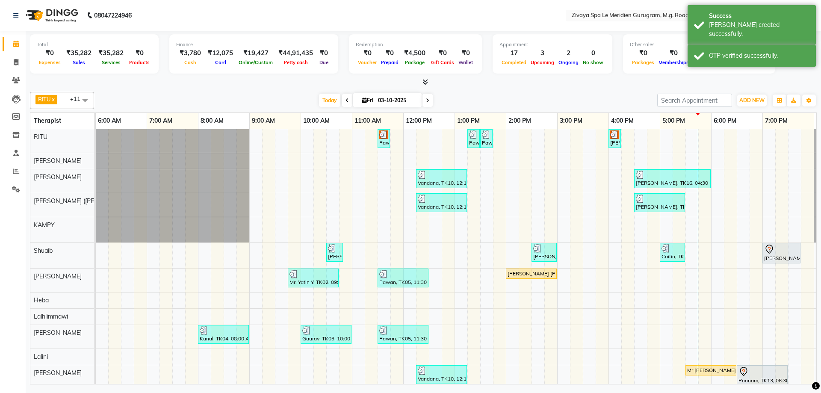
click at [511, 274] on div "[PERSON_NAME] [PERSON_NAME], TK08, 02:00 PM-03:00 PM, Javanese Pampering - 60 M…" at bounding box center [531, 274] width 49 height 8
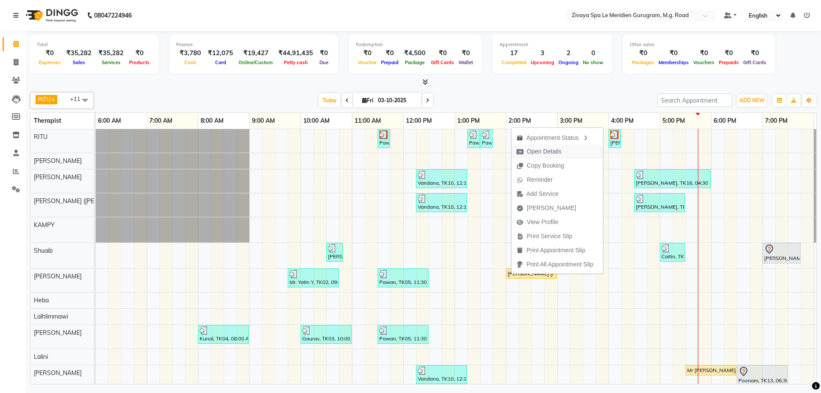
click at [551, 149] on span "Open Details" at bounding box center [544, 151] width 35 height 9
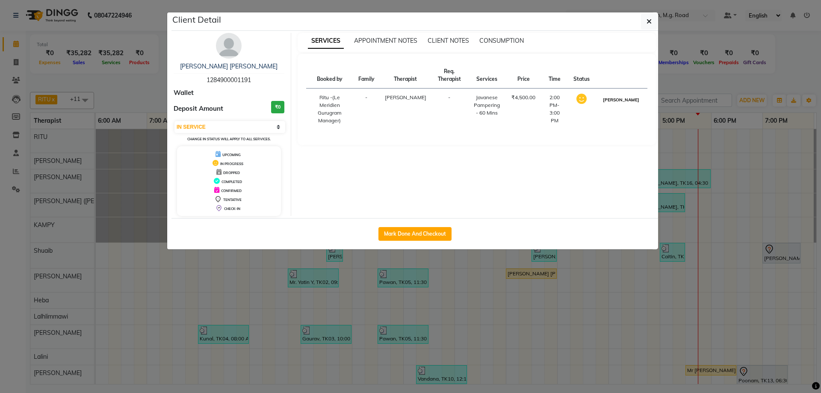
click at [631, 103] on button "[PERSON_NAME]" at bounding box center [621, 99] width 41 height 11
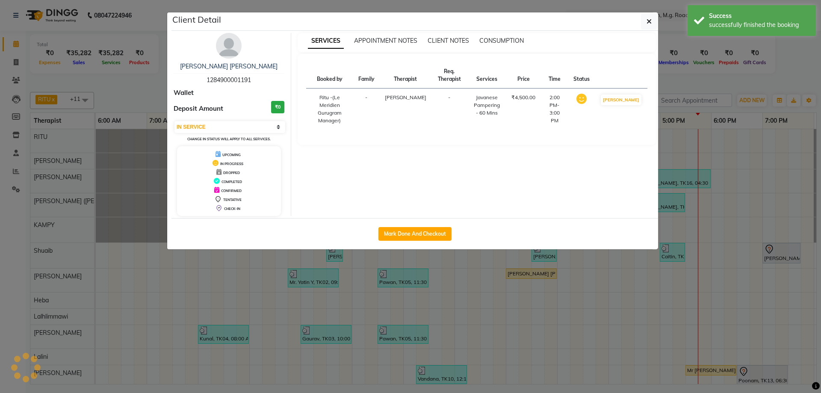
select select "3"
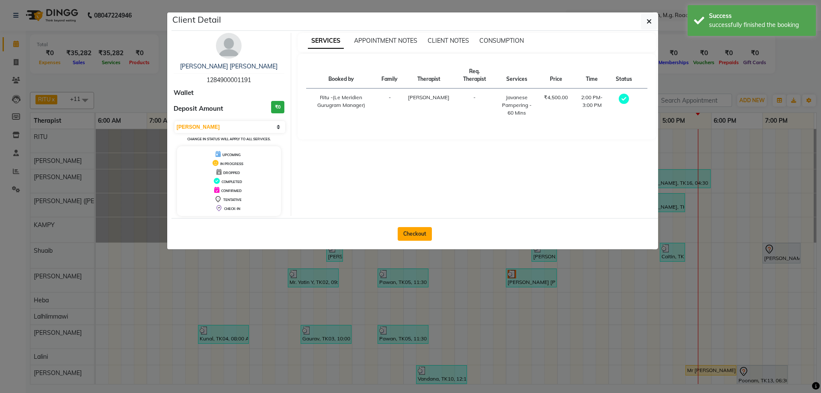
click at [407, 235] on button "Checkout" at bounding box center [415, 234] width 34 height 14
select select "6503"
select select "service"
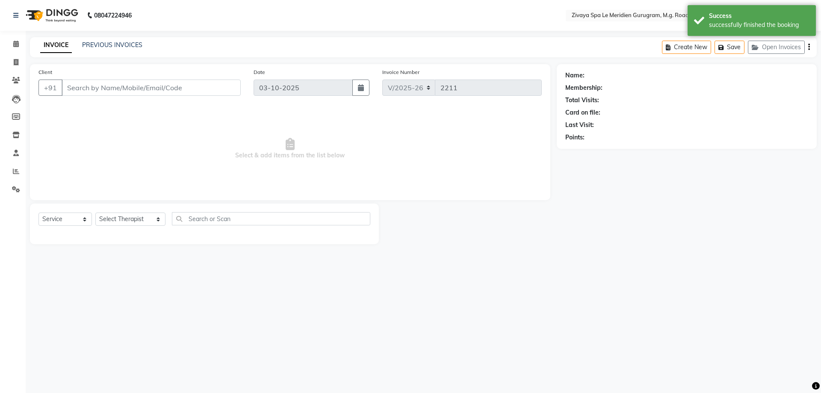
type input "1284900001191"
select select "61537"
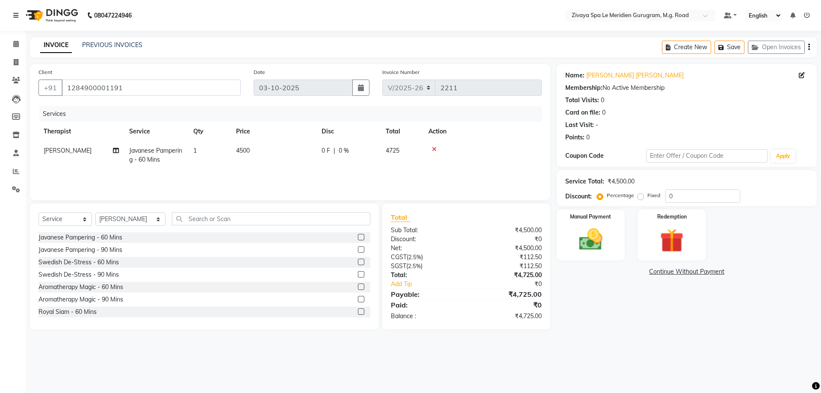
click at [325, 149] on span "0 F" at bounding box center [326, 150] width 9 height 9
select select "61537"
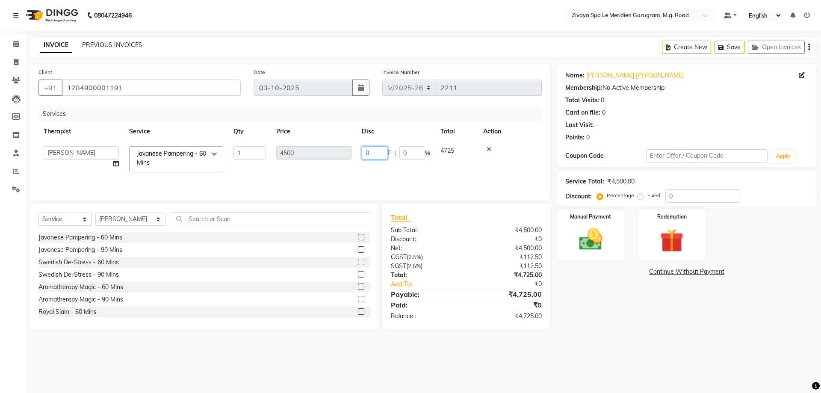
drag, startPoint x: 370, startPoint y: 154, endPoint x: 509, endPoint y: 162, distance: 139.6
click at [357, 152] on td "0 F | 0 %" at bounding box center [396, 159] width 79 height 36
type input "1167.62"
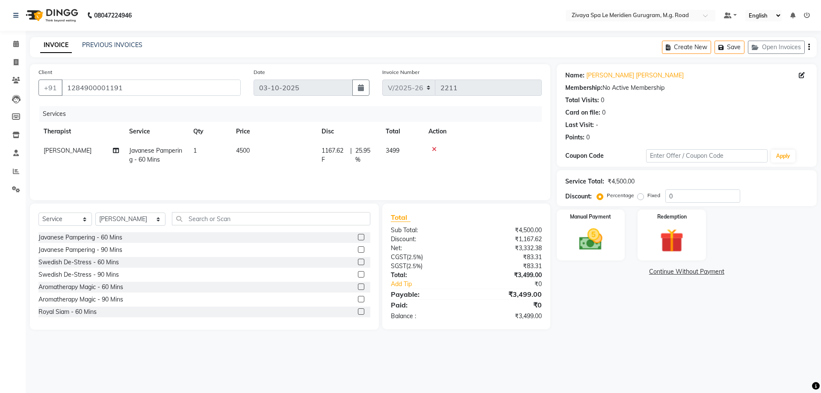
click at [444, 361] on div "08047224946 Select Location × Zivaya Spa Le Meridien Gurugram, M.g. Road Defaul…" at bounding box center [410, 196] width 821 height 393
click at [600, 240] on img at bounding box center [591, 239] width 40 height 28
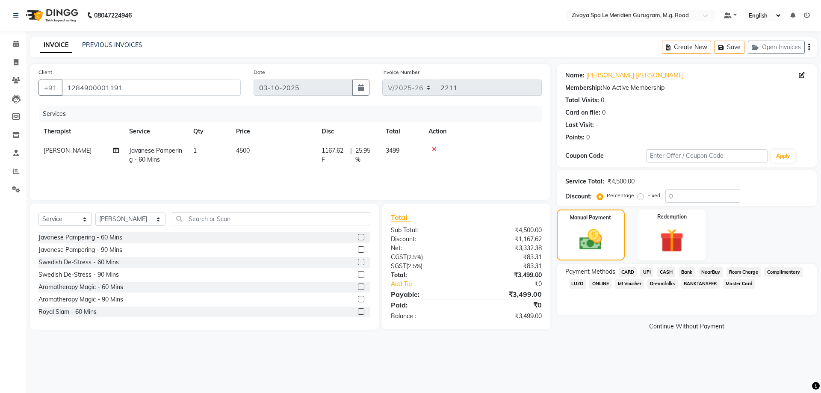
click at [627, 269] on span "CARD" at bounding box center [628, 272] width 18 height 10
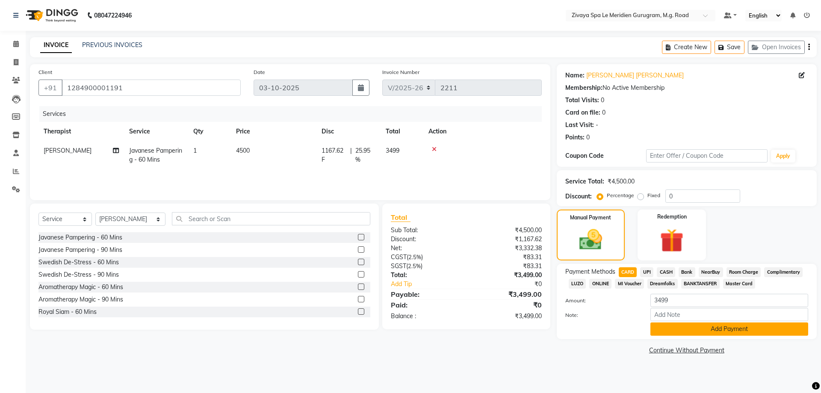
click at [720, 325] on button "Add Payment" at bounding box center [729, 328] width 158 height 13
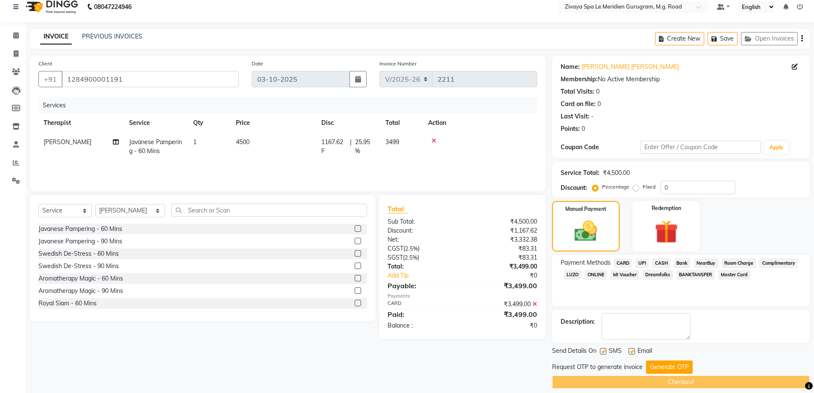
scroll to position [17, 0]
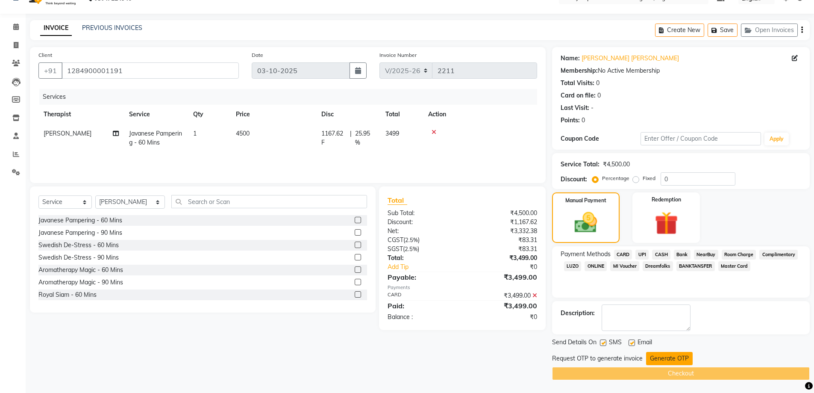
click at [655, 357] on button "Generate OTP" at bounding box center [669, 358] width 47 height 13
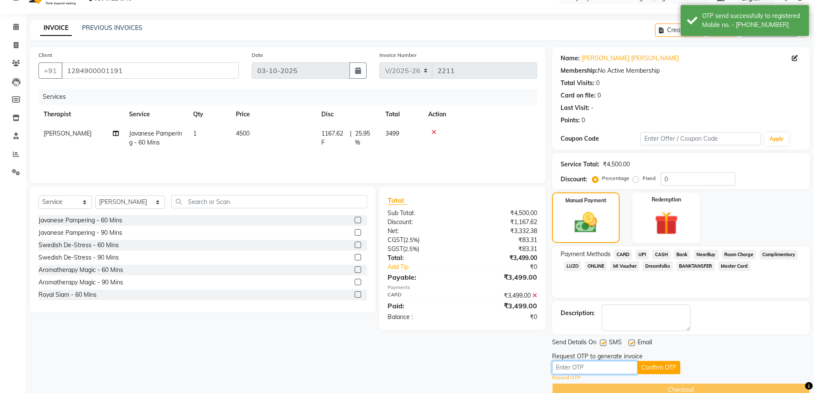
click at [631, 366] on input "text" at bounding box center [595, 367] width 86 height 13
type input "3346"
click at [657, 365] on button "Confirm OTP" at bounding box center [659, 367] width 43 height 13
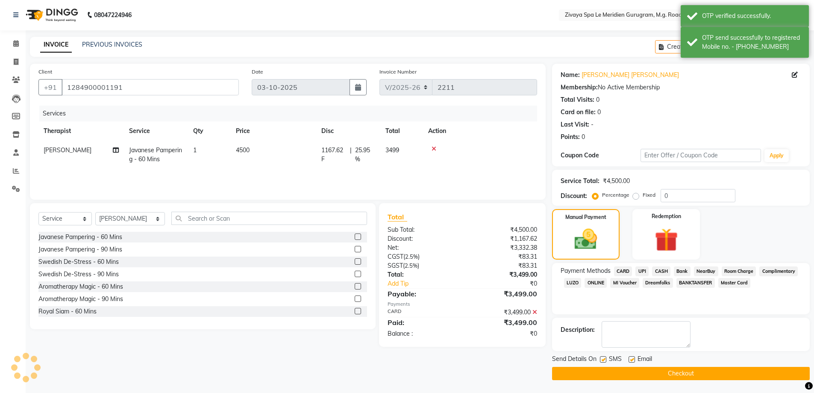
scroll to position [0, 0]
click at [657, 374] on button "Checkout" at bounding box center [681, 373] width 258 height 13
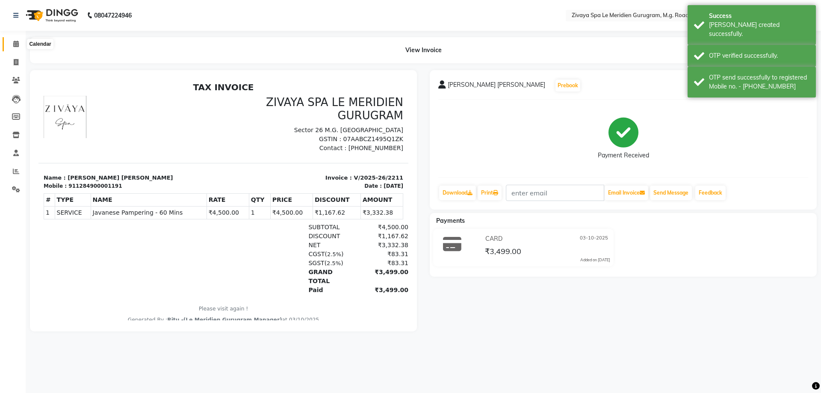
click at [12, 42] on span at bounding box center [16, 44] width 15 height 10
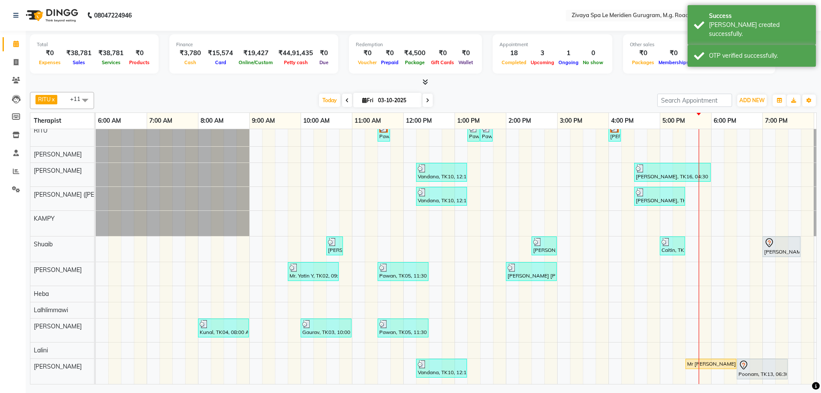
scroll to position [13, 0]
click at [690, 360] on div "Mr [PERSON_NAME], TK11, 05:30 PM-06:30 PM, Royal Siam - 60 Mins" at bounding box center [710, 364] width 49 height 8
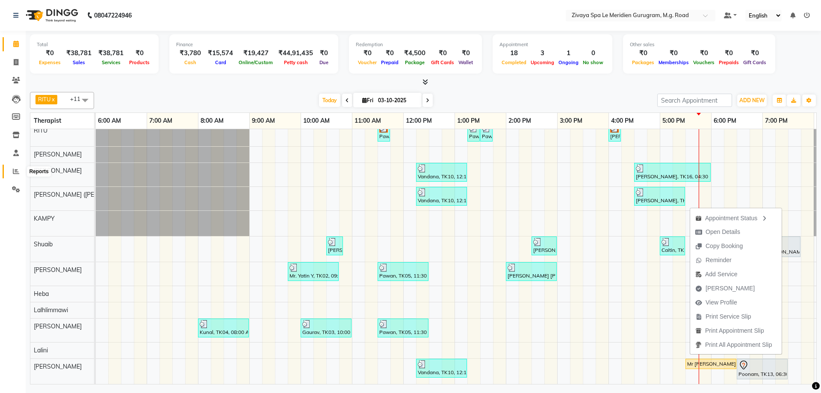
click at [15, 170] on icon at bounding box center [16, 171] width 6 height 6
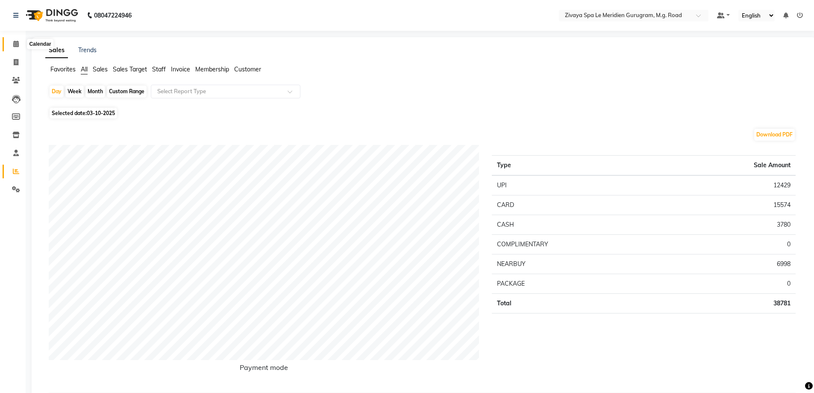
drag, startPoint x: 10, startPoint y: 44, endPoint x: 13, endPoint y: 50, distance: 6.7
click at [11, 44] on span at bounding box center [16, 44] width 15 height 10
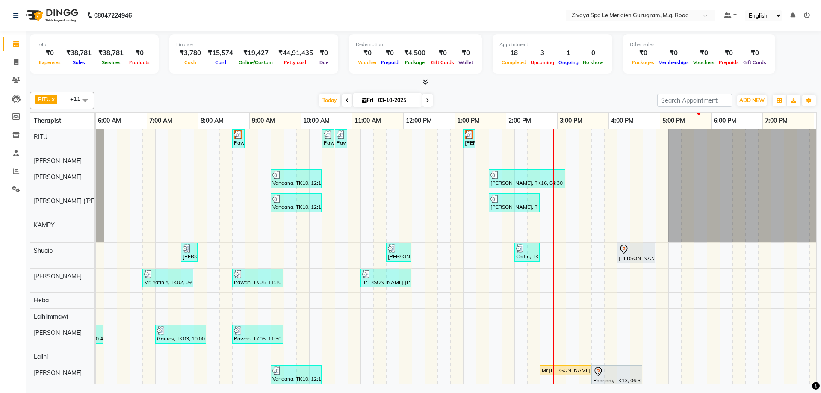
scroll to position [0, 454]
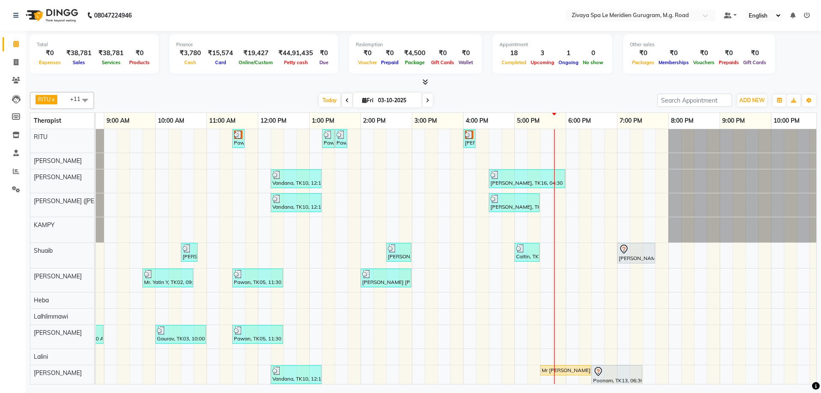
click at [471, 138] on img at bounding box center [469, 134] width 9 height 9
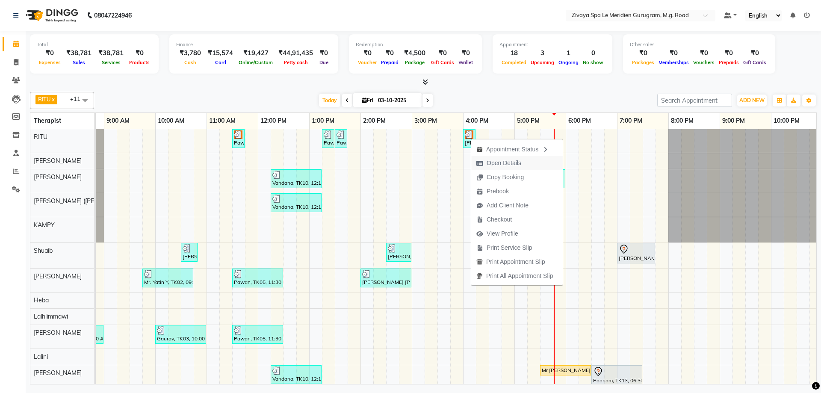
click at [502, 165] on span "Open Details" at bounding box center [504, 163] width 35 height 9
select select "3"
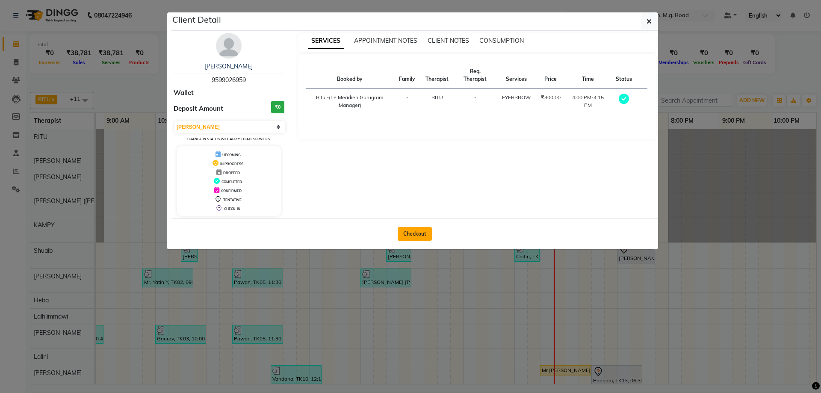
click at [413, 231] on button "Checkout" at bounding box center [415, 234] width 34 height 14
select select "service"
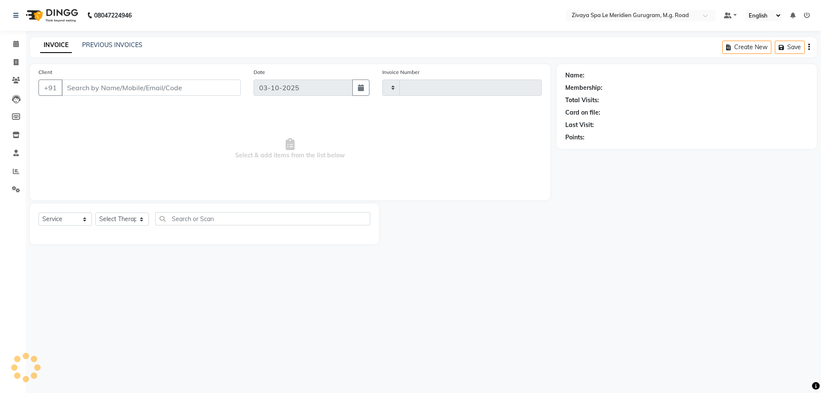
type input "2212"
select select "6503"
type input "9599026959"
select select "49503"
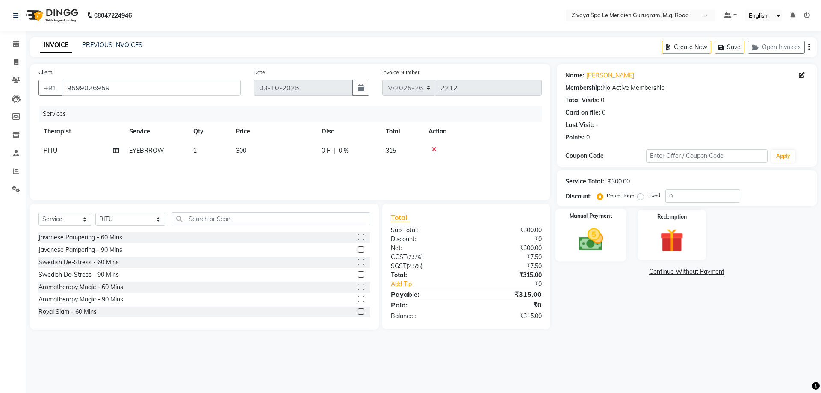
click at [599, 238] on img at bounding box center [591, 239] width 40 height 28
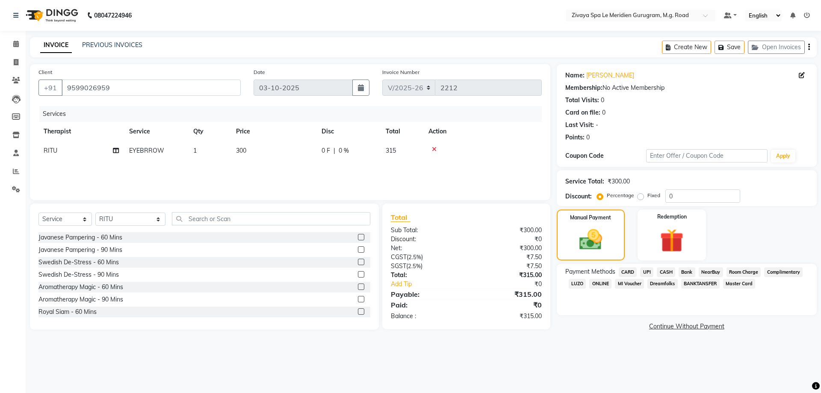
click at [646, 269] on span "UPI" at bounding box center [646, 272] width 13 height 10
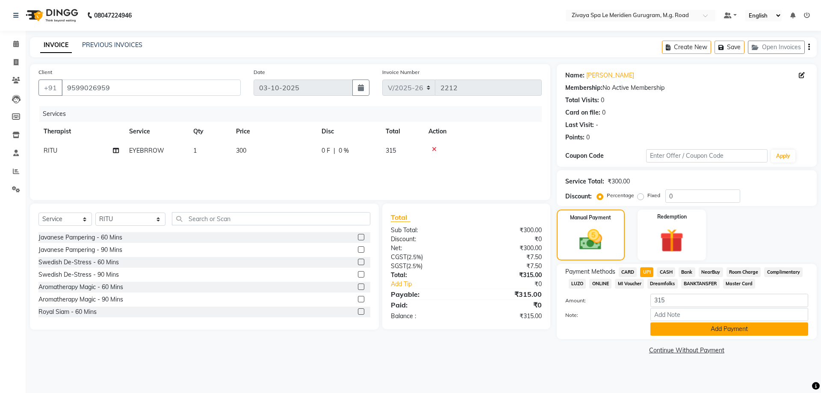
click at [707, 330] on button "Add Payment" at bounding box center [729, 328] width 158 height 13
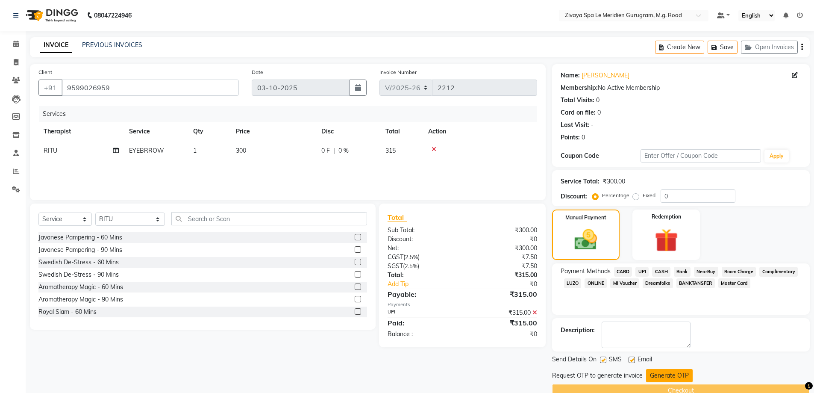
click at [677, 373] on button "Generate OTP" at bounding box center [669, 375] width 47 height 13
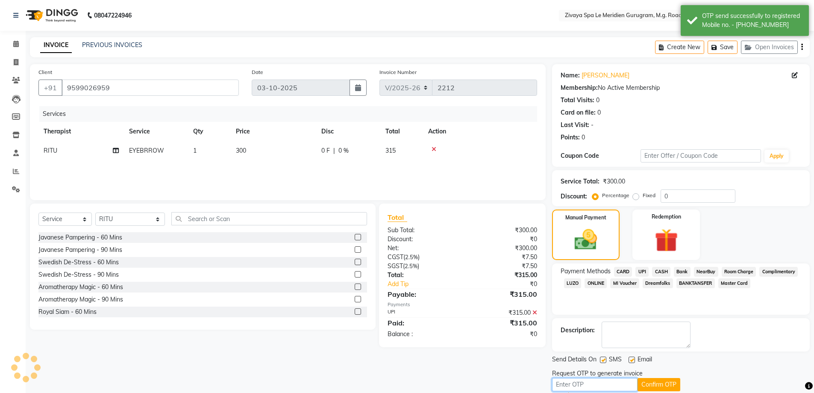
click at [628, 380] on input "text" at bounding box center [595, 384] width 86 height 13
type input "3346"
click at [644, 392] on div "Resend OTP" at bounding box center [681, 394] width 258 height 7
click at [647, 383] on button "Confirm OTP" at bounding box center [659, 384] width 43 height 13
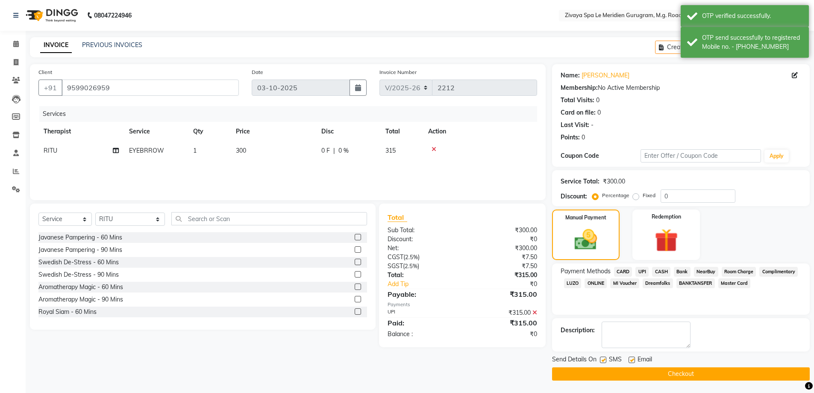
click at [648, 372] on button "Checkout" at bounding box center [681, 373] width 258 height 13
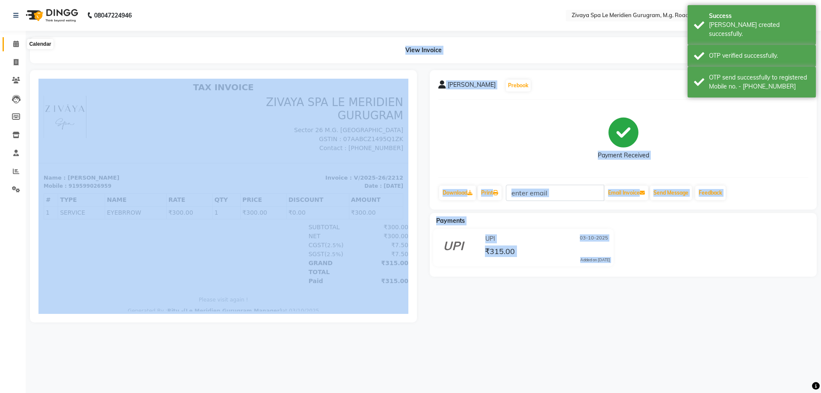
click at [16, 42] on icon at bounding box center [16, 44] width 6 height 6
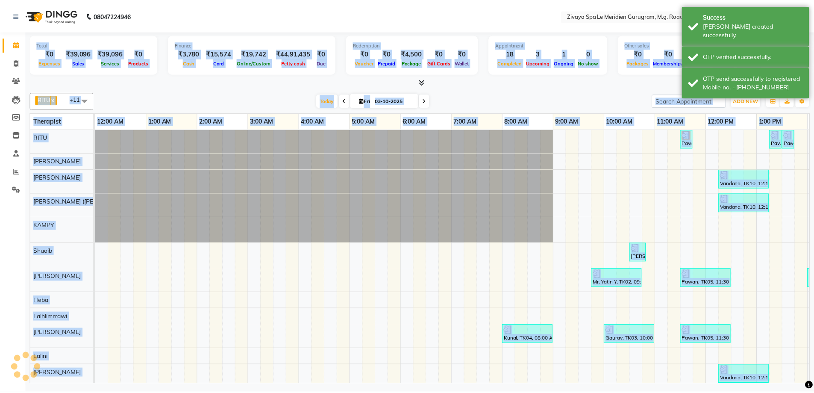
scroll to position [0, 308]
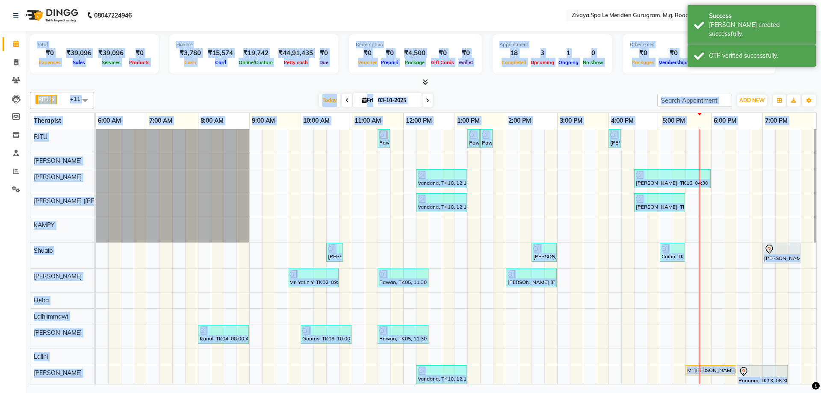
click at [708, 272] on div "Pawan, TK06, 11:30 AM-11:45 AM, Javanese Pampering - 60 Mins Pawan, TK12, 01:15…" at bounding box center [403, 259] width 1231 height 261
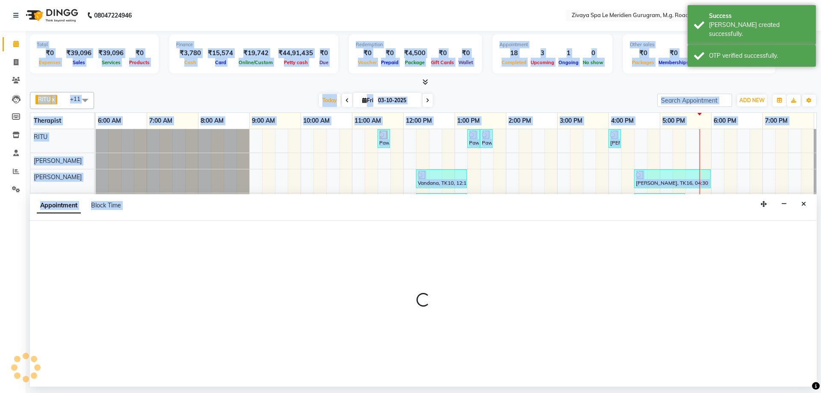
select select "61537"
select select "tentative"
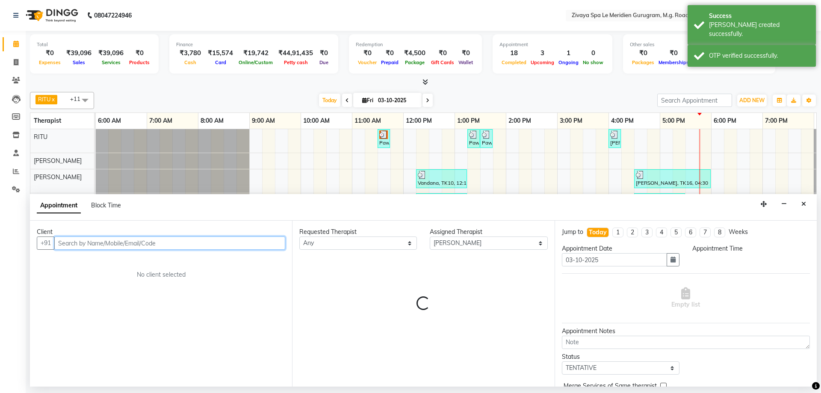
select select "1065"
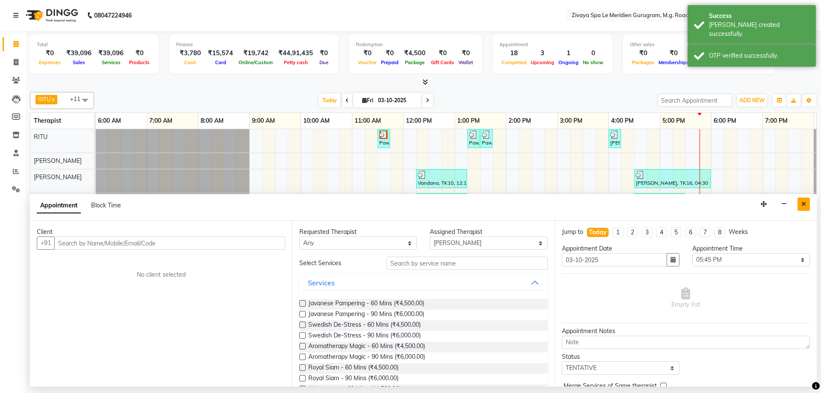
click at [806, 202] on button "Close" at bounding box center [803, 204] width 12 height 13
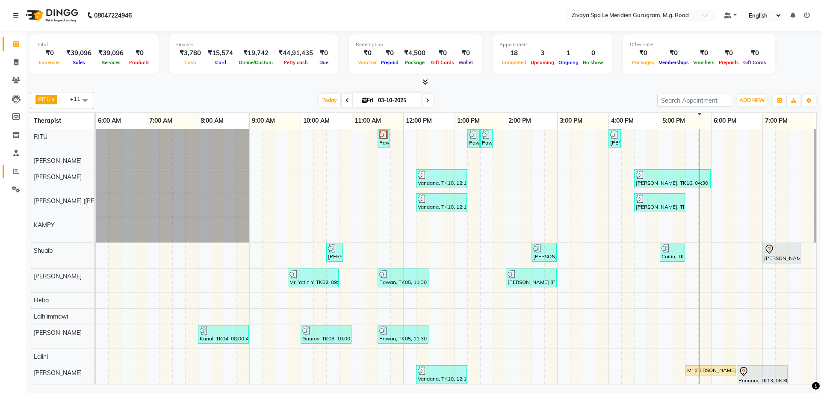
click at [8, 174] on link "Reports" at bounding box center [13, 172] width 21 height 14
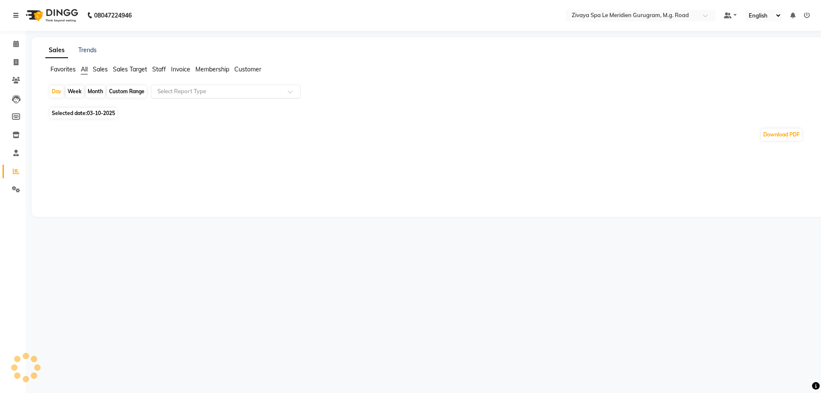
click at [194, 92] on input "text" at bounding box center [217, 91] width 123 height 9
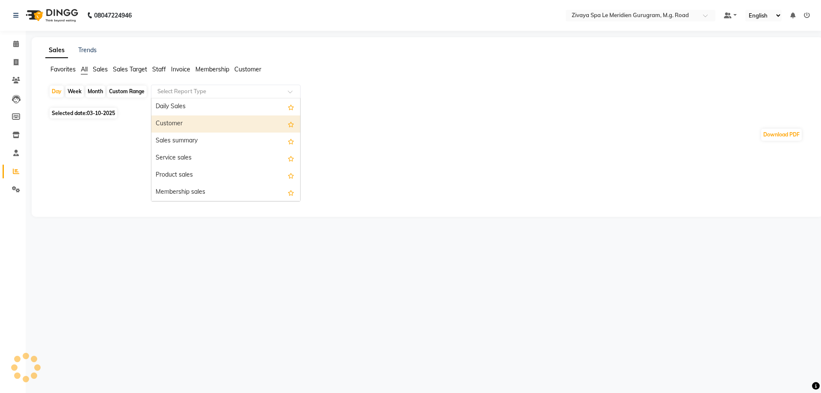
click at [186, 121] on div "Customer" at bounding box center [225, 123] width 149 height 17
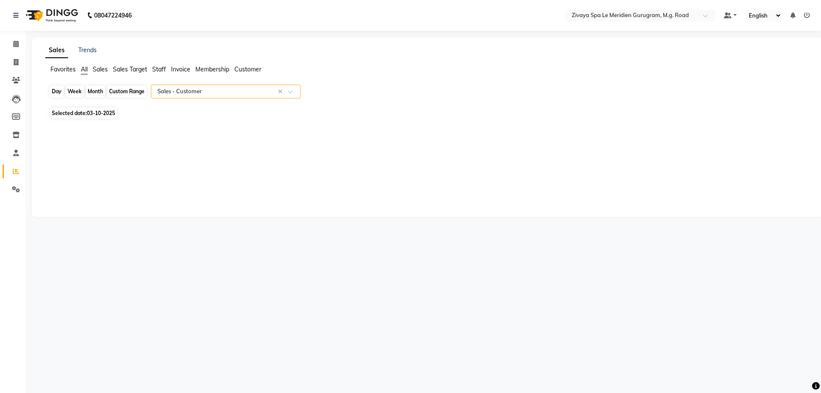
select select "filtered_report"
select select "pdf"
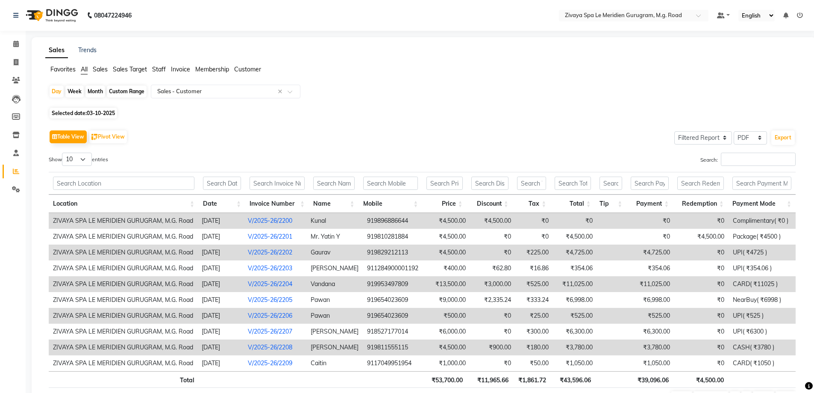
click at [78, 116] on span "Selected date: 03-10-2025" at bounding box center [84, 113] width 68 height 11
select select "10"
select select "2025"
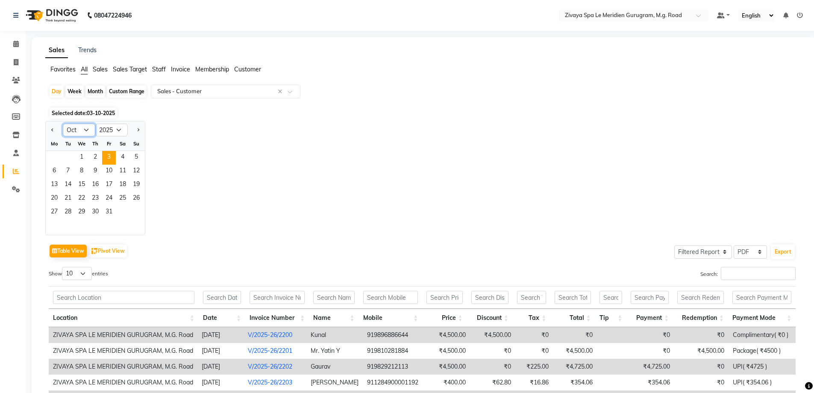
click at [88, 134] on select "Jan Feb Mar Apr May Jun [DATE] Aug Sep Oct Nov Dec" at bounding box center [79, 130] width 32 height 13
select select "8"
click at [63, 124] on select "Jan Feb Mar Apr May Jun [DATE] Aug Sep Oct Nov Dec" at bounding box center [79, 130] width 32 height 13
click at [111, 155] on span "1" at bounding box center [109, 158] width 14 height 14
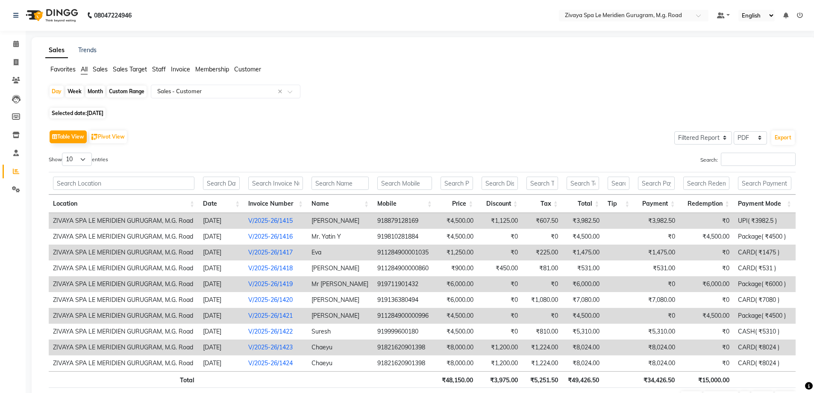
scroll to position [49, 0]
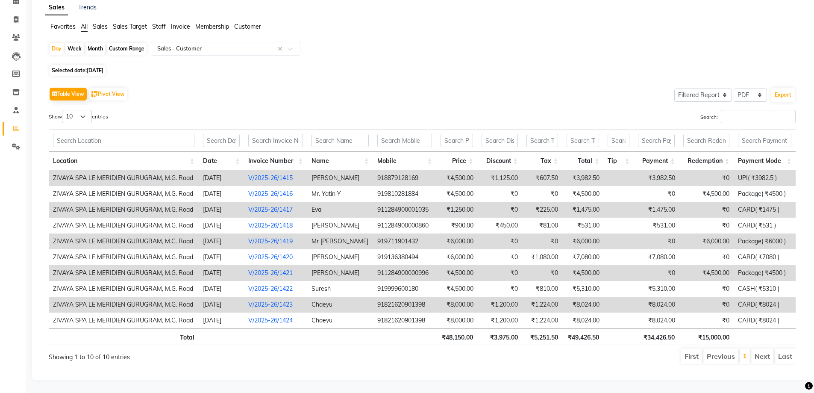
click at [762, 348] on li "Next" at bounding box center [763, 355] width 22 height 15
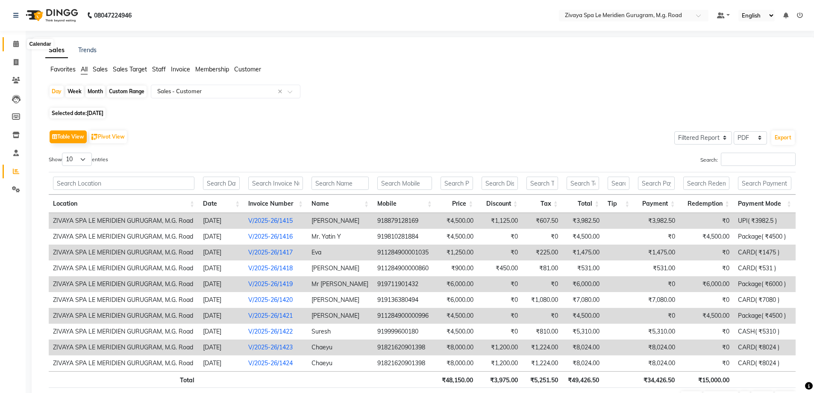
click at [12, 46] on span at bounding box center [16, 44] width 15 height 10
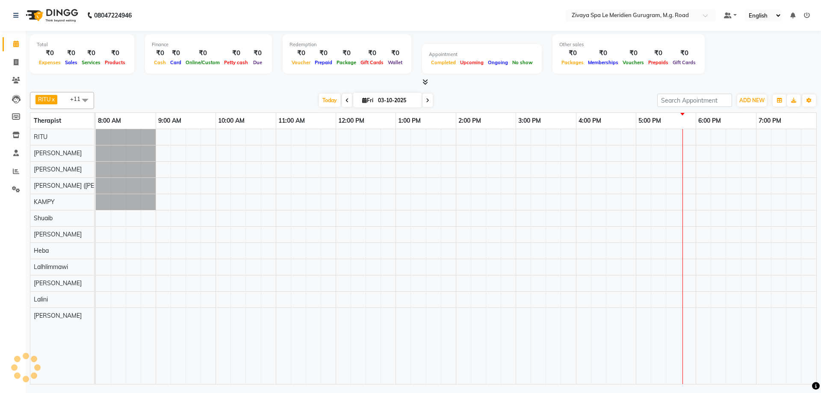
scroll to position [0, 511]
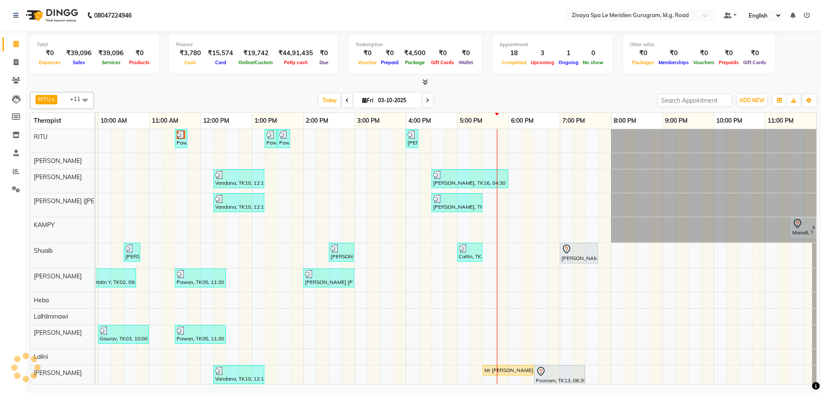
click at [390, 102] on input "03-10-2025" at bounding box center [396, 100] width 43 height 13
select select "10"
select select "2025"
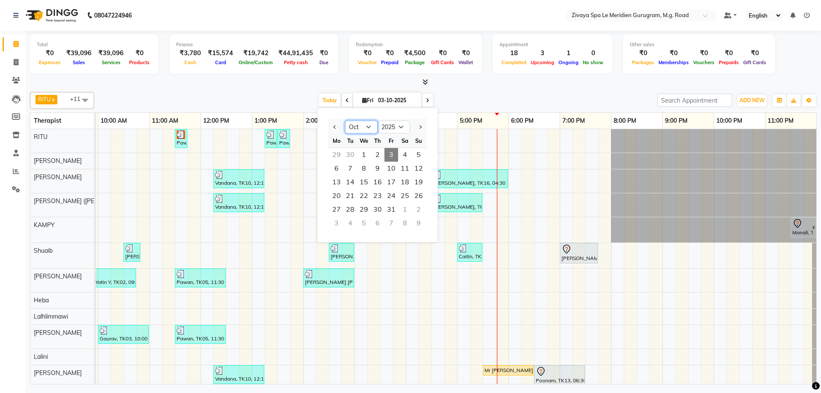
click at [366, 127] on select "Jan Feb Mar Apr May Jun [DATE] Aug Sep Oct Nov Dec" at bounding box center [361, 127] width 32 height 13
select select "9"
click at [345, 121] on select "Jan Feb Mar Apr May Jun [DATE] Aug Sep Oct Nov Dec" at bounding box center [361, 127] width 32 height 13
click at [361, 209] on div "1" at bounding box center [364, 210] width 14 height 14
type input "01-10-2025"
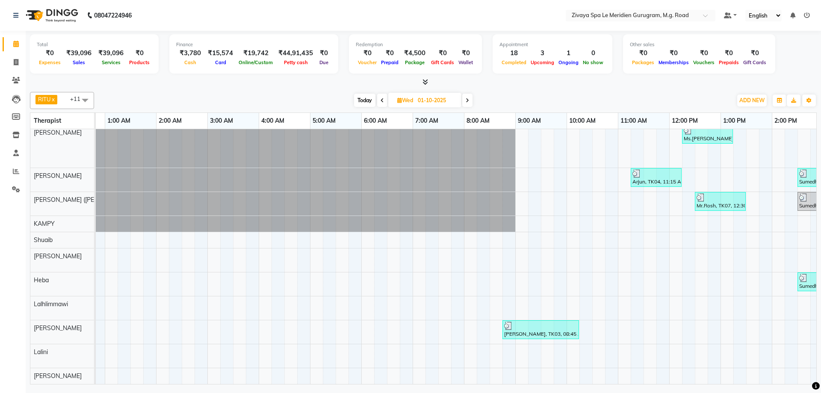
scroll to position [0, 0]
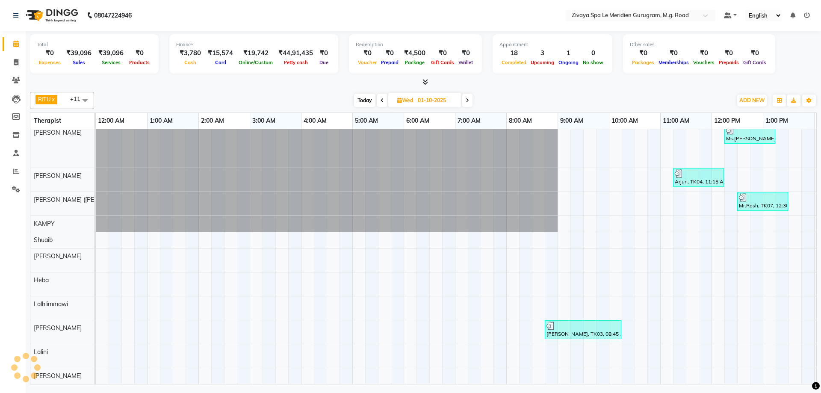
click at [430, 94] on input "01-10-2025" at bounding box center [436, 100] width 43 height 13
select select "10"
select select "2025"
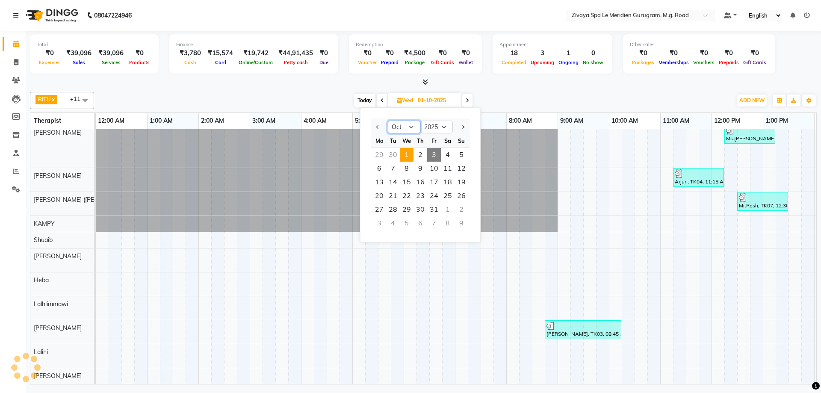
click at [412, 128] on select "Jan Feb Mar Apr May Jun [DATE] Aug Sep Oct Nov Dec" at bounding box center [404, 127] width 32 height 13
select select "9"
click at [388, 121] on select "Jan Feb Mar Apr May Jun [DATE] Aug Sep Oct Nov Dec" at bounding box center [404, 127] width 32 height 13
click at [379, 153] on span "1" at bounding box center [379, 155] width 14 height 14
type input "01-09-2025"
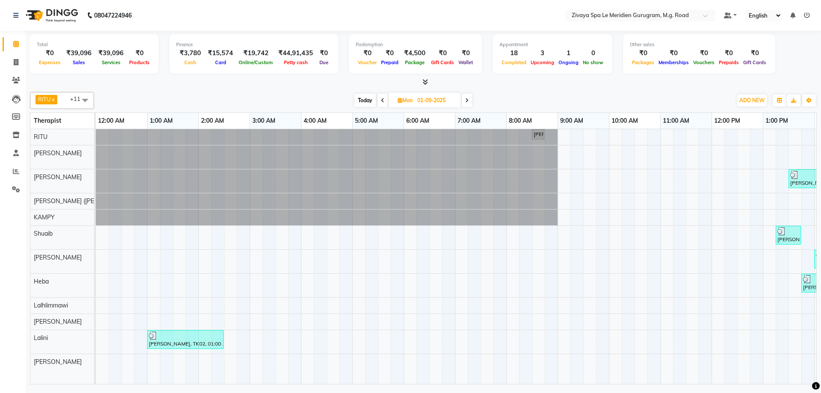
click at [422, 98] on input "01-09-2025" at bounding box center [436, 100] width 43 height 13
select select "9"
select select "2025"
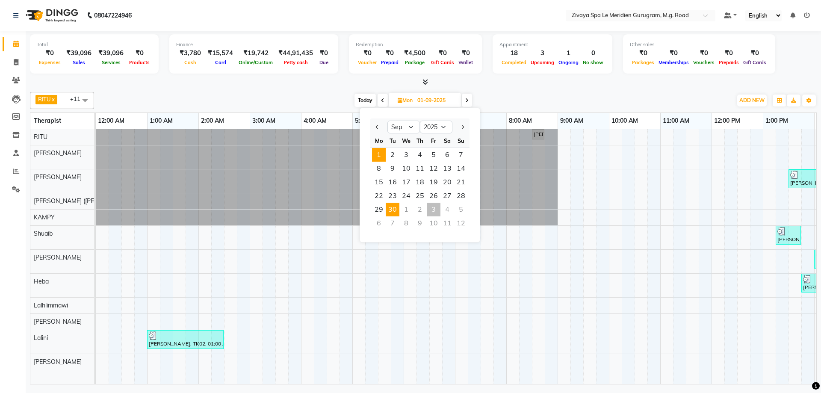
click at [392, 207] on span "30" at bounding box center [393, 210] width 14 height 14
type input "30-09-2025"
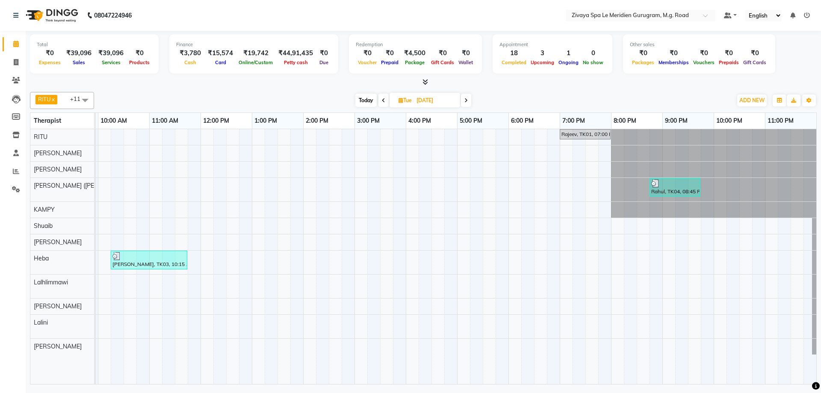
click at [439, 98] on input "30-09-2025" at bounding box center [435, 100] width 43 height 13
select select "9"
select select "2025"
click at [433, 99] on input "30-09-2025" at bounding box center [435, 100] width 43 height 13
select select "9"
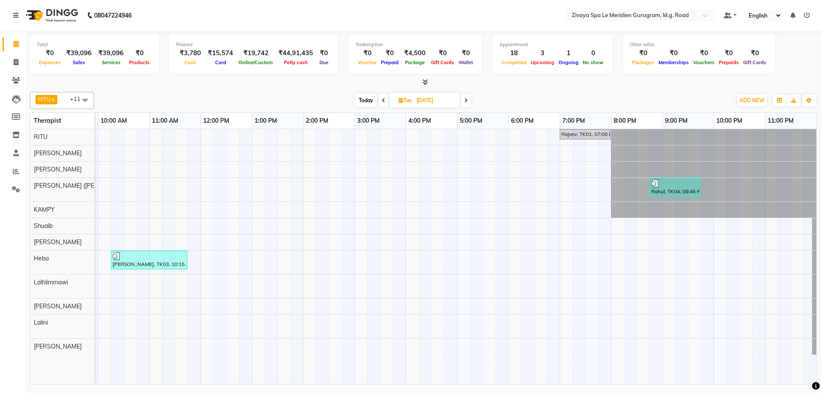
select select "2025"
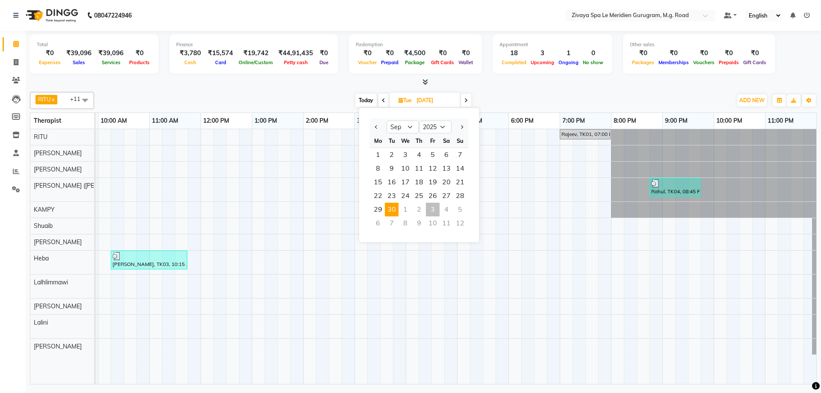
click at [434, 207] on div "3" at bounding box center [433, 210] width 14 height 14
type input "03-10-2025"
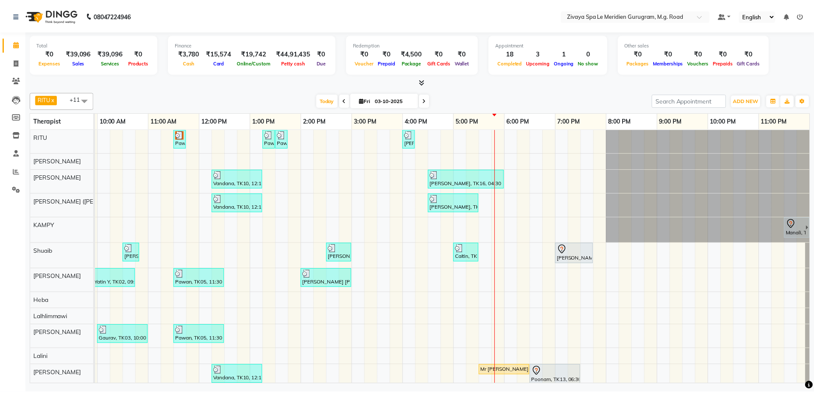
scroll to position [13, 0]
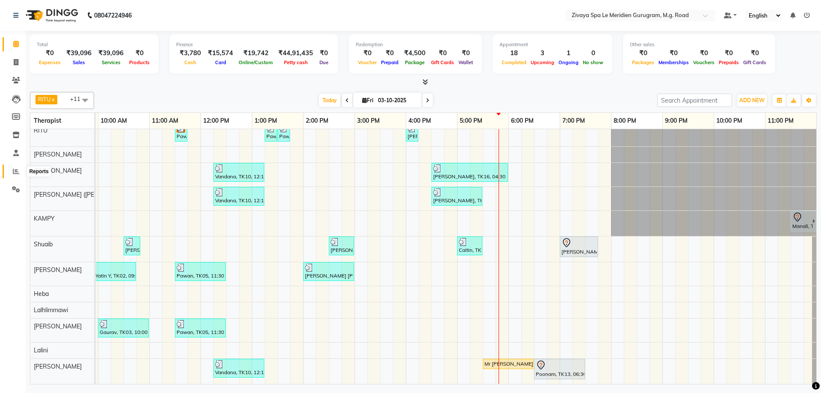
click at [14, 173] on icon at bounding box center [16, 171] width 6 height 6
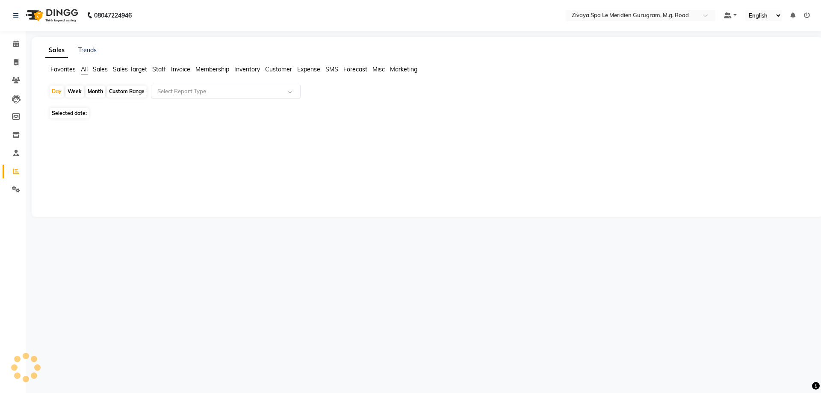
click at [190, 96] on div "Select Report Type" at bounding box center [226, 92] width 150 height 14
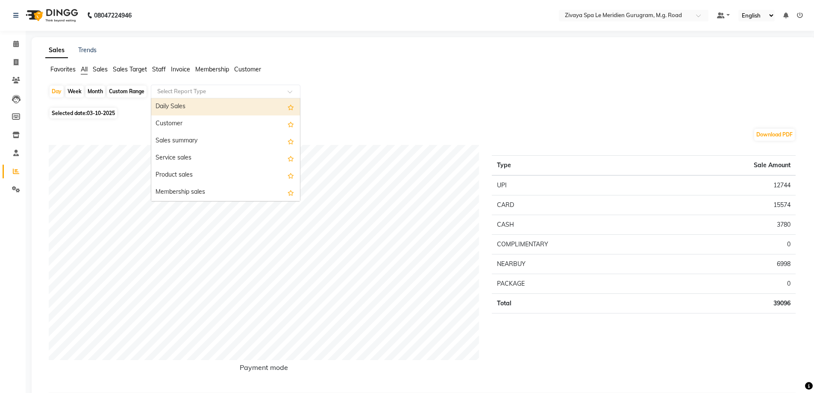
click at [97, 90] on div "Month" at bounding box center [96, 92] width 20 height 12
select select "10"
select select "2025"
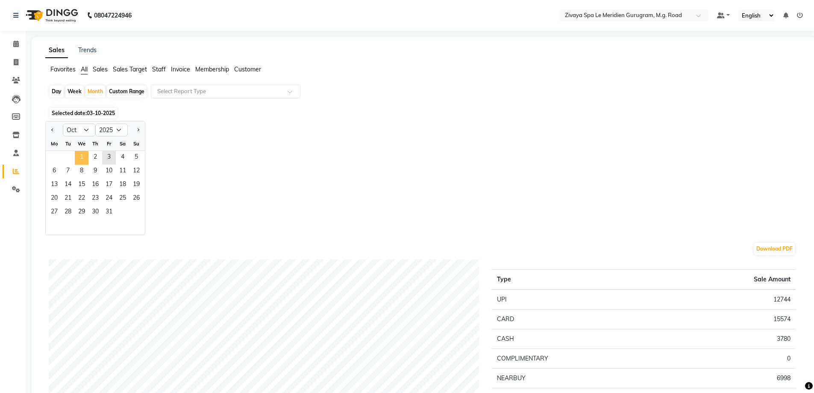
click at [81, 156] on span "1" at bounding box center [82, 158] width 14 height 14
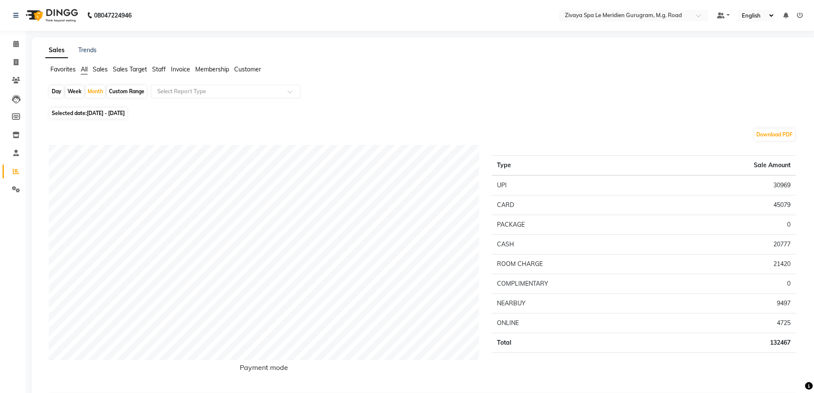
click at [97, 113] on span "01-10-2025 - 31-10-2025" at bounding box center [106, 113] width 38 height 6
select select "10"
select select "2025"
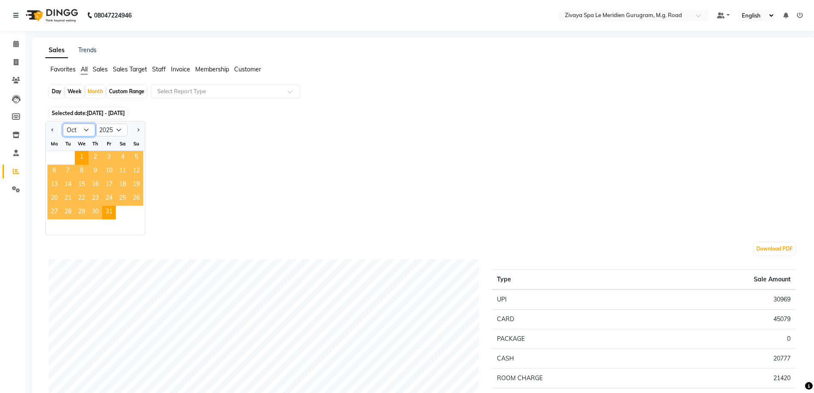
click at [88, 127] on select "Jan Feb Mar Apr May Jun [DATE] Aug Sep Oct Nov Dec" at bounding box center [79, 130] width 32 height 13
select select "9"
click at [63, 124] on select "Jan Feb Mar Apr May Jun [DATE] Aug Sep Oct Nov Dec" at bounding box center [79, 130] width 32 height 13
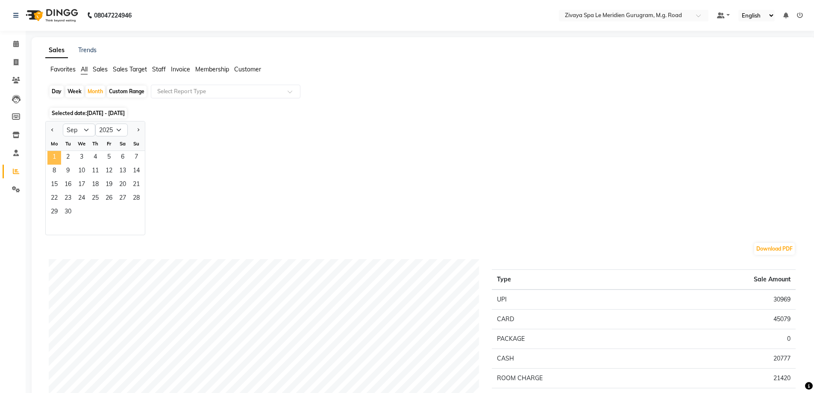
click at [52, 152] on span "1" at bounding box center [54, 158] width 14 height 14
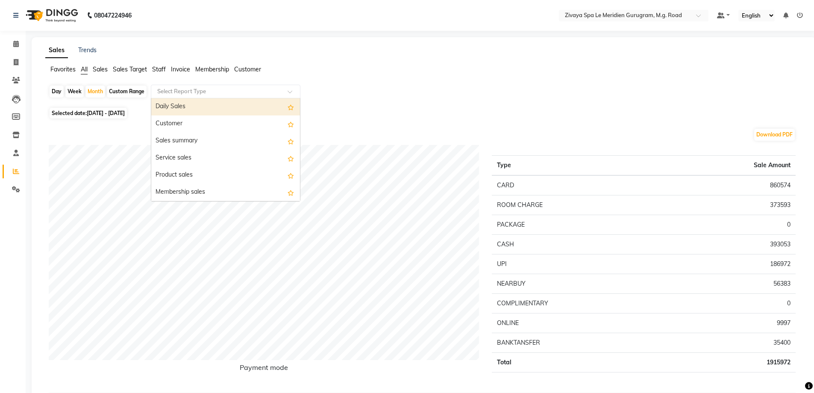
click at [166, 94] on input "text" at bounding box center [217, 91] width 123 height 9
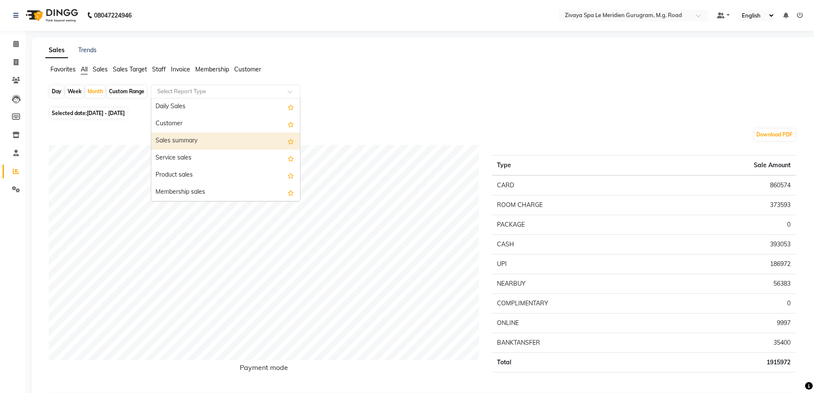
click at [179, 142] on div "Sales summary" at bounding box center [225, 141] width 149 height 17
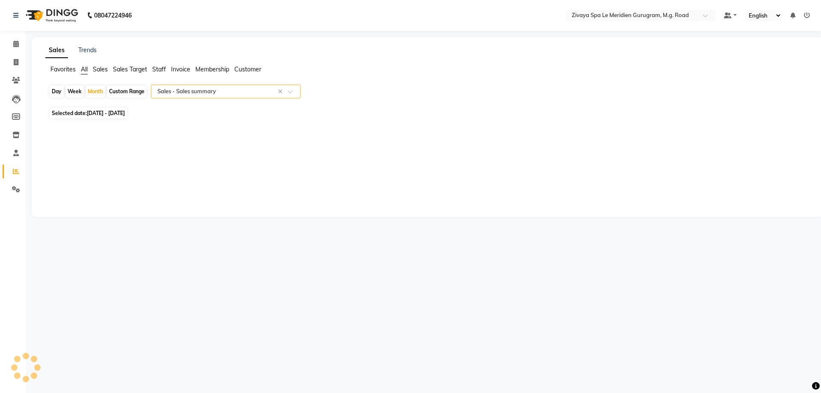
select select "filtered_report"
select select "pdf"
click at [83, 69] on span "All" at bounding box center [84, 69] width 7 height 8
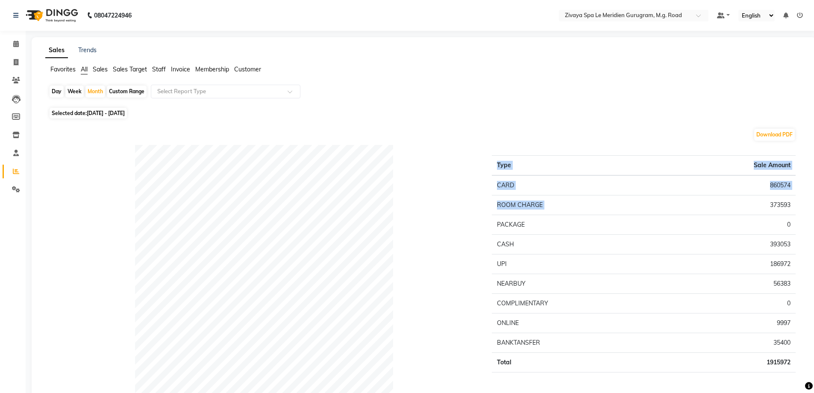
drag, startPoint x: 803, startPoint y: 207, endPoint x: 768, endPoint y: 207, distance: 34.2
click at [767, 207] on td "373593" at bounding box center [730, 205] width 132 height 20
drag, startPoint x: 794, startPoint y: 207, endPoint x: 767, endPoint y: 206, distance: 26.9
click at [767, 206] on td "373593" at bounding box center [730, 205] width 132 height 20
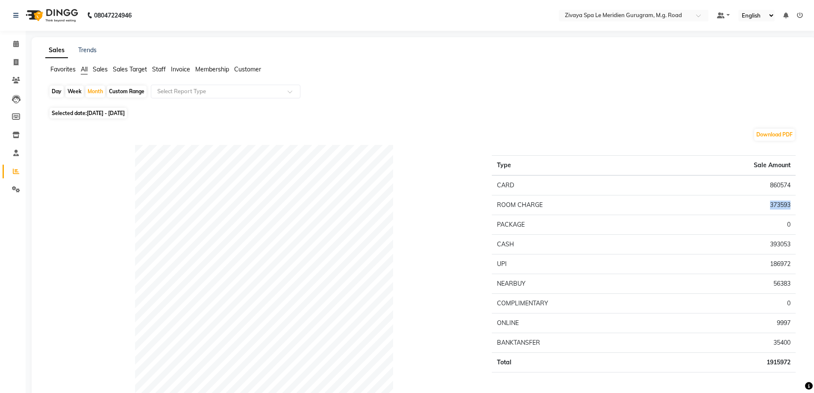
click at [767, 206] on td "373593" at bounding box center [730, 205] width 132 height 20
drag, startPoint x: 788, startPoint y: 207, endPoint x: 742, endPoint y: 209, distance: 46.2
click at [742, 209] on td "373593" at bounding box center [730, 205] width 132 height 20
click at [764, 205] on td "373593" at bounding box center [730, 205] width 132 height 20
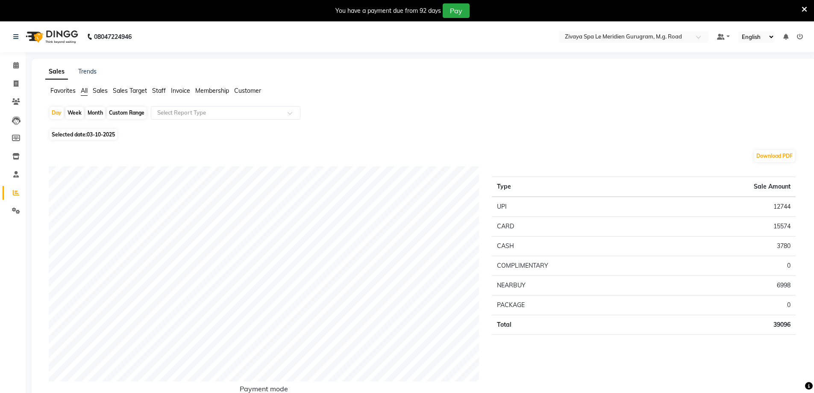
click at [239, 113] on input "text" at bounding box center [217, 113] width 123 height 9
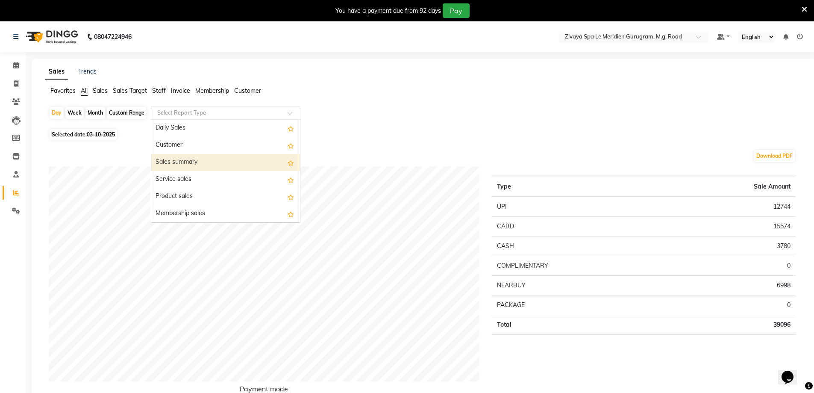
click at [196, 164] on div "Sales summary" at bounding box center [225, 162] width 149 height 17
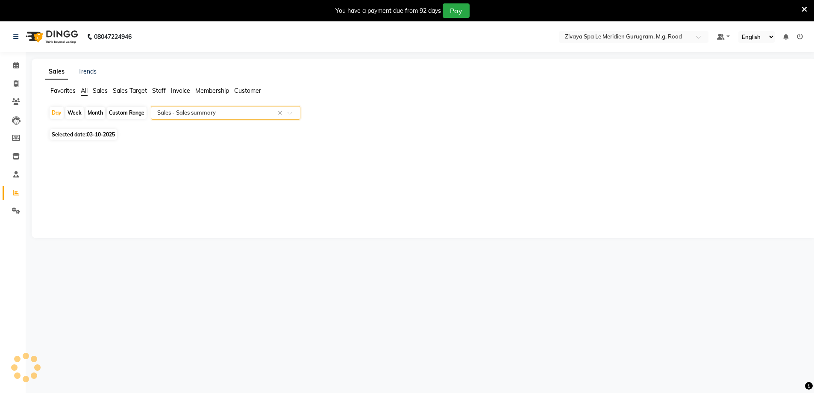
select select "filtered_report"
select select "pdf"
click at [127, 112] on div "Custom Range" at bounding box center [127, 113] width 40 height 12
select select "10"
select select "2025"
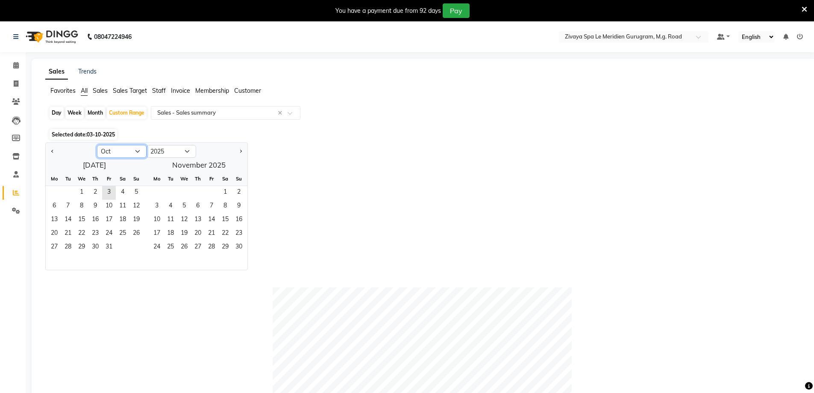
click at [133, 153] on select "Jan Feb Mar Apr May Jun [DATE] Aug Sep Oct Nov Dec" at bounding box center [122, 151] width 50 height 13
select select "9"
click at [97, 145] on select "Jan Feb Mar Apr May Jun [DATE] Aug Sep Oct Nov Dec" at bounding box center [122, 151] width 50 height 13
click at [56, 192] on span "1" at bounding box center [54, 193] width 14 height 14
click at [65, 252] on span "30" at bounding box center [68, 248] width 14 height 14
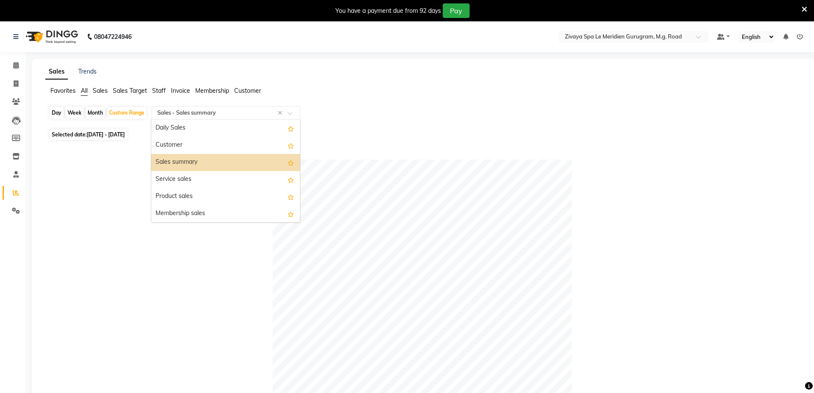
click at [165, 115] on input "text" at bounding box center [217, 113] width 123 height 9
click at [85, 92] on span "All" at bounding box center [84, 91] width 7 height 8
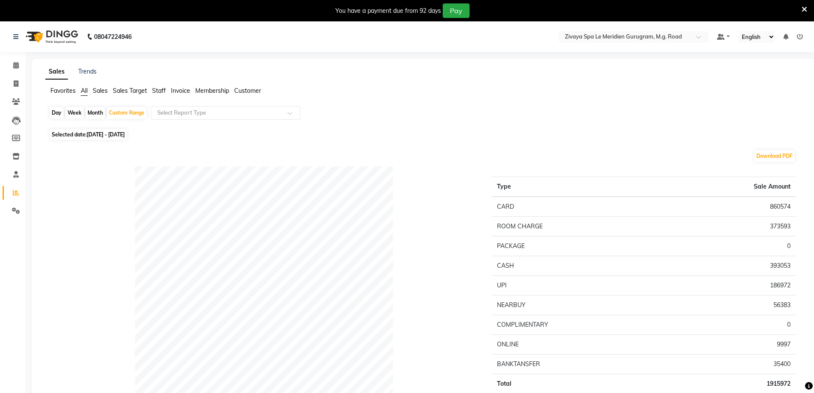
click at [57, 111] on div "Day" at bounding box center [57, 113] width 14 height 12
select select "9"
select select "2025"
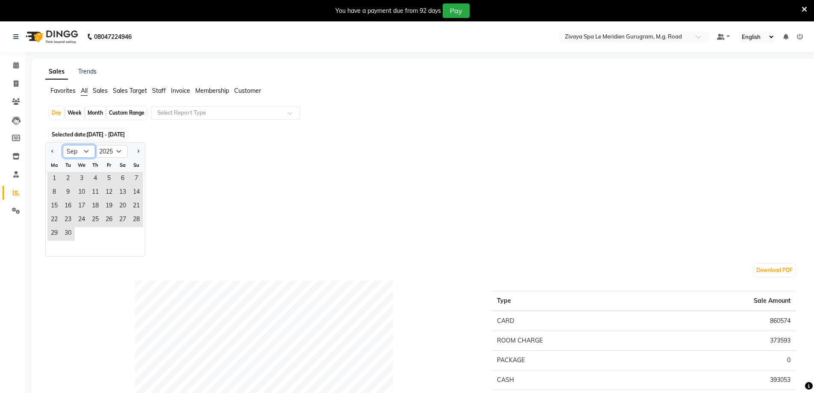
click at [88, 149] on select "Jan Feb Mar Apr May Jun [DATE] Aug Sep Oct Nov Dec" at bounding box center [79, 151] width 32 height 13
select select "8"
click at [63, 145] on select "Jan Feb Mar Apr May Jun [DATE] Aug Sep Oct Nov Dec" at bounding box center [79, 151] width 32 height 13
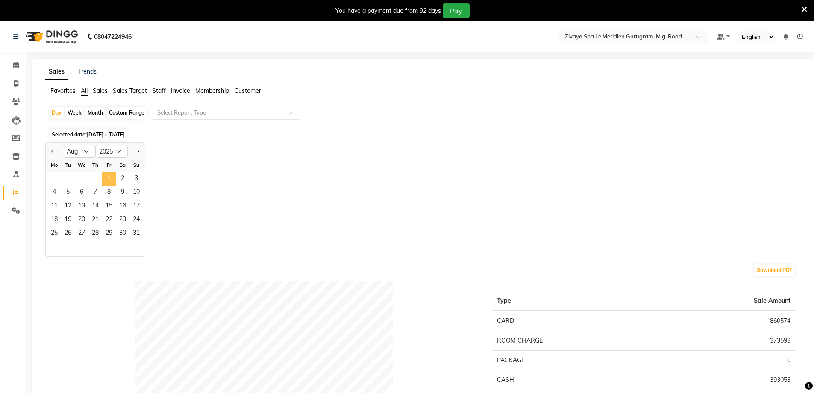
click at [108, 178] on span "1" at bounding box center [109, 179] width 14 height 14
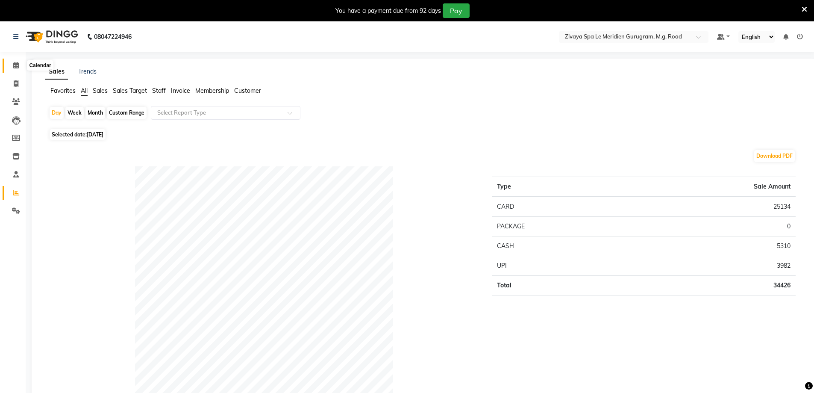
click at [9, 65] on span at bounding box center [16, 66] width 15 height 10
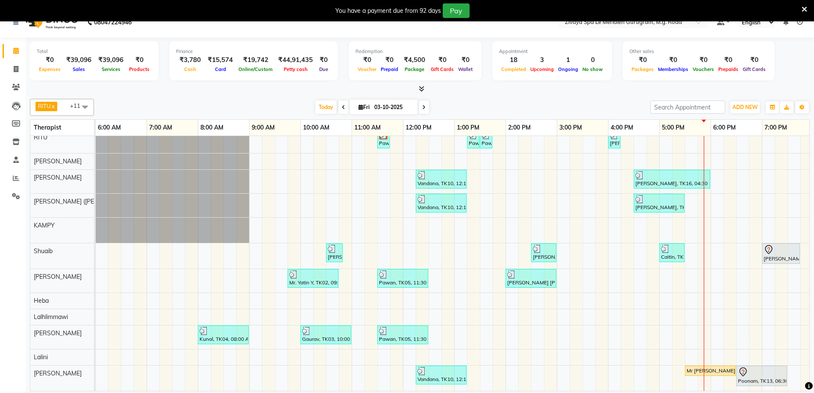
scroll to position [21, 0]
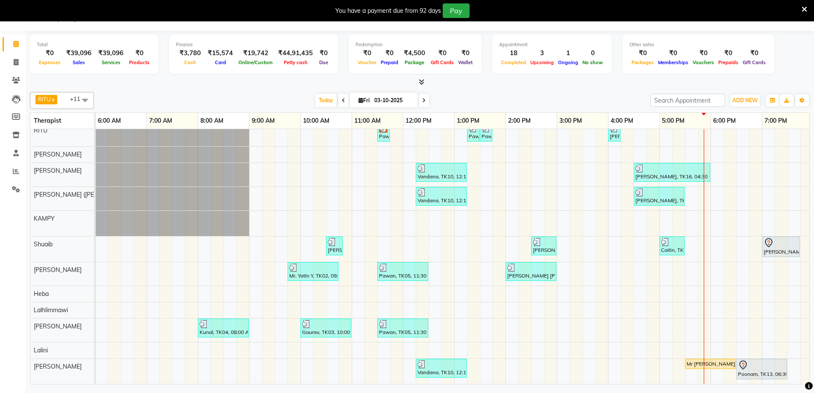
click at [691, 360] on div "Mr [PERSON_NAME], TK11, 05:30 PM-06:30 PM, Royal Siam - 60 Mins" at bounding box center [710, 364] width 49 height 8
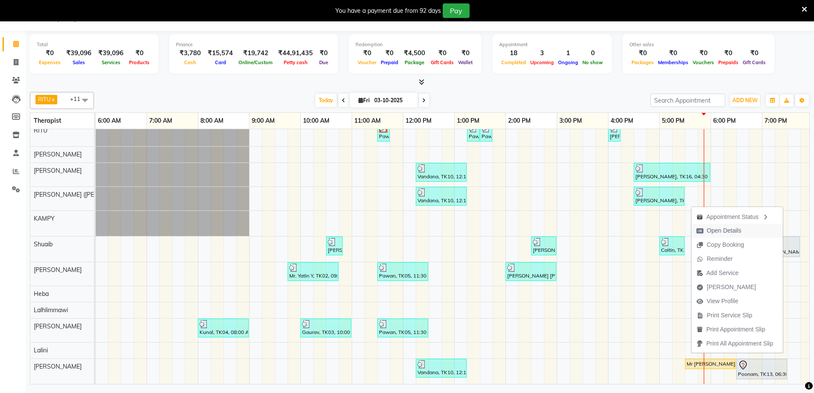
click at [717, 229] on span "Open Details" at bounding box center [724, 230] width 35 height 9
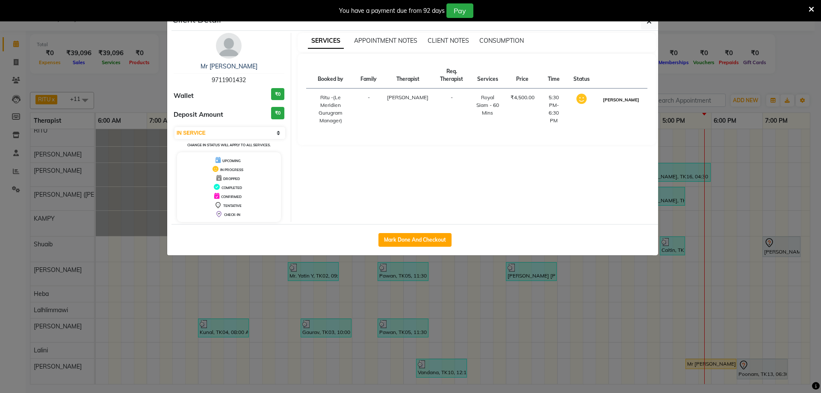
click at [624, 102] on button "[PERSON_NAME]" at bounding box center [621, 99] width 41 height 11
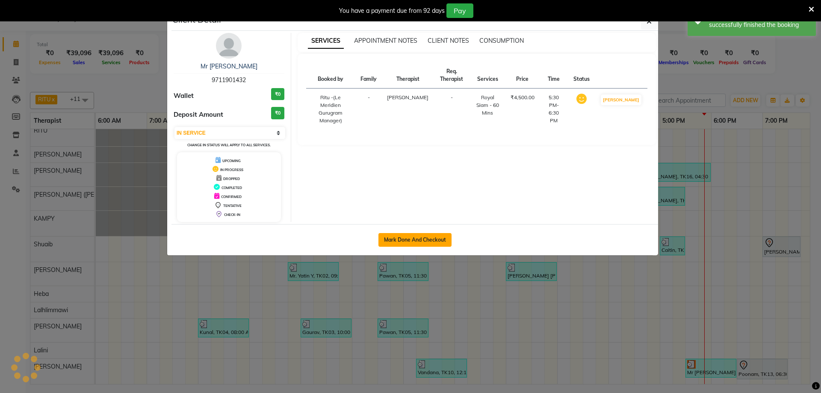
select select "3"
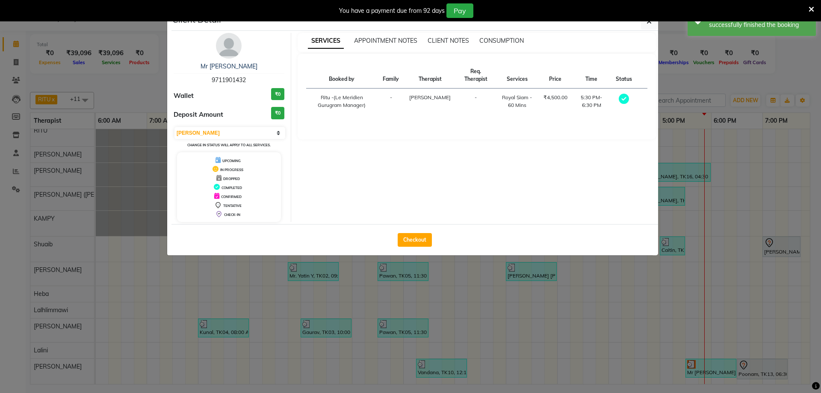
click at [425, 236] on button "Checkout" at bounding box center [415, 240] width 34 height 14
select select "service"
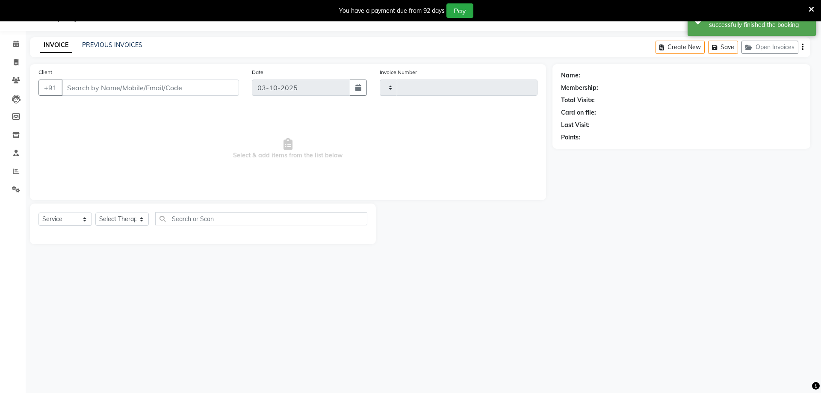
type input "2214"
select select "6503"
type input "9711901432"
select select "86042"
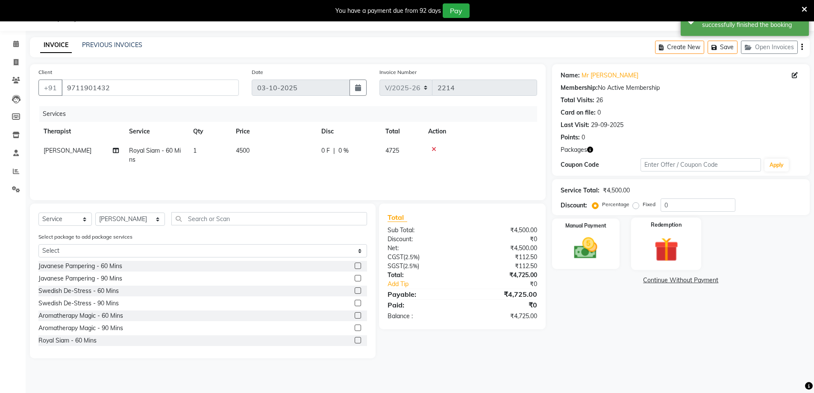
click at [648, 248] on img at bounding box center [666, 249] width 39 height 30
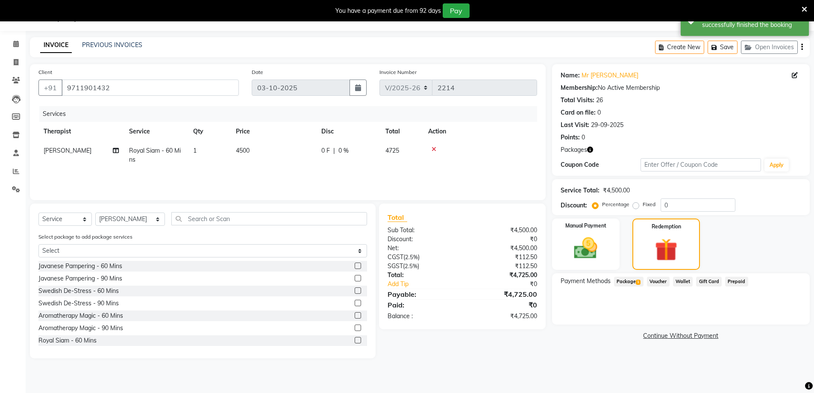
click at [629, 280] on span "Package 1" at bounding box center [629, 282] width 30 height 10
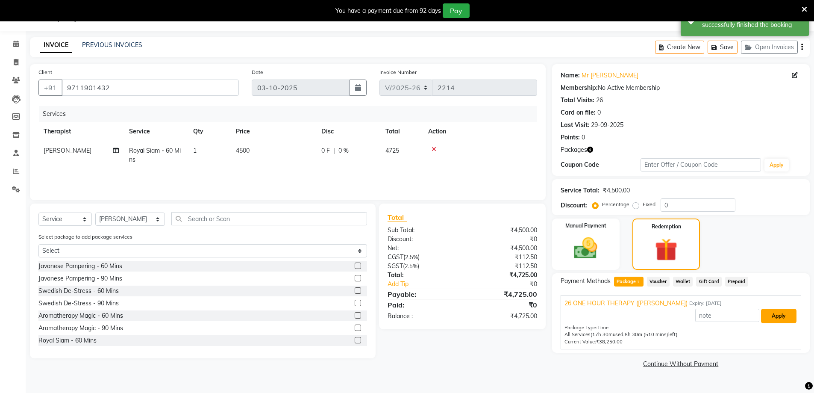
click at [785, 313] on button "Apply" at bounding box center [778, 316] width 35 height 15
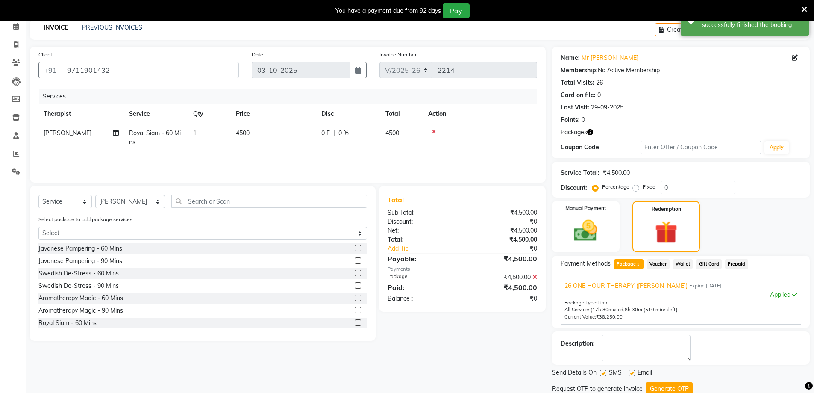
scroll to position [69, 0]
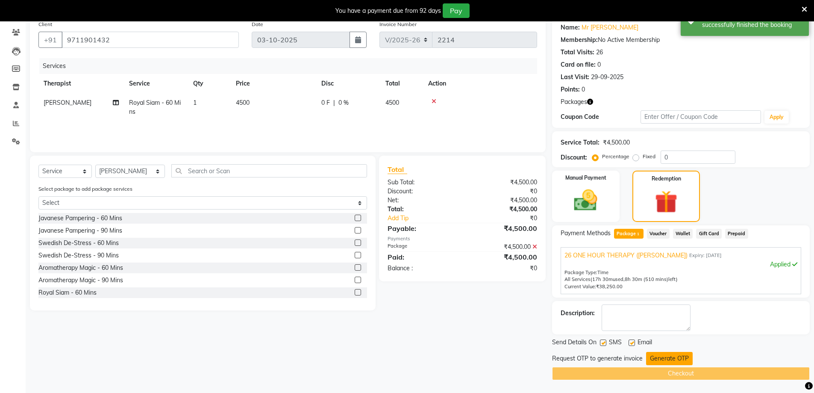
click at [670, 355] on button "Generate OTP" at bounding box center [669, 358] width 47 height 13
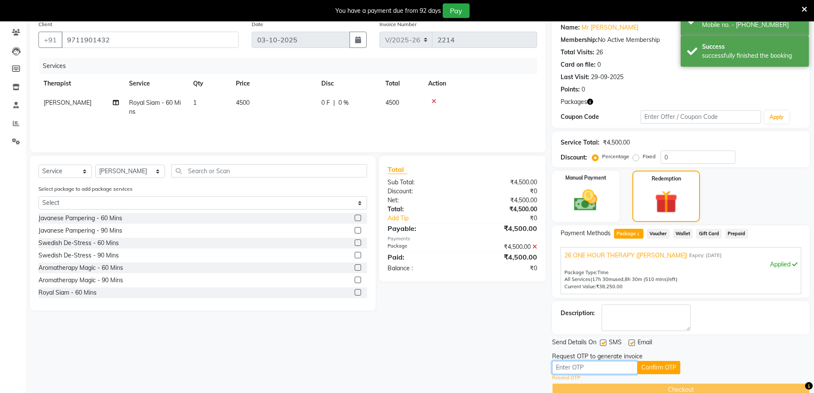
drag, startPoint x: 606, startPoint y: 371, endPoint x: 820, endPoint y: 380, distance: 214.4
click at [606, 371] on input "text" at bounding box center [595, 367] width 86 height 13
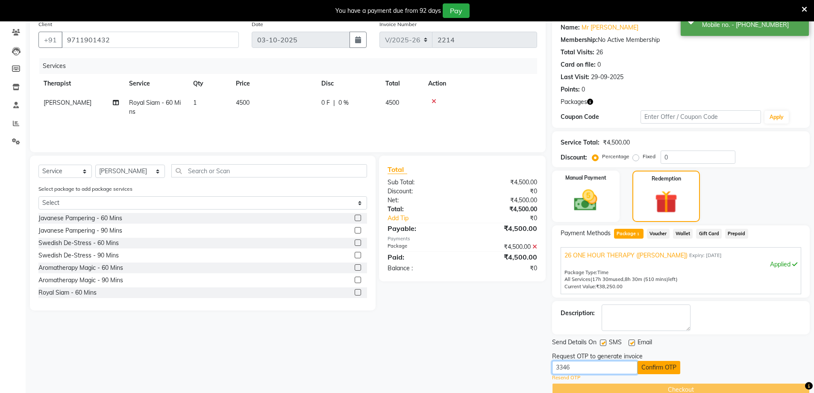
type input "3346"
click at [649, 363] on button "Confirm OTP" at bounding box center [659, 367] width 43 height 13
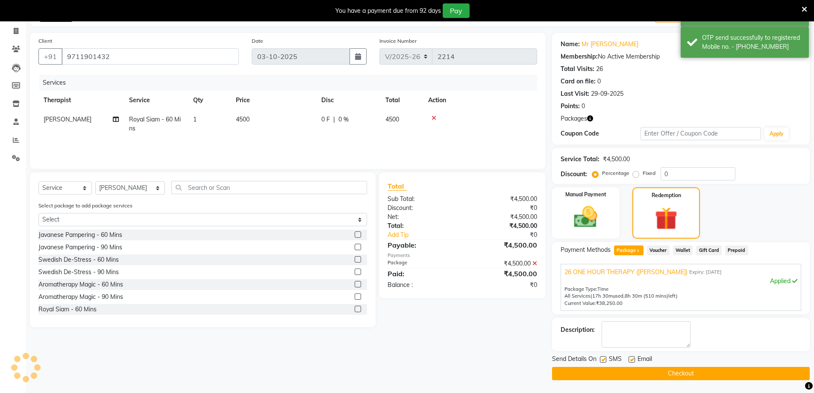
scroll to position [53, 0]
click at [653, 380] on button "Checkout" at bounding box center [681, 373] width 258 height 13
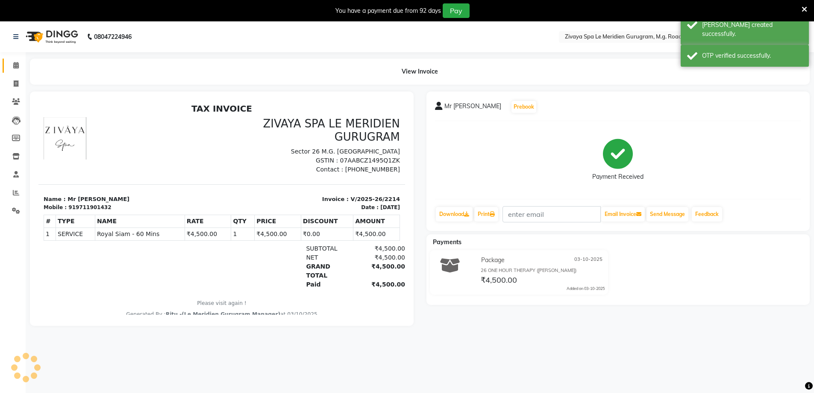
click at [8, 69] on link "Calendar" at bounding box center [13, 66] width 21 height 14
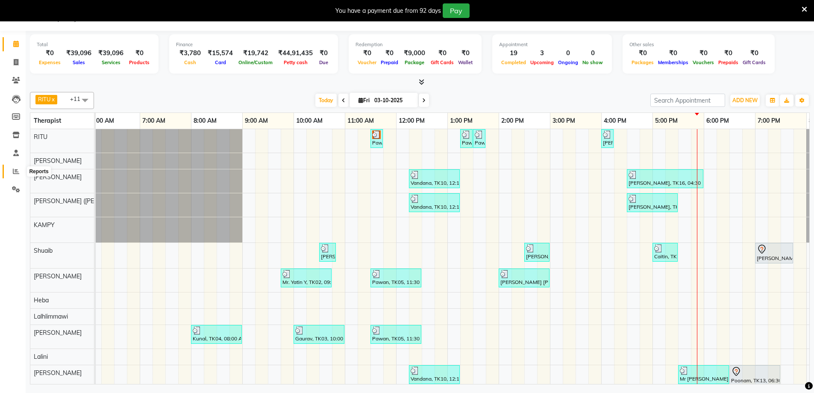
click at [13, 170] on icon at bounding box center [16, 171] width 6 height 6
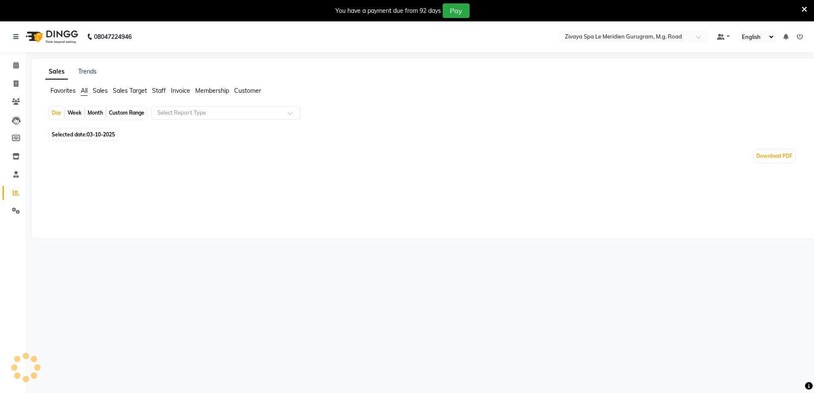
select select "en"
click at [188, 111] on input "text" at bounding box center [217, 113] width 123 height 9
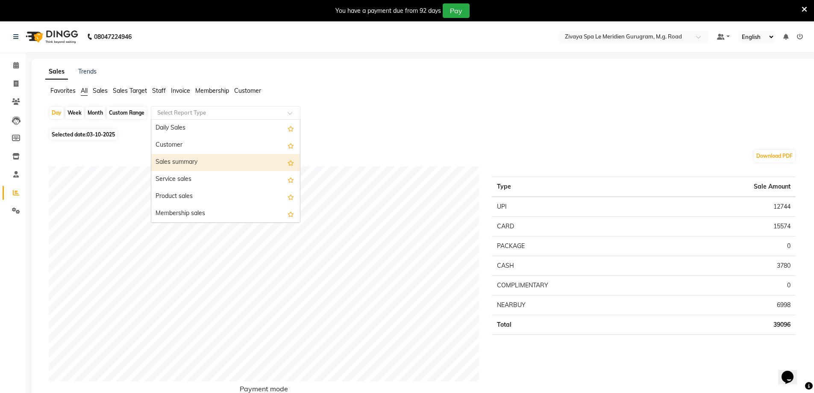
click at [199, 159] on div "Sales summary" at bounding box center [225, 162] width 149 height 17
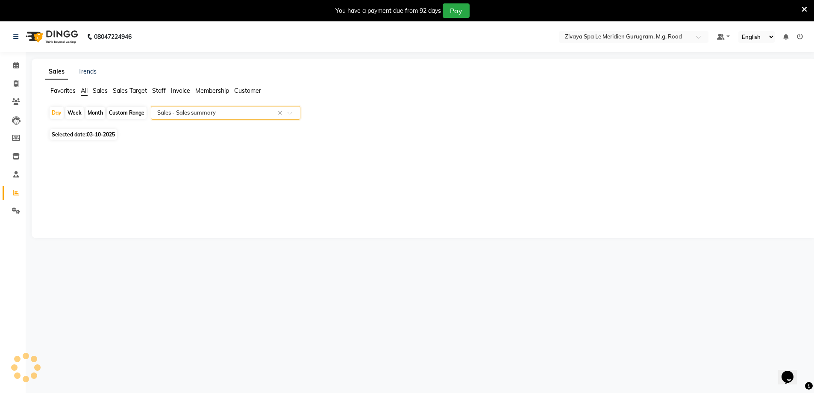
select select "filtered_report"
select select "pdf"
click at [139, 112] on div "Custom Range" at bounding box center [127, 113] width 40 height 12
select select "10"
select select "2025"
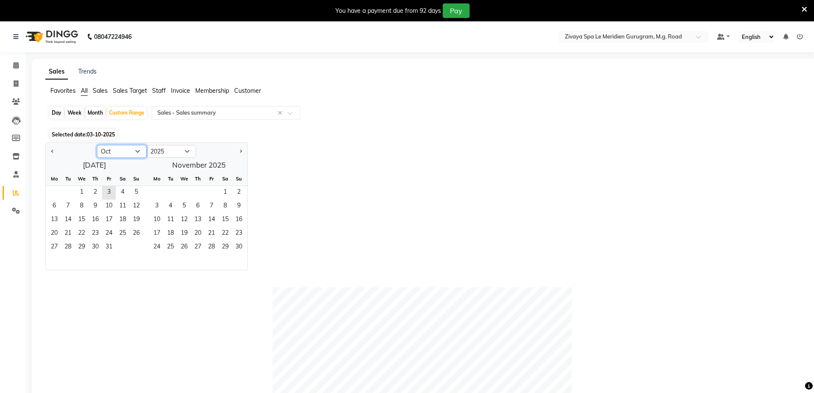
click at [138, 152] on select "Jan Feb Mar Apr May Jun [DATE] Aug Sep Oct Nov Dec" at bounding box center [122, 151] width 50 height 13
select select "9"
click at [97, 145] on select "Jan Feb Mar Apr May Jun [DATE] Aug Sep Oct Nov Dec" at bounding box center [122, 151] width 50 height 13
click at [55, 192] on span "1" at bounding box center [54, 193] width 14 height 14
click at [74, 244] on span "30" at bounding box center [68, 248] width 14 height 14
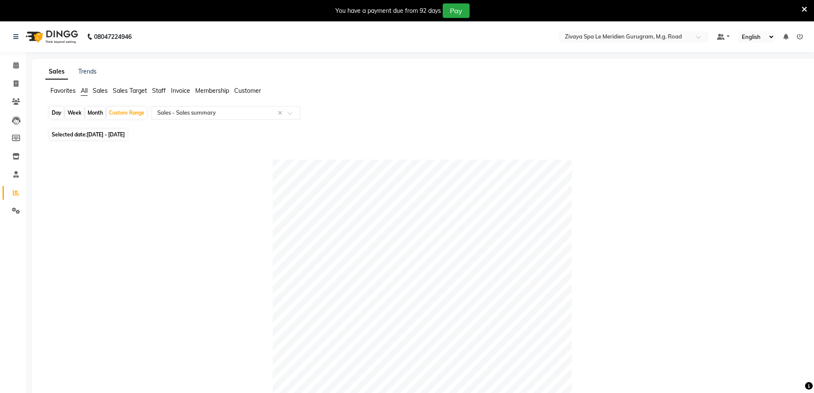
click at [88, 89] on ul "Favorites All Sales Sales Target Staff Invoice Membership Customer" at bounding box center [424, 90] width 758 height 9
click at [85, 90] on span "All" at bounding box center [84, 91] width 7 height 8
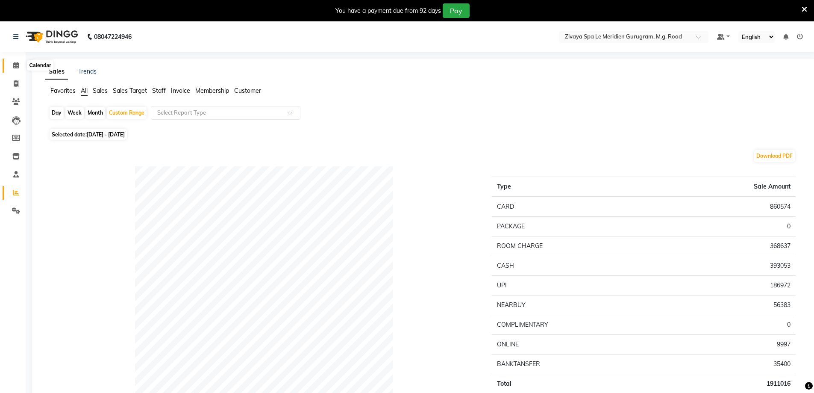
click at [19, 67] on icon at bounding box center [16, 65] width 6 height 6
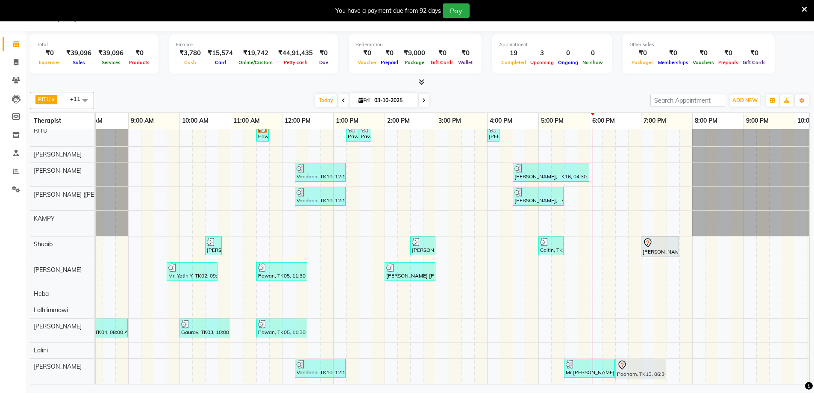
scroll to position [0, 437]
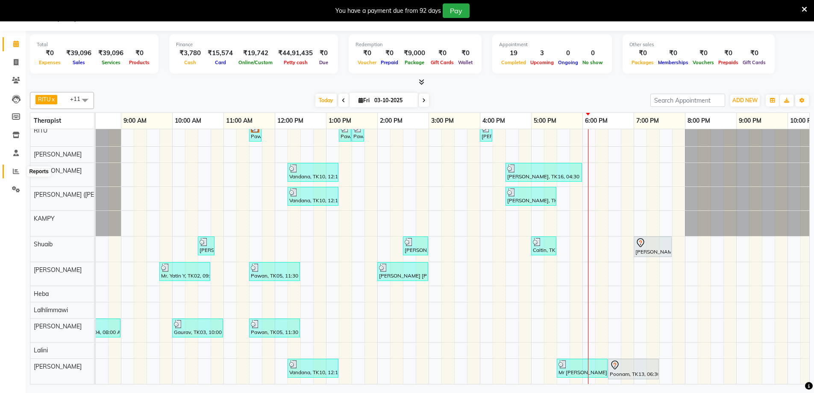
click at [17, 172] on icon at bounding box center [16, 171] width 6 height 6
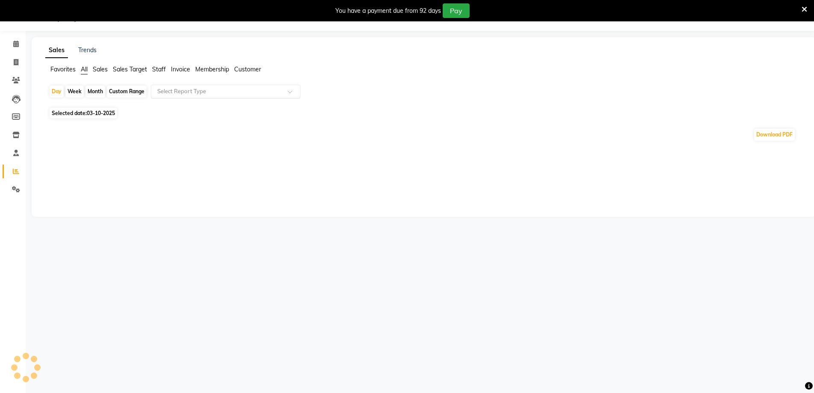
click at [178, 91] on input "text" at bounding box center [217, 91] width 123 height 9
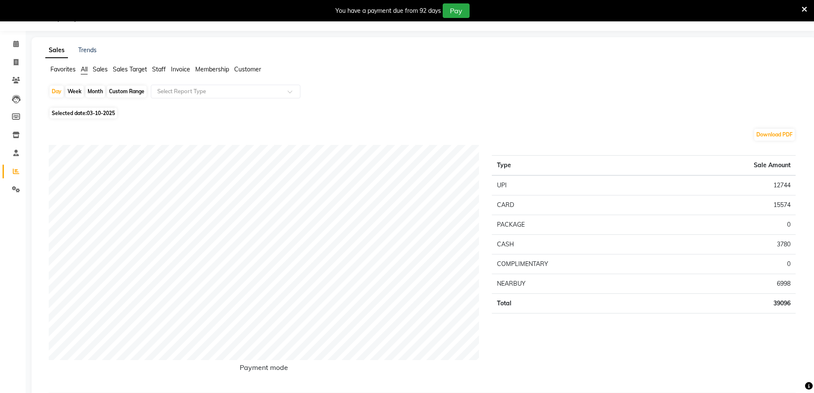
click at [119, 90] on div "Custom Range" at bounding box center [127, 92] width 40 height 12
select select "10"
select select "2025"
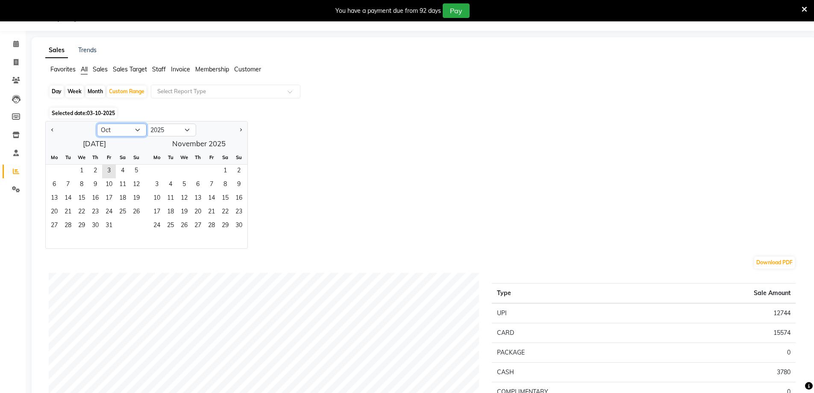
drag, startPoint x: 109, startPoint y: 131, endPoint x: 110, endPoint y: 136, distance: 5.2
click at [109, 131] on select "Jan Feb Mar Apr May Jun [DATE] Aug Sep Oct Nov Dec" at bounding box center [122, 130] width 50 height 13
select select "9"
click at [97, 124] on select "Jan Feb Mar Apr May Jun [DATE] Aug Sep Oct Nov Dec" at bounding box center [122, 130] width 50 height 13
click at [56, 168] on span "1" at bounding box center [54, 172] width 14 height 14
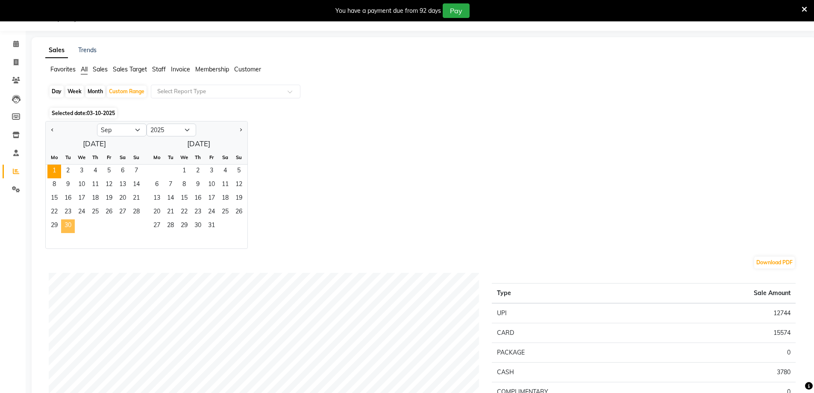
click at [71, 230] on span "30" at bounding box center [68, 226] width 14 height 14
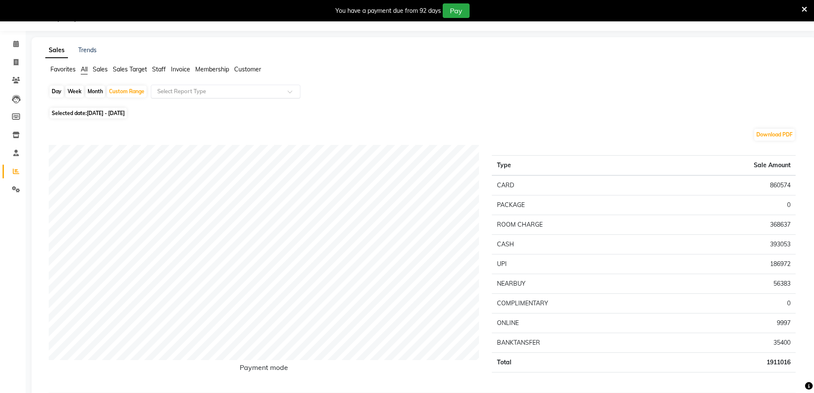
click at [194, 91] on input "text" at bounding box center [217, 91] width 123 height 9
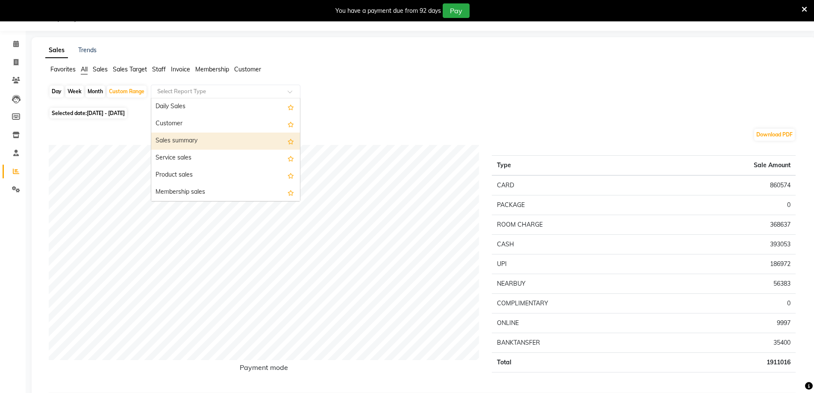
click at [194, 141] on div "Sales summary" at bounding box center [225, 141] width 149 height 17
select select "filtered_report"
select select "pdf"
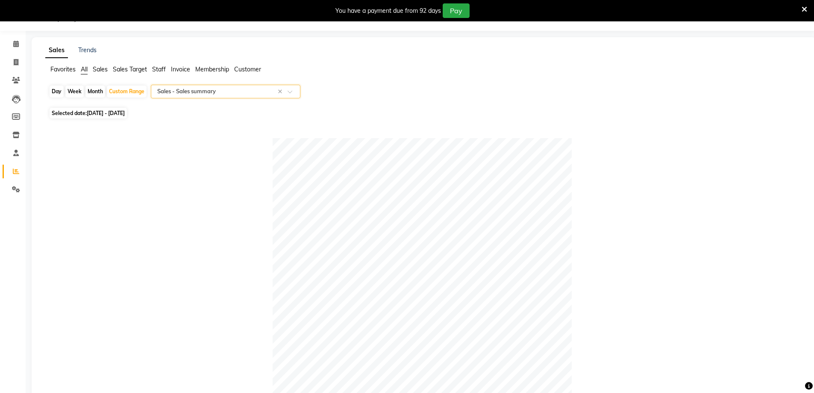
click at [160, 68] on span "Staff" at bounding box center [159, 69] width 14 height 8
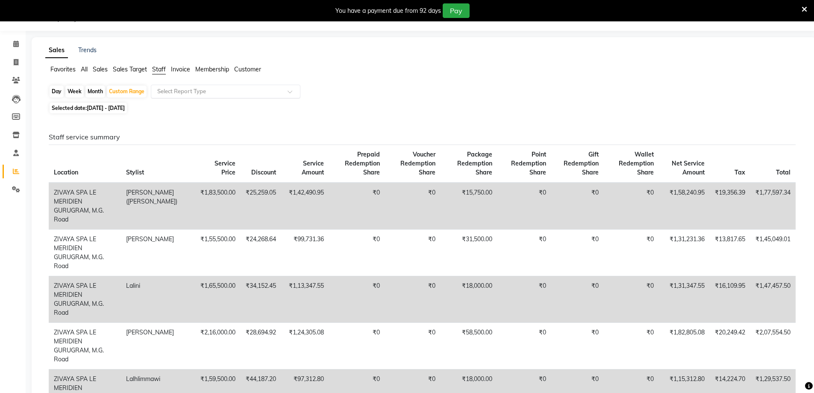
click at [180, 93] on input "text" at bounding box center [217, 91] width 123 height 9
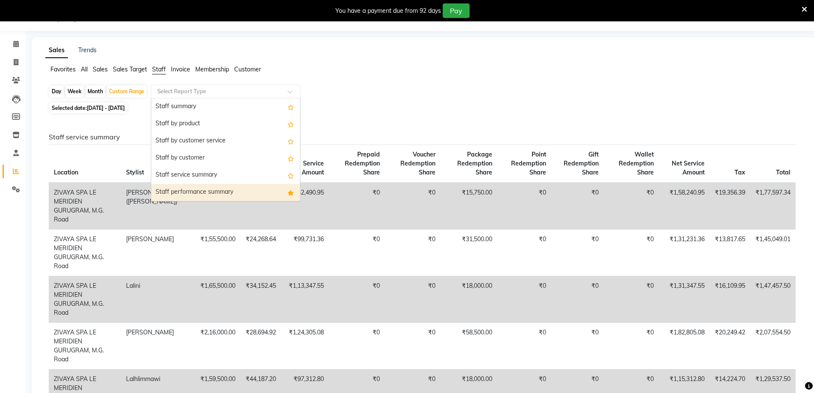
click at [188, 192] on div "Staff performance summary" at bounding box center [225, 192] width 149 height 17
select select "filtered_report"
select select "pdf"
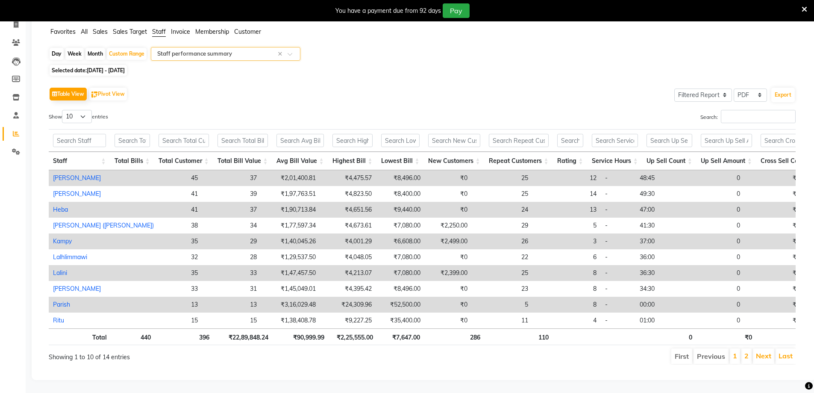
scroll to position [0, 90]
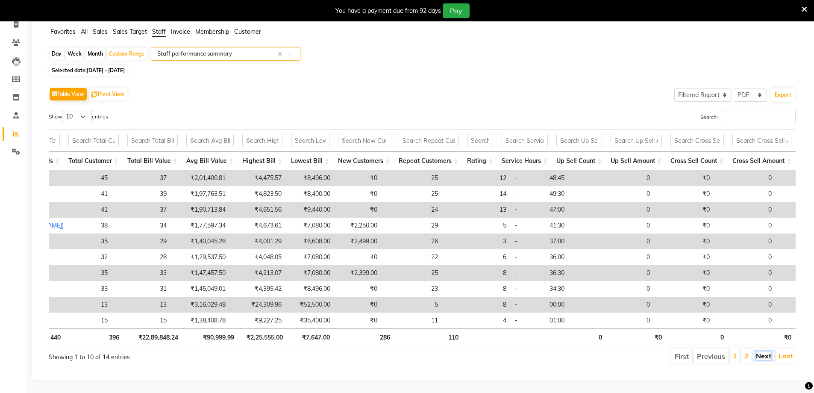
click at [761, 351] on link "Next" at bounding box center [763, 355] width 15 height 9
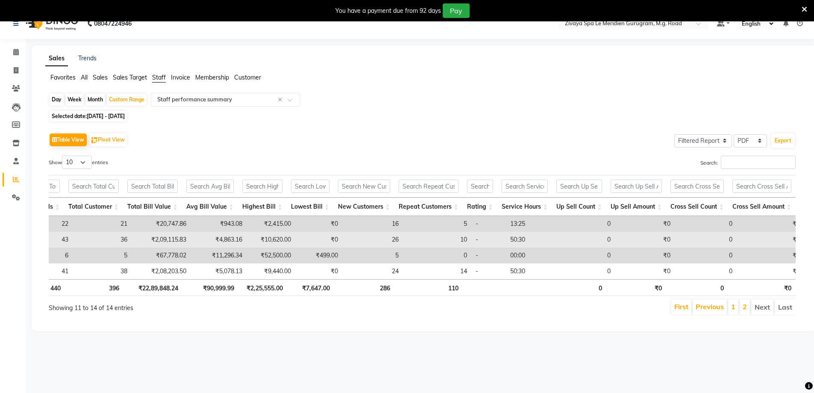
scroll to position [0, 0]
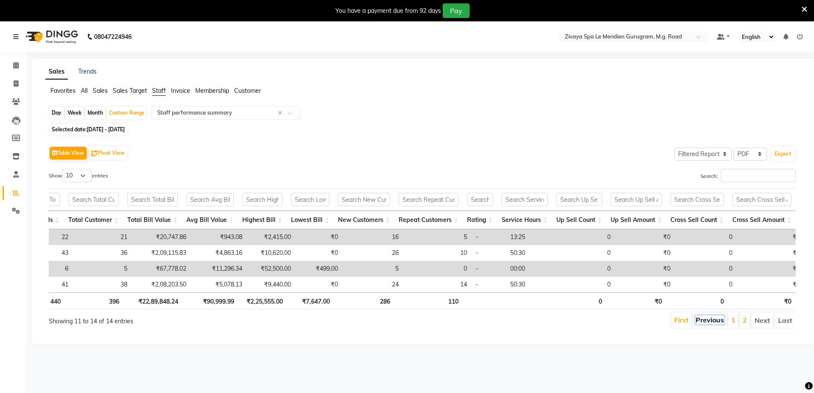
click at [699, 324] on link "Previous" at bounding box center [710, 320] width 28 height 9
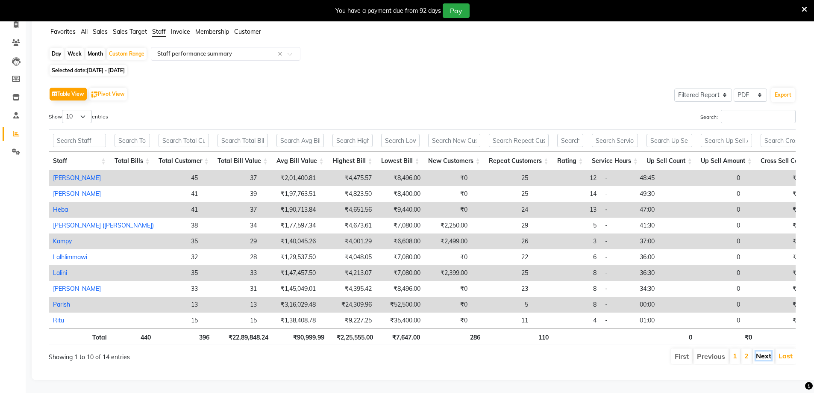
click at [761, 351] on link "Next" at bounding box center [763, 355] width 15 height 9
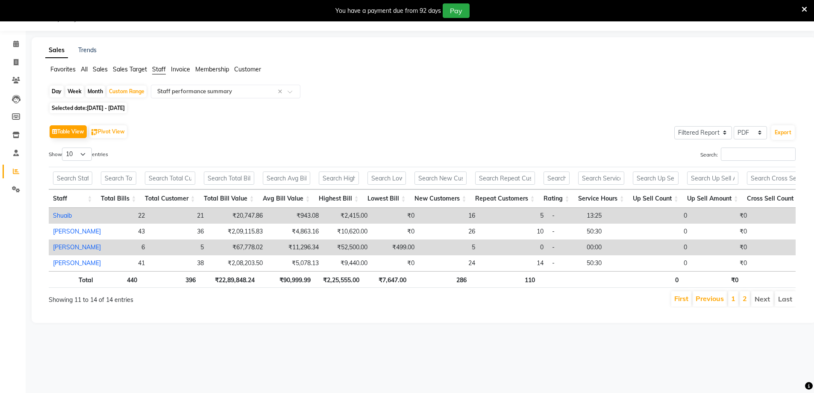
scroll to position [21, 0]
click at [686, 307] on li "First" at bounding box center [682, 298] width 20 height 15
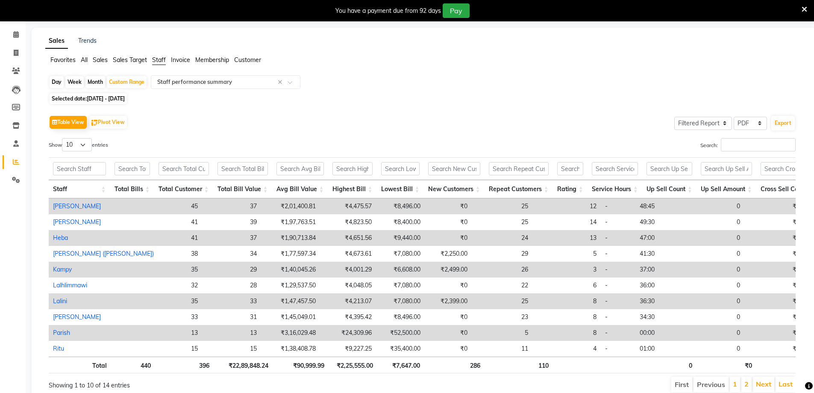
scroll to position [0, 0]
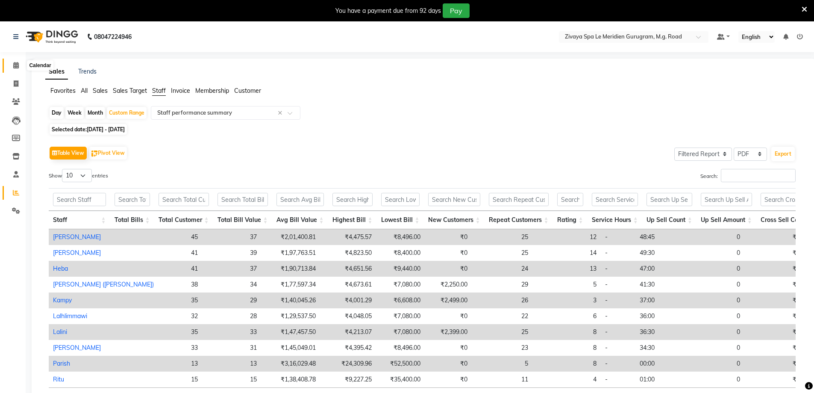
click at [14, 69] on span at bounding box center [16, 66] width 15 height 10
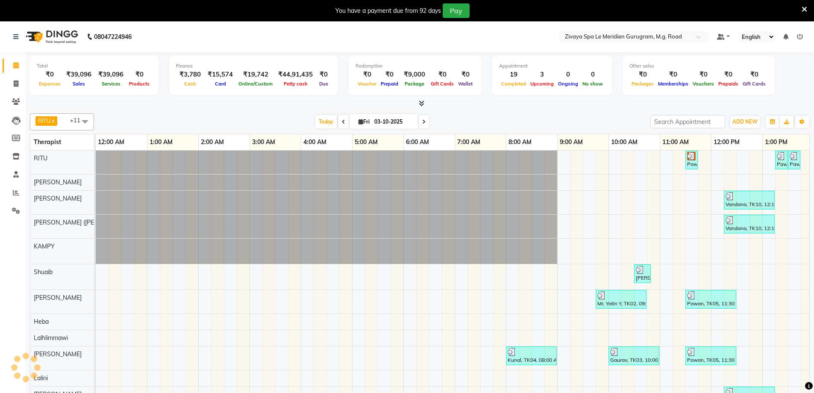
scroll to position [0, 308]
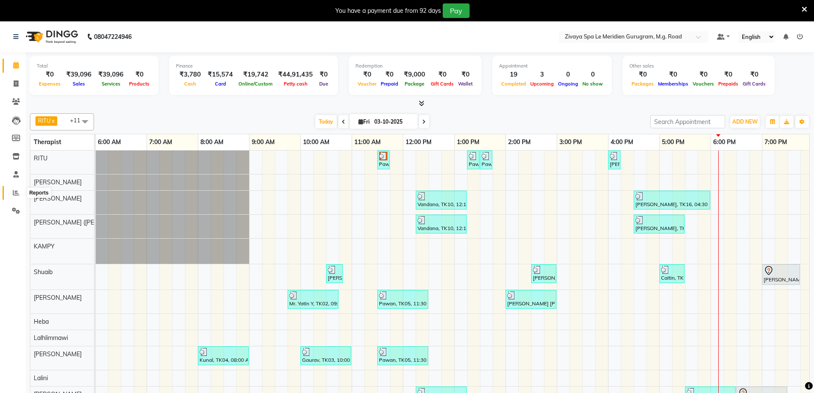
click at [13, 192] on icon at bounding box center [16, 192] width 6 height 6
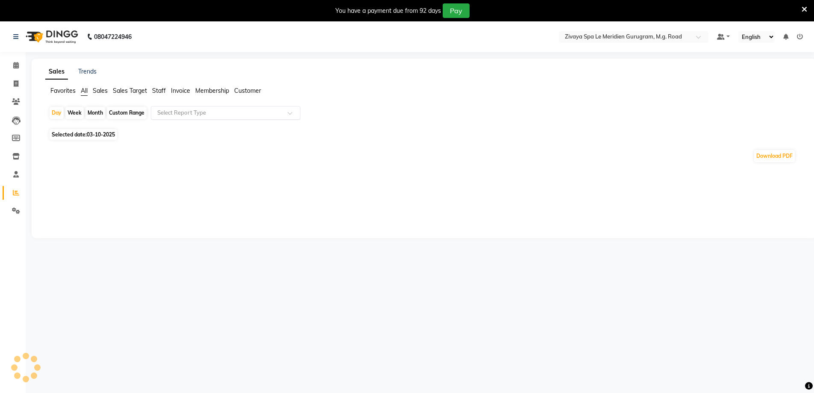
click at [201, 108] on div "Select Report Type" at bounding box center [226, 113] width 150 height 14
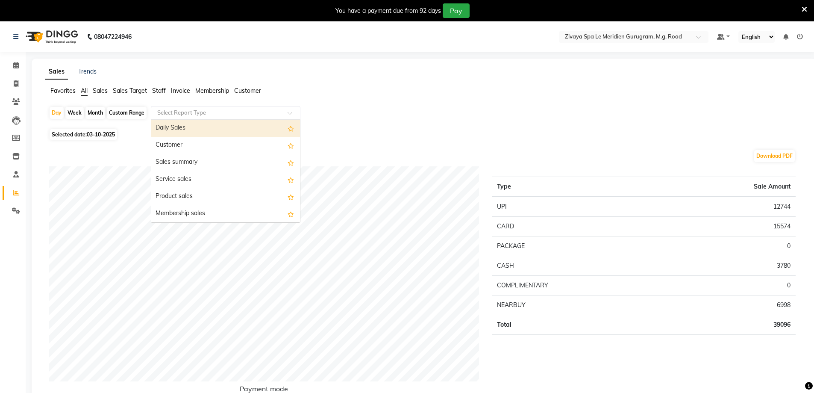
click at [153, 90] on span "Staff" at bounding box center [159, 91] width 14 height 8
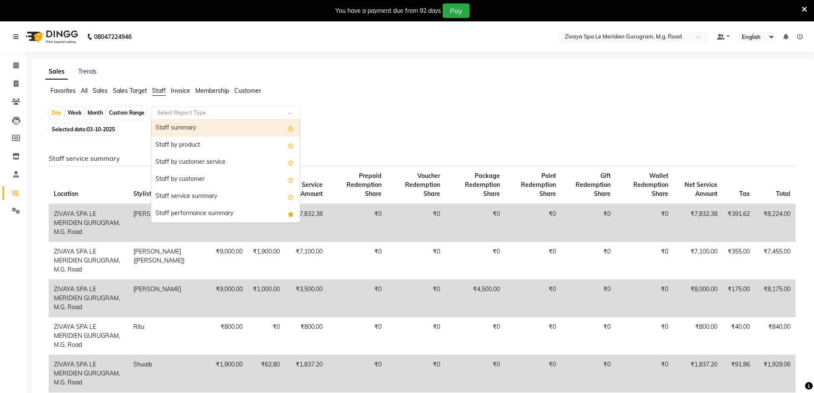
click at [177, 114] on input "text" at bounding box center [217, 113] width 123 height 9
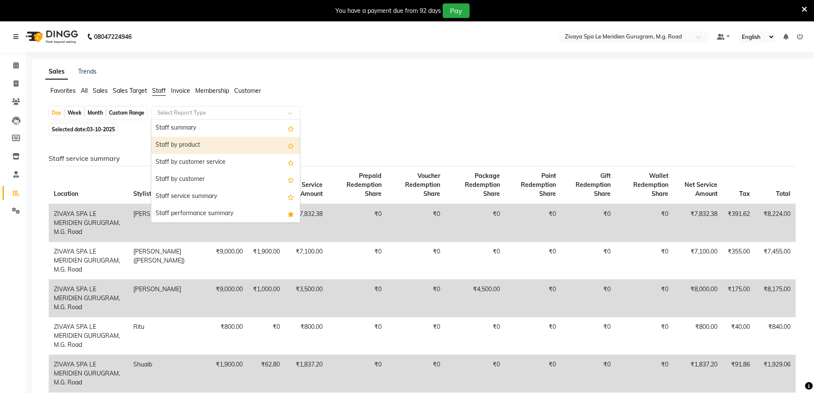
click at [176, 143] on div "Staff by product" at bounding box center [225, 145] width 149 height 17
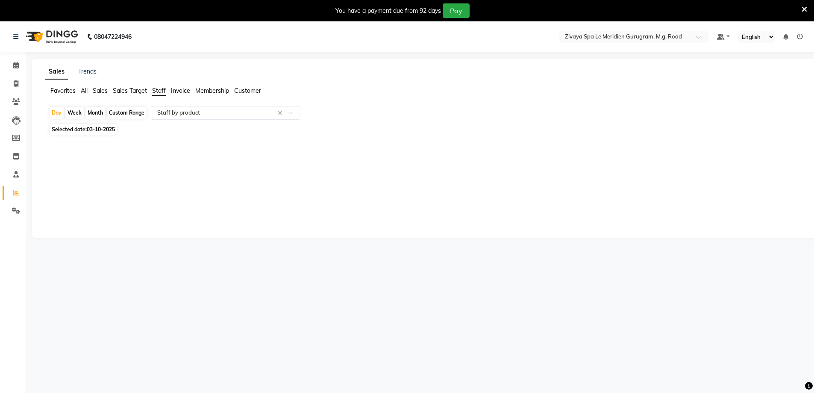
click at [119, 111] on div "Custom Range" at bounding box center [127, 113] width 40 height 12
select select "10"
select select "2025"
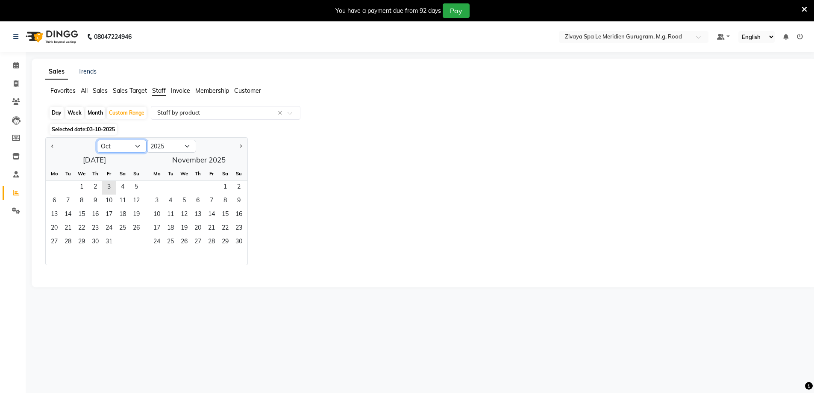
click at [136, 147] on select "Jan Feb Mar Apr May Jun [DATE] Aug Sep Oct Nov Dec" at bounding box center [122, 146] width 50 height 13
select select "9"
click at [97, 140] on select "Jan Feb Mar Apr May Jun [DATE] Aug Sep Oct Nov Dec" at bounding box center [122, 146] width 50 height 13
click at [59, 186] on span "1" at bounding box center [54, 188] width 14 height 14
click at [70, 243] on span "30" at bounding box center [68, 243] width 14 height 14
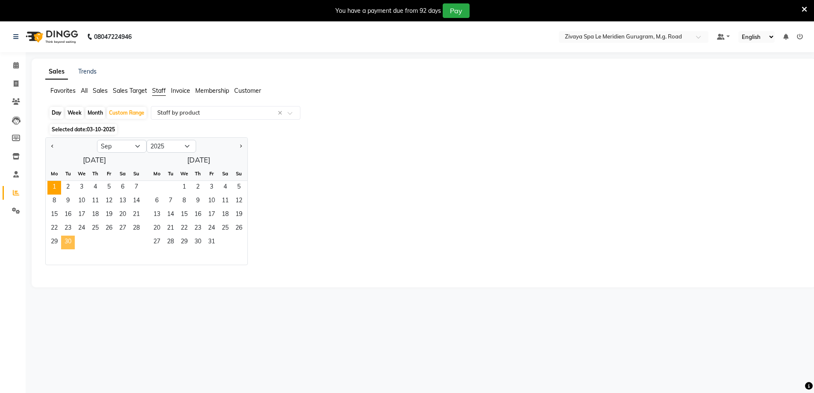
select select "filtered_report"
select select "pdf"
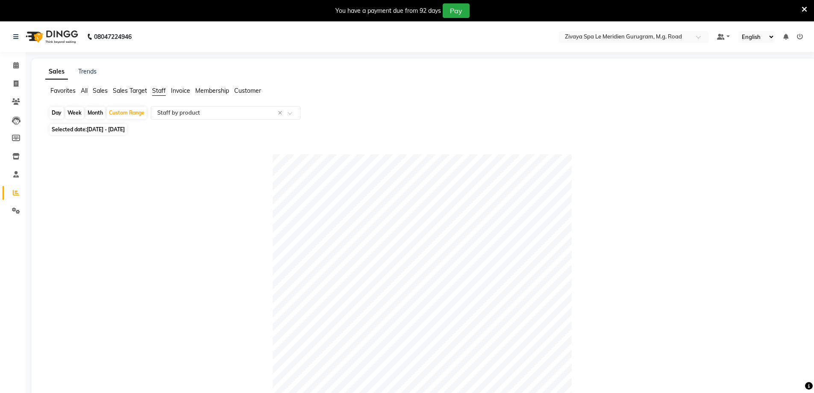
scroll to position [375, 0]
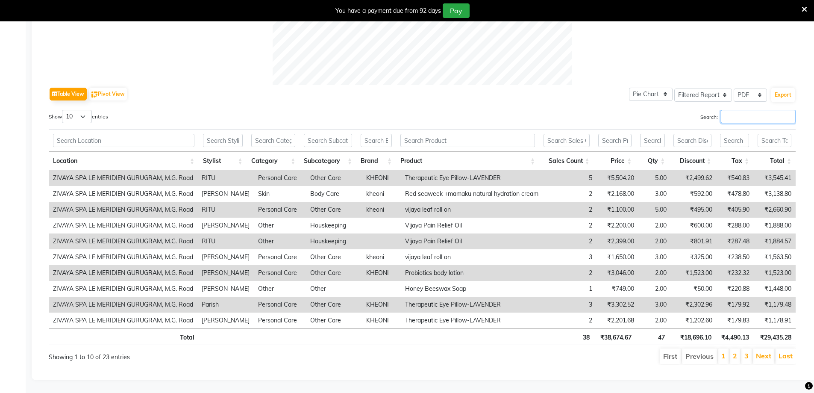
click at [730, 112] on input "Search:" at bounding box center [758, 116] width 75 height 13
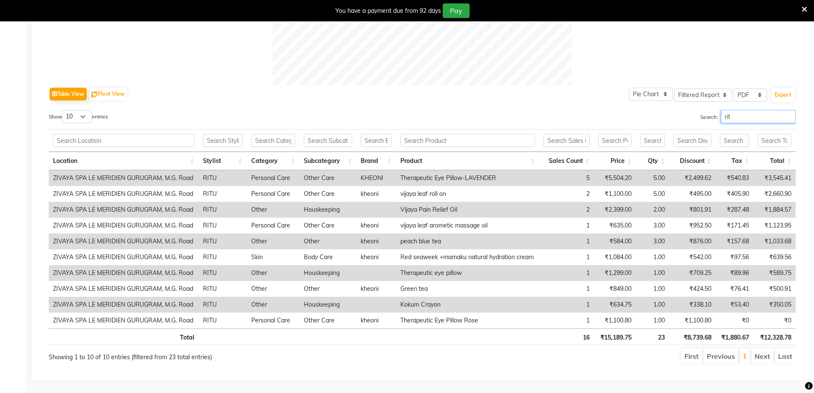
type input "ritu"
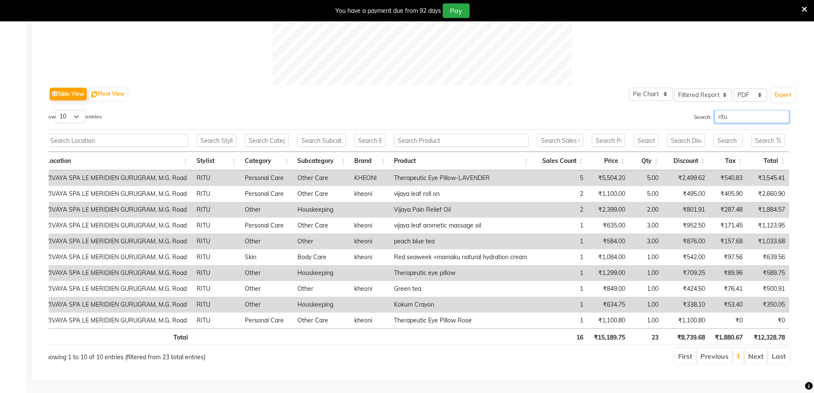
drag, startPoint x: 736, startPoint y: 112, endPoint x: 711, endPoint y: 111, distance: 24.8
click at [715, 111] on input "ritu" at bounding box center [752, 116] width 75 height 13
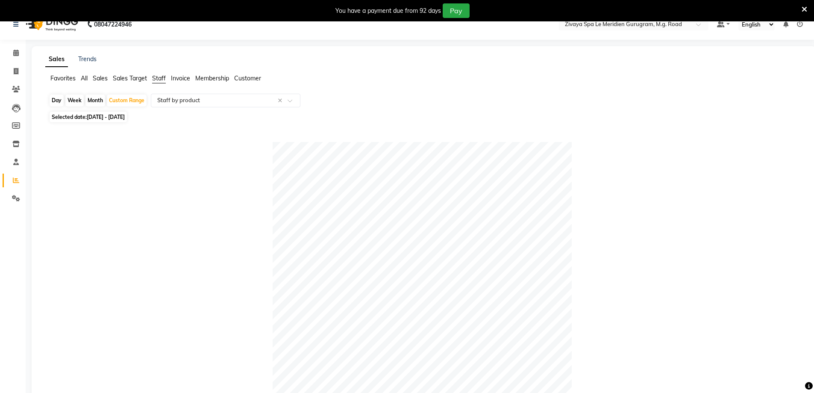
scroll to position [0, 0]
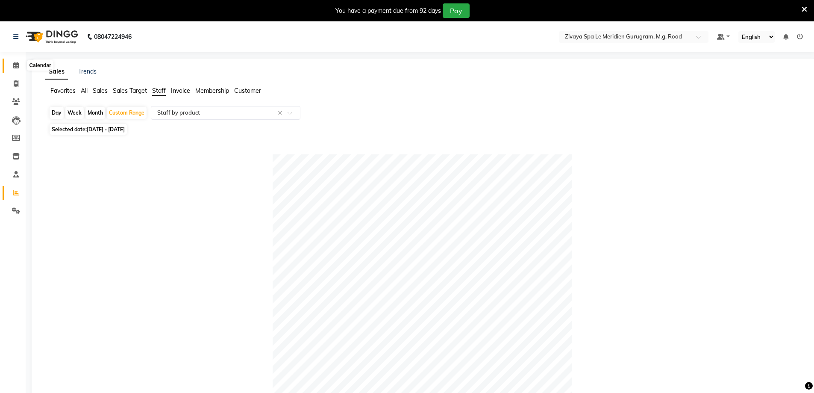
type input "tej"
click at [21, 66] on span at bounding box center [16, 66] width 15 height 10
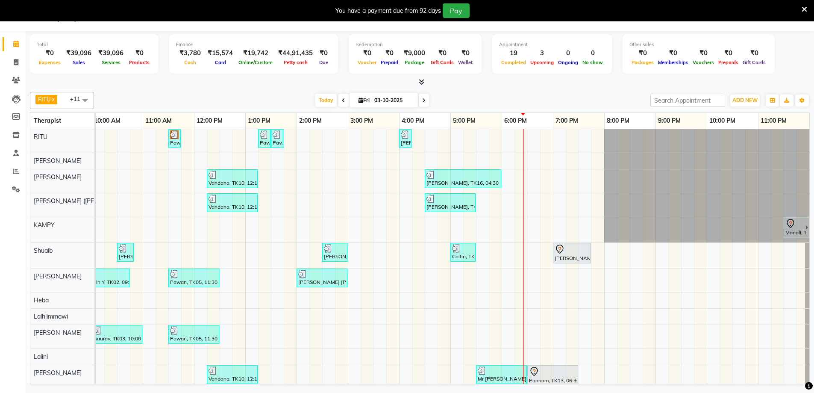
click at [509, 134] on div "Pawan, TK06, 11:30 AM-11:45 AM, Javanese Pampering - 60 Mins Pawan, TK12, 01:15…" at bounding box center [193, 259] width 1231 height 261
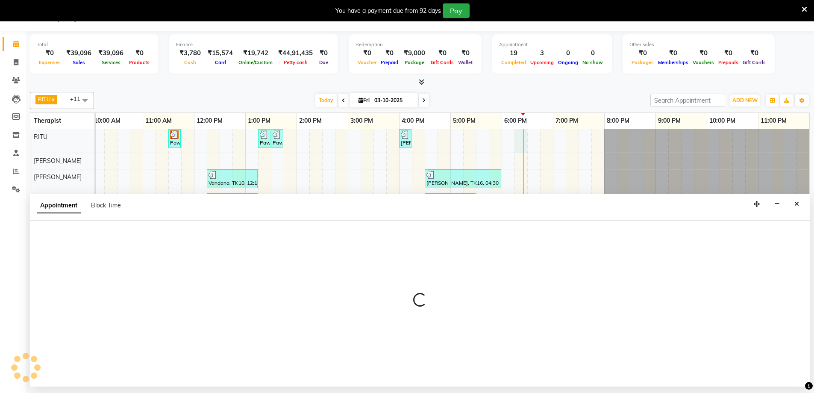
select select "49503"
select select "tentative"
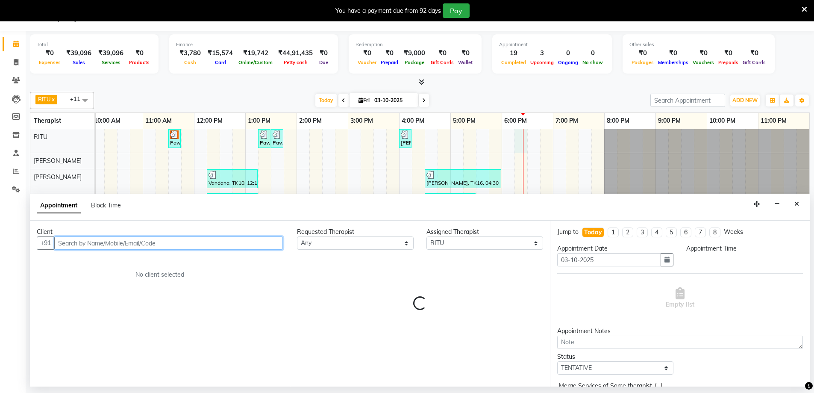
select select "1095"
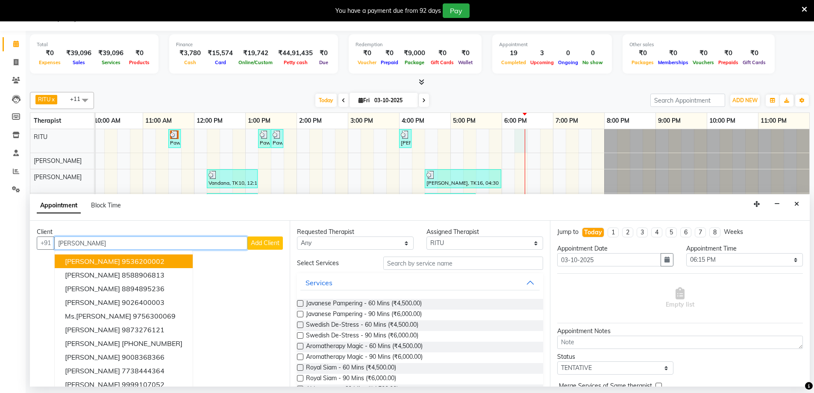
type input "[PERSON_NAME]"
click at [252, 239] on span "Add Client" at bounding box center [265, 243] width 29 height 8
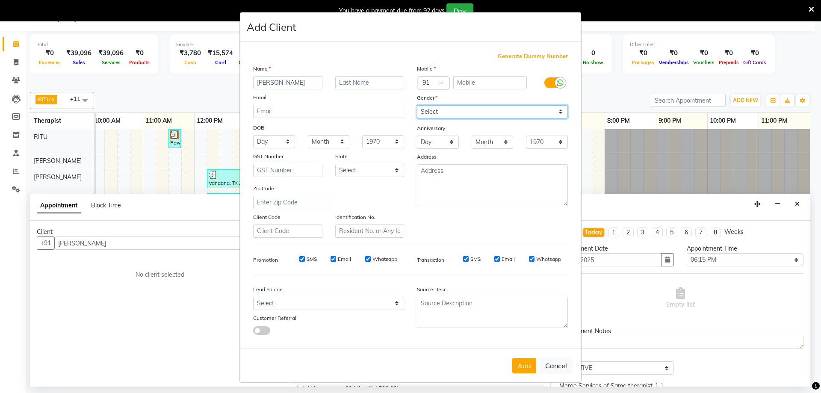
click at [447, 108] on select "Select [DEMOGRAPHIC_DATA] [DEMOGRAPHIC_DATA] Other Prefer Not To Say" at bounding box center [492, 111] width 151 height 13
select select "[DEMOGRAPHIC_DATA]"
click at [417, 105] on select "Select [DEMOGRAPHIC_DATA] [DEMOGRAPHIC_DATA] Other Prefer Not To Say" at bounding box center [492, 111] width 151 height 13
click at [487, 76] on input "text" at bounding box center [490, 82] width 74 height 13
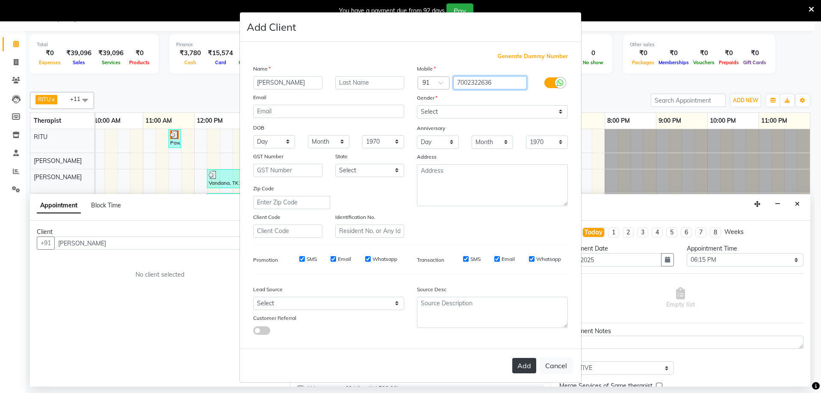
type input "7002322636"
click at [524, 367] on button "Add" at bounding box center [524, 365] width 24 height 15
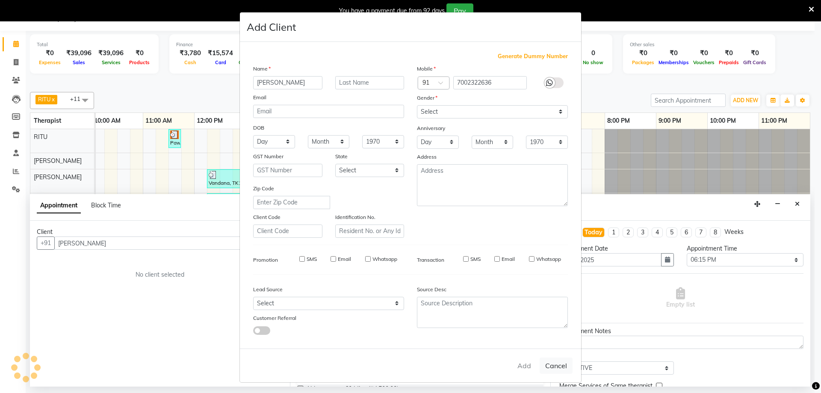
type input "7002322636"
select select
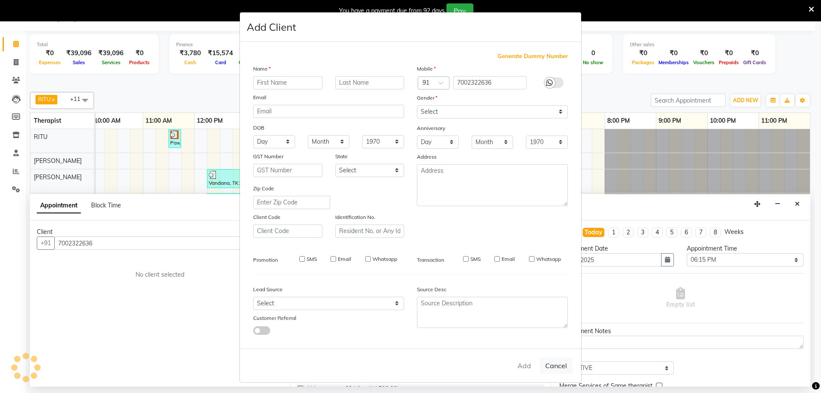
select select
checkbox input "false"
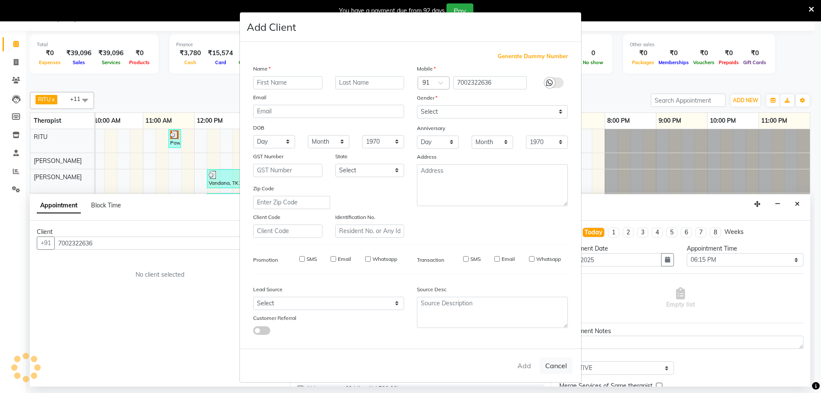
checkbox input "false"
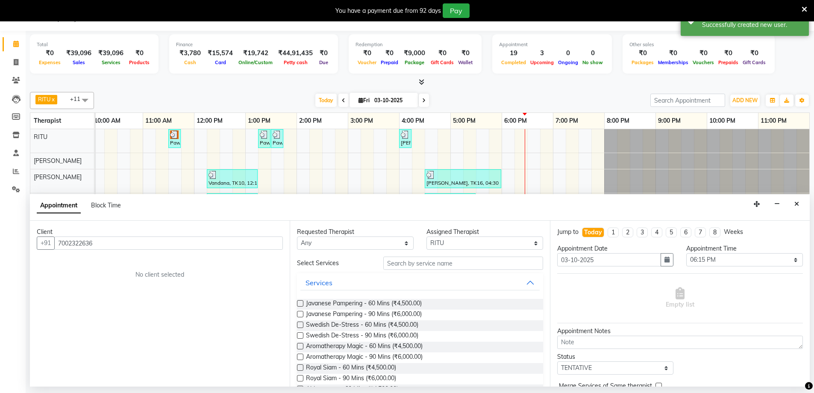
scroll to position [0, 511]
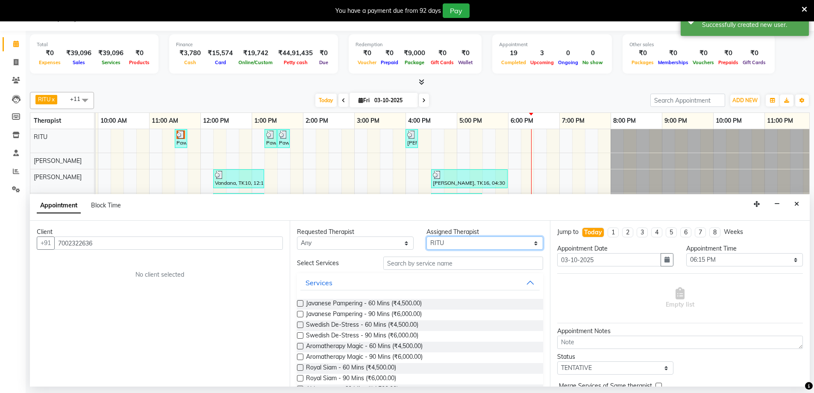
drag, startPoint x: 454, startPoint y: 240, endPoint x: 457, endPoint y: 248, distance: 8.1
click at [454, 240] on select "Select [PERSON_NAME] [PERSON_NAME] ([PERSON_NAME]) KAMPY Lalhlimmawi Lalini [PE…" at bounding box center [485, 242] width 117 height 13
click at [439, 261] on input "text" at bounding box center [464, 263] width 160 height 13
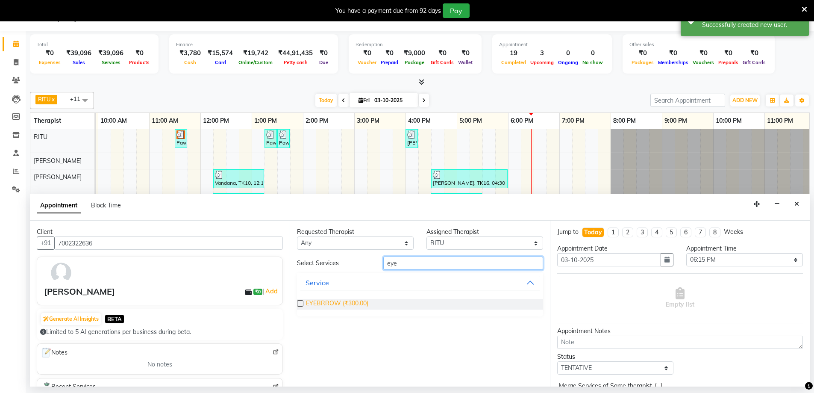
type input "eye"
click at [336, 302] on span "EYEBRROW (₹300.00)" at bounding box center [337, 304] width 62 height 11
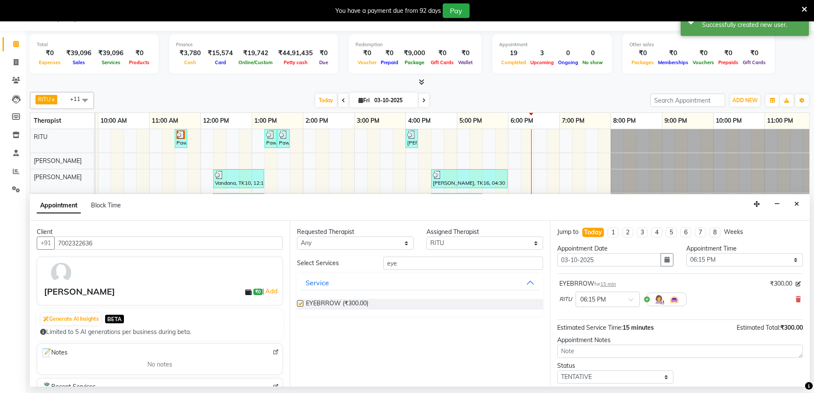
checkbox input "false"
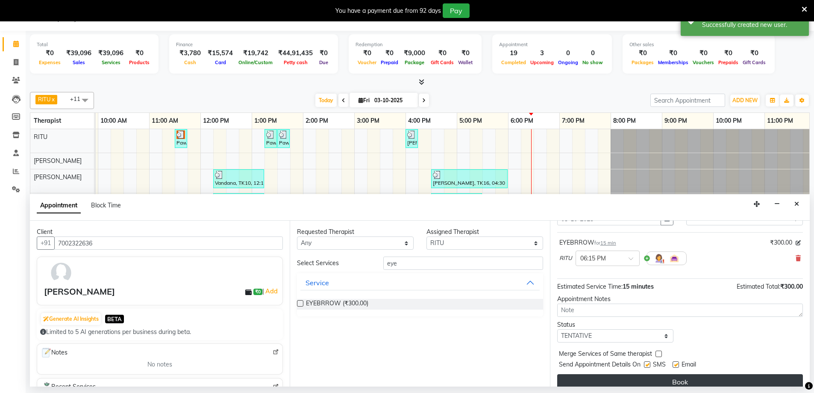
scroll to position [51, 0]
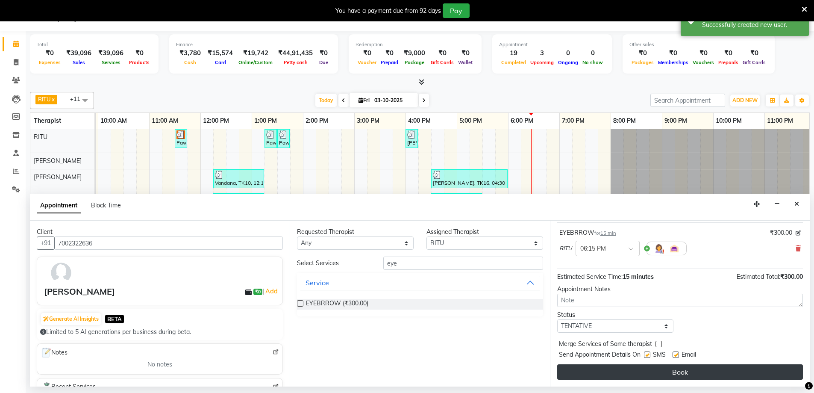
click at [667, 372] on button "Book" at bounding box center [681, 371] width 246 height 15
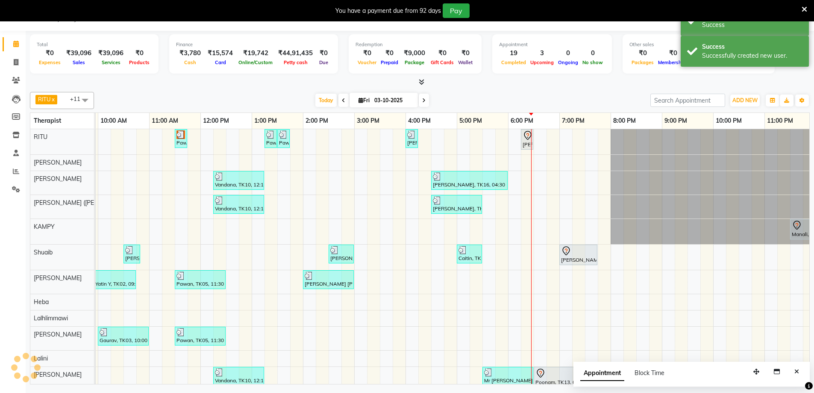
scroll to position [0, 0]
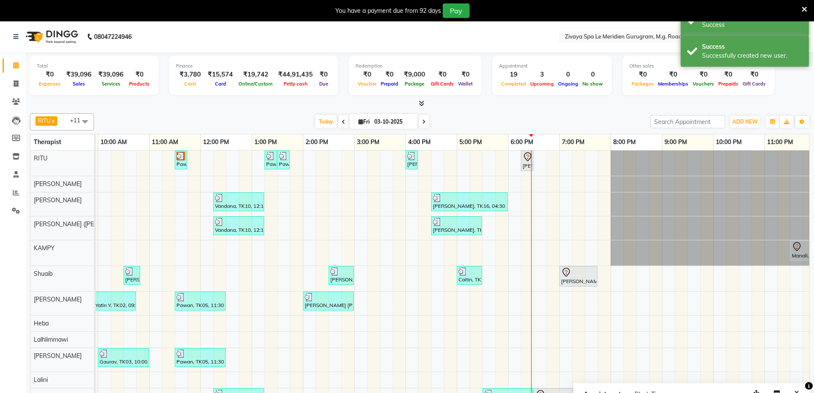
click at [524, 162] on div "[PERSON_NAME], TK19, 06:15 PM-06:30 PM, EYEBRROW" at bounding box center [527, 161] width 11 height 18
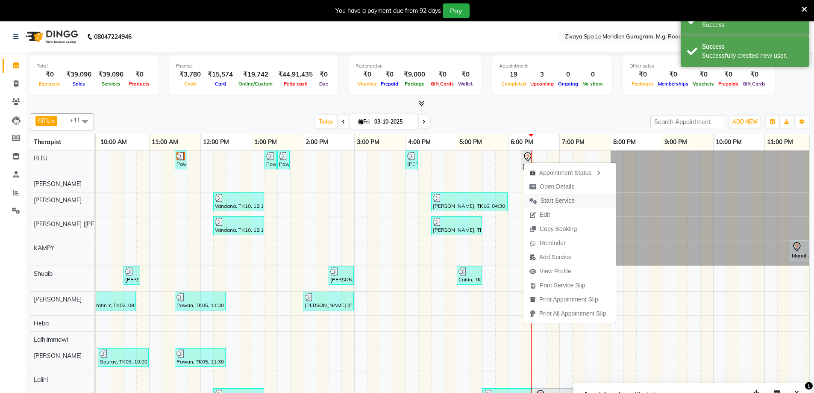
click at [549, 200] on span "Start Service" at bounding box center [558, 200] width 34 height 9
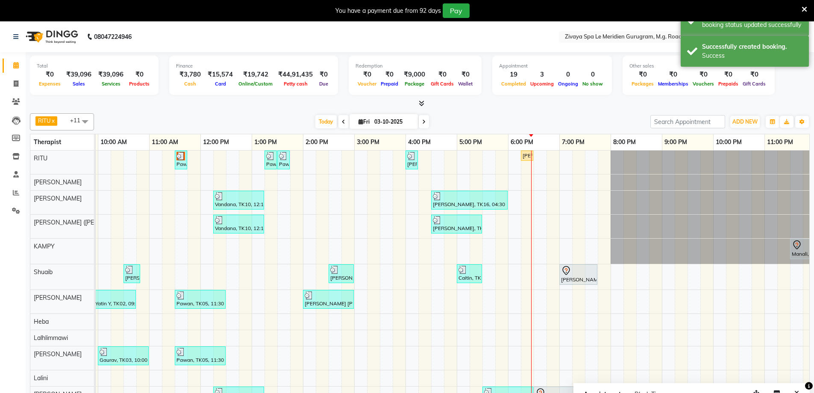
click at [526, 158] on div "[PERSON_NAME], TK19, 06:15 PM-06:30 PM, EYEBRROW" at bounding box center [527, 156] width 11 height 8
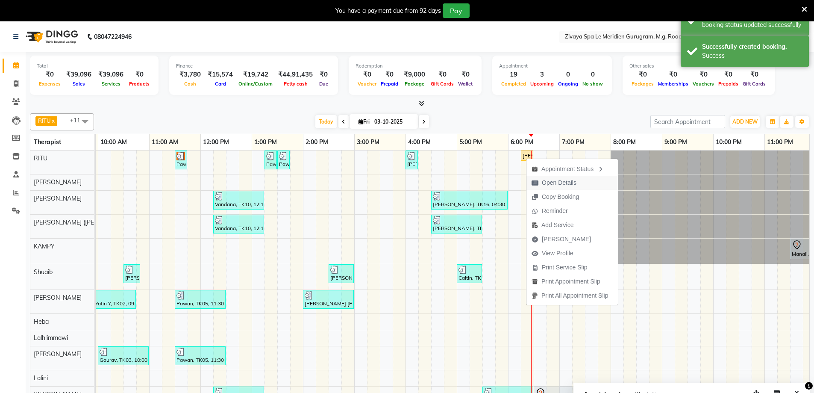
click at [546, 183] on span "Open Details" at bounding box center [559, 182] width 35 height 9
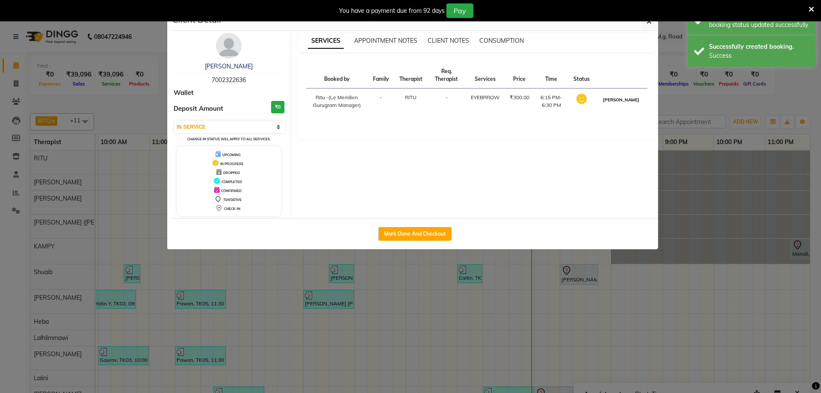
click at [628, 103] on button "[PERSON_NAME]" at bounding box center [621, 99] width 41 height 11
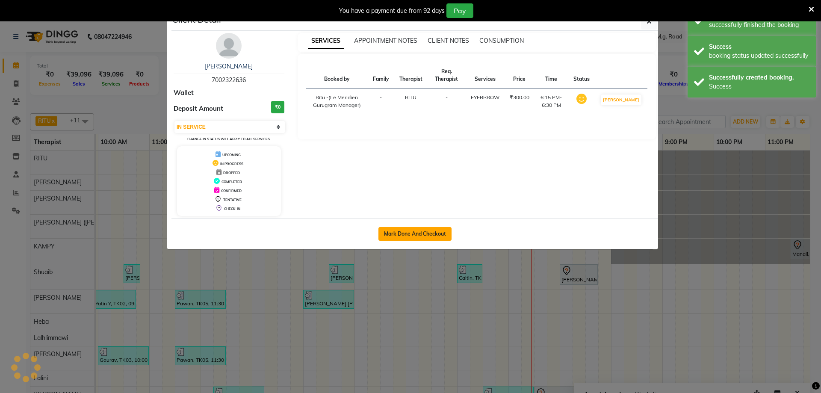
select select "3"
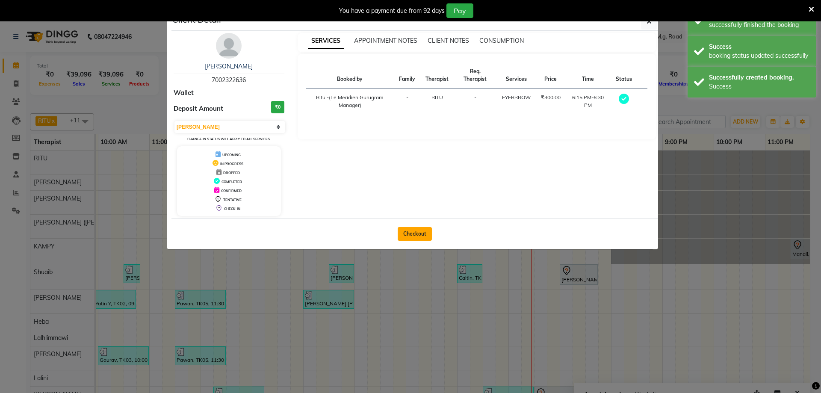
click at [419, 236] on button "Checkout" at bounding box center [415, 234] width 34 height 14
select select "service"
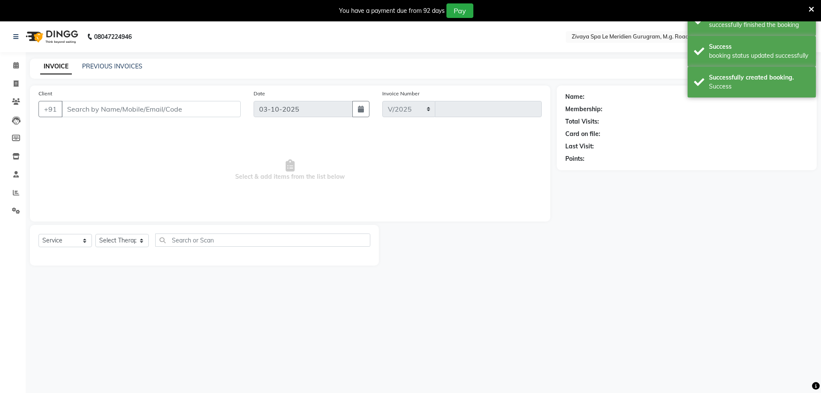
select select "6503"
type input "2215"
type input "7002322636"
select select "49503"
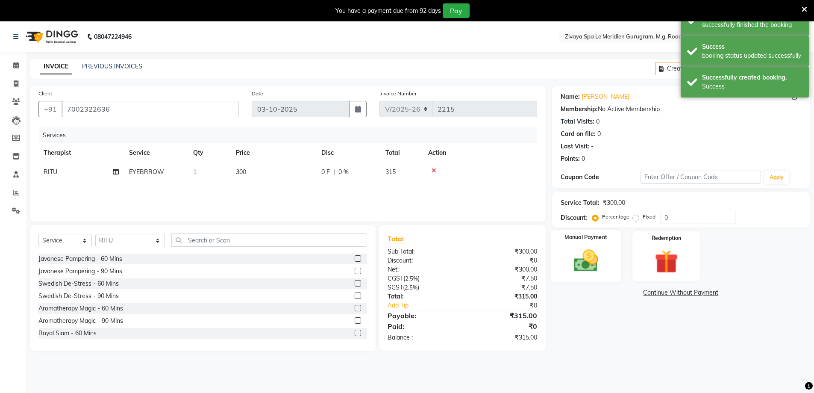
click at [585, 258] on img at bounding box center [586, 261] width 39 height 28
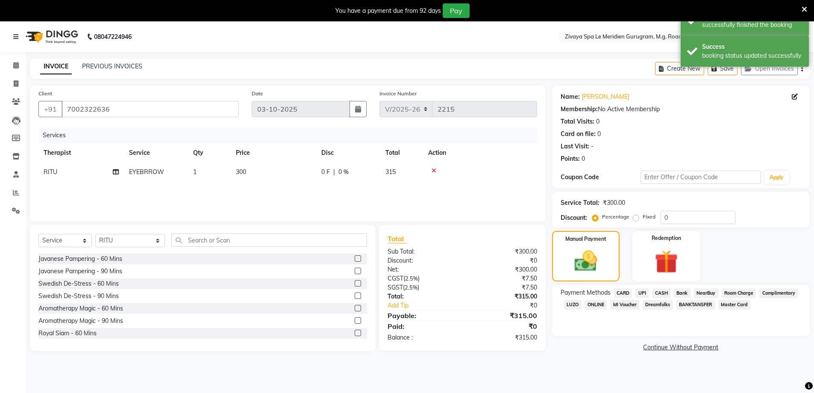
click at [637, 292] on span "UPI" at bounding box center [642, 293] width 13 height 10
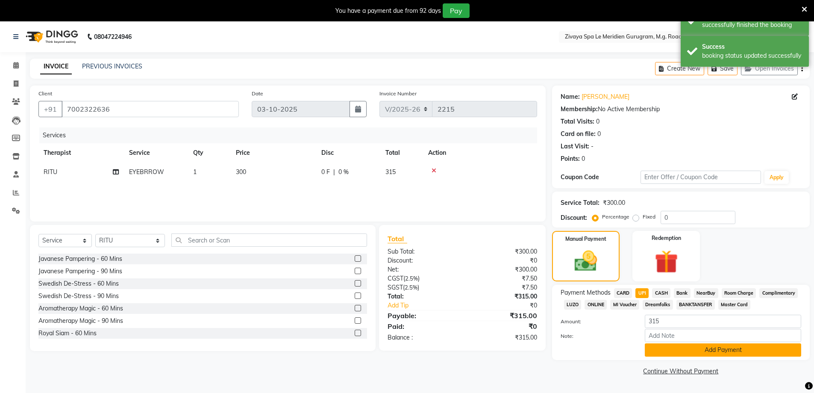
click at [697, 352] on button "Add Payment" at bounding box center [723, 349] width 156 height 13
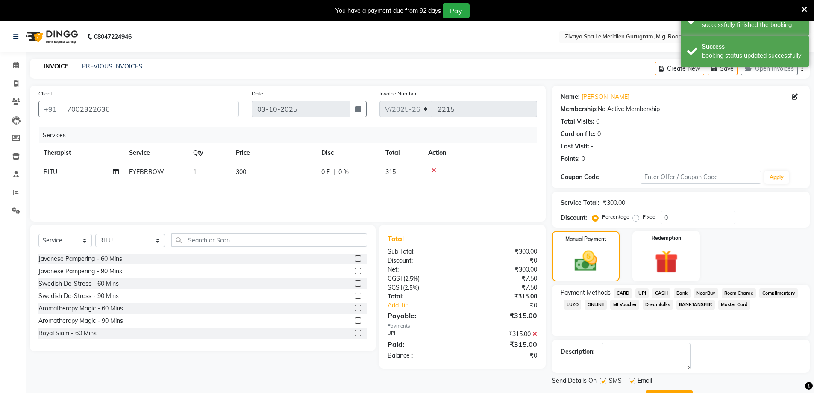
click at [675, 390] on button "Generate OTP" at bounding box center [669, 396] width 47 height 13
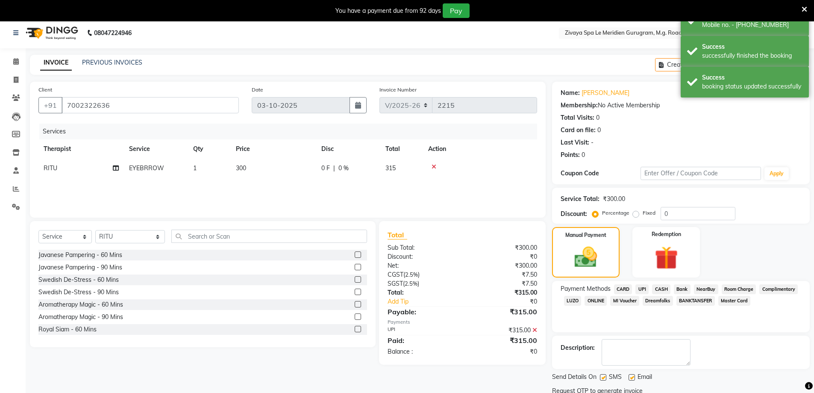
scroll to position [55, 0]
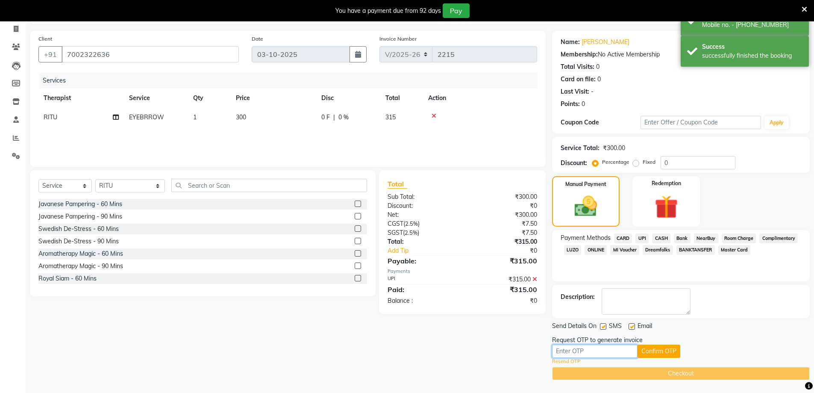
click at [569, 356] on input "text" at bounding box center [595, 351] width 86 height 13
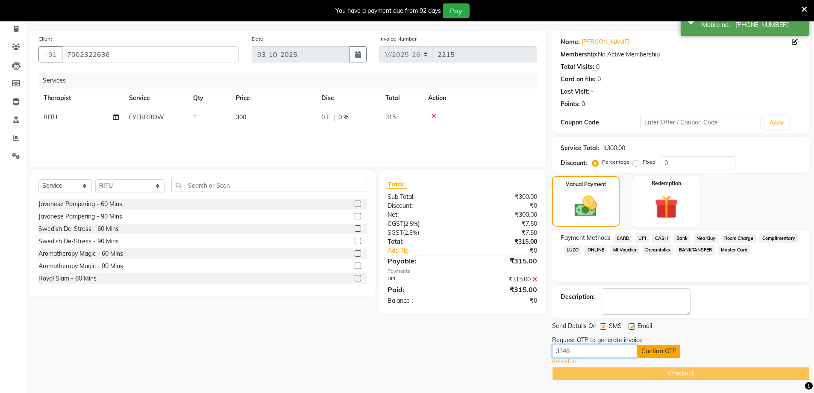
type input "3346"
click at [656, 353] on button "Confirm OTP" at bounding box center [659, 351] width 43 height 13
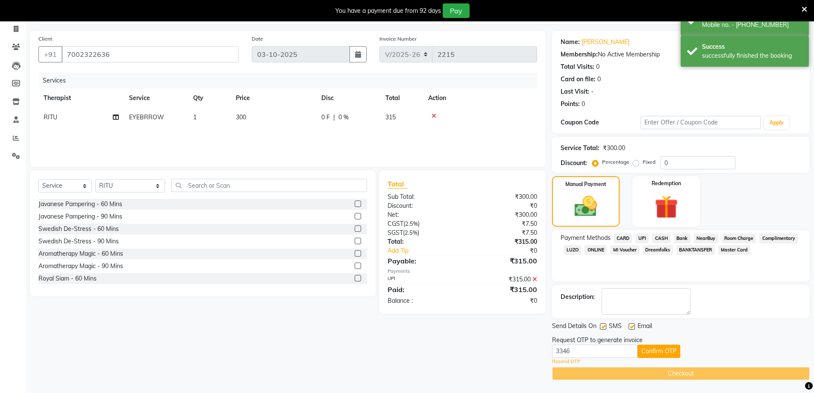
scroll to position [22, 0]
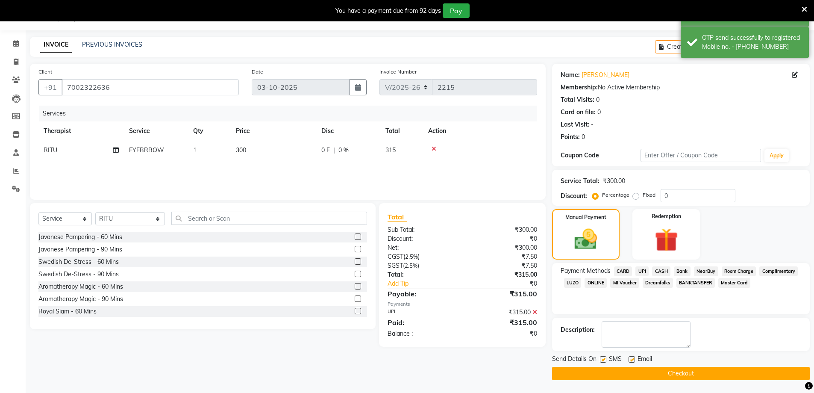
click at [663, 371] on button "Checkout" at bounding box center [681, 373] width 258 height 13
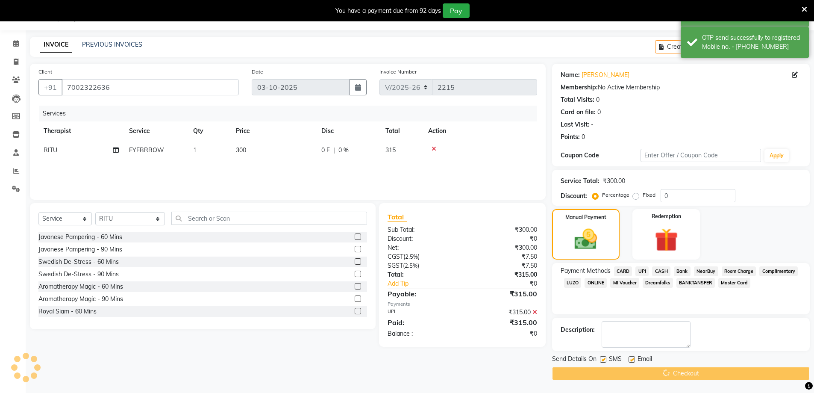
scroll to position [21, 0]
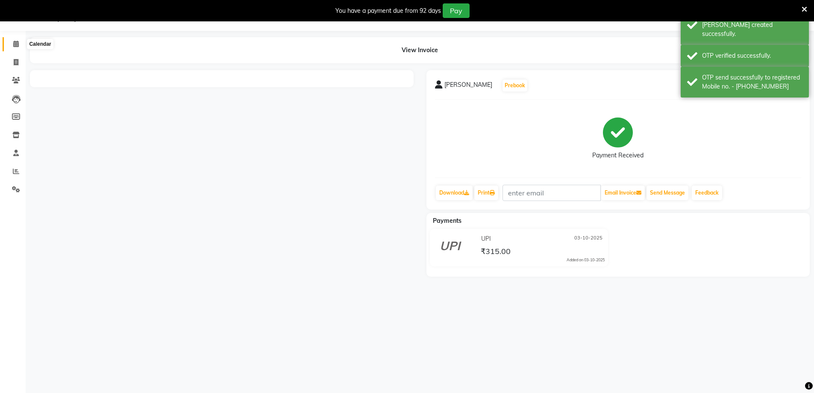
click at [17, 46] on icon at bounding box center [16, 44] width 6 height 6
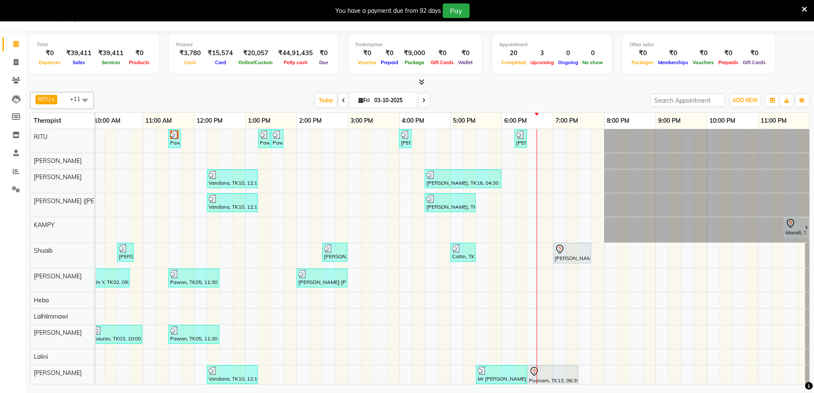
scroll to position [13, 0]
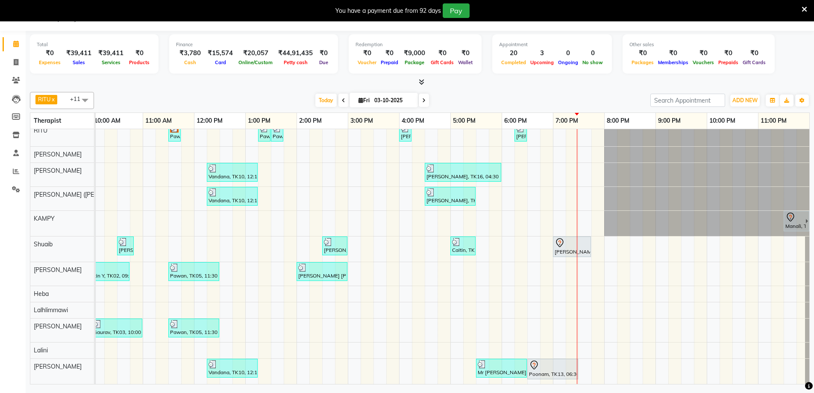
click at [324, 238] on img at bounding box center [328, 242] width 9 height 9
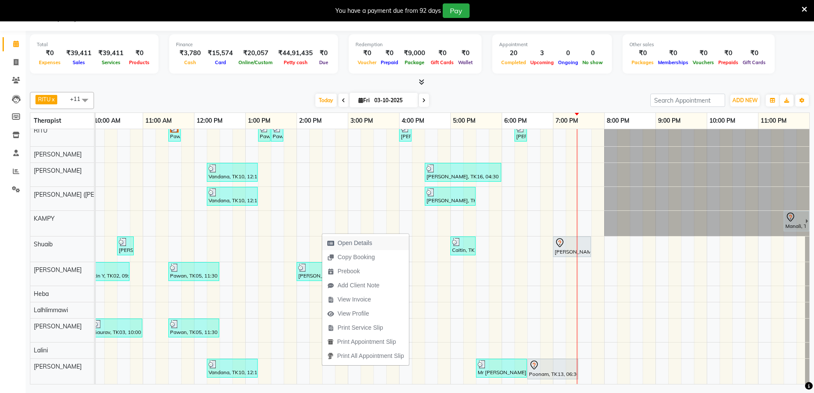
click at [352, 242] on span "Open Details" at bounding box center [355, 243] width 35 height 9
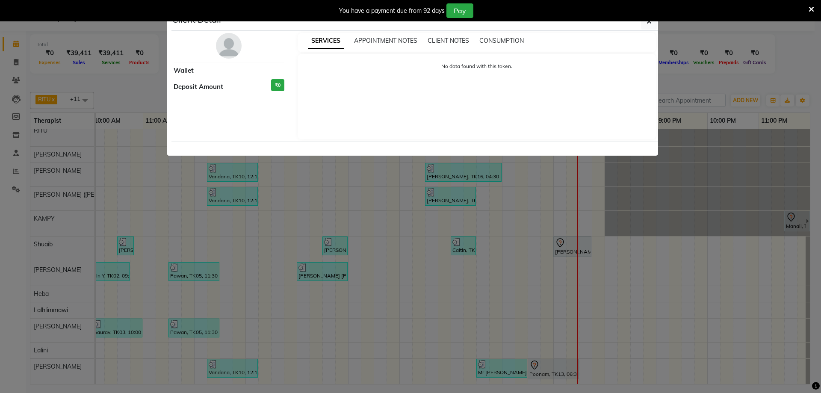
select select "3"
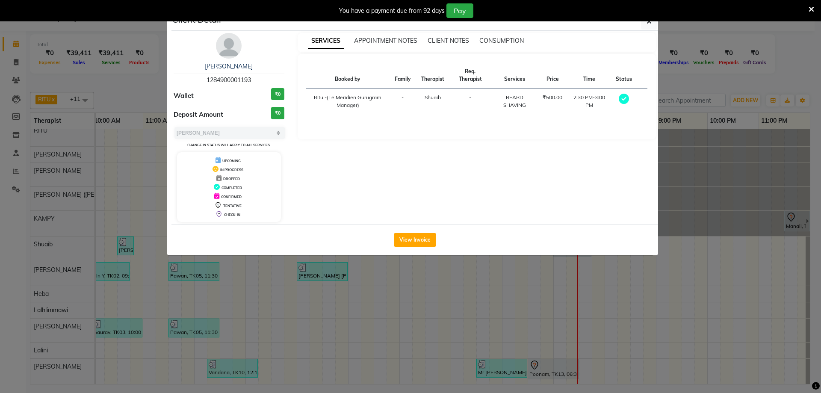
drag, startPoint x: 262, startPoint y: 77, endPoint x: 197, endPoint y: 77, distance: 65.4
click at [197, 77] on div "Harmeet 1284900001193" at bounding box center [229, 73] width 111 height 23
copy span "1284900001193"
click at [643, 29] on button "button" at bounding box center [649, 21] width 16 height 16
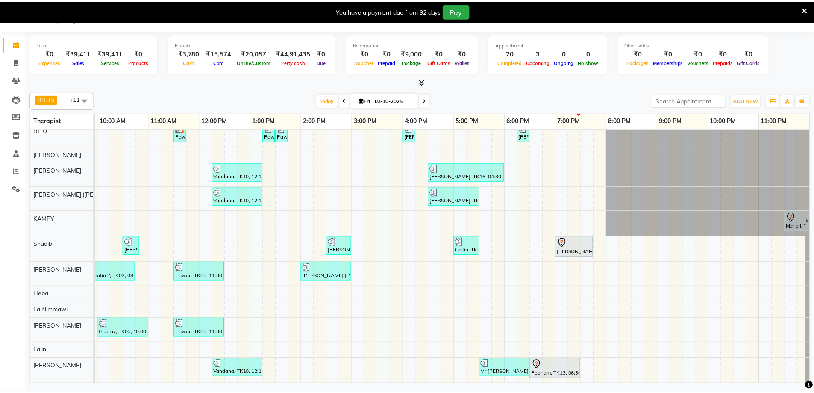
scroll to position [13, 511]
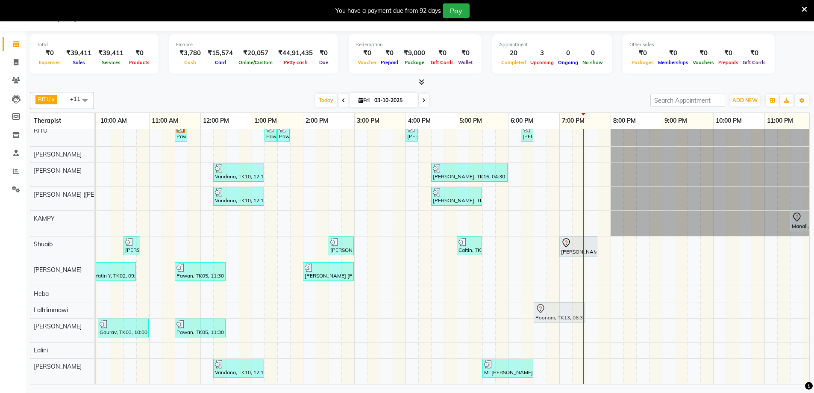
click at [547, 286] on tbody "Pawan, TK06, 11:30 AM-11:45 AM, Javanese Pampering - 60 Mins Pawan, TK12, 01:15…" at bounding box center [200, 253] width 1231 height 261
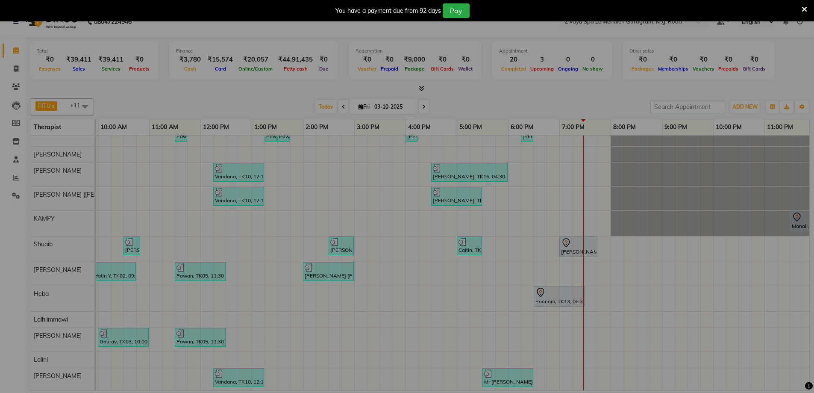
scroll to position [15, 0]
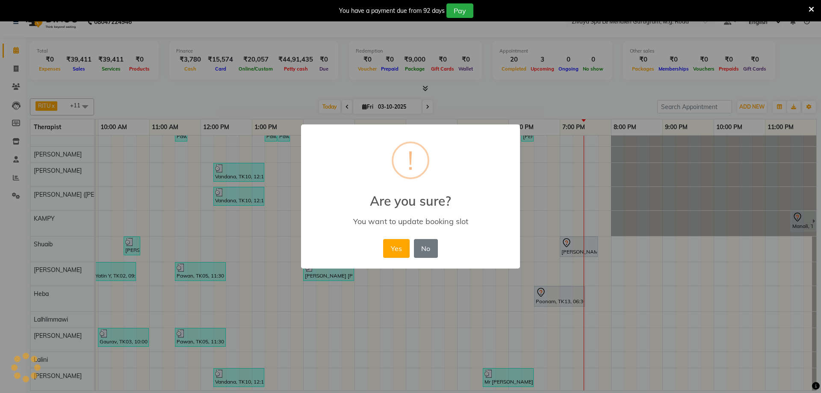
click at [398, 252] on button "Yes" at bounding box center [396, 248] width 26 height 19
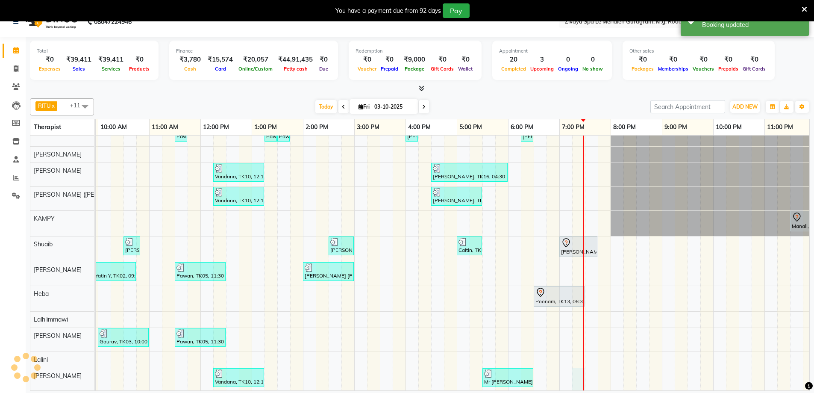
click at [575, 373] on div "Pawan, TK06, 11:30 AM-11:45 AM, Javanese Pampering - 60 Mins Pawan, TK12, 01:15…" at bounding box center [200, 257] width 1231 height 269
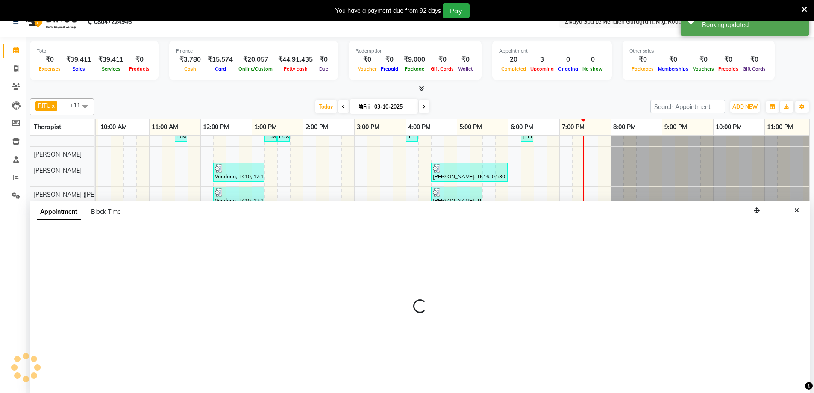
scroll to position [21, 0]
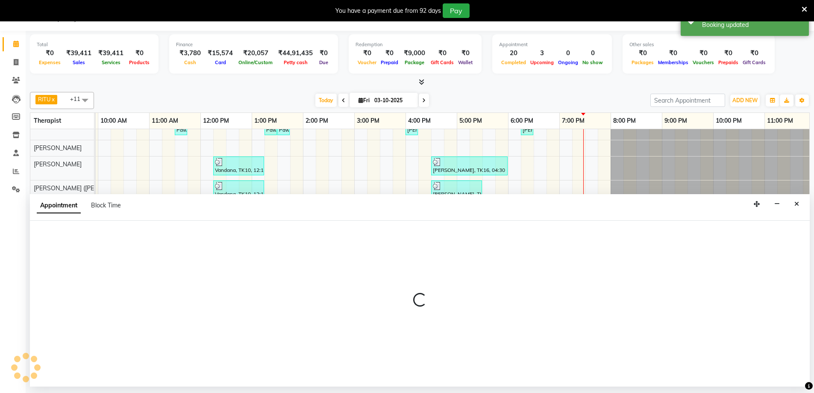
select select "86042"
select select "tentative"
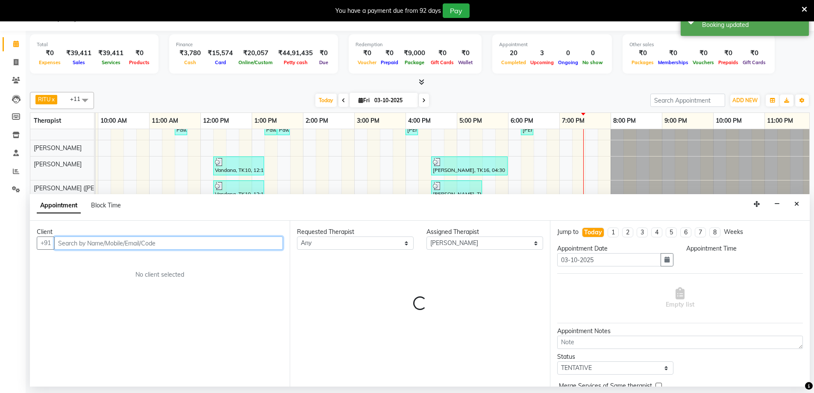
select select "1155"
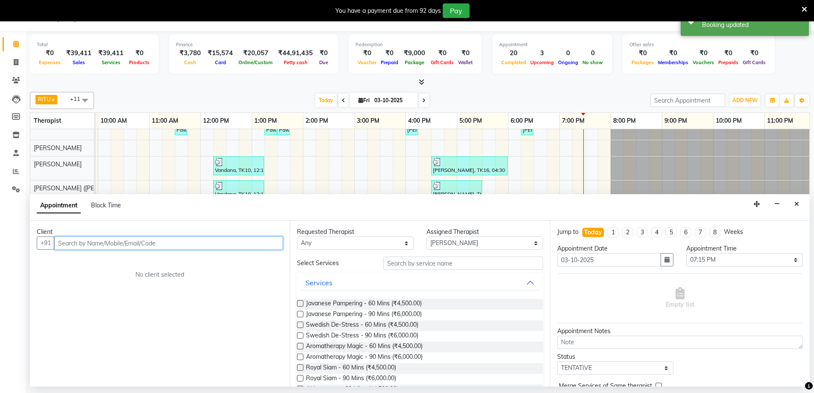
paste input "1284900001193"
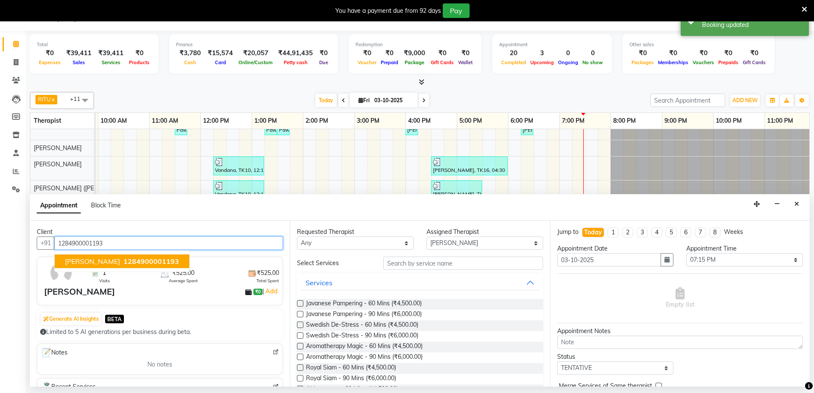
click at [124, 259] on span "1284900001193" at bounding box center [152, 261] width 56 height 9
type input "1284900001193"
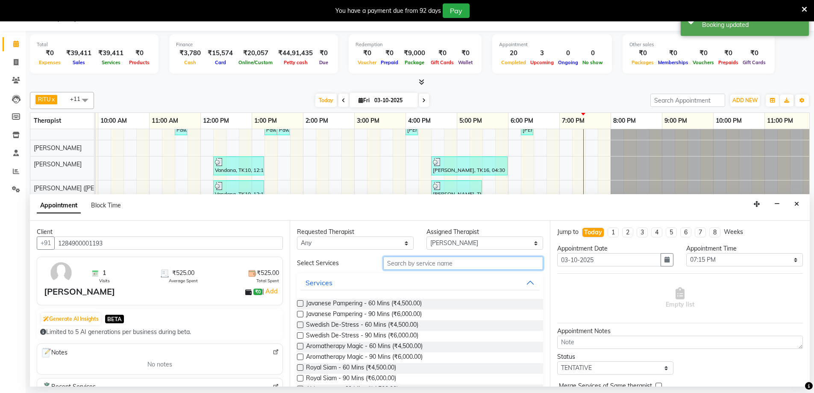
click at [454, 268] on input "text" at bounding box center [464, 263] width 160 height 13
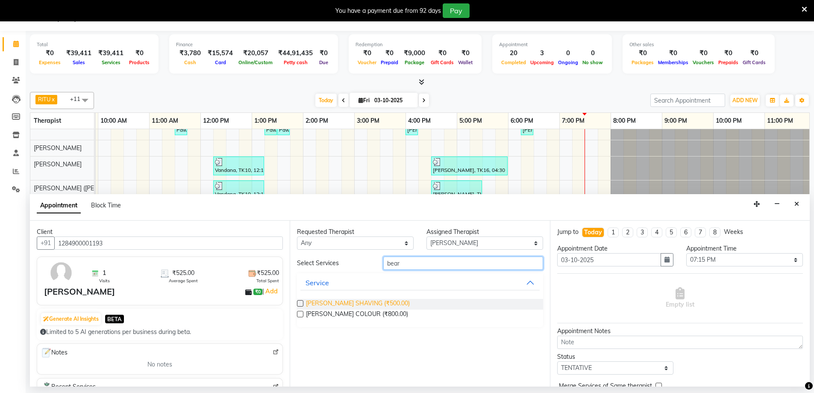
type input "bear"
click at [360, 303] on span "BEARD SHAVING (₹500.00)" at bounding box center [358, 304] width 104 height 11
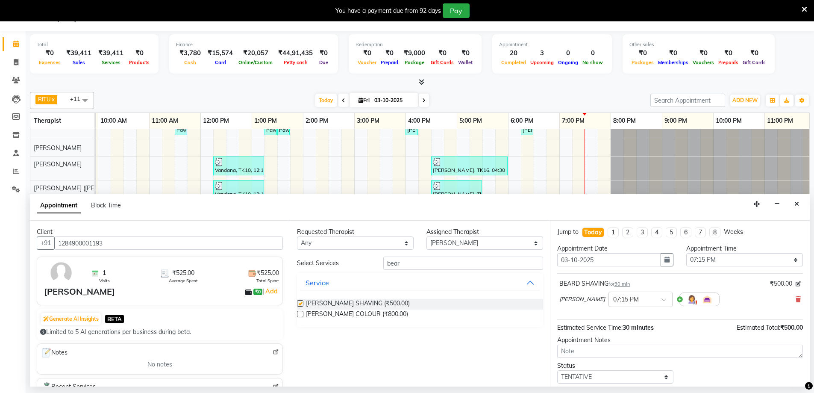
checkbox input "false"
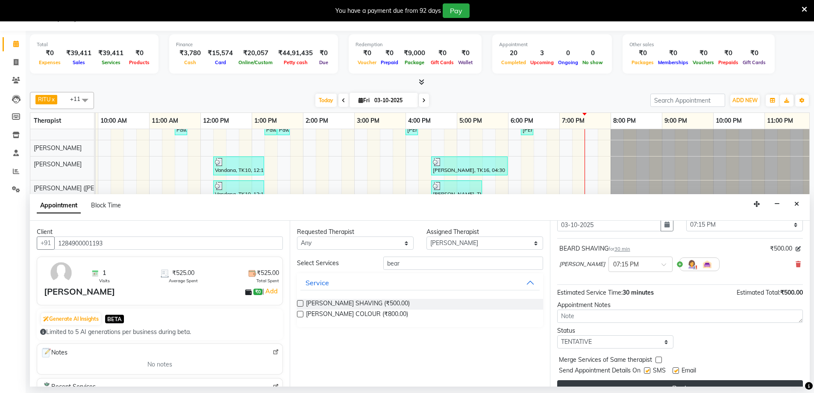
scroll to position [51, 0]
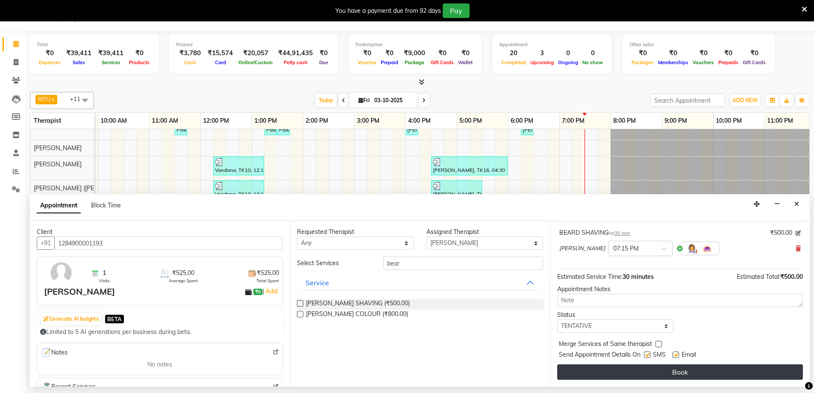
click at [627, 367] on button "Book" at bounding box center [681, 371] width 246 height 15
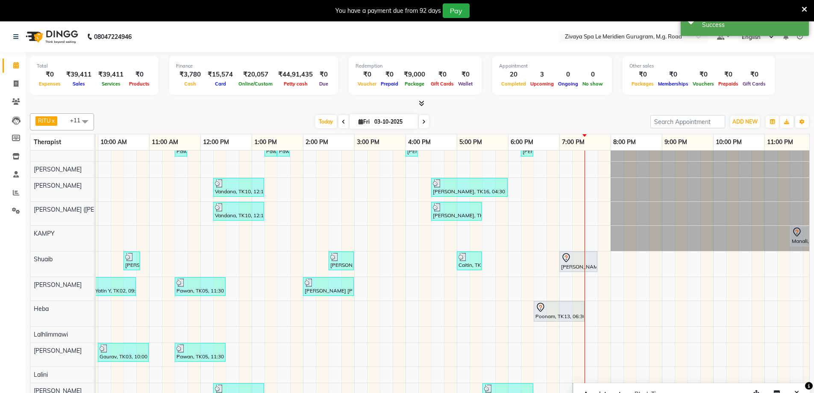
scroll to position [22, 0]
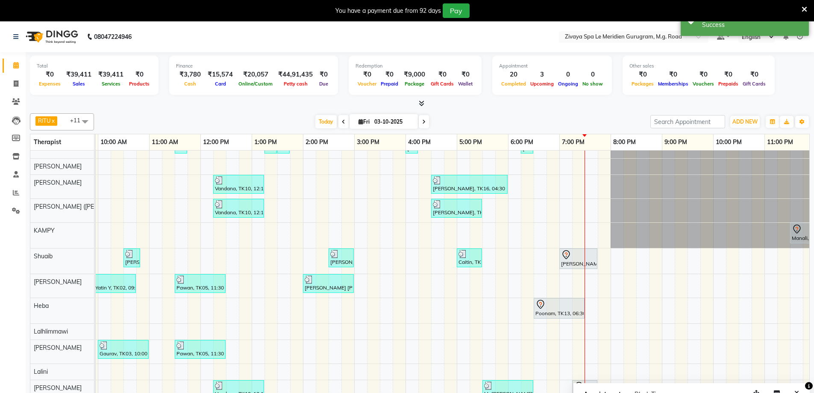
click at [578, 381] on icon at bounding box center [579, 386] width 10 height 10
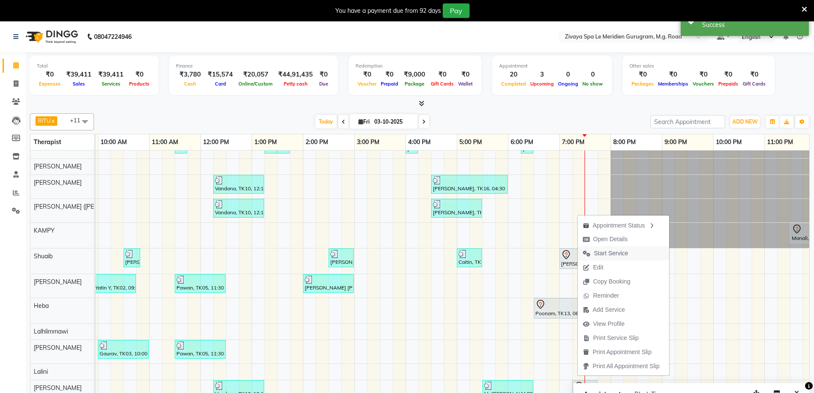
click at [596, 252] on span "Start Service" at bounding box center [611, 253] width 34 height 9
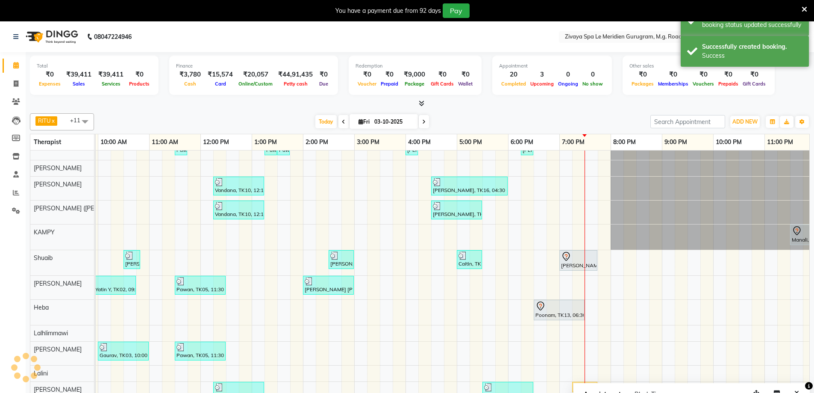
scroll to position [21, 511]
click at [578, 383] on div "[PERSON_NAME], TK20, 07:15 PM-07:45 PM, [PERSON_NAME] SHAVING" at bounding box center [585, 387] width 24 height 8
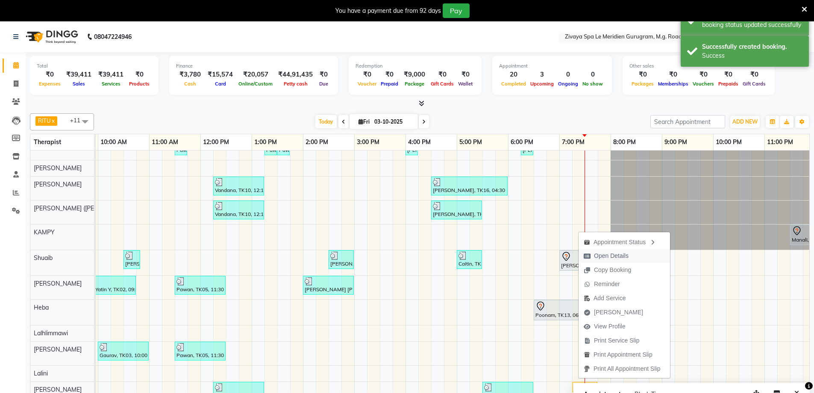
click at [608, 255] on span "Open Details" at bounding box center [611, 255] width 35 height 9
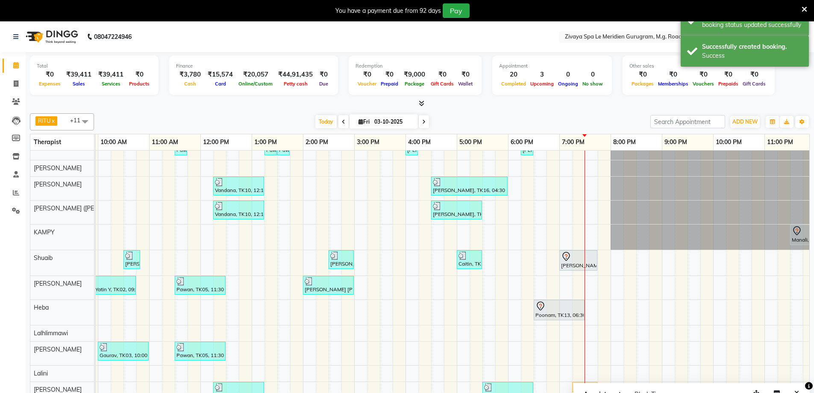
click at [578, 383] on div "[PERSON_NAME], TK20, 07:15 PM-07:45 PM, [PERSON_NAME] SHAVING" at bounding box center [585, 387] width 24 height 8
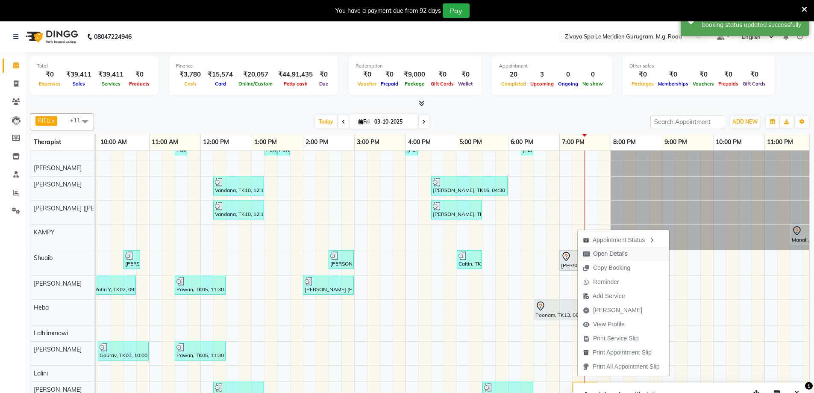
click at [608, 254] on span "Open Details" at bounding box center [610, 253] width 35 height 9
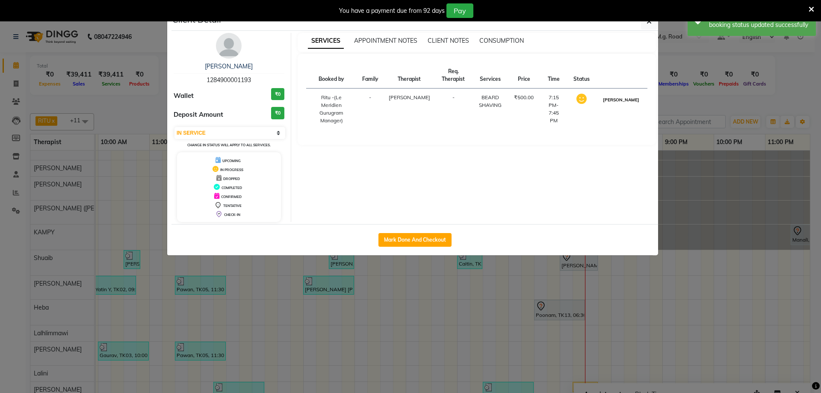
click at [628, 102] on button "[PERSON_NAME]" at bounding box center [621, 99] width 41 height 11
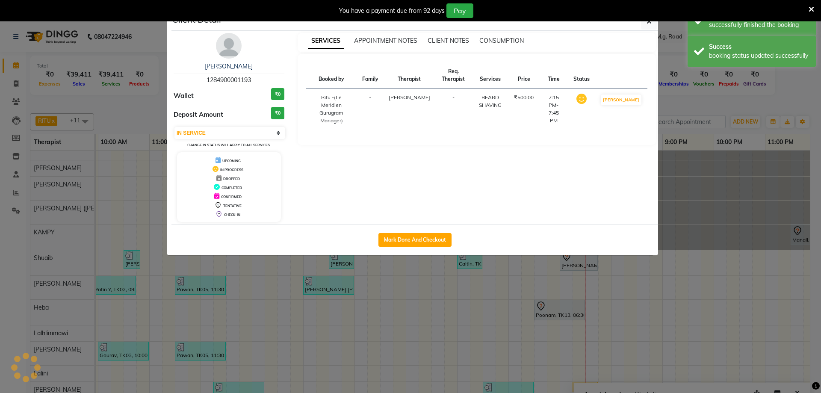
select select "3"
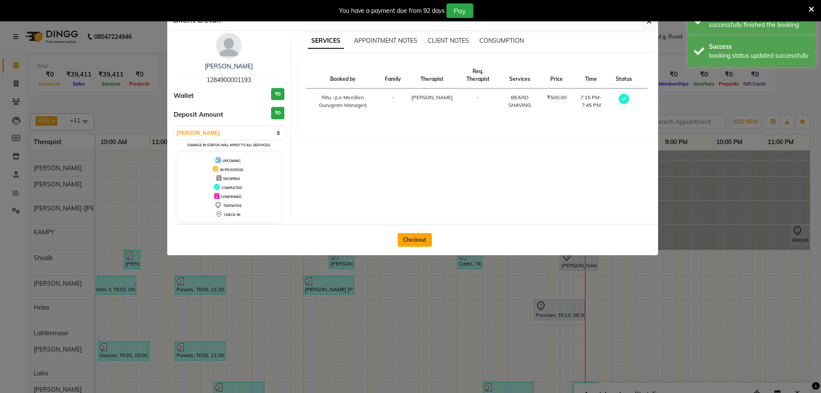
click at [421, 246] on button "Checkout" at bounding box center [415, 240] width 34 height 14
select select "service"
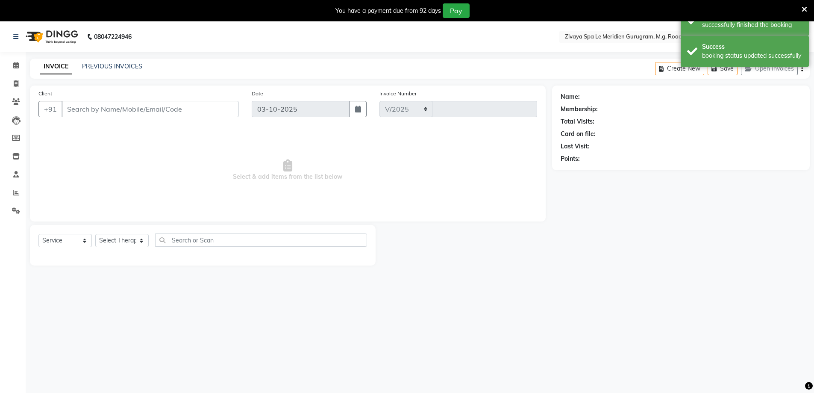
select select "6503"
type input "2216"
type input "1284900001193"
select select "86042"
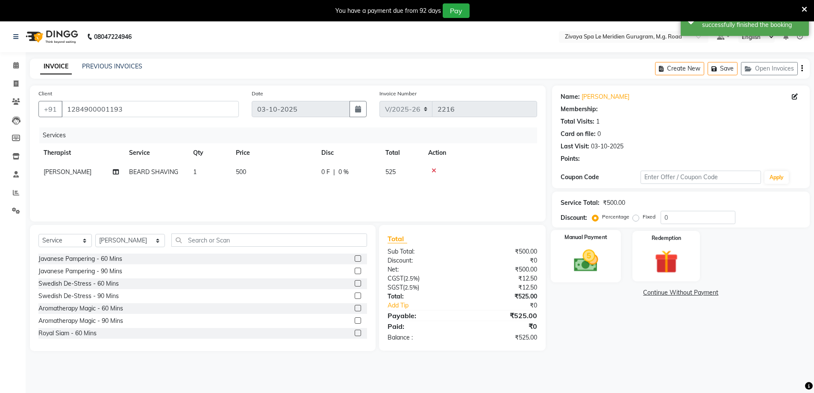
click at [600, 260] on img at bounding box center [586, 261] width 39 height 28
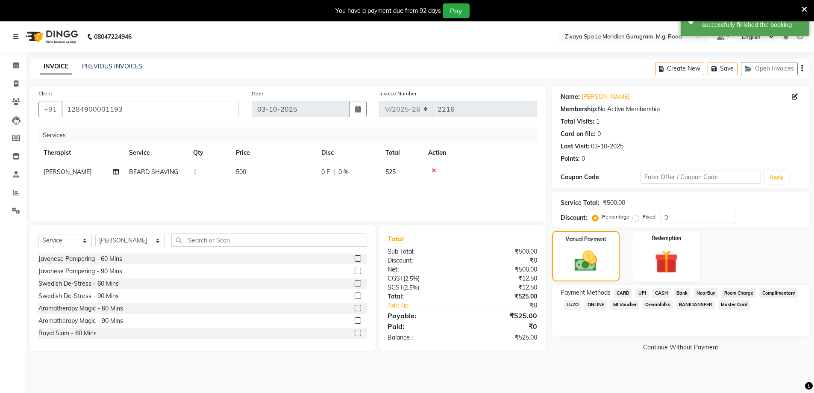
click at [626, 291] on span "CARD" at bounding box center [623, 293] width 18 height 10
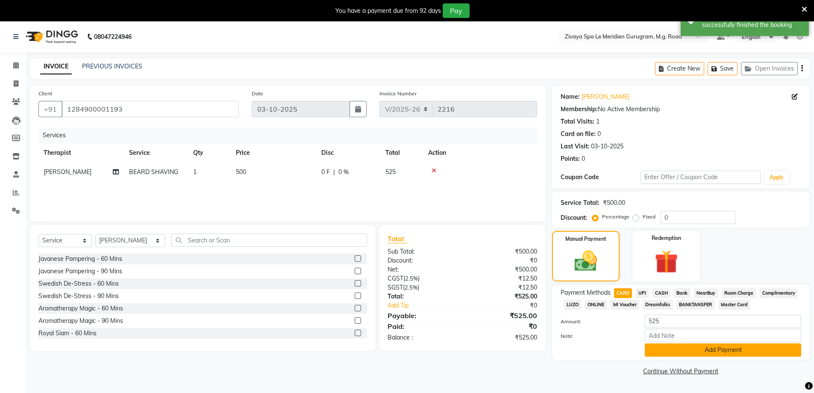
click at [682, 351] on button "Add Payment" at bounding box center [723, 349] width 156 height 13
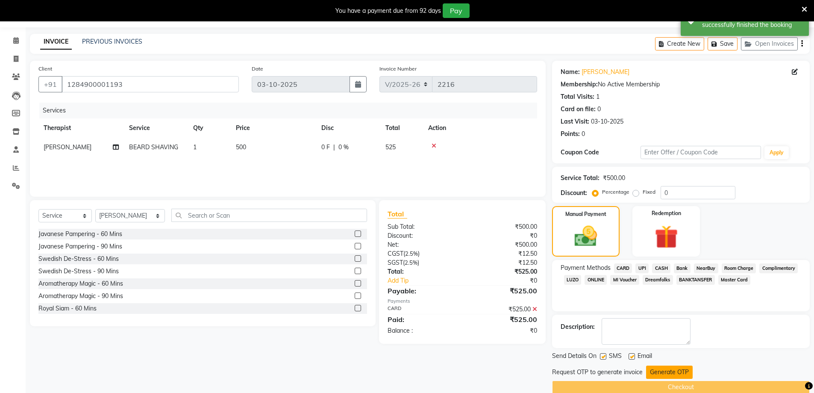
scroll to position [38, 0]
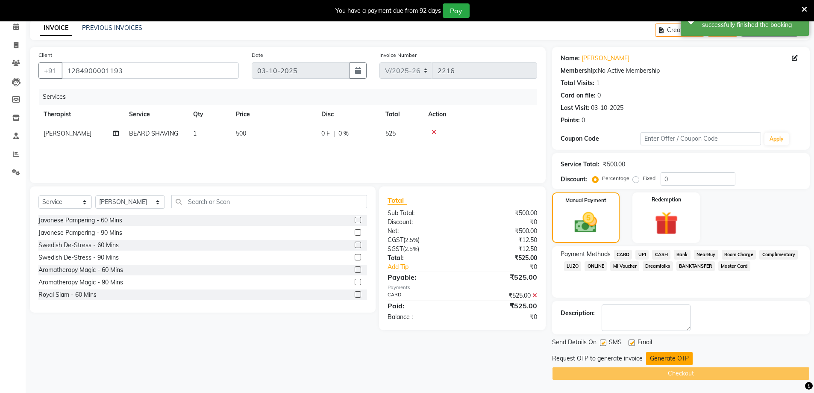
click at [661, 362] on button "Generate OTP" at bounding box center [669, 358] width 47 height 13
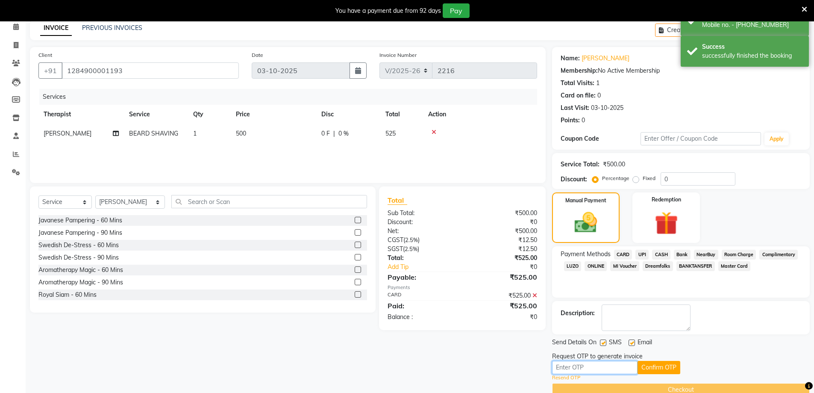
click at [612, 368] on input "text" at bounding box center [595, 367] width 86 height 13
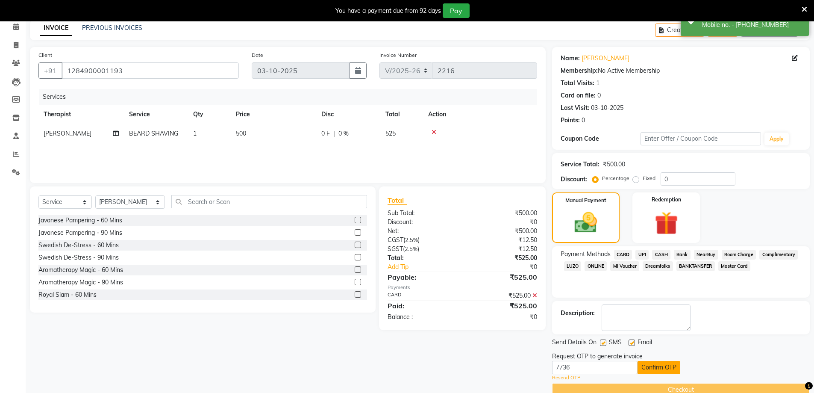
click at [656, 368] on button "Confirm OTP" at bounding box center [659, 367] width 43 height 13
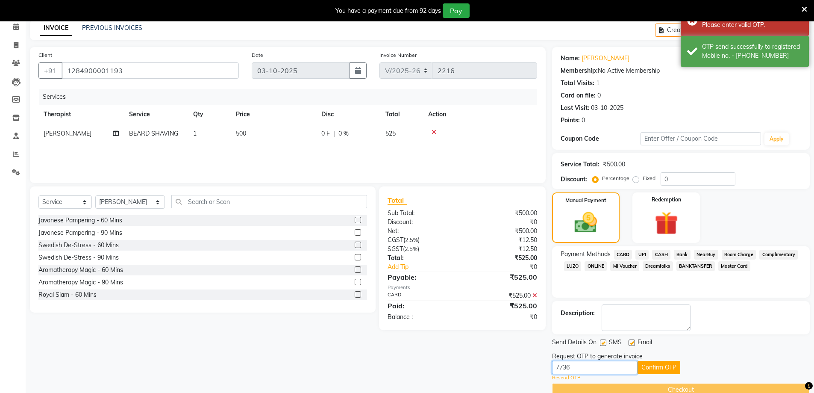
drag, startPoint x: 558, startPoint y: 374, endPoint x: 549, endPoint y: 374, distance: 9.4
click at [549, 374] on div "Client +91 1284900001193 Date 03-10-2025 Invoice Number V/2025 V/2025-26 2216 S…" at bounding box center [420, 221] width 793 height 349
type input "3356"
click at [649, 366] on button "Confirm OTP" at bounding box center [659, 367] width 43 height 13
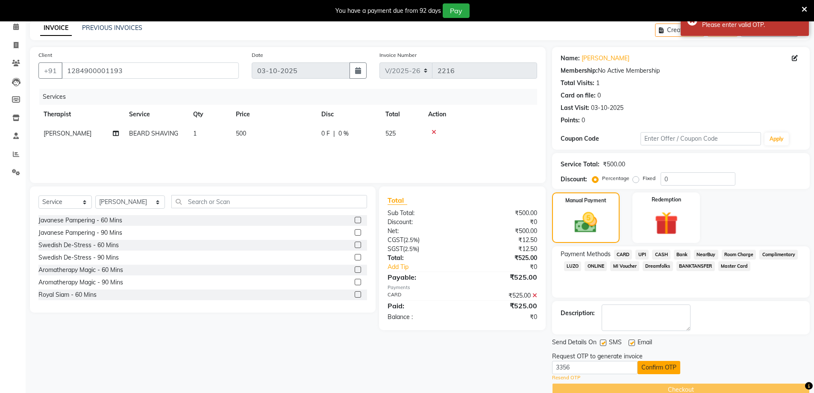
click at [650, 367] on button "Confirm OTP" at bounding box center [659, 367] width 43 height 13
drag, startPoint x: 587, startPoint y: 368, endPoint x: 564, endPoint y: 372, distance: 23.8
click at [549, 369] on div "Client +91 1284900001193 Date 03-10-2025 Invoice Number V/2025 V/2025-26 2216 S…" at bounding box center [420, 221] width 793 height 349
type input "3376"
click at [676, 366] on button "Confirm OTP" at bounding box center [659, 367] width 43 height 13
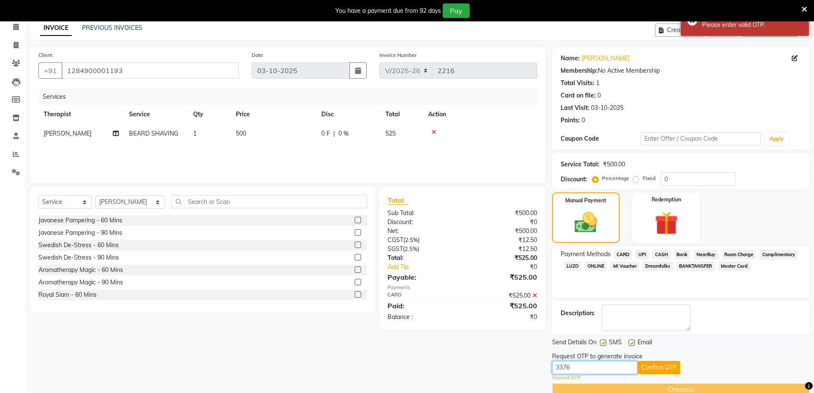
click at [498, 367] on div "Client +91 1284900001193 Date 03-10-2025 Invoice Number V/2025 V/2025-26 2216 S…" at bounding box center [420, 221] width 793 height 349
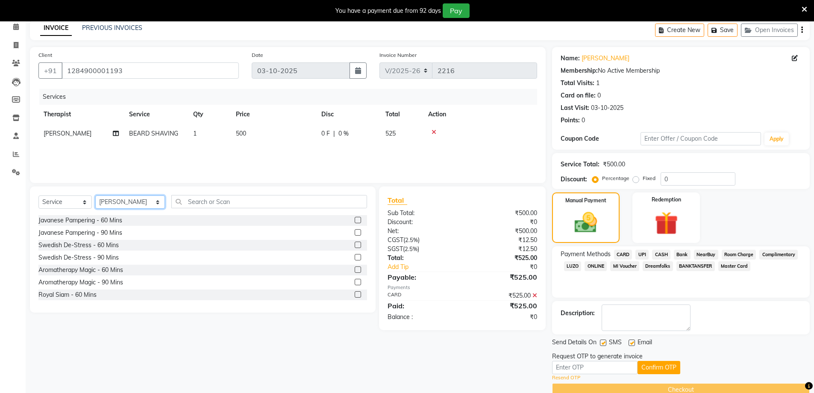
click at [104, 205] on select "Select Therapist Ching Huishunao Genevi Vanlalhriet Heba Holito Achumi (Lito) K…" at bounding box center [130, 201] width 70 height 13
select select "52628"
click at [95, 195] on select "Select Therapist Ching Huishunao Genevi Vanlalhriet Heba Holito Achumi (Lito) K…" at bounding box center [130, 201] width 70 height 13
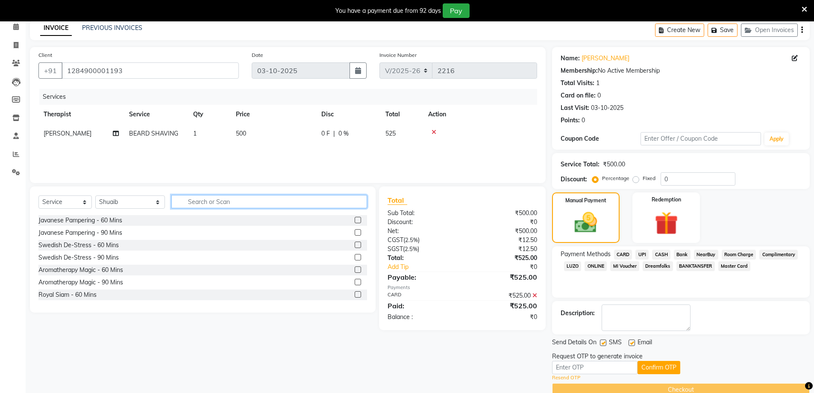
click at [171, 202] on input "text" at bounding box center [269, 201] width 196 height 13
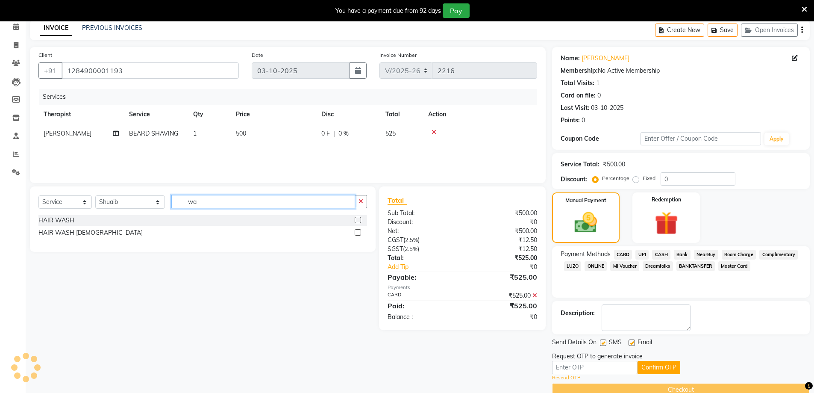
type input "w"
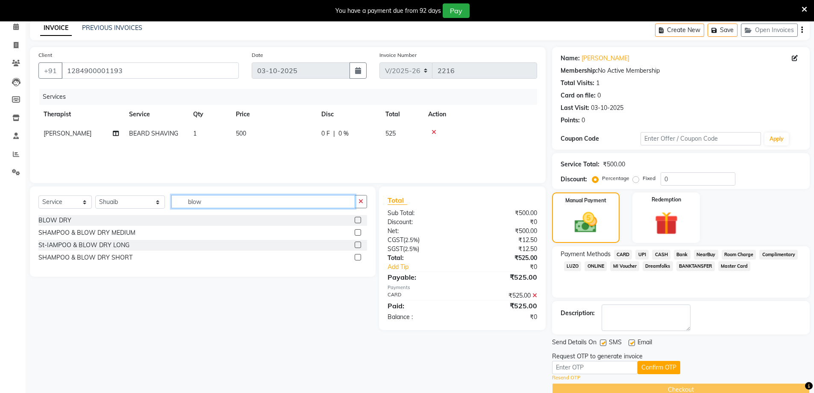
type input "blow"
click at [115, 253] on div "SHAMPOO & BLOW DRY SHORT" at bounding box center [202, 257] width 329 height 11
click at [112, 257] on div "SHAMPOO & BLOW DRY SHORT" at bounding box center [85, 257] width 94 height 9
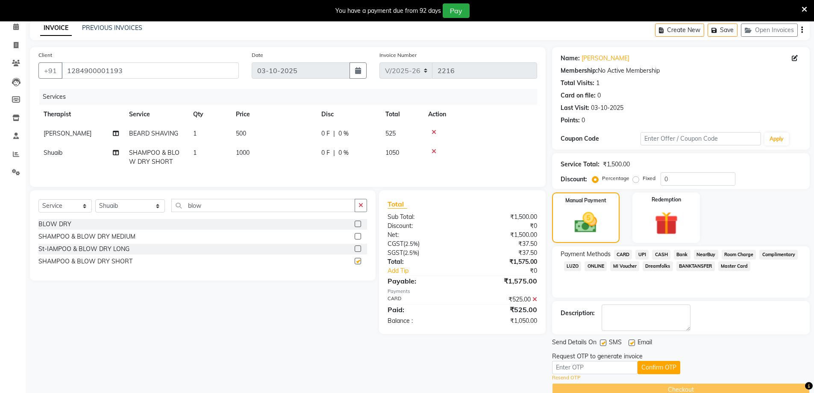
checkbox input "false"
click at [117, 153] on icon at bounding box center [116, 153] width 6 height 6
select select "52628"
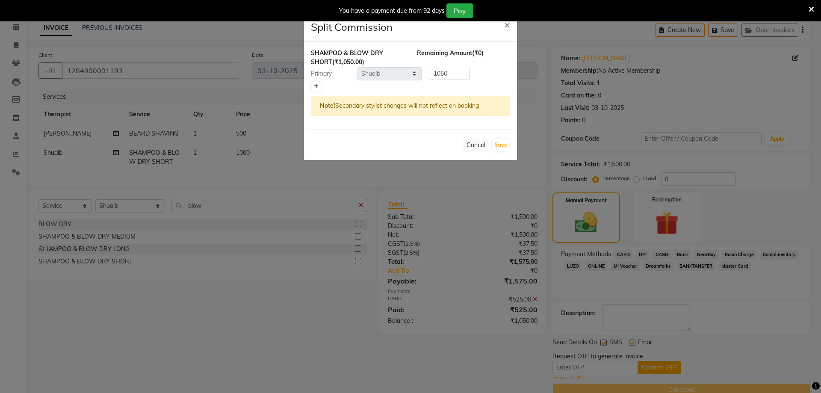
click at [315, 88] on icon at bounding box center [316, 86] width 5 height 5
type input "525"
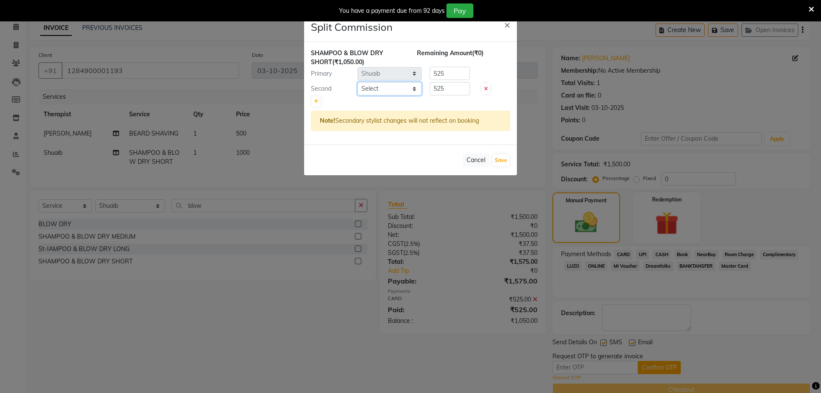
click at [389, 91] on select "Select Ching Huishunao Genevi Vanlalhriet Heba Holito Achumi (Lito) KAMPY Lalhl…" at bounding box center [389, 88] width 64 height 13
select select "86042"
click at [357, 82] on select "Select Ching Huishunao Genevi Vanlalhriet Heba Holito Achumi (Lito) KAMPY Lalhl…" at bounding box center [389, 88] width 64 height 13
click at [496, 161] on button "Save" at bounding box center [501, 160] width 17 height 12
select select "Select"
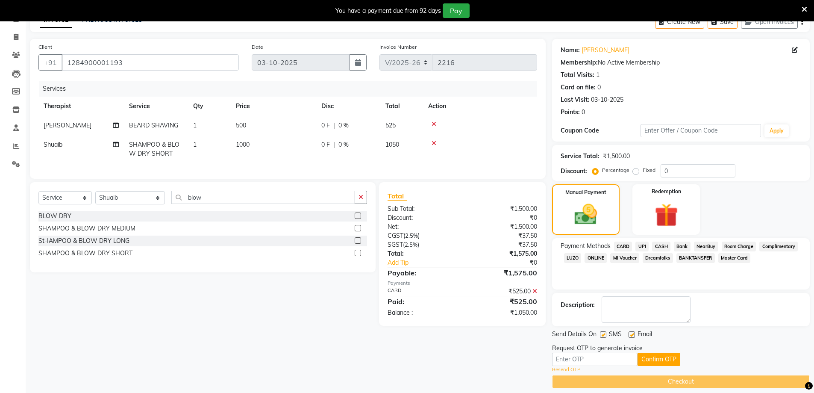
scroll to position [55, 0]
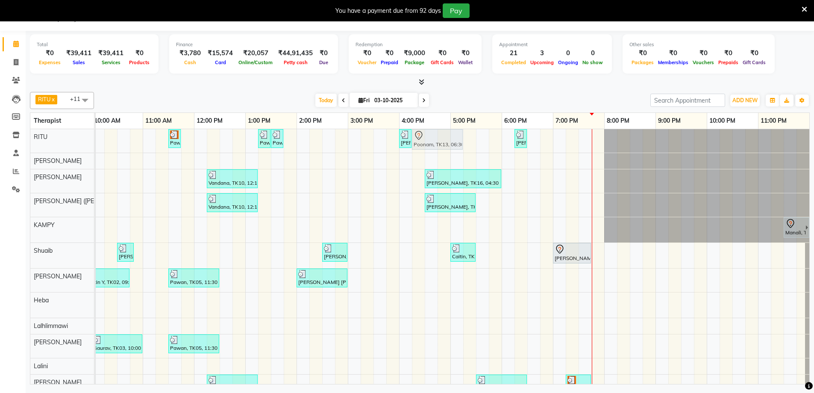
drag, startPoint x: 528, startPoint y: 244, endPoint x: 424, endPoint y: 140, distance: 146.6
click at [424, 140] on tbody "Pawan, TK06, 11:30 AM-11:45 AM, Javanese Pampering - 60 Mins Pawan, TK12, 01:15…" at bounding box center [193, 263] width 1231 height 269
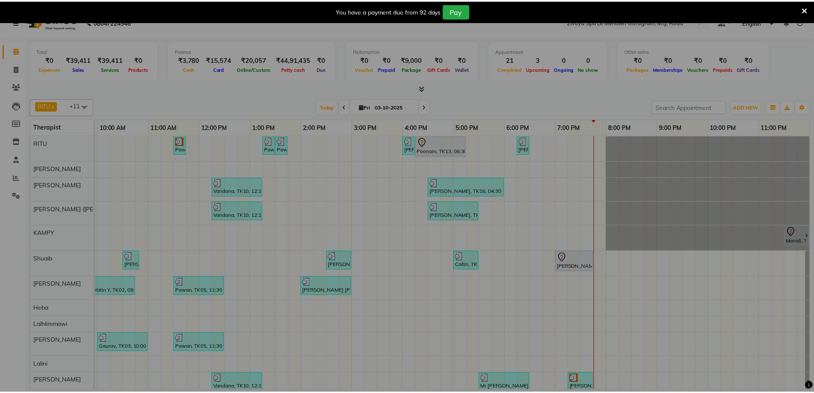
scroll to position [0, 511]
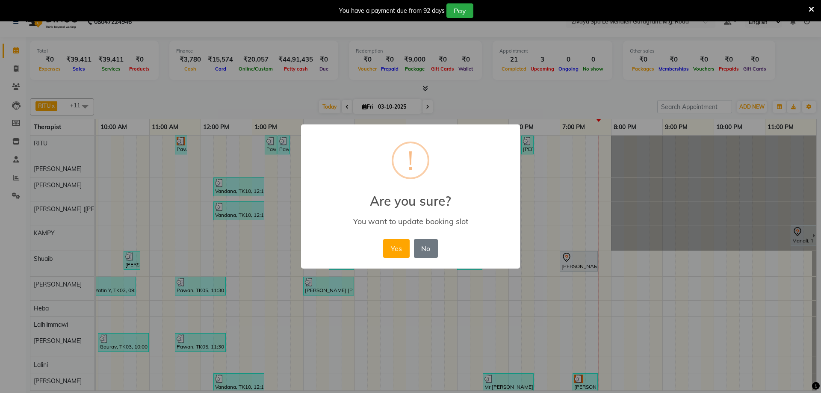
click at [387, 260] on div "Yes No No" at bounding box center [410, 248] width 59 height 23
click at [392, 245] on button "Yes" at bounding box center [396, 248] width 26 height 19
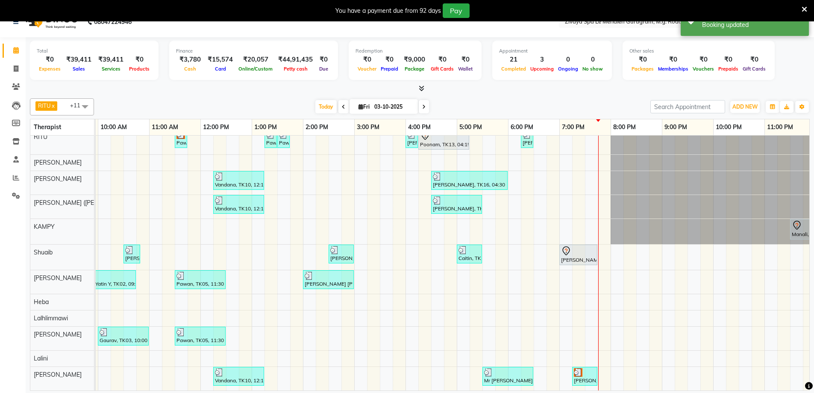
scroll to position [13, 0]
click at [564, 246] on icon at bounding box center [566, 251] width 10 height 10
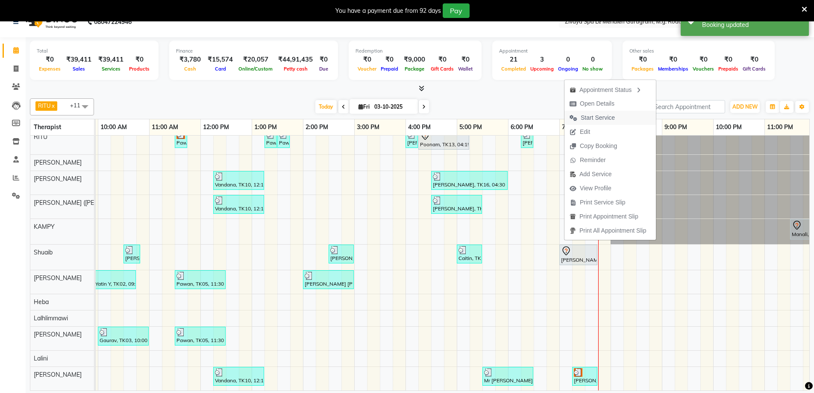
click at [599, 118] on span "Start Service" at bounding box center [598, 117] width 34 height 9
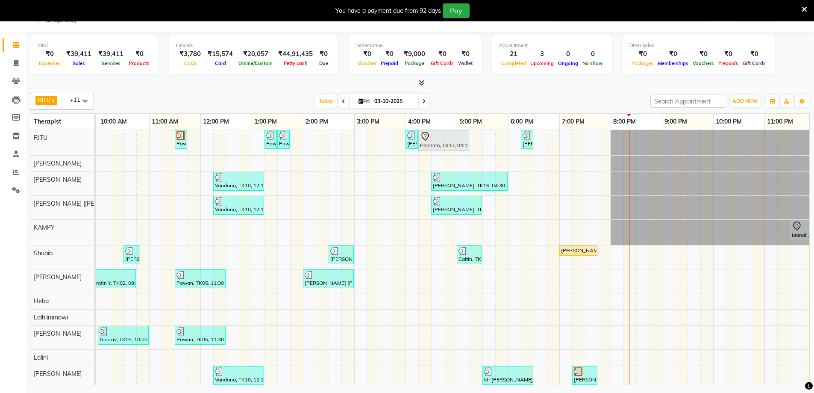
scroll to position [0, 0]
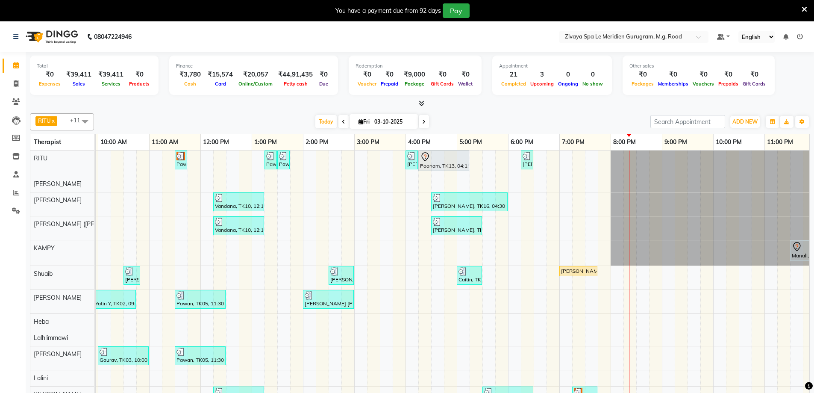
click at [342, 121] on icon at bounding box center [343, 121] width 3 height 5
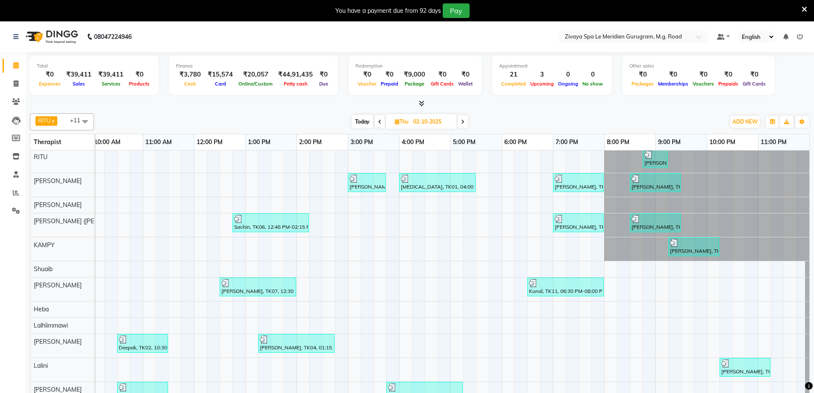
scroll to position [21, 0]
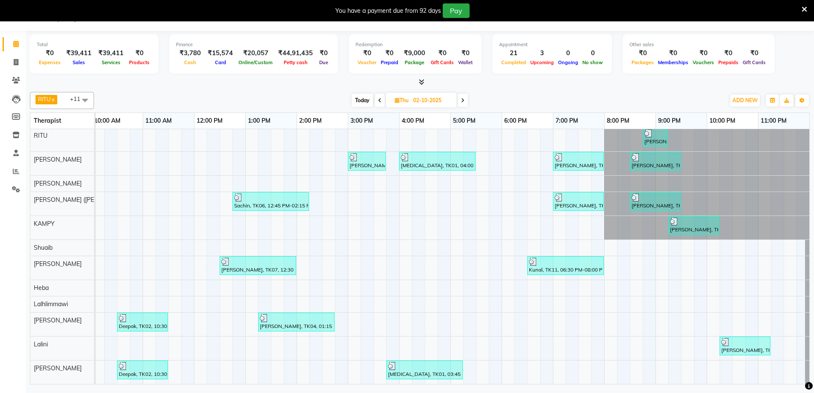
click at [461, 100] on icon at bounding box center [462, 100] width 3 height 5
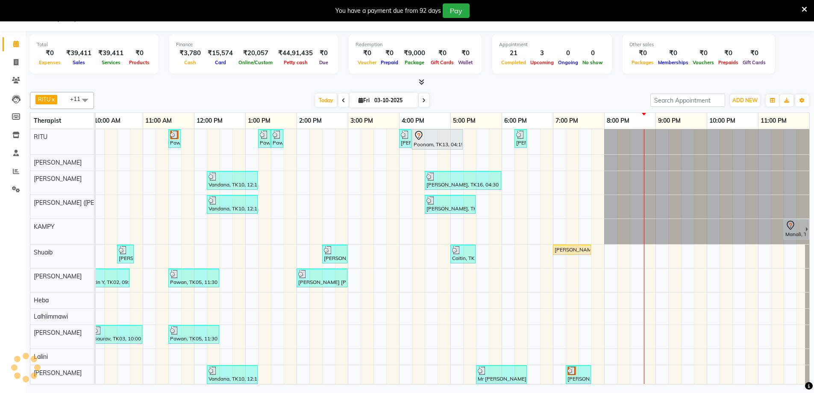
scroll to position [11, 0]
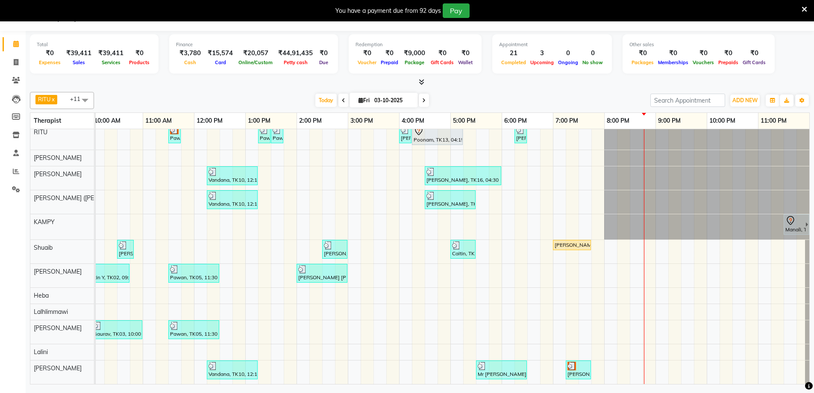
click at [423, 98] on span at bounding box center [424, 100] width 10 height 13
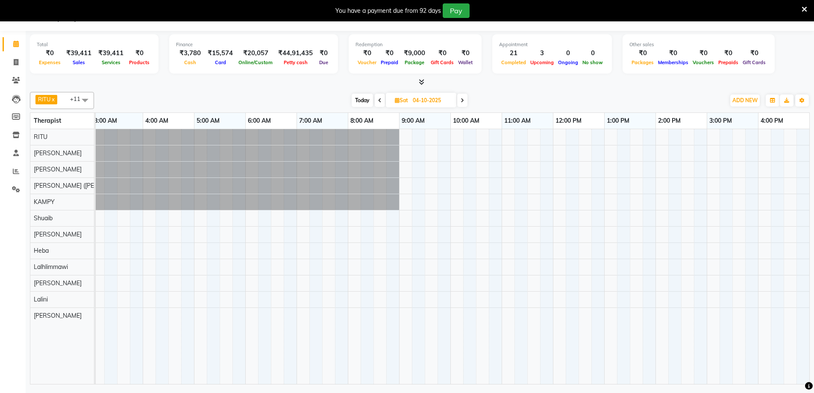
scroll to position [0, 0]
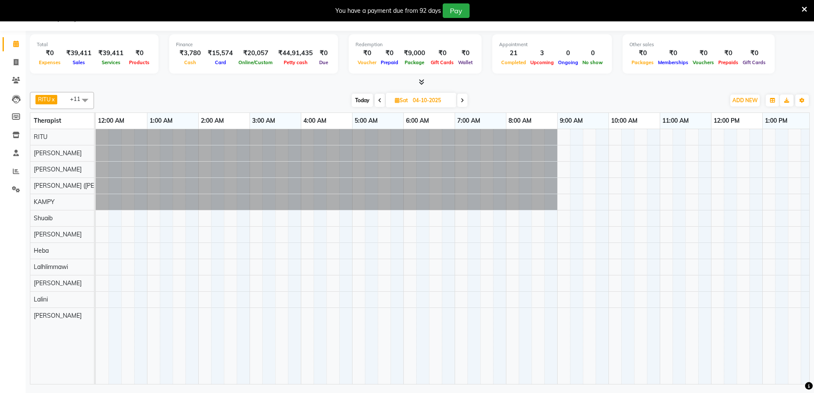
click at [365, 100] on span "Today" at bounding box center [362, 100] width 21 height 13
type input "03-10-2025"
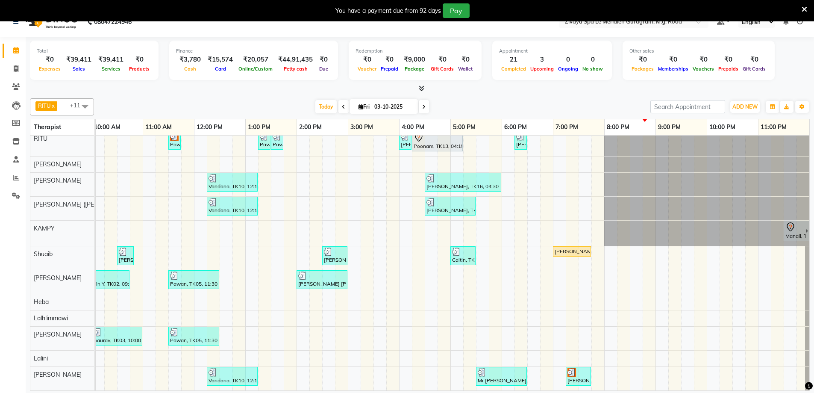
scroll to position [21, 0]
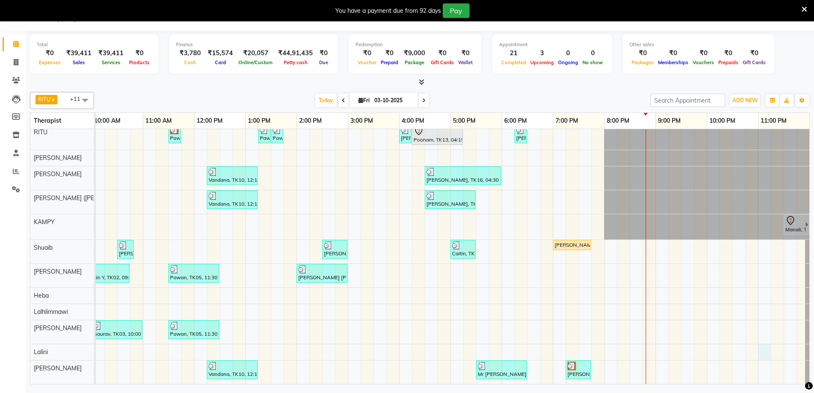
click at [764, 342] on div "Pawan, TK06, 11:30 AM-11:45 AM, Javanese Pampering - 60 Mins Pawan, TK12, 01:15…" at bounding box center [193, 254] width 1231 height 260
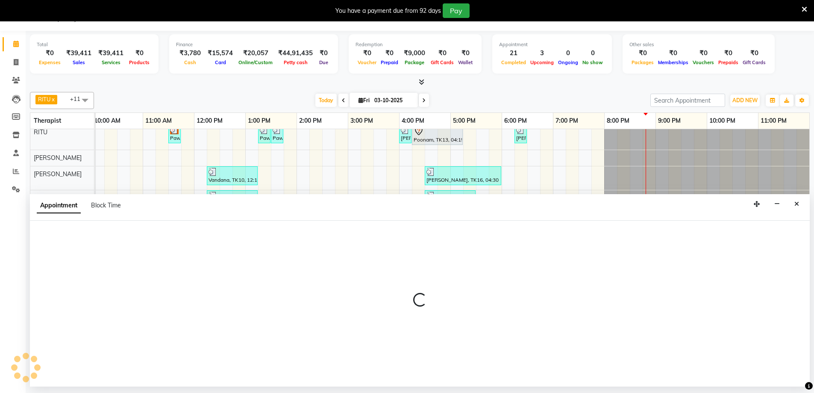
select select "80319"
select select "tentative"
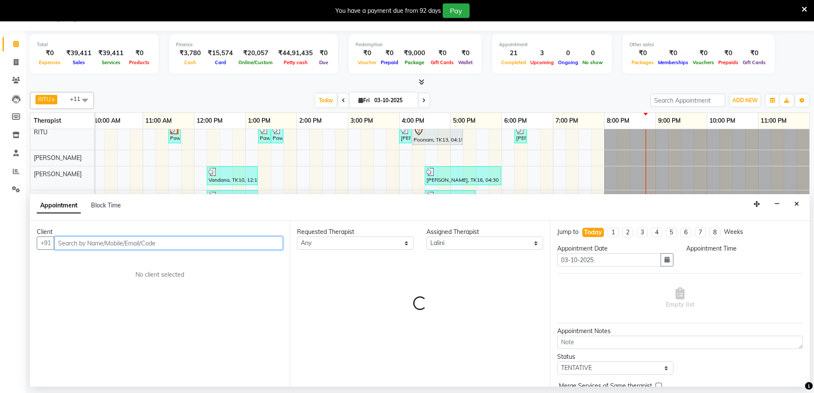
select select "1380"
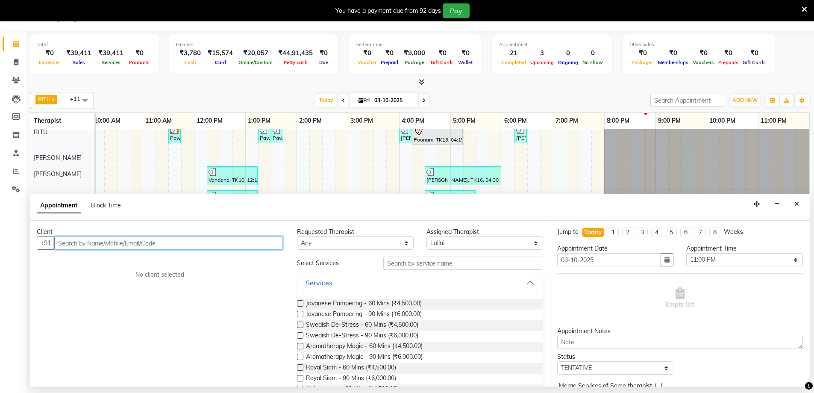
click at [172, 246] on input "text" at bounding box center [168, 242] width 229 height 13
drag, startPoint x: 799, startPoint y: 202, endPoint x: 747, endPoint y: 201, distance: 51.7
click at [798, 203] on icon "Close" at bounding box center [797, 204] width 5 height 6
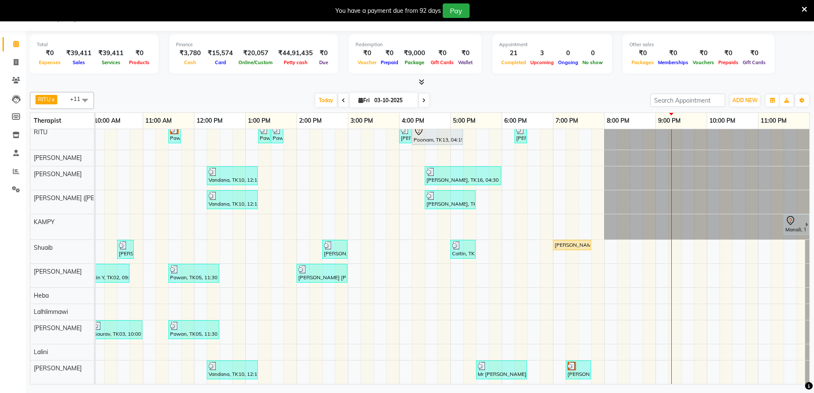
click at [423, 100] on span at bounding box center [424, 100] width 10 height 13
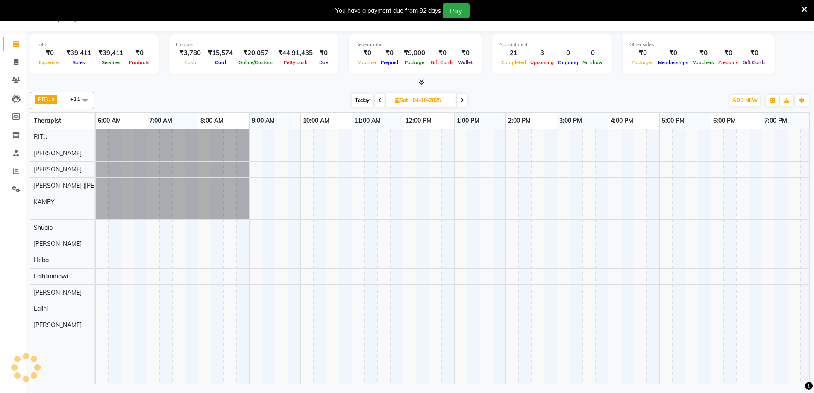
scroll to position [0, 517]
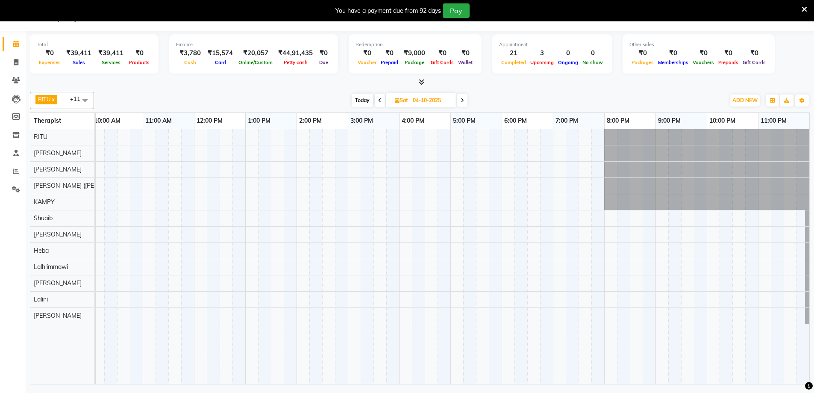
click at [381, 103] on span at bounding box center [380, 100] width 10 height 13
type input "03-10-2025"
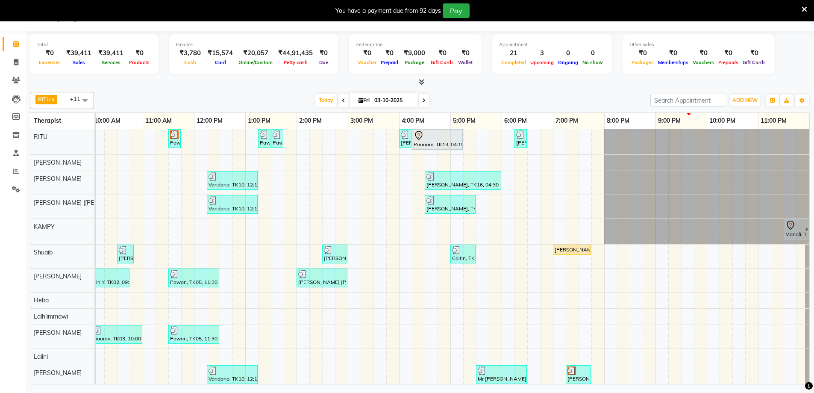
click at [558, 251] on div "Manraj, TK01, 07:00 PM-07:45 PM, SHAMPOO & BLOW DRY MEDIUM" at bounding box center [572, 250] width 36 height 8
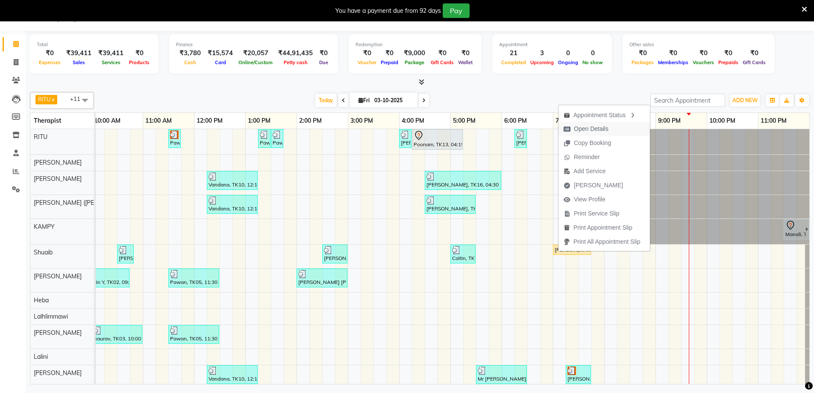
click at [586, 128] on span "Open Details" at bounding box center [591, 128] width 35 height 9
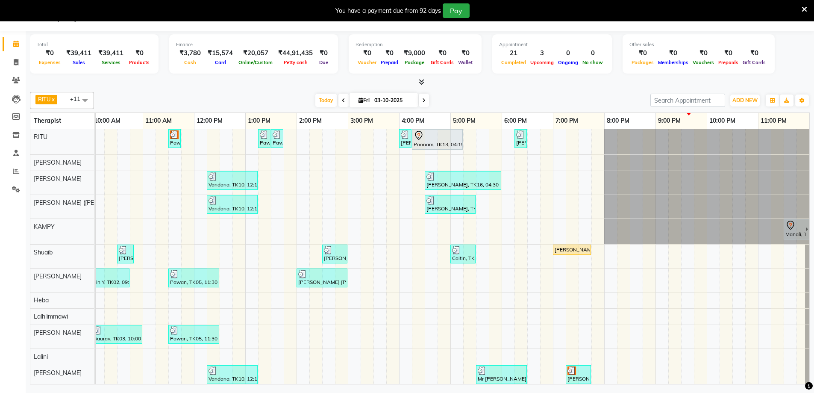
click at [560, 249] on div "Manraj, TK01, 07:00 PM-07:45 PM, SHAMPOO & BLOW DRY MEDIUM" at bounding box center [572, 250] width 36 height 8
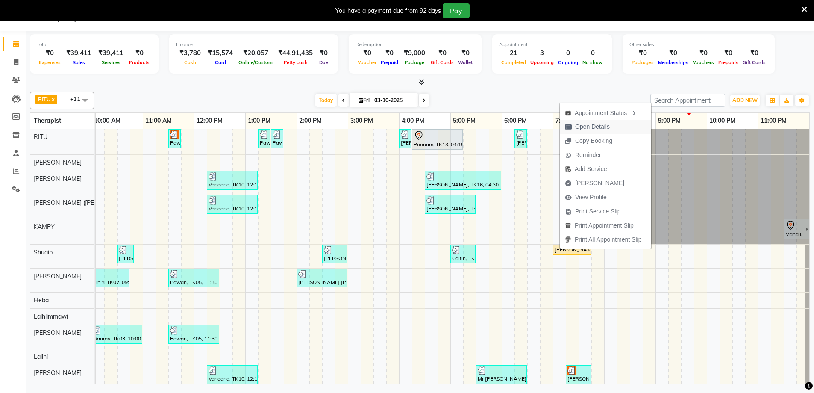
click at [600, 125] on span "Open Details" at bounding box center [592, 126] width 35 height 9
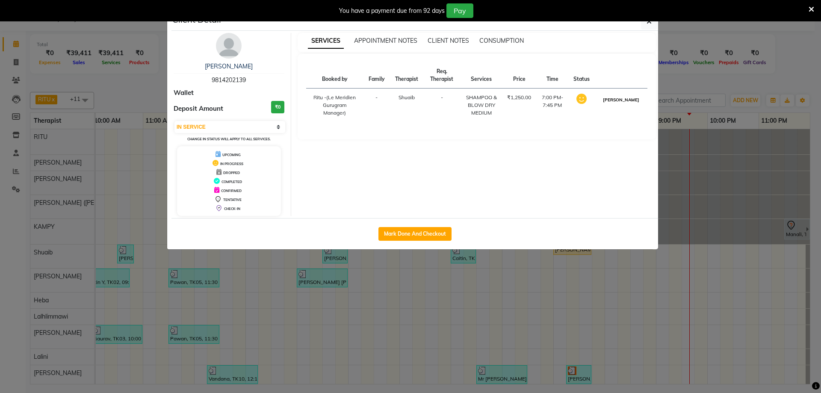
click at [625, 105] on button "MARK DONE" at bounding box center [621, 99] width 41 height 11
select select "3"
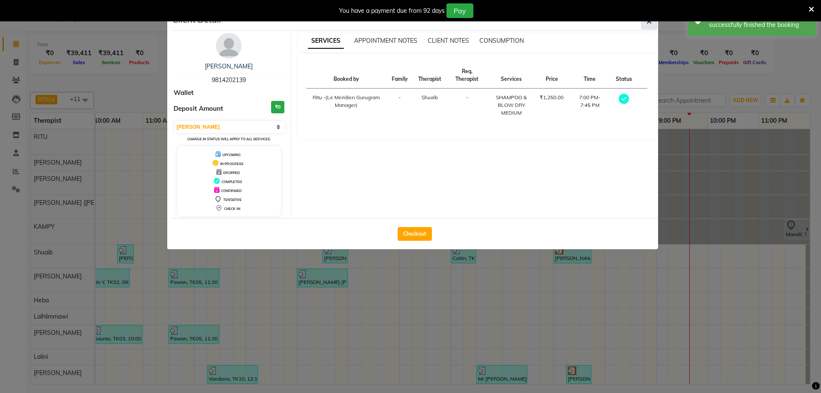
click at [646, 23] on button "button" at bounding box center [649, 21] width 16 height 16
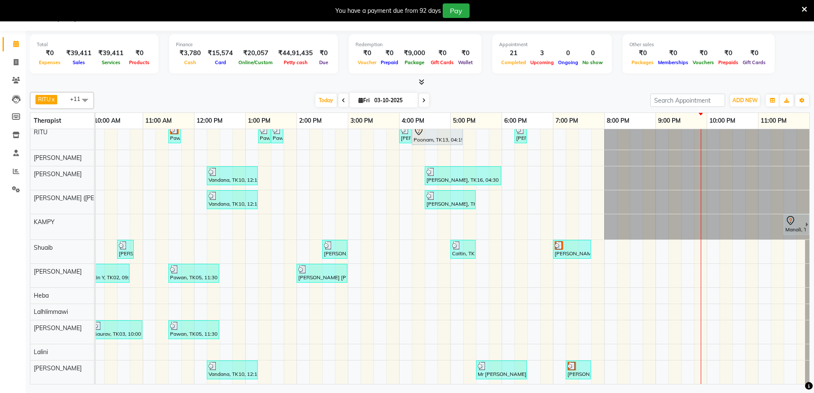
drag, startPoint x: 797, startPoint y: 380, endPoint x: 627, endPoint y: 313, distance: 182.8
click at [630, 313] on td at bounding box center [636, 254] width 13 height 260
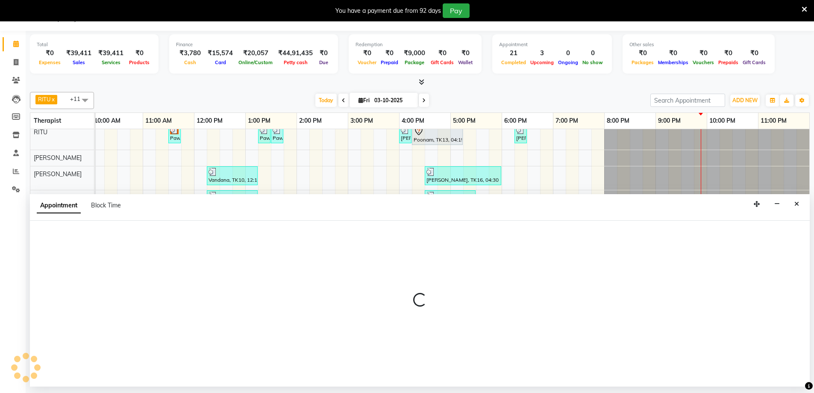
select select "65985"
select select "tentative"
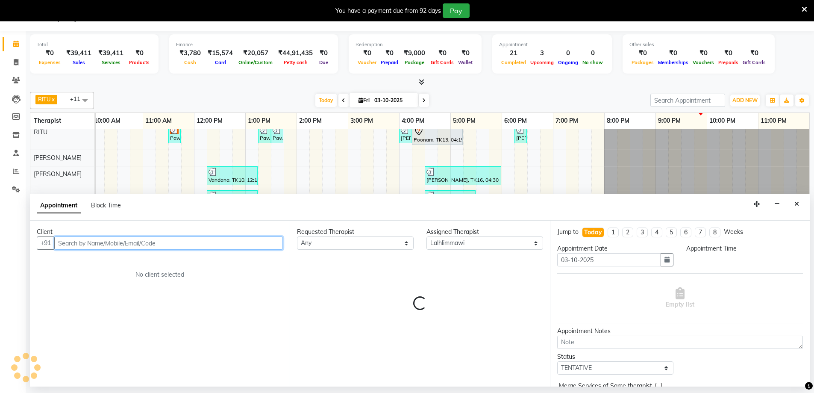
select select "1230"
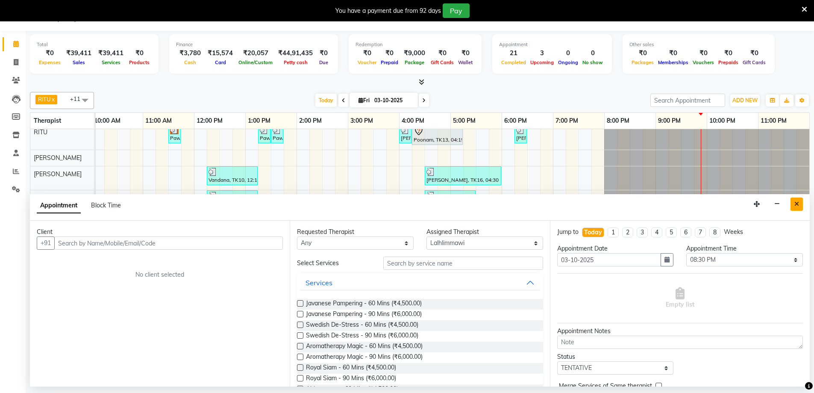
click at [798, 202] on icon "Close" at bounding box center [797, 204] width 5 height 6
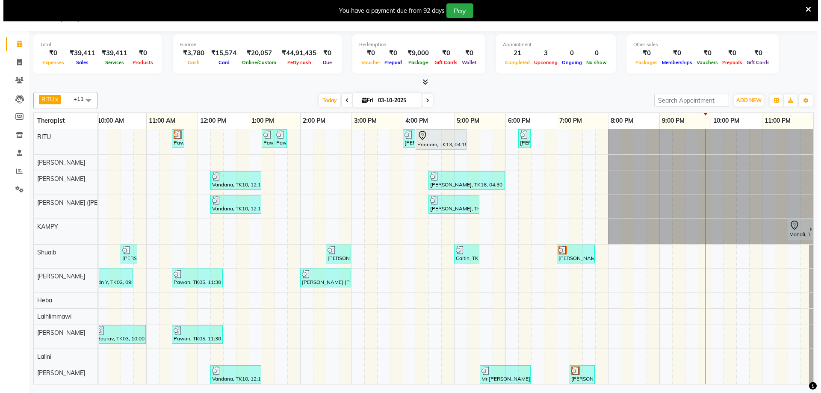
scroll to position [11, 0]
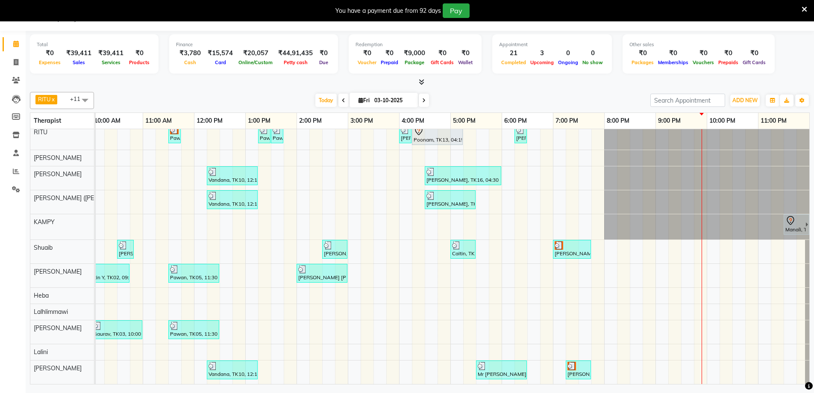
click at [785, 225] on div "Manali, TK15, 11:30 PM-01:00 AM, Swedish De-Stress - 90 Mins" at bounding box center [795, 224] width 21 height 18
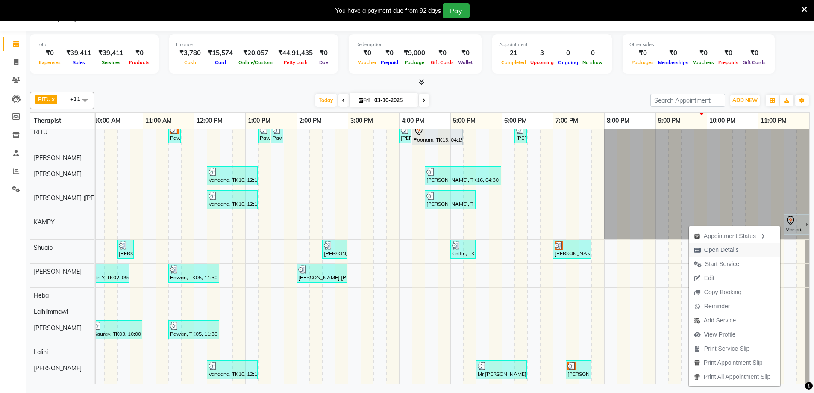
click at [743, 245] on button "Open Details" at bounding box center [734, 250] width 91 height 14
select select "7"
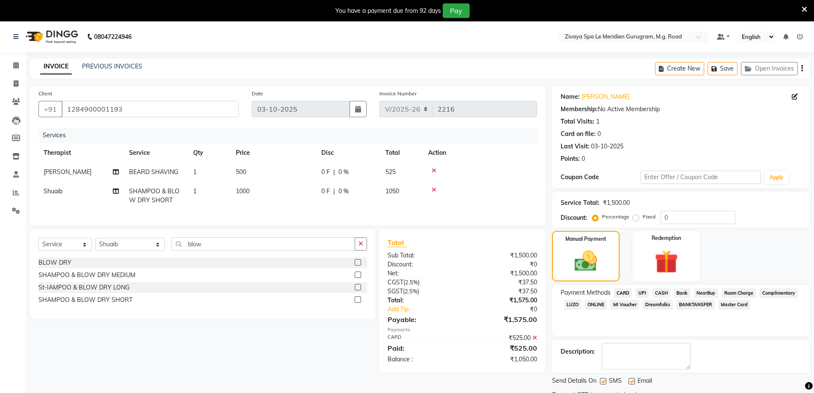
select select "6503"
select select "service"
select select "52628"
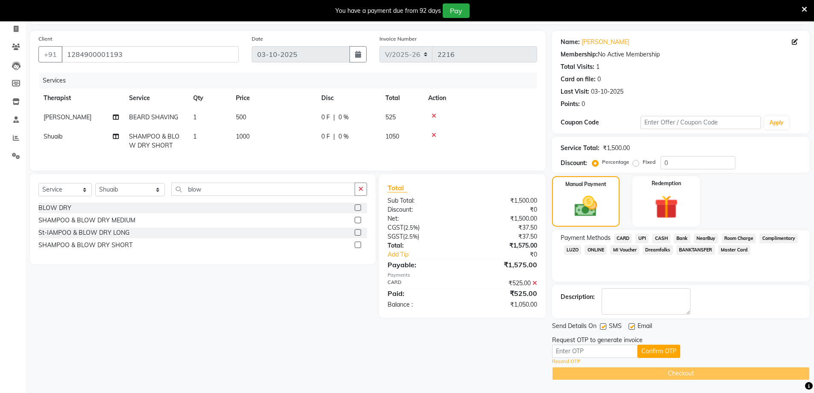
scroll to position [55, 0]
